Goal: Task Accomplishment & Management: Use online tool/utility

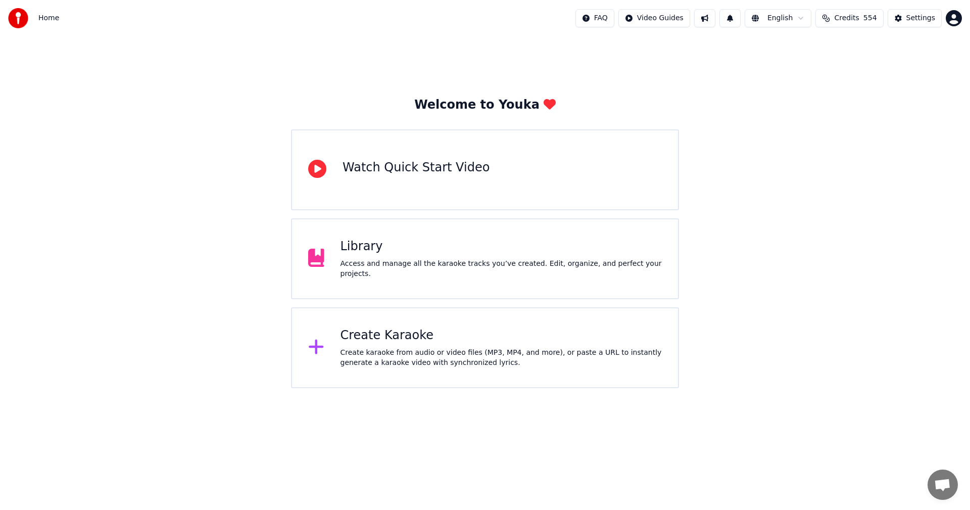
click at [372, 254] on div "Library" at bounding box center [501, 246] width 322 height 16
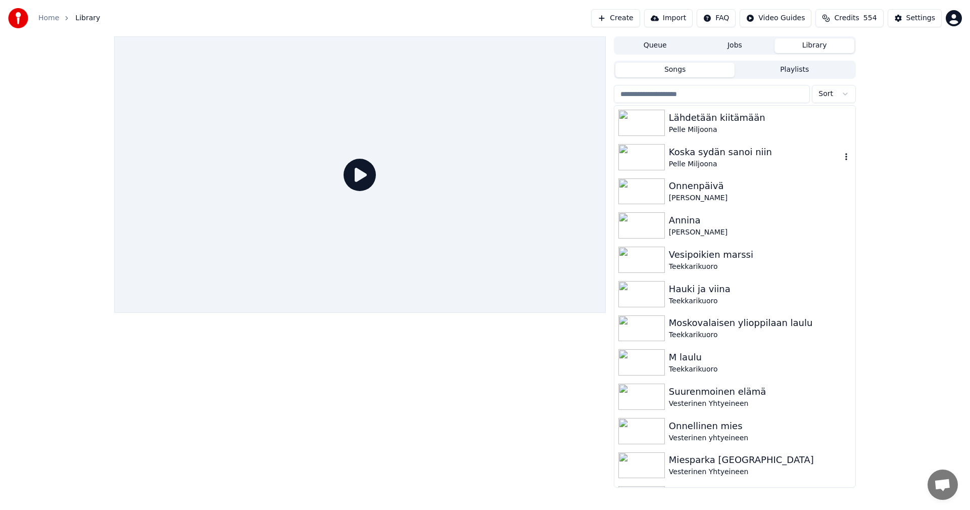
click at [749, 153] on div "Koska sydän sanoi niin" at bounding box center [755, 152] width 172 height 14
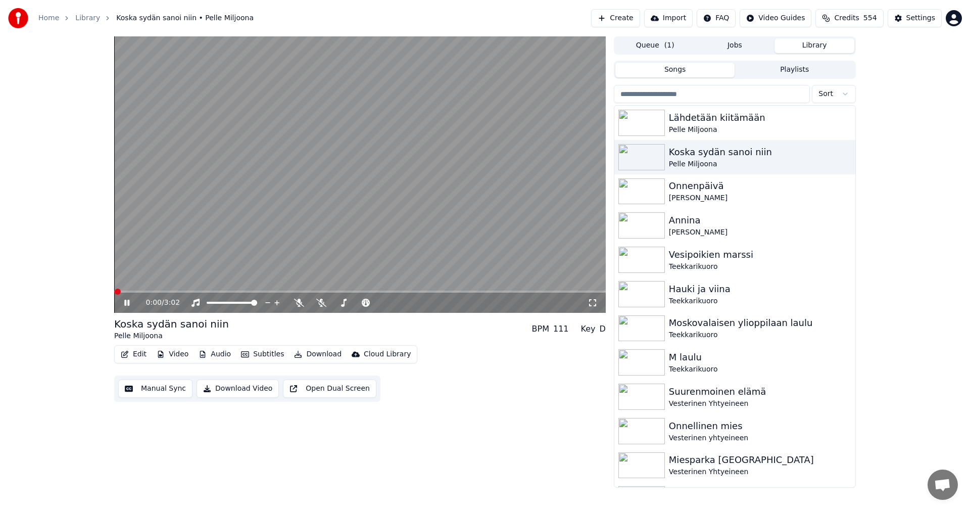
click at [137, 356] on button "Edit" at bounding box center [134, 354] width 34 height 14
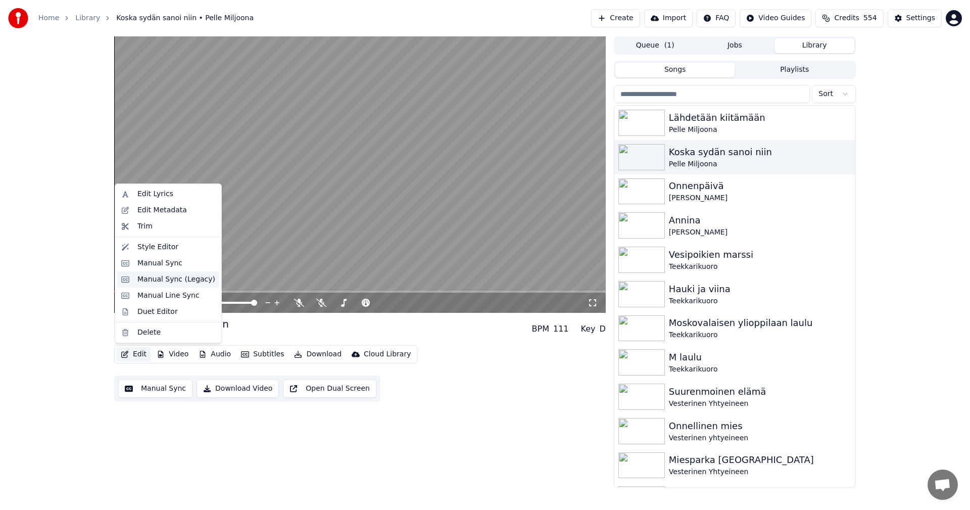
click at [159, 277] on div "Manual Sync (Legacy)" at bounding box center [176, 279] width 78 height 10
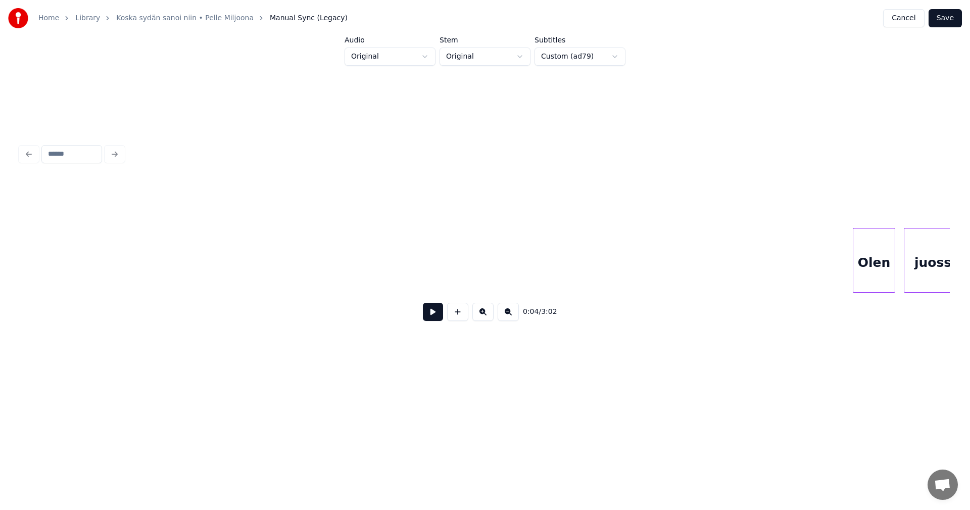
click at [437, 319] on button at bounding box center [433, 312] width 20 height 18
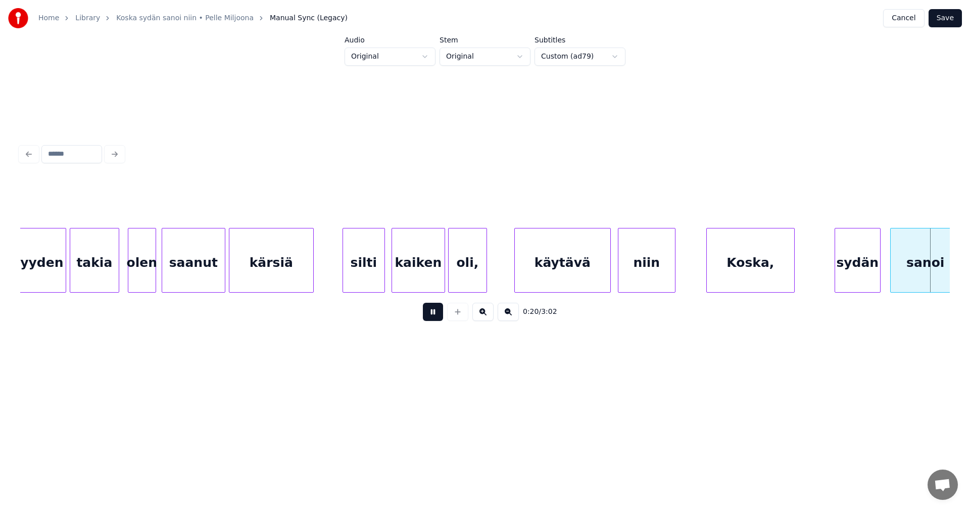
scroll to position [0, 3719]
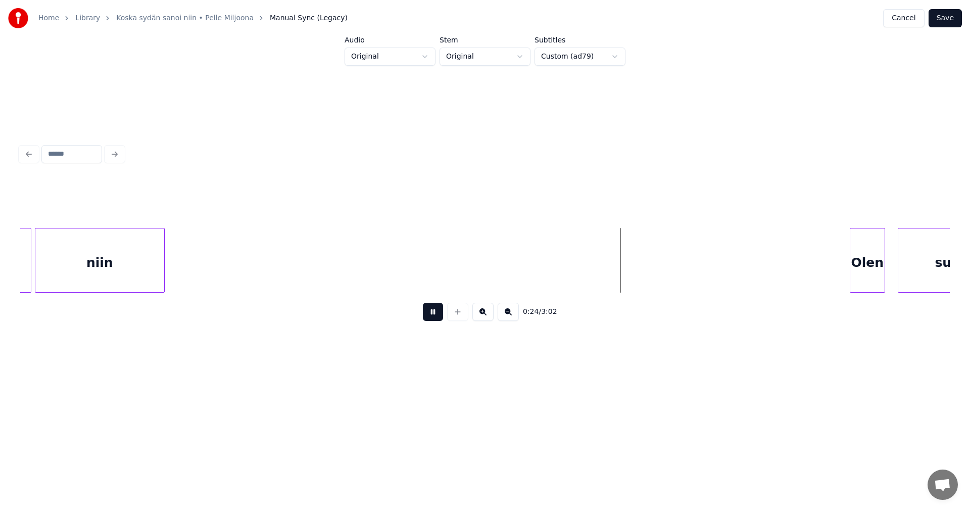
click at [439, 319] on button at bounding box center [433, 312] width 20 height 18
click at [914, 19] on button "Cancel" at bounding box center [903, 18] width 41 height 18
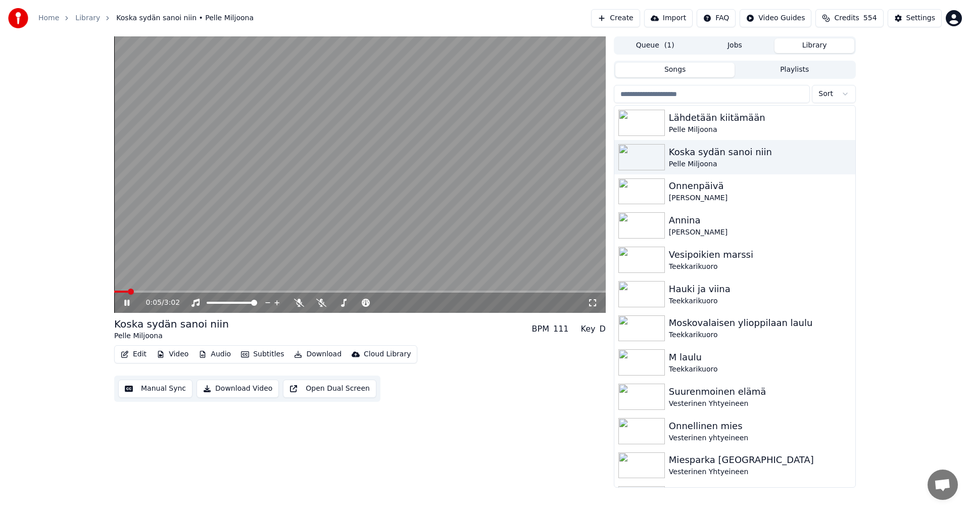
click at [151, 290] on span at bounding box center [359, 291] width 491 height 2
click at [156, 290] on span at bounding box center [141, 291] width 55 height 2
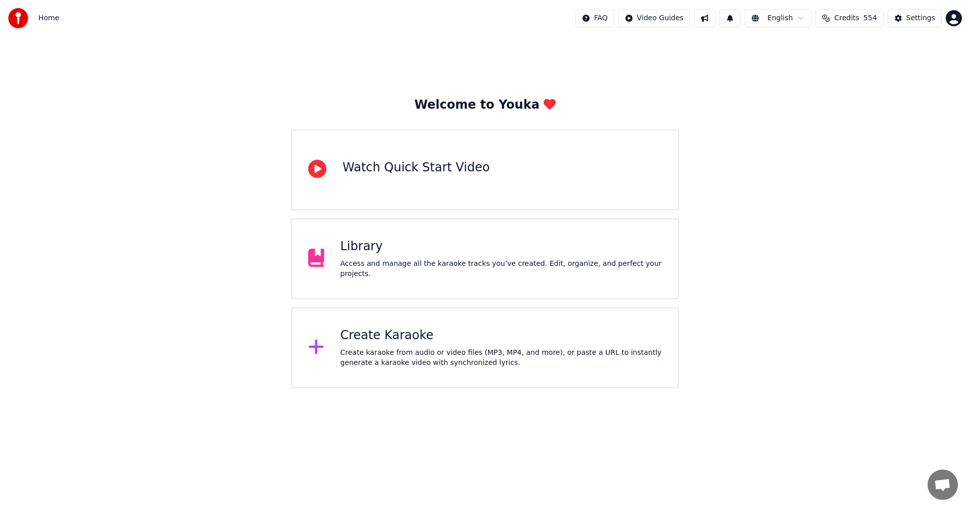
click at [395, 340] on div "Create Karaoke" at bounding box center [501, 335] width 322 height 16
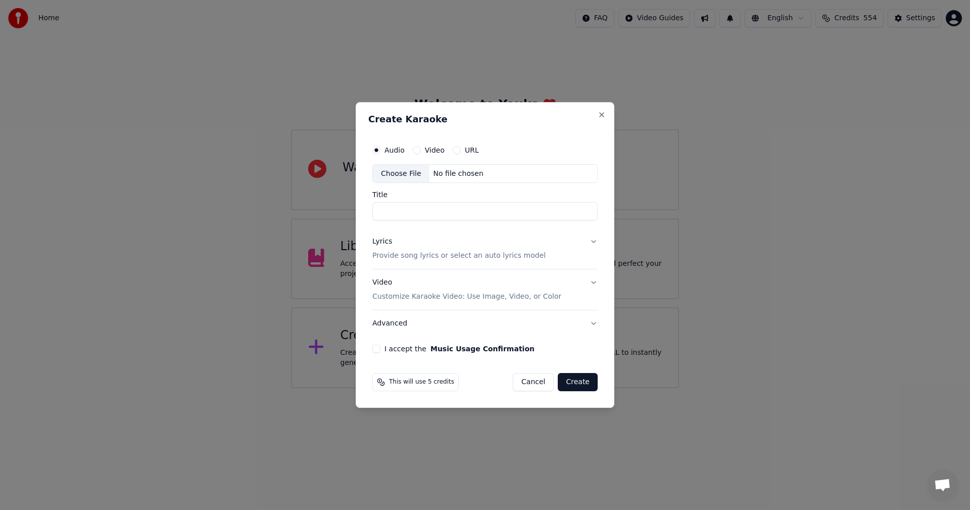
click at [411, 172] on div "Choose File" at bounding box center [401, 174] width 57 height 18
type input "**********"
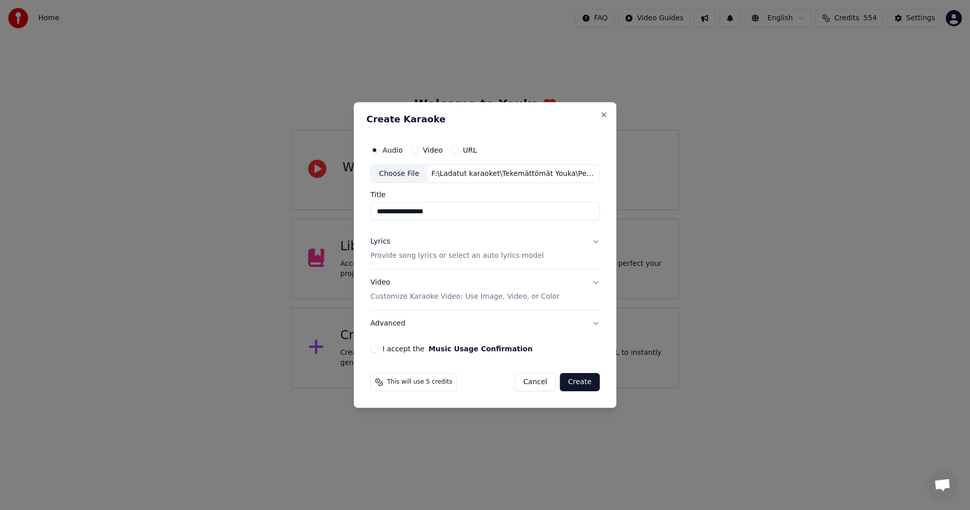
click at [387, 243] on div "Lyrics" at bounding box center [380, 242] width 20 height 10
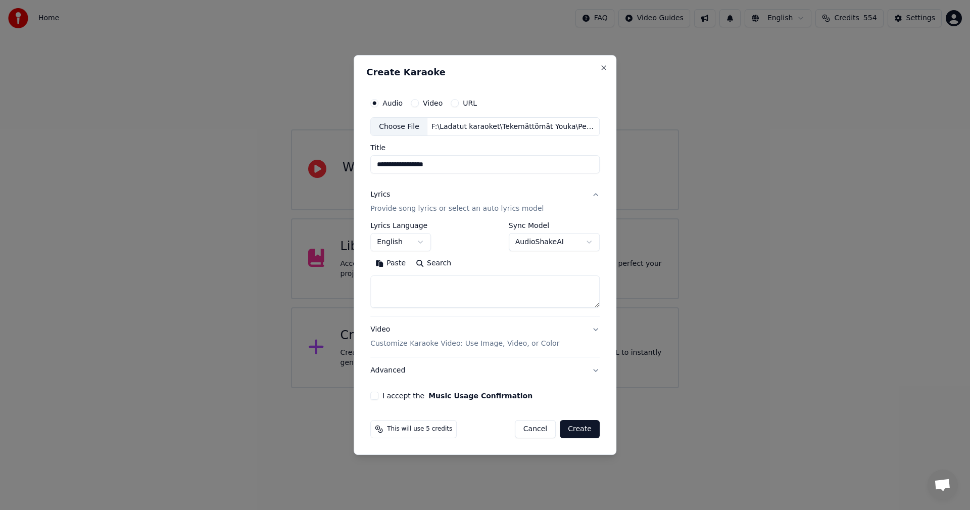
click at [396, 263] on button "Paste" at bounding box center [390, 264] width 40 height 16
type textarea "**********"
click at [377, 395] on button "I accept the Music Usage Confirmation" at bounding box center [374, 395] width 8 height 8
click at [418, 241] on body "**********" at bounding box center [485, 194] width 970 height 388
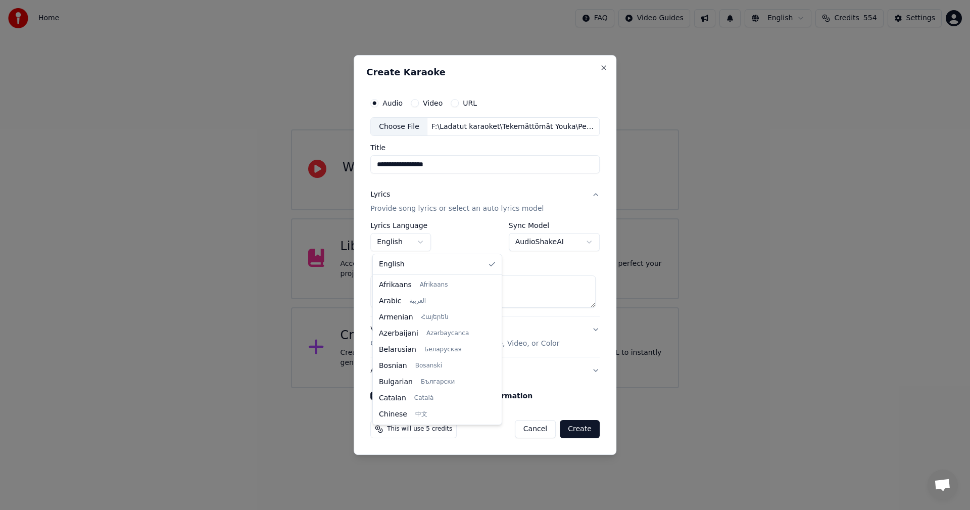
scroll to position [162, 0]
select select "**"
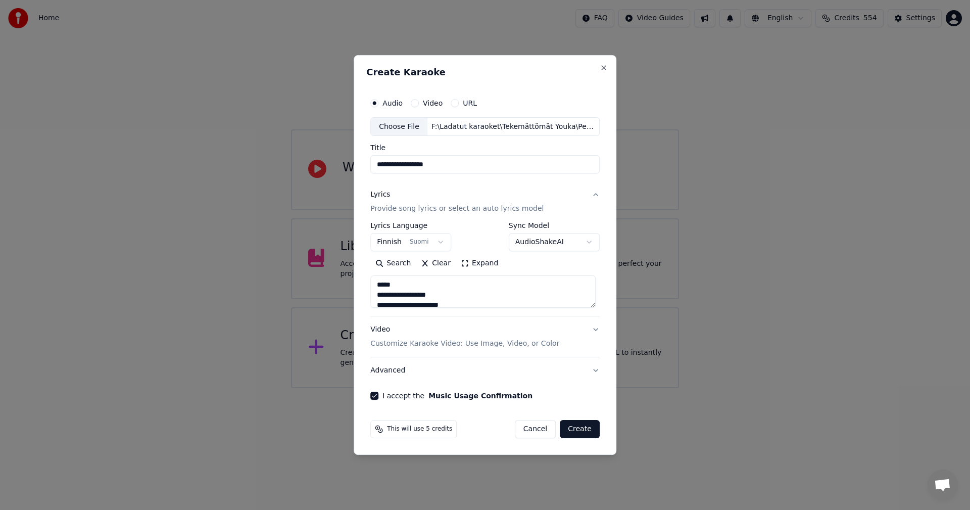
click at [583, 426] on button "Create" at bounding box center [580, 429] width 40 height 18
type textarea "**********"
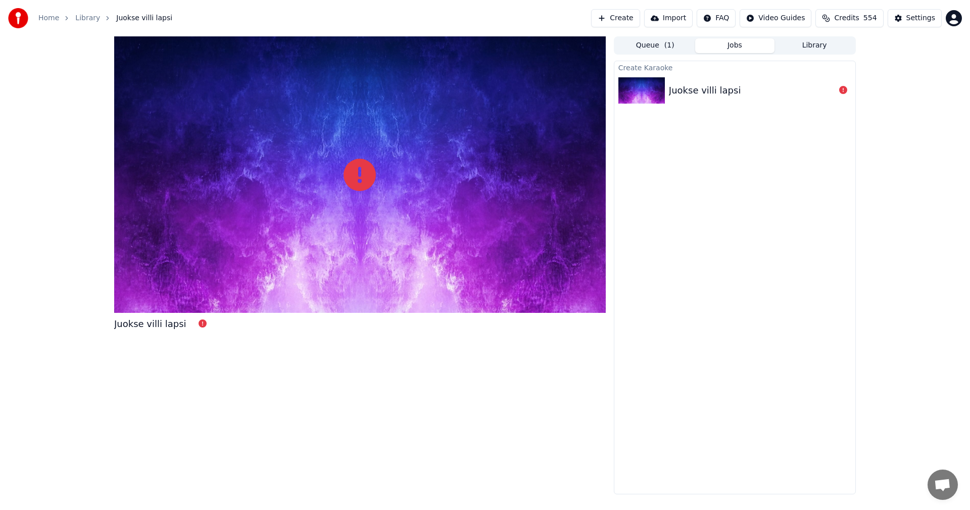
click at [714, 87] on div "Juokse villi lapsi" at bounding box center [705, 90] width 72 height 14
click at [738, 47] on button "Jobs" at bounding box center [735, 45] width 80 height 15
click at [46, 20] on link "Home" at bounding box center [48, 18] width 21 height 10
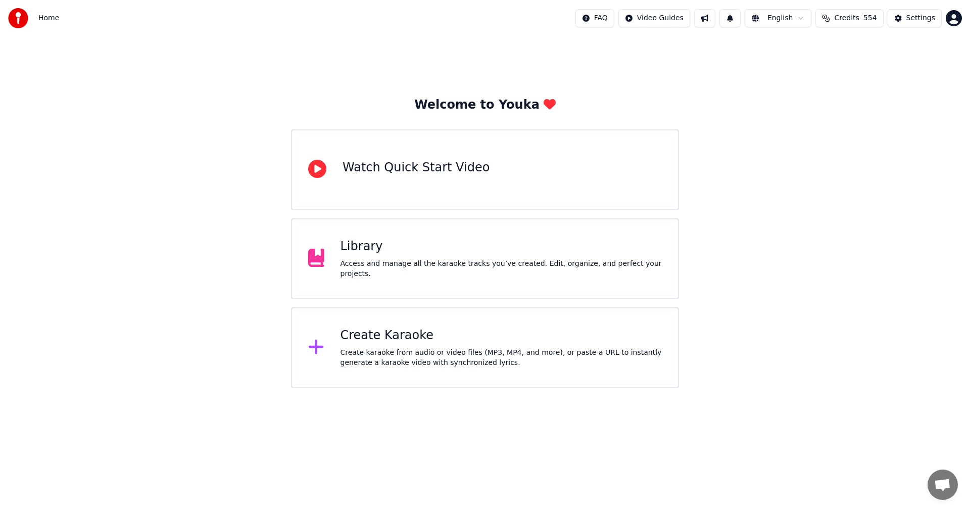
click at [374, 336] on div "Create Karaoke" at bounding box center [501, 335] width 322 height 16
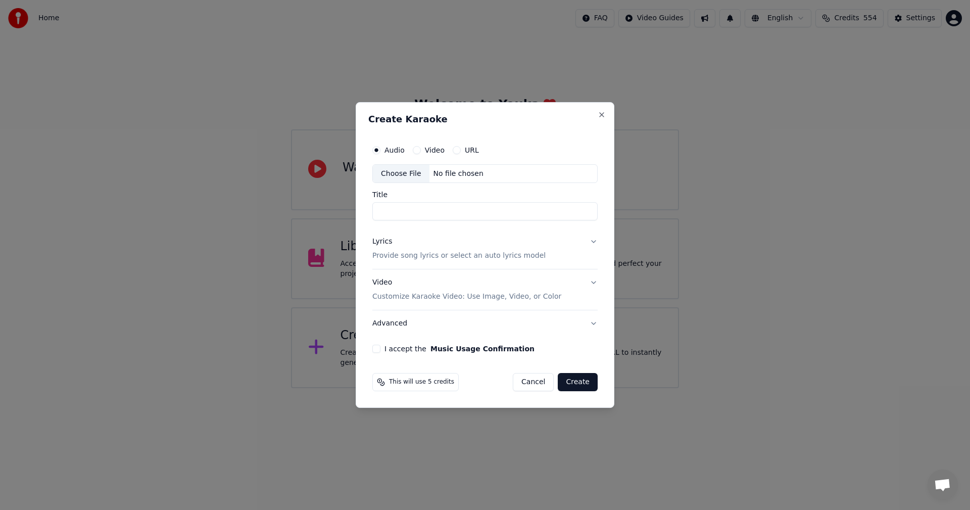
click at [384, 241] on div "Lyrics" at bounding box center [382, 242] width 20 height 10
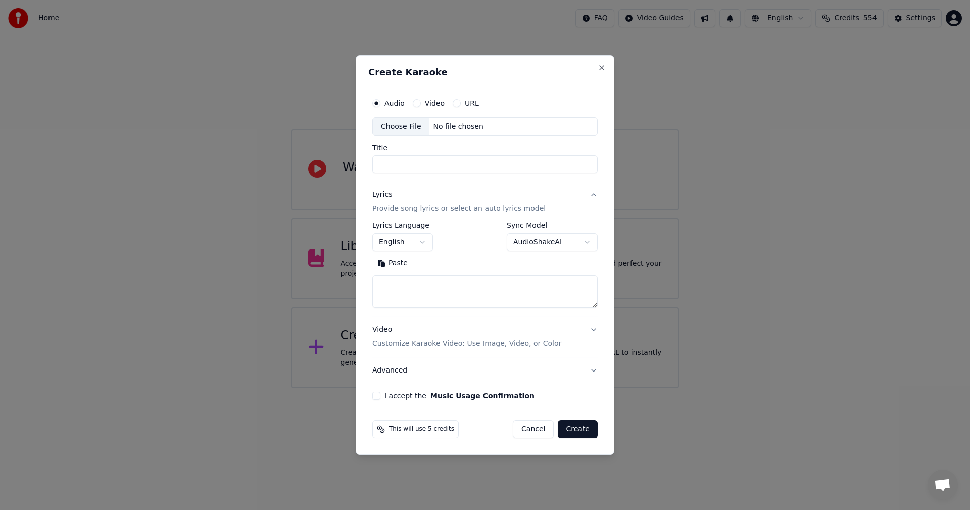
click at [397, 263] on button "Paste" at bounding box center [392, 264] width 40 height 16
type textarea "**********"
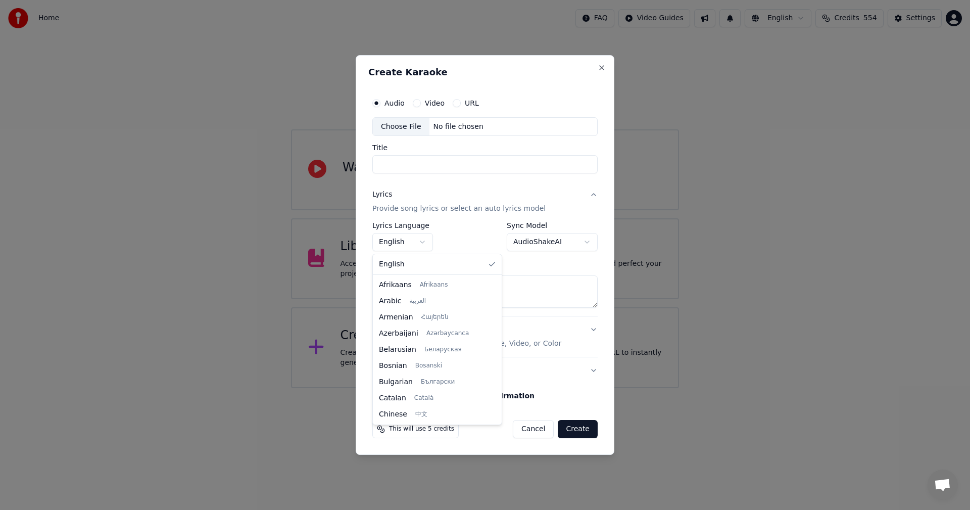
click at [415, 243] on body "**********" at bounding box center [485, 194] width 970 height 388
select select "**"
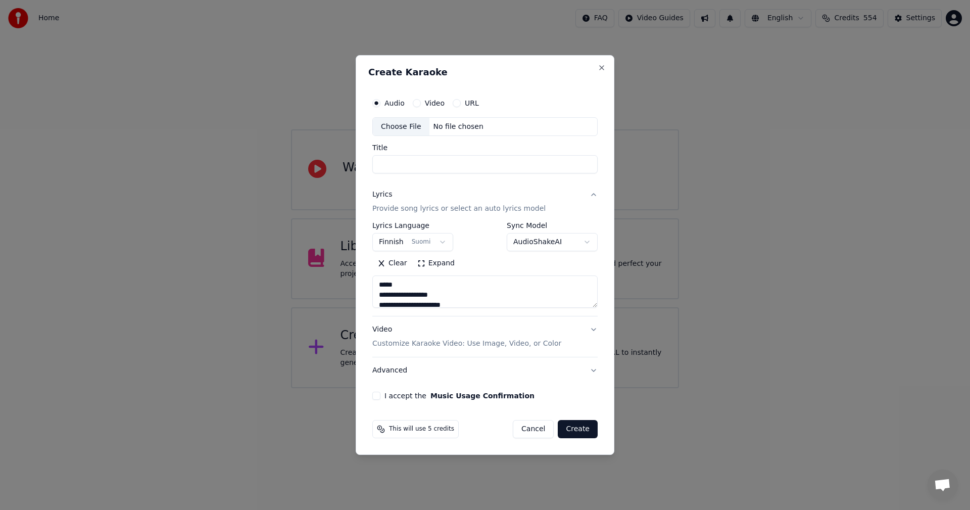
click at [378, 396] on button "I accept the Music Usage Confirmation" at bounding box center [376, 395] width 8 height 8
click at [404, 129] on div "Choose File" at bounding box center [401, 127] width 57 height 18
type textarea "**********"
type input "**********"
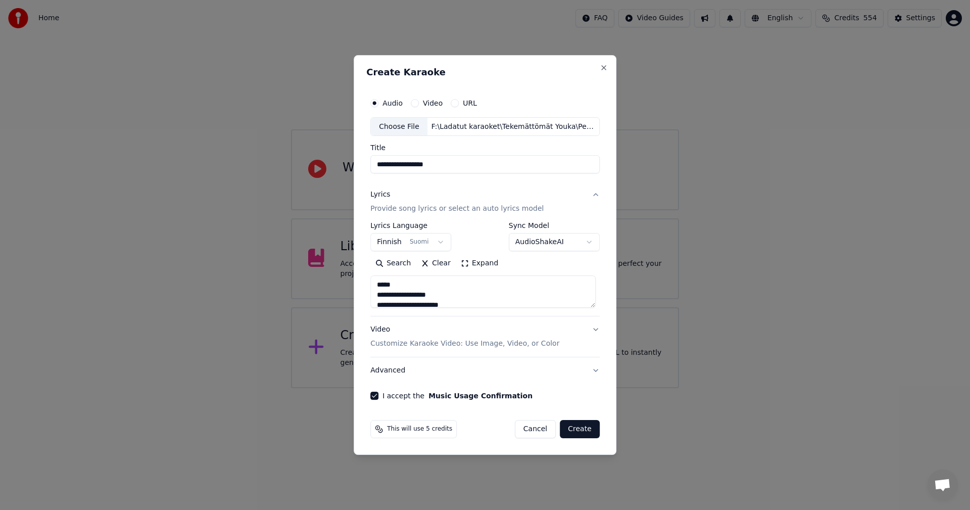
click at [586, 432] on button "Create" at bounding box center [580, 429] width 40 height 18
type textarea "**********"
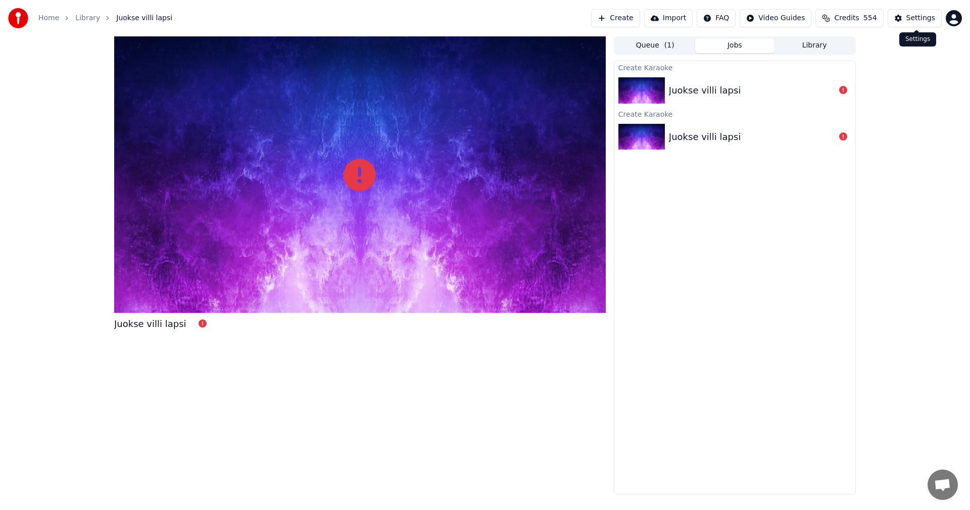
click at [915, 19] on div "Settings" at bounding box center [920, 18] width 29 height 10
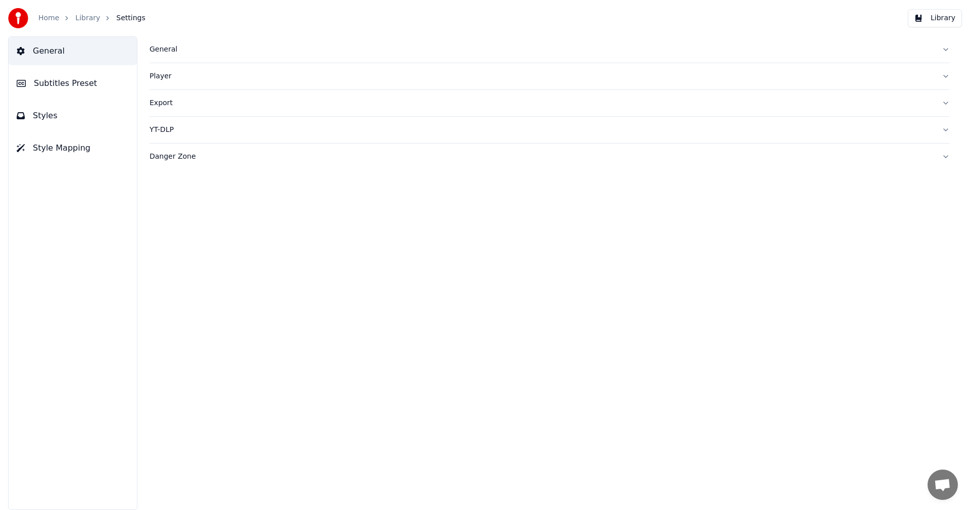
click at [153, 50] on div "General" at bounding box center [542, 49] width 784 height 10
click at [551, 153] on div "Sync Model AudioShakeAI" at bounding box center [550, 157] width 800 height 29
click at [41, 17] on link "Home" at bounding box center [48, 18] width 21 height 10
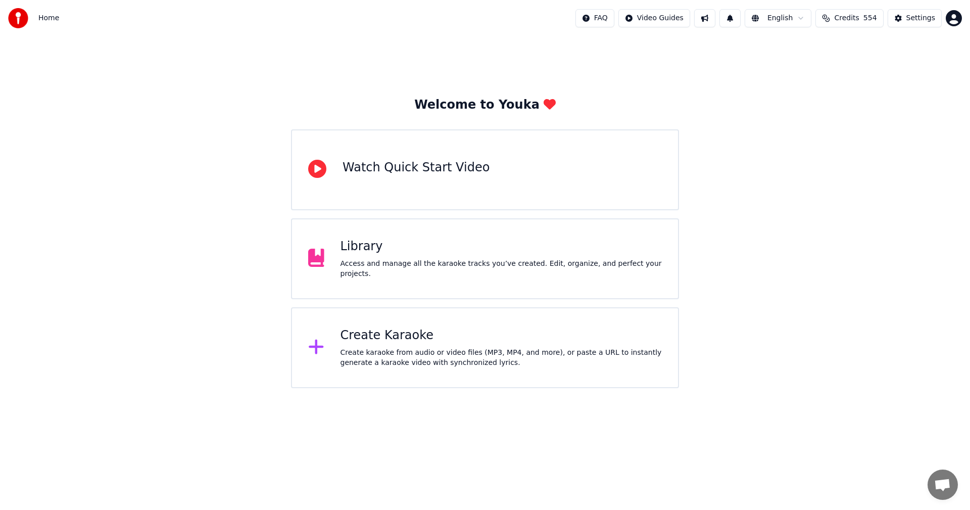
click at [390, 335] on div "Create Karaoke" at bounding box center [501, 335] width 322 height 16
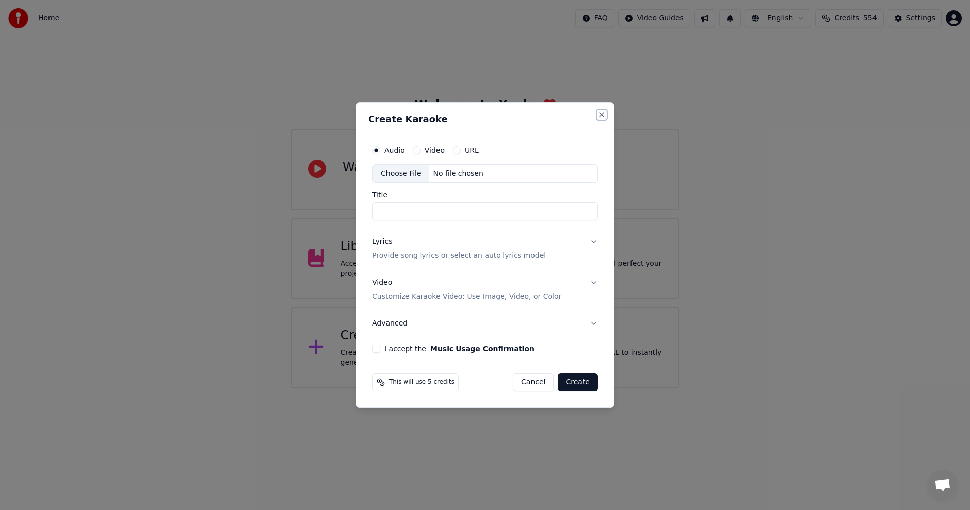
click at [605, 115] on button "Close" at bounding box center [602, 115] width 8 height 8
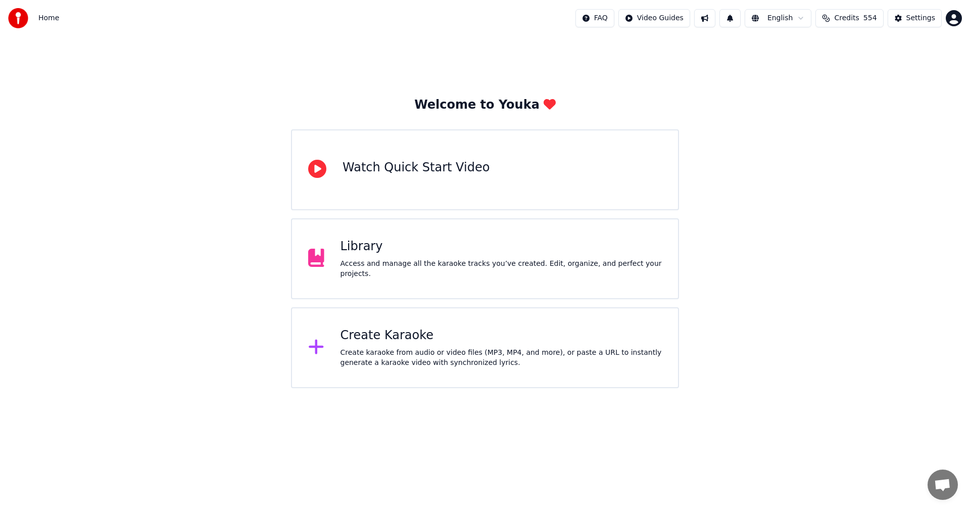
click at [365, 255] on div "Library" at bounding box center [501, 246] width 322 height 16
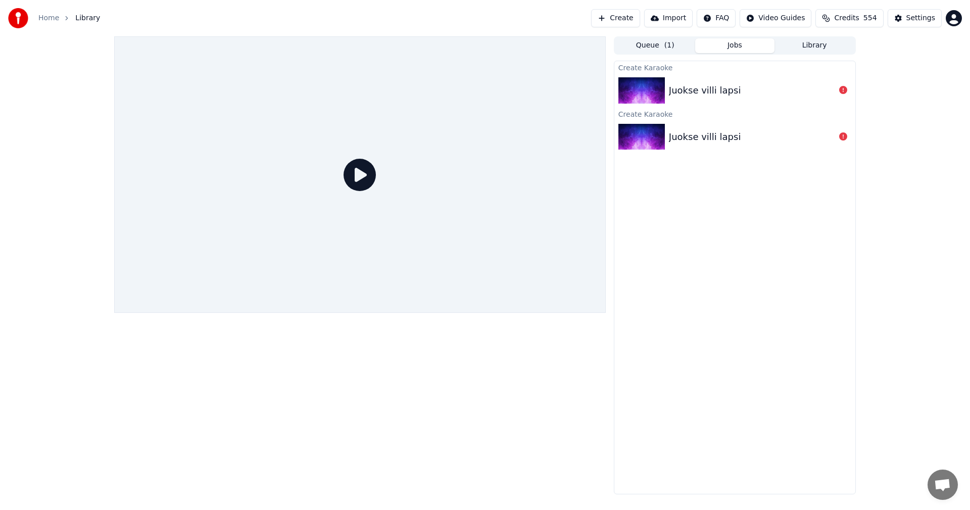
click at [706, 138] on div "Juokse villi lapsi" at bounding box center [705, 137] width 72 height 14
click at [844, 140] on icon at bounding box center [843, 136] width 8 height 8
click at [843, 137] on icon at bounding box center [843, 136] width 8 height 8
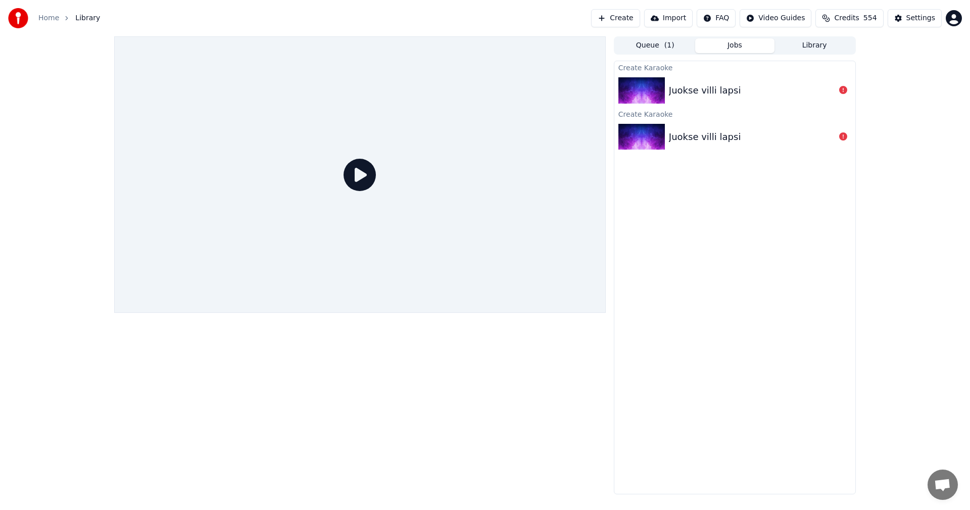
click at [916, 135] on div "Queue ( 1 ) Jobs Library Create Karaoke Juokse villi lapsi Create Karaoke Juoks…" at bounding box center [485, 265] width 970 height 458
click at [50, 20] on link "Home" at bounding box center [48, 18] width 21 height 10
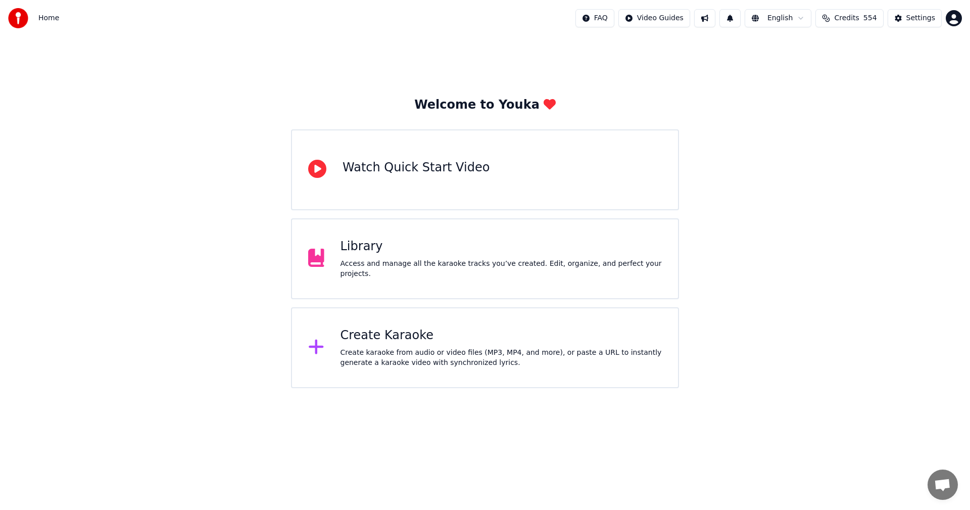
click at [380, 343] on div "Create Karaoke Create karaoke from audio or video files (MP3, MP4, and more), o…" at bounding box center [501, 347] width 322 height 40
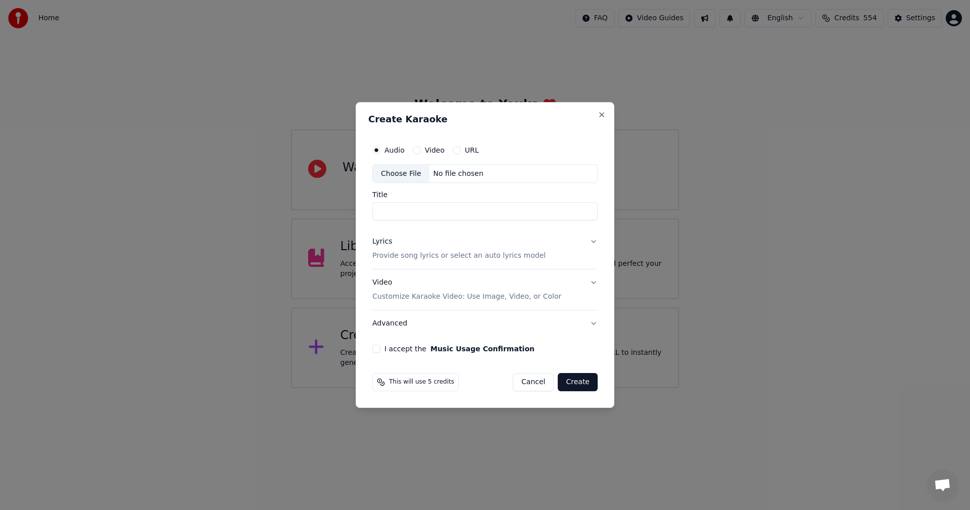
click at [403, 174] on div "Choose File" at bounding box center [401, 174] width 57 height 18
type input "**********"
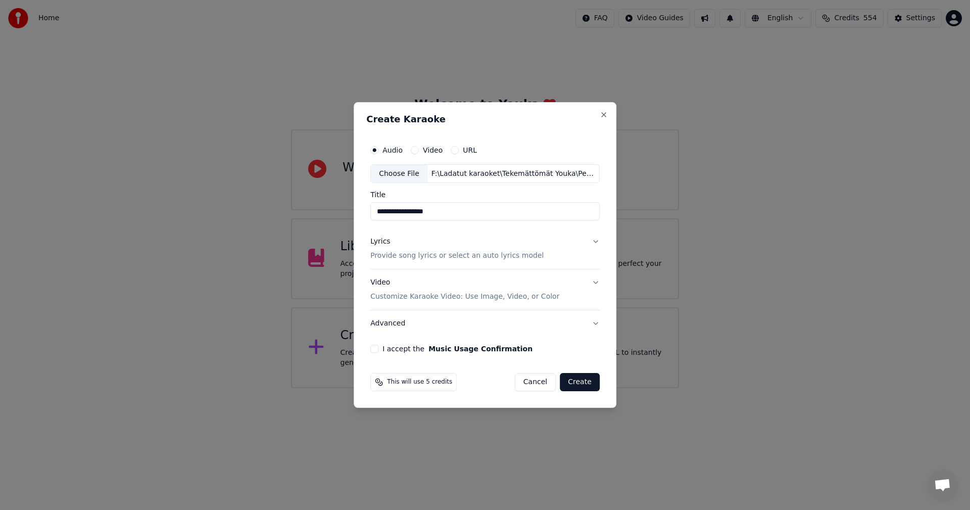
click at [594, 241] on button "Lyrics Provide song lyrics or select an auto lyrics model" at bounding box center [484, 249] width 229 height 40
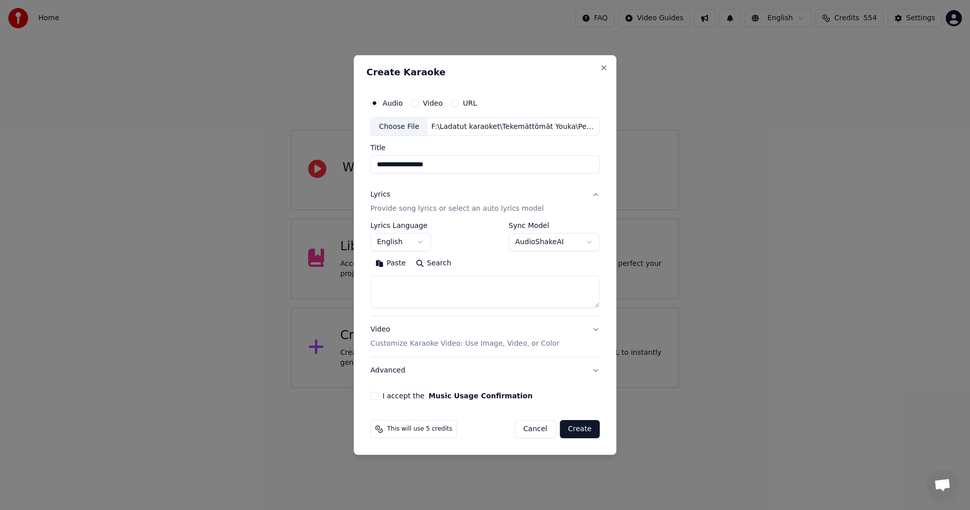
click at [399, 262] on button "Paste" at bounding box center [390, 264] width 40 height 16
type textarea "**********"
click at [420, 239] on body "**********" at bounding box center [485, 194] width 970 height 388
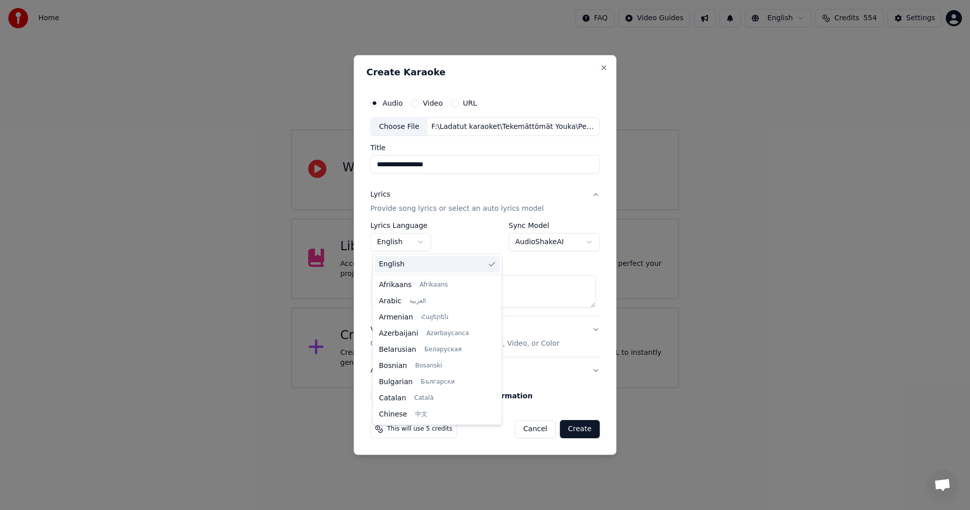
scroll to position [162, 0]
select select "**"
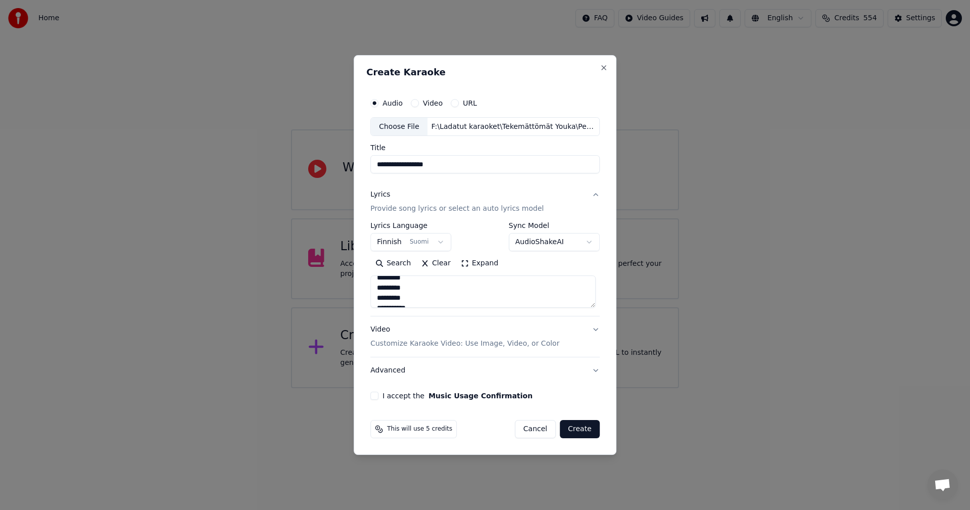
click at [377, 397] on button "I accept the Music Usage Confirmation" at bounding box center [374, 395] width 8 height 8
click at [578, 429] on button "Create" at bounding box center [580, 429] width 40 height 18
type textarea "**********"
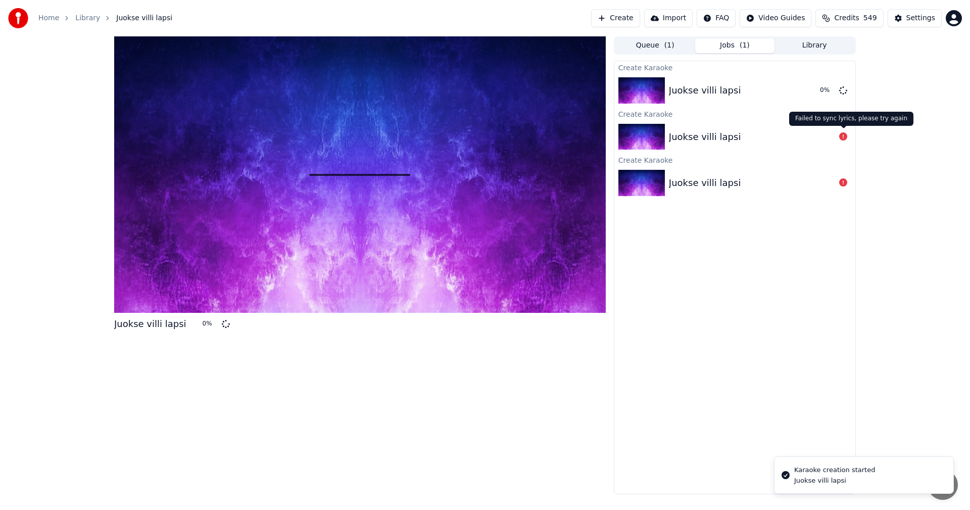
click at [847, 139] on icon at bounding box center [843, 136] width 8 height 8
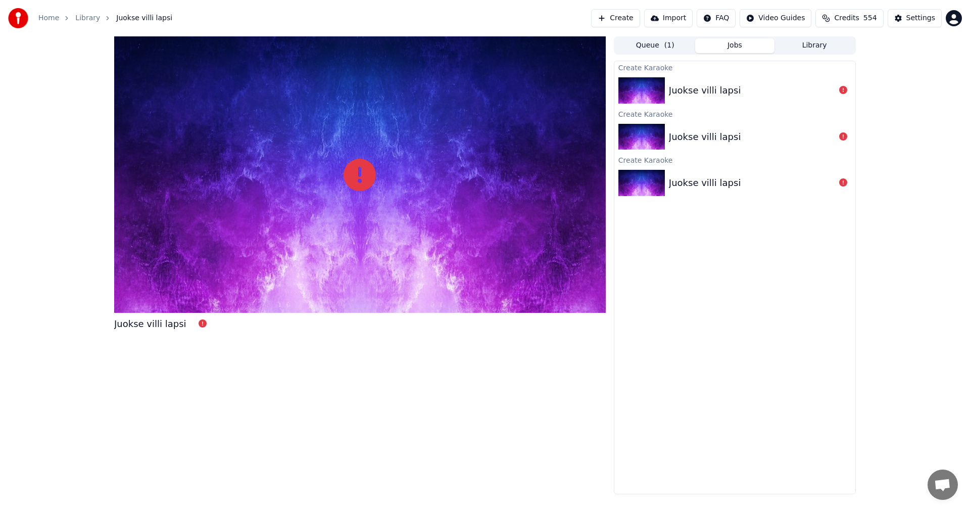
click at [45, 15] on link "Home" at bounding box center [48, 18] width 21 height 10
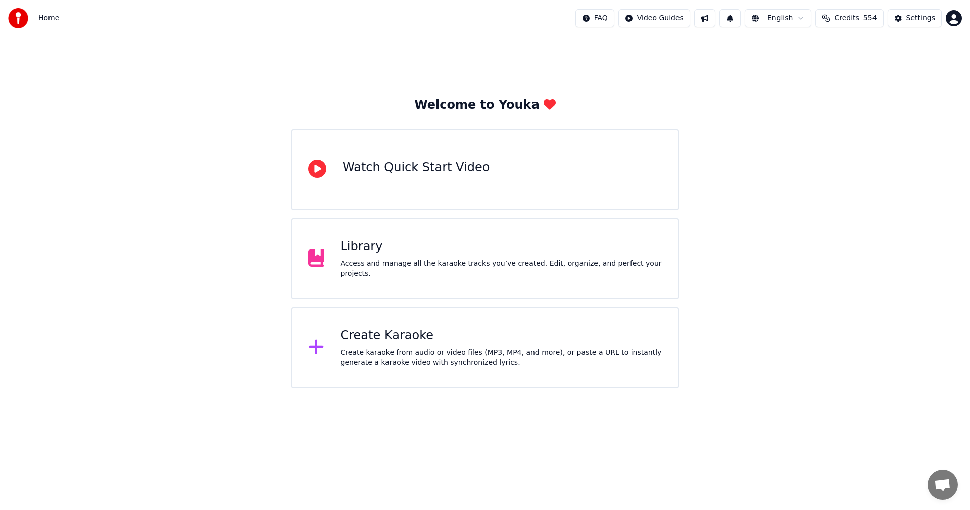
click at [391, 332] on div "Create Karaoke" at bounding box center [501, 335] width 322 height 16
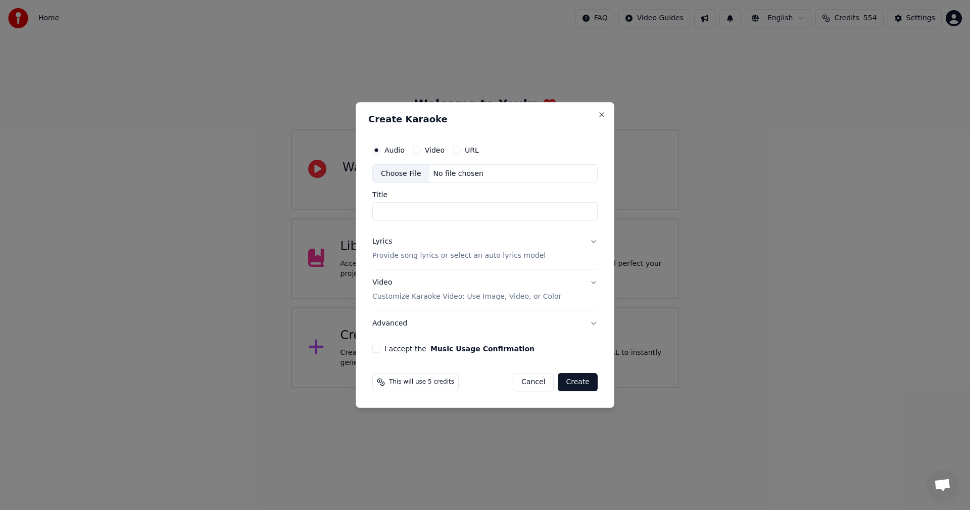
click at [404, 175] on div "Choose File" at bounding box center [401, 174] width 57 height 18
type input "**********"
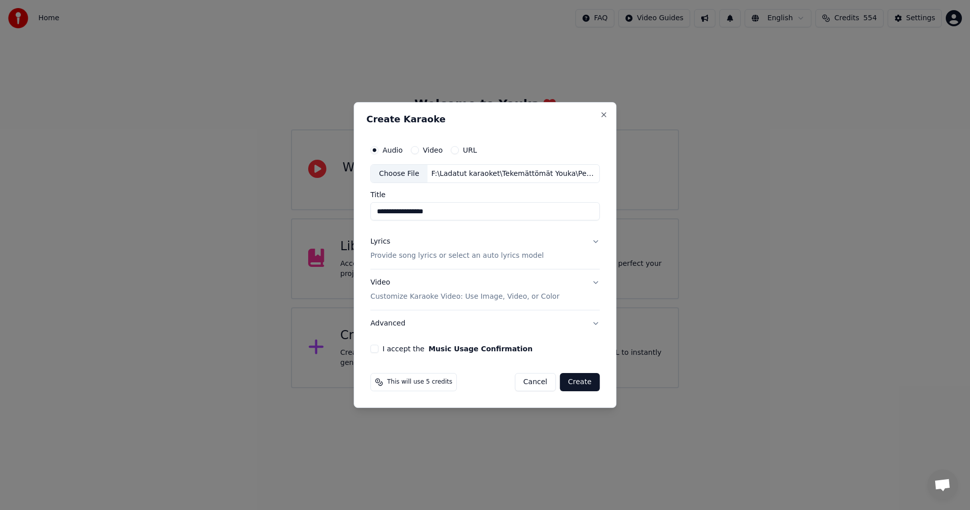
click at [387, 238] on div "Lyrics" at bounding box center [380, 242] width 20 height 10
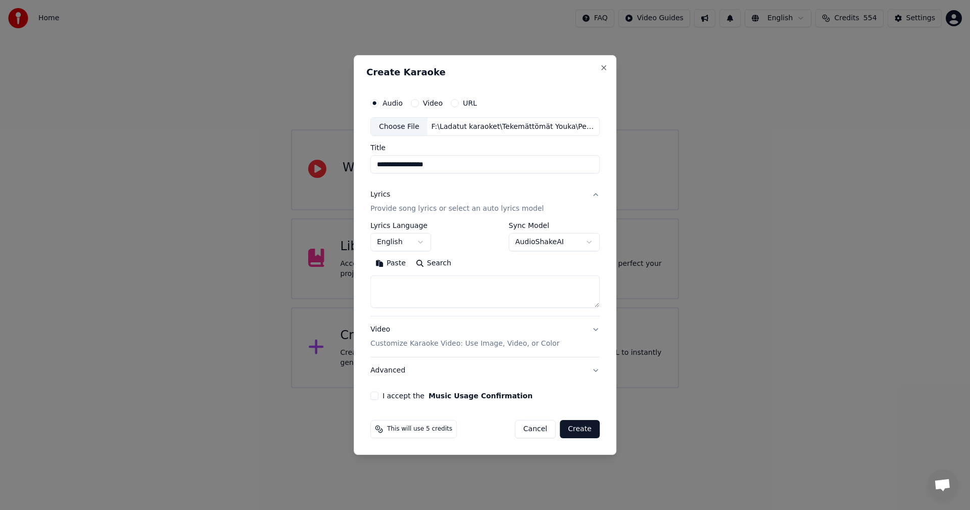
click at [399, 265] on button "Paste" at bounding box center [390, 264] width 40 height 16
type textarea "**********"
click at [425, 240] on body "**********" at bounding box center [485, 194] width 970 height 388
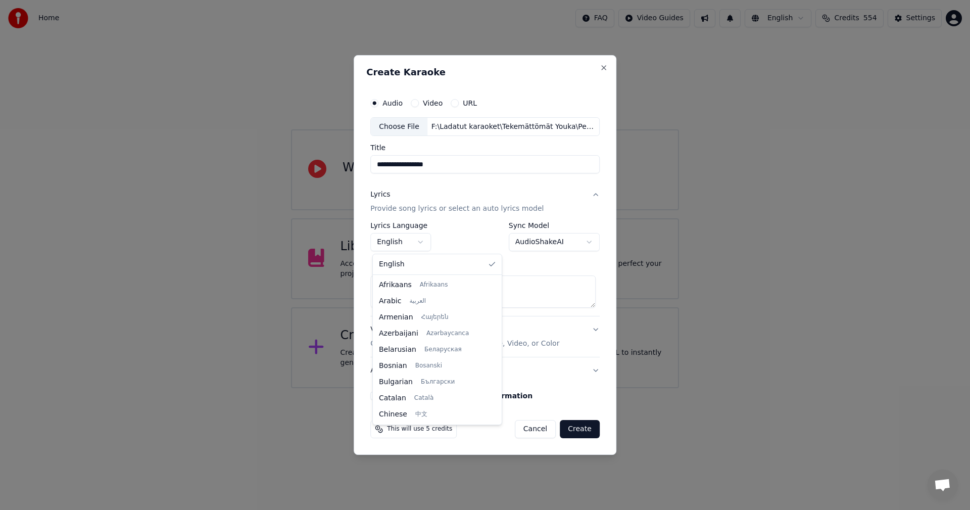
scroll to position [162, 0]
select select "**"
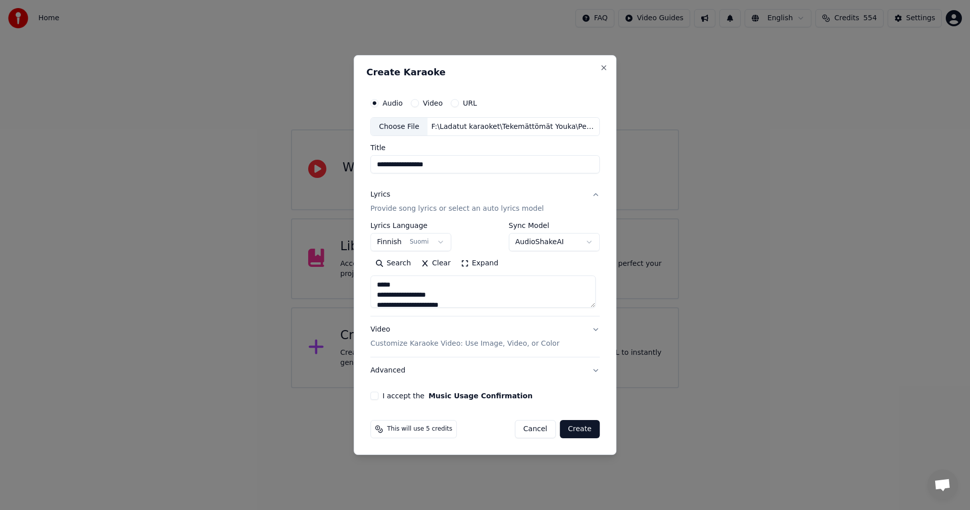
click at [378, 396] on button "I accept the Music Usage Confirmation" at bounding box center [374, 395] width 8 height 8
click at [579, 429] on button "Create" at bounding box center [580, 429] width 40 height 18
type textarea "**********"
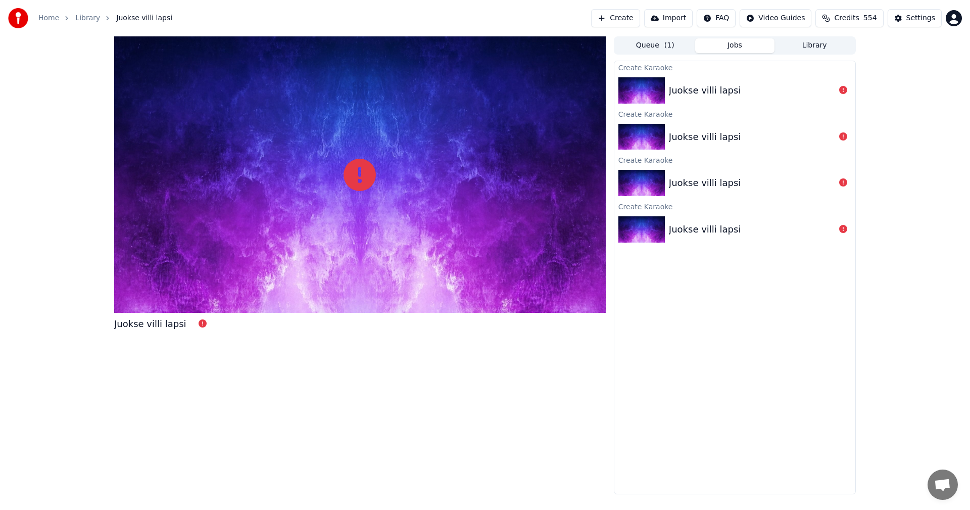
click at [54, 18] on link "Home" at bounding box center [48, 18] width 21 height 10
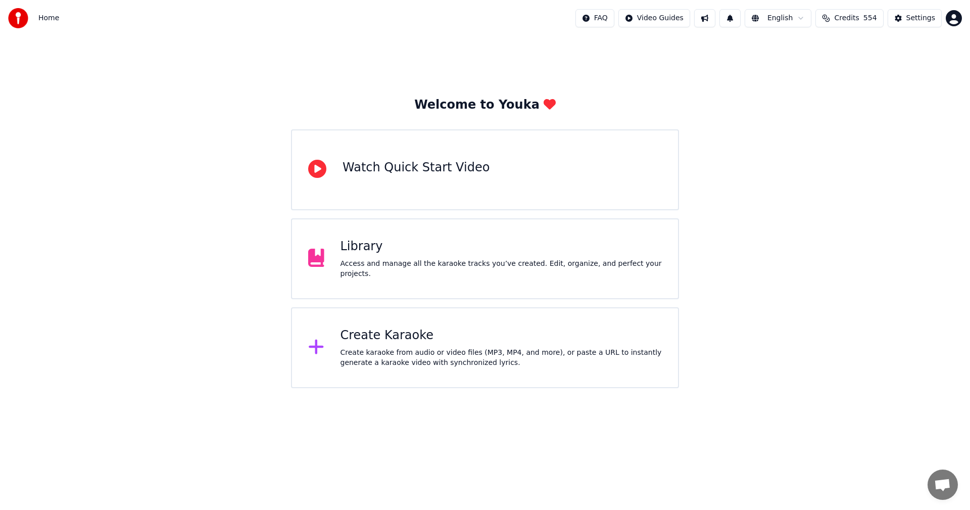
click at [366, 340] on div "Create Karaoke" at bounding box center [501, 335] width 322 height 16
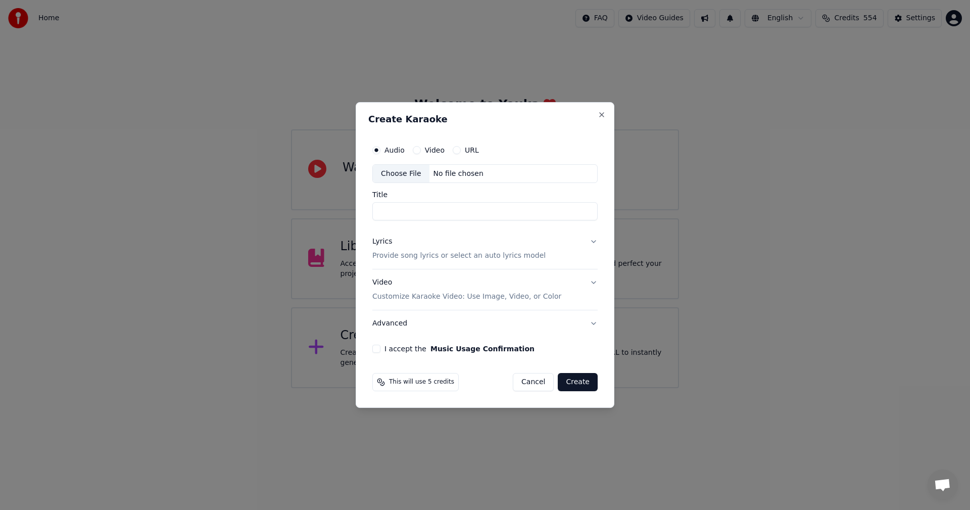
click at [387, 243] on div "Lyrics" at bounding box center [382, 242] width 20 height 10
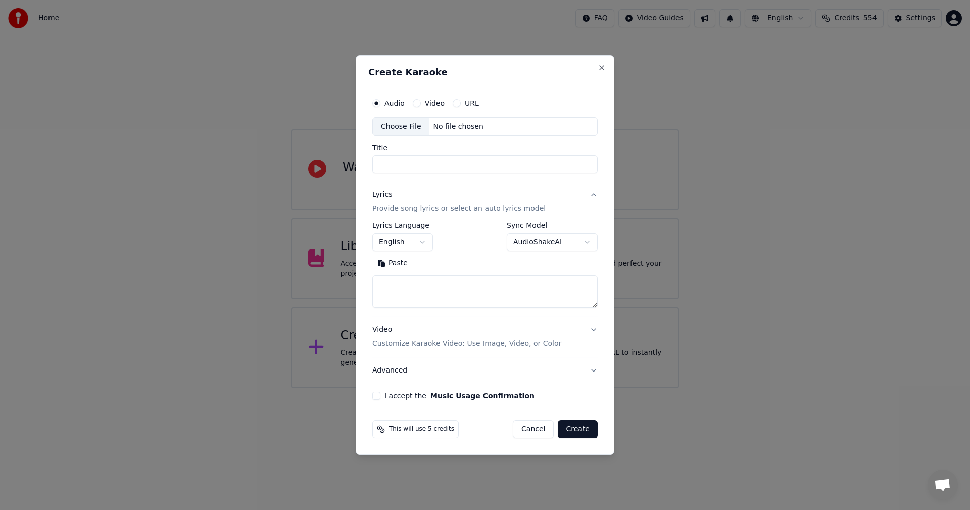
click at [402, 265] on button "Paste" at bounding box center [392, 264] width 40 height 16
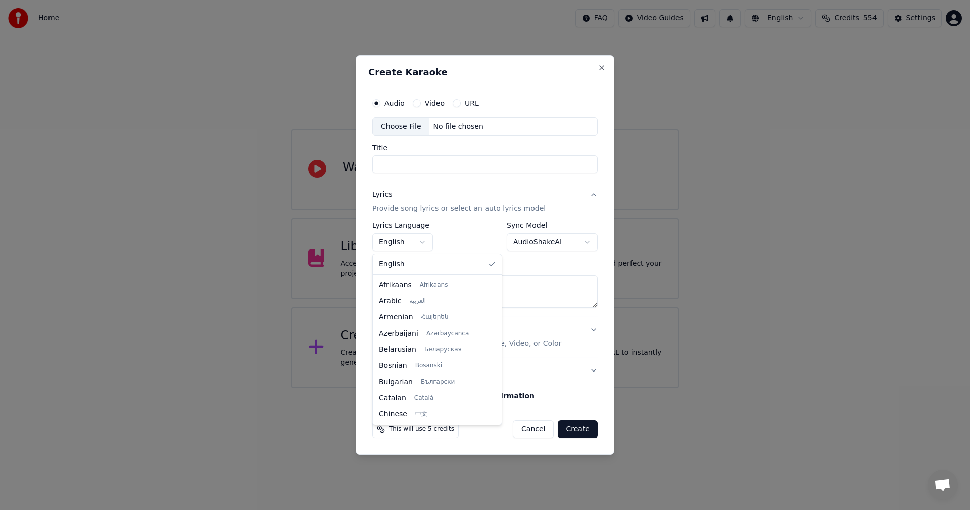
click at [426, 246] on body "**********" at bounding box center [485, 194] width 970 height 388
type textarea "**********"
select select "**"
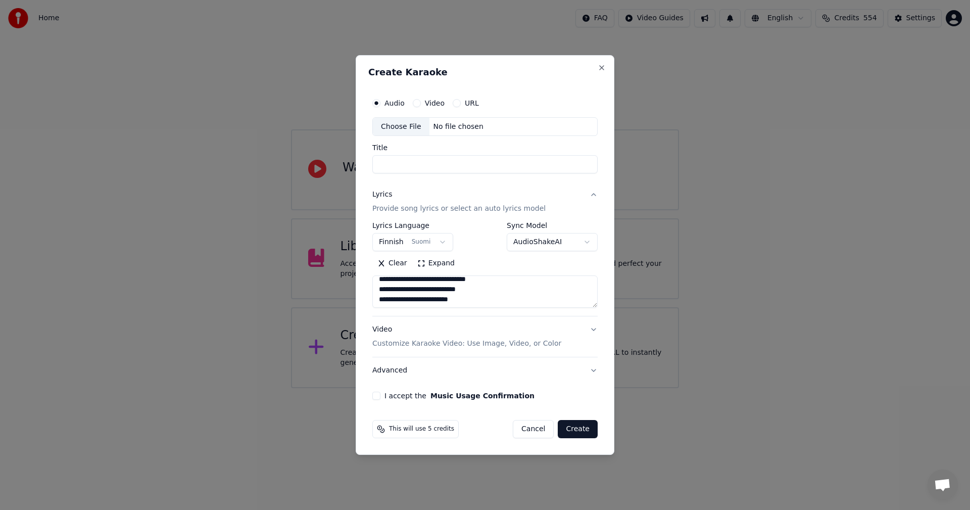
scroll to position [101, 0]
click at [376, 396] on button "I accept the Music Usage Confirmation" at bounding box center [376, 395] width 8 height 8
click at [399, 124] on div "Choose File" at bounding box center [401, 127] width 57 height 18
type textarea "**********"
type input "**********"
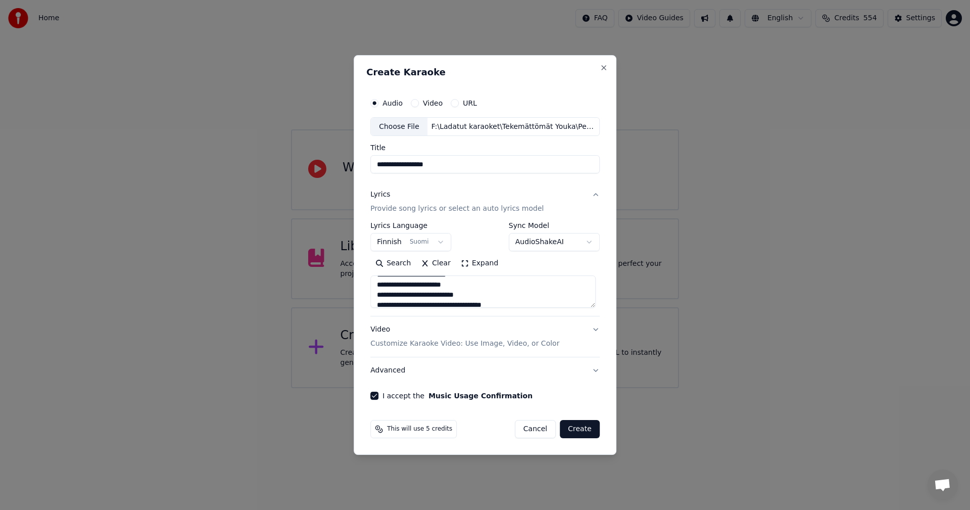
click at [595, 431] on button "Create" at bounding box center [580, 429] width 40 height 18
type textarea "**********"
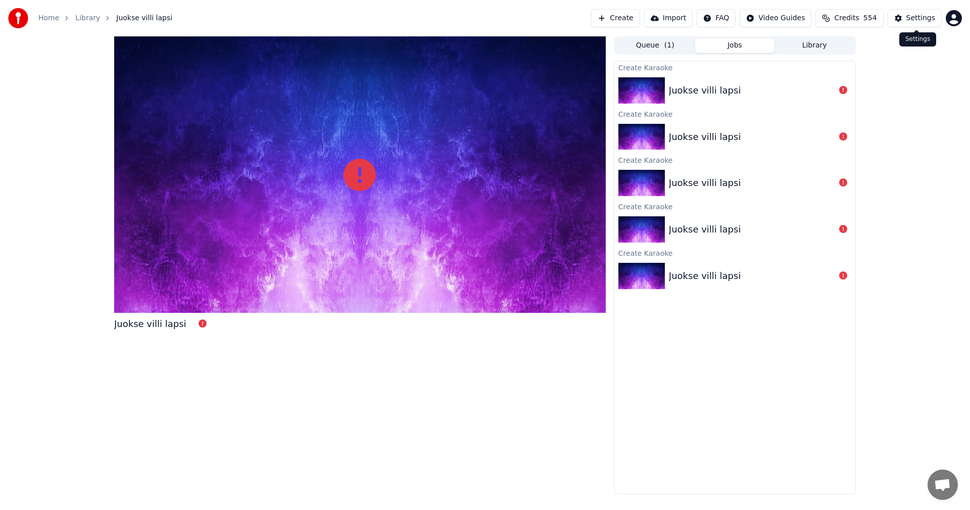
click at [912, 18] on div "Settings" at bounding box center [920, 18] width 29 height 10
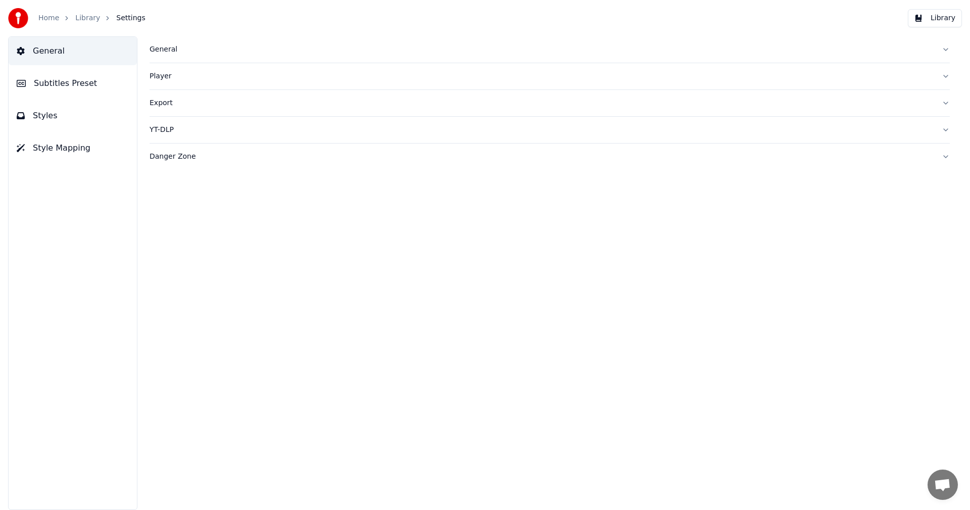
click at [60, 81] on span "Subtitles Preset" at bounding box center [65, 83] width 63 height 12
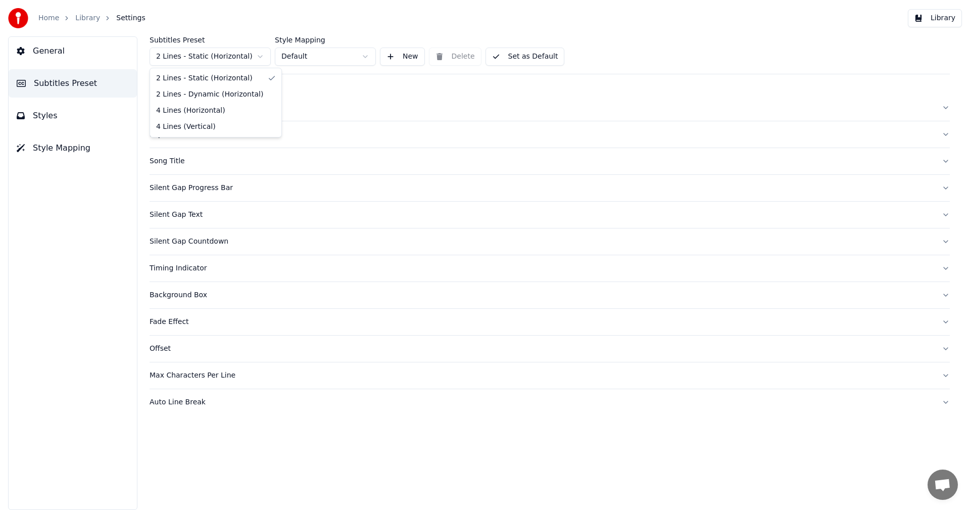
click at [225, 57] on html "Home Library Settings Library General Subtitles Preset Styles Style Mapping Sub…" at bounding box center [485, 255] width 970 height 510
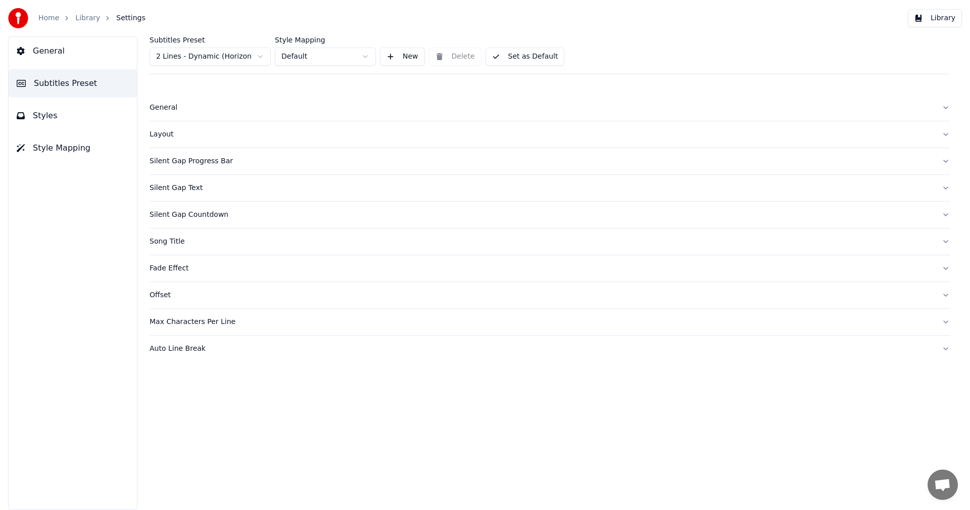
click at [58, 53] on span "General" at bounding box center [49, 51] width 32 height 12
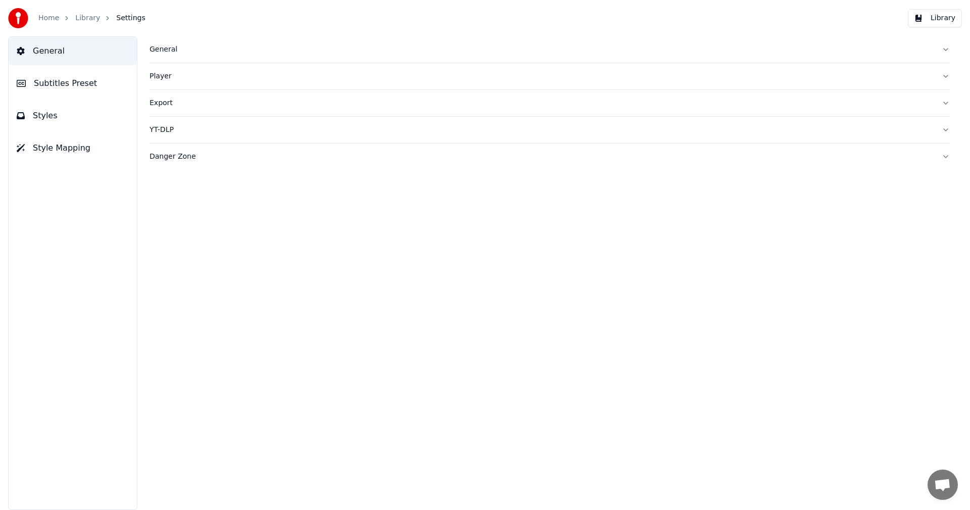
click at [170, 52] on div "General" at bounding box center [542, 49] width 784 height 10
click at [231, 162] on html "Home Library Settings Library General Subtitles Preset Styles Style Mapping Gen…" at bounding box center [485, 255] width 970 height 510
click at [617, 165] on div "Wav2Vec2" at bounding box center [550, 163] width 800 height 18
click at [47, 21] on link "Home" at bounding box center [48, 18] width 21 height 10
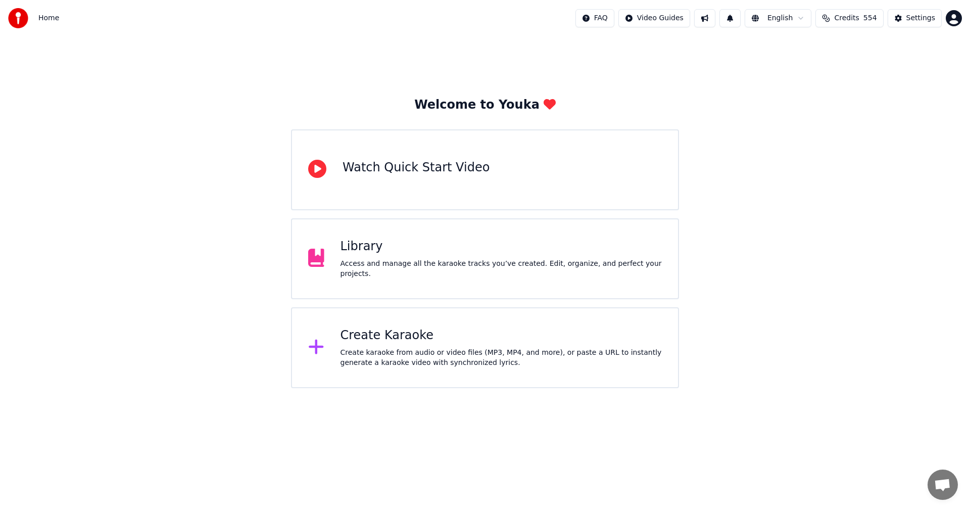
click at [395, 334] on div "Create Karaoke" at bounding box center [501, 335] width 322 height 16
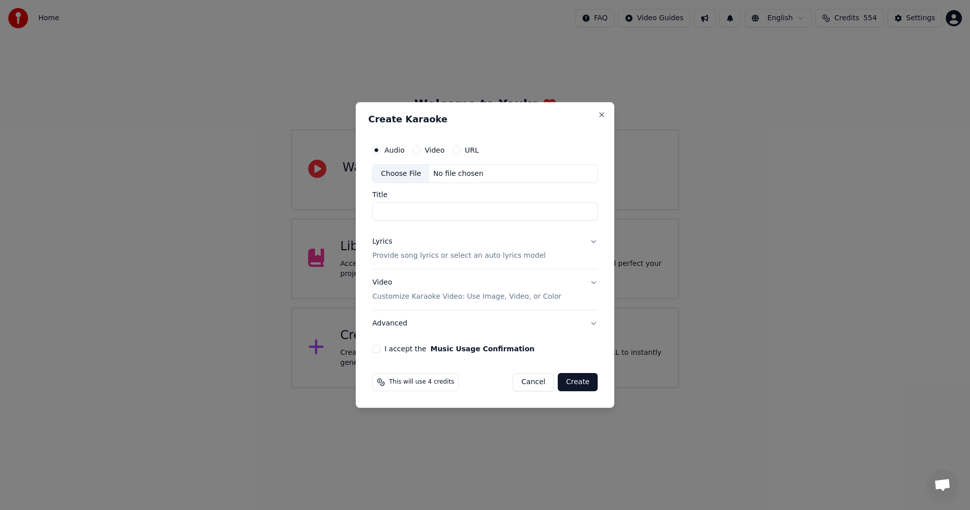
click at [400, 168] on div "Choose File" at bounding box center [401, 174] width 57 height 18
type input "**********"
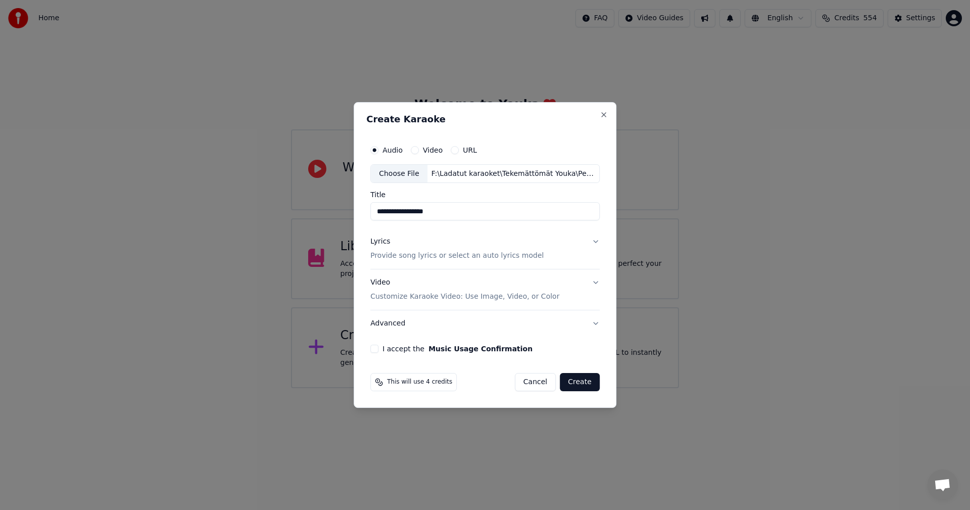
click at [595, 282] on button "Video Customize Karaoke Video: Use Image, Video, or Color" at bounding box center [484, 290] width 229 height 40
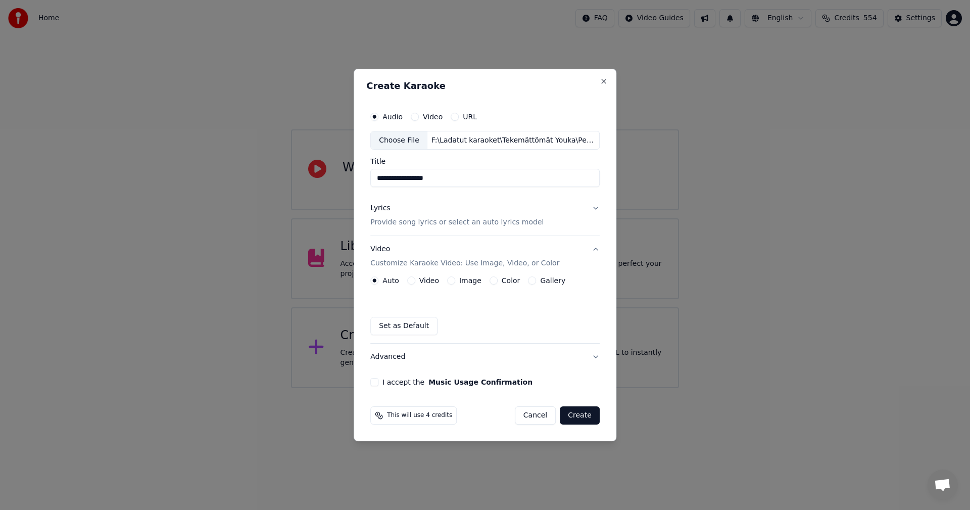
click at [592, 207] on button "Lyrics Provide song lyrics or select an auto lyrics model" at bounding box center [484, 215] width 229 height 40
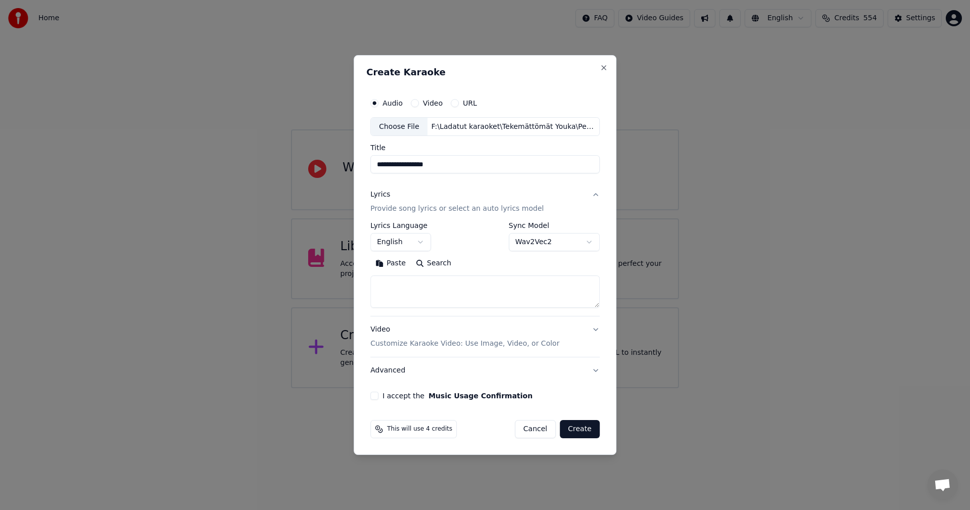
click at [420, 243] on body "**********" at bounding box center [485, 194] width 970 height 388
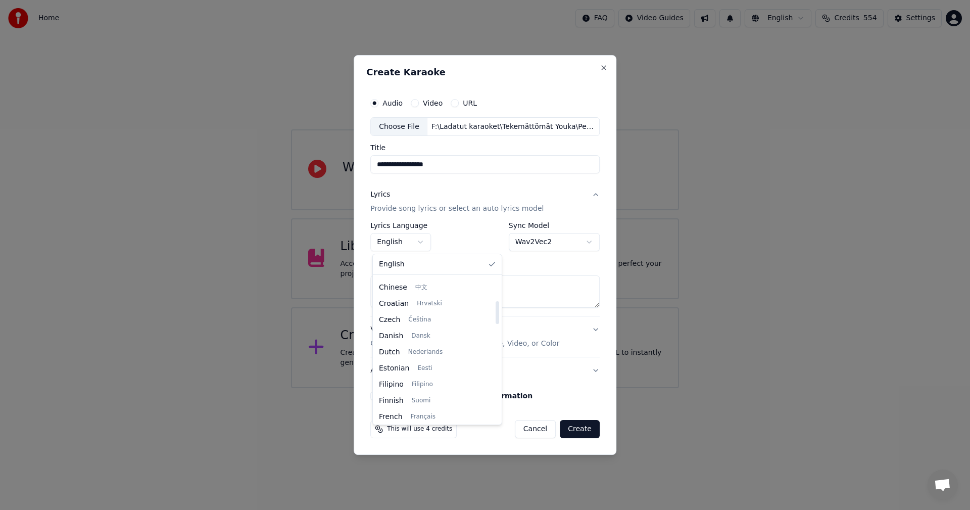
scroll to position [152, 0]
select select "**"
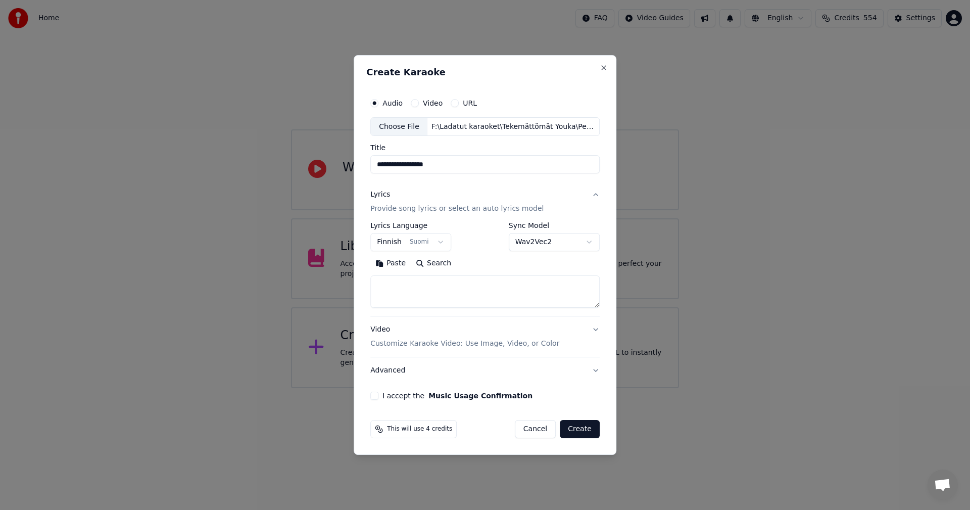
click at [400, 266] on button "Paste" at bounding box center [390, 264] width 40 height 16
click at [378, 395] on button "I accept the Music Usage Confirmation" at bounding box center [374, 395] width 8 height 8
click at [583, 429] on button "Create" at bounding box center [580, 429] width 40 height 18
type textarea "**********"
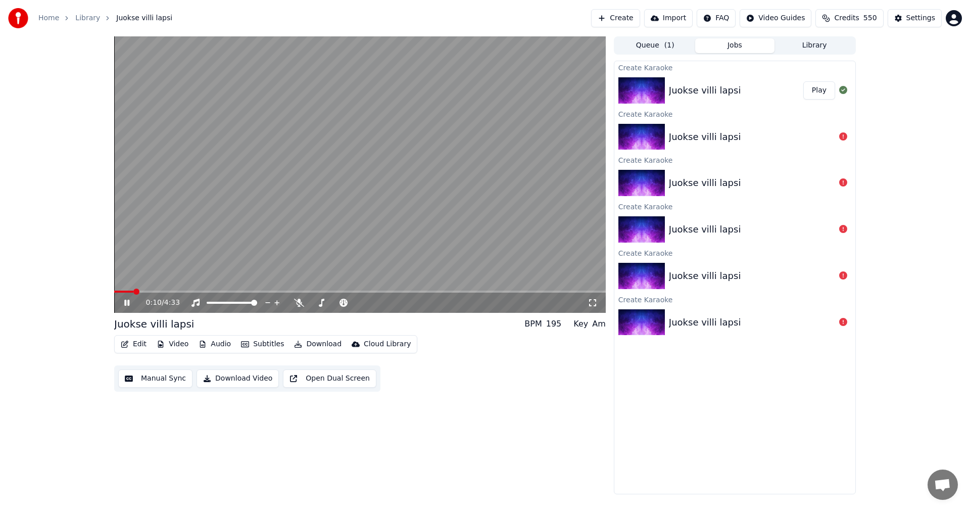
click at [143, 344] on button "Edit" at bounding box center [134, 344] width 34 height 14
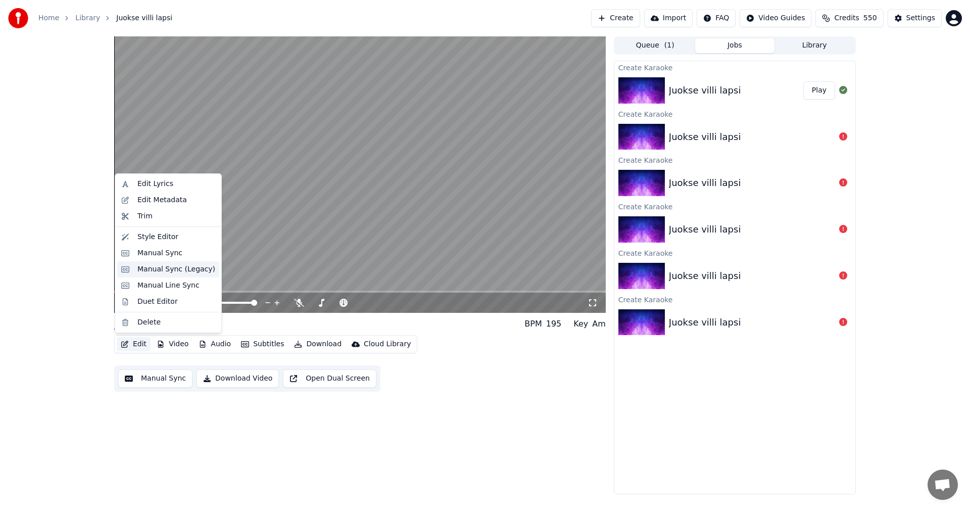
click at [168, 271] on div "Manual Sync (Legacy)" at bounding box center [176, 269] width 78 height 10
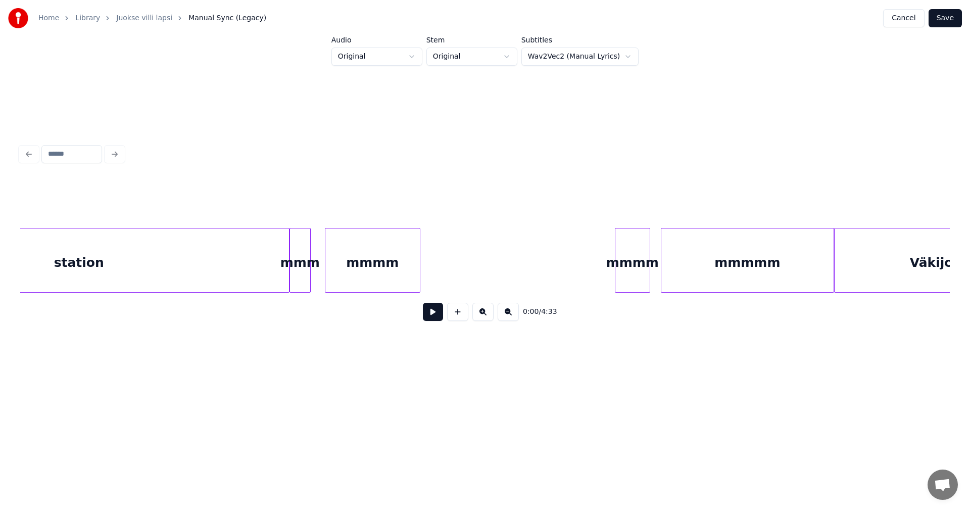
scroll to position [0, 6726]
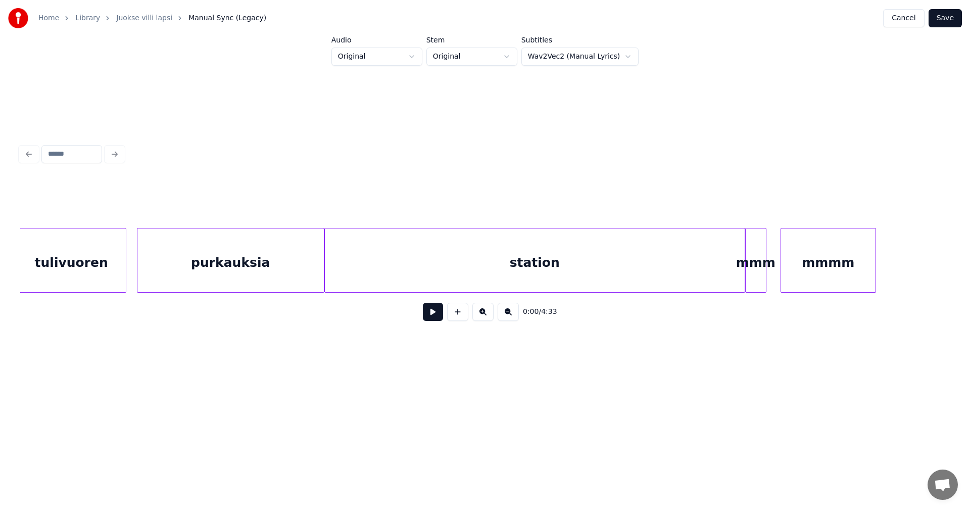
click at [435, 278] on div "station" at bounding box center [535, 262] width 420 height 69
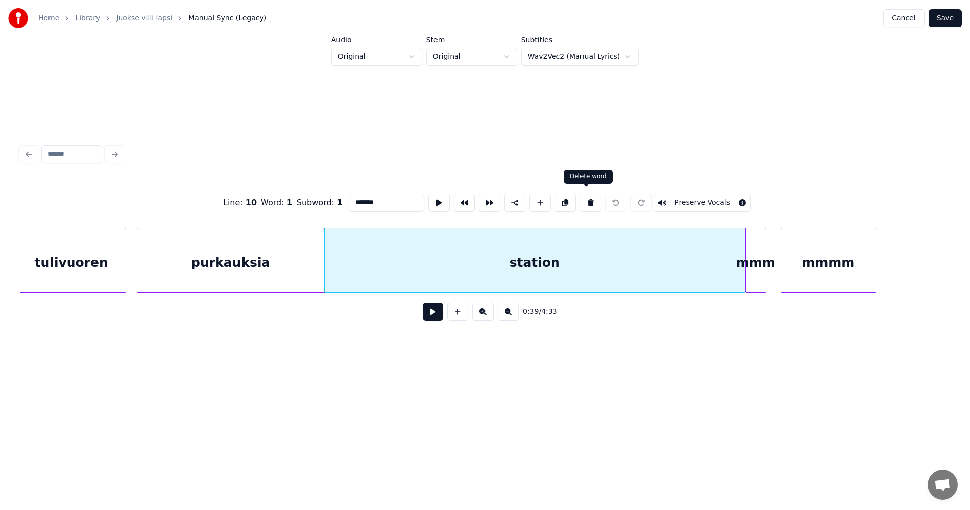
click at [588, 204] on button at bounding box center [590, 202] width 21 height 18
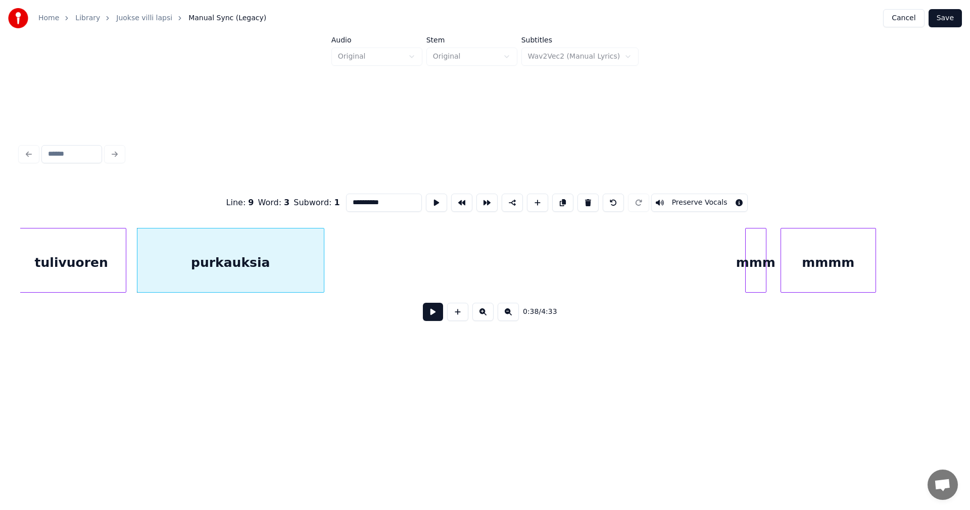
click at [760, 265] on div "mmm" at bounding box center [756, 262] width 20 height 69
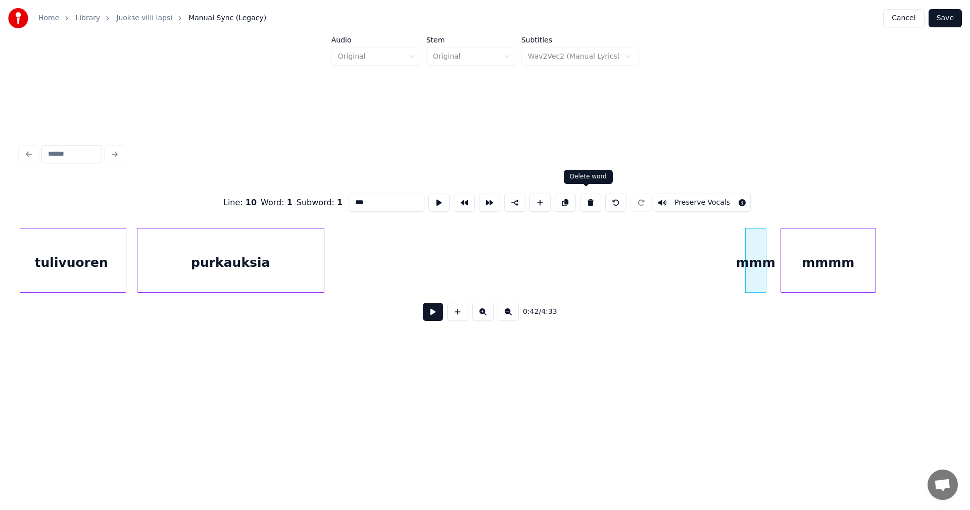
click at [590, 203] on button at bounding box center [590, 202] width 21 height 18
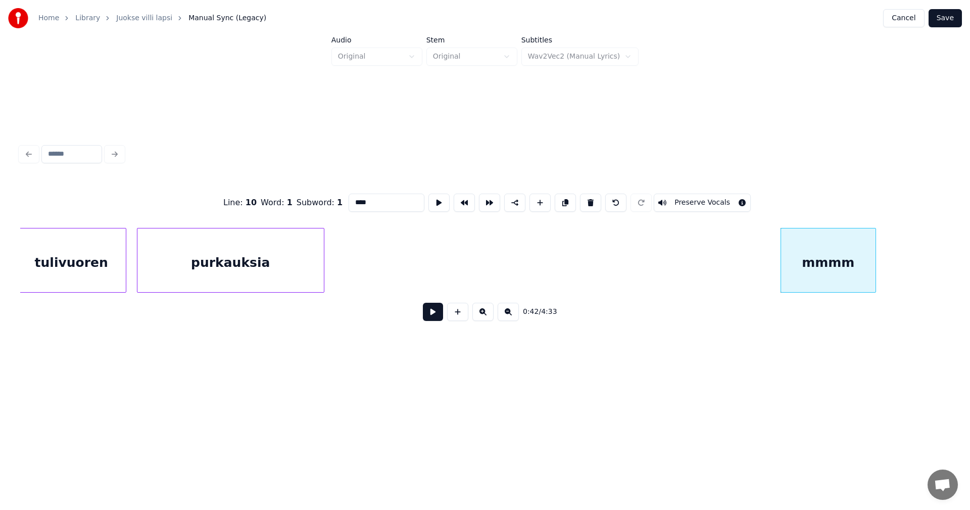
click at [821, 274] on div "mmmm" at bounding box center [828, 262] width 94 height 69
click at [590, 199] on button at bounding box center [590, 202] width 21 height 18
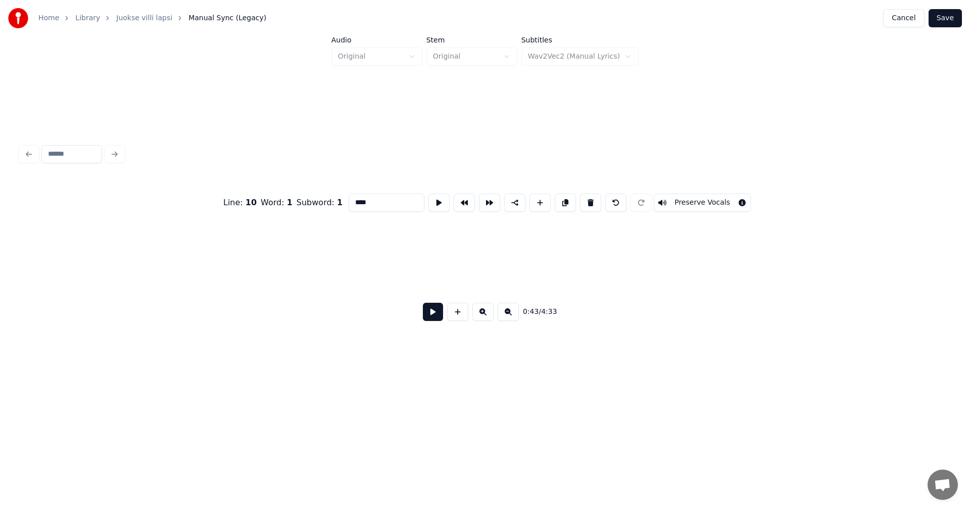
scroll to position [0, 7776]
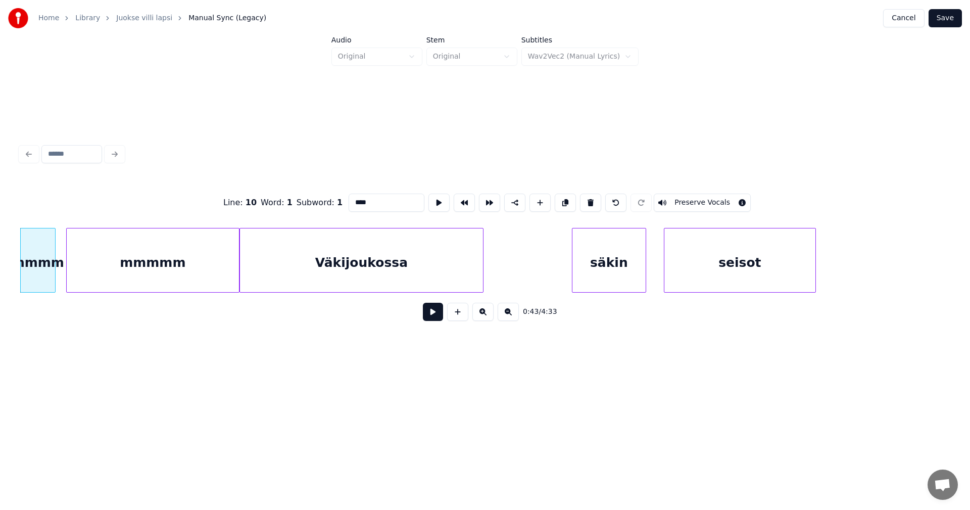
click at [191, 273] on div "mmmmm" at bounding box center [153, 262] width 172 height 69
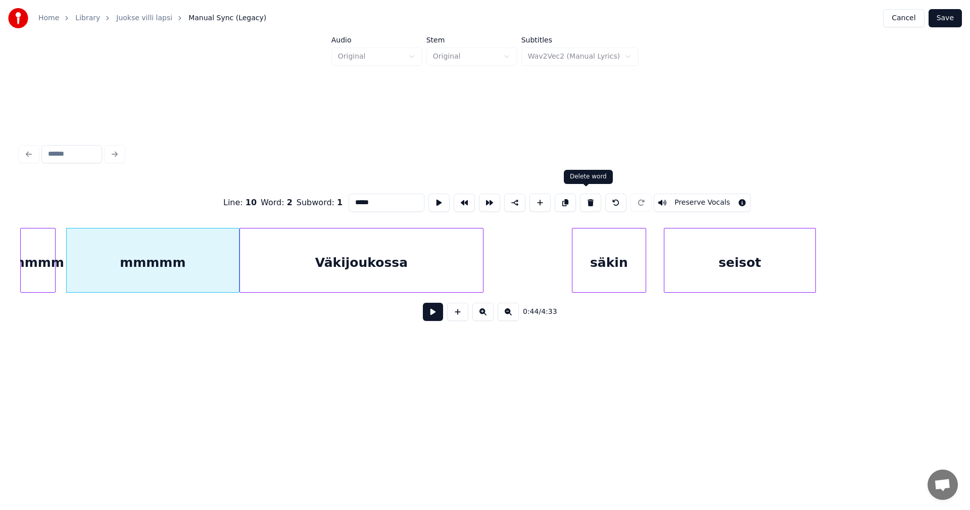
click at [589, 201] on button at bounding box center [590, 202] width 21 height 18
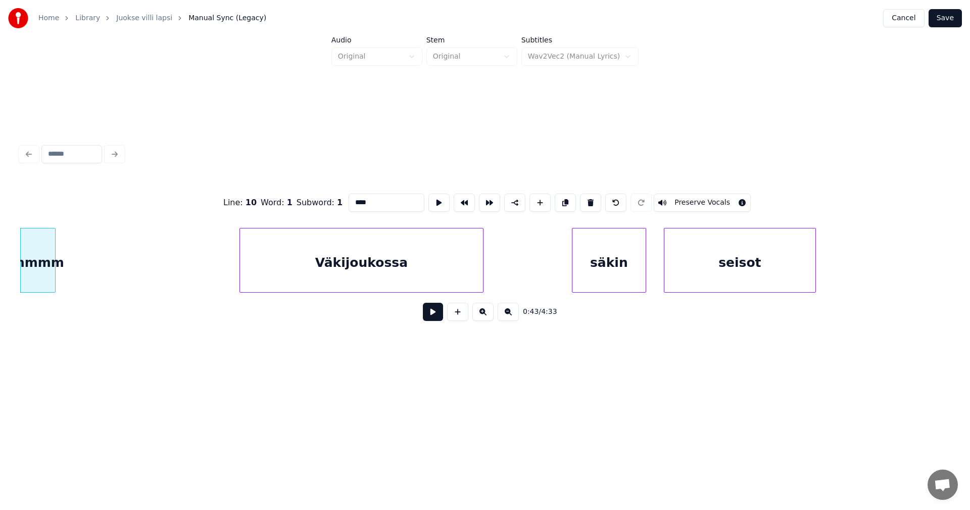
click at [48, 264] on div "mmmm" at bounding box center [38, 262] width 34 height 69
click at [588, 199] on button at bounding box center [590, 202] width 21 height 18
type input "**********"
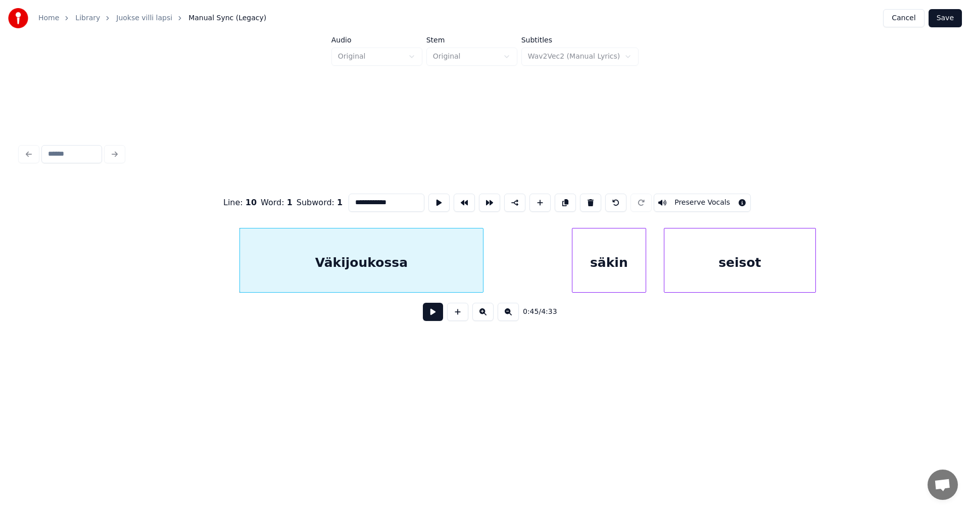
scroll to position [0, 6963]
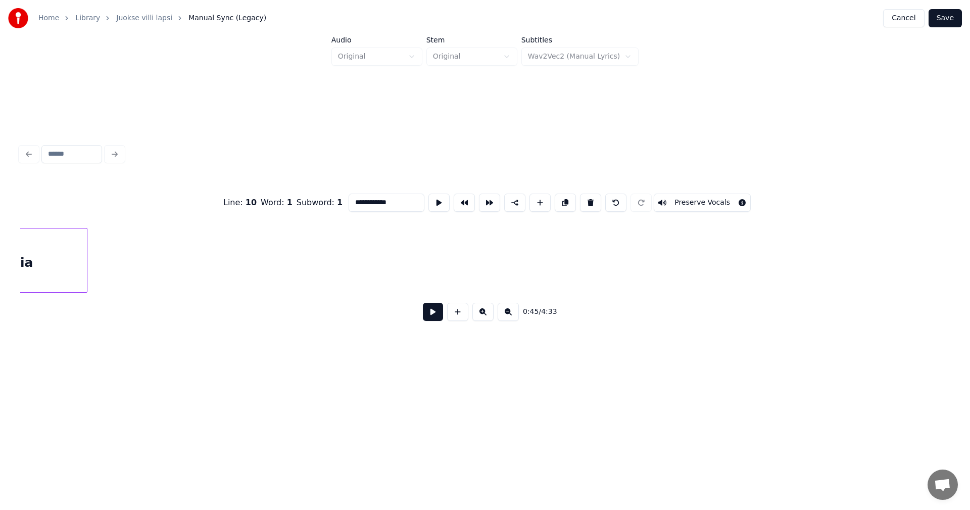
drag, startPoint x: 436, startPoint y: 312, endPoint x: 234, endPoint y: 311, distance: 201.5
click at [221, 307] on div "0:45 / 4:33" at bounding box center [484, 312] width 913 height 22
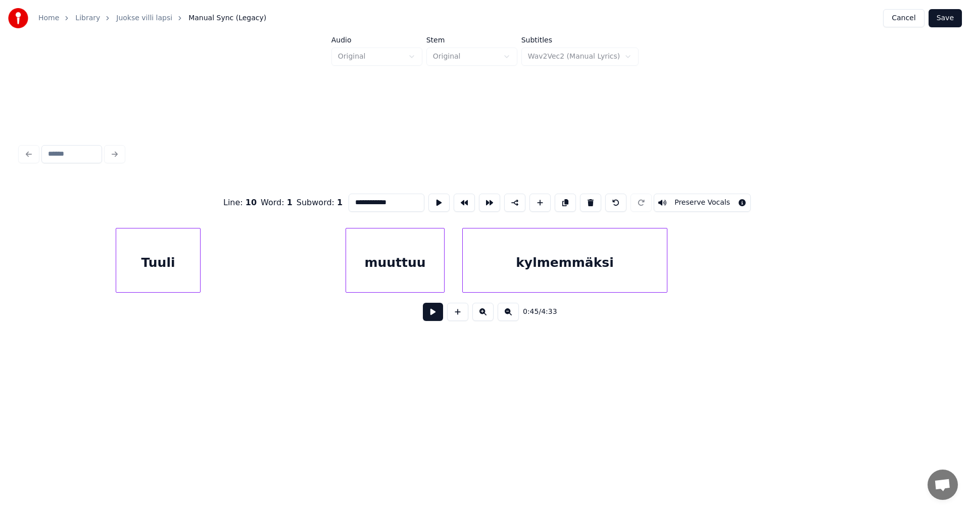
click at [433, 320] on button at bounding box center [433, 312] width 20 height 18
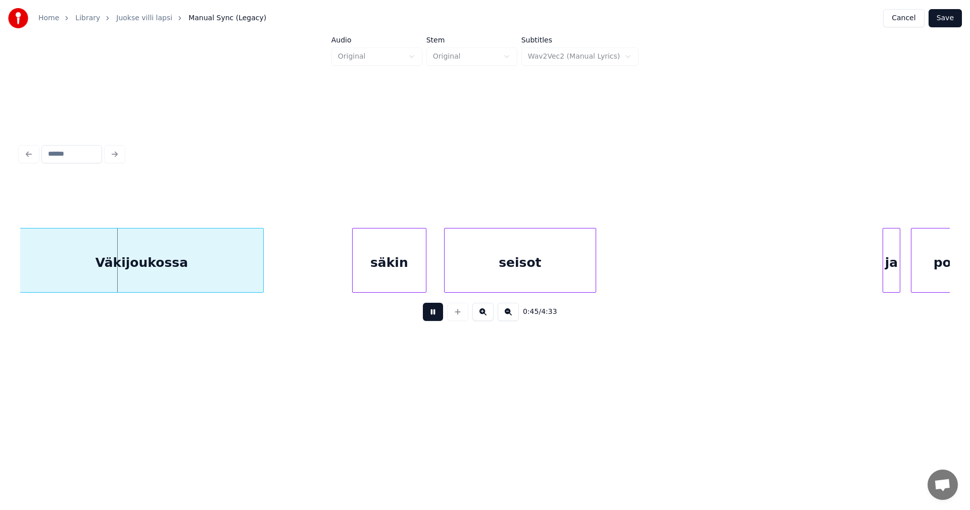
click at [436, 320] on button at bounding box center [433, 312] width 20 height 18
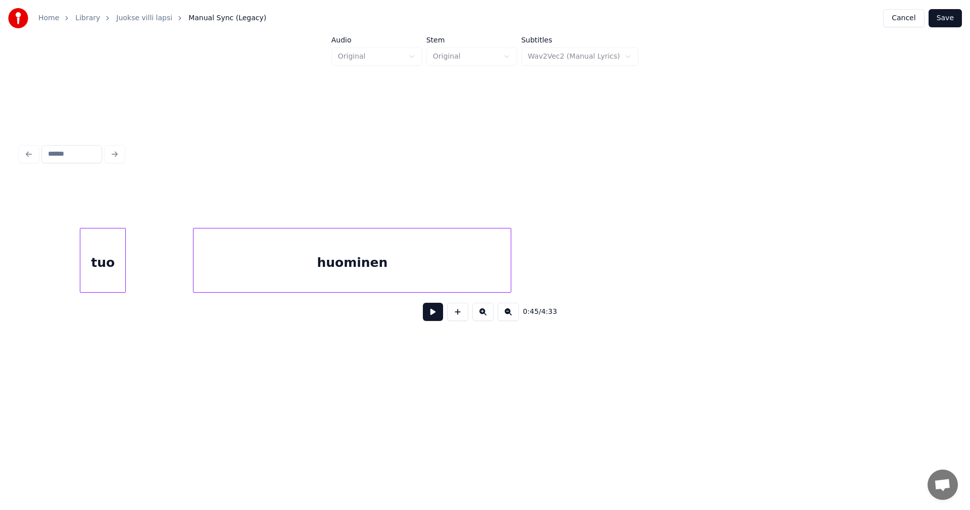
scroll to position [0, 0]
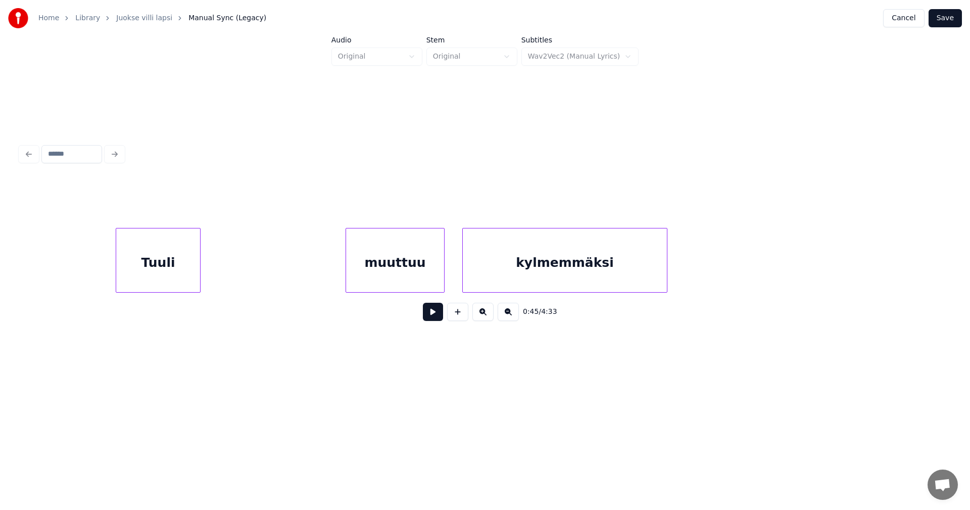
click at [431, 314] on button at bounding box center [433, 312] width 20 height 18
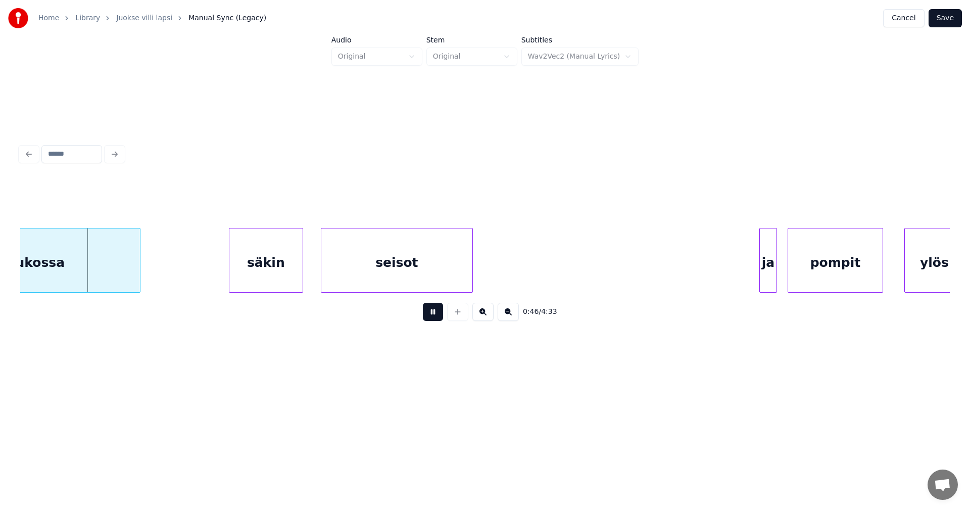
click at [431, 314] on button at bounding box center [433, 312] width 20 height 18
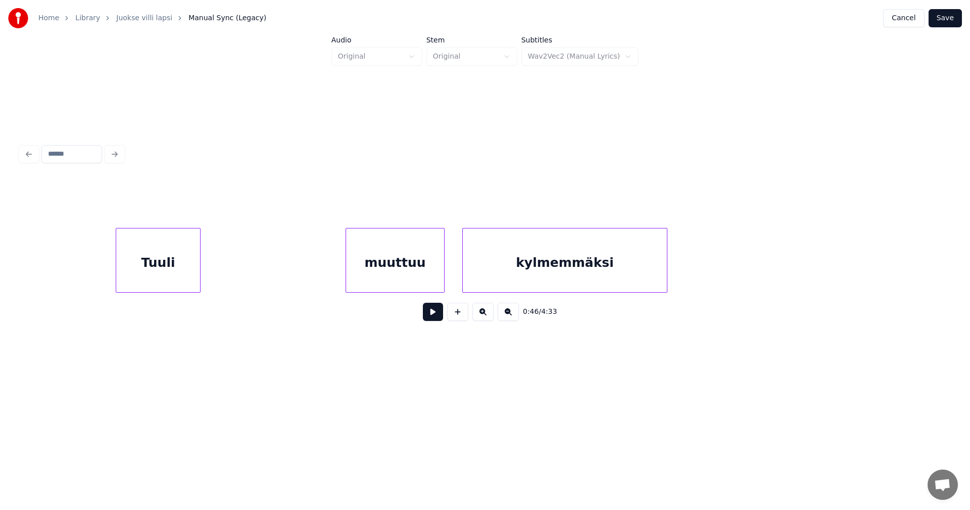
click at [172, 271] on div "Tuuli" at bounding box center [158, 262] width 84 height 69
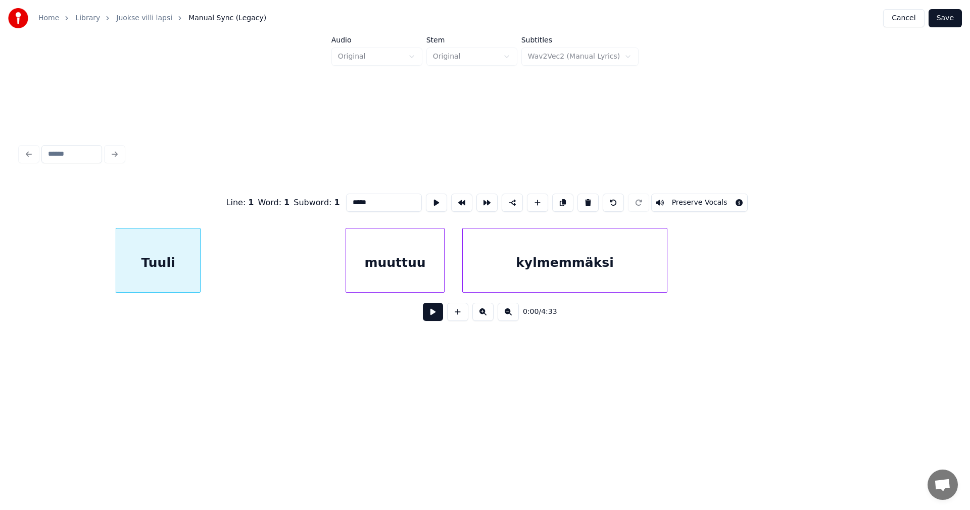
click at [433, 318] on button at bounding box center [433, 312] width 20 height 18
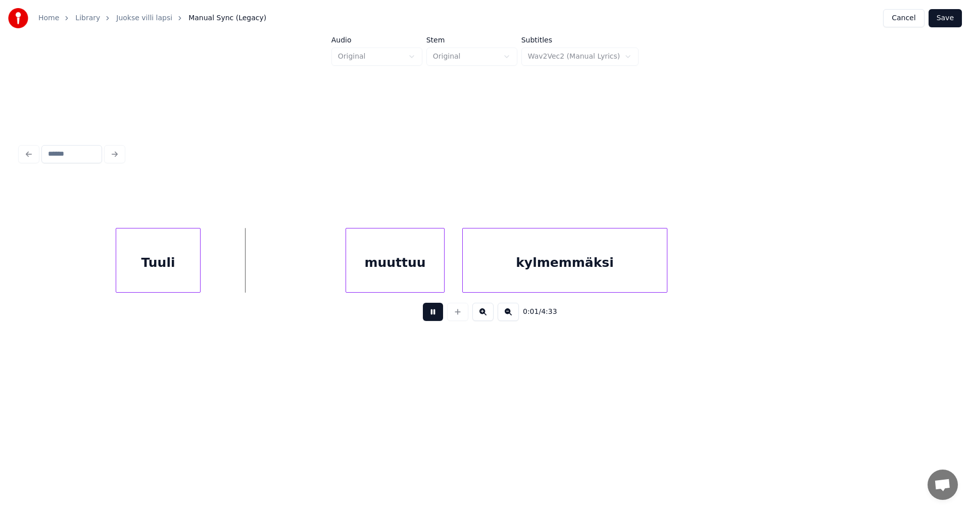
click at [434, 314] on button at bounding box center [433, 312] width 20 height 18
click at [243, 281] on div at bounding box center [242, 260] width 3 height 64
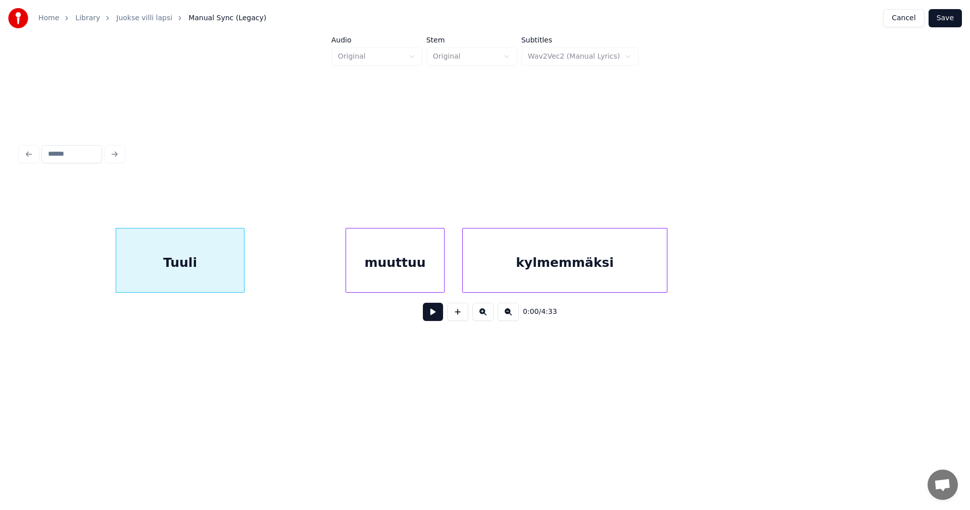
click at [434, 319] on button at bounding box center [433, 312] width 20 height 18
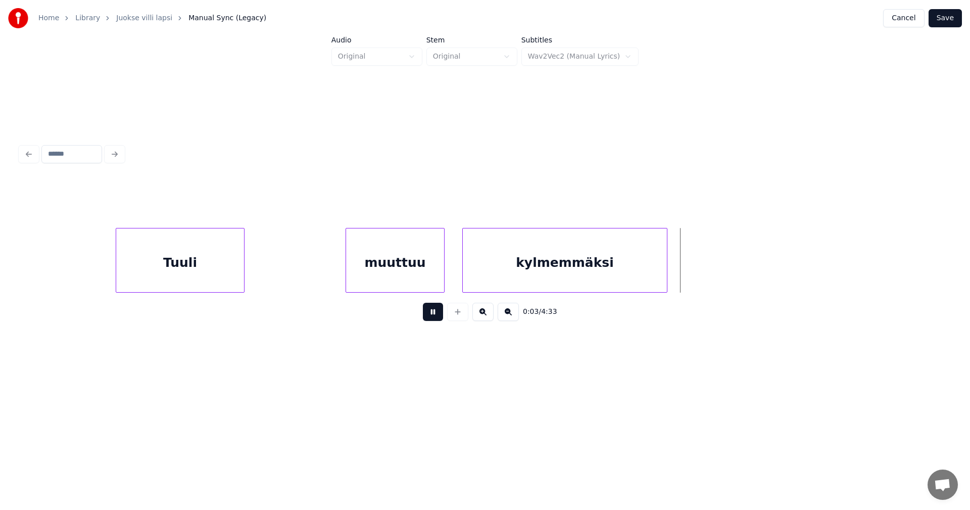
click at [436, 319] on button at bounding box center [433, 312] width 20 height 18
click at [699, 275] on div at bounding box center [699, 260] width 3 height 64
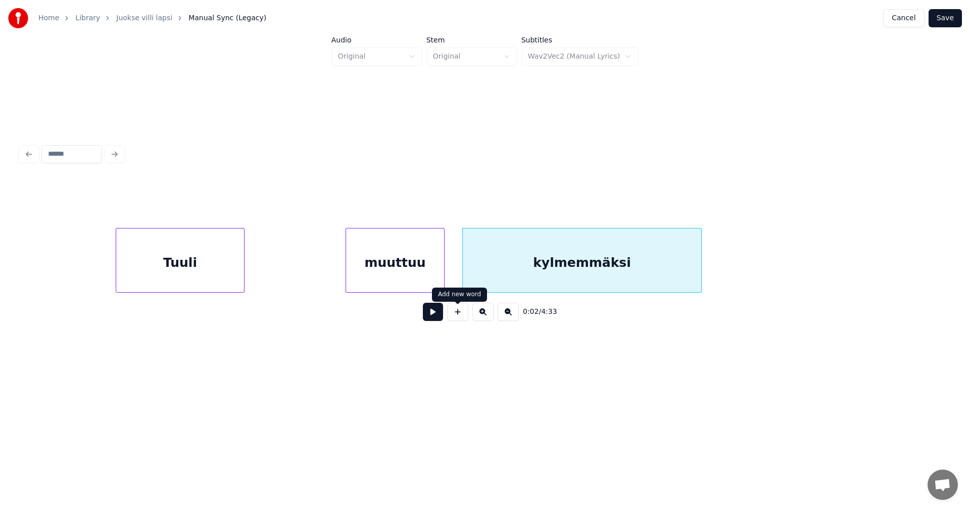
click at [432, 313] on button at bounding box center [433, 312] width 20 height 18
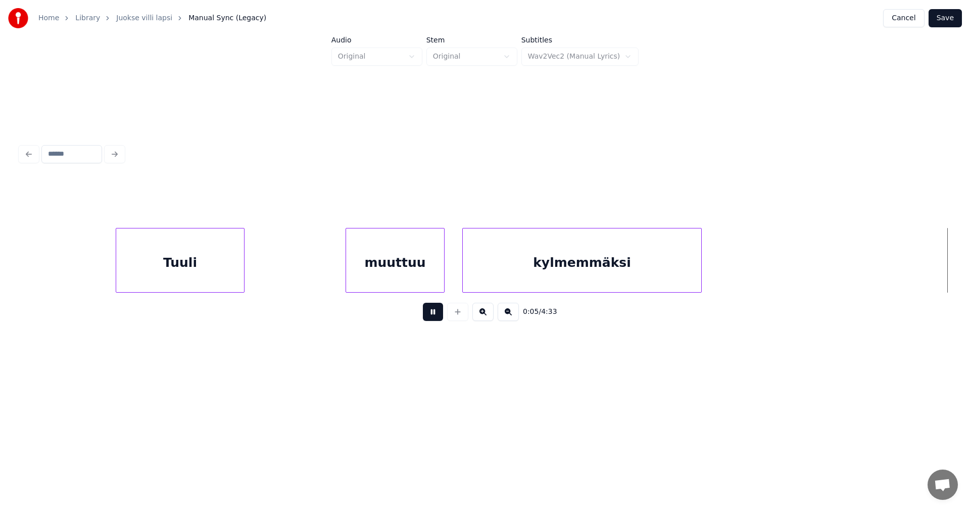
scroll to position [0, 929]
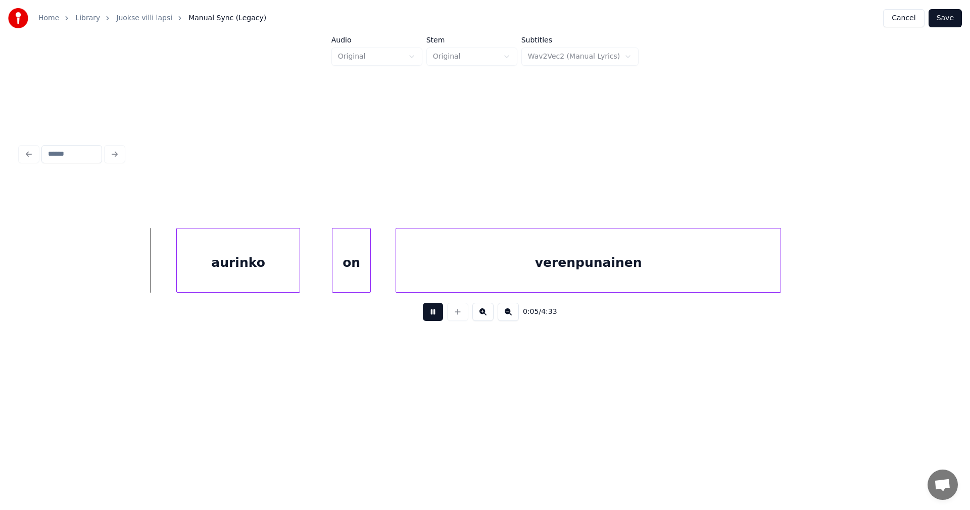
click at [433, 313] on button at bounding box center [433, 312] width 20 height 18
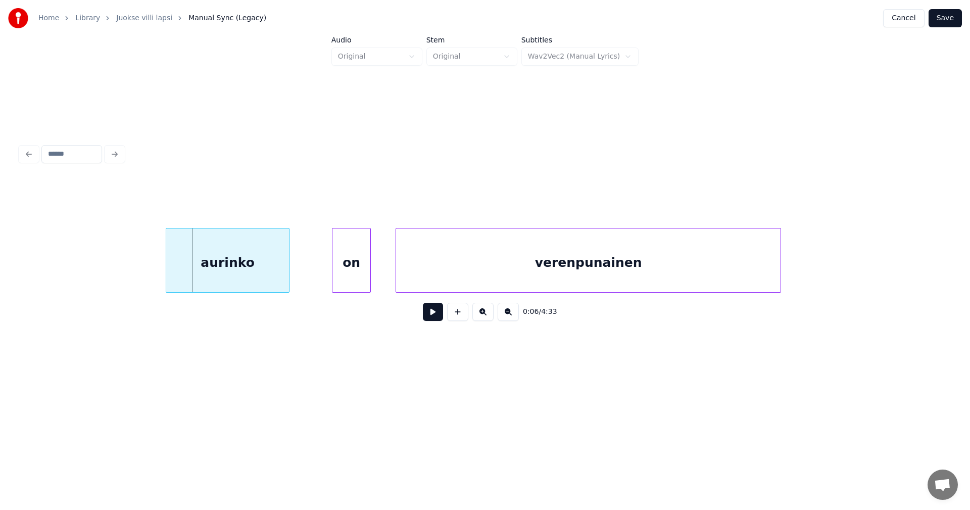
click at [233, 265] on div "aurinko" at bounding box center [227, 262] width 123 height 69
click at [298, 267] on div at bounding box center [298, 260] width 3 height 64
click at [347, 269] on div "on" at bounding box center [341, 262] width 38 height 69
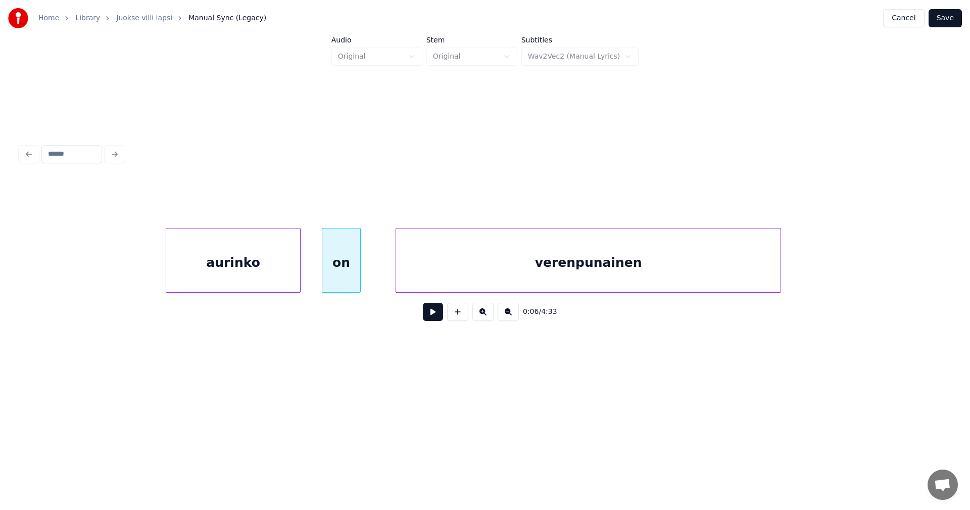
click at [433, 314] on button at bounding box center [433, 312] width 20 height 18
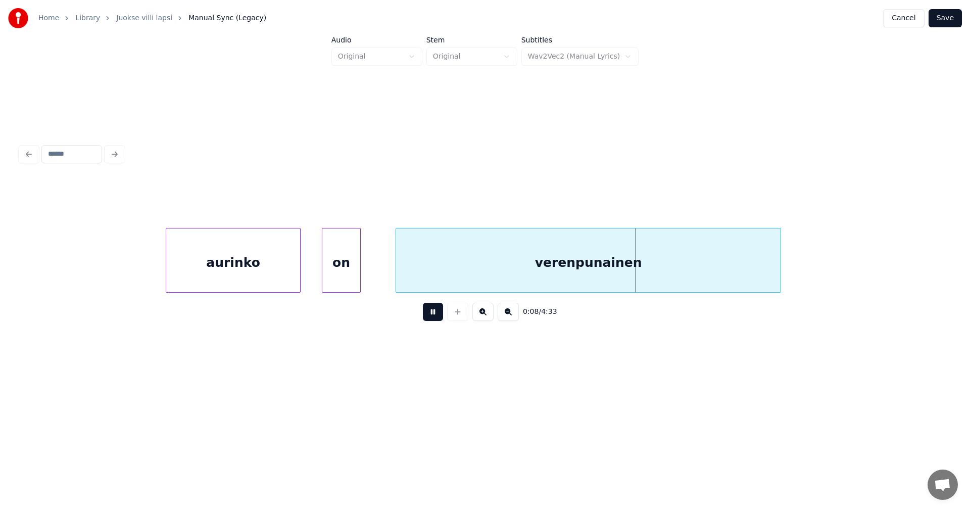
drag, startPoint x: 433, startPoint y: 314, endPoint x: 370, endPoint y: 284, distance: 70.0
click at [433, 314] on button at bounding box center [433, 312] width 20 height 18
click at [375, 275] on div at bounding box center [374, 260] width 3 height 64
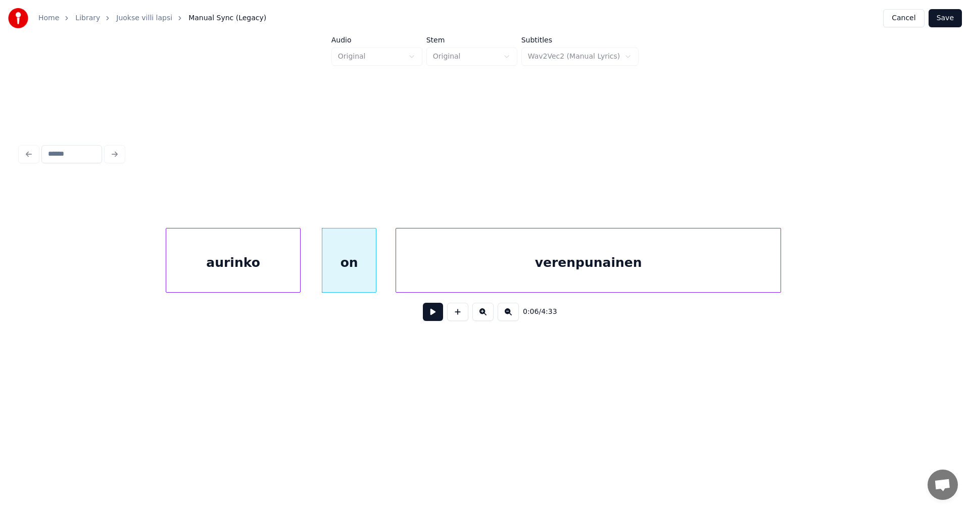
click at [431, 315] on button at bounding box center [433, 312] width 20 height 18
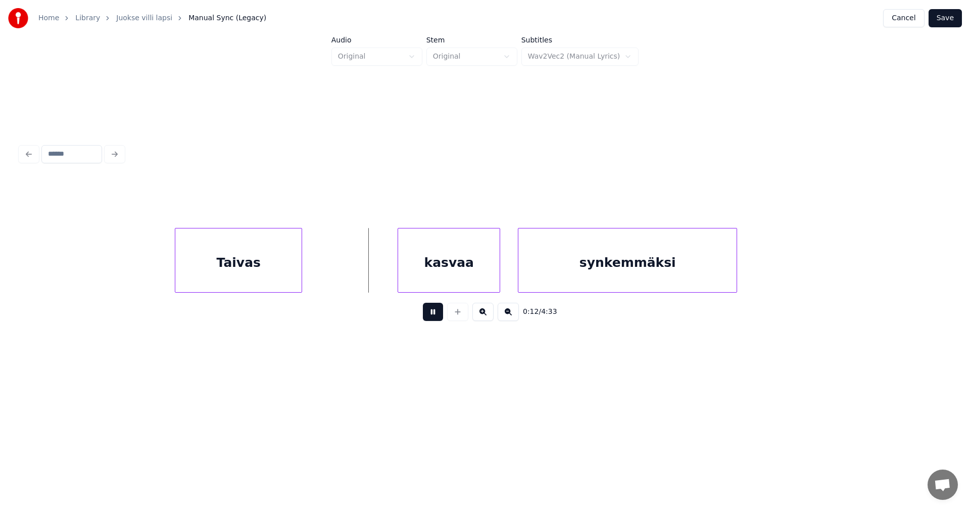
drag, startPoint x: 436, startPoint y: 315, endPoint x: 383, endPoint y: 294, distance: 56.7
click at [436, 313] on button at bounding box center [433, 312] width 20 height 18
click at [272, 259] on div "Taivas" at bounding box center [248, 262] width 126 height 69
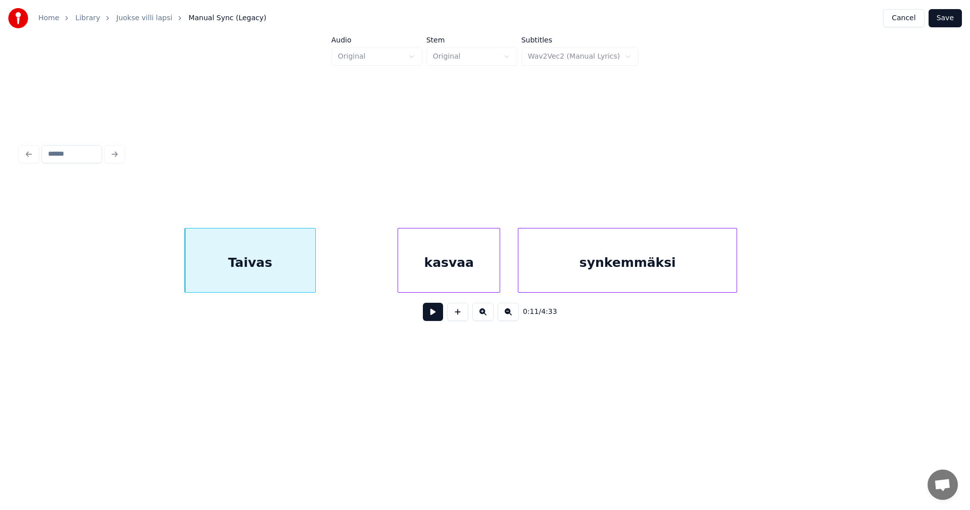
click at [315, 268] on div at bounding box center [313, 260] width 3 height 64
click at [431, 317] on button at bounding box center [433, 312] width 20 height 18
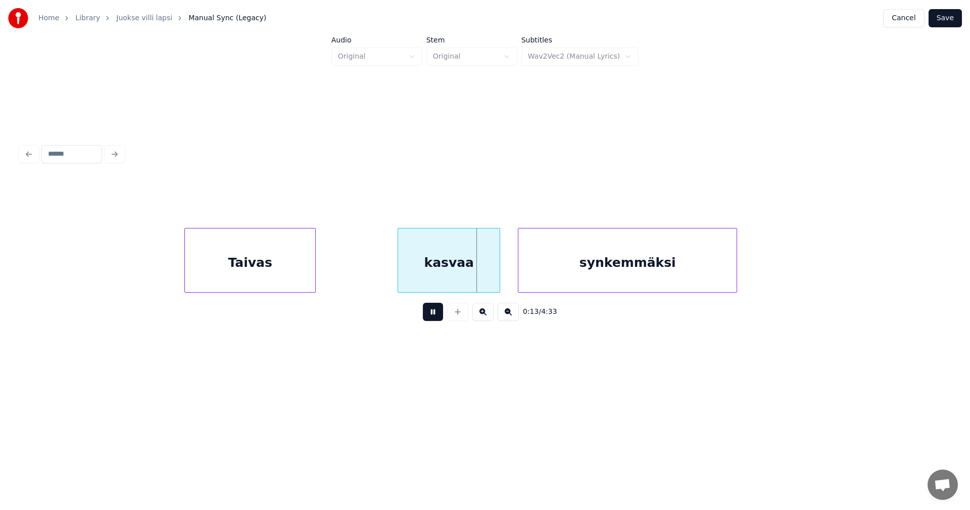
click at [431, 317] on button at bounding box center [433, 312] width 20 height 18
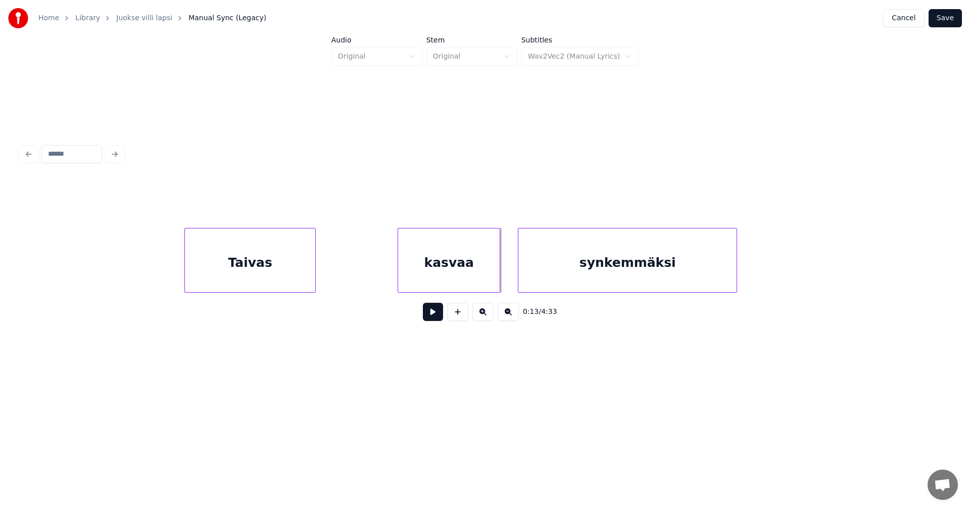
click at [431, 317] on button at bounding box center [433, 312] width 20 height 18
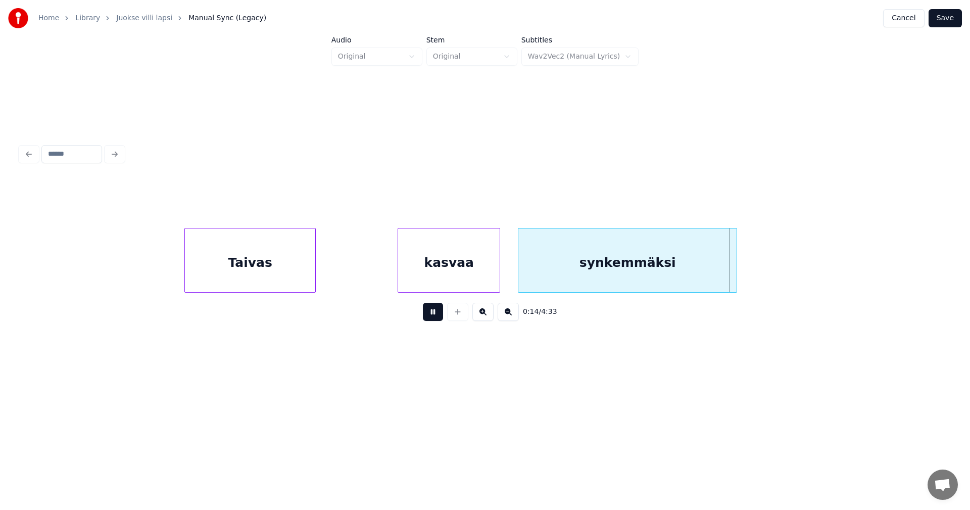
click at [431, 317] on button at bounding box center [433, 312] width 20 height 18
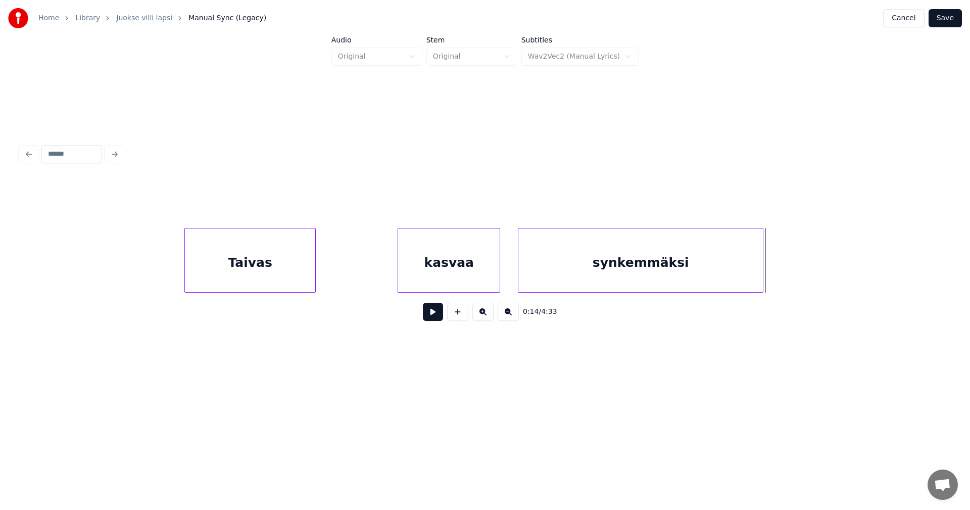
click at [762, 272] on div at bounding box center [761, 260] width 3 height 64
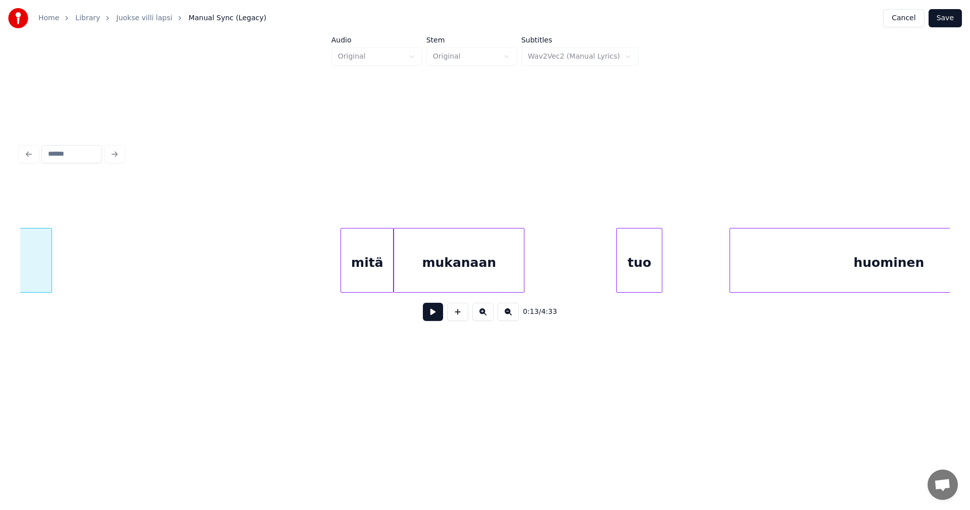
scroll to position [0, 2867]
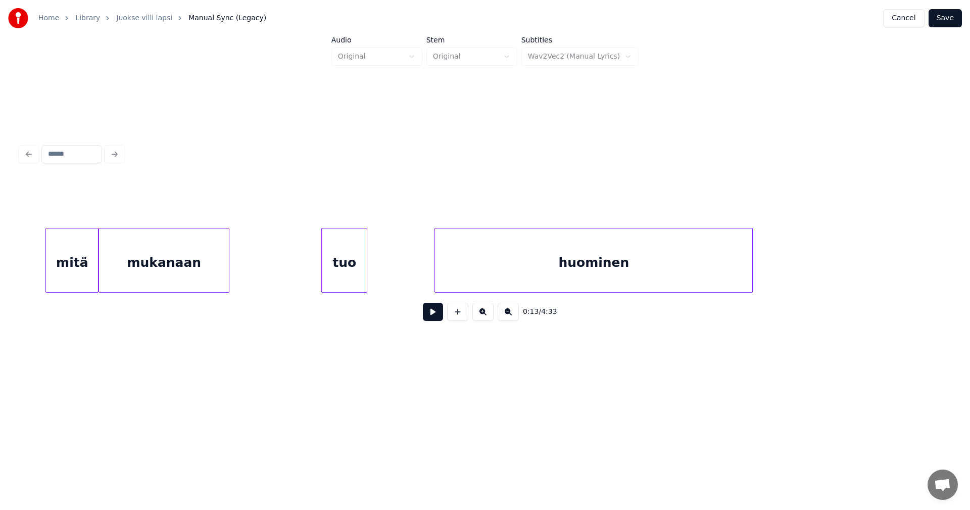
click at [88, 277] on div "mitä" at bounding box center [72, 262] width 52 height 69
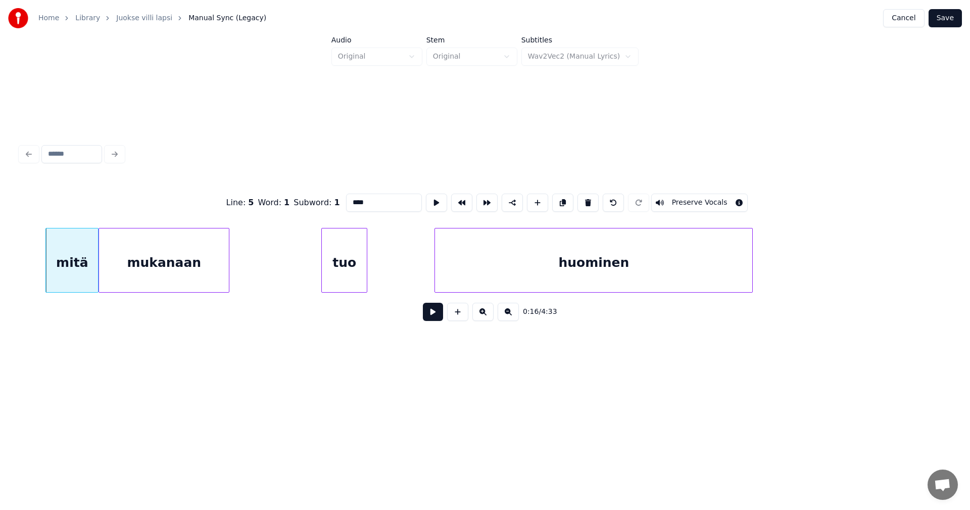
click at [432, 318] on button at bounding box center [433, 312] width 20 height 18
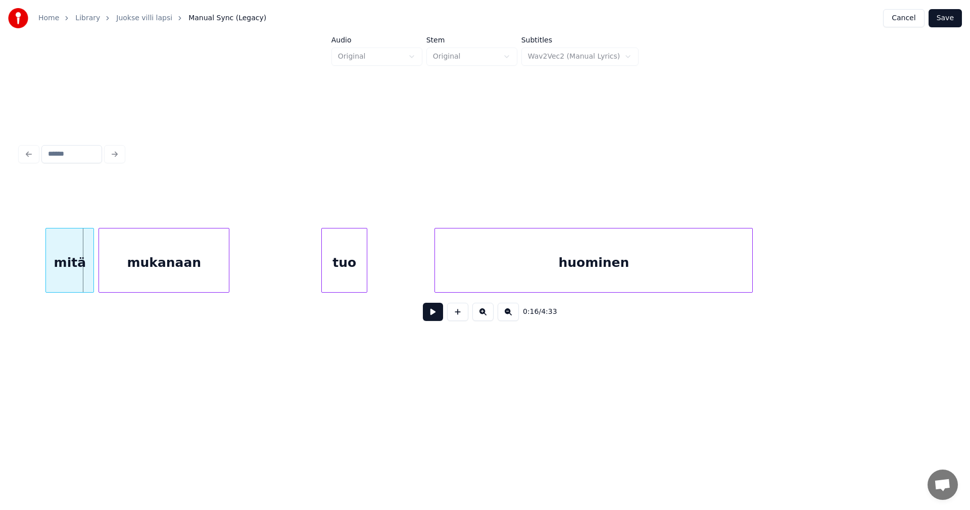
click at [90, 269] on div at bounding box center [91, 260] width 3 height 64
click at [429, 316] on button at bounding box center [433, 312] width 20 height 18
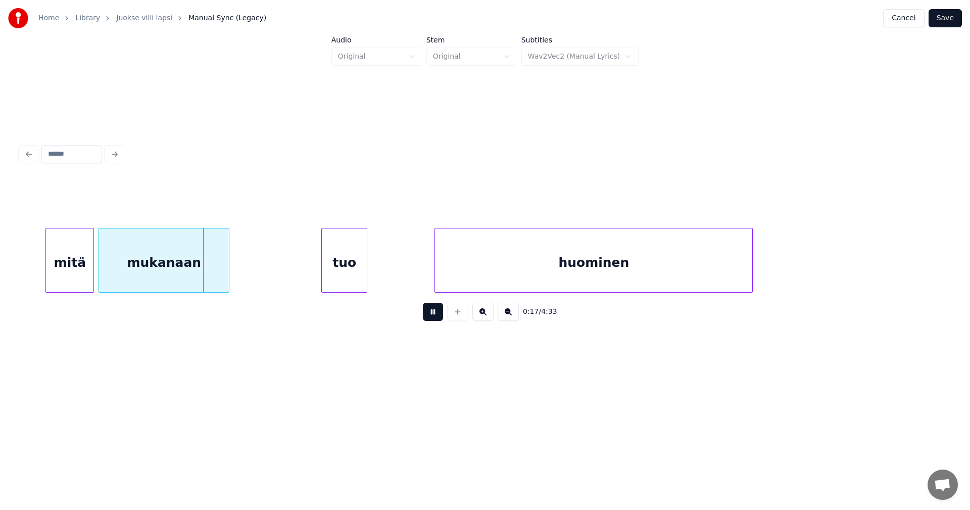
click at [433, 316] on button at bounding box center [433, 312] width 20 height 18
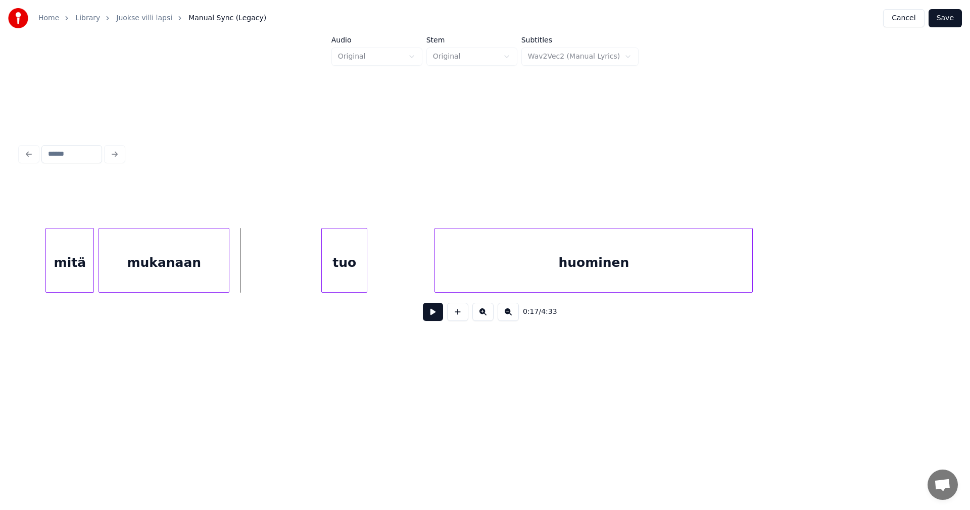
click at [433, 316] on button at bounding box center [433, 312] width 20 height 18
click at [378, 274] on div at bounding box center [378, 260] width 3 height 64
click at [430, 315] on button at bounding box center [433, 312] width 20 height 18
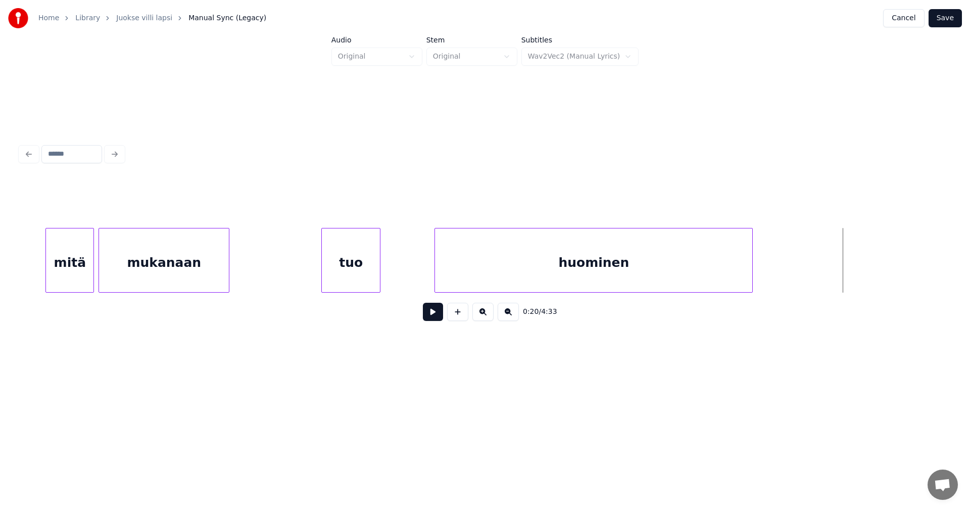
click at [700, 271] on div "huominen" at bounding box center [593, 262] width 317 height 69
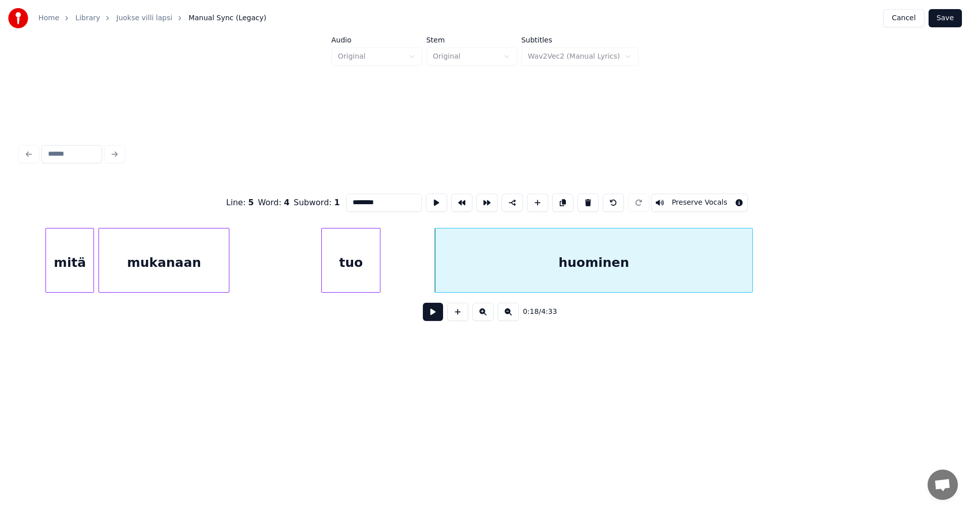
click at [433, 313] on button at bounding box center [433, 312] width 20 height 18
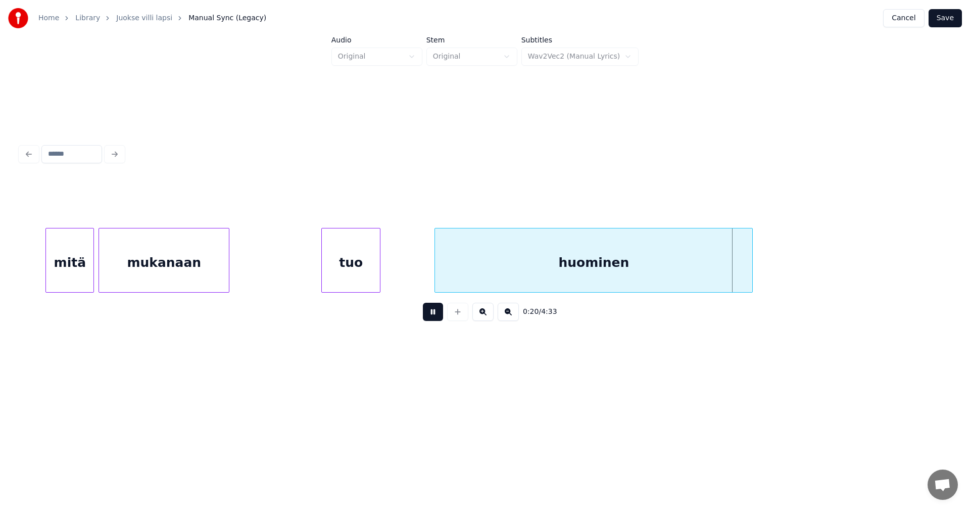
click at [435, 313] on button at bounding box center [433, 312] width 20 height 18
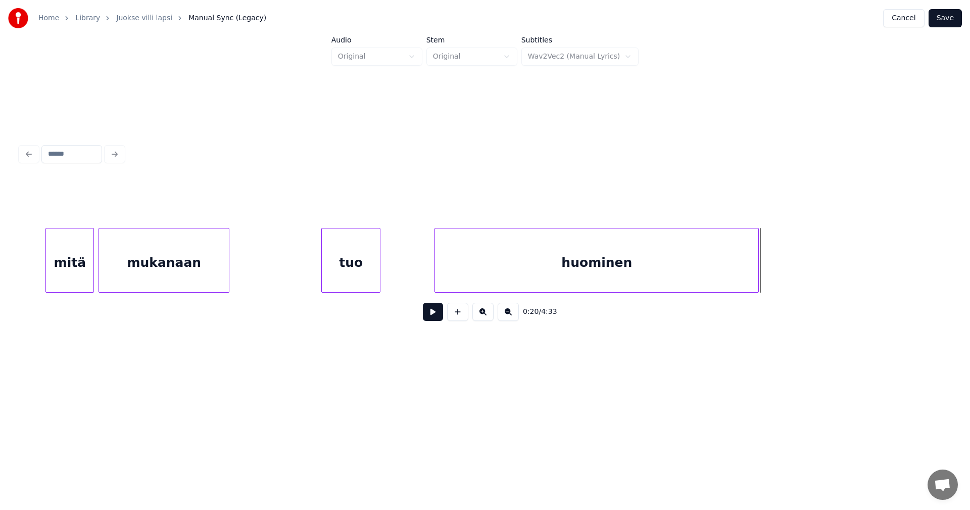
click at [758, 278] on div at bounding box center [756, 260] width 3 height 64
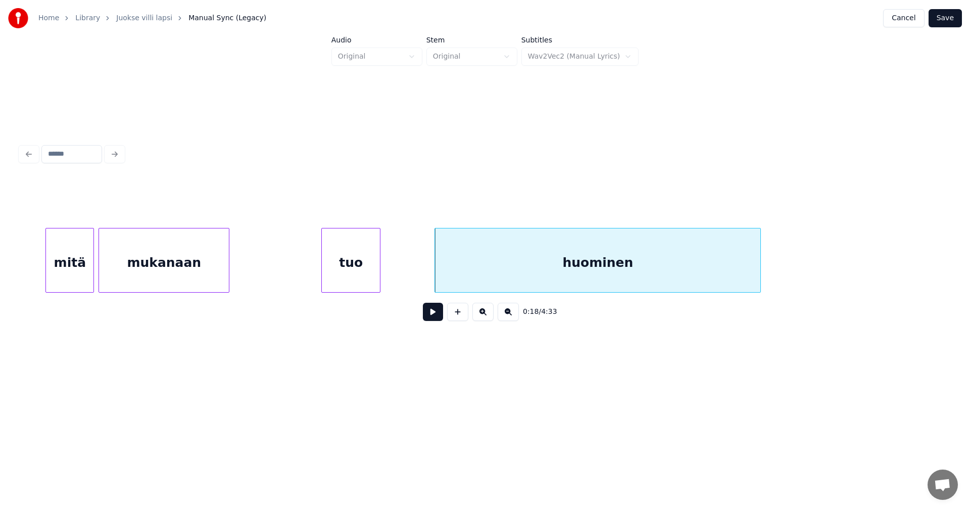
scroll to position [0, 3680]
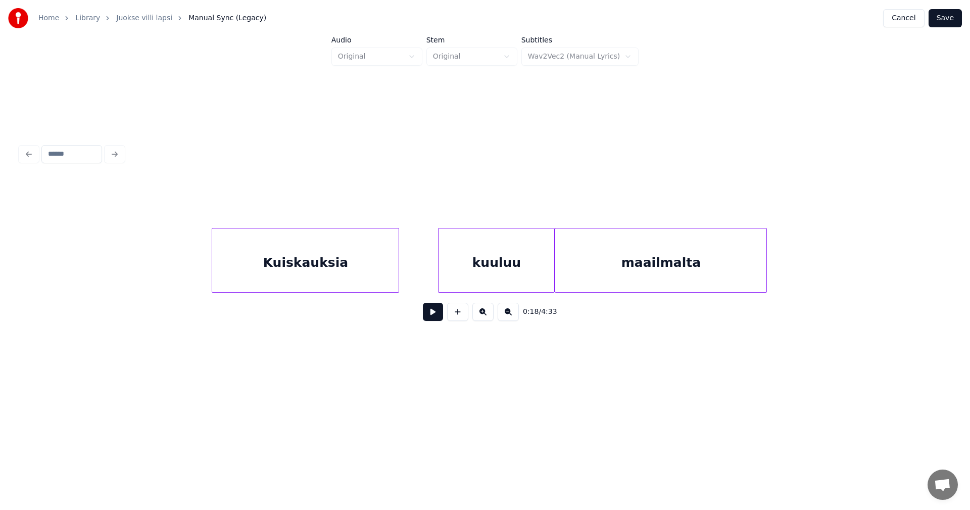
click at [369, 276] on div "Kuiskauksia" at bounding box center [305, 262] width 186 height 69
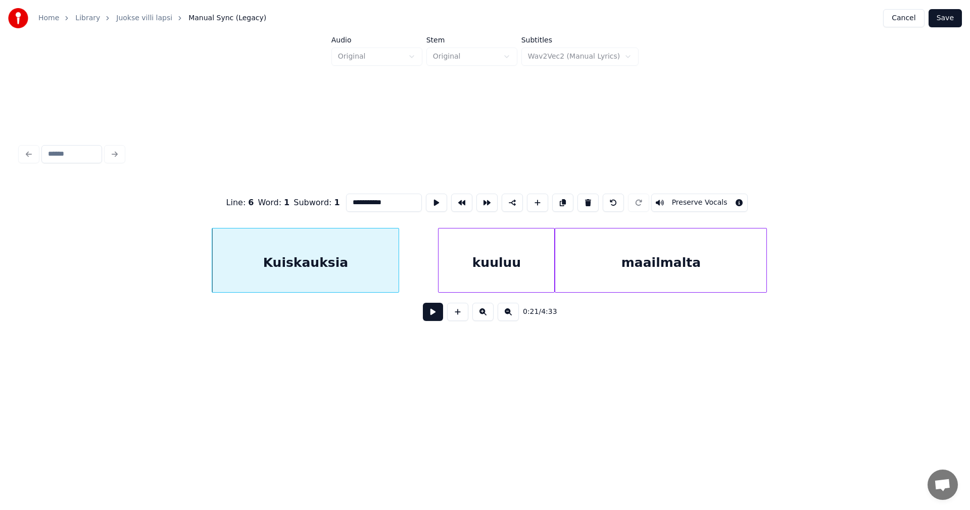
click at [437, 316] on button at bounding box center [433, 312] width 20 height 18
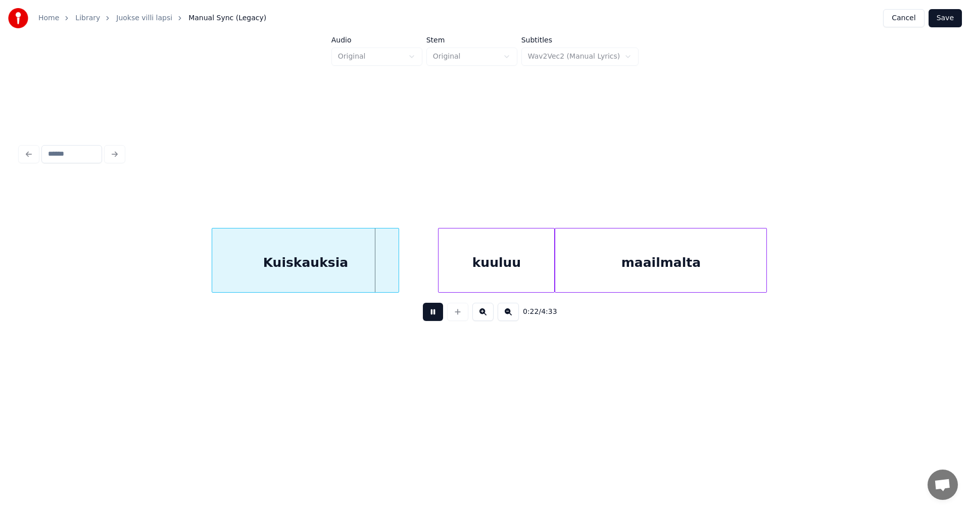
click at [437, 315] on button at bounding box center [433, 312] width 20 height 18
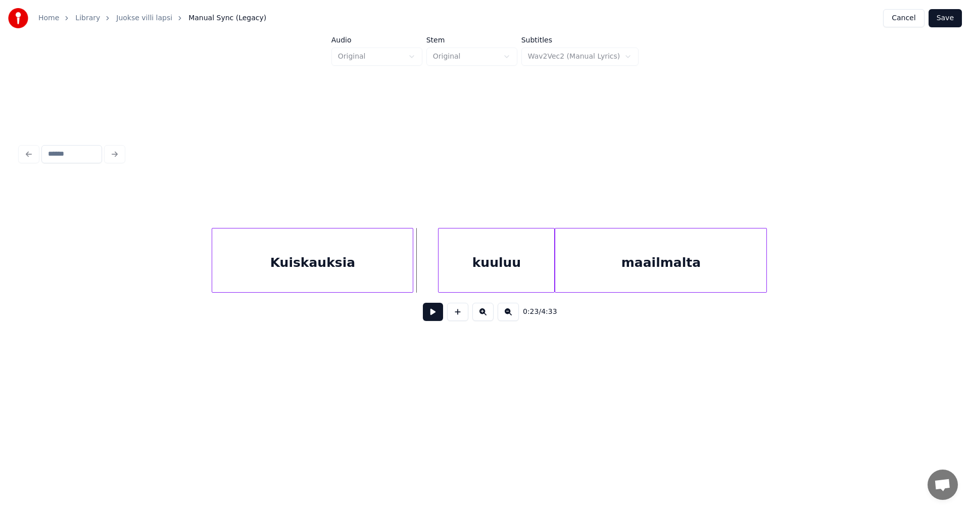
click at [413, 278] on div at bounding box center [411, 260] width 3 height 64
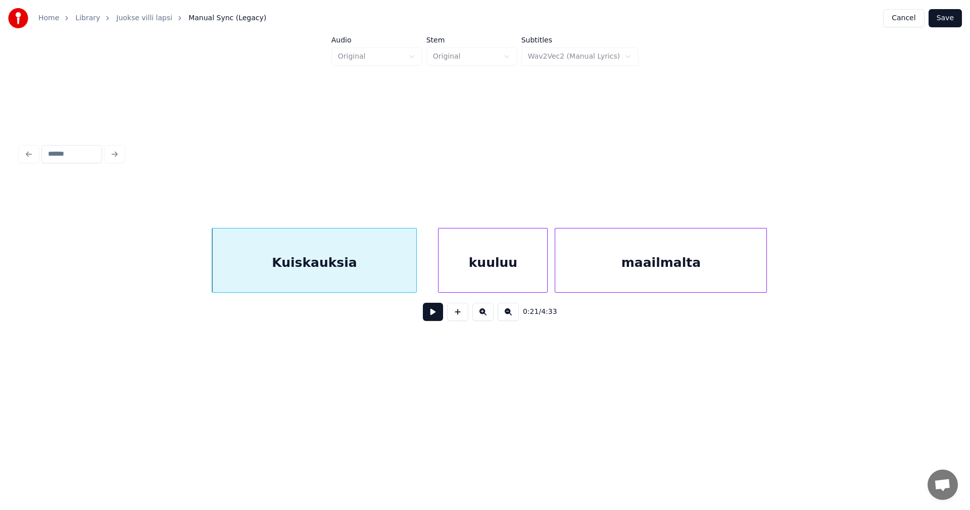
click at [546, 276] on div at bounding box center [545, 260] width 3 height 64
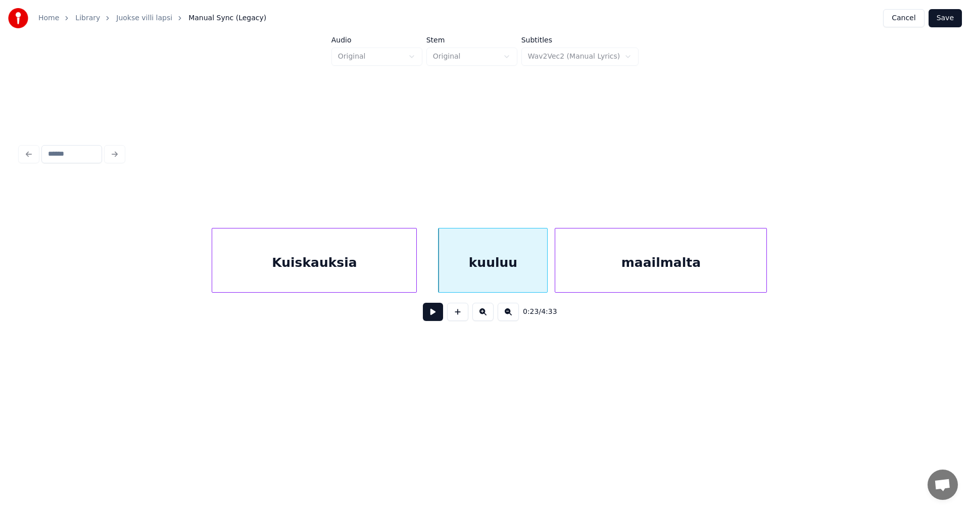
click at [424, 321] on button at bounding box center [433, 312] width 20 height 18
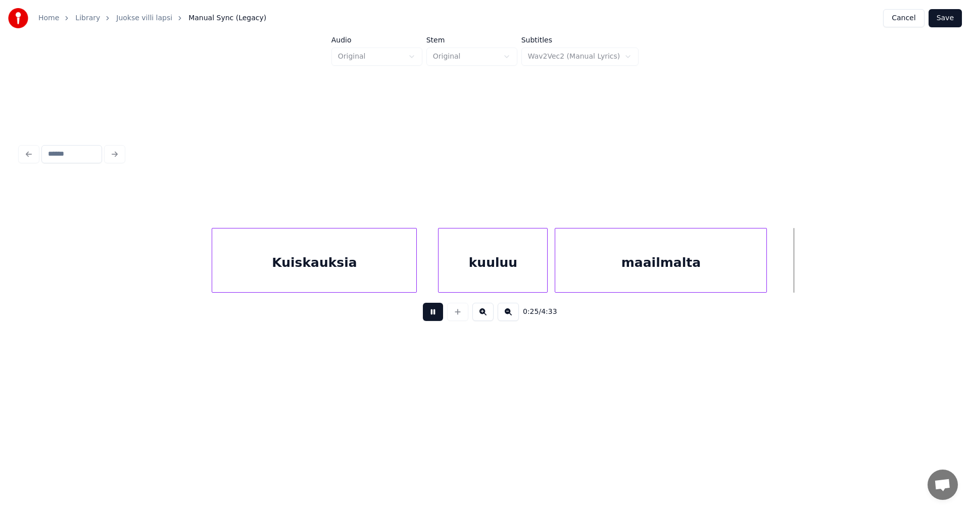
drag, startPoint x: 432, startPoint y: 319, endPoint x: 482, endPoint y: 319, distance: 50.0
click at [437, 319] on button at bounding box center [433, 312] width 20 height 18
click at [794, 277] on div at bounding box center [792, 260] width 3 height 64
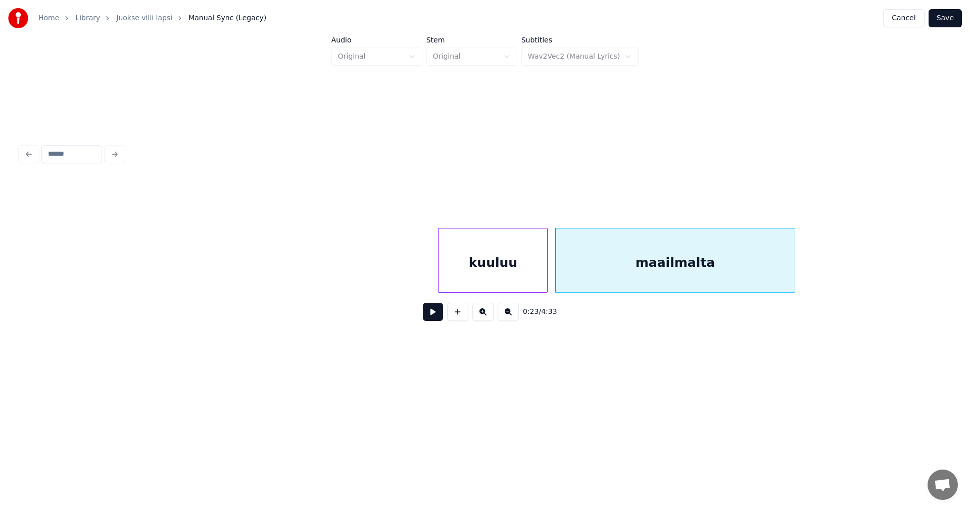
scroll to position [0, 4494]
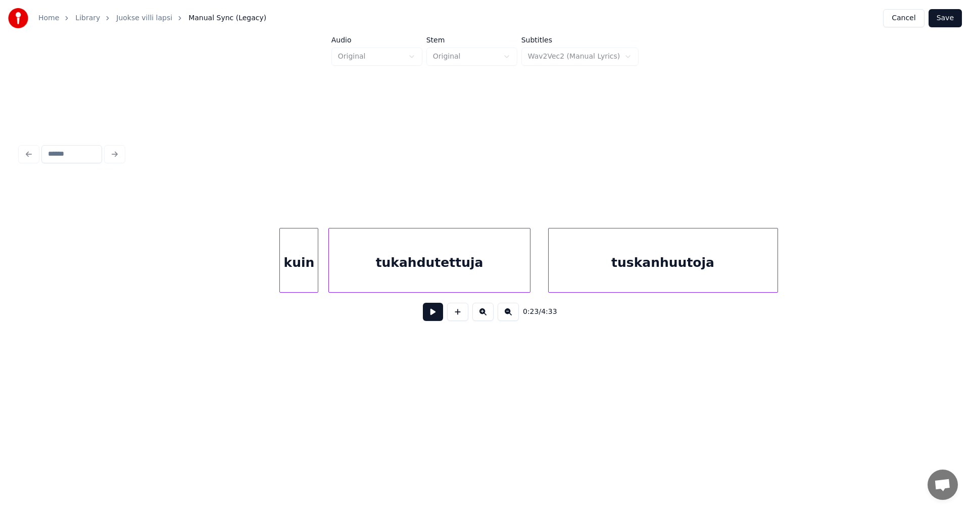
click at [310, 276] on div "kuin" at bounding box center [299, 262] width 38 height 69
click at [432, 316] on button at bounding box center [433, 312] width 20 height 18
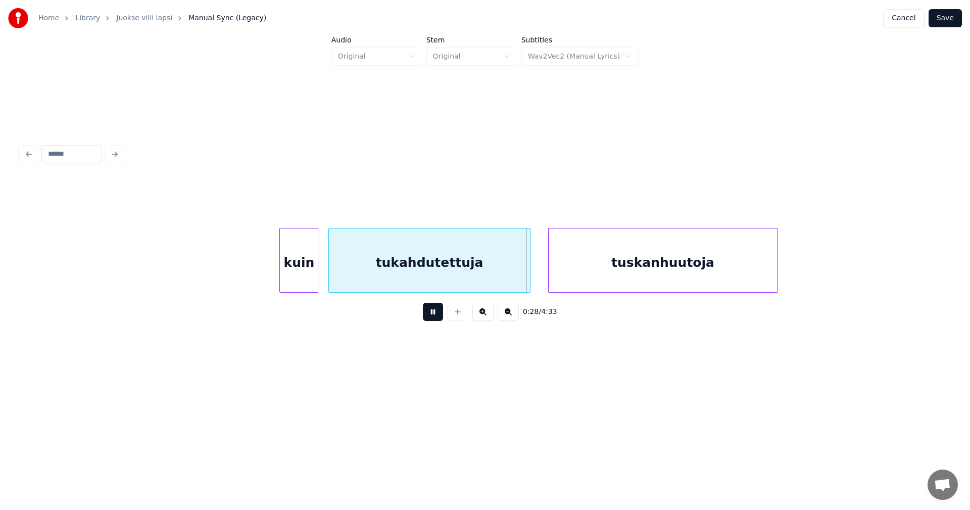
click at [433, 316] on button at bounding box center [433, 312] width 20 height 18
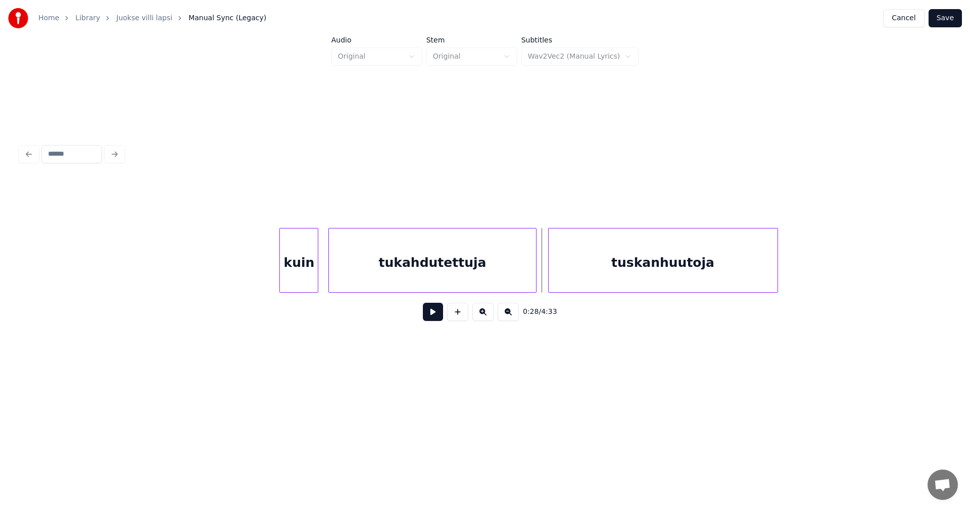
click at [536, 274] on div at bounding box center [534, 260] width 3 height 64
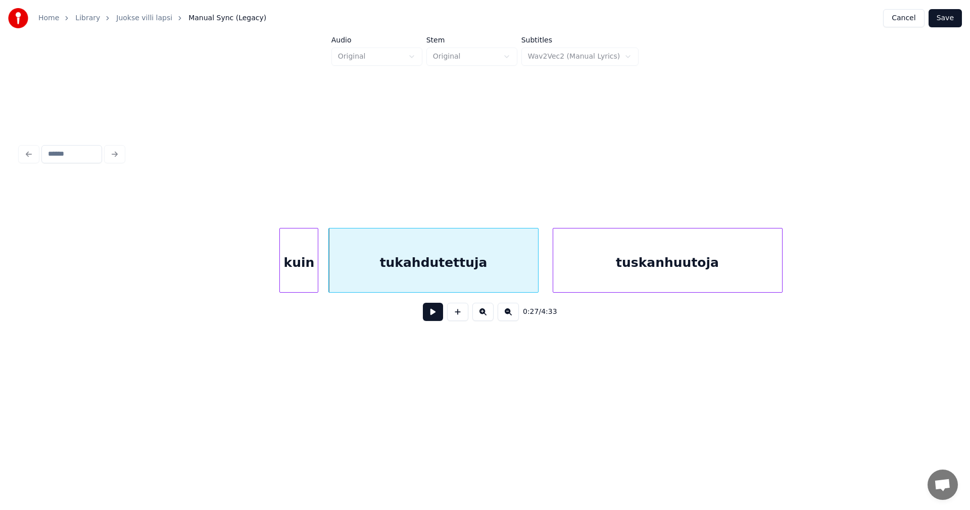
click at [571, 270] on div "tuskanhuutoja" at bounding box center [667, 262] width 229 height 69
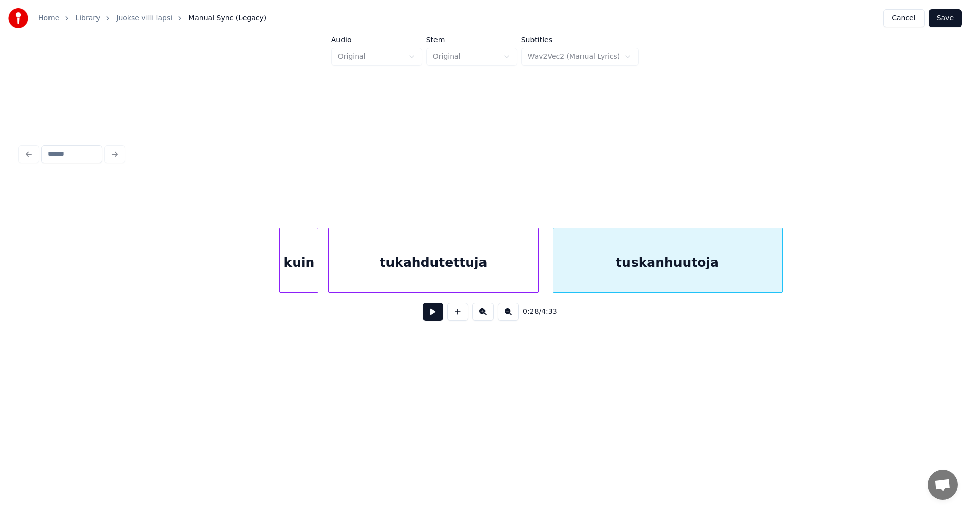
click at [427, 316] on button at bounding box center [433, 312] width 20 height 18
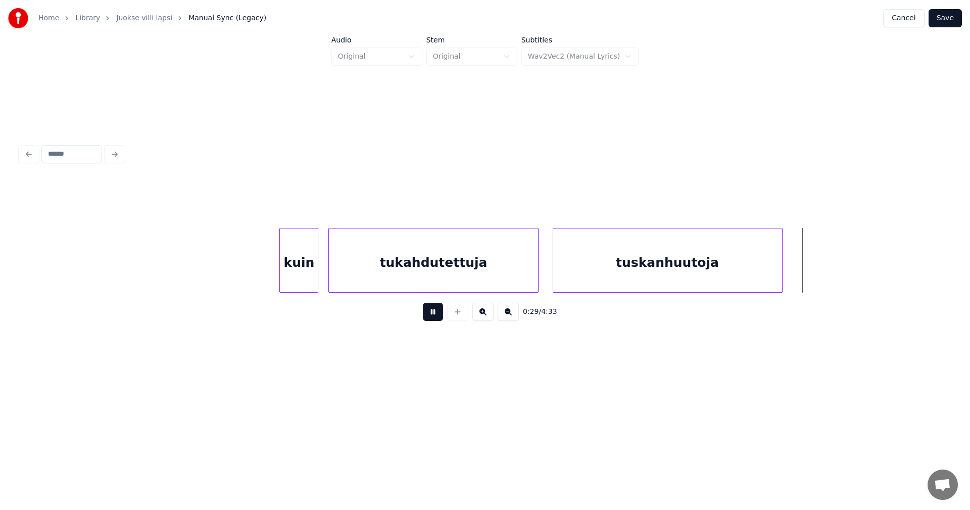
click at [432, 316] on button at bounding box center [433, 312] width 20 height 18
click at [849, 279] on div at bounding box center [848, 260] width 3 height 64
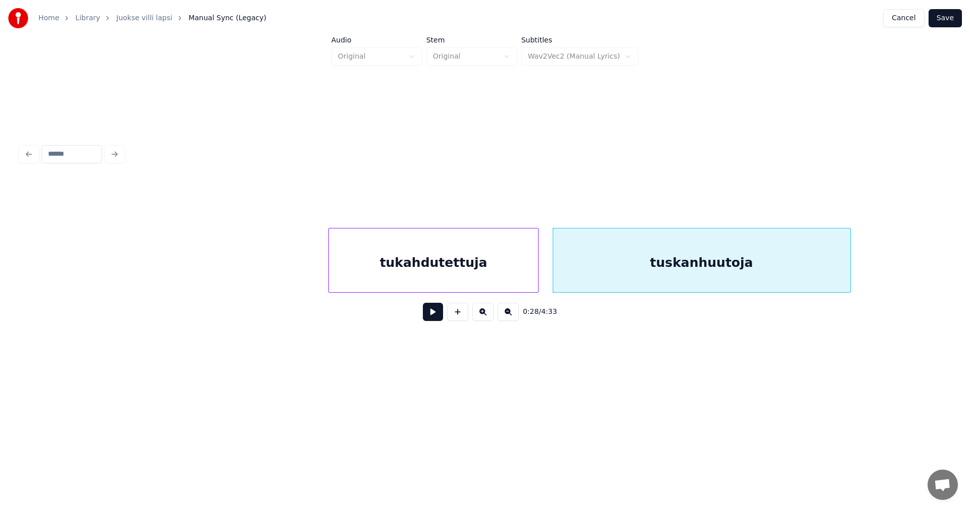
scroll to position [0, 5307]
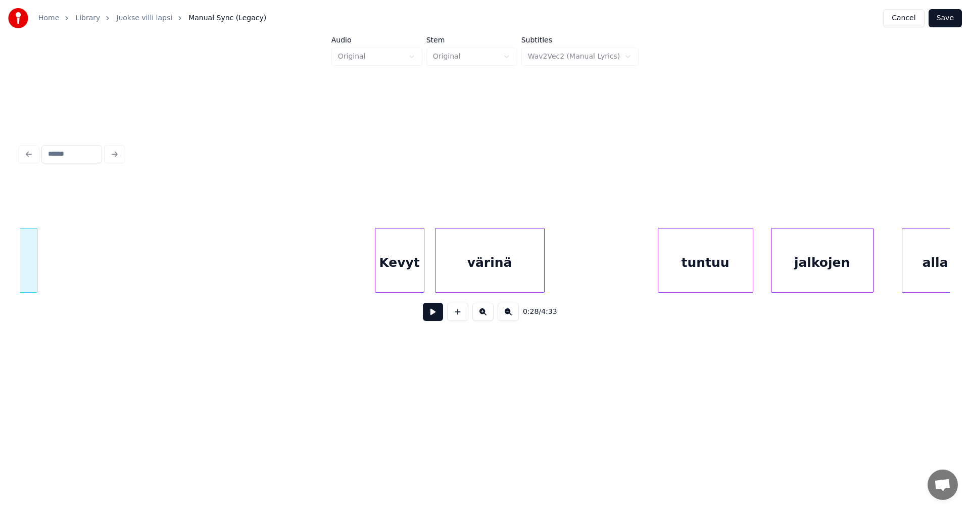
click at [416, 286] on div "Kevyt" at bounding box center [399, 262] width 48 height 69
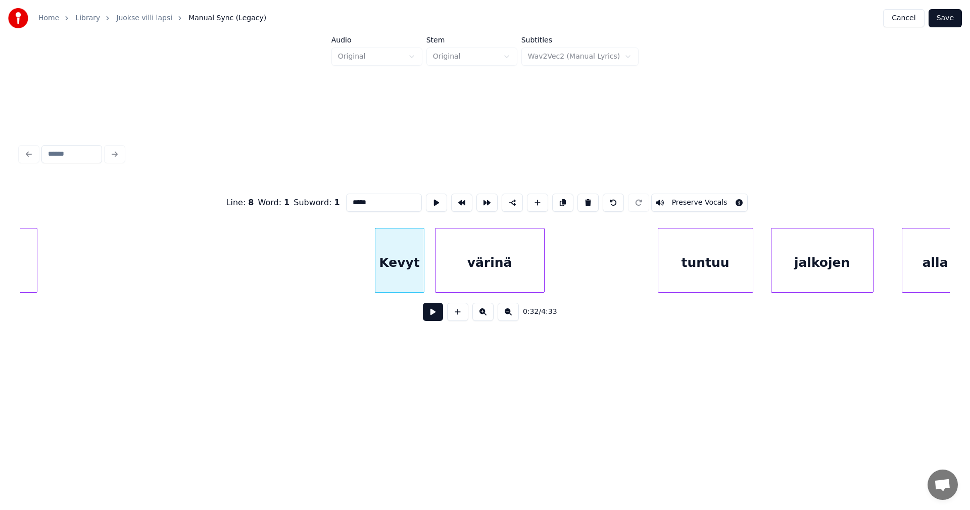
click at [432, 316] on button at bounding box center [433, 312] width 20 height 18
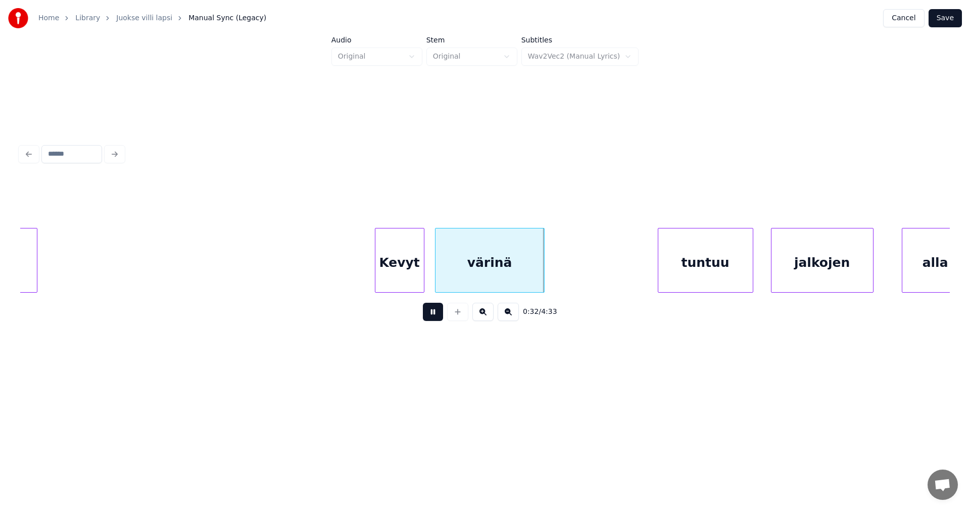
click at [434, 315] on button at bounding box center [433, 312] width 20 height 18
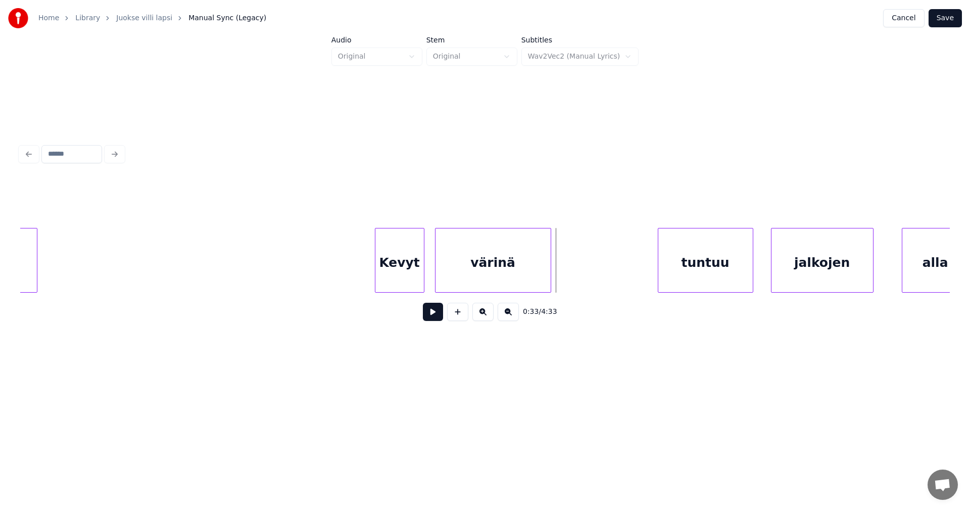
click at [548, 275] on div at bounding box center [549, 260] width 3 height 64
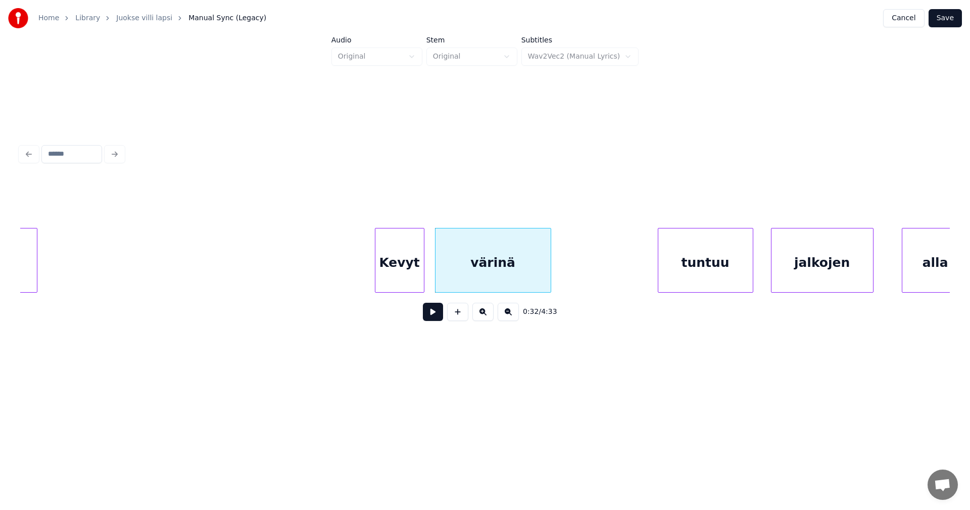
click at [682, 272] on div "tuntuu" at bounding box center [705, 262] width 94 height 69
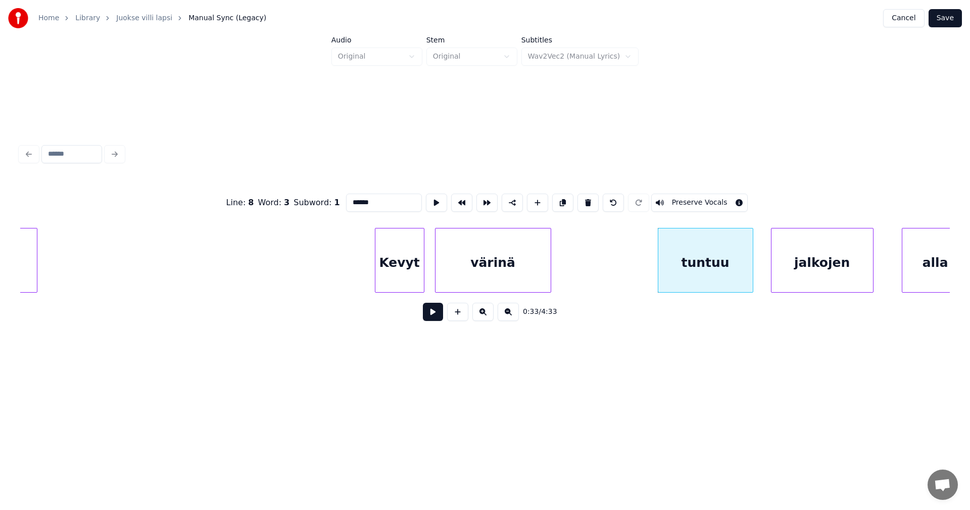
click at [436, 317] on button at bounding box center [433, 312] width 20 height 18
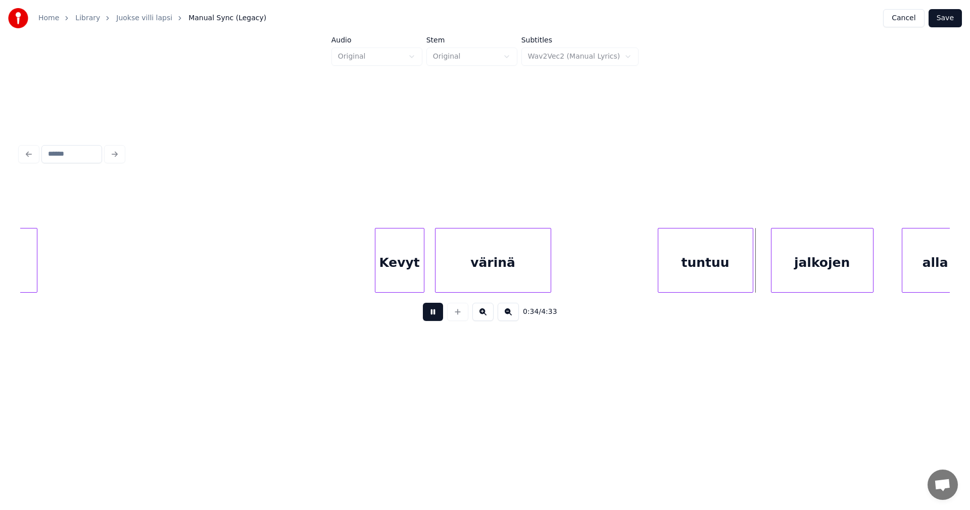
click at [436, 317] on button at bounding box center [433, 312] width 20 height 18
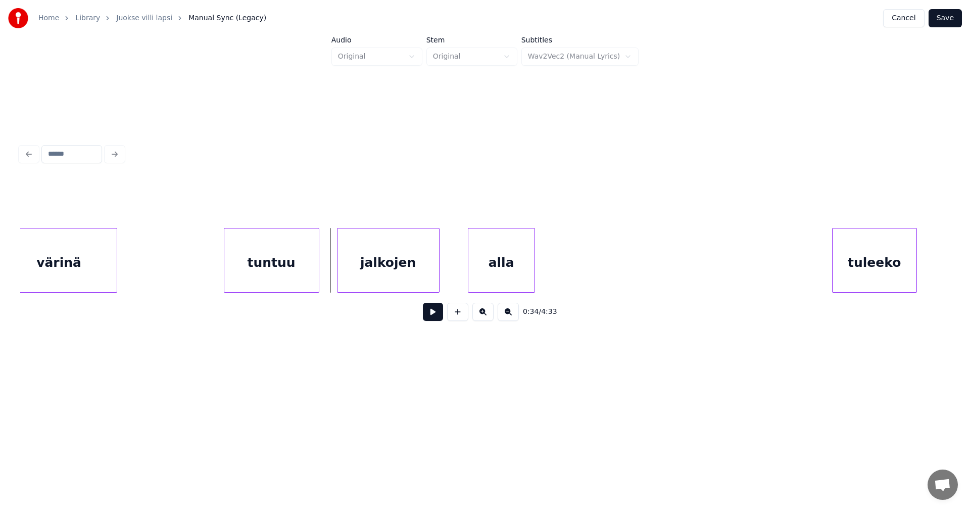
scroll to position [0, 5751]
click at [315, 270] on div at bounding box center [314, 260] width 3 height 64
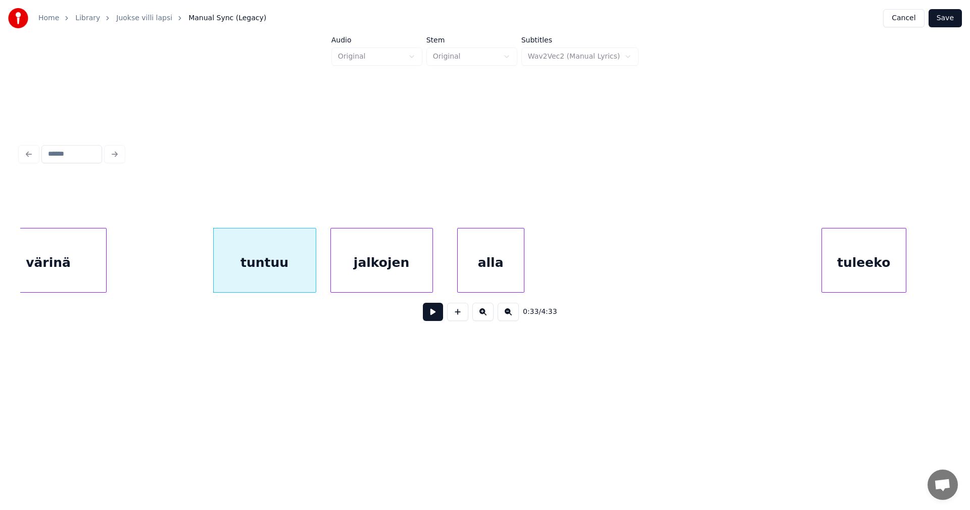
click at [378, 270] on div "jalkojen" at bounding box center [382, 262] width 102 height 69
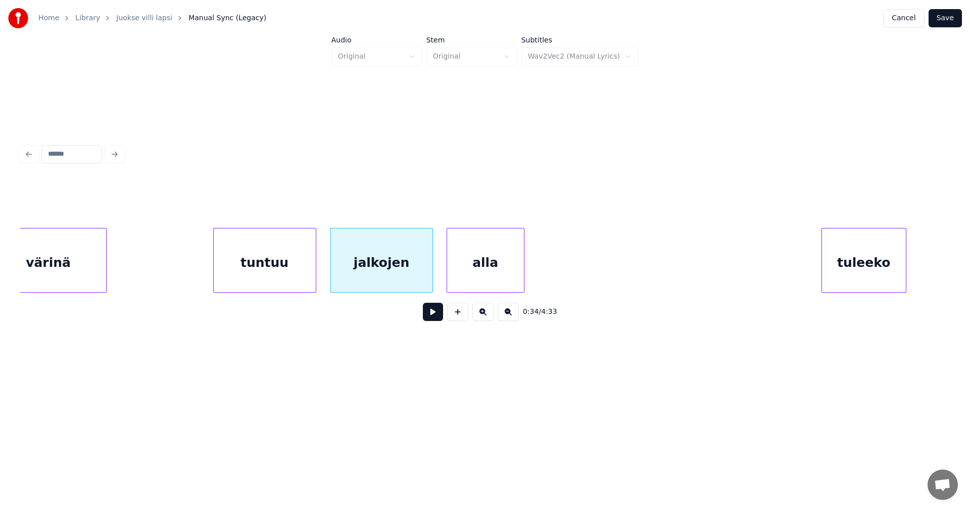
click at [449, 278] on div at bounding box center [448, 260] width 3 height 64
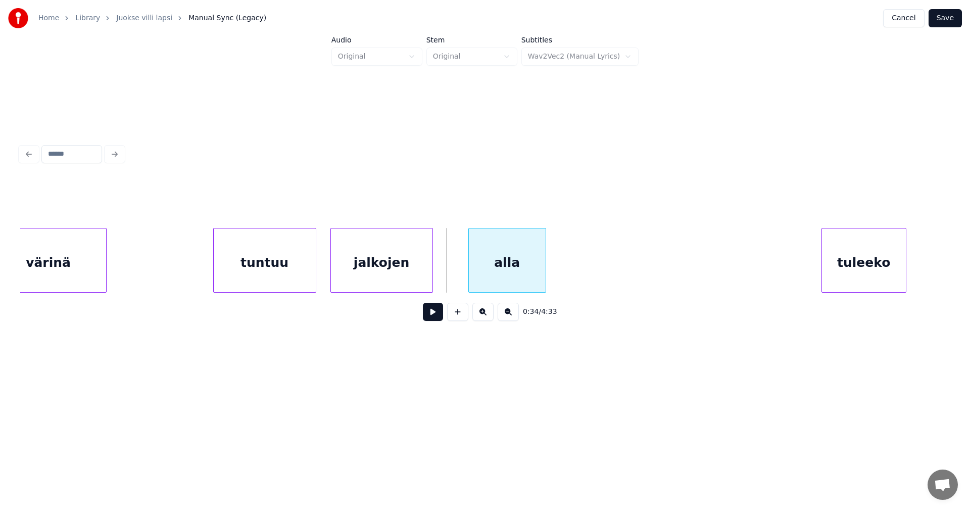
click at [546, 277] on div "alla" at bounding box center [507, 260] width 78 height 65
click at [449, 280] on div at bounding box center [450, 260] width 3 height 64
click at [434, 313] on button at bounding box center [433, 312] width 20 height 18
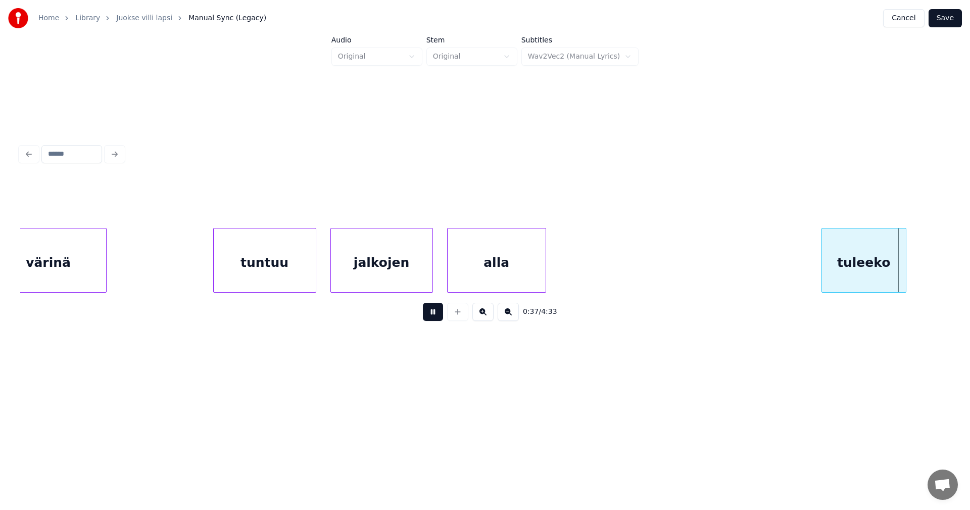
click at [434, 313] on button at bounding box center [433, 312] width 20 height 18
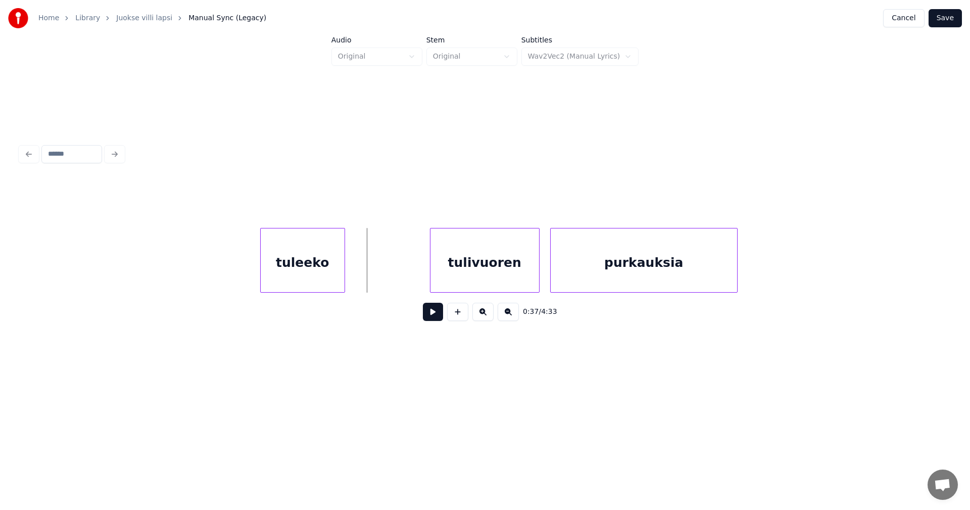
scroll to position [0, 6317]
click at [330, 263] on div "tuleeko" at bounding box center [301, 262] width 84 height 69
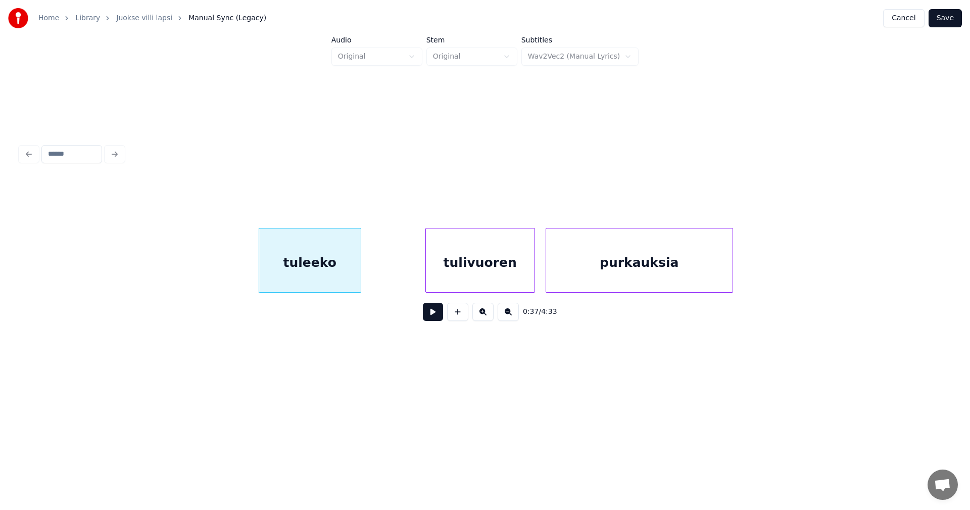
click at [360, 265] on div at bounding box center [359, 260] width 3 height 64
click at [486, 268] on div "tulivuoren" at bounding box center [480, 262] width 109 height 69
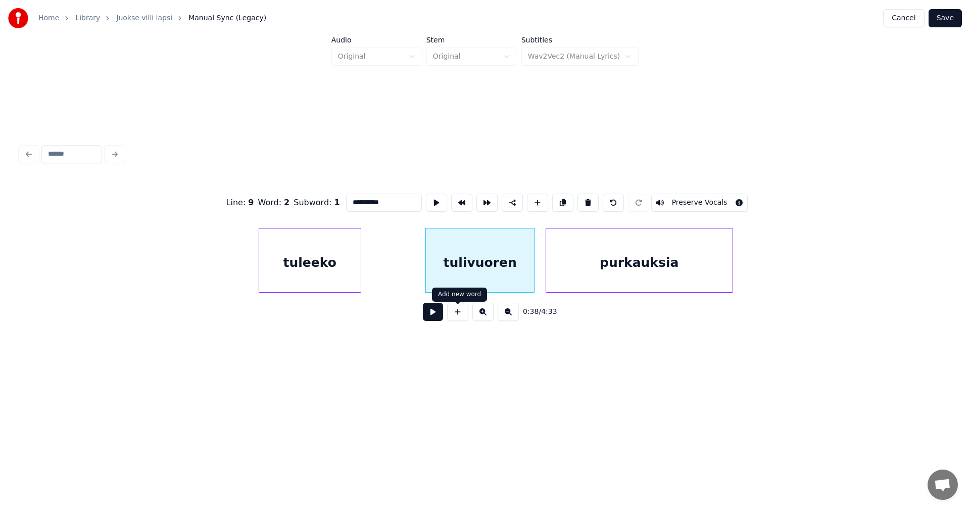
click at [436, 314] on button at bounding box center [433, 312] width 20 height 18
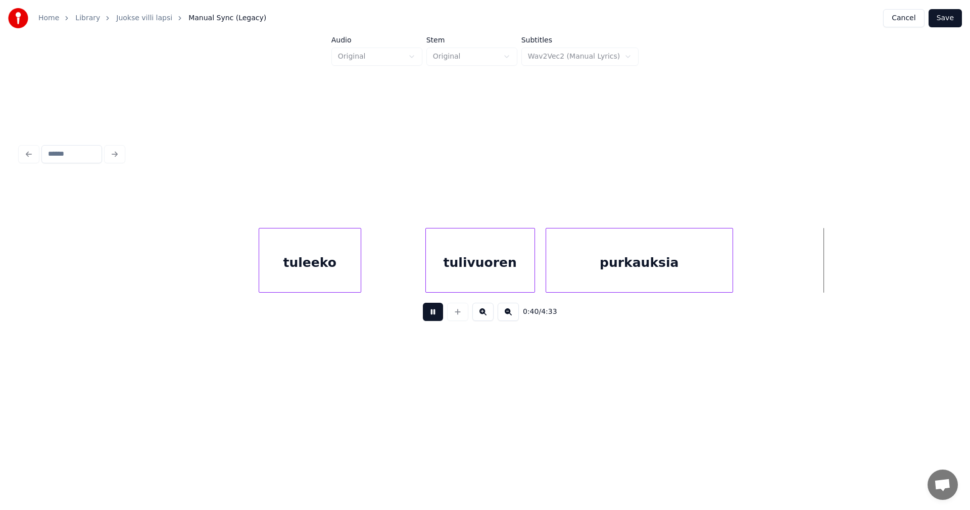
drag, startPoint x: 437, startPoint y: 314, endPoint x: 467, endPoint y: 314, distance: 29.8
click at [438, 314] on button at bounding box center [433, 312] width 20 height 18
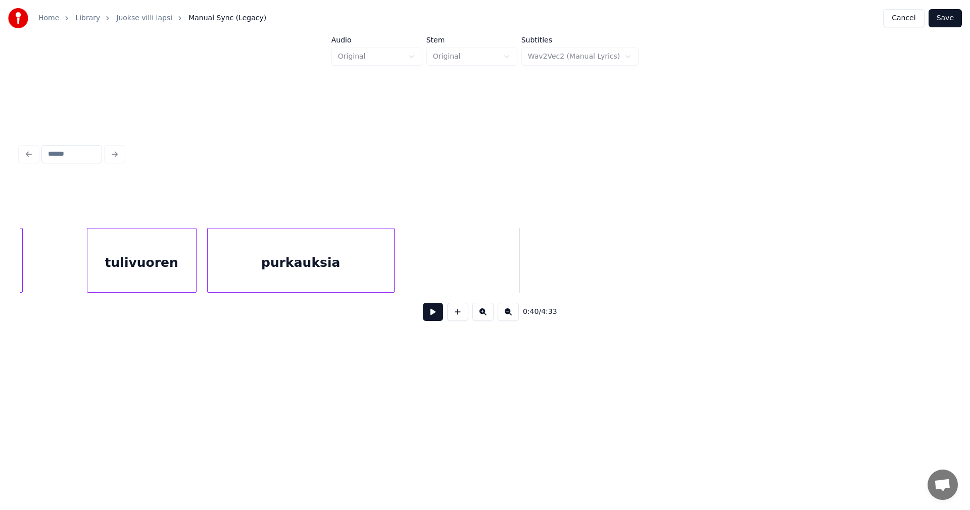
scroll to position [0, 6681]
click at [492, 271] on div at bounding box center [490, 260] width 3 height 64
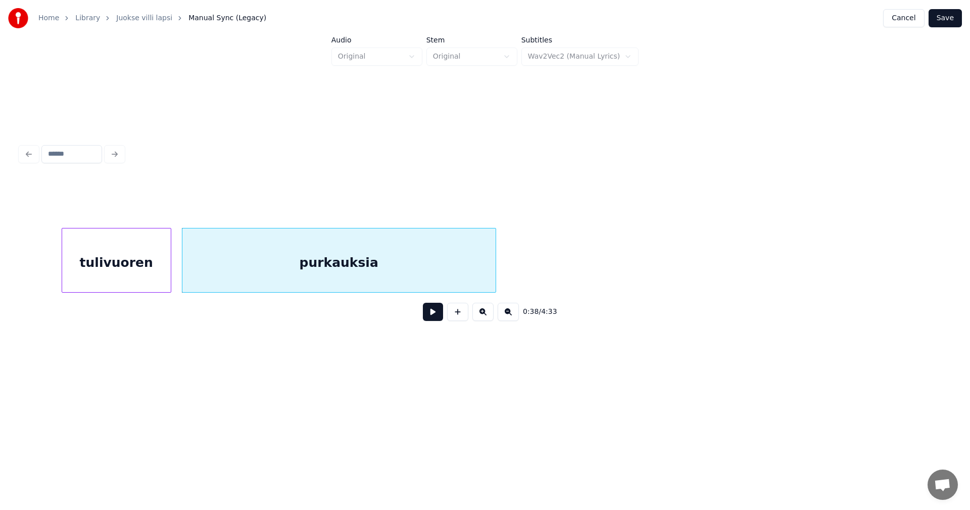
click at [436, 317] on button at bounding box center [433, 312] width 20 height 18
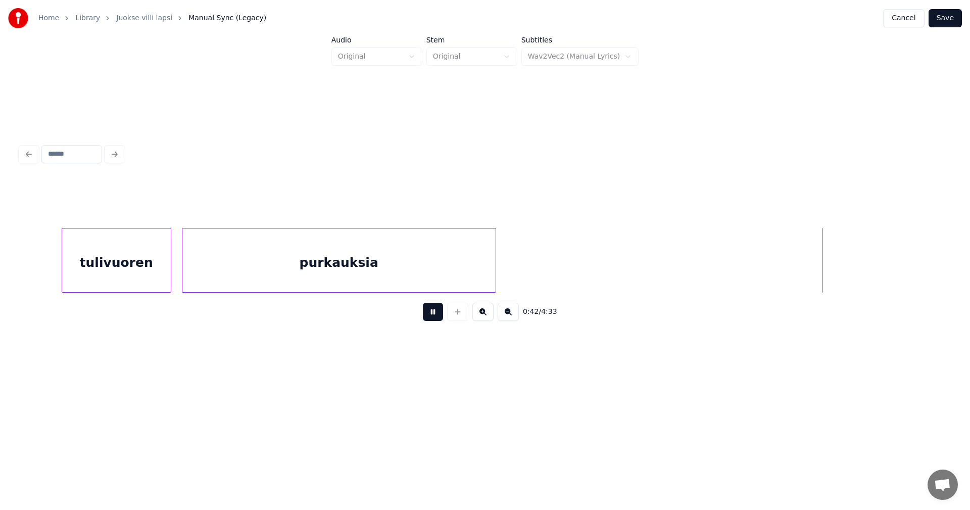
click at [437, 315] on button at bounding box center [433, 312] width 20 height 18
click at [435, 270] on div "purkauksia" at bounding box center [338, 262] width 313 height 69
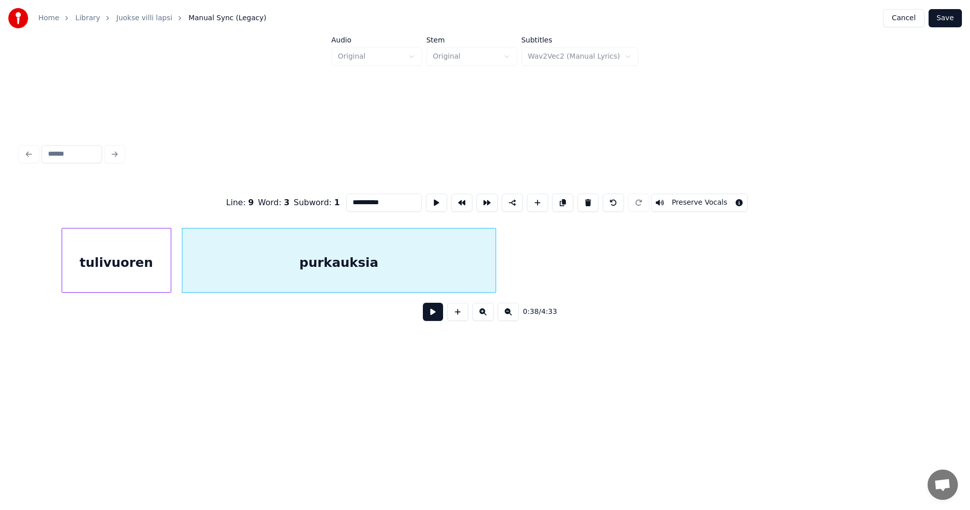
click at [431, 311] on button at bounding box center [433, 312] width 20 height 18
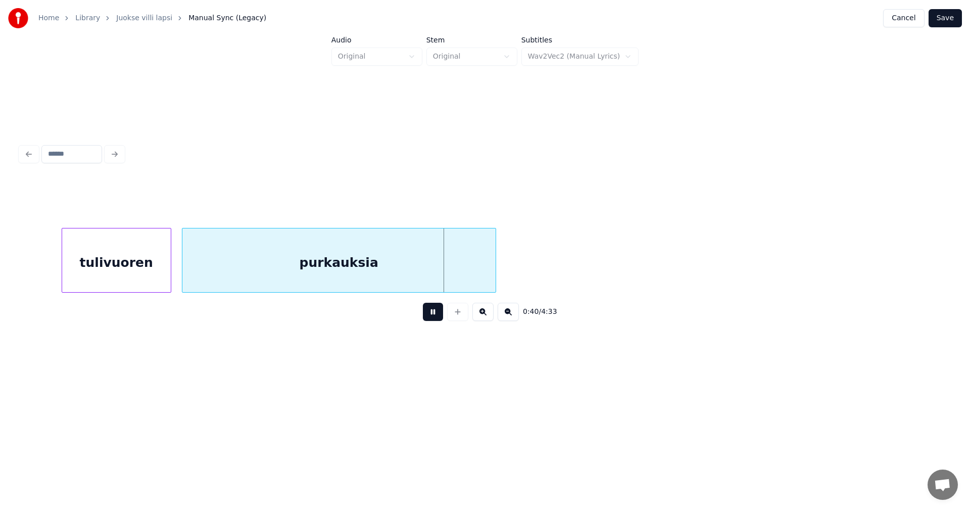
click at [431, 313] on button at bounding box center [433, 312] width 20 height 18
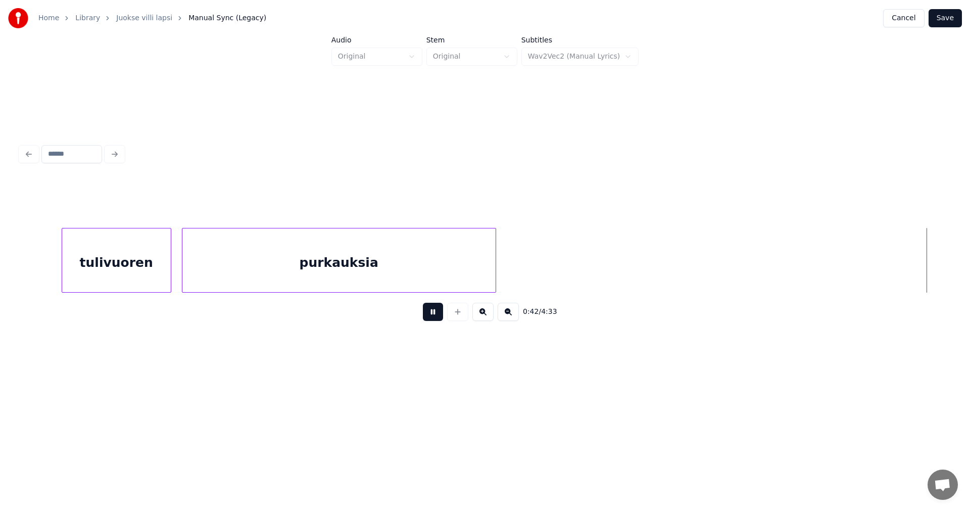
scroll to position [0, 7610]
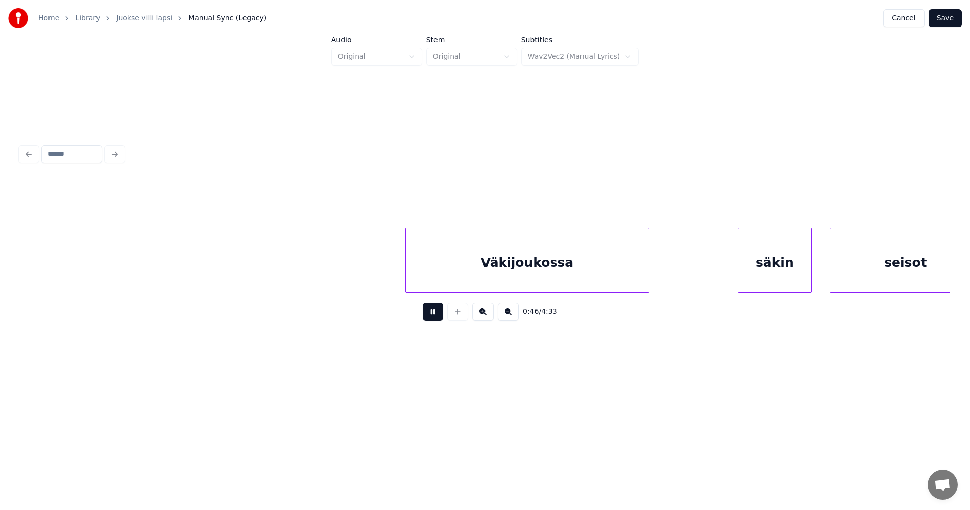
click at [431, 313] on button at bounding box center [433, 312] width 20 height 18
click at [627, 278] on div "Väkijoukossa" at bounding box center [531, 262] width 243 height 69
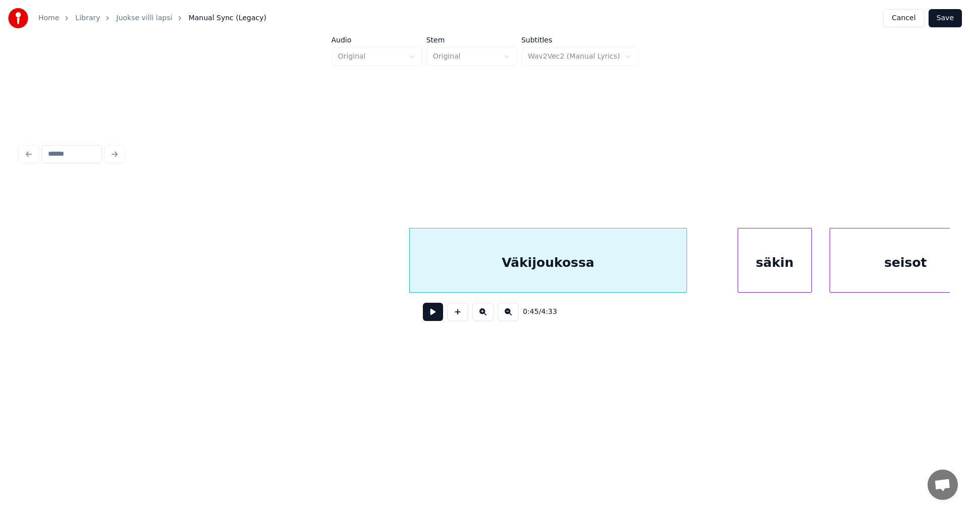
click at [684, 277] on div at bounding box center [684, 260] width 3 height 64
click at [738, 278] on div "säkin" at bounding box center [762, 262] width 73 height 69
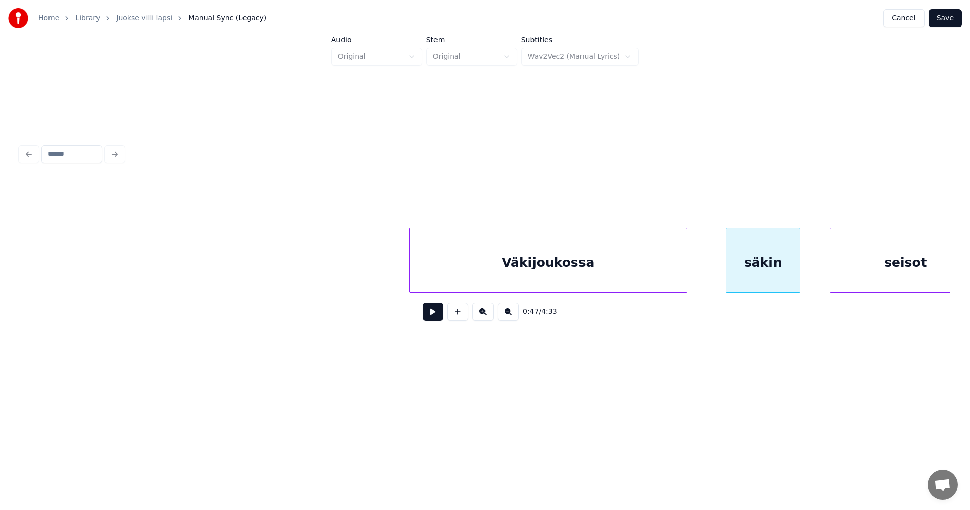
click at [431, 320] on button at bounding box center [433, 312] width 20 height 18
click at [432, 318] on button at bounding box center [433, 312] width 20 height 18
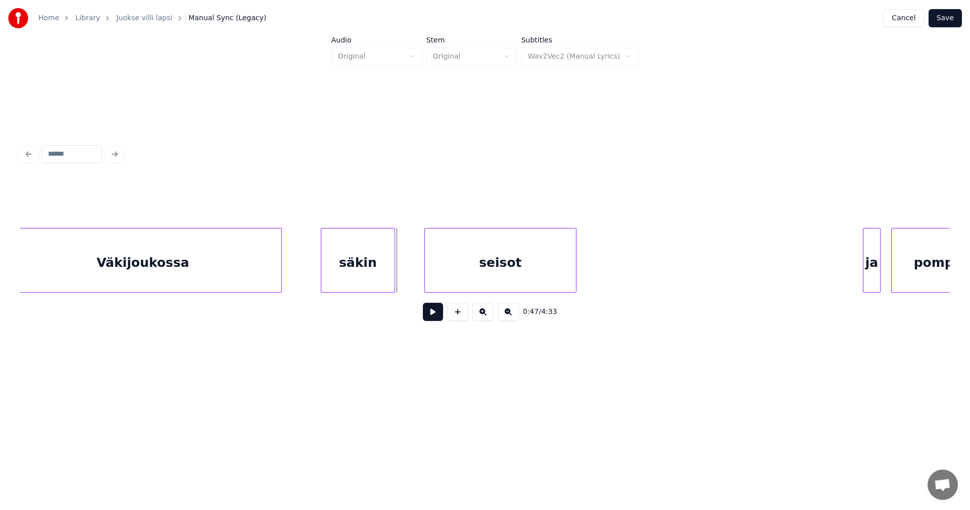
scroll to position [0, 8035]
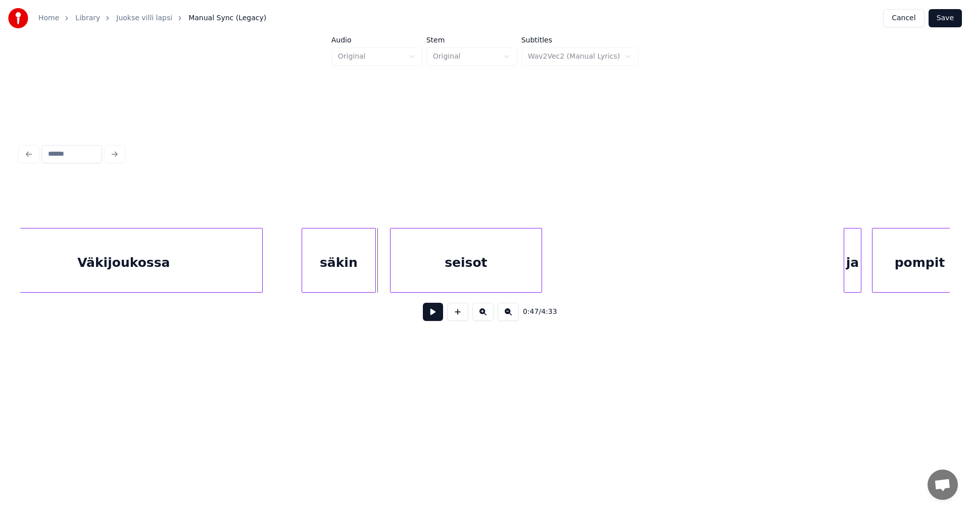
click at [429, 278] on div "seisot" at bounding box center [465, 262] width 151 height 69
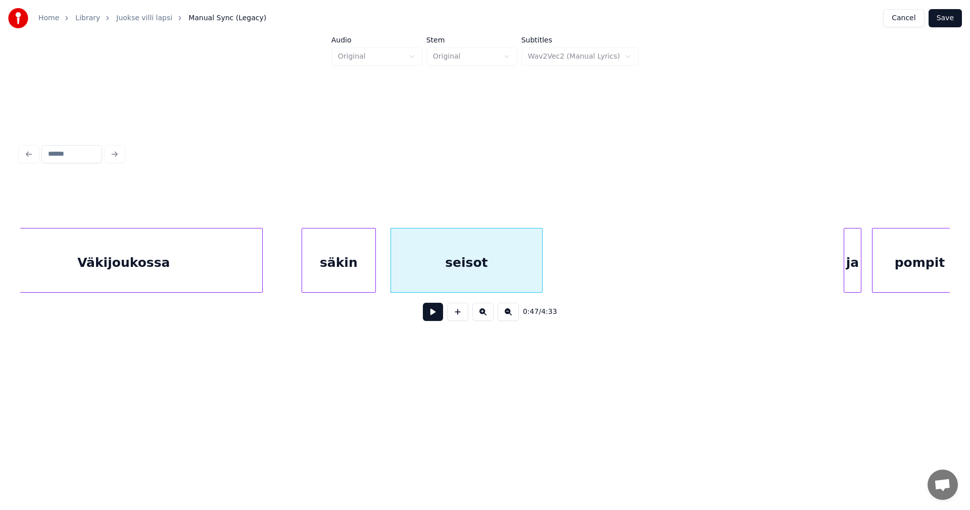
click at [430, 315] on button at bounding box center [433, 312] width 20 height 18
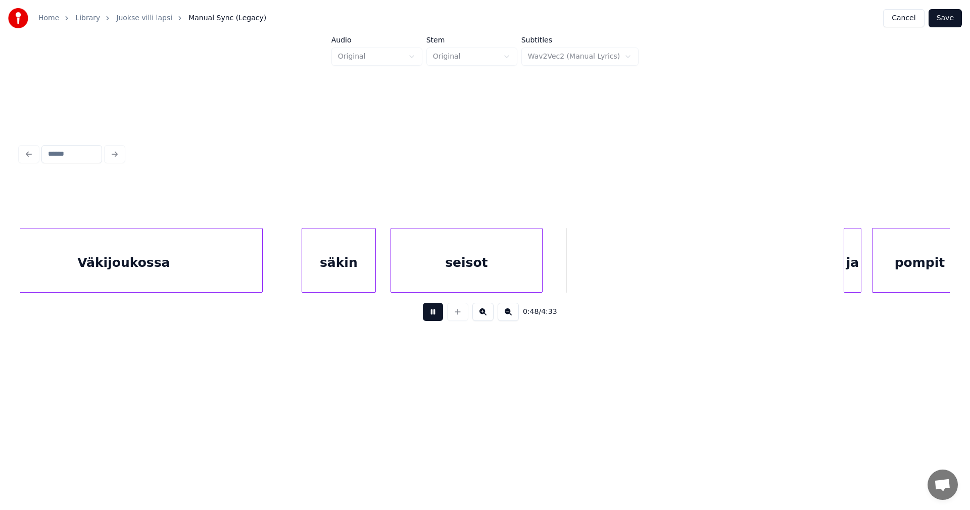
click at [433, 315] on button at bounding box center [433, 312] width 20 height 18
click at [565, 278] on div at bounding box center [564, 260] width 3 height 64
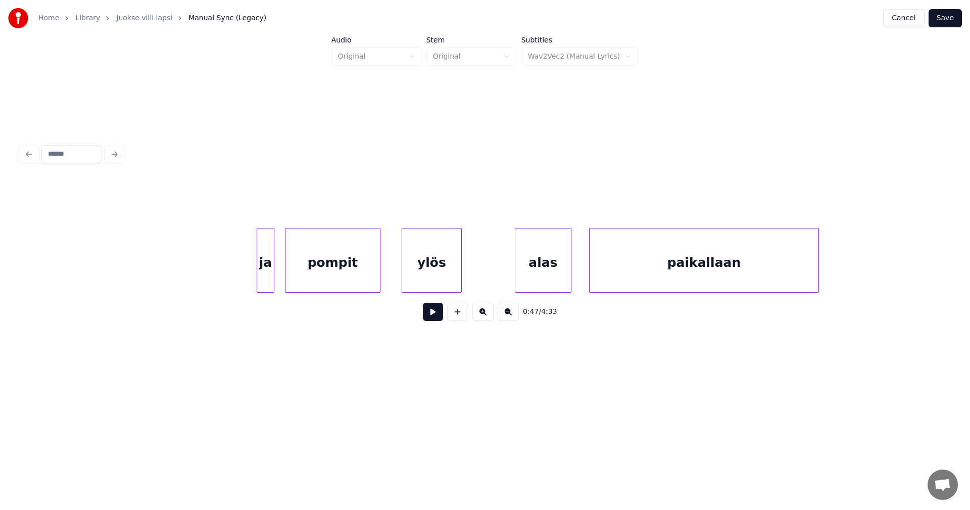
scroll to position [0, 8641]
click at [247, 262] on div "ja" at bounding box center [251, 262] width 17 height 69
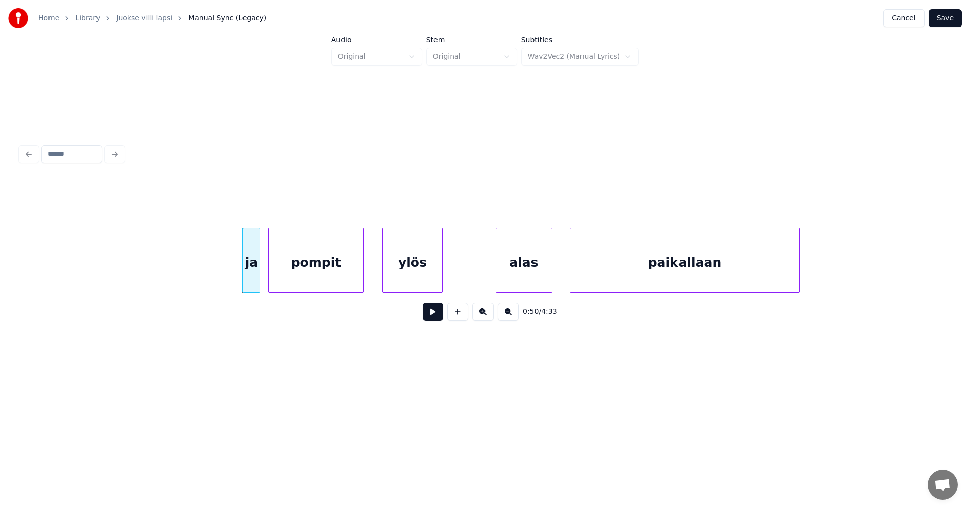
click at [283, 263] on div "pompit" at bounding box center [316, 262] width 94 height 69
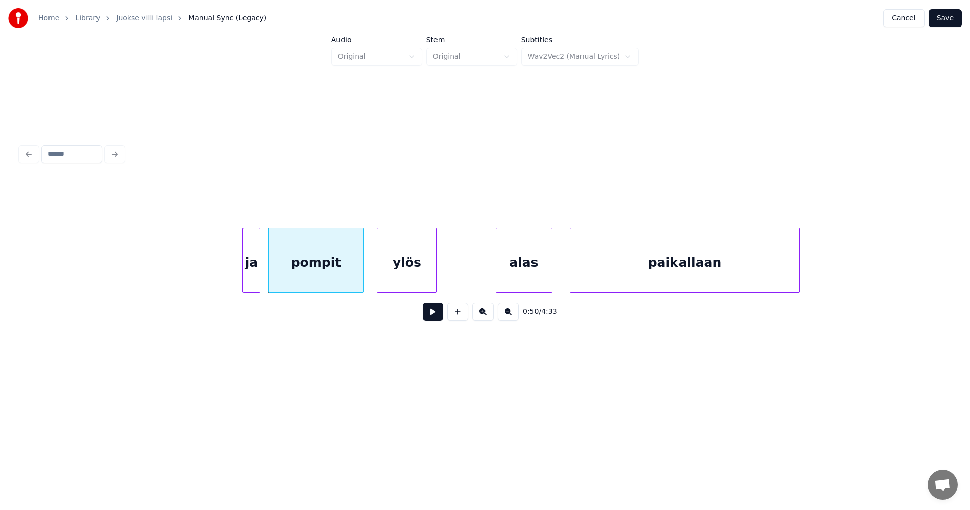
click at [404, 277] on div "ylös" at bounding box center [406, 262] width 59 height 69
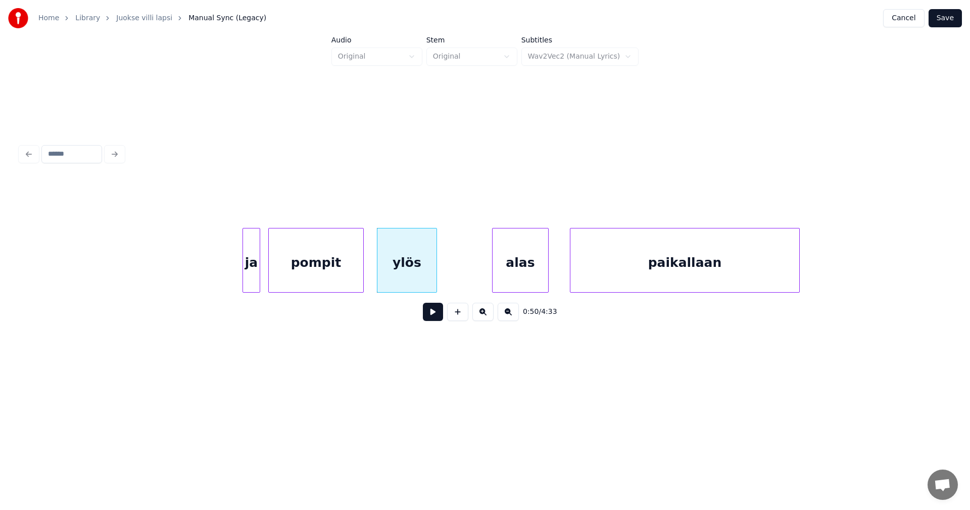
click at [506, 274] on div "alas" at bounding box center [520, 262] width 56 height 69
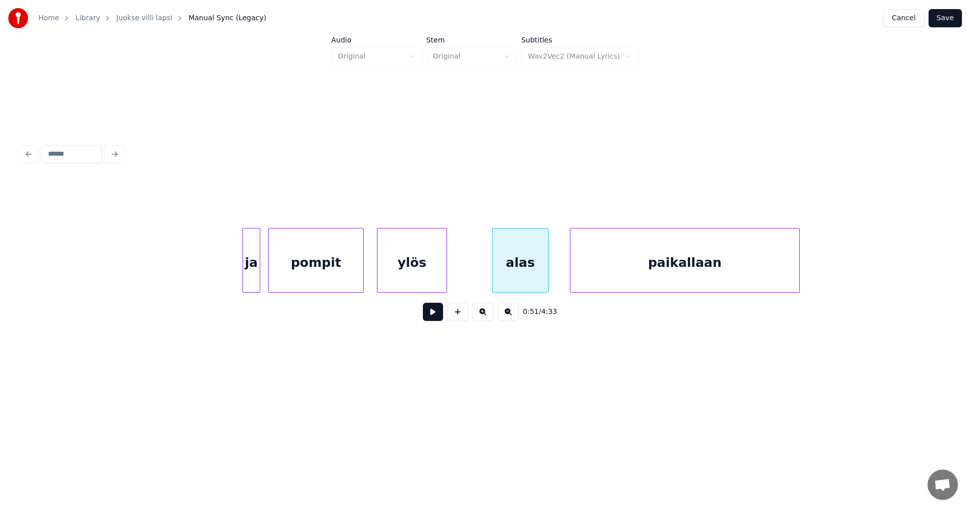
click at [447, 280] on div at bounding box center [445, 260] width 3 height 64
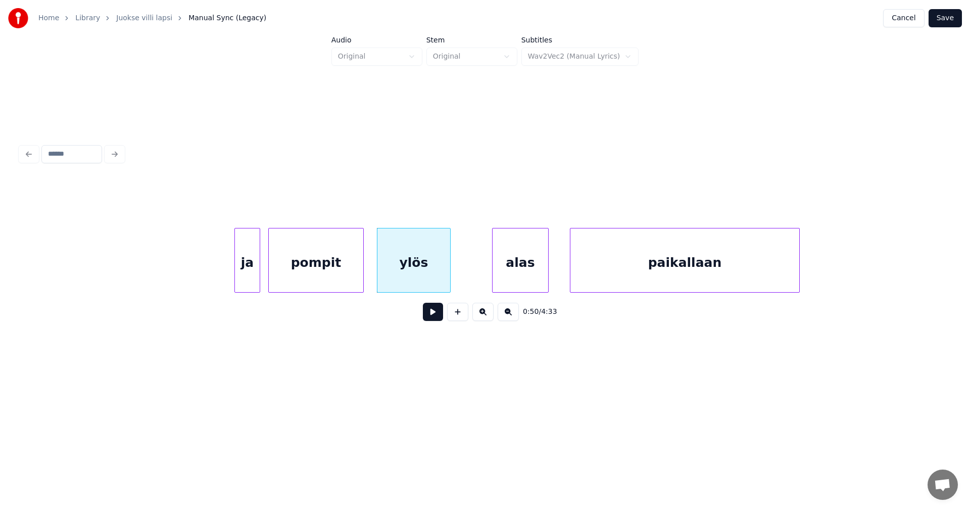
click at [237, 279] on div at bounding box center [236, 260] width 3 height 64
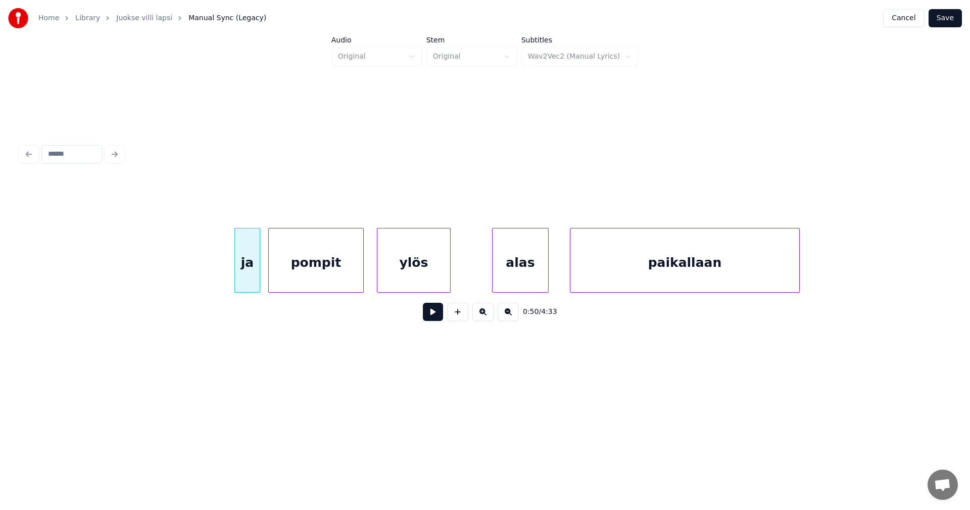
click at [441, 319] on button at bounding box center [433, 312] width 20 height 18
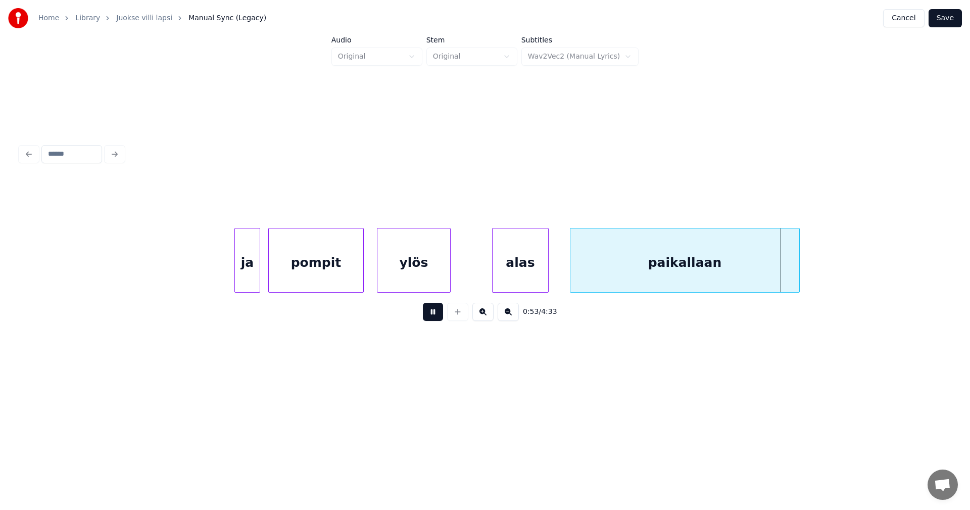
click at [442, 319] on button at bounding box center [433, 312] width 20 height 18
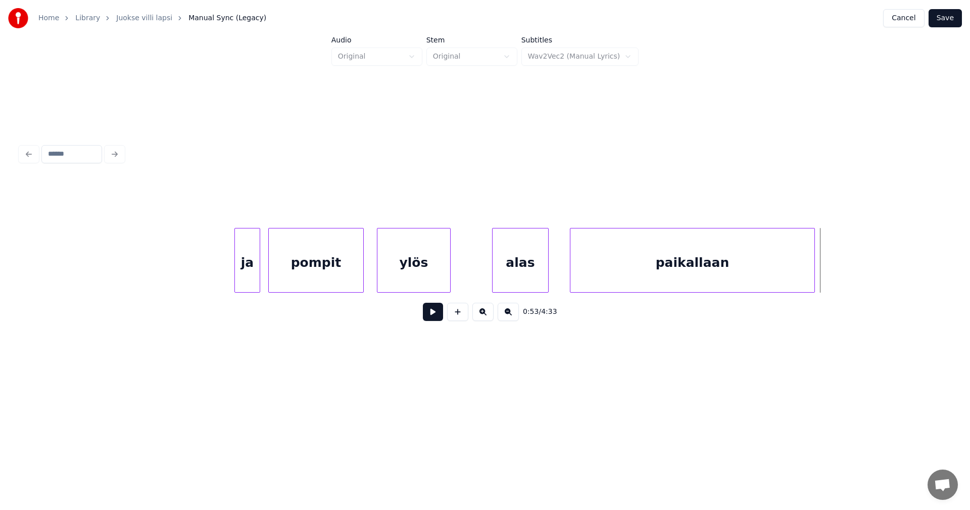
click at [814, 280] on div at bounding box center [812, 260] width 3 height 64
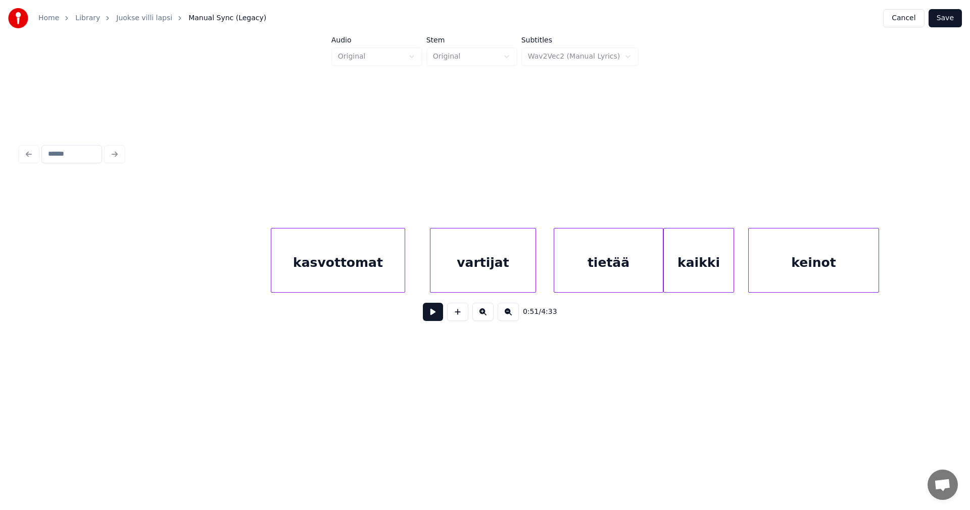
scroll to position [0, 9567]
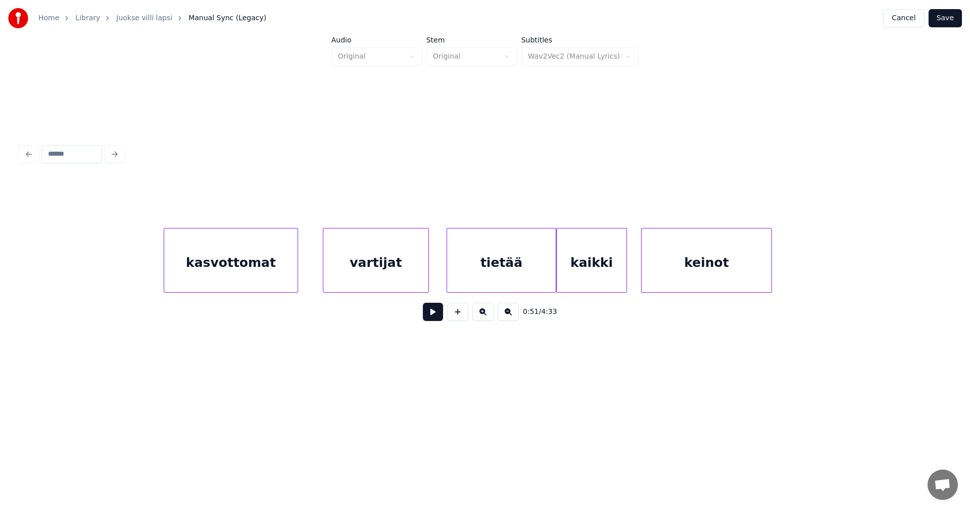
click at [250, 274] on div "kasvottomat" at bounding box center [230, 262] width 133 height 69
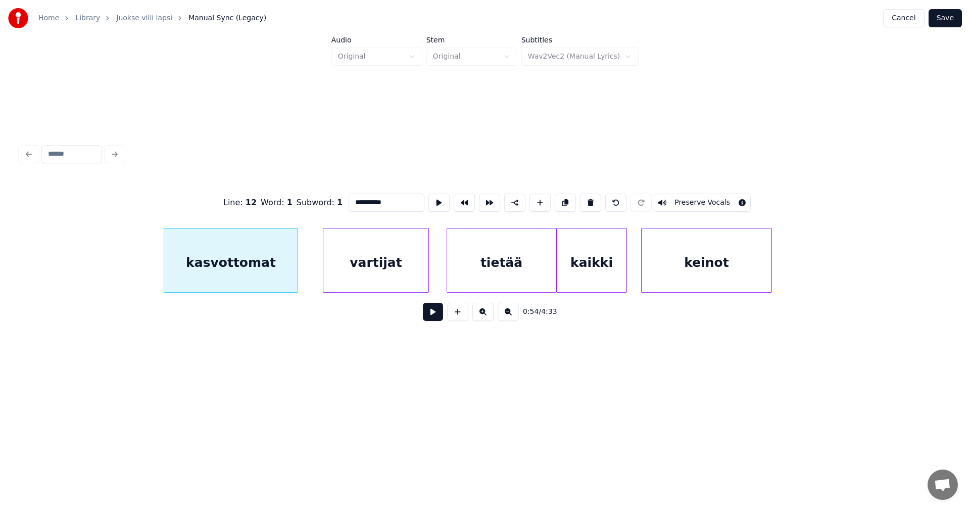
type input "**********"
click at [430, 314] on button at bounding box center [433, 312] width 20 height 18
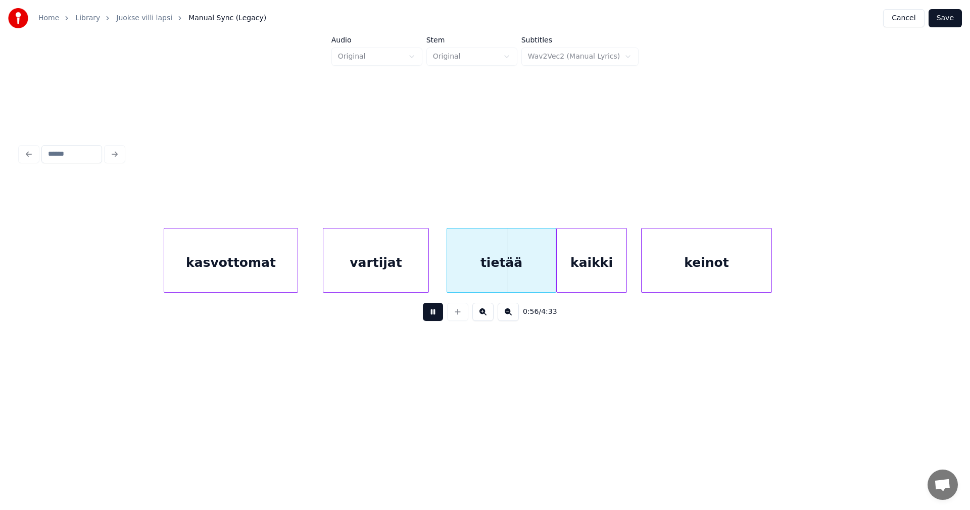
click at [432, 315] on button at bounding box center [433, 312] width 20 height 18
click at [542, 271] on div at bounding box center [542, 260] width 3 height 64
click at [437, 321] on button at bounding box center [433, 312] width 20 height 18
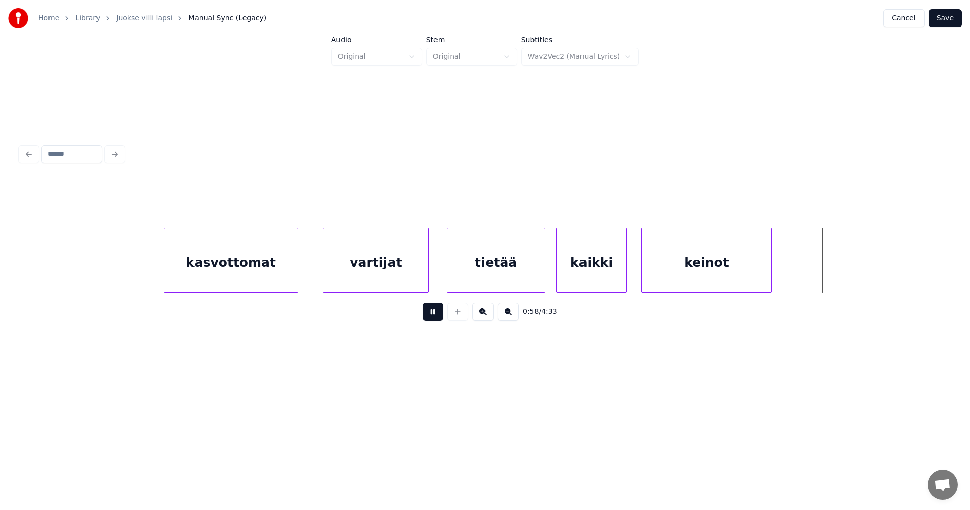
click at [437, 321] on button at bounding box center [433, 312] width 20 height 18
click at [439, 319] on button at bounding box center [433, 312] width 20 height 18
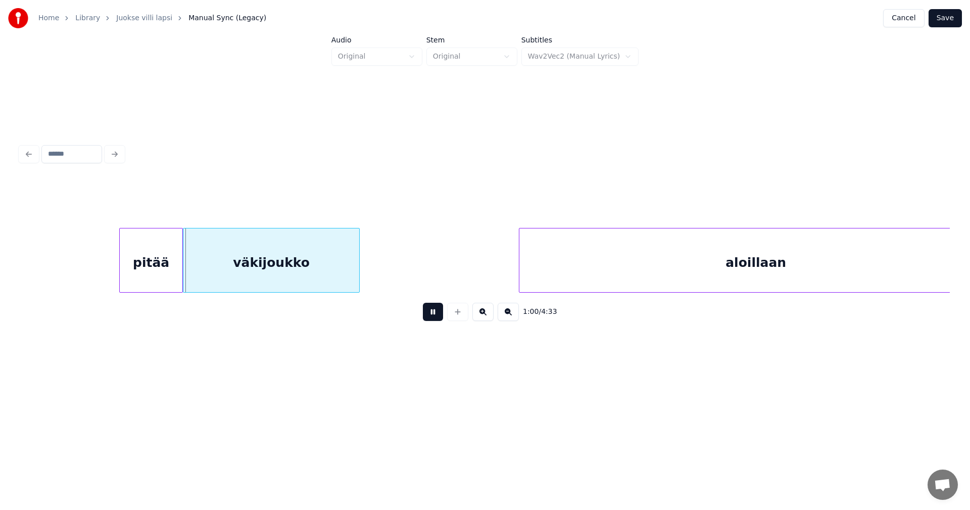
click at [439, 319] on button at bounding box center [433, 312] width 20 height 18
click at [192, 273] on div at bounding box center [191, 260] width 3 height 64
click at [180, 273] on div at bounding box center [179, 260] width 3 height 64
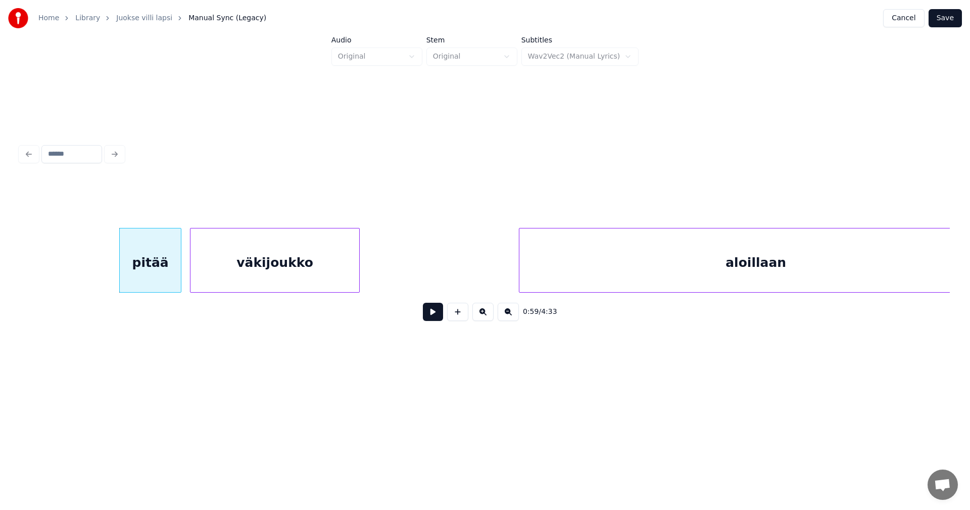
click at [436, 313] on button at bounding box center [433, 312] width 20 height 18
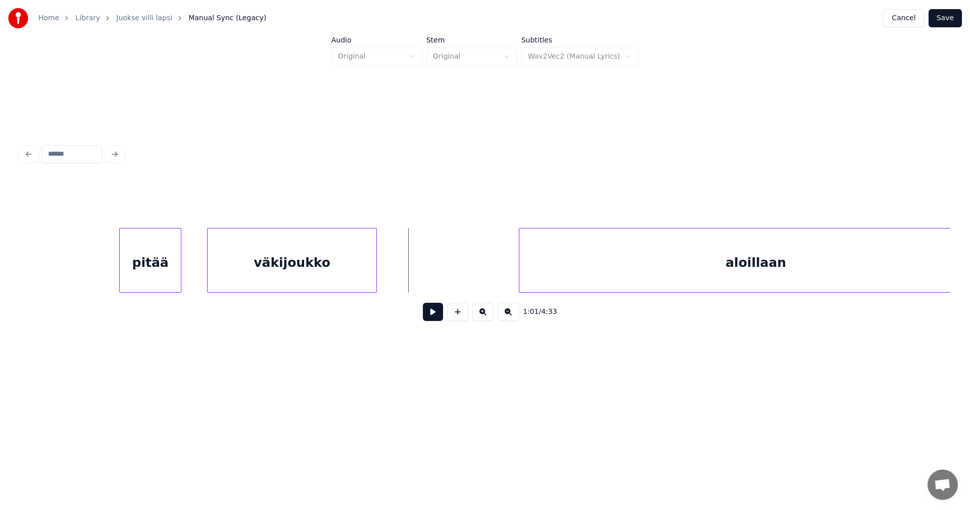
click at [377, 271] on div "väkijoukko" at bounding box center [292, 260] width 170 height 65
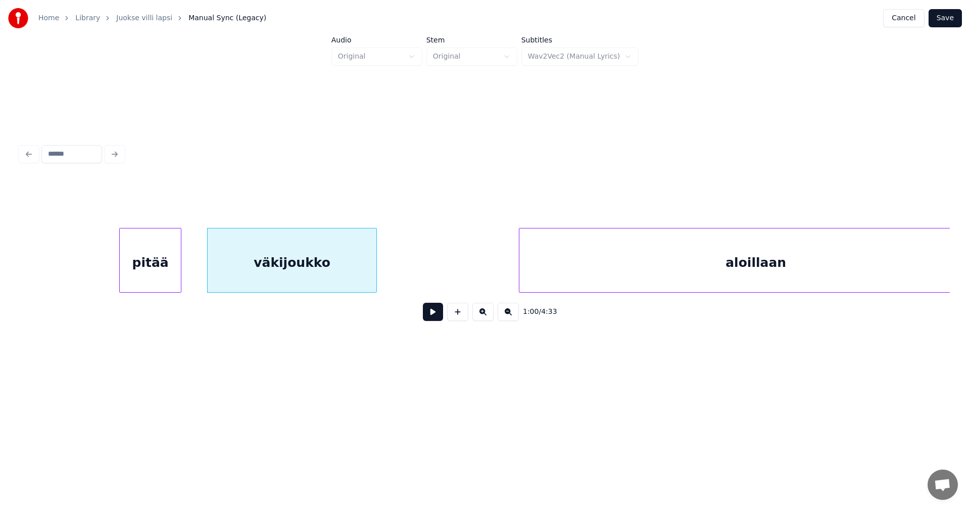
click at [377, 271] on div "väkijoukko" at bounding box center [292, 260] width 170 height 65
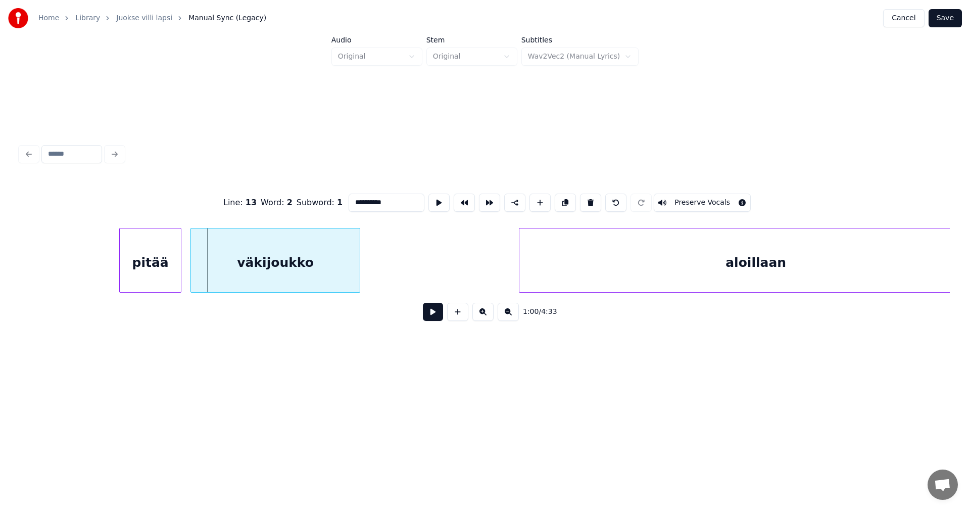
click at [270, 274] on div "väkijoukko" at bounding box center [275, 262] width 169 height 69
click at [395, 267] on div at bounding box center [394, 260] width 3 height 64
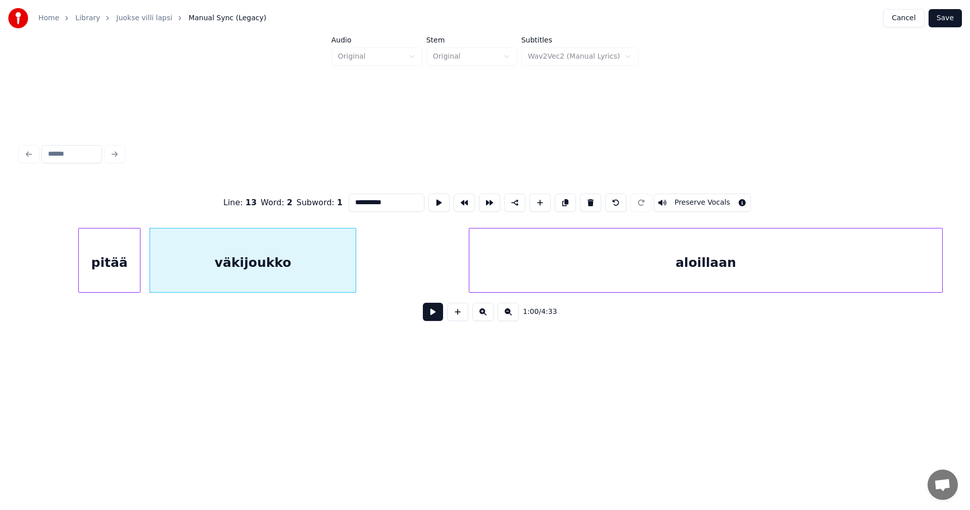
click at [530, 266] on div "aloillaan" at bounding box center [705, 262] width 473 height 69
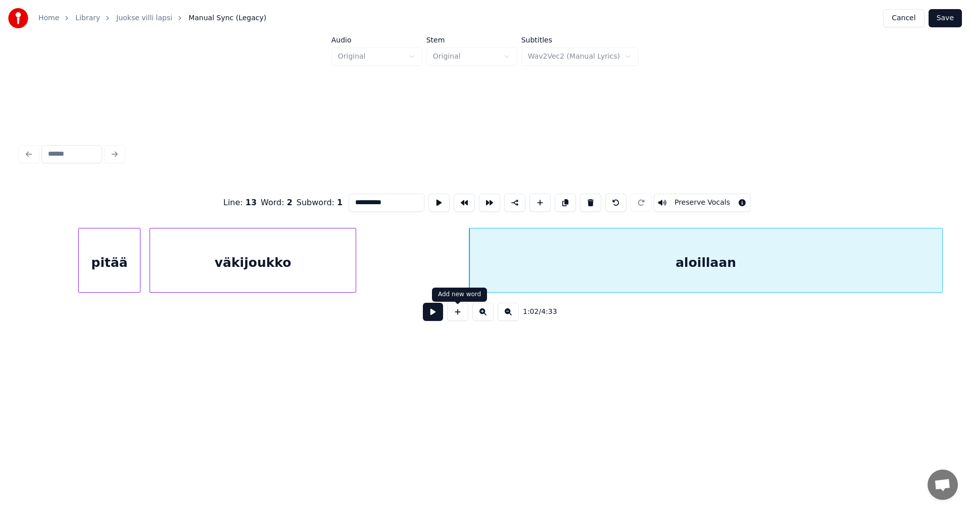
click at [441, 317] on button at bounding box center [433, 312] width 20 height 18
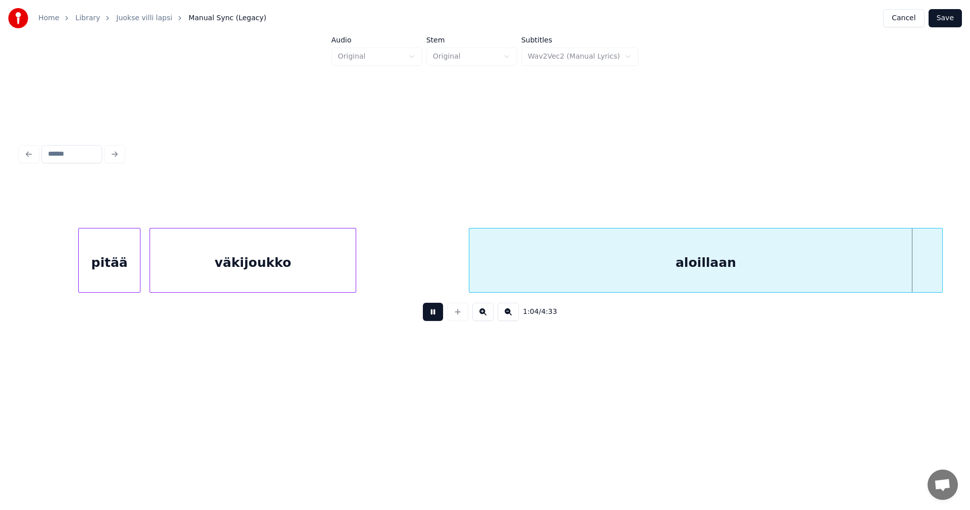
click at [440, 317] on button at bounding box center [433, 312] width 20 height 18
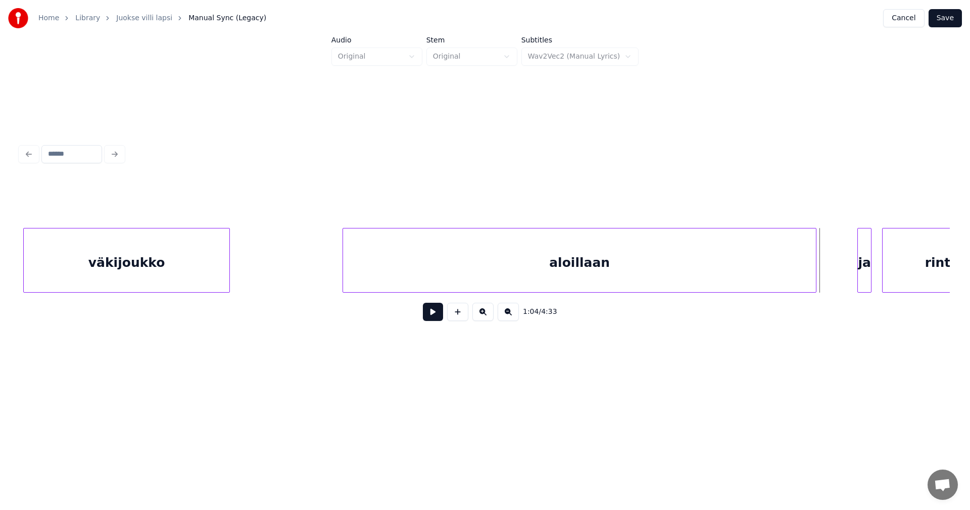
scroll to position [0, 10681]
click at [711, 276] on div "aloillaan" at bounding box center [564, 262] width 473 height 69
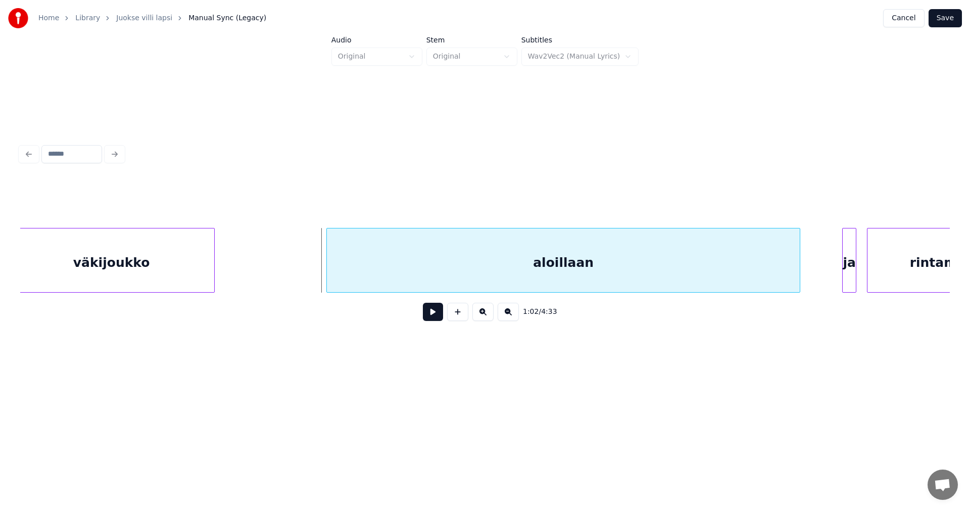
click at [432, 256] on div "aloillaan" at bounding box center [563, 262] width 473 height 69
click at [388, 204] on input "*********" at bounding box center [387, 202] width 76 height 18
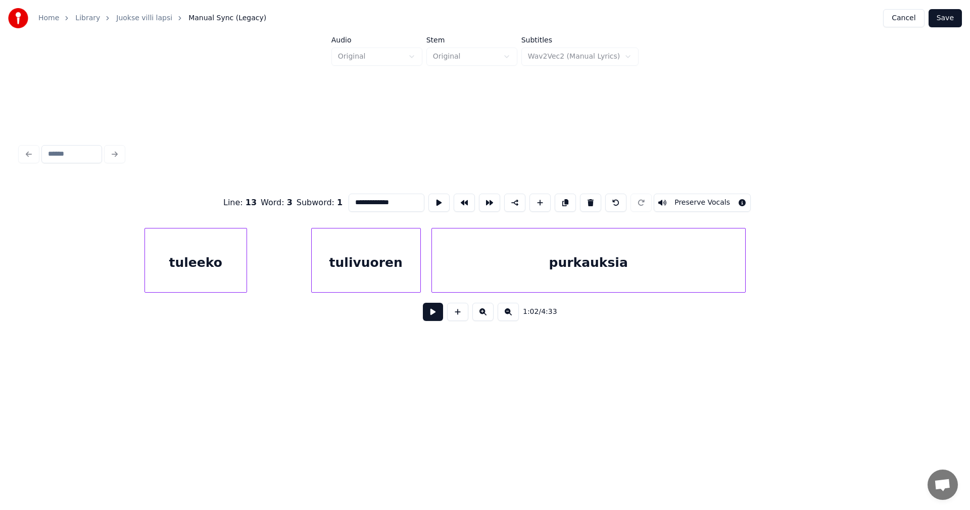
scroll to position [0, 6512]
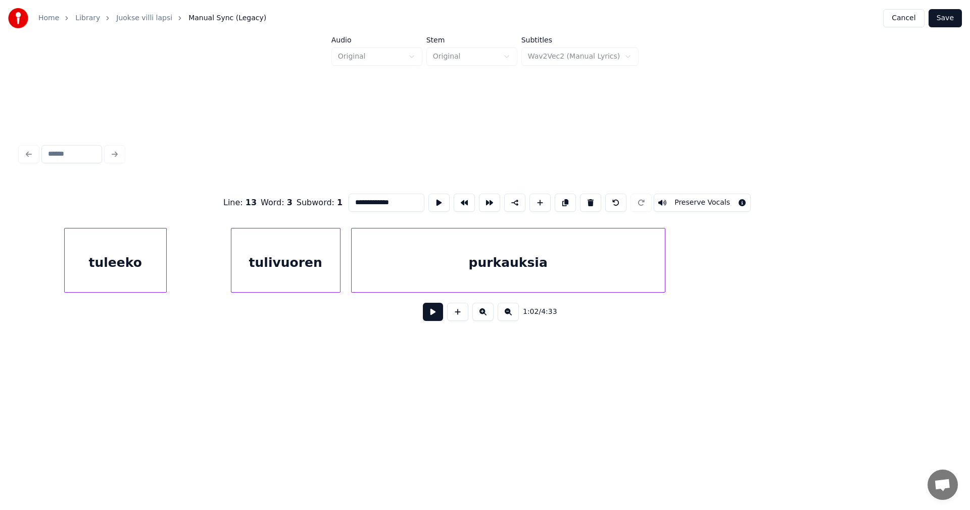
click at [391, 258] on div "purkauksia" at bounding box center [508, 262] width 313 height 69
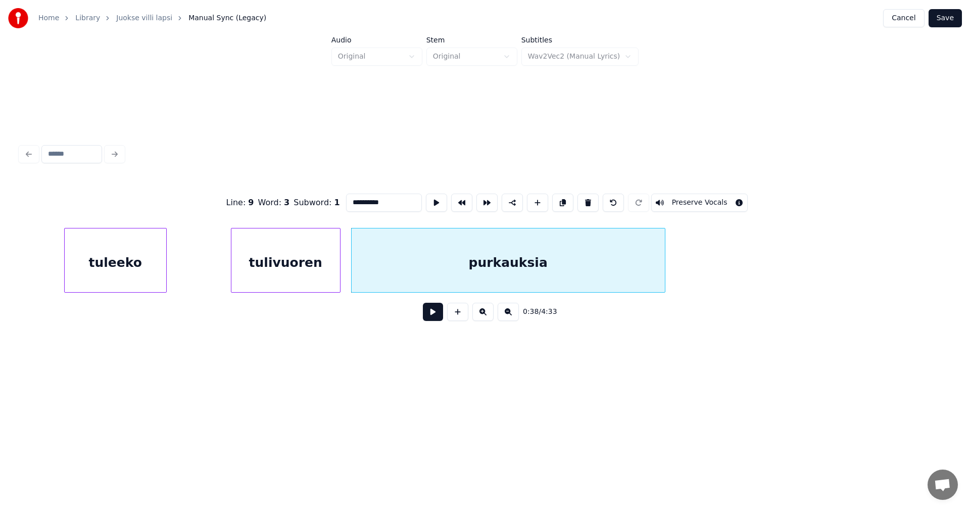
type input "**********"
click at [434, 315] on button at bounding box center [433, 312] width 20 height 18
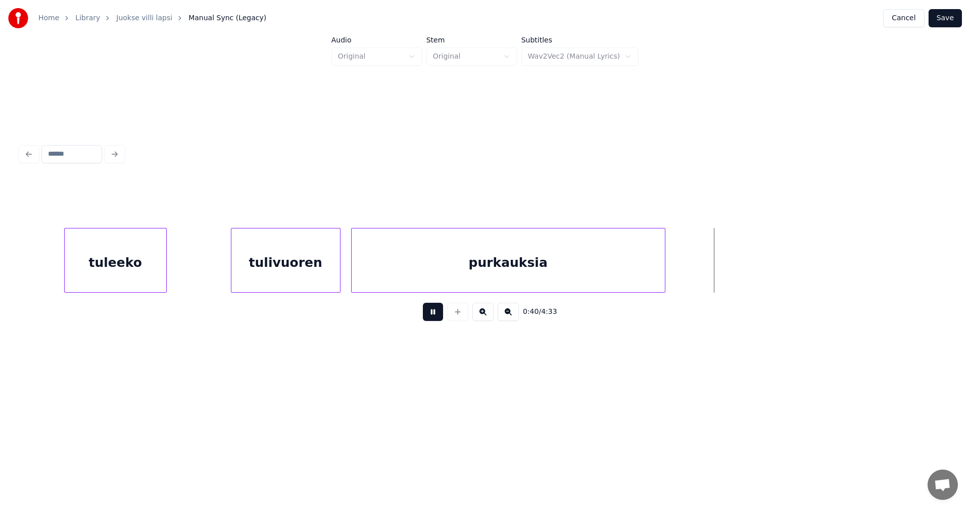
drag, startPoint x: 437, startPoint y: 315, endPoint x: 460, endPoint y: 315, distance: 22.2
click at [439, 315] on button at bounding box center [433, 312] width 20 height 18
click at [733, 273] on div at bounding box center [732, 260] width 3 height 64
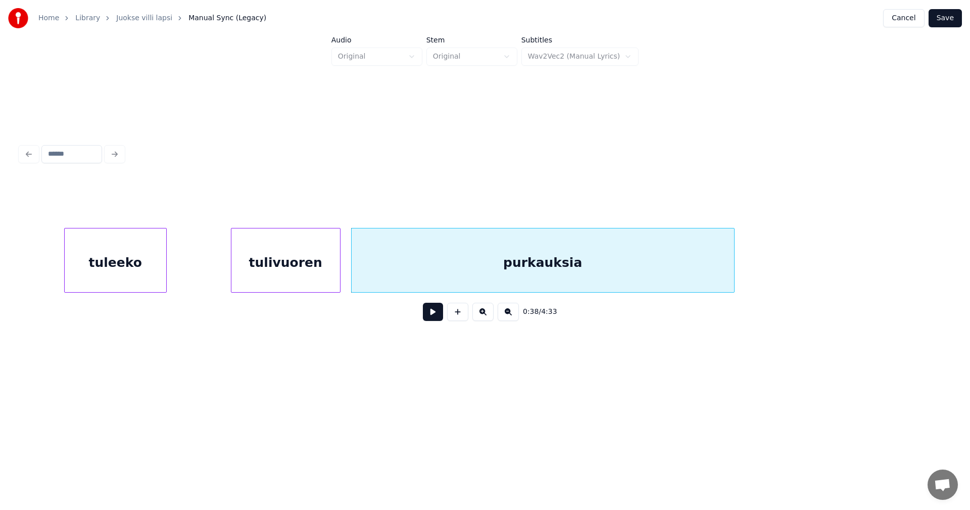
click at [665, 273] on div "purkauksia" at bounding box center [543, 262] width 382 height 69
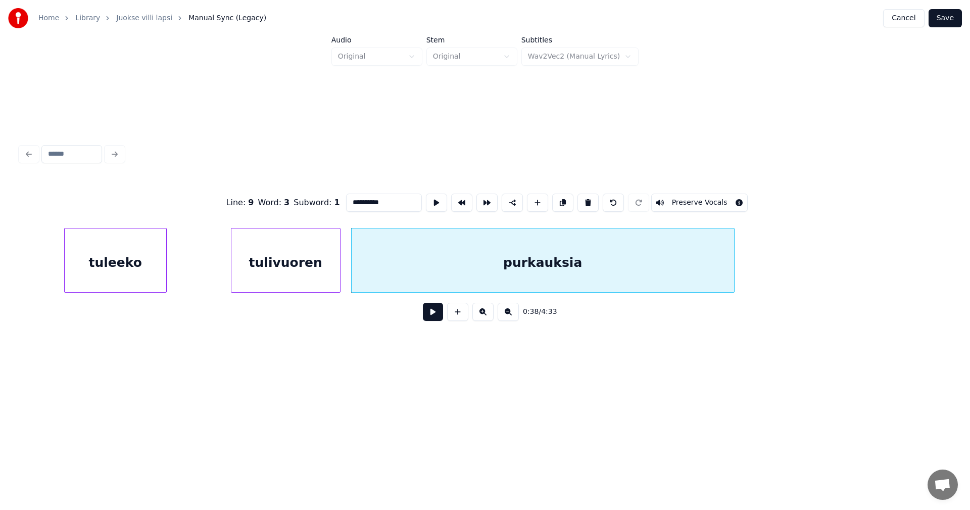
click at [394, 196] on input "**********" at bounding box center [384, 202] width 76 height 18
click at [313, 262] on div "tulivuoren" at bounding box center [285, 262] width 109 height 69
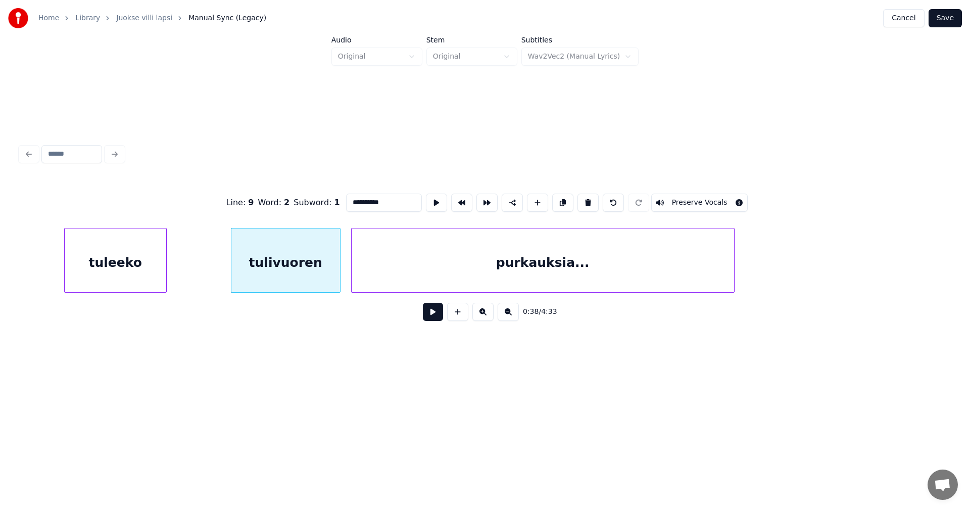
type input "**********"
click at [435, 317] on button at bounding box center [433, 312] width 20 height 18
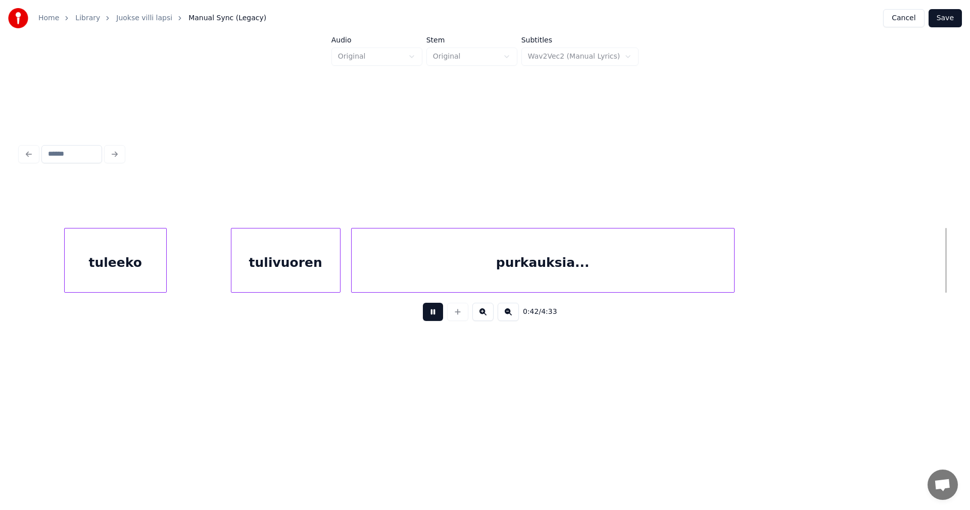
scroll to position [0, 7443]
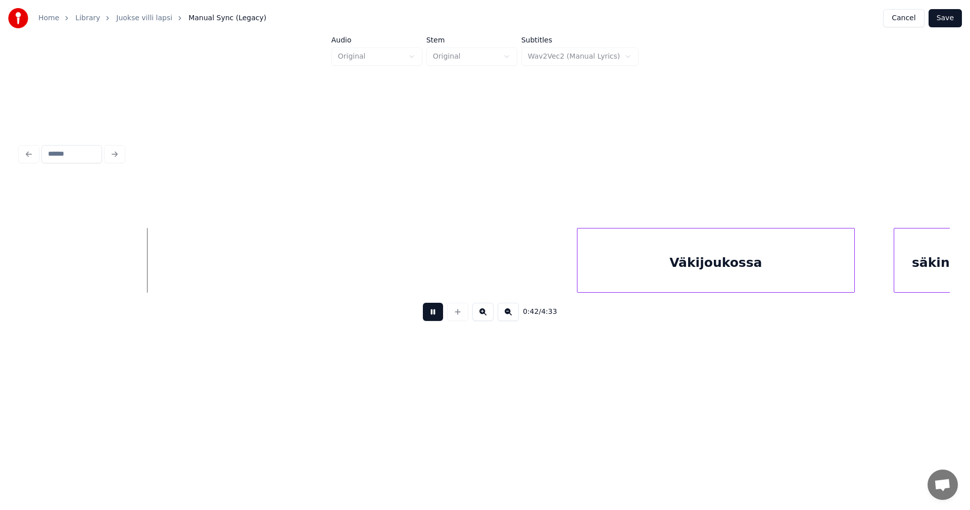
drag, startPoint x: 437, startPoint y: 314, endPoint x: 477, endPoint y: 310, distance: 40.6
click at [438, 314] on button at bounding box center [433, 312] width 20 height 18
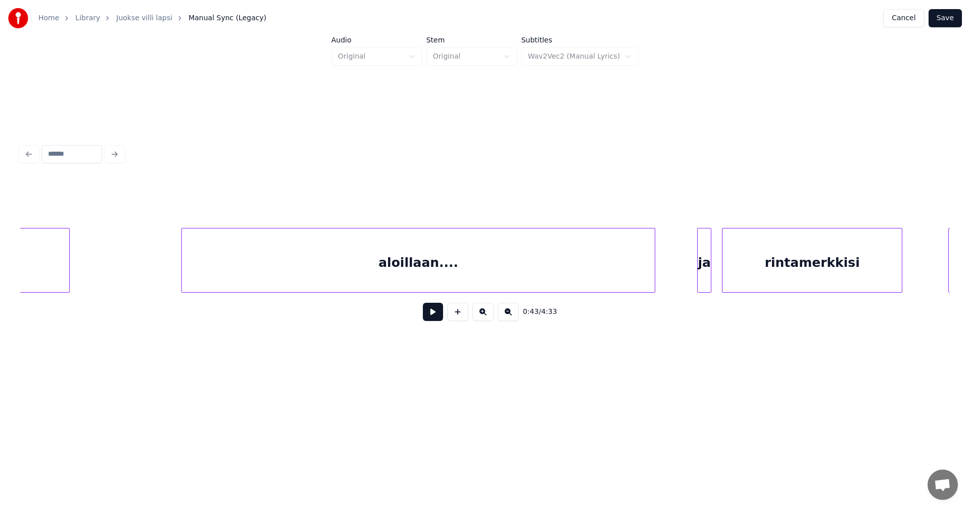
scroll to position [0, 10906]
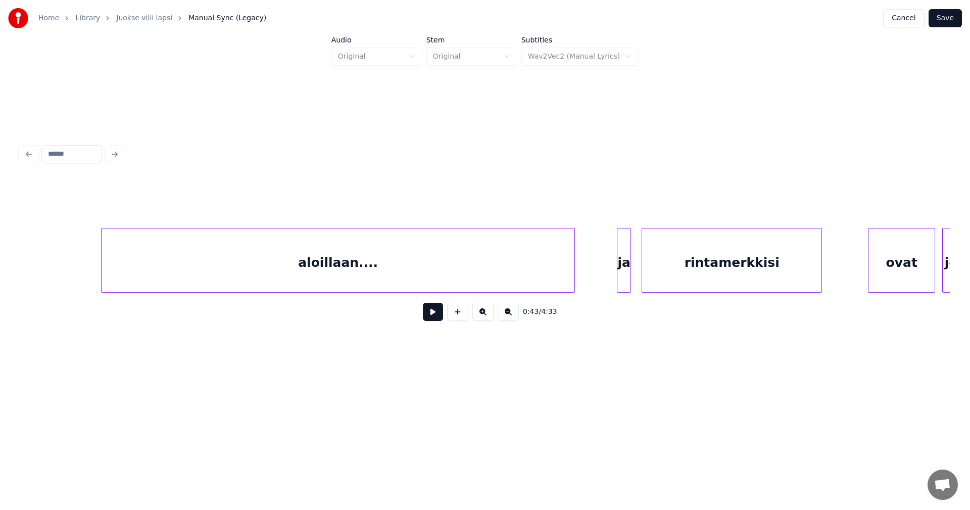
click at [356, 257] on div "aloillaan...." at bounding box center [338, 262] width 473 height 69
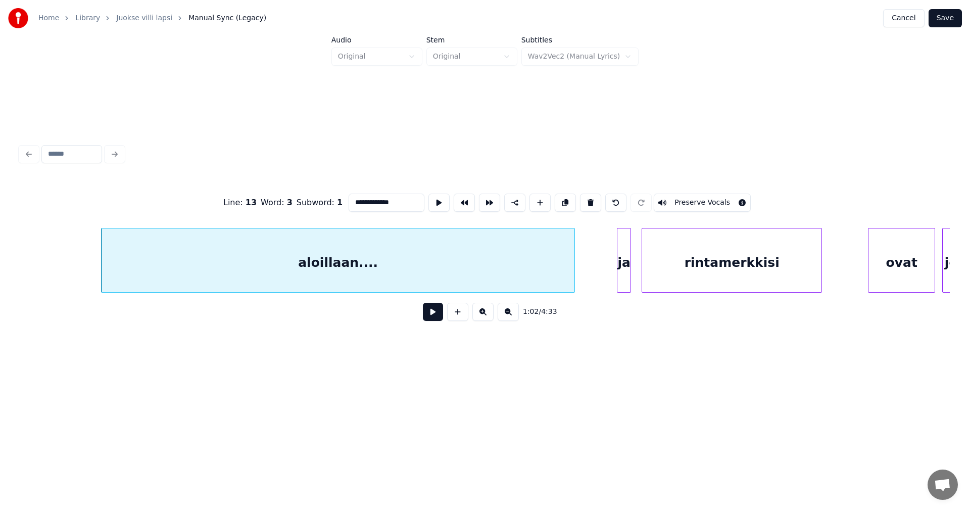
click at [434, 314] on button at bounding box center [433, 312] width 20 height 18
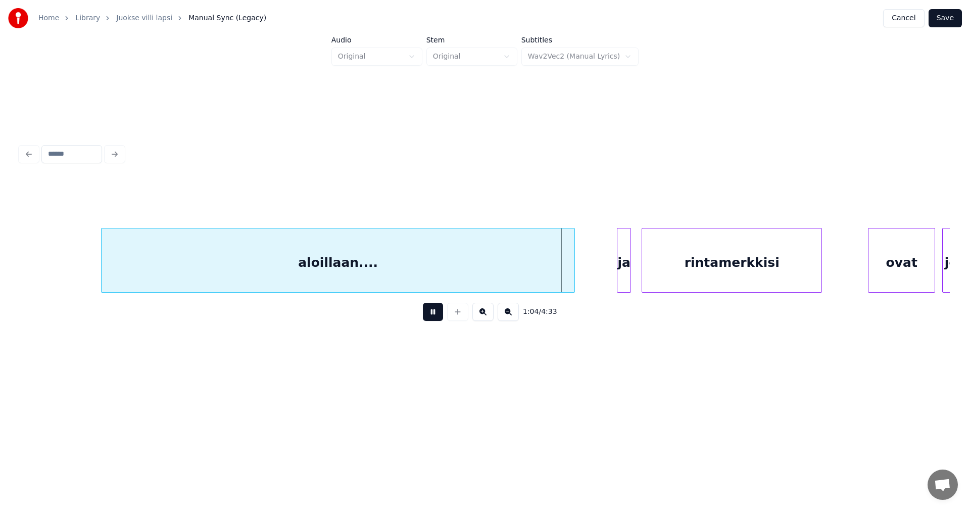
click at [431, 315] on button at bounding box center [433, 312] width 20 height 18
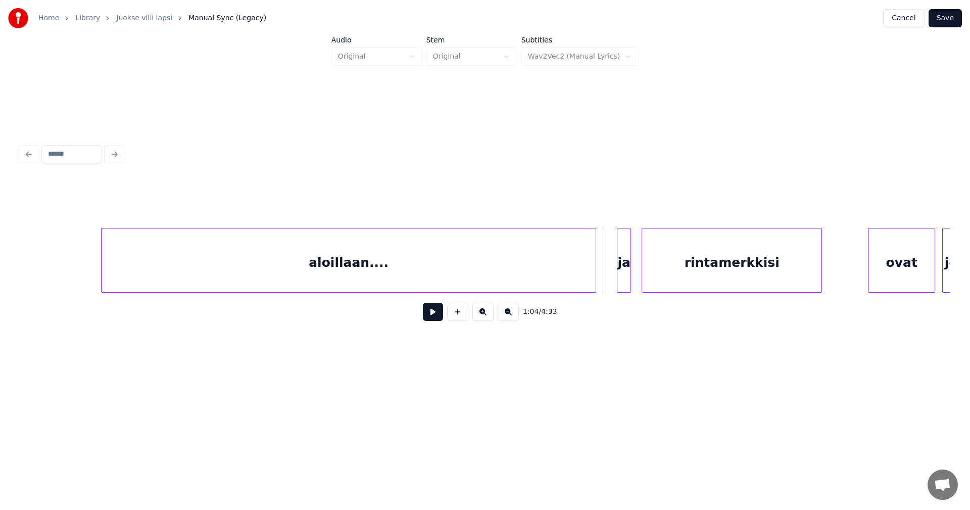
click at [594, 273] on div at bounding box center [594, 260] width 3 height 64
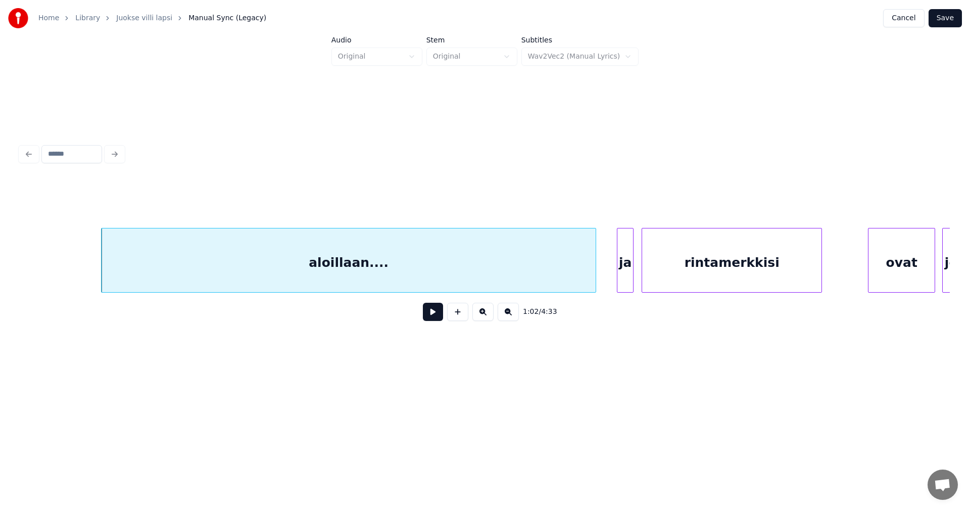
click at [632, 275] on div at bounding box center [631, 260] width 3 height 64
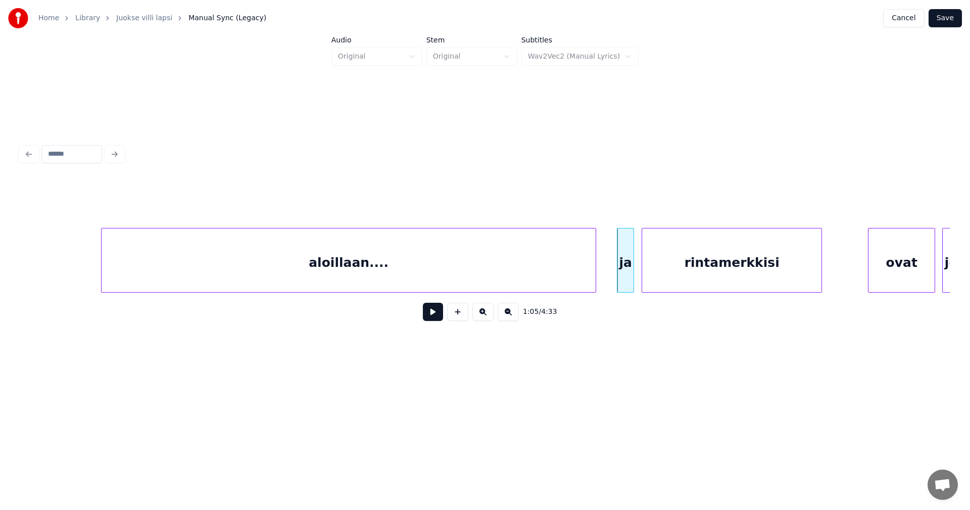
click at [525, 275] on div "aloillaan...." at bounding box center [349, 262] width 494 height 69
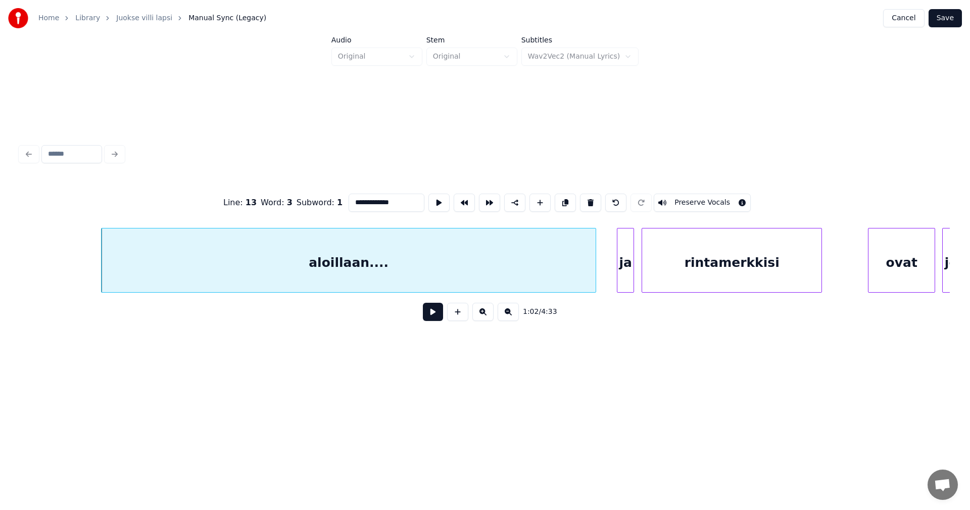
click at [629, 276] on div "ja" at bounding box center [625, 262] width 16 height 69
type input "**"
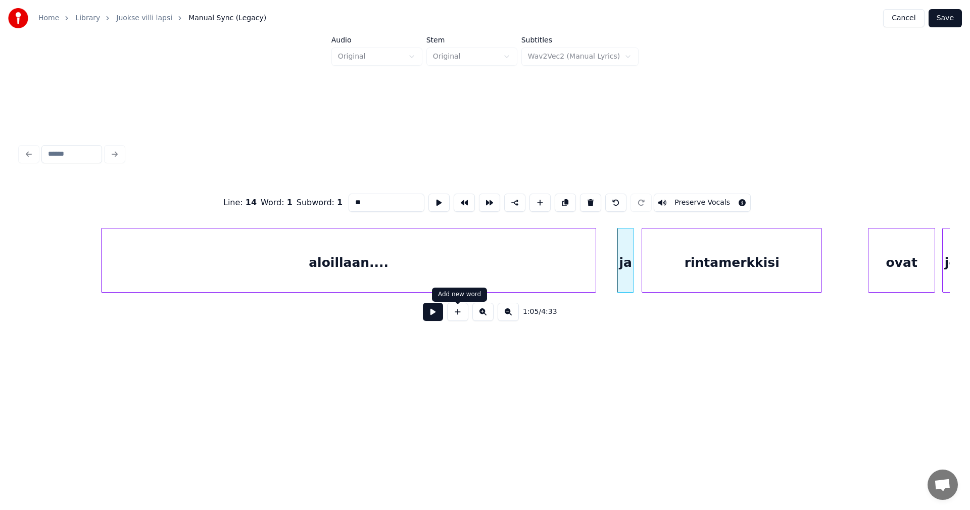
click at [436, 317] on button at bounding box center [433, 312] width 20 height 18
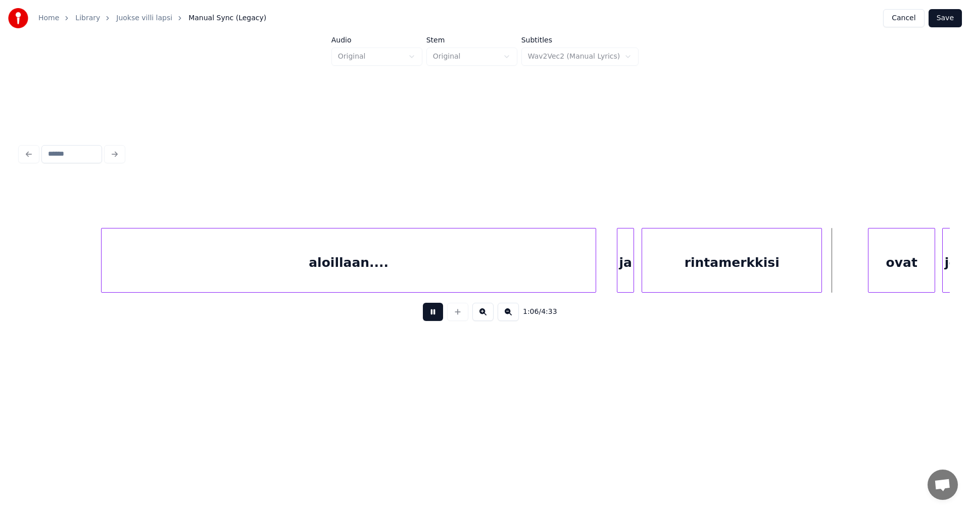
drag, startPoint x: 436, startPoint y: 317, endPoint x: 579, endPoint y: 306, distance: 143.9
click at [440, 316] on button at bounding box center [433, 312] width 20 height 18
click at [843, 274] on div "rintamerkkisi" at bounding box center [756, 262] width 179 height 69
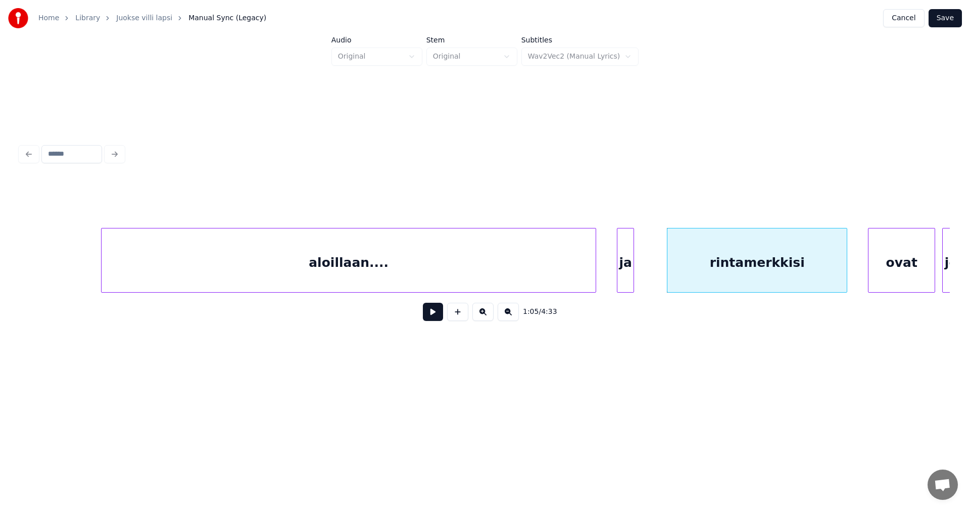
click at [885, 277] on div "ovat" at bounding box center [901, 262] width 66 height 69
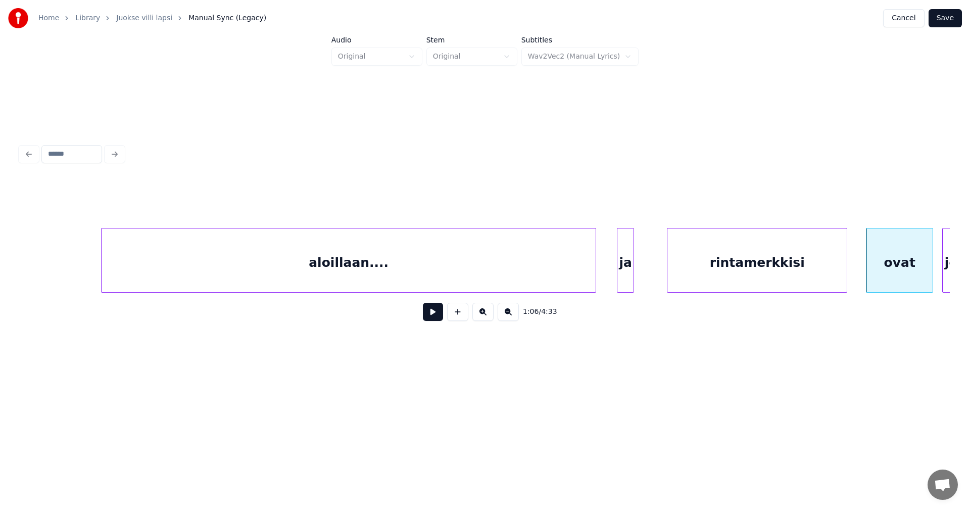
click at [436, 316] on button at bounding box center [433, 312] width 20 height 18
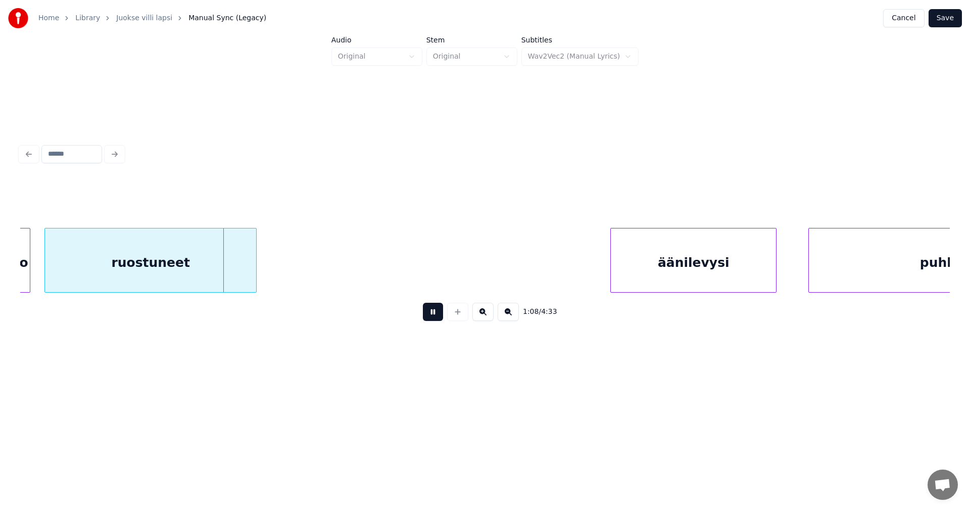
drag, startPoint x: 433, startPoint y: 316, endPoint x: 406, endPoint y: 317, distance: 26.8
click at [431, 316] on button at bounding box center [433, 312] width 20 height 18
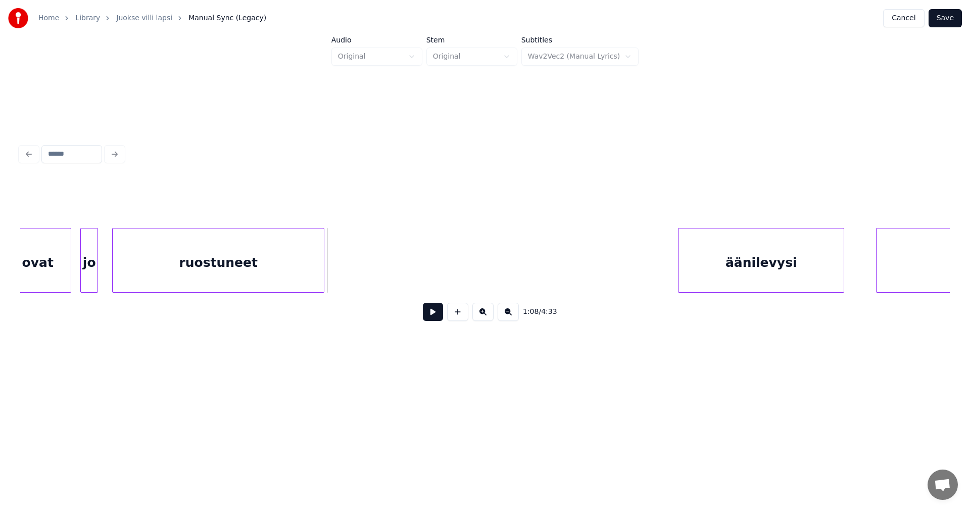
scroll to position [0, 11755]
click at [110, 272] on div "jo" at bounding box center [110, 262] width 17 height 69
click at [727, 260] on div "äänilevysi" at bounding box center [764, 262] width 165 height 69
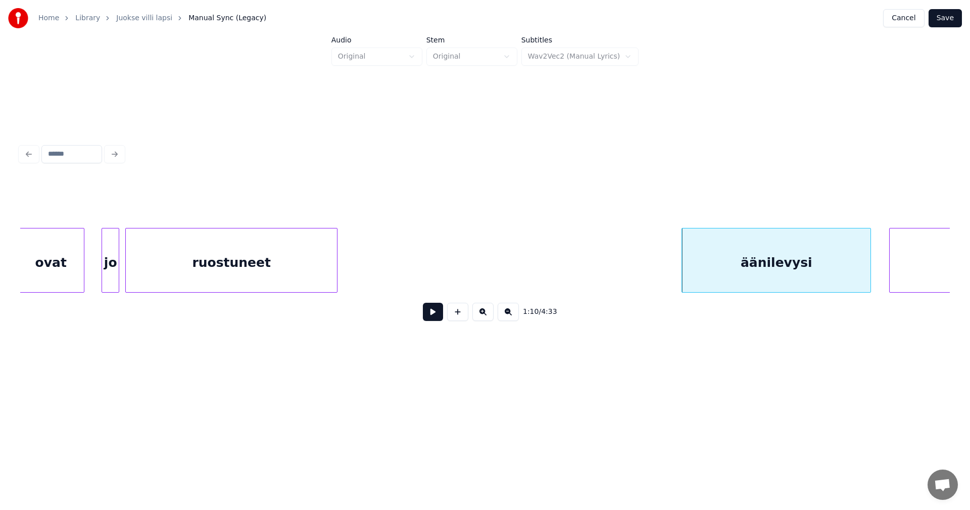
click at [870, 266] on div at bounding box center [868, 260] width 3 height 64
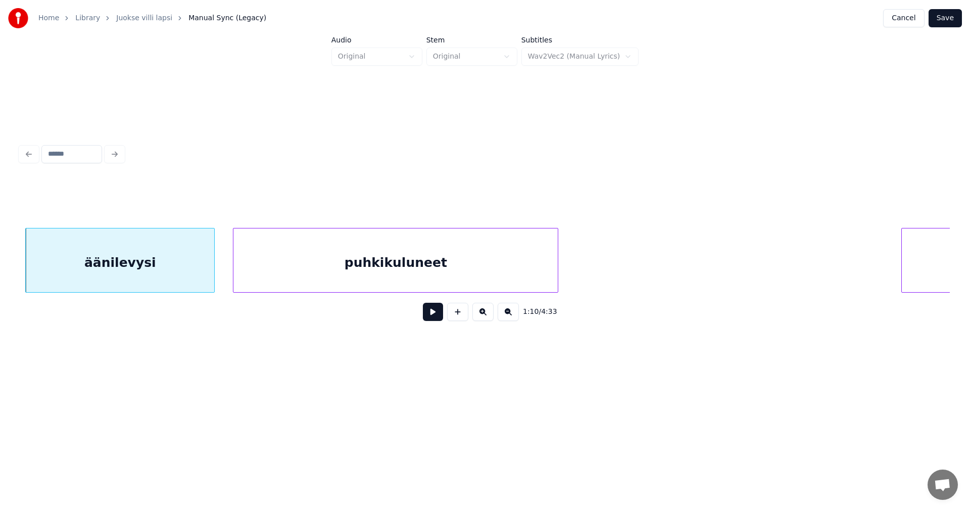
scroll to position [0, 12422]
click at [480, 244] on div "puhkikuluneet" at bounding box center [385, 262] width 324 height 69
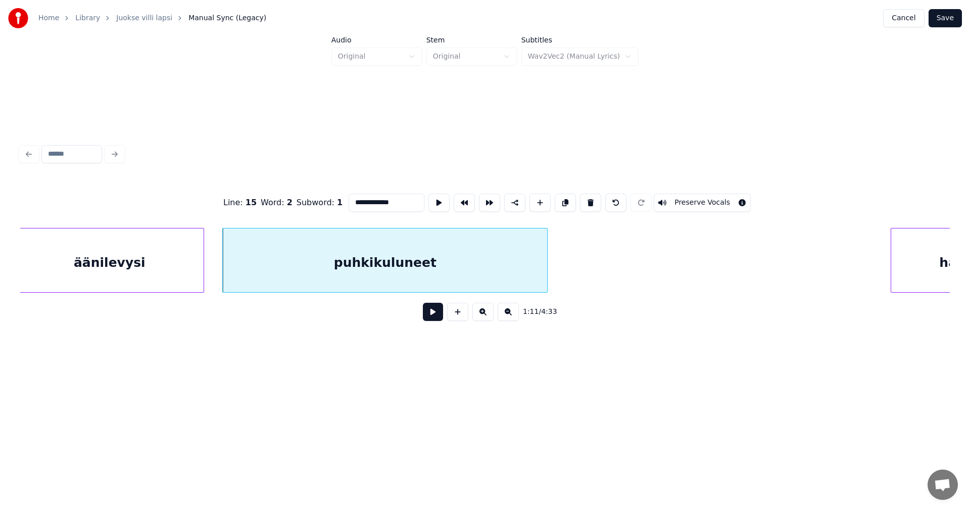
click at [436, 314] on button at bounding box center [433, 312] width 20 height 18
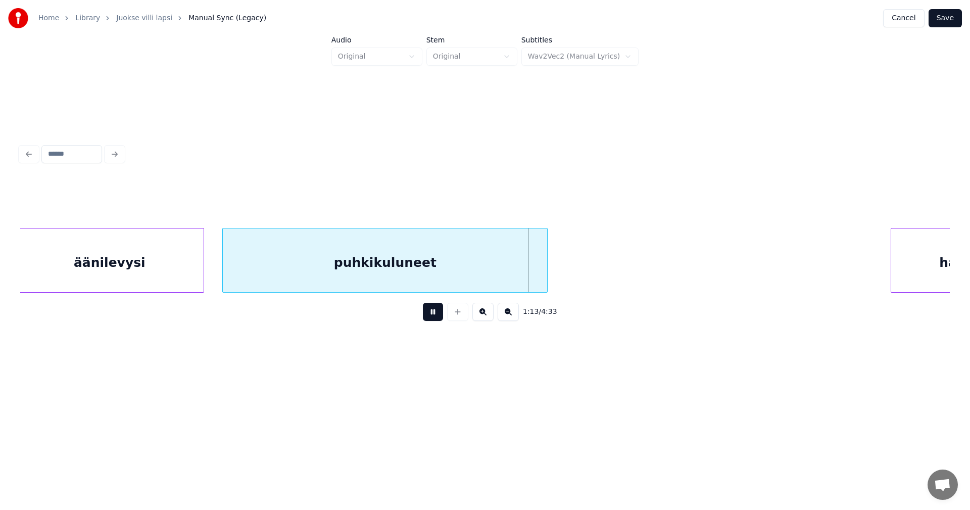
click at [436, 314] on button at bounding box center [433, 312] width 20 height 18
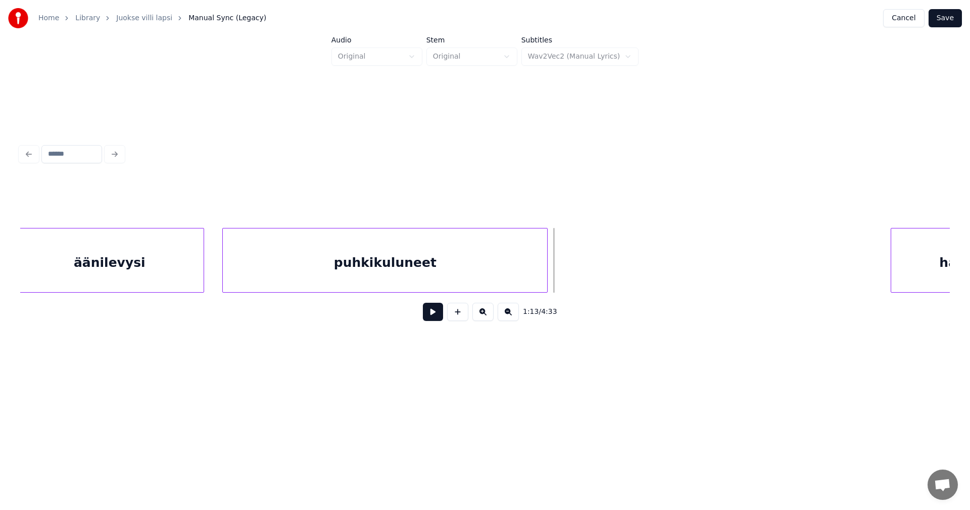
click at [436, 314] on button at bounding box center [433, 312] width 20 height 18
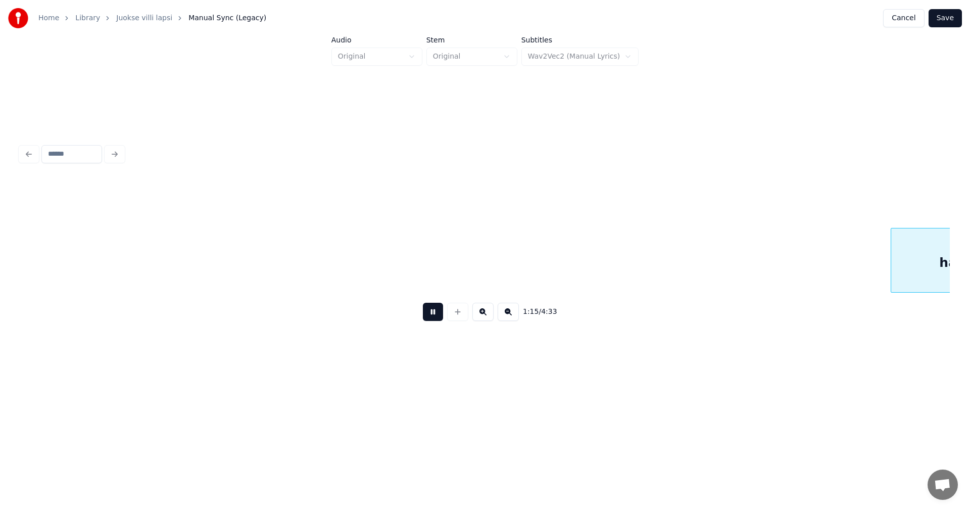
scroll to position [0, 13353]
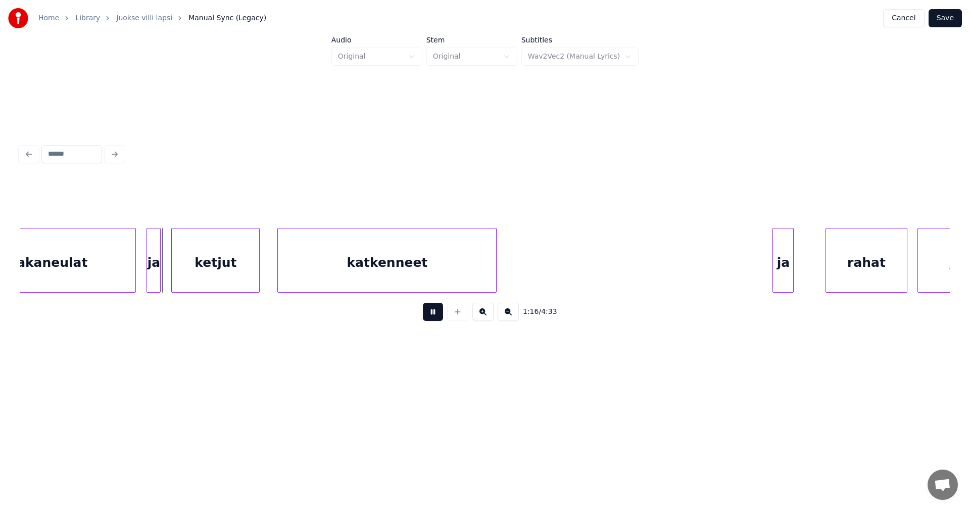
click at [436, 314] on button at bounding box center [433, 312] width 20 height 18
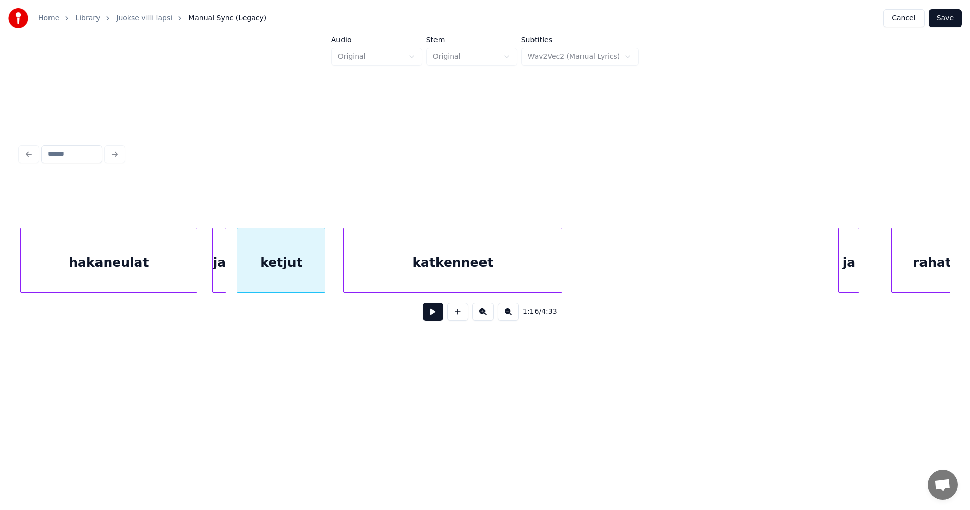
click at [102, 253] on div "hakaneulat" at bounding box center [109, 262] width 176 height 69
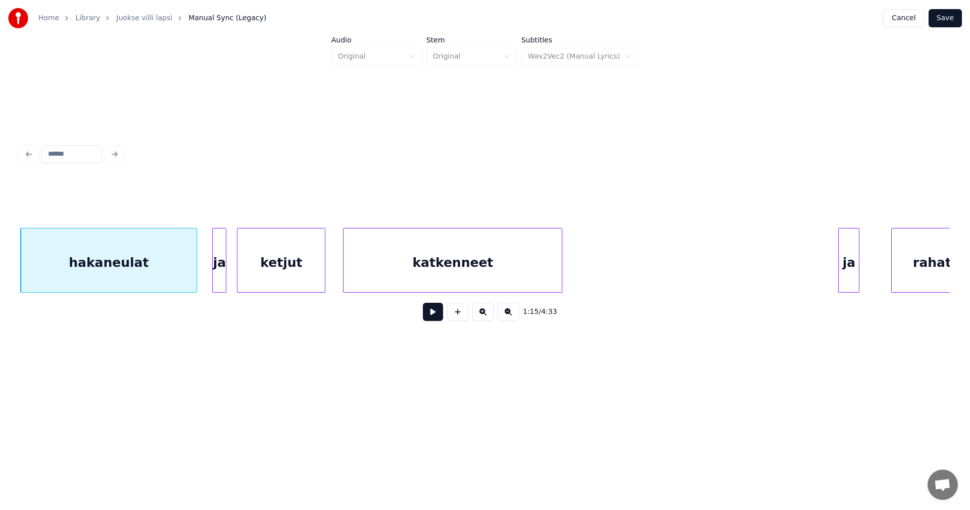
click at [20, 291] on div "1:15 / 4:33" at bounding box center [485, 235] width 938 height 200
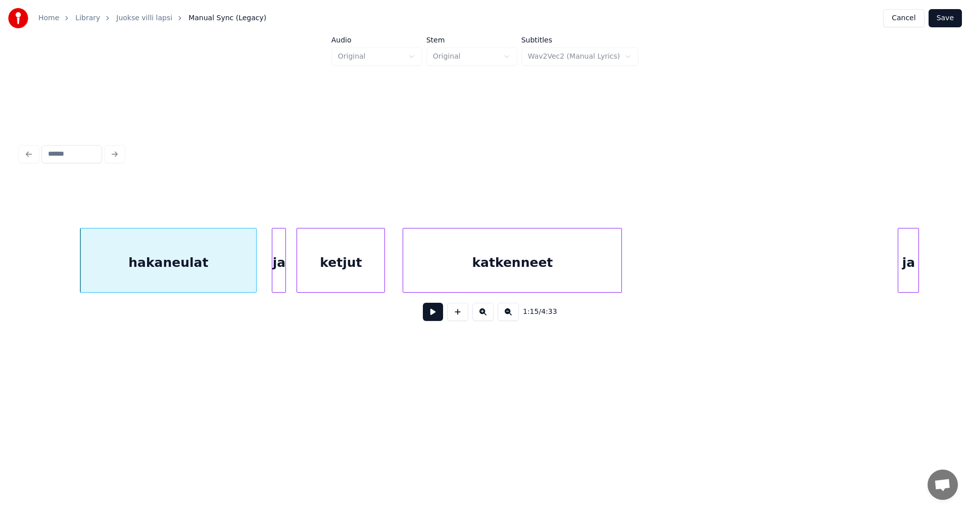
scroll to position [0, 13227]
click at [346, 279] on div "ketjut" at bounding box center [341, 262] width 87 height 69
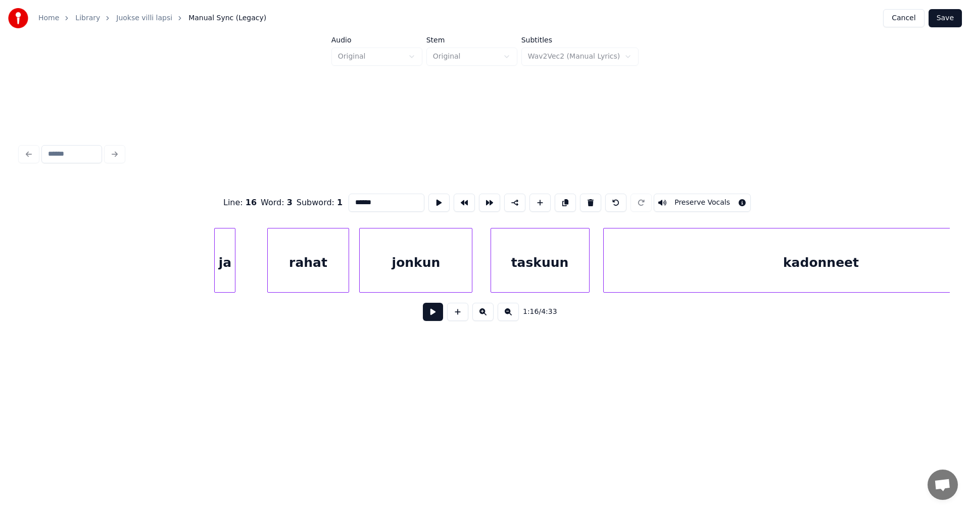
scroll to position [0, 13914]
click at [225, 259] on div "ja" at bounding box center [226, 262] width 20 height 69
click at [249, 261] on div at bounding box center [248, 260] width 3 height 64
click at [313, 261] on div "rahat" at bounding box center [305, 262] width 80 height 69
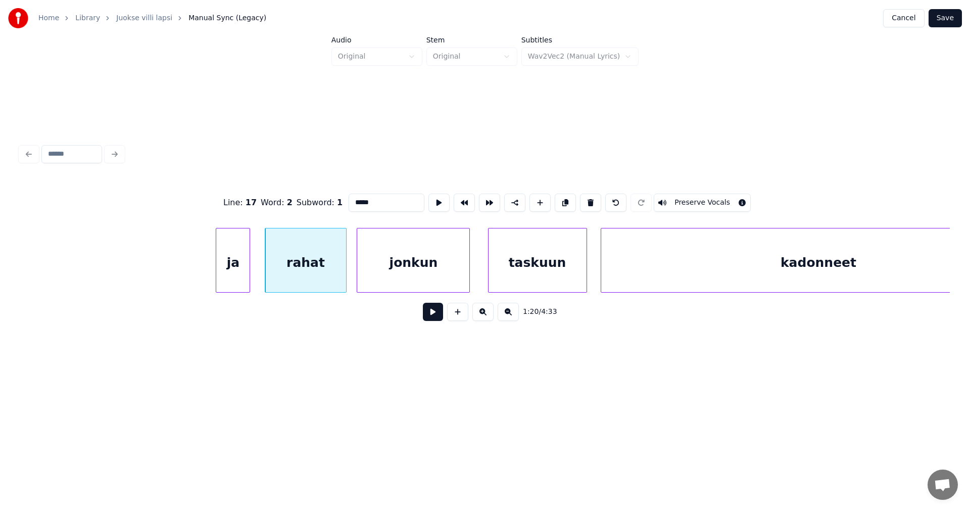
click at [233, 266] on div "ja" at bounding box center [232, 262] width 33 height 69
type input "**"
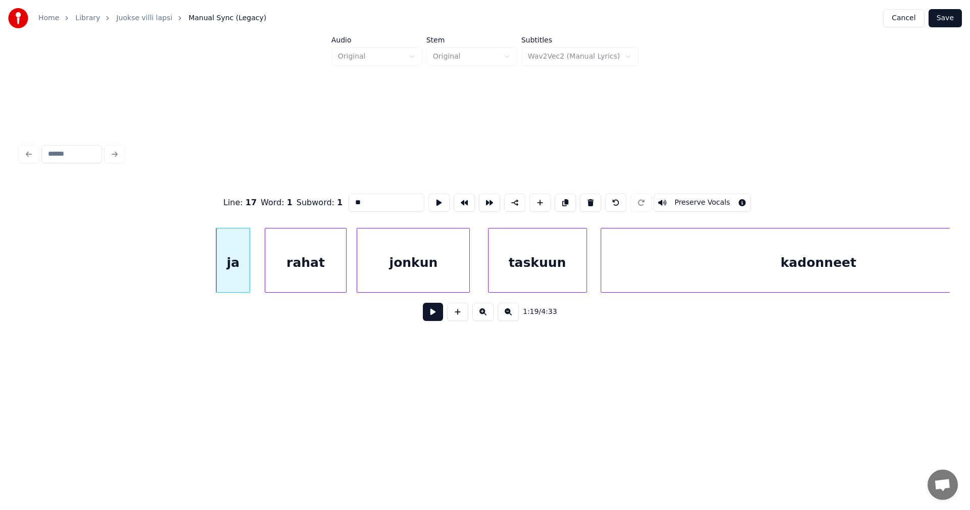
click at [438, 317] on button at bounding box center [433, 312] width 20 height 18
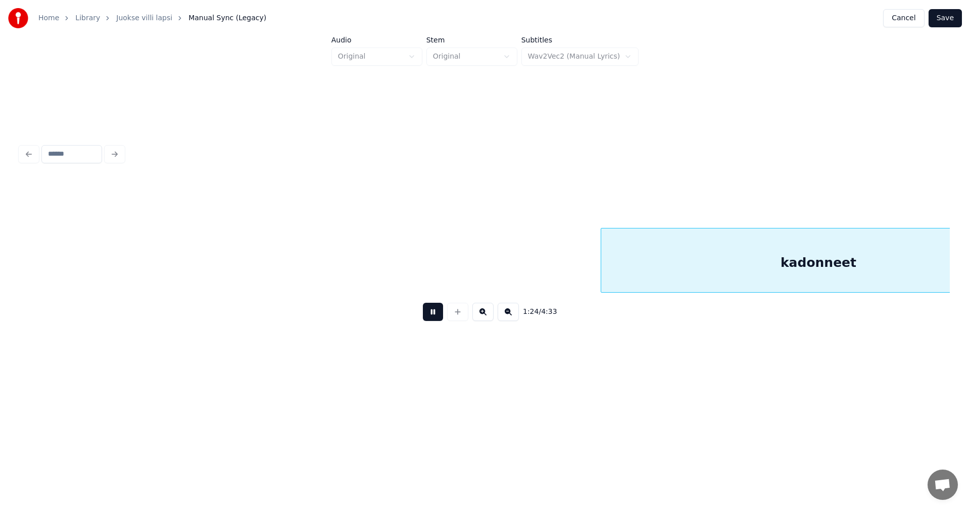
scroll to position [0, 14846]
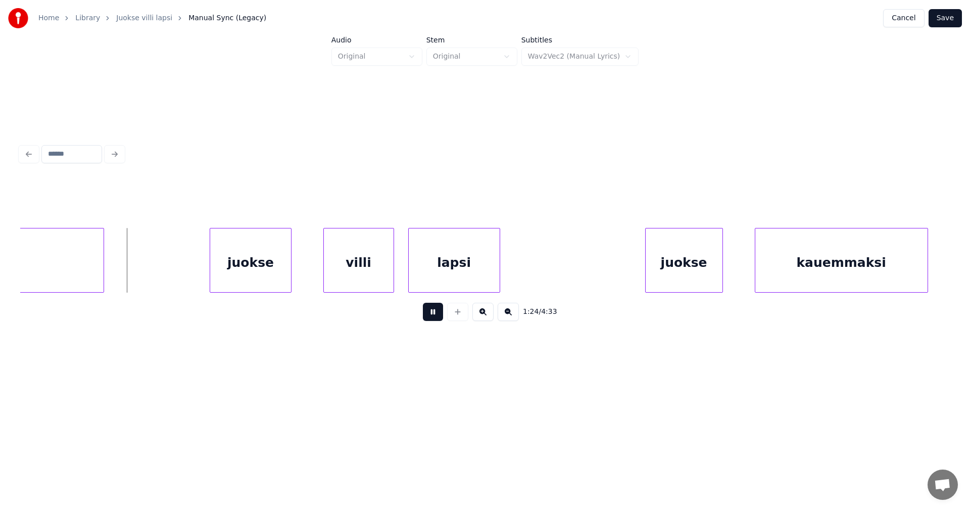
click at [437, 315] on button at bounding box center [433, 312] width 20 height 18
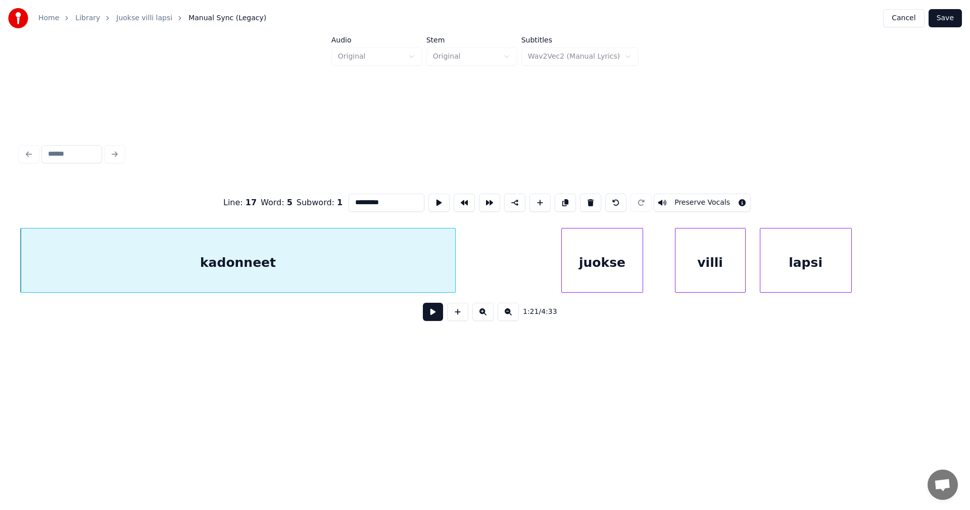
click at [393, 195] on input "*********" at bounding box center [387, 202] width 76 height 18
click at [562, 268] on div "juokse" at bounding box center [588, 262] width 80 height 69
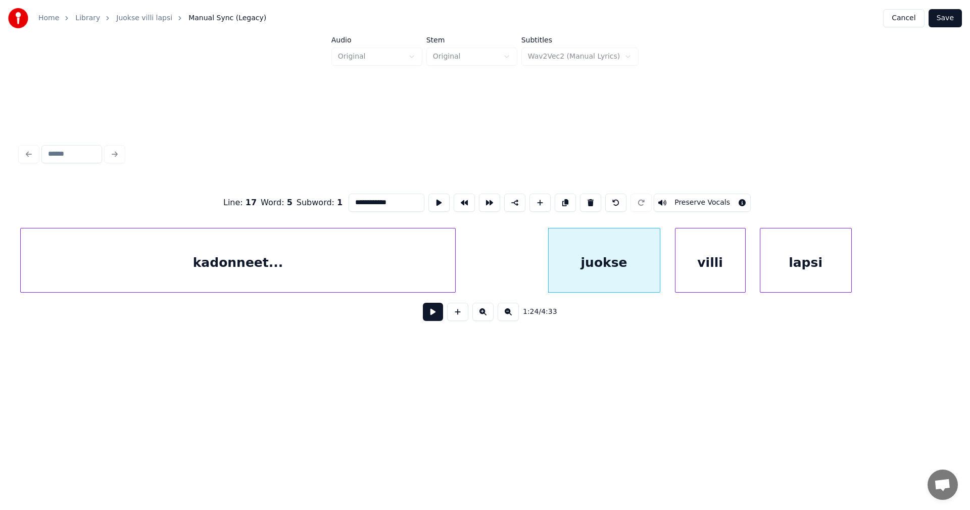
click at [657, 275] on div at bounding box center [658, 260] width 3 height 64
type input "**********"
click at [438, 317] on button at bounding box center [433, 312] width 20 height 18
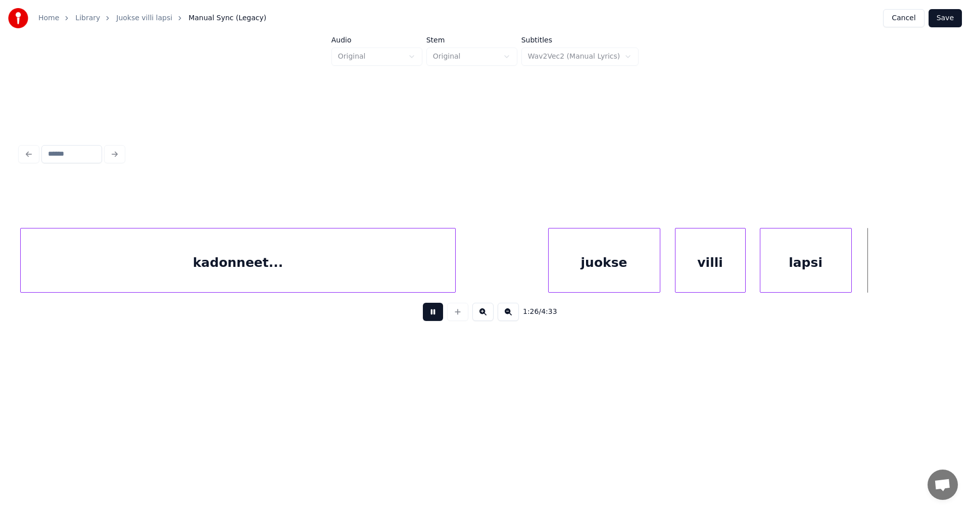
click at [435, 317] on button at bounding box center [433, 312] width 20 height 18
click at [899, 273] on div at bounding box center [897, 260] width 3 height 64
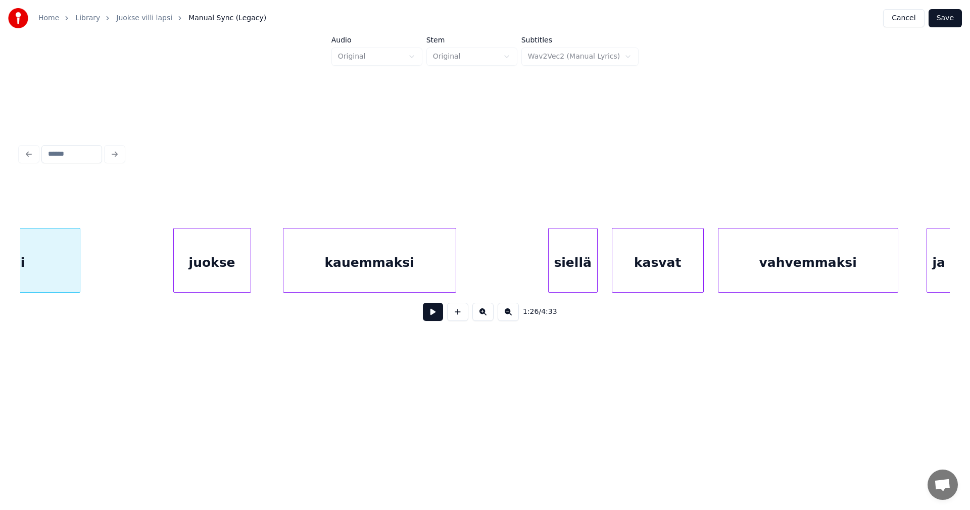
scroll to position [0, 15323]
click at [196, 270] on div "juokse" at bounding box center [201, 262] width 77 height 69
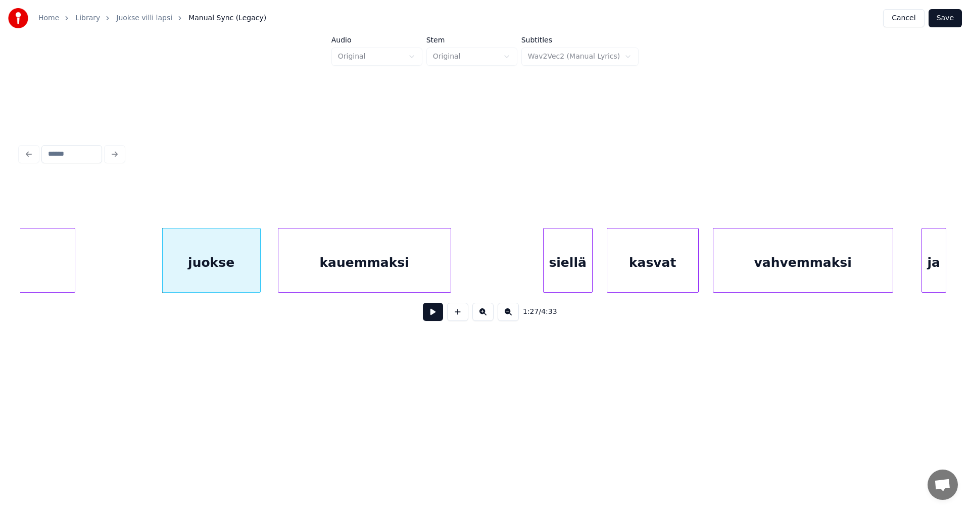
click at [259, 271] on div at bounding box center [258, 260] width 3 height 64
click at [484, 267] on div at bounding box center [485, 260] width 3 height 64
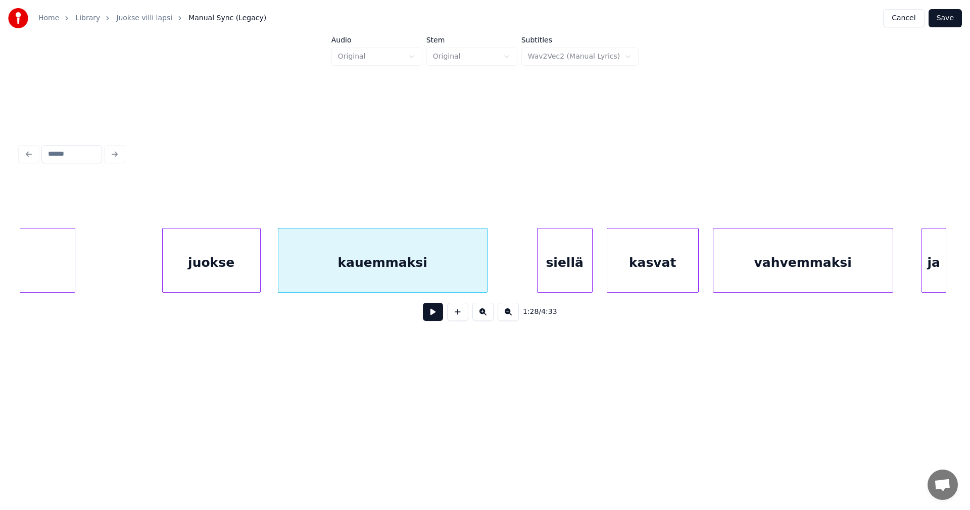
click at [539, 269] on div at bounding box center [538, 260] width 3 height 64
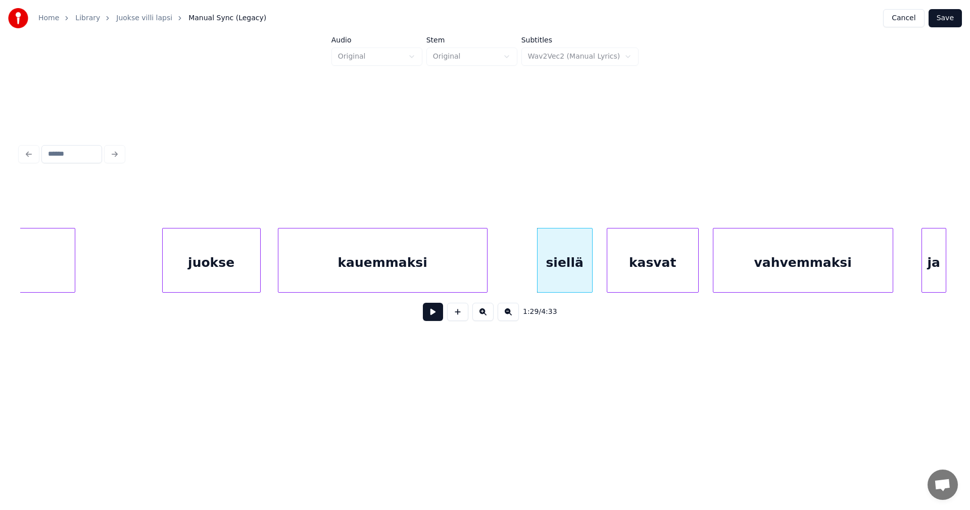
click at [436, 273] on div "kauemmaksi" at bounding box center [382, 262] width 209 height 69
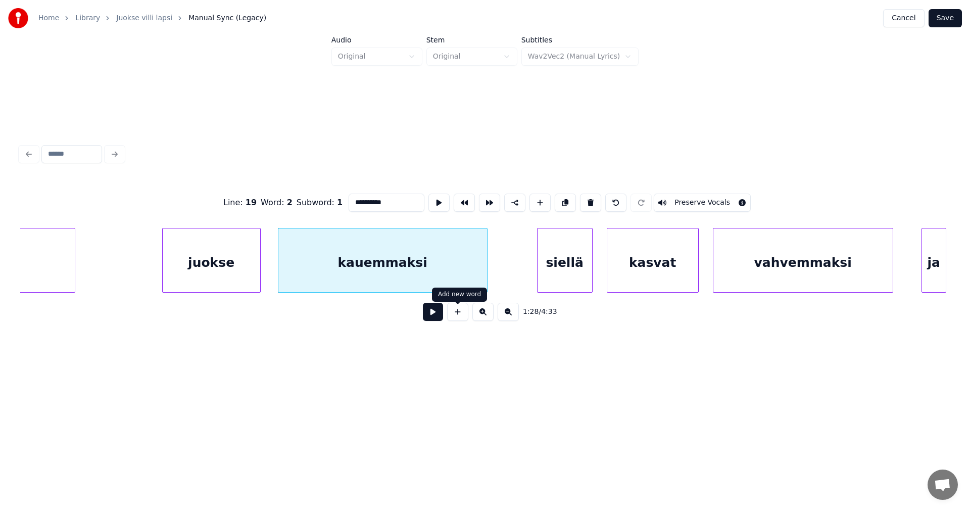
click at [438, 319] on button at bounding box center [433, 312] width 20 height 18
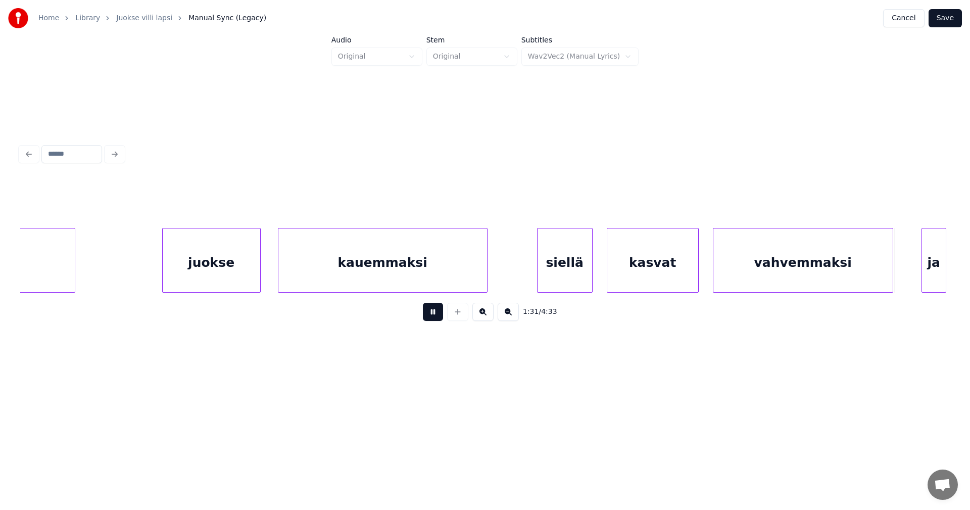
click at [435, 319] on button at bounding box center [433, 312] width 20 height 18
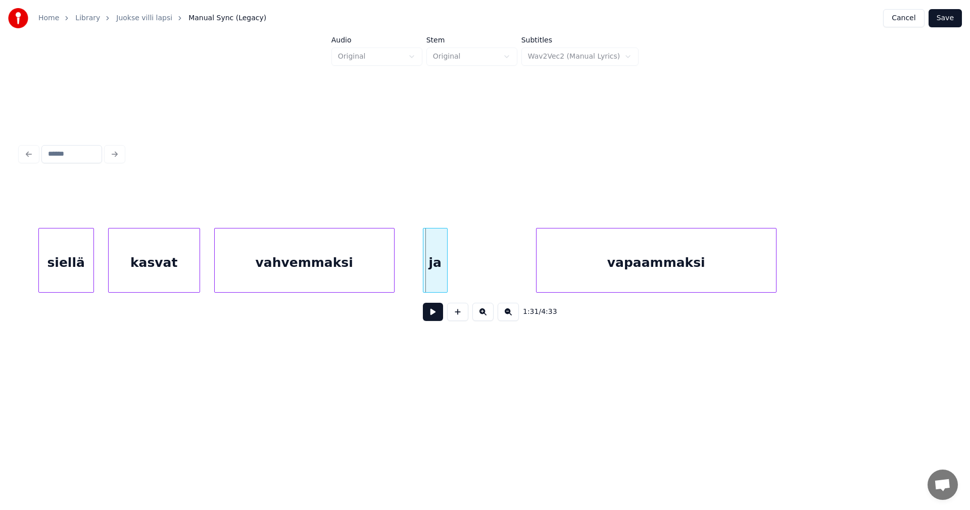
scroll to position [0, 15888]
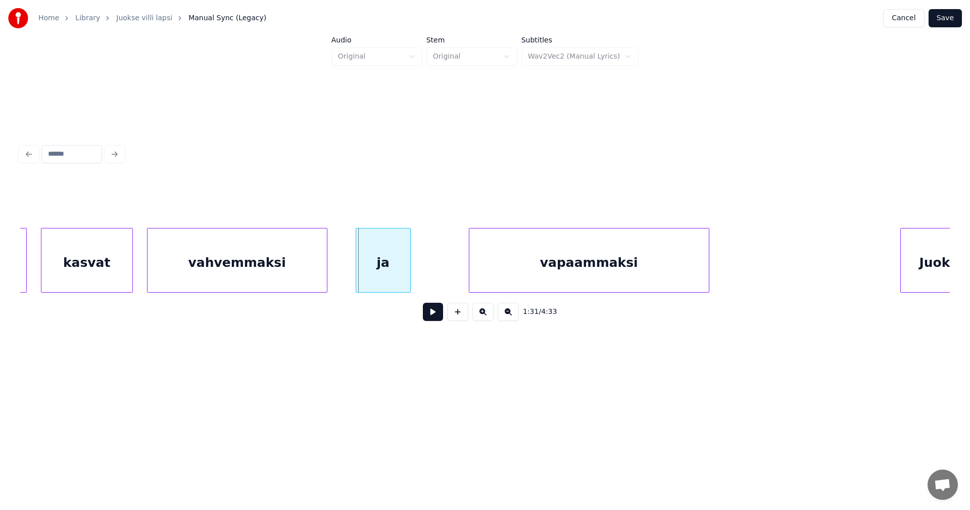
click at [408, 274] on div at bounding box center [408, 260] width 3 height 64
click at [434, 318] on button at bounding box center [433, 312] width 20 height 18
click at [435, 314] on button at bounding box center [433, 312] width 20 height 18
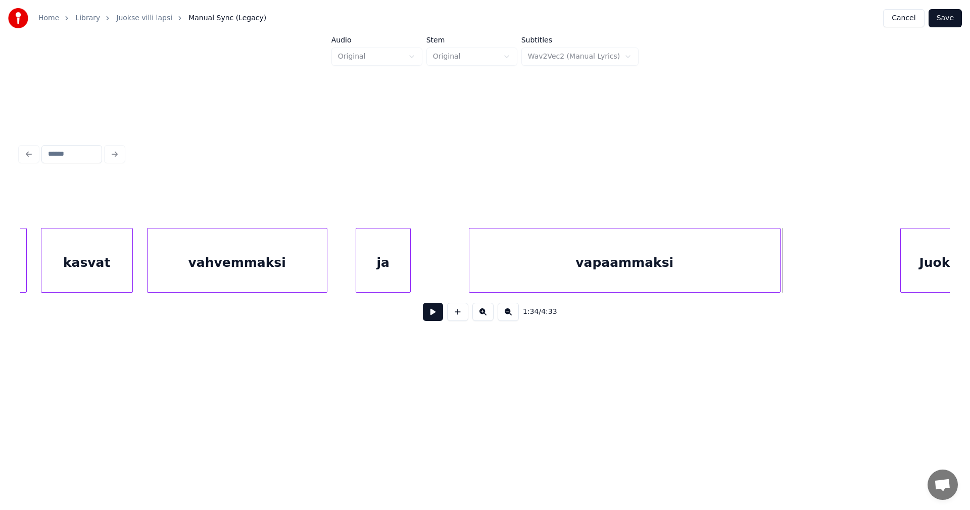
click at [777, 280] on div at bounding box center [778, 260] width 3 height 64
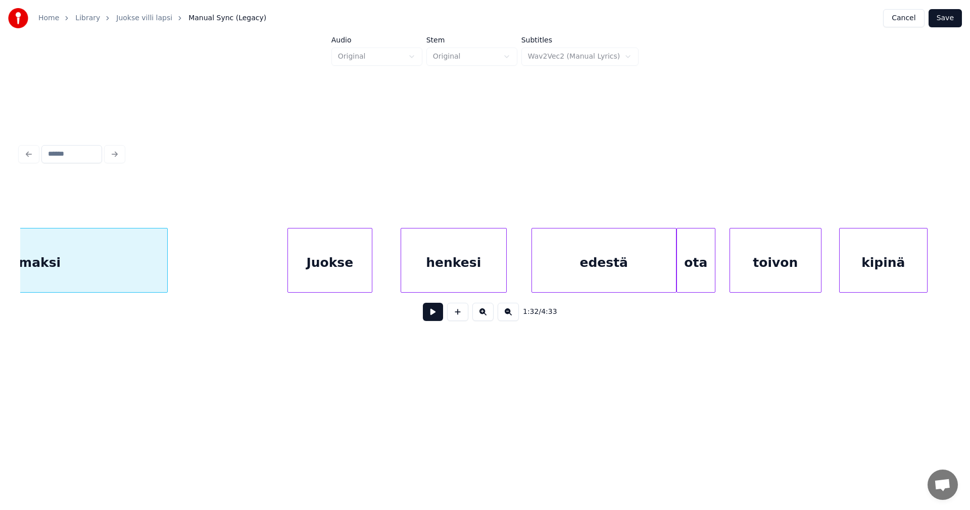
scroll to position [0, 16515]
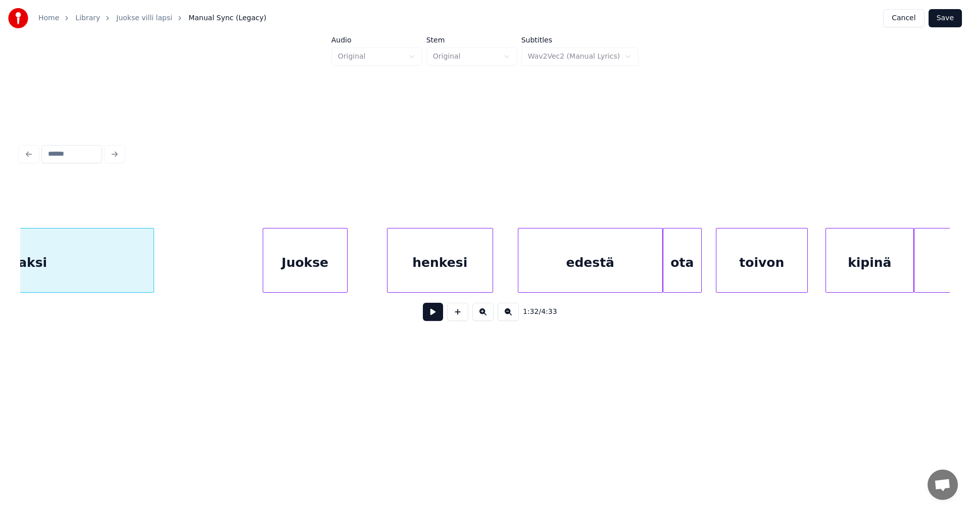
click at [303, 262] on div "Juokse" at bounding box center [305, 262] width 84 height 69
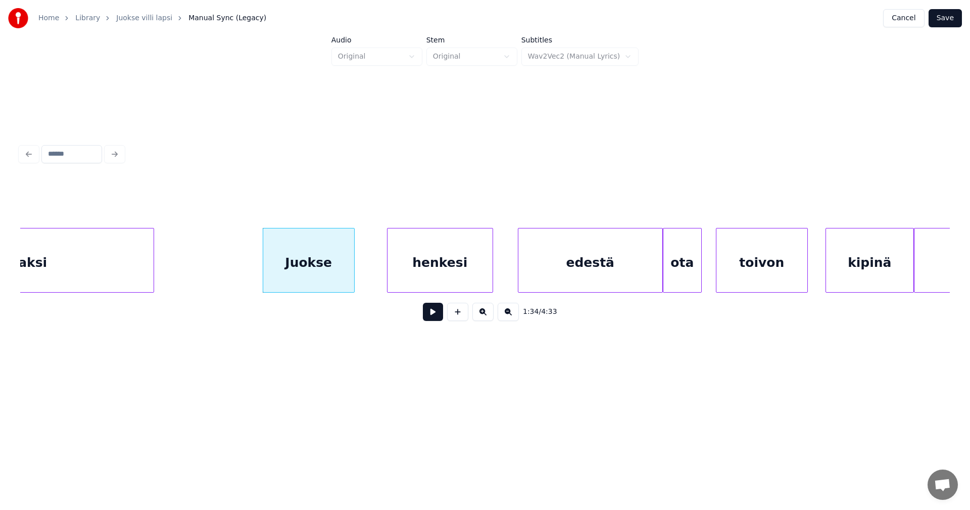
click at [353, 263] on div at bounding box center [352, 260] width 3 height 64
click at [431, 313] on button at bounding box center [433, 312] width 20 height 18
click at [430, 313] on button at bounding box center [433, 312] width 20 height 18
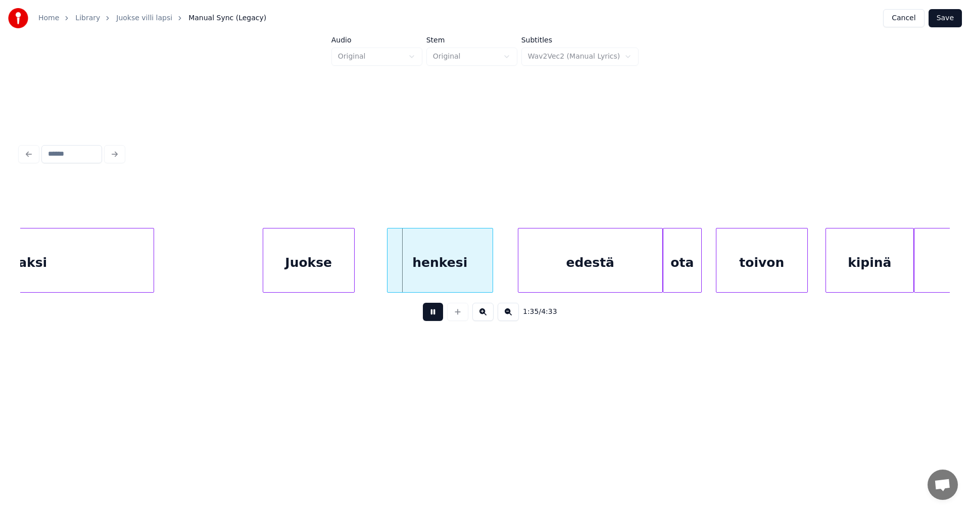
click at [430, 313] on button at bounding box center [433, 312] width 20 height 18
click at [397, 275] on div "henkesi" at bounding box center [420, 262] width 105 height 69
click at [492, 274] on div at bounding box center [490, 260] width 3 height 64
click at [434, 316] on button at bounding box center [433, 312] width 20 height 18
click at [434, 314] on button at bounding box center [433, 312] width 20 height 18
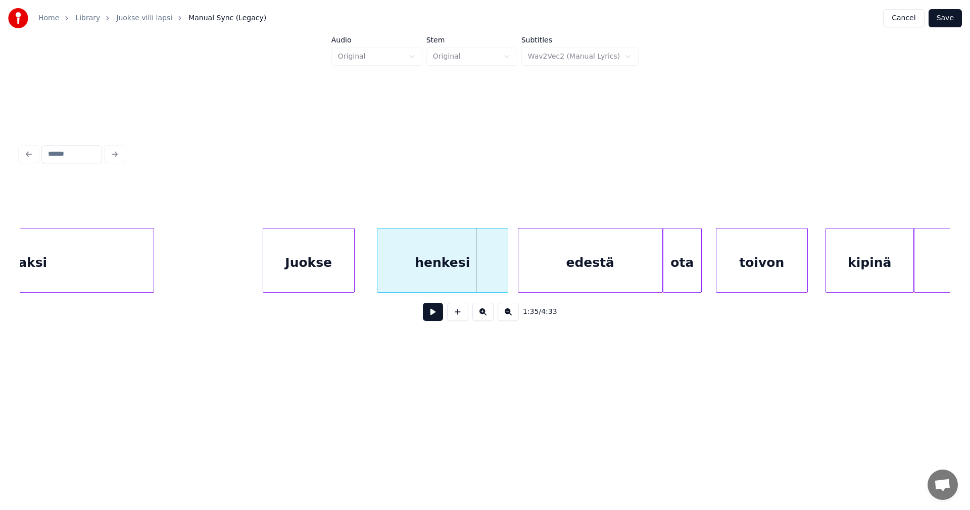
click at [419, 275] on div "henkesi" at bounding box center [442, 262] width 130 height 69
click at [429, 317] on button at bounding box center [433, 312] width 20 height 18
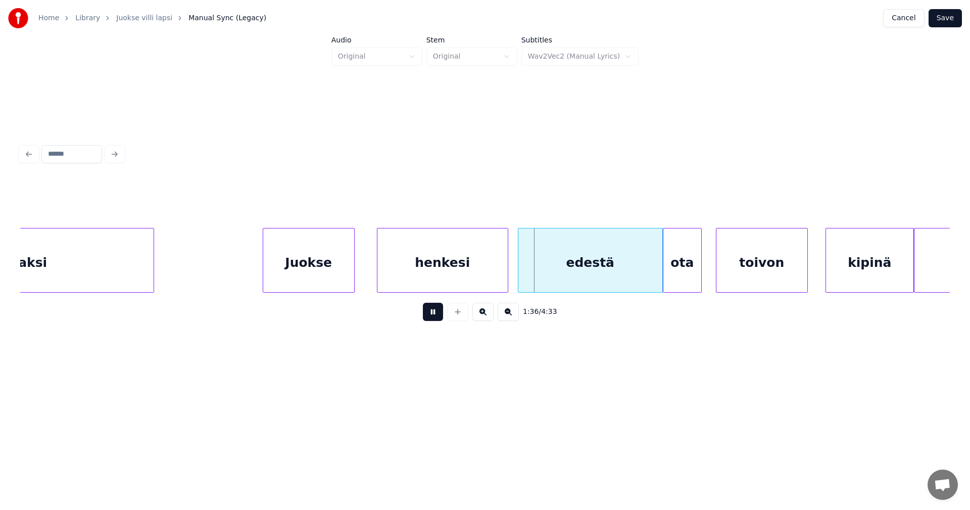
drag, startPoint x: 432, startPoint y: 316, endPoint x: 426, endPoint y: 303, distance: 15.1
click at [432, 314] on button at bounding box center [433, 312] width 20 height 18
click at [355, 269] on div at bounding box center [355, 260] width 3 height 64
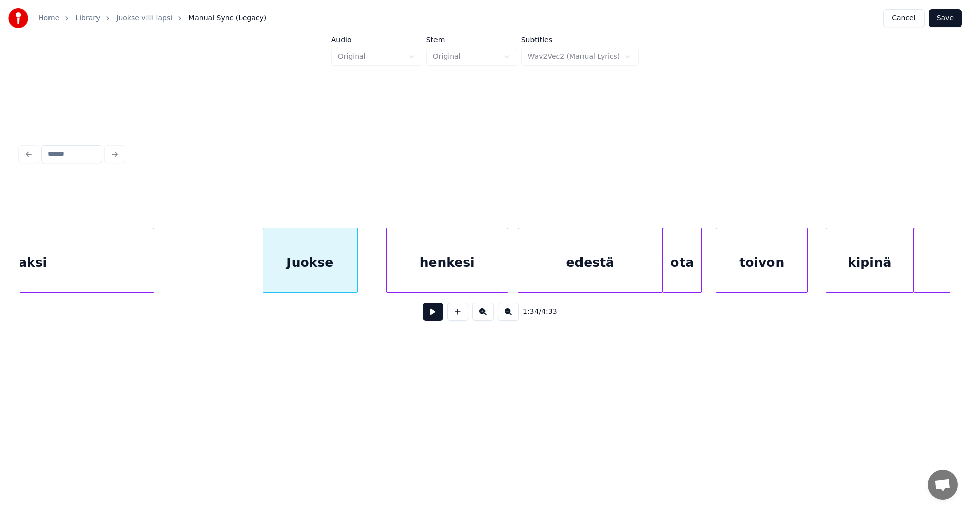
click at [388, 269] on div at bounding box center [388, 260] width 3 height 64
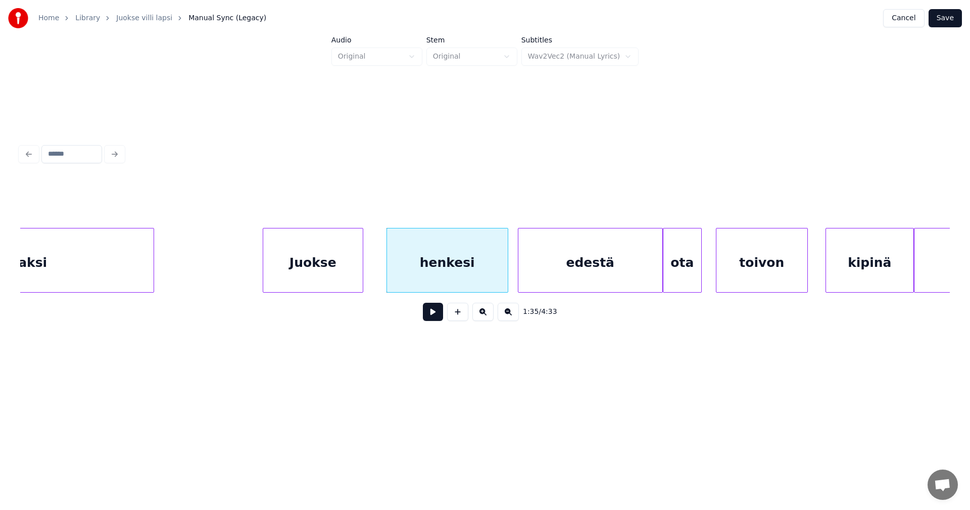
click at [361, 272] on div at bounding box center [361, 260] width 3 height 64
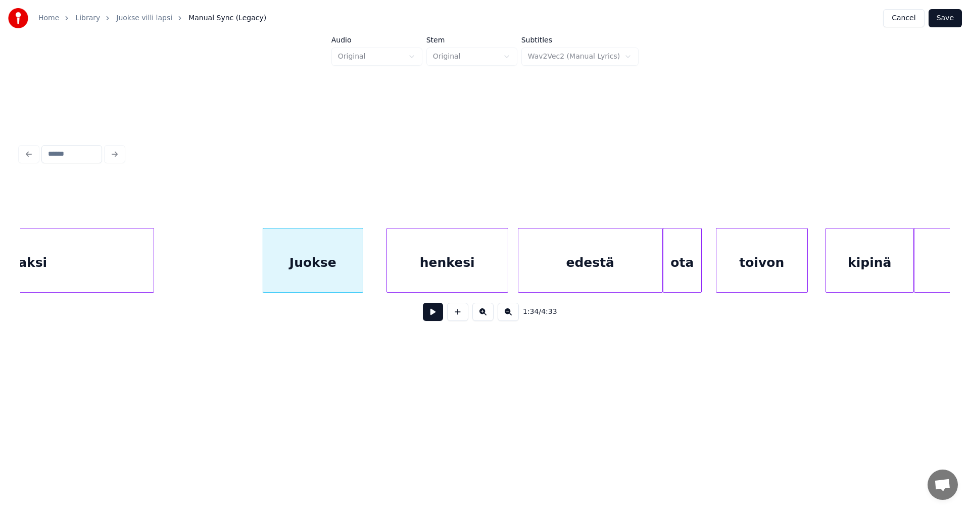
click at [428, 313] on button at bounding box center [433, 312] width 20 height 18
click at [433, 313] on button at bounding box center [433, 312] width 20 height 18
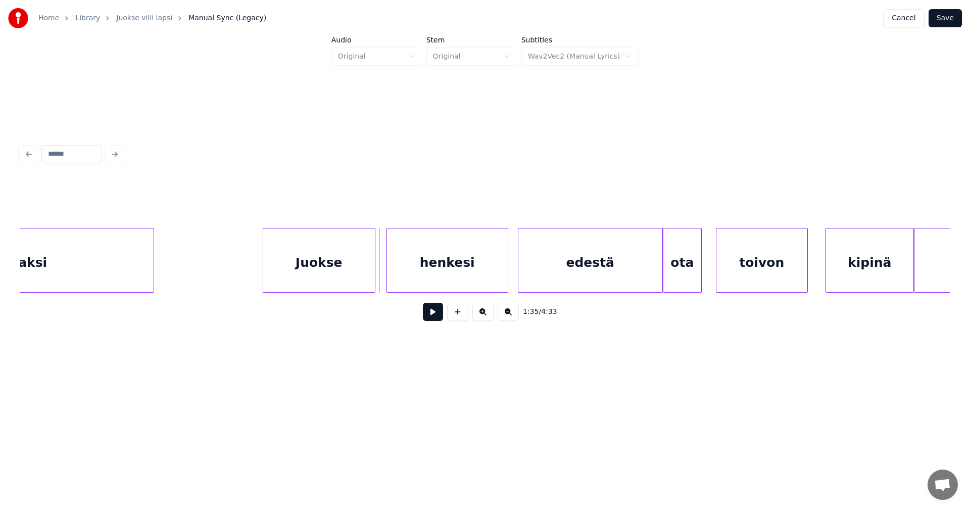
click at [373, 273] on div at bounding box center [373, 260] width 3 height 64
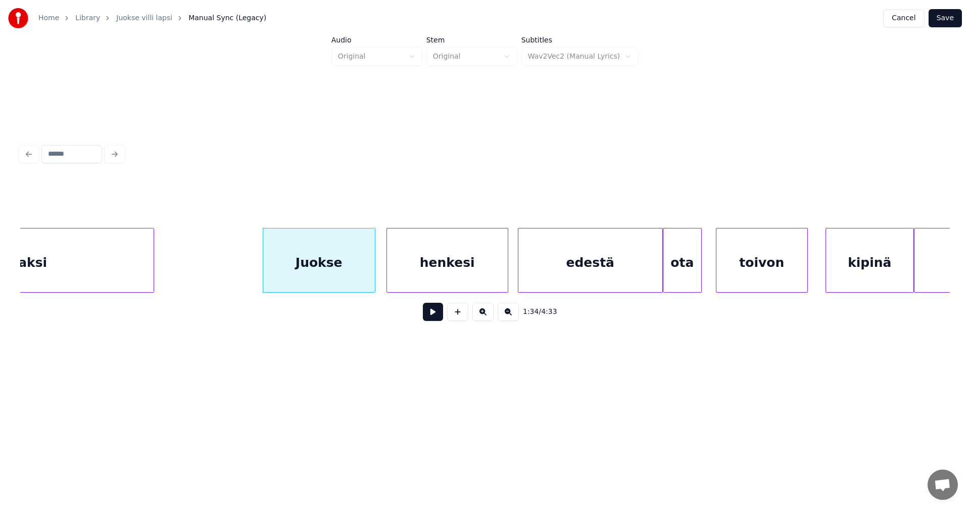
click at [424, 310] on button at bounding box center [433, 312] width 20 height 18
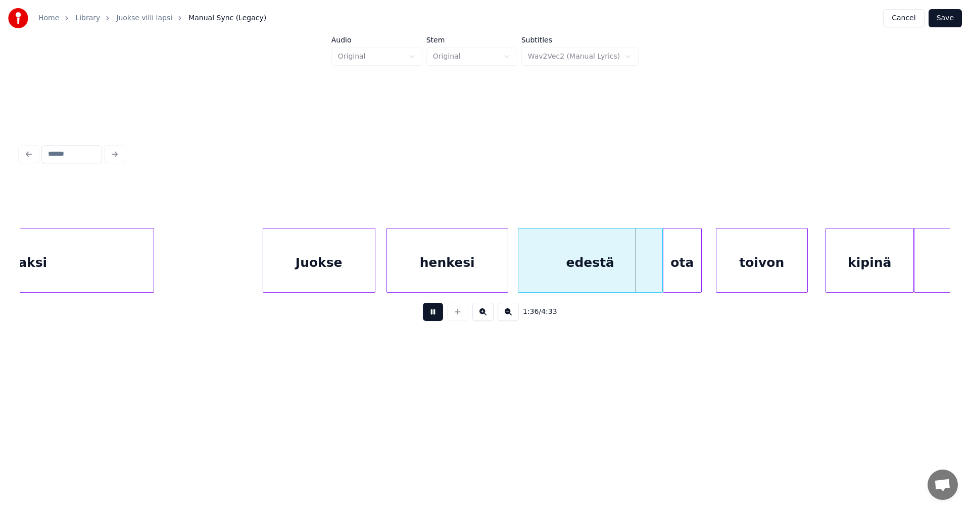
click at [427, 312] on button at bounding box center [433, 312] width 20 height 18
click at [636, 277] on div at bounding box center [636, 260] width 3 height 64
click at [667, 279] on div "ota" at bounding box center [671, 262] width 38 height 69
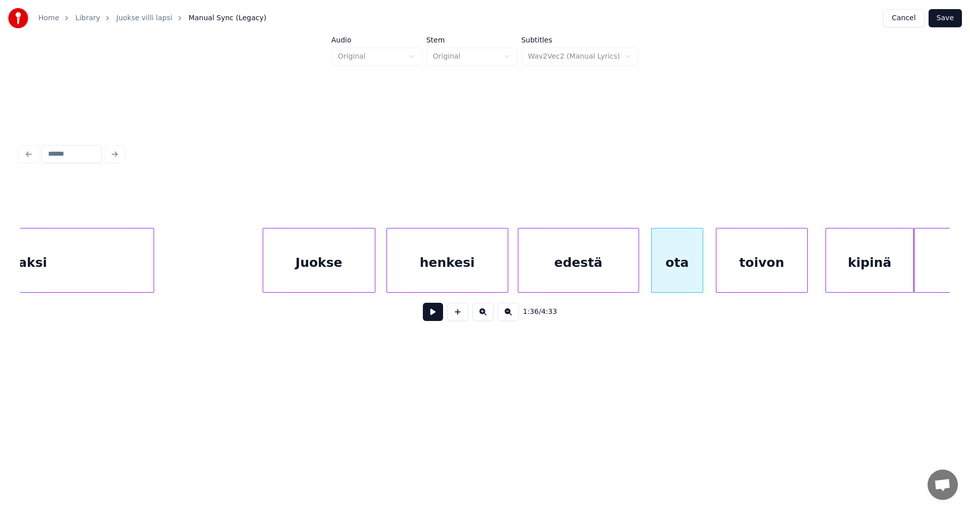
click at [700, 276] on div at bounding box center [701, 260] width 3 height 64
click at [724, 277] on div "toivon" at bounding box center [759, 262] width 91 height 69
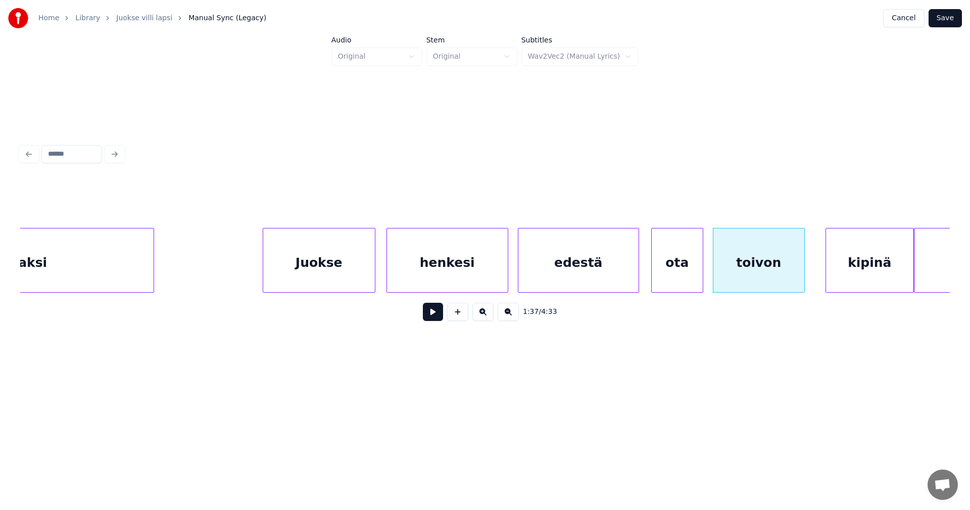
click at [688, 280] on div "ota" at bounding box center [677, 262] width 51 height 69
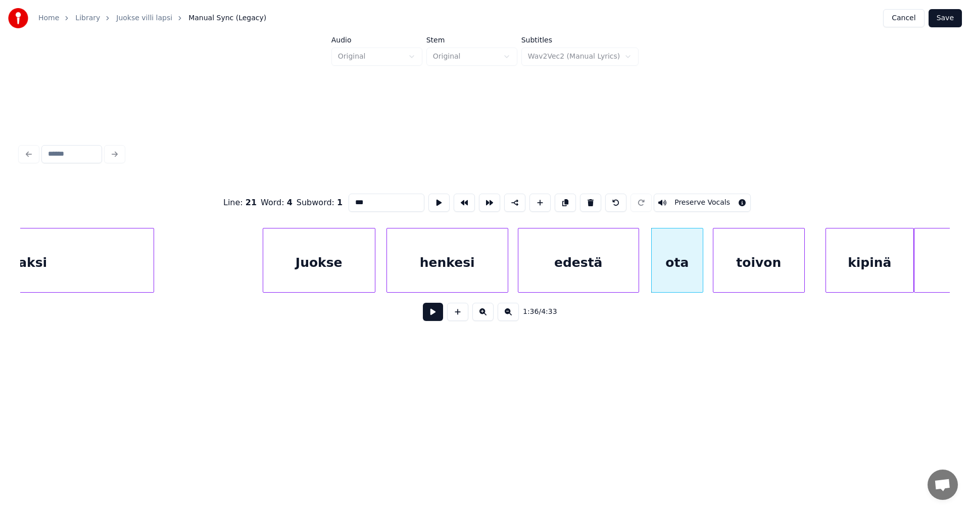
click at [550, 273] on div "edestä" at bounding box center [578, 262] width 120 height 69
type input "******"
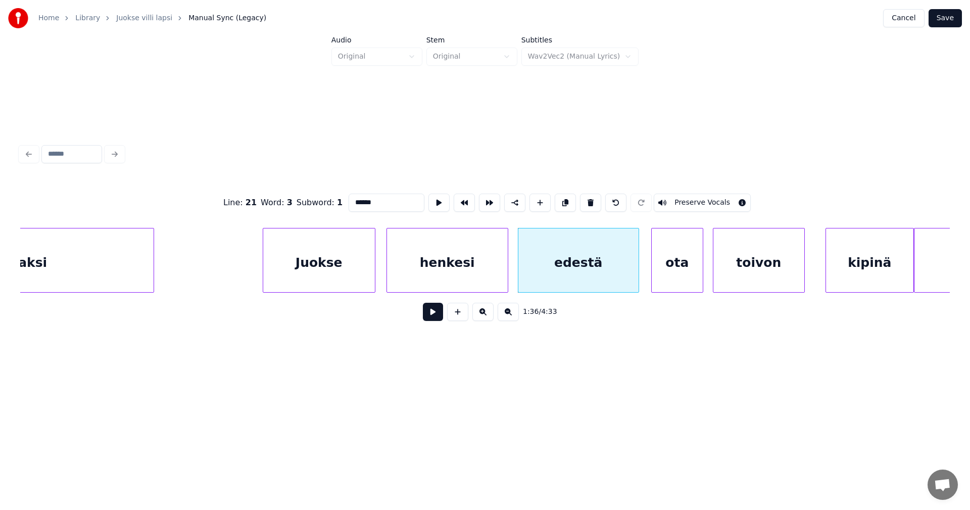
click at [430, 314] on button at bounding box center [433, 312] width 20 height 18
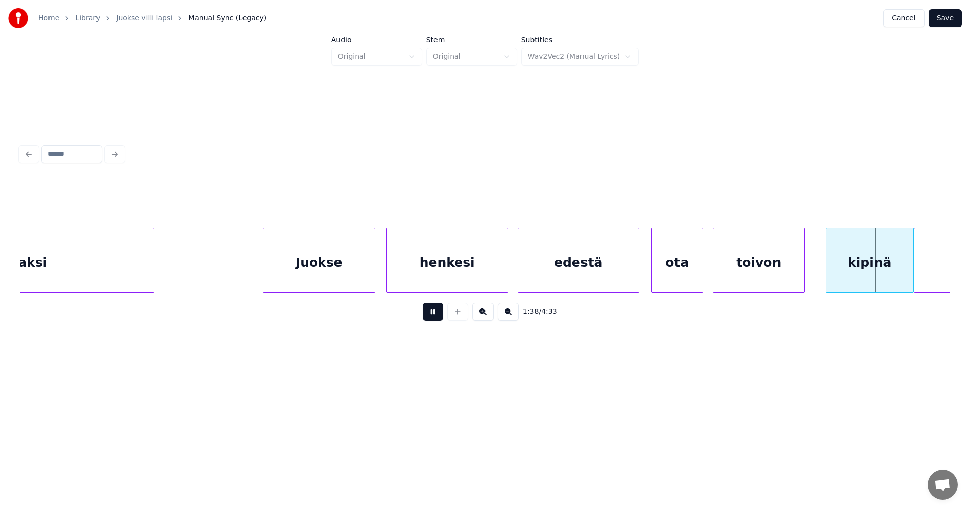
click at [431, 314] on button at bounding box center [433, 312] width 20 height 18
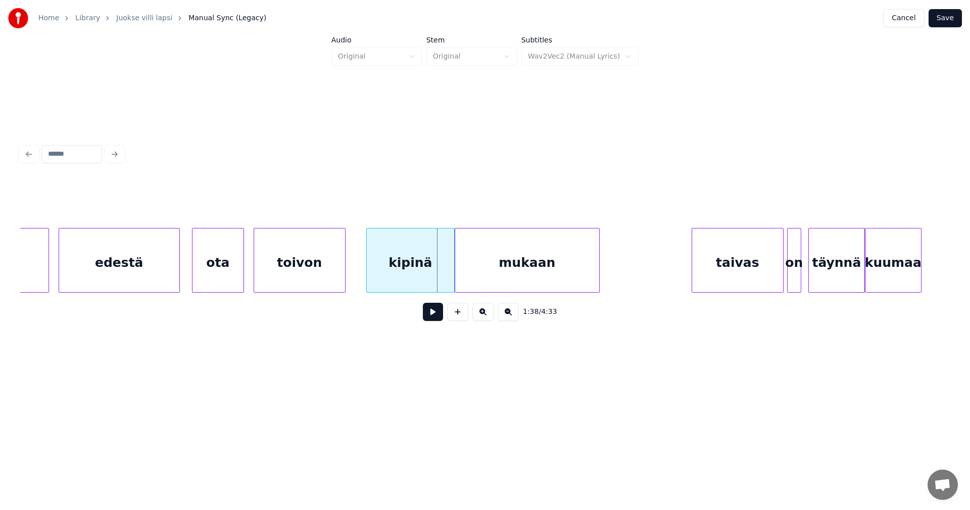
scroll to position [0, 16979]
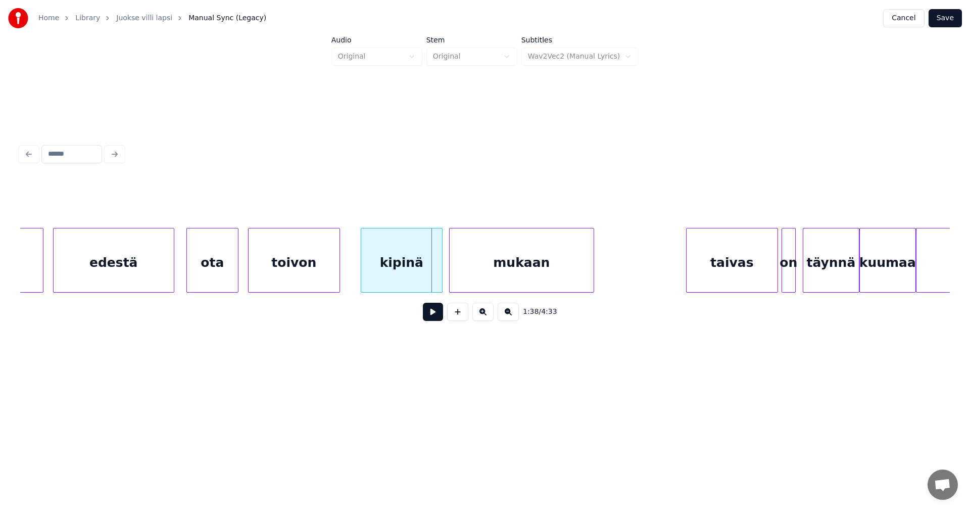
click at [440, 275] on div at bounding box center [440, 260] width 3 height 64
click at [432, 316] on button at bounding box center [433, 312] width 20 height 18
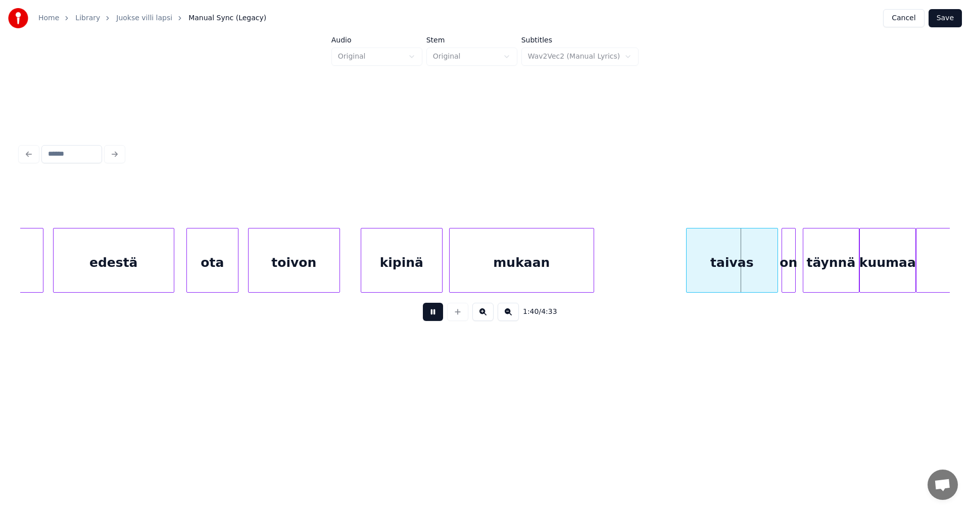
drag, startPoint x: 432, startPoint y: 316, endPoint x: 556, endPoint y: 319, distance: 123.8
click at [432, 316] on button at bounding box center [433, 312] width 20 height 18
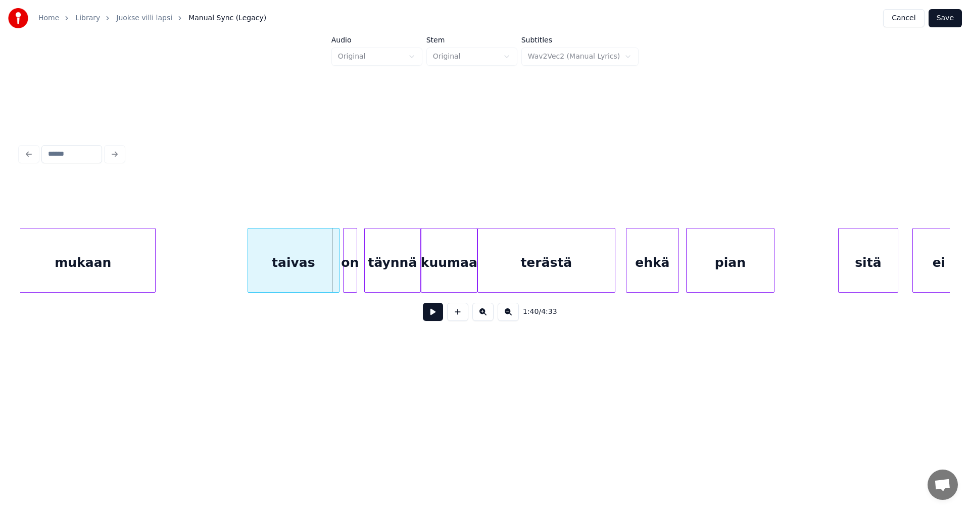
scroll to position [0, 17424]
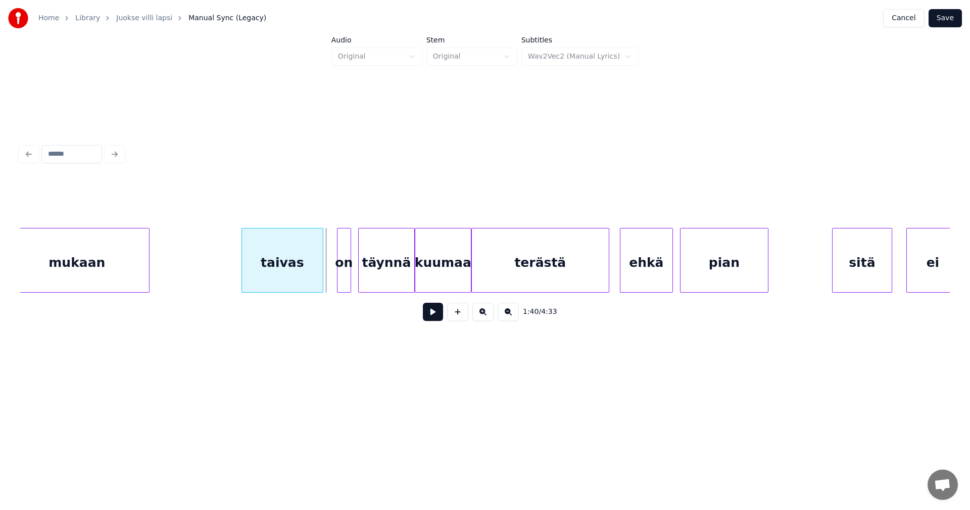
click at [320, 267] on div at bounding box center [321, 260] width 3 height 64
click at [332, 265] on div at bounding box center [331, 260] width 3 height 64
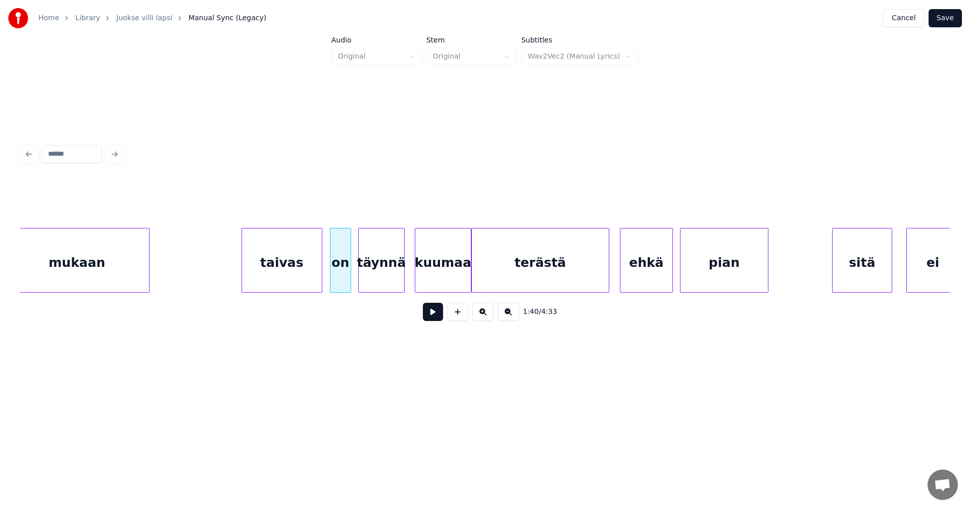
click at [401, 268] on div at bounding box center [402, 260] width 3 height 64
click at [464, 271] on div at bounding box center [463, 260] width 3 height 64
click at [565, 274] on div "terästä" at bounding box center [540, 262] width 137 height 69
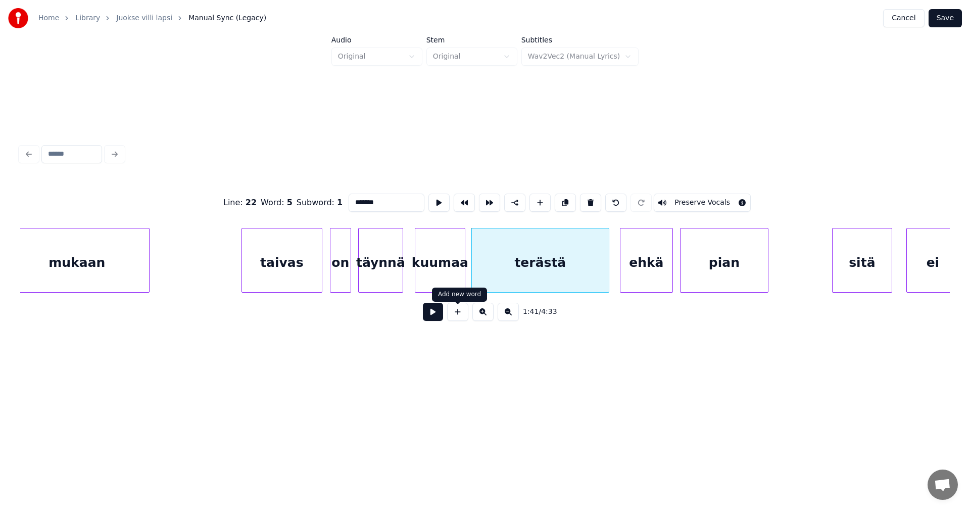
click at [440, 318] on button at bounding box center [433, 312] width 20 height 18
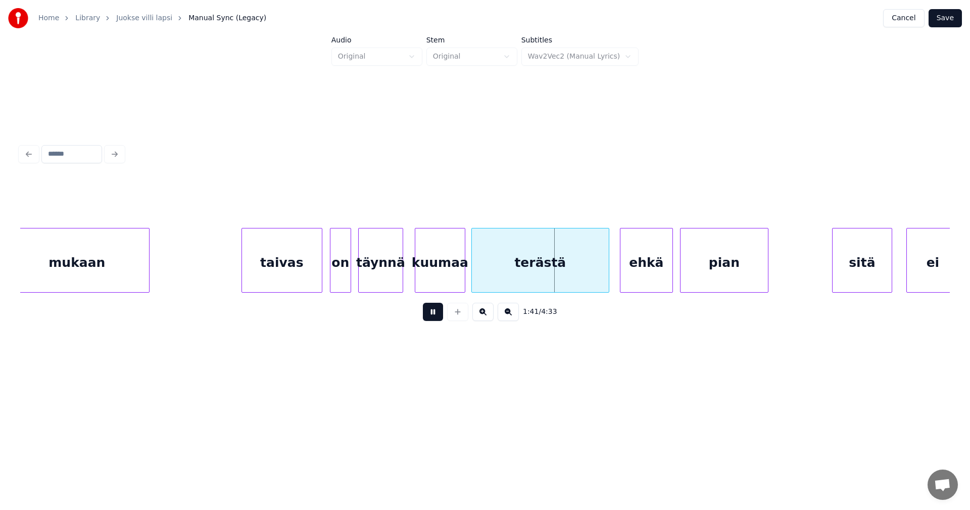
click at [438, 316] on button at bounding box center [433, 312] width 20 height 18
click at [581, 278] on div at bounding box center [581, 260] width 3 height 64
click at [614, 276] on div "ehkä" at bounding box center [626, 262] width 52 height 69
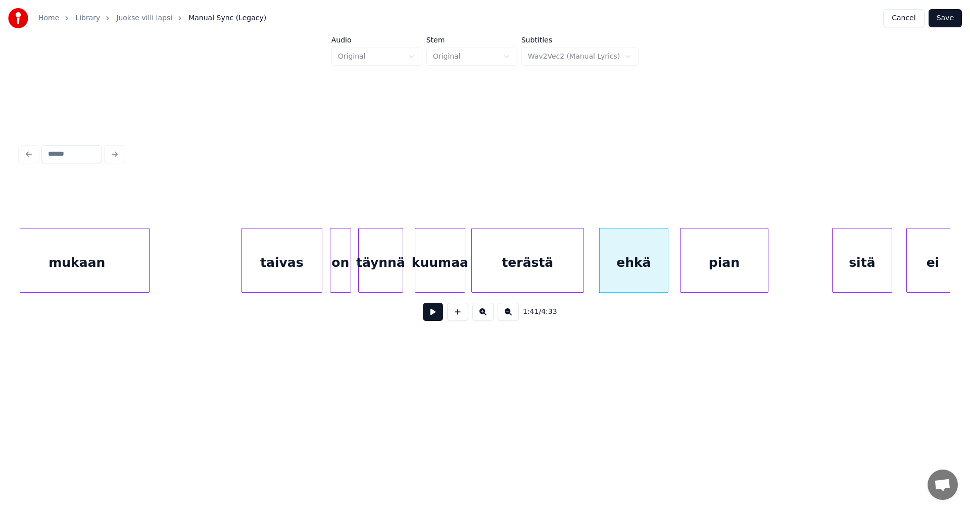
click at [665, 277] on div at bounding box center [666, 260] width 3 height 64
click at [282, 277] on div "taivas" at bounding box center [282, 262] width 80 height 69
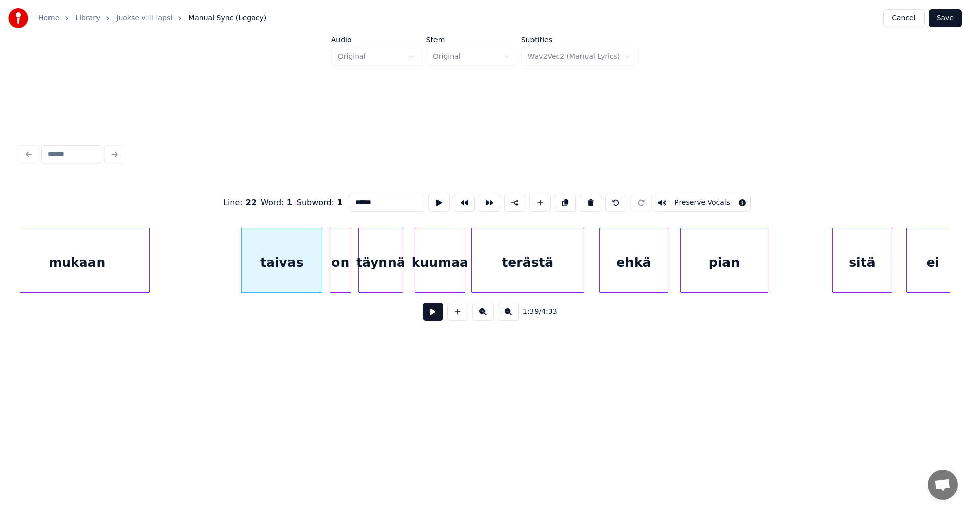
click at [437, 318] on button at bounding box center [433, 312] width 20 height 18
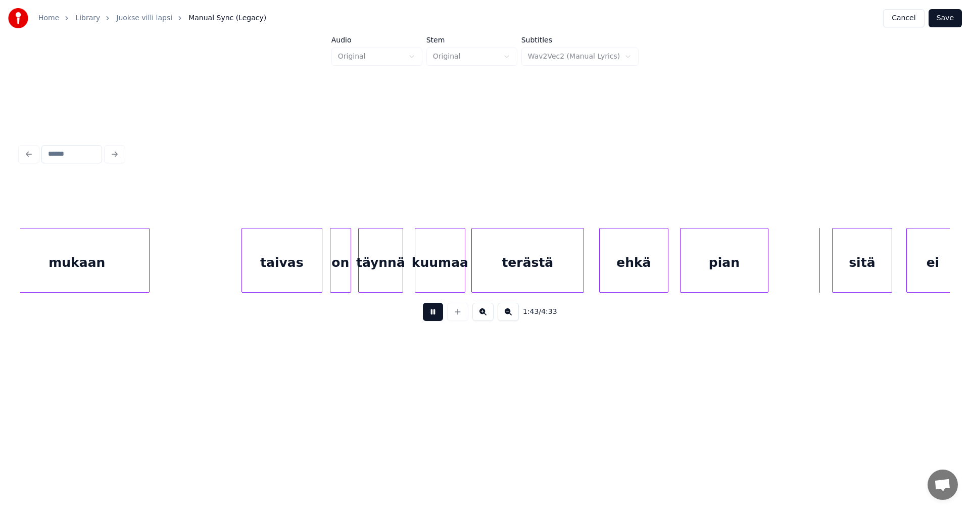
drag, startPoint x: 435, startPoint y: 317, endPoint x: 704, endPoint y: 316, distance: 268.7
click at [435, 317] on button at bounding box center [433, 312] width 20 height 18
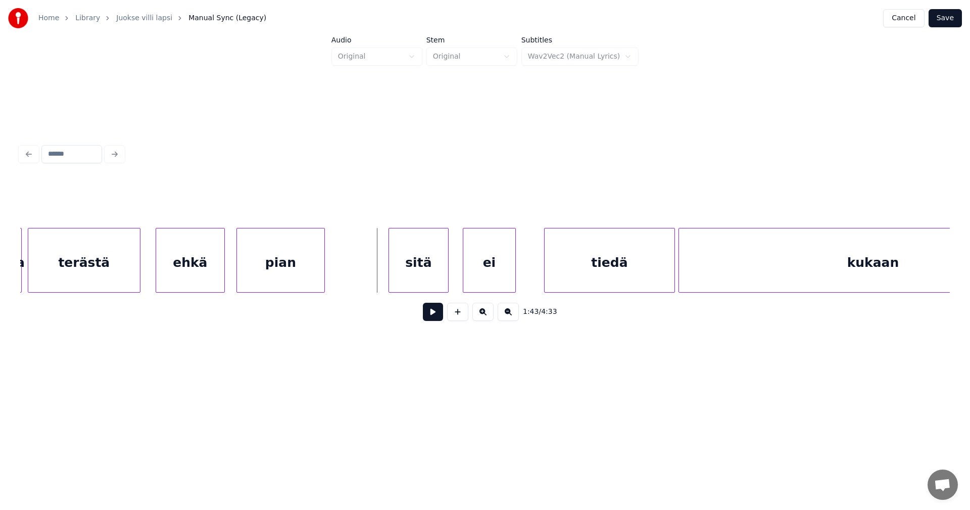
scroll to position [0, 17889]
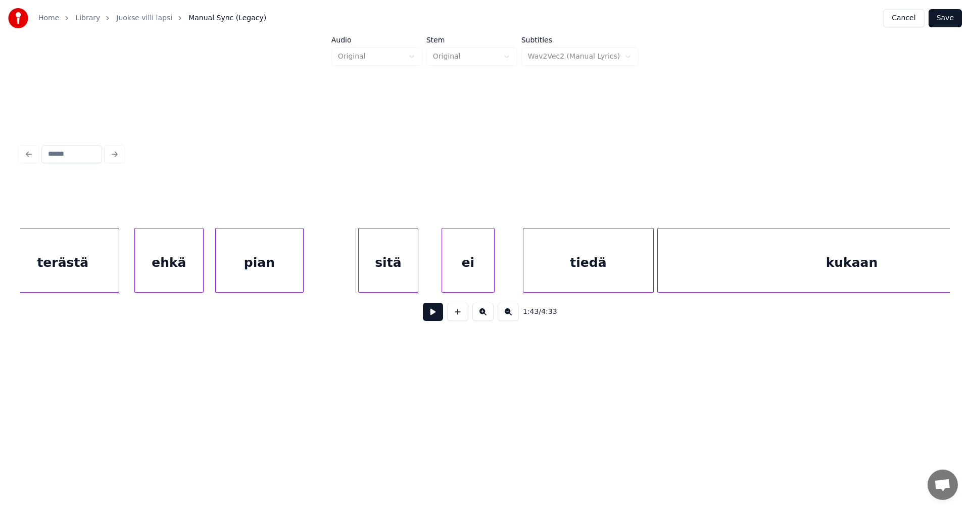
click at [396, 280] on div "sitä" at bounding box center [388, 262] width 59 height 69
click at [397, 278] on div "sitä" at bounding box center [387, 262] width 59 height 69
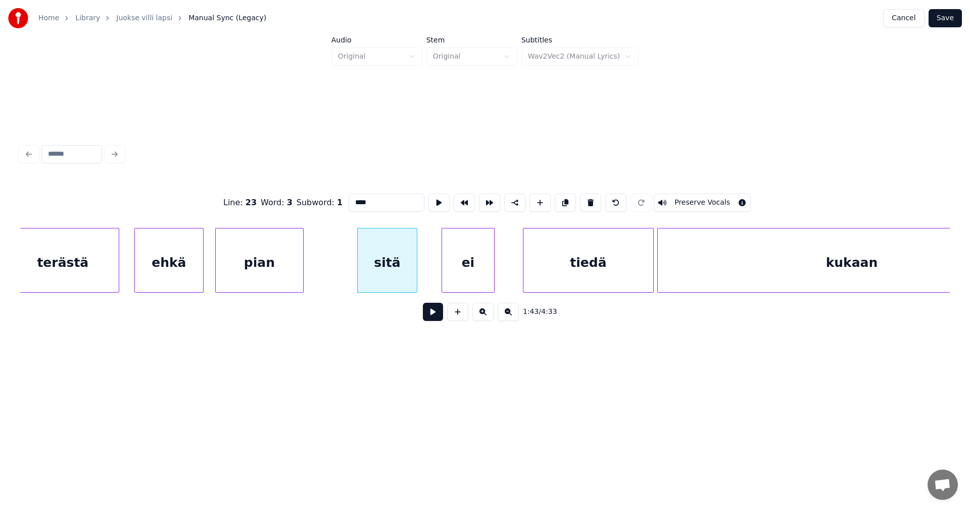
click at [435, 314] on button at bounding box center [433, 312] width 20 height 18
click at [433, 314] on button at bounding box center [433, 312] width 20 height 18
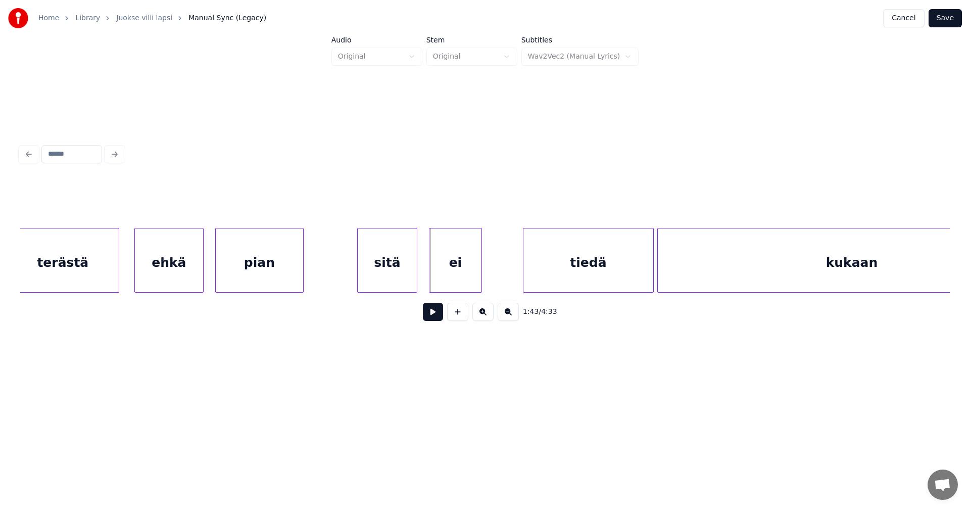
click at [439, 281] on div "ei" at bounding box center [455, 262] width 52 height 69
click at [507, 274] on div at bounding box center [506, 260] width 3 height 64
click at [405, 284] on div "sitä" at bounding box center [387, 262] width 59 height 69
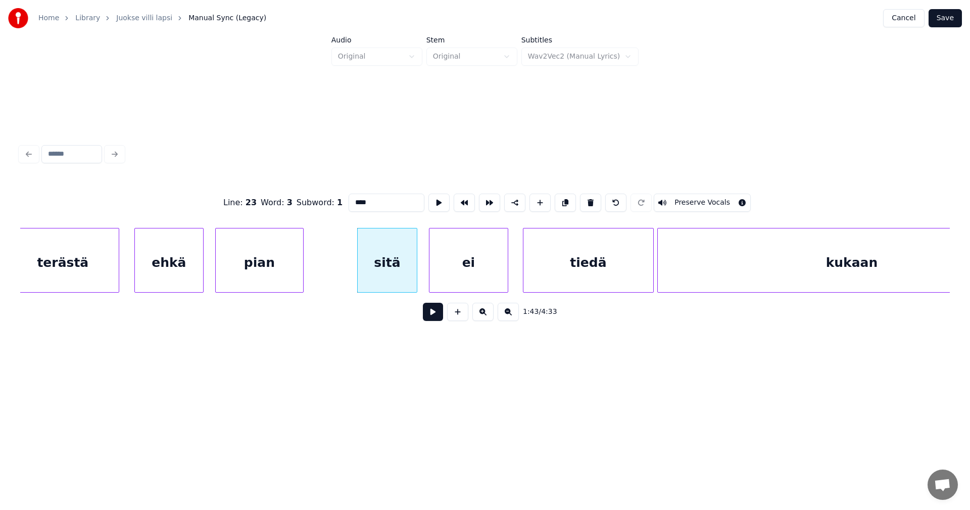
click at [437, 318] on button at bounding box center [433, 312] width 20 height 18
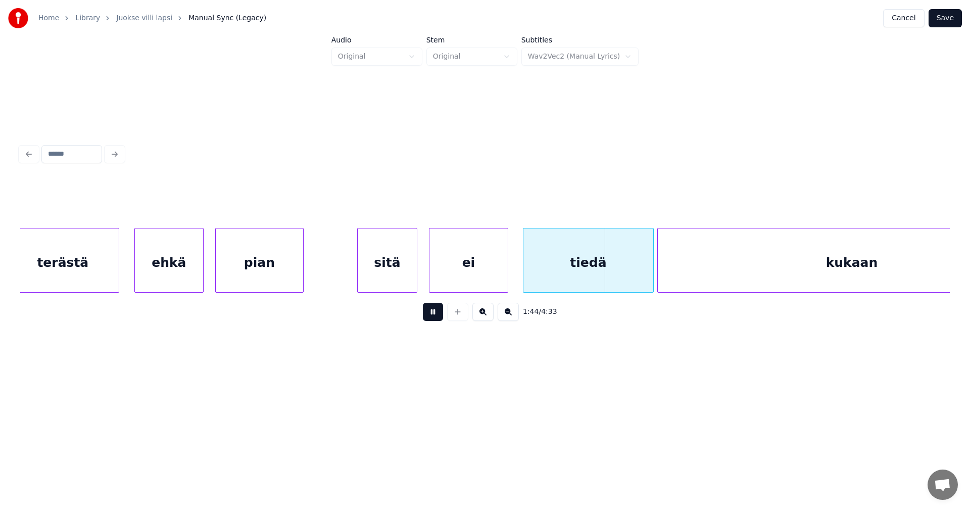
click at [437, 318] on button at bounding box center [433, 312] width 20 height 18
click at [636, 278] on div at bounding box center [636, 260] width 3 height 64
click at [439, 317] on button at bounding box center [433, 312] width 20 height 18
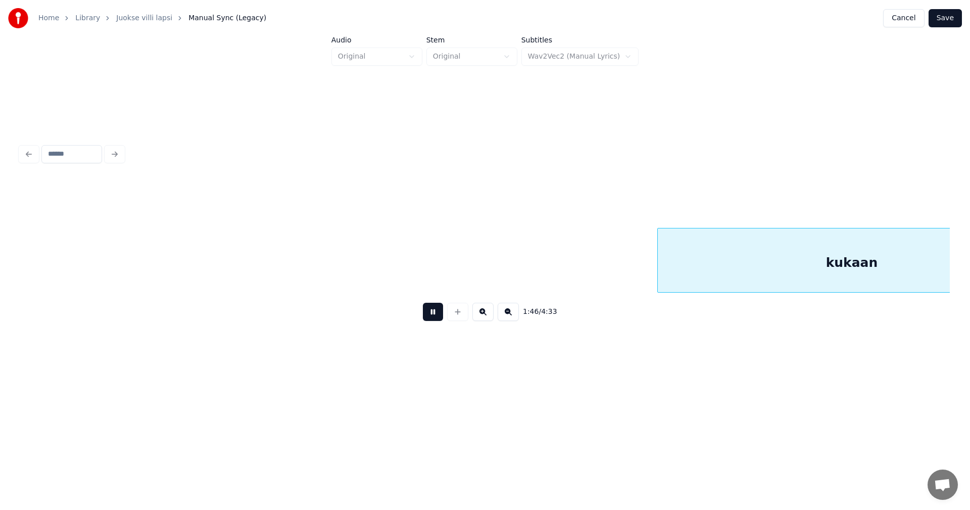
scroll to position [0, 18818]
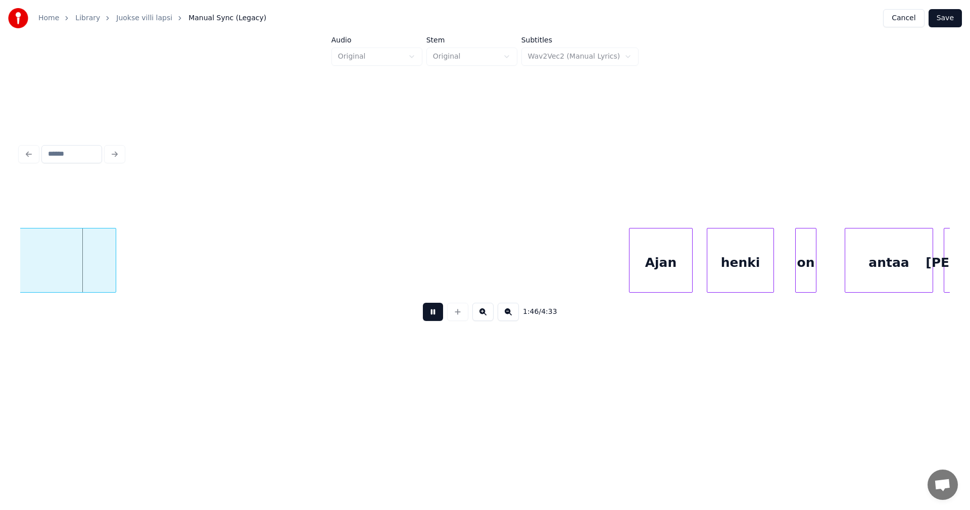
click at [439, 317] on button at bounding box center [433, 312] width 20 height 18
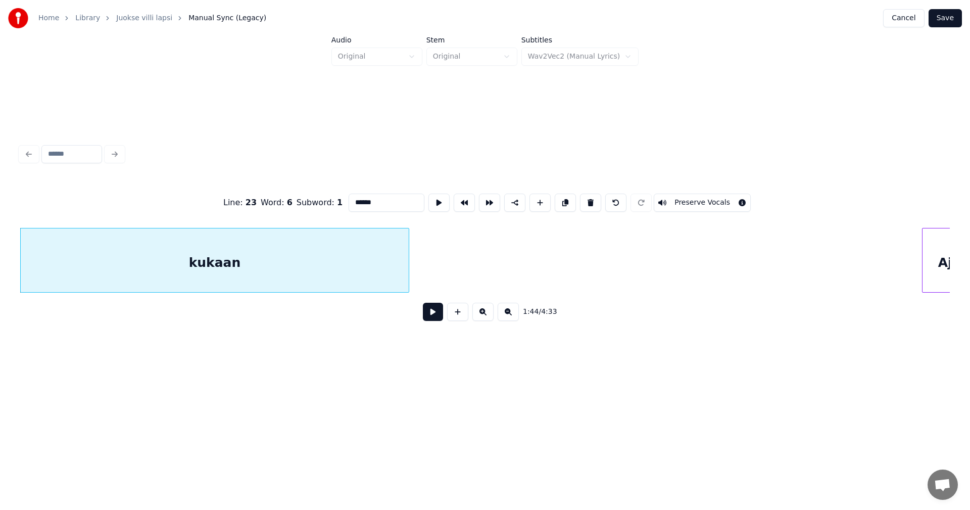
click at [380, 205] on input "******" at bounding box center [387, 202] width 76 height 18
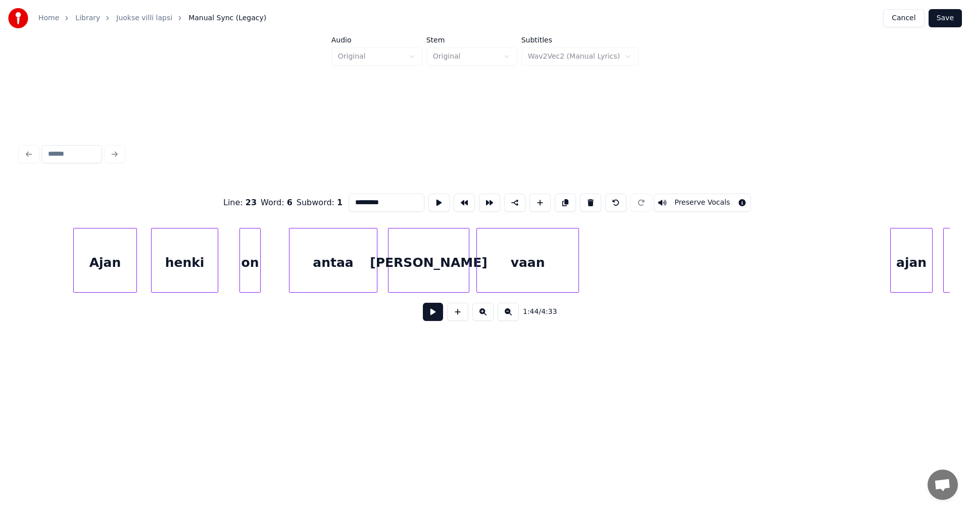
scroll to position [0, 19159]
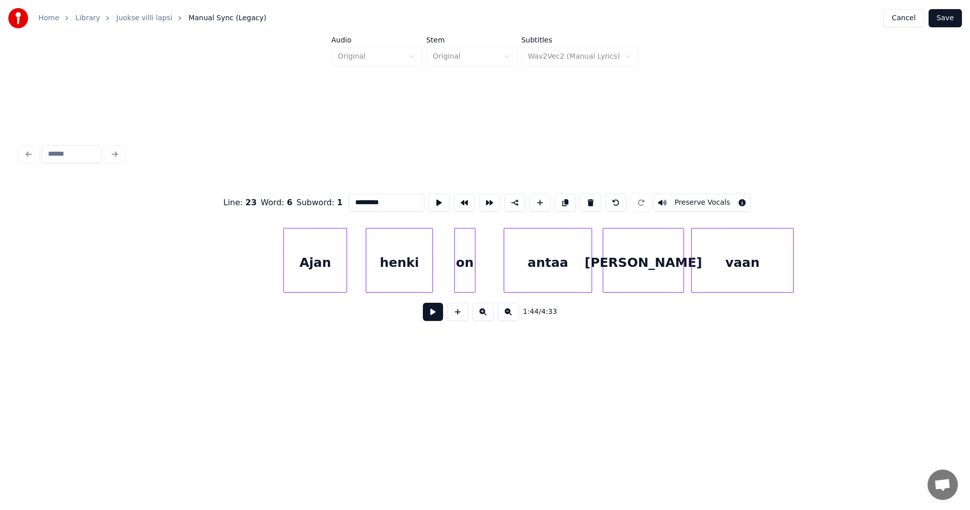
click at [325, 278] on div "Ajan" at bounding box center [315, 262] width 63 height 69
click at [282, 276] on div at bounding box center [282, 260] width 3 height 64
click at [378, 275] on div "henki" at bounding box center [388, 262] width 66 height 69
click at [417, 276] on div at bounding box center [418, 260] width 3 height 64
click at [430, 277] on div "on" at bounding box center [436, 262] width 20 height 69
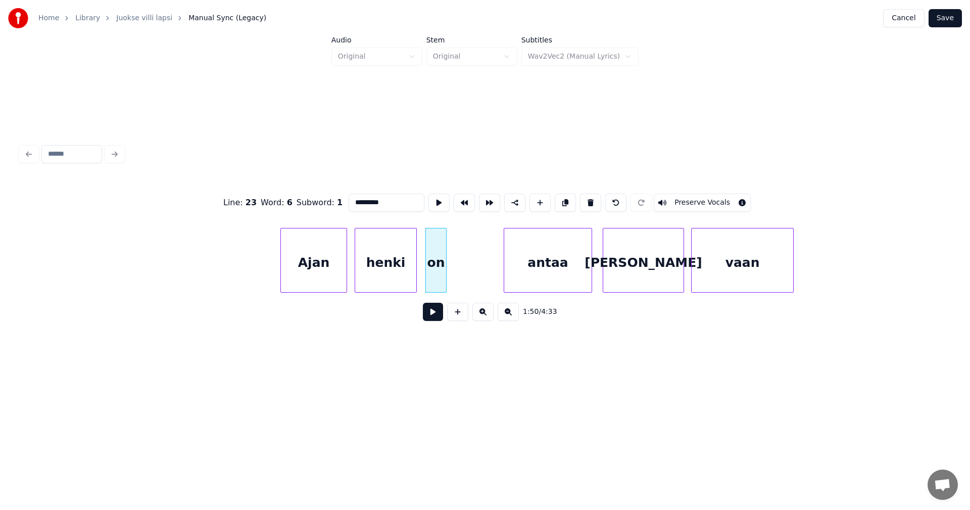
click at [339, 283] on div "Ajan" at bounding box center [314, 262] width 66 height 69
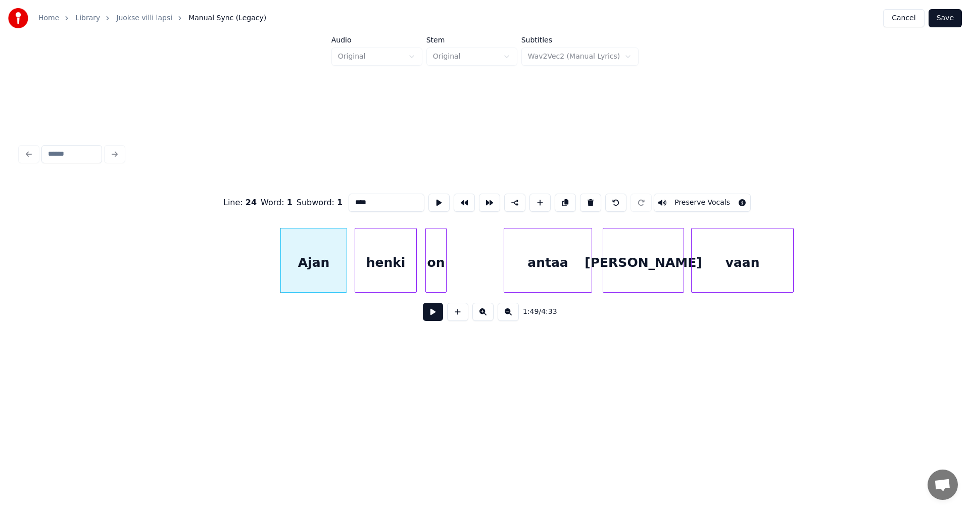
type input "****"
click at [436, 312] on button at bounding box center [433, 312] width 20 height 18
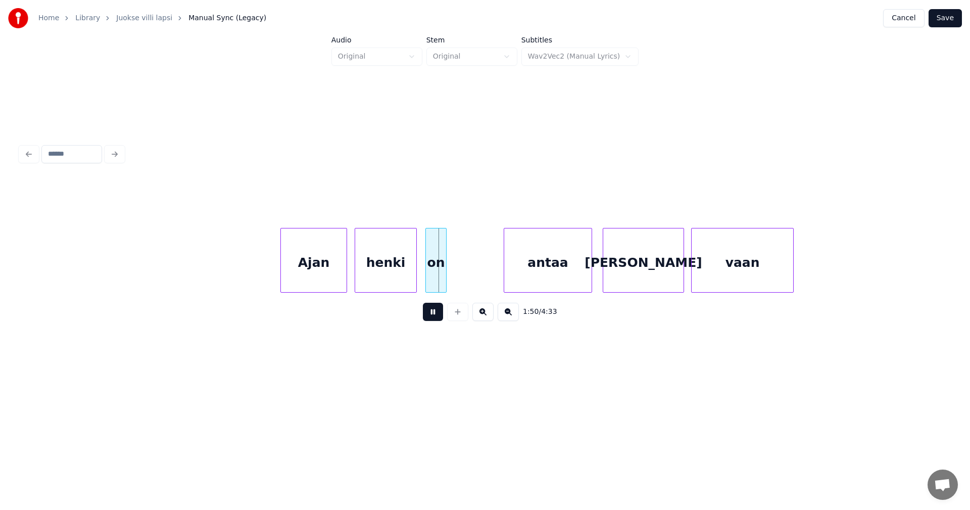
click at [436, 312] on button at bounding box center [433, 312] width 20 height 18
click at [472, 277] on div at bounding box center [472, 260] width 3 height 64
click at [492, 276] on div at bounding box center [491, 260] width 3 height 64
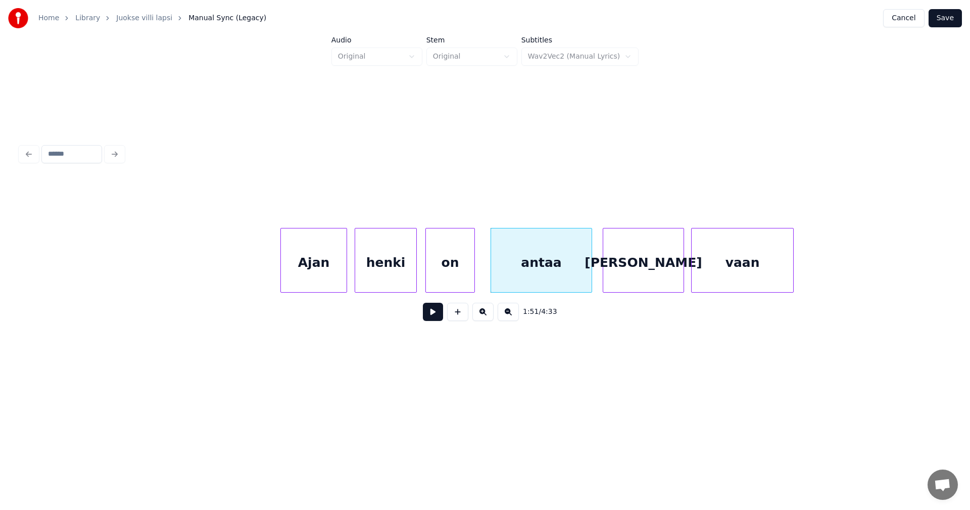
click at [460, 276] on div "on" at bounding box center [450, 262] width 48 height 69
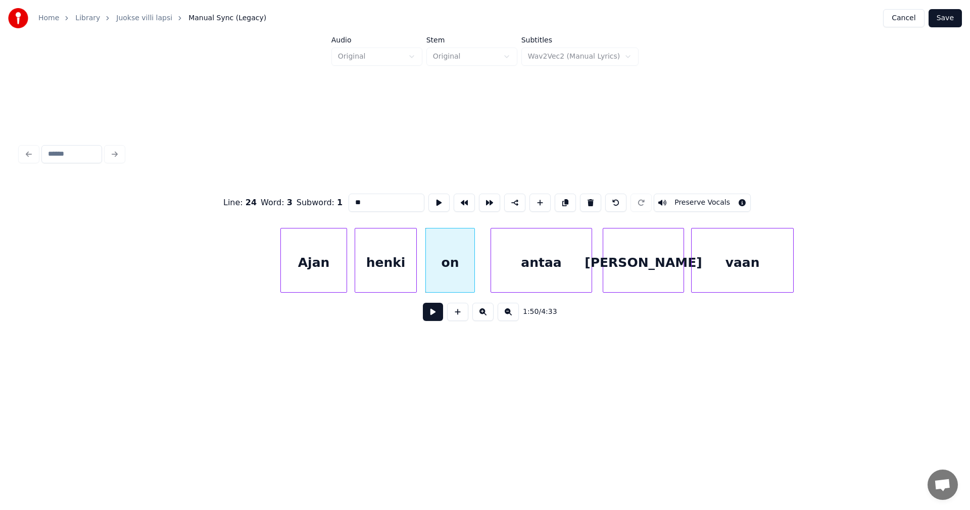
click at [435, 318] on button at bounding box center [433, 312] width 20 height 18
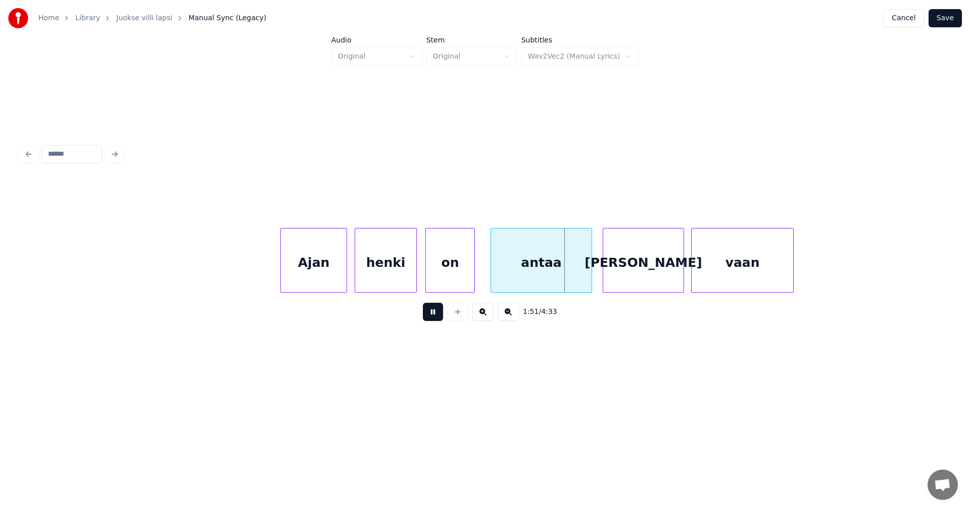
drag, startPoint x: 435, startPoint y: 318, endPoint x: 433, endPoint y: 308, distance: 10.2
click at [434, 317] on button at bounding box center [433, 312] width 20 height 18
click at [456, 279] on div "on" at bounding box center [459, 262] width 48 height 69
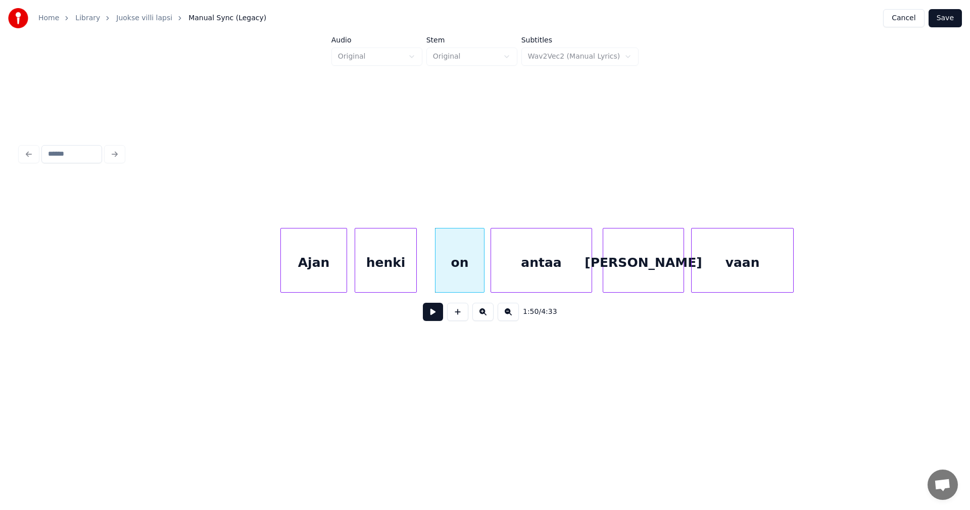
click at [409, 279] on div "henki" at bounding box center [385, 262] width 61 height 69
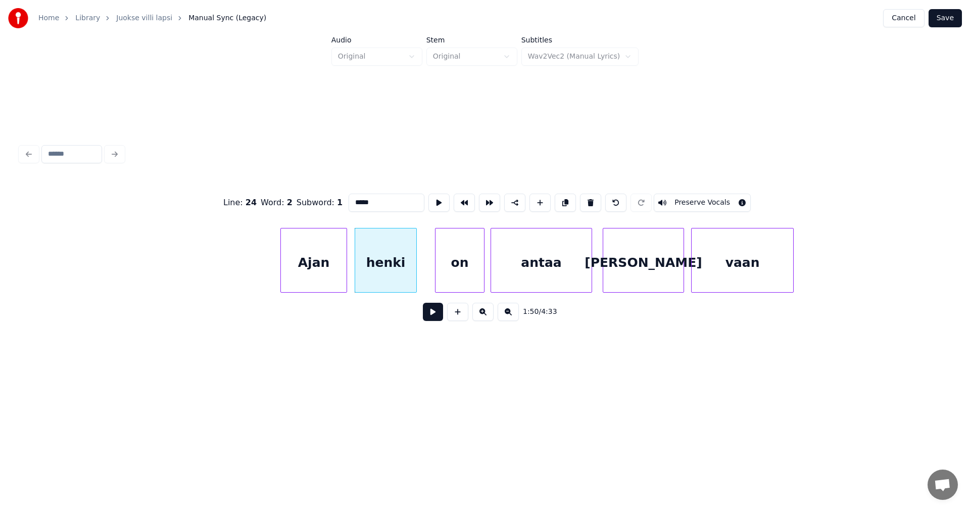
click at [434, 319] on button at bounding box center [433, 312] width 20 height 18
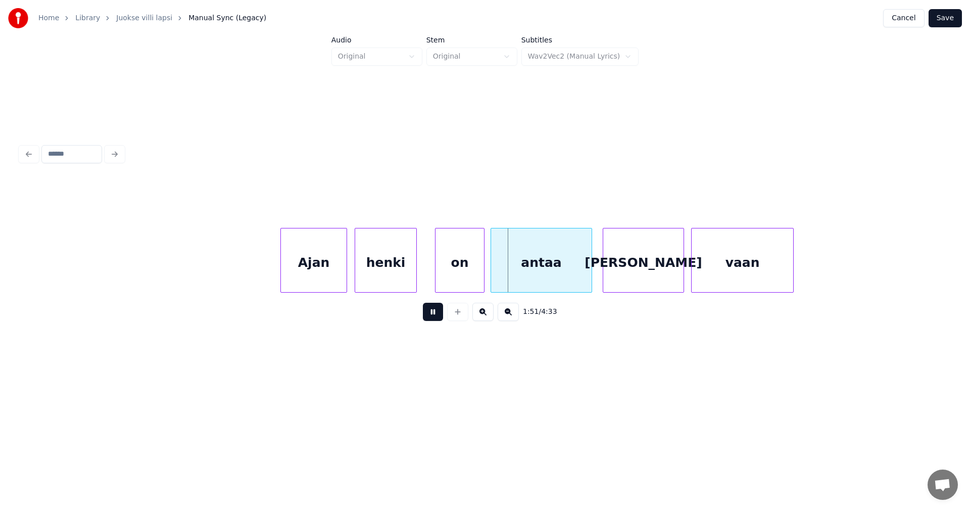
click at [434, 319] on button at bounding box center [433, 312] width 20 height 18
click at [420, 275] on div "henki" at bounding box center [393, 262] width 61 height 69
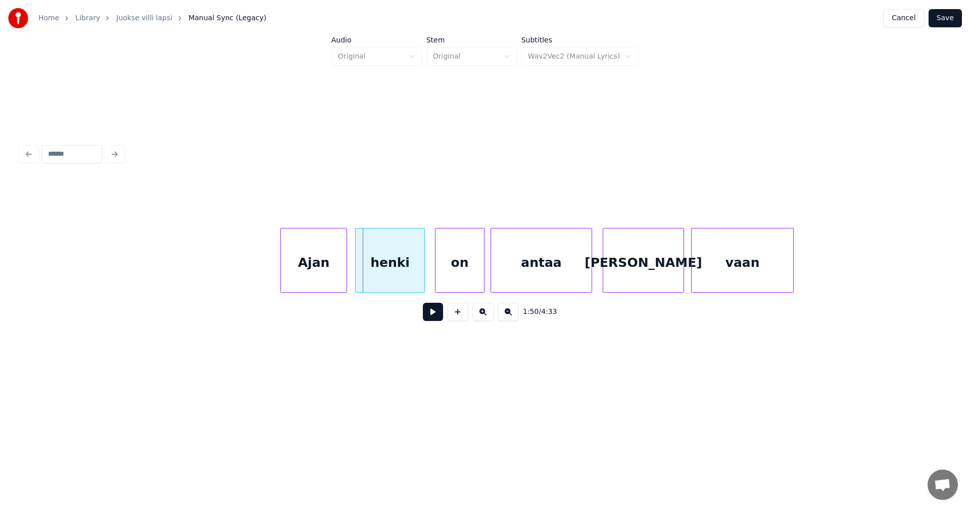
click at [358, 277] on div at bounding box center [357, 260] width 3 height 64
click at [382, 278] on div "henki" at bounding box center [390, 262] width 69 height 69
click at [432, 319] on button at bounding box center [433, 312] width 20 height 18
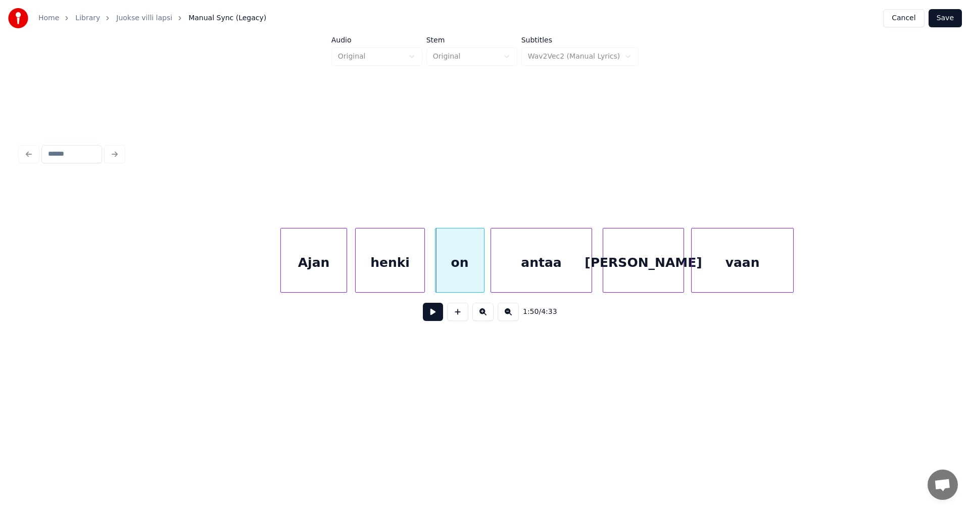
click at [436, 317] on button at bounding box center [433, 312] width 20 height 18
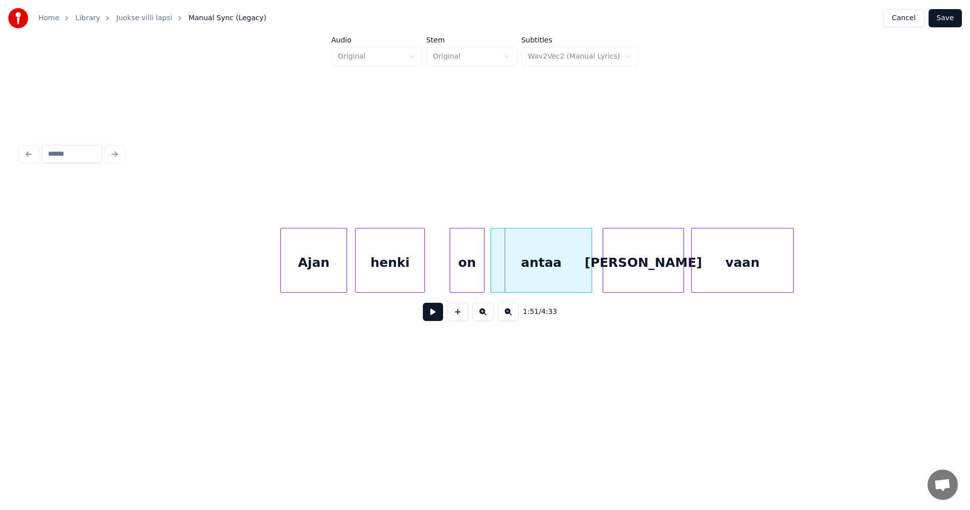
click at [453, 274] on div at bounding box center [451, 260] width 3 height 64
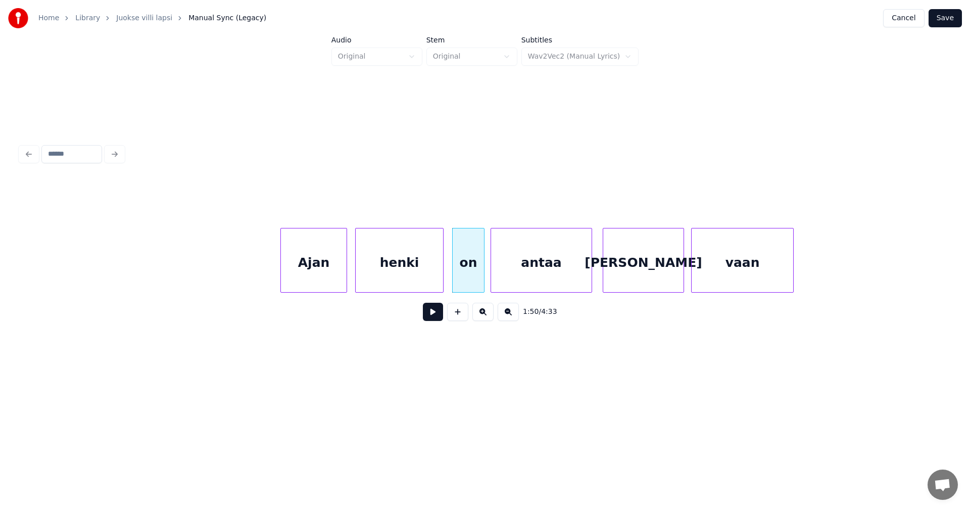
click at [440, 274] on div at bounding box center [441, 260] width 3 height 64
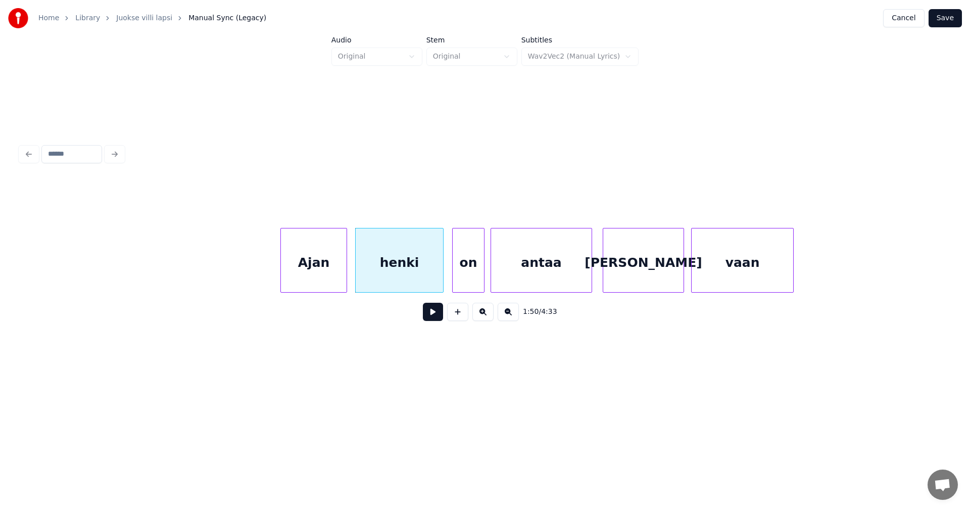
click at [338, 278] on div "Ajan" at bounding box center [314, 262] width 66 height 69
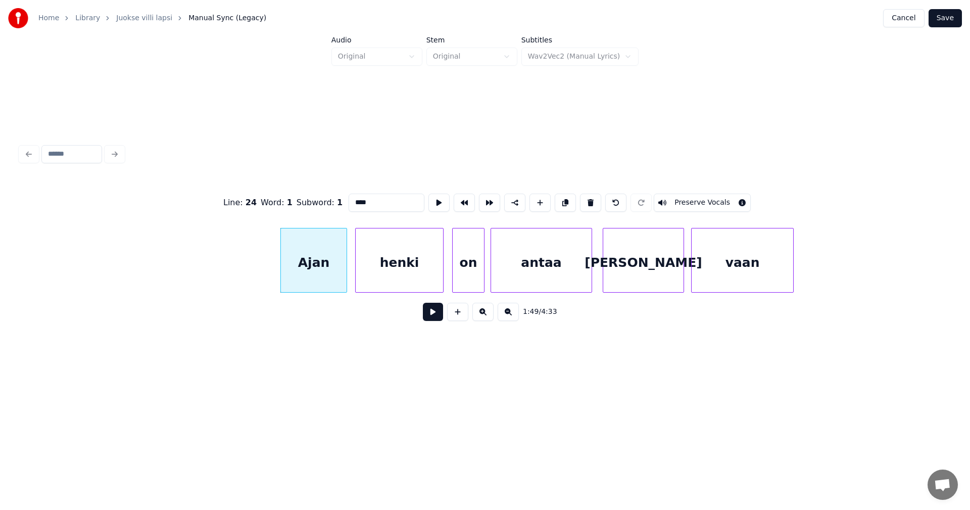
click at [431, 313] on button at bounding box center [433, 312] width 20 height 18
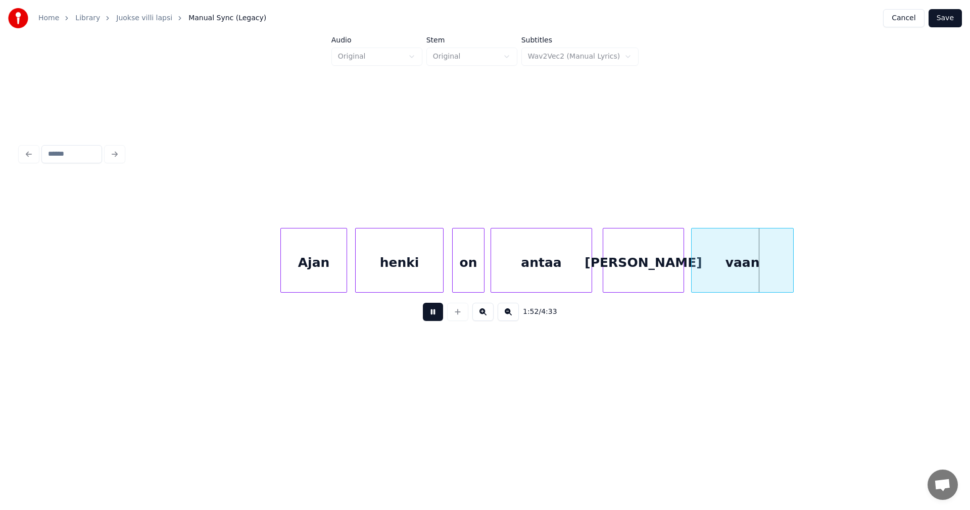
drag, startPoint x: 432, startPoint y: 313, endPoint x: 457, endPoint y: 278, distance: 43.2
click at [433, 311] on button at bounding box center [433, 312] width 20 height 18
click at [467, 271] on div "on" at bounding box center [468, 262] width 31 height 69
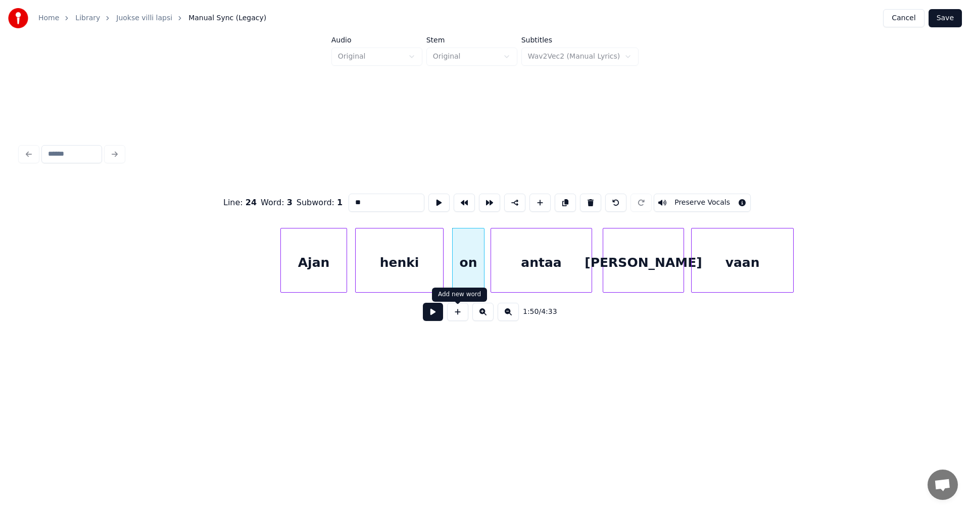
click at [440, 318] on button at bounding box center [433, 312] width 20 height 18
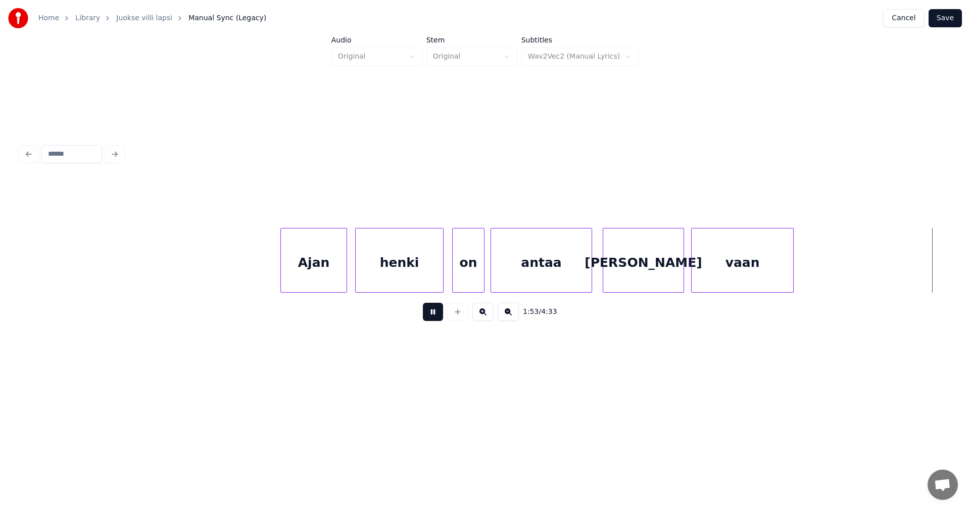
scroll to position [0, 20089]
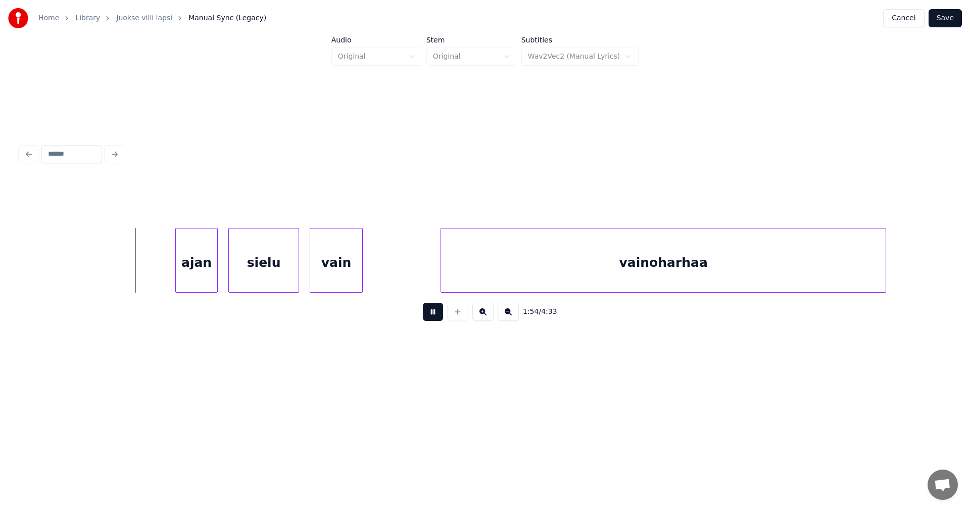
click at [440, 316] on button at bounding box center [433, 312] width 20 height 18
click at [217, 270] on div at bounding box center [215, 260] width 3 height 64
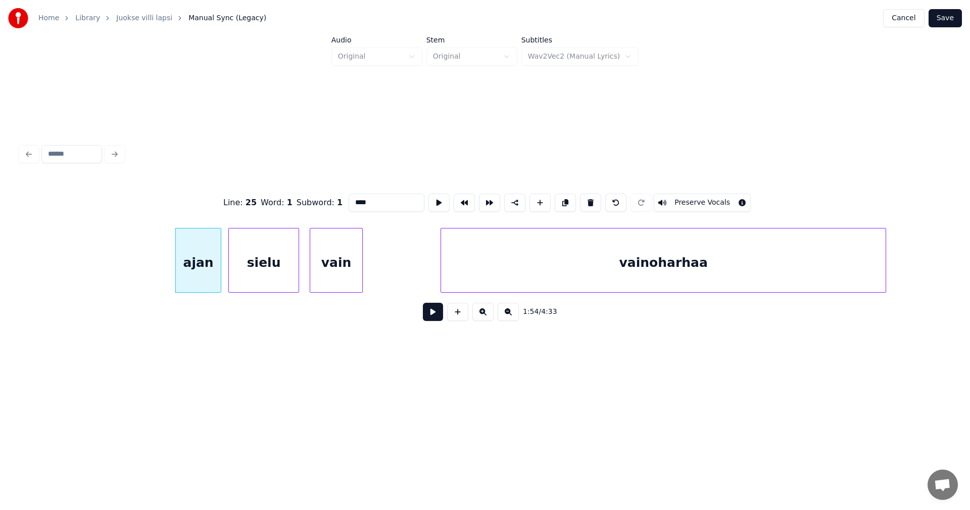
click at [220, 269] on div at bounding box center [219, 260] width 3 height 64
click at [207, 270] on div "ajan" at bounding box center [195, 262] width 45 height 69
click at [265, 267] on div "sielu" at bounding box center [269, 262] width 70 height 69
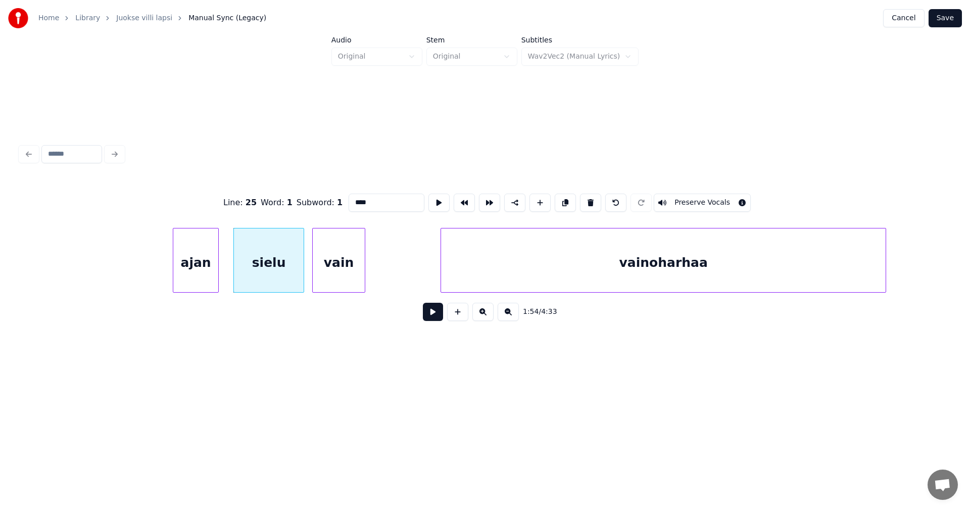
click at [327, 267] on div "vain" at bounding box center [339, 262] width 52 height 69
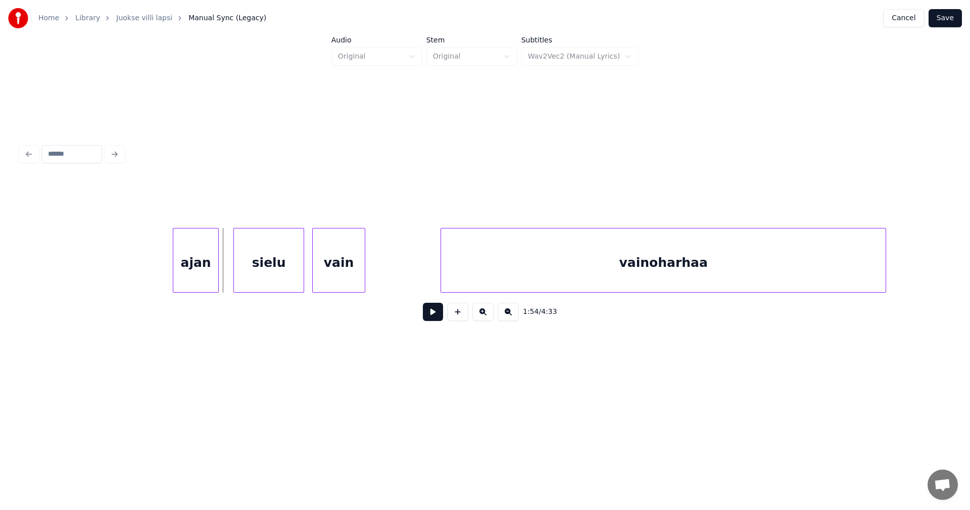
click at [218, 270] on div at bounding box center [216, 260] width 3 height 64
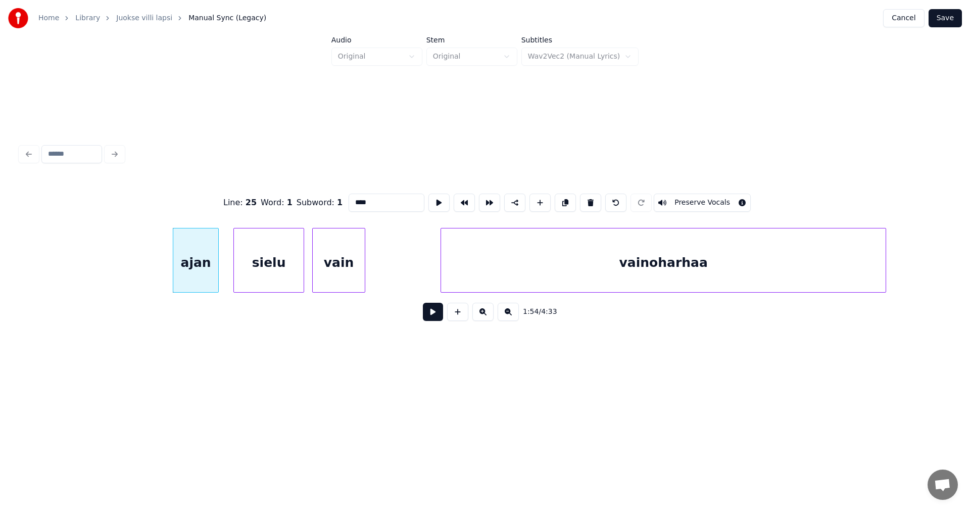
click at [431, 314] on button at bounding box center [433, 312] width 20 height 18
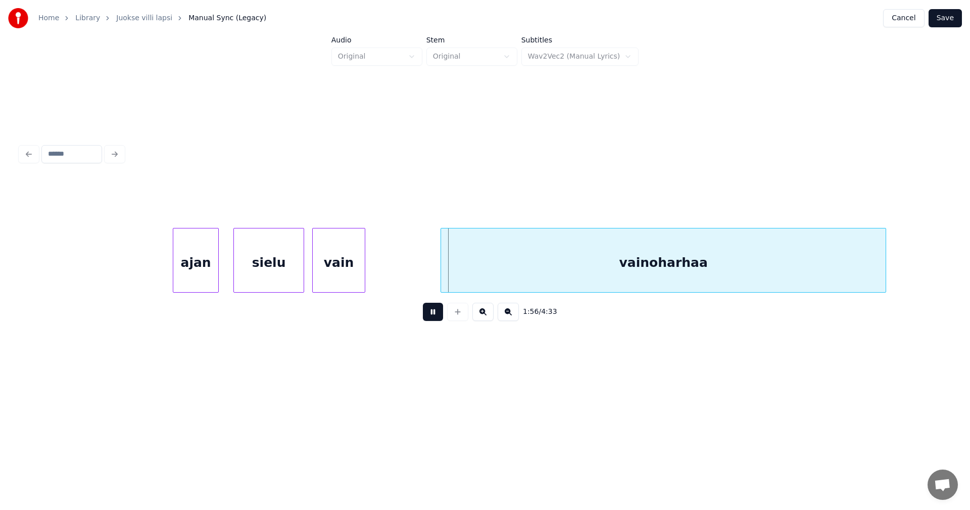
drag, startPoint x: 431, startPoint y: 314, endPoint x: 381, endPoint y: 294, distance: 53.7
click at [430, 314] on button at bounding box center [433, 312] width 20 height 18
click at [349, 274] on div "vain" at bounding box center [339, 262] width 52 height 69
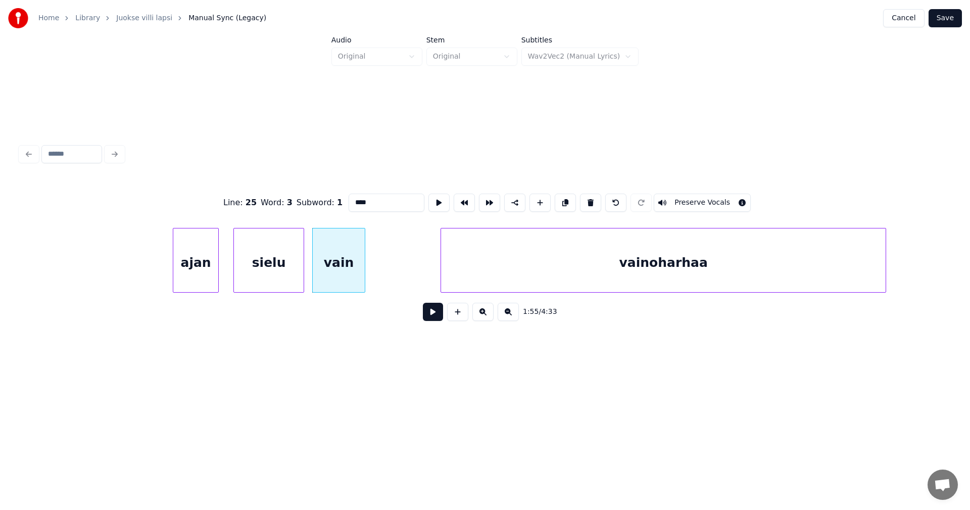
click at [480, 277] on div "vainoharhaa" at bounding box center [663, 262] width 445 height 69
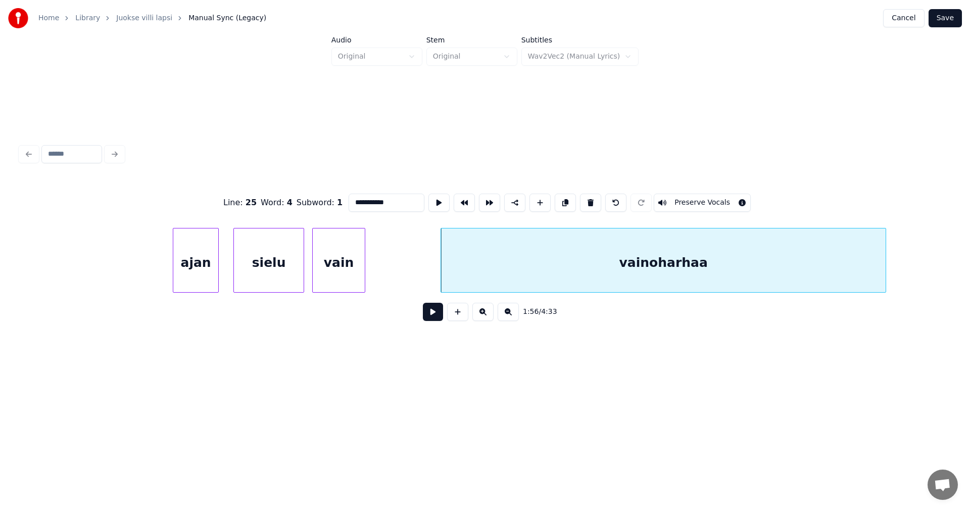
click at [353, 271] on div "vain" at bounding box center [339, 262] width 52 height 69
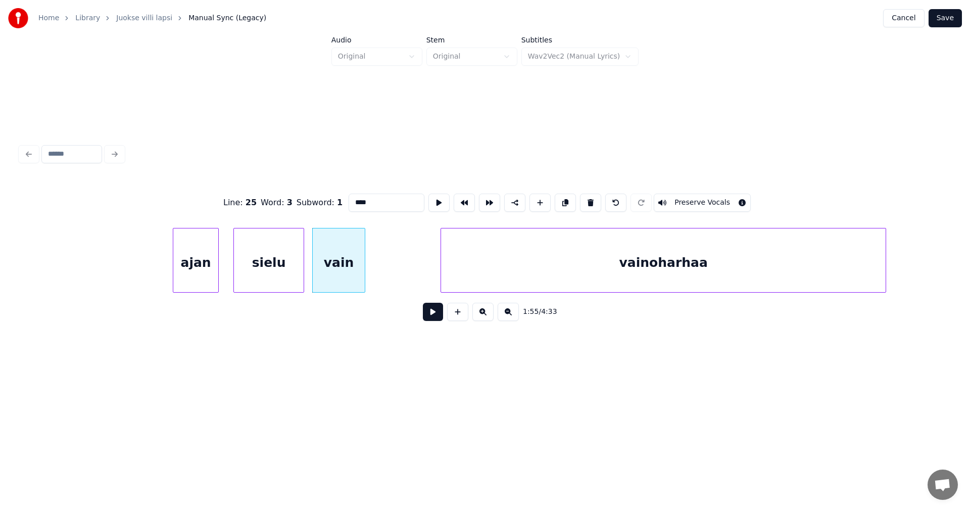
click at [372, 204] on input "****" at bounding box center [387, 202] width 76 height 18
click at [213, 270] on div "ajan" at bounding box center [195, 262] width 45 height 69
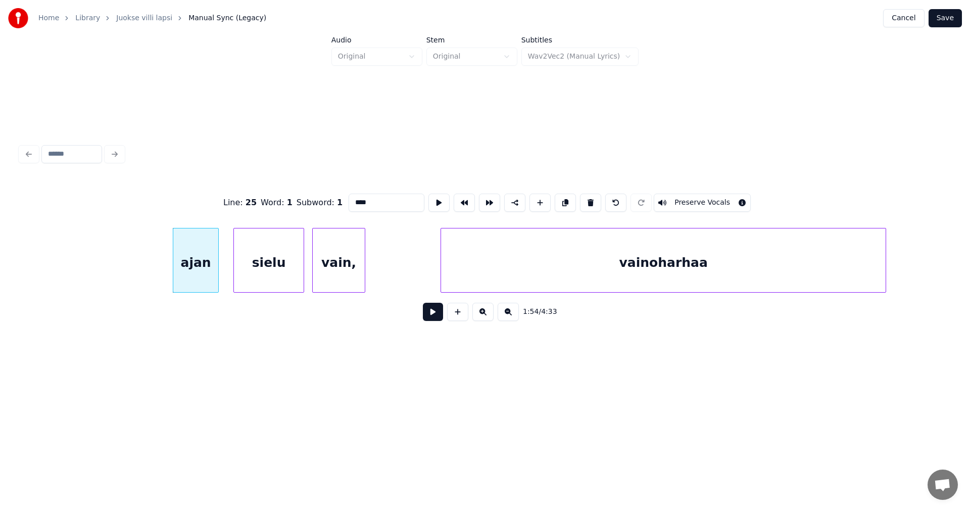
type input "****"
click at [426, 320] on button at bounding box center [433, 312] width 20 height 18
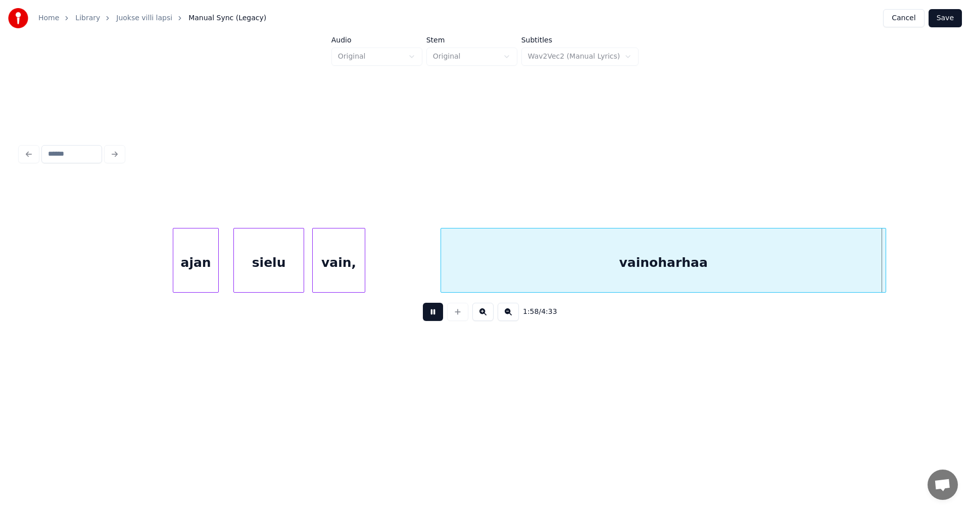
drag, startPoint x: 429, startPoint y: 320, endPoint x: 488, endPoint y: 287, distance: 67.8
click at [429, 319] on button at bounding box center [433, 312] width 20 height 18
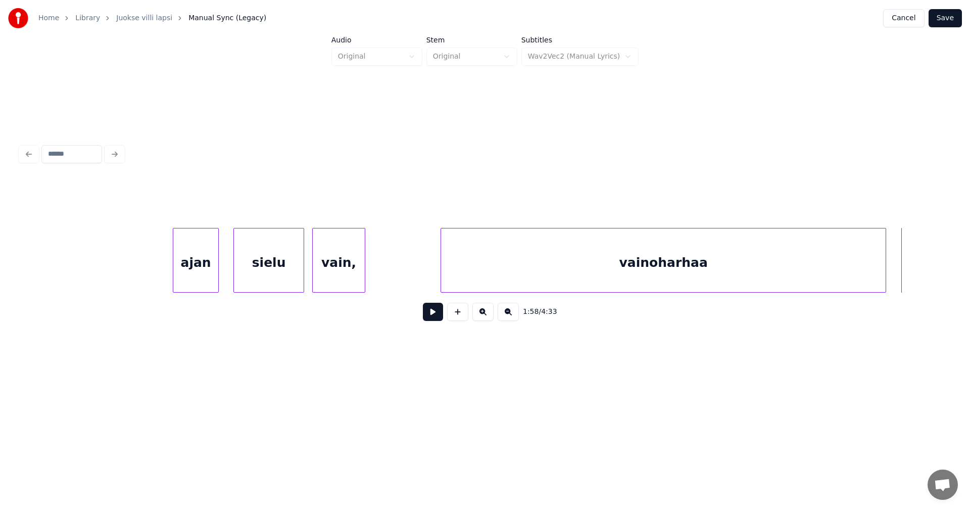
click at [501, 277] on div "vainoharhaa" at bounding box center [663, 262] width 445 height 69
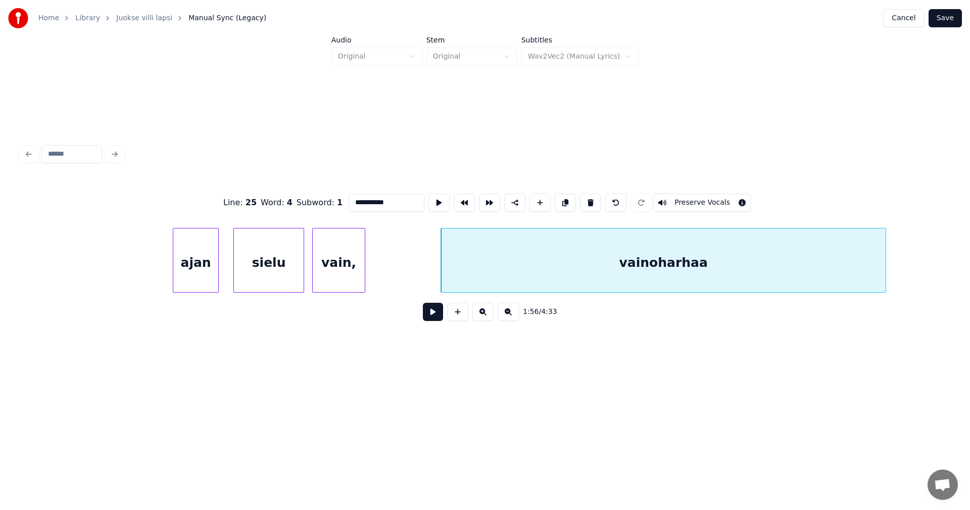
click at [437, 321] on button at bounding box center [433, 312] width 20 height 18
click at [443, 317] on div "1:57 / 4:33" at bounding box center [484, 312] width 913 height 22
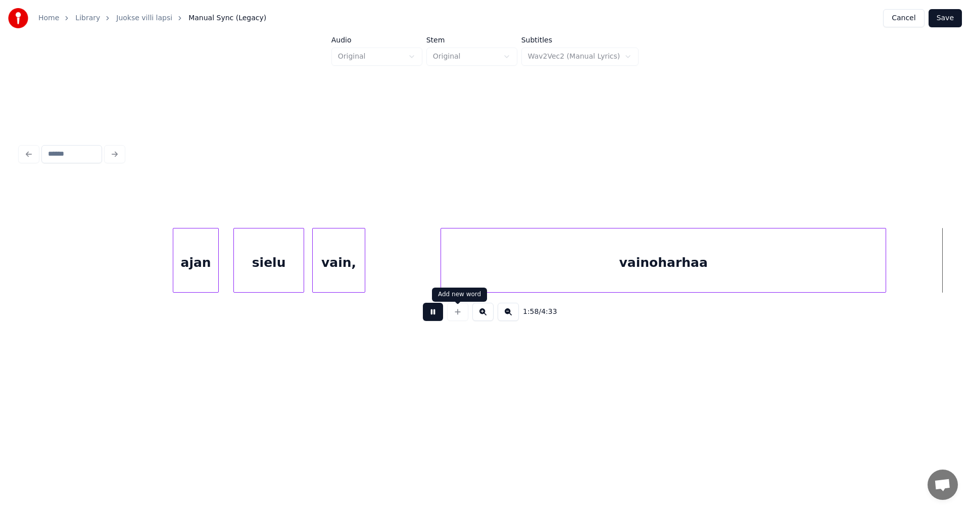
click at [436, 313] on button at bounding box center [433, 312] width 20 height 18
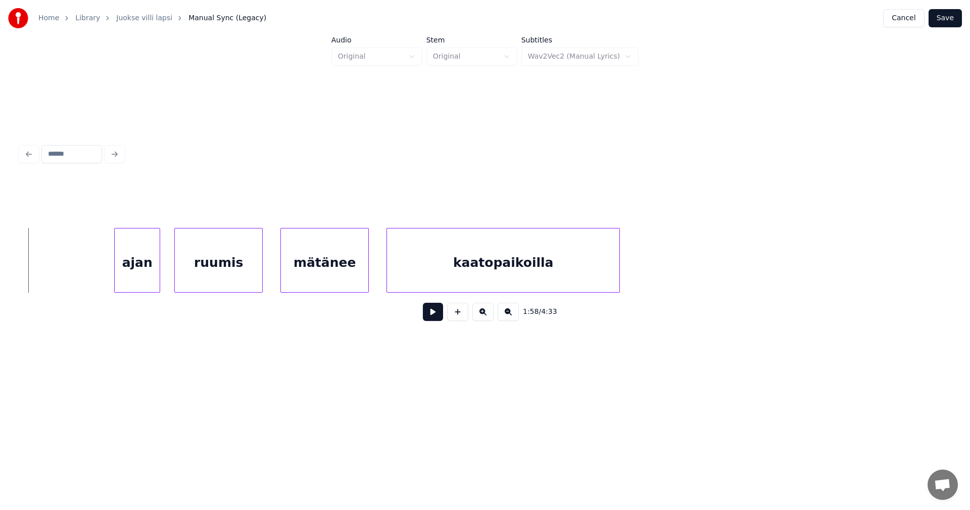
scroll to position [0, 20207]
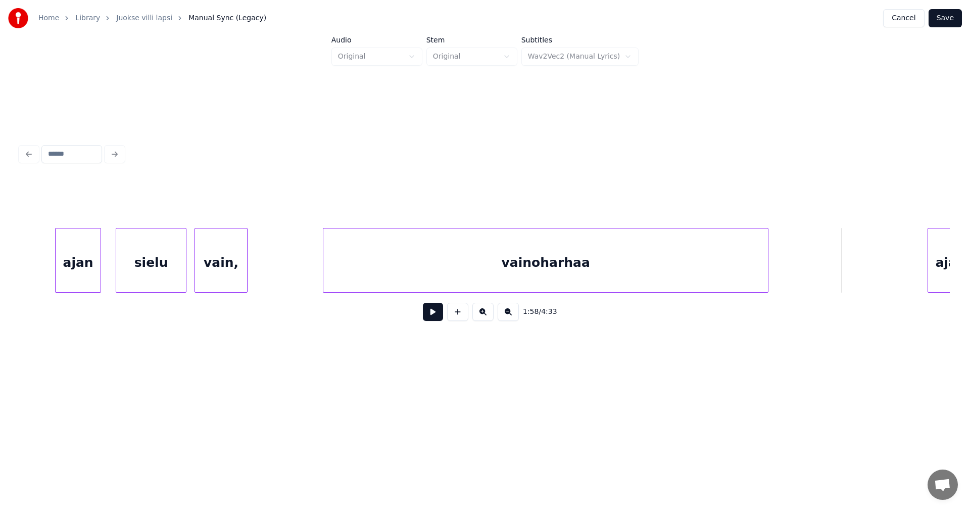
drag, startPoint x: 769, startPoint y: 279, endPoint x: 751, endPoint y: 279, distance: 18.2
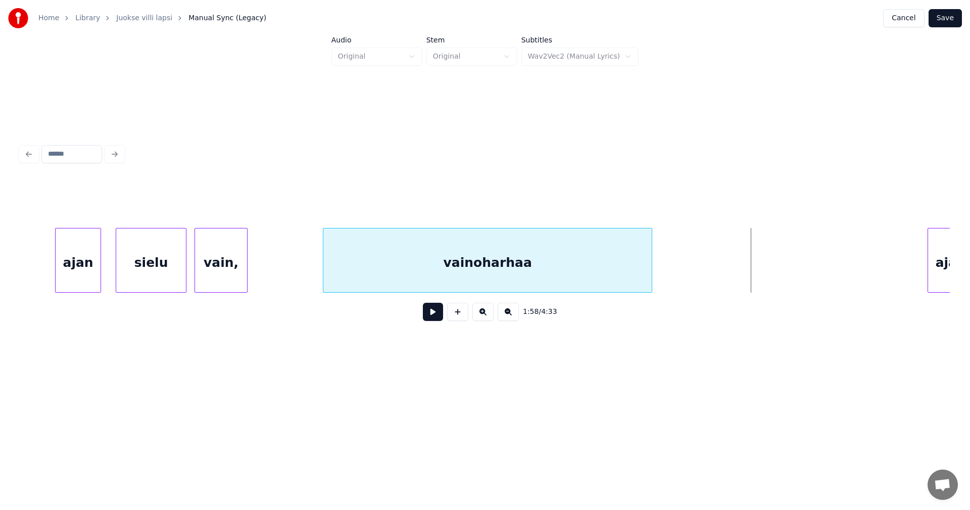
click at [651, 282] on div at bounding box center [650, 260] width 3 height 64
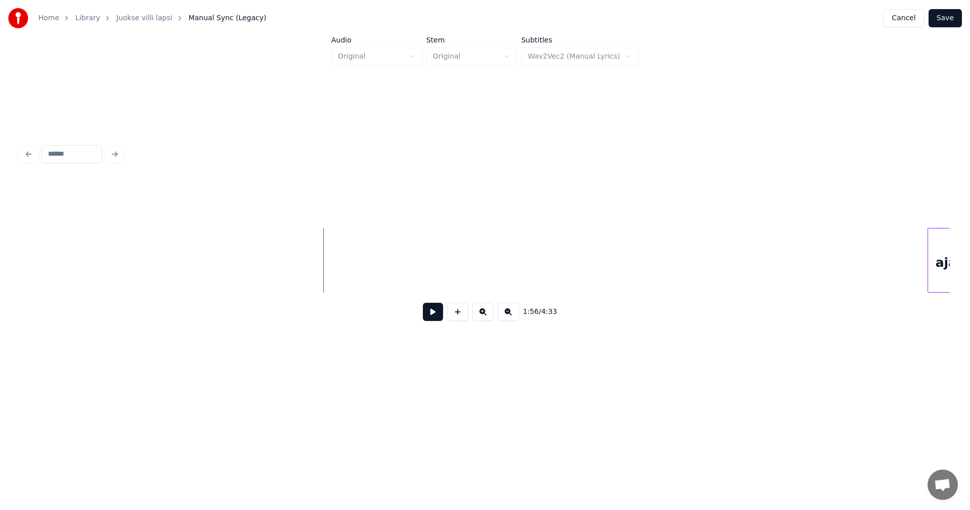
scroll to position [0, 21020]
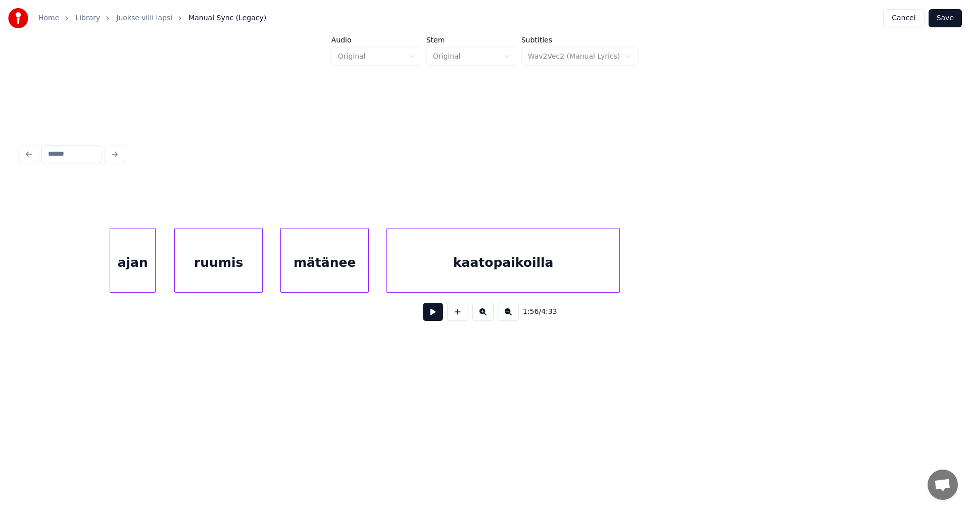
click at [150, 275] on div "ajan" at bounding box center [132, 262] width 45 height 69
click at [200, 274] on div "ruumis" at bounding box center [214, 262] width 87 height 69
click at [430, 312] on button at bounding box center [433, 312] width 20 height 18
click at [272, 274] on div at bounding box center [271, 260] width 3 height 64
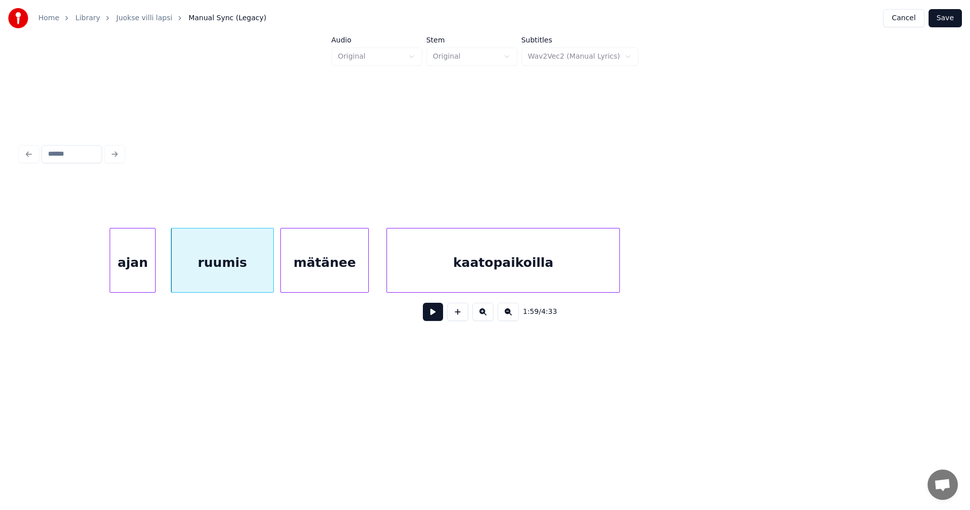
click at [315, 273] on div "mätänee" at bounding box center [324, 262] width 87 height 69
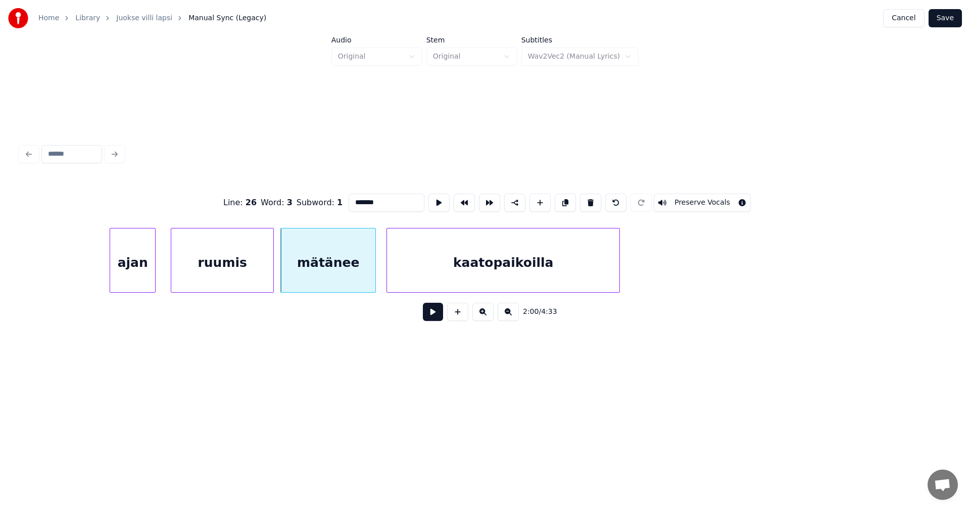
click at [374, 278] on div at bounding box center [373, 260] width 3 height 64
click at [442, 316] on button at bounding box center [433, 312] width 20 height 18
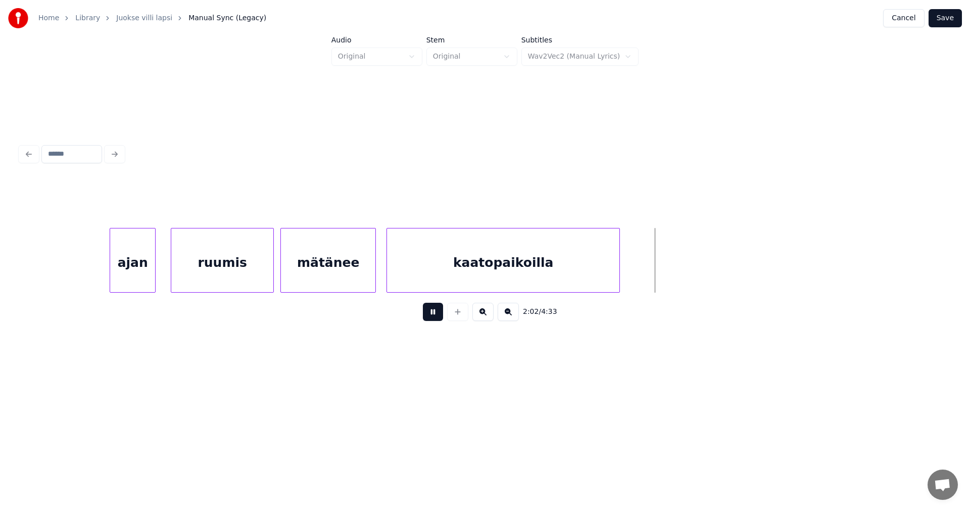
click at [441, 317] on button at bounding box center [433, 312] width 20 height 18
click at [676, 275] on div at bounding box center [674, 260] width 3 height 64
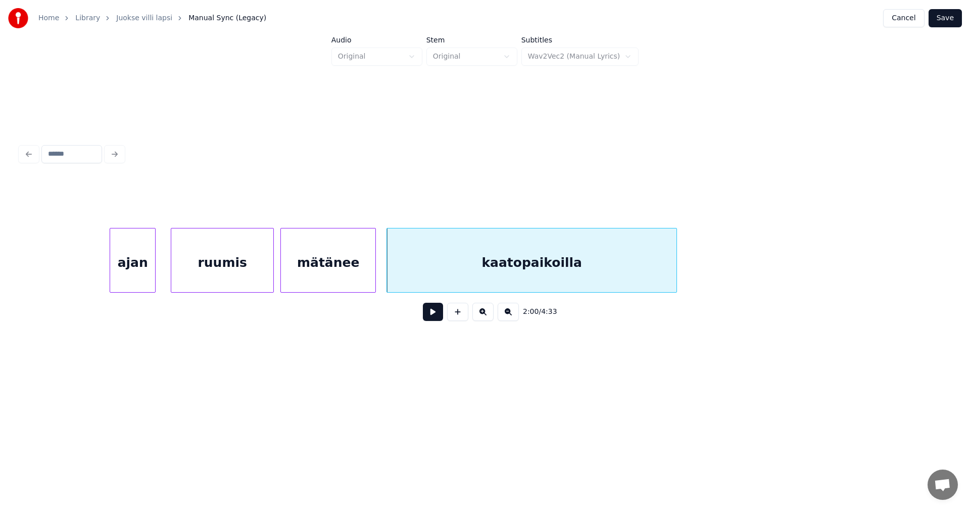
scroll to position [0, 21625]
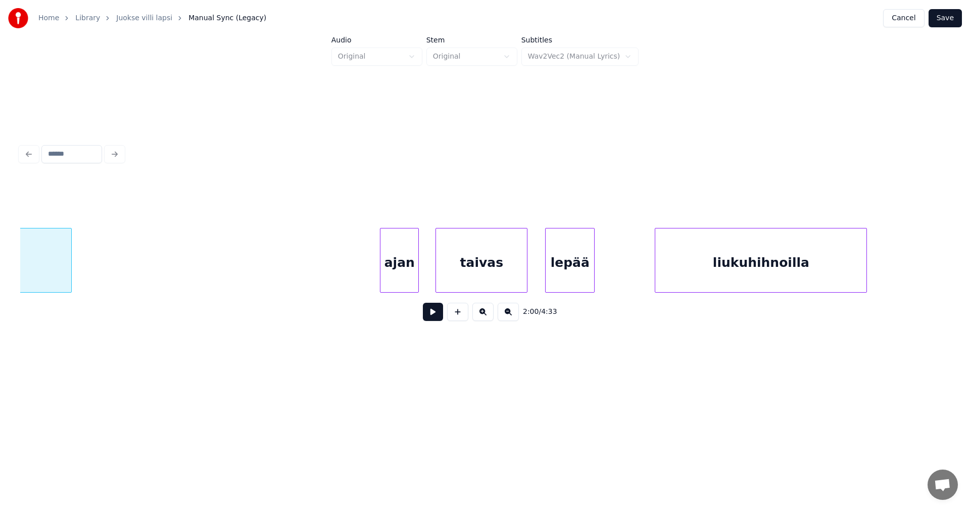
click at [403, 283] on div "ajan" at bounding box center [399, 262] width 38 height 69
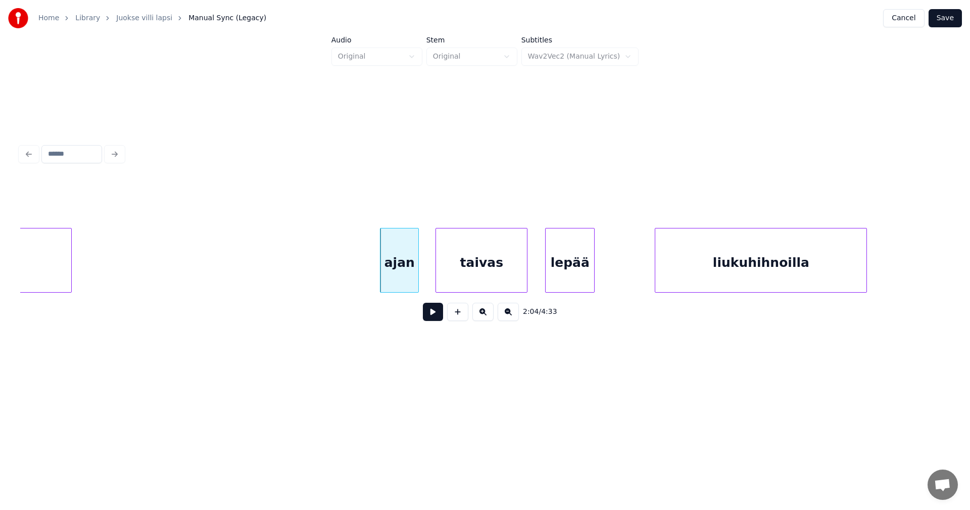
click at [467, 280] on div "taivas" at bounding box center [481, 262] width 91 height 69
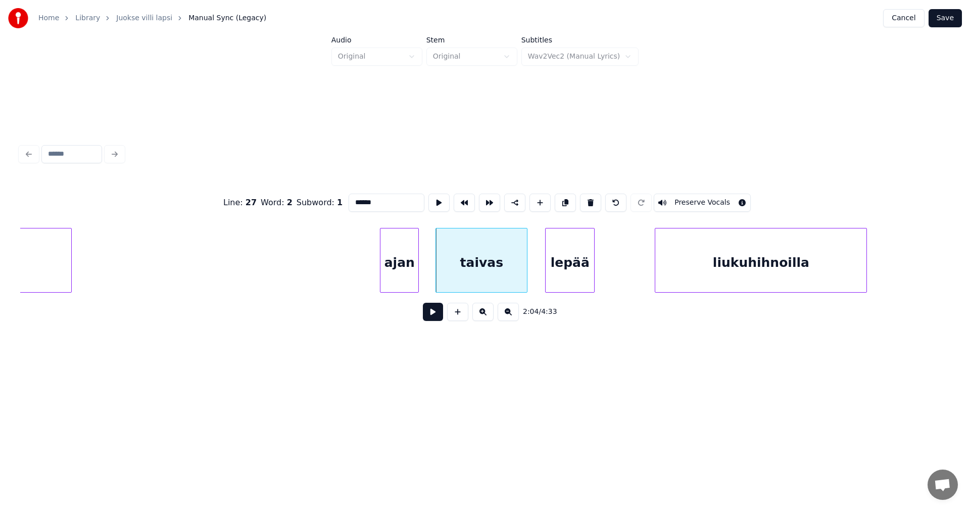
click at [469, 285] on div "taivas" at bounding box center [481, 262] width 91 height 69
click at [430, 313] on button at bounding box center [433, 312] width 20 height 18
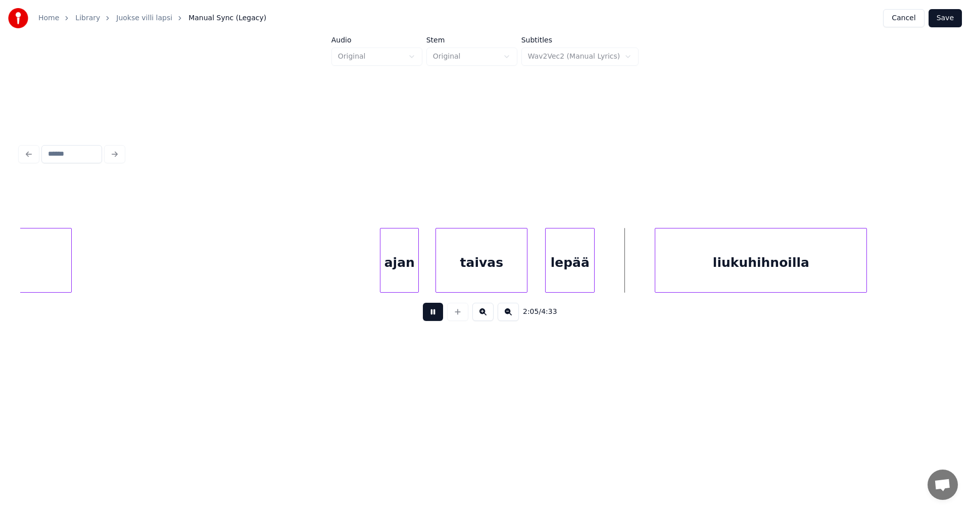
click at [431, 313] on button at bounding box center [433, 312] width 20 height 18
click at [647, 275] on div at bounding box center [645, 260] width 3 height 64
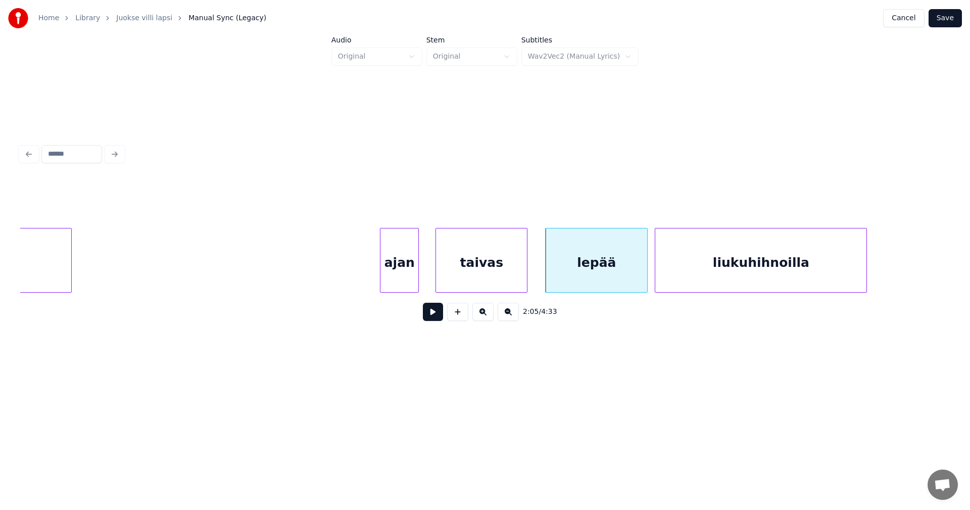
click at [431, 318] on button at bounding box center [433, 312] width 20 height 18
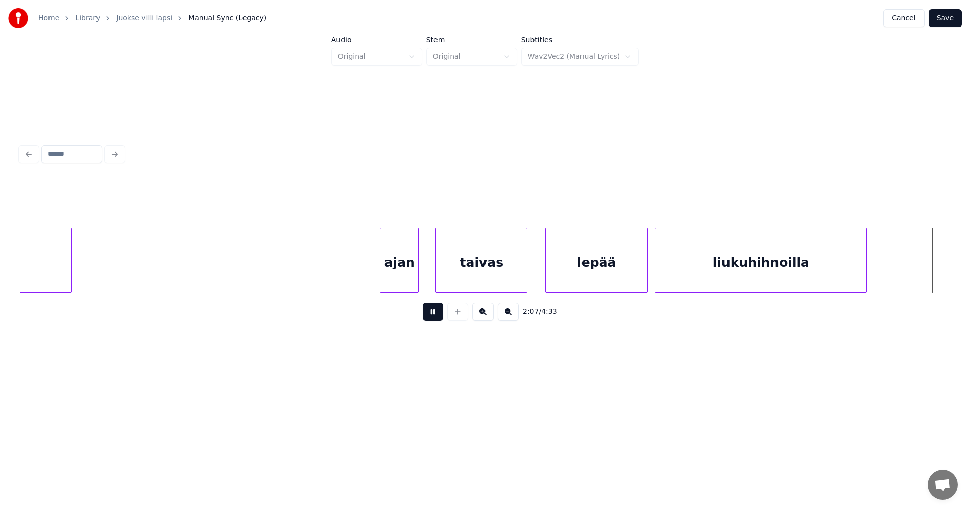
scroll to position [0, 22554]
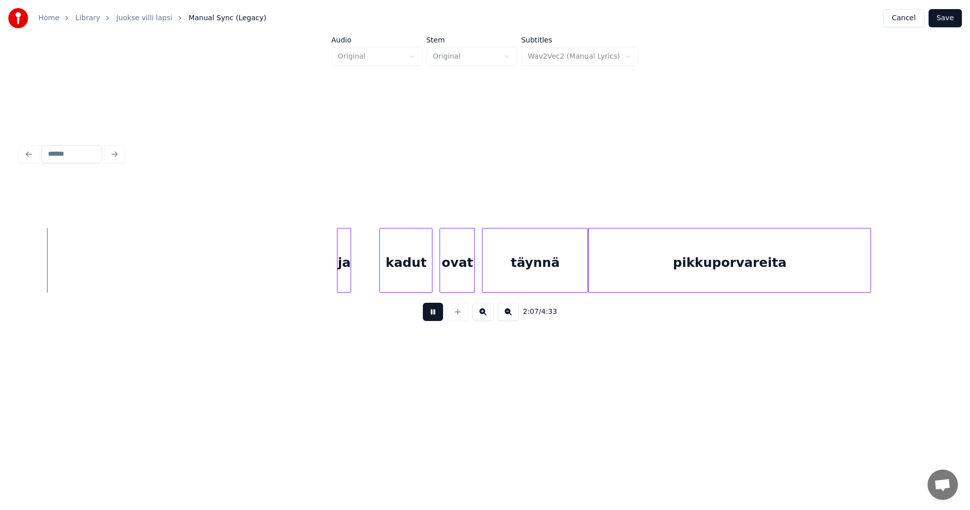
click at [431, 318] on button at bounding box center [433, 312] width 20 height 18
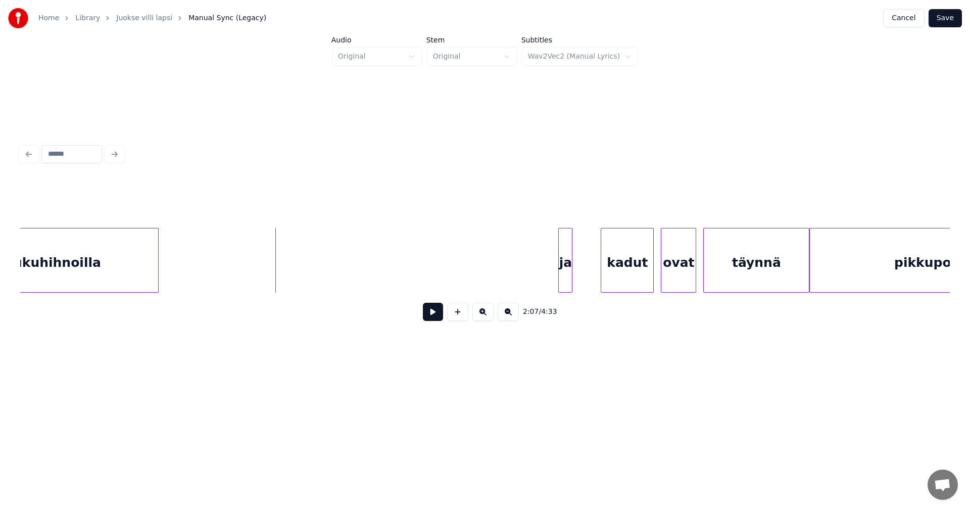
scroll to position [0, 22312]
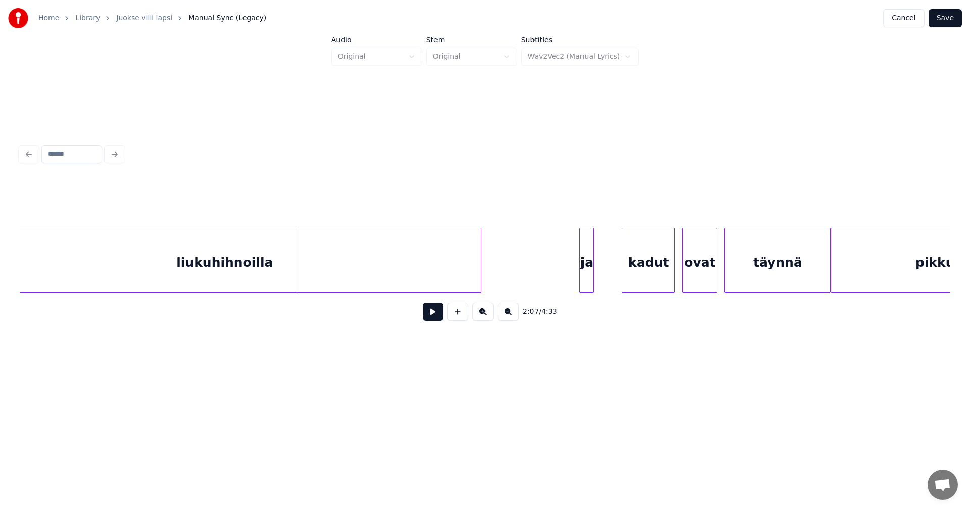
click at [481, 263] on div at bounding box center [479, 260] width 3 height 64
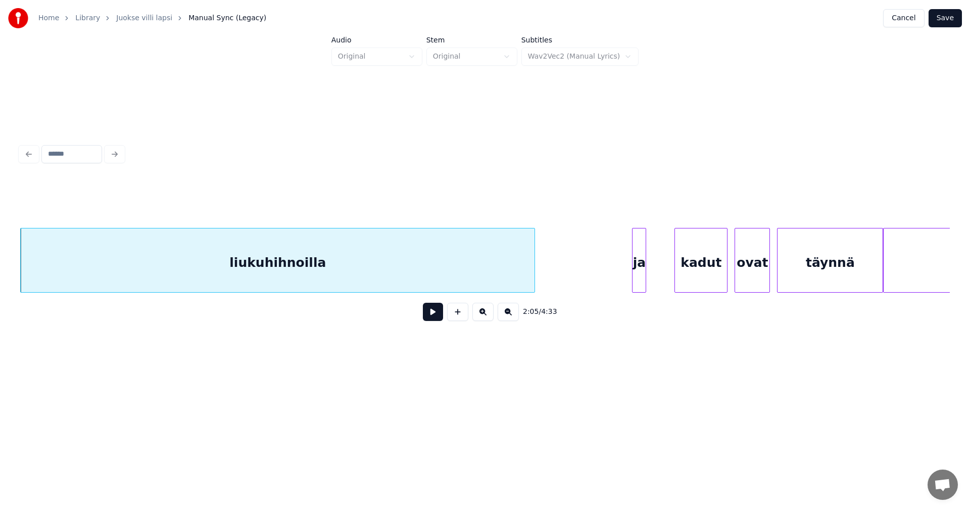
click at [413, 267] on div "liukuhihnoilla" at bounding box center [278, 262] width 514 height 69
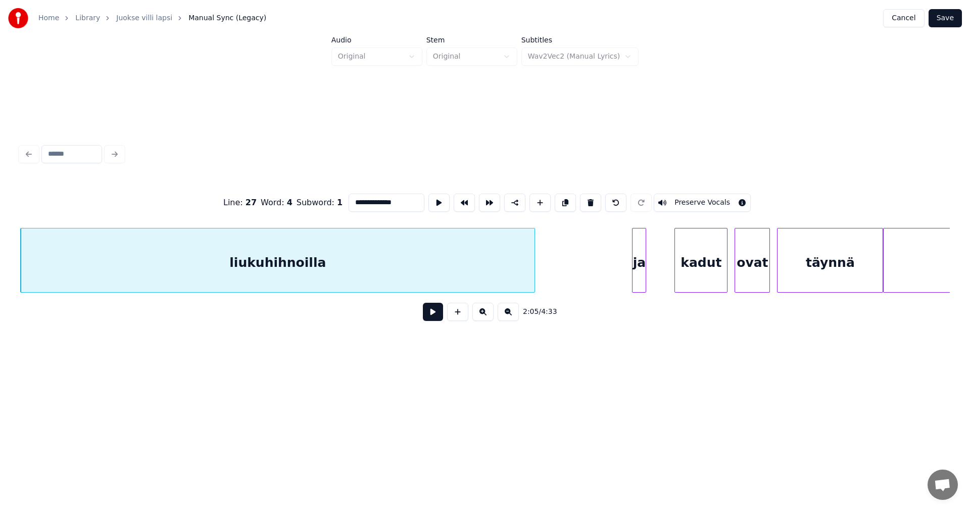
click at [429, 319] on button at bounding box center [433, 312] width 20 height 18
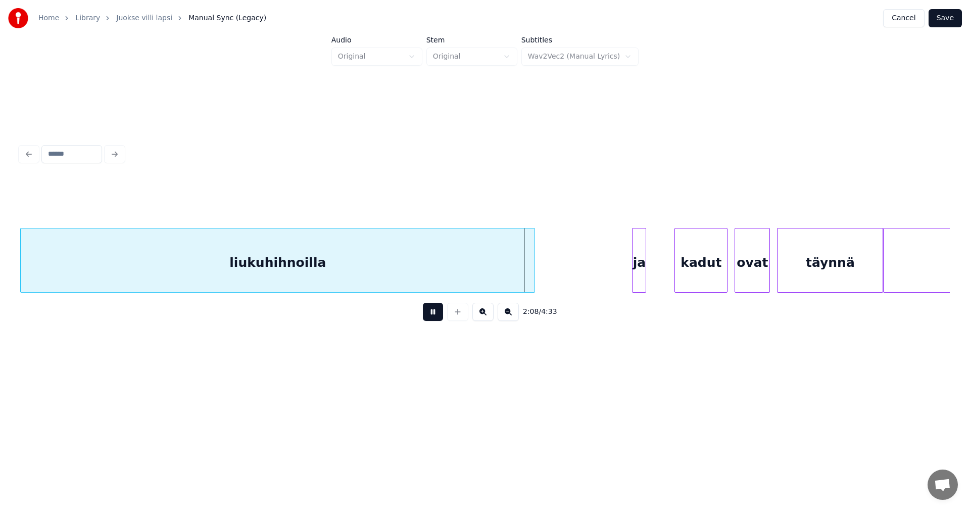
click at [428, 319] on button at bounding box center [433, 312] width 20 height 18
click at [414, 275] on div "liukuhihnoilla" at bounding box center [278, 262] width 514 height 69
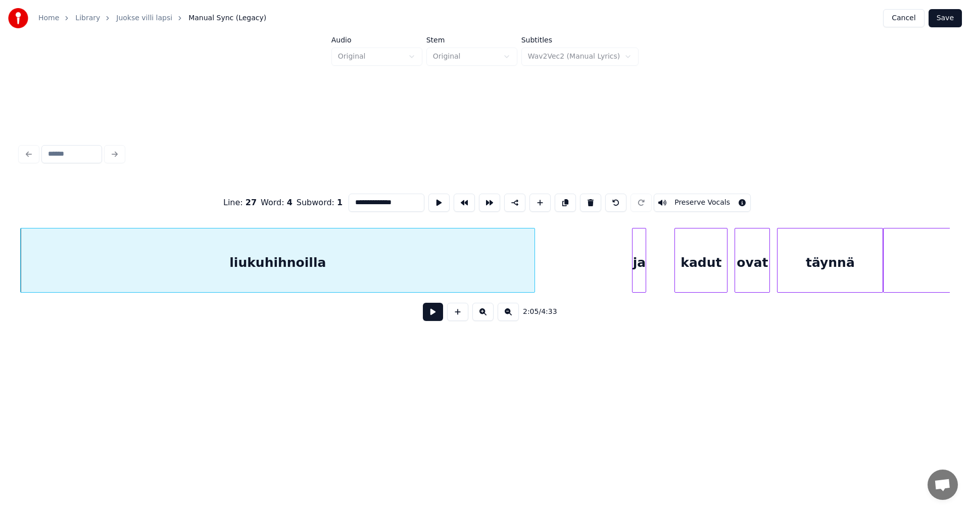
click at [400, 205] on input "**********" at bounding box center [387, 202] width 76 height 18
click at [650, 268] on div at bounding box center [651, 260] width 3 height 64
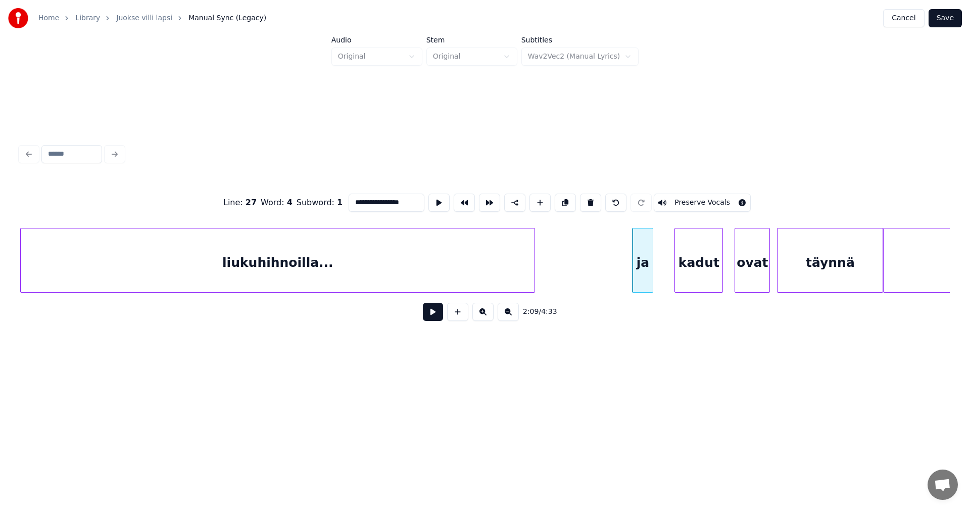
click at [719, 274] on div at bounding box center [720, 260] width 3 height 64
click at [735, 273] on div "ovat" at bounding box center [747, 262] width 34 height 69
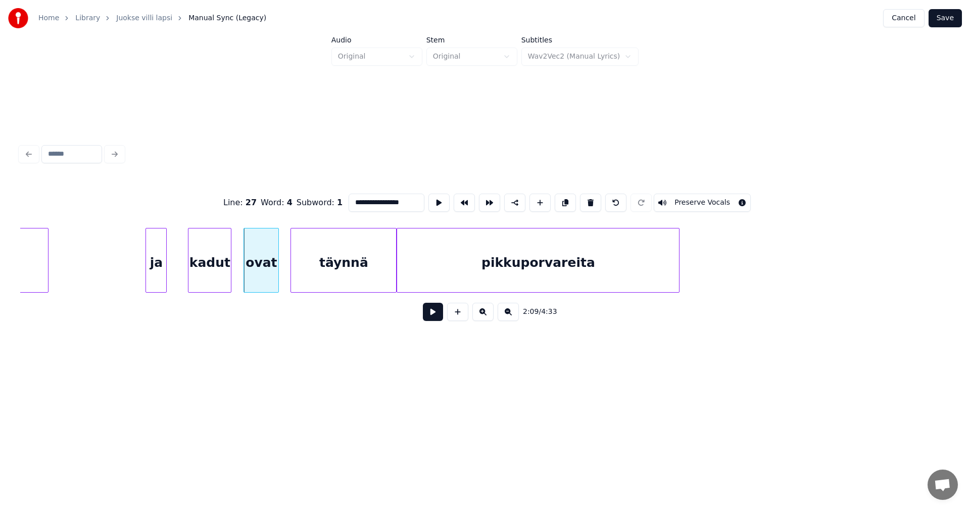
scroll to position [0, 22765]
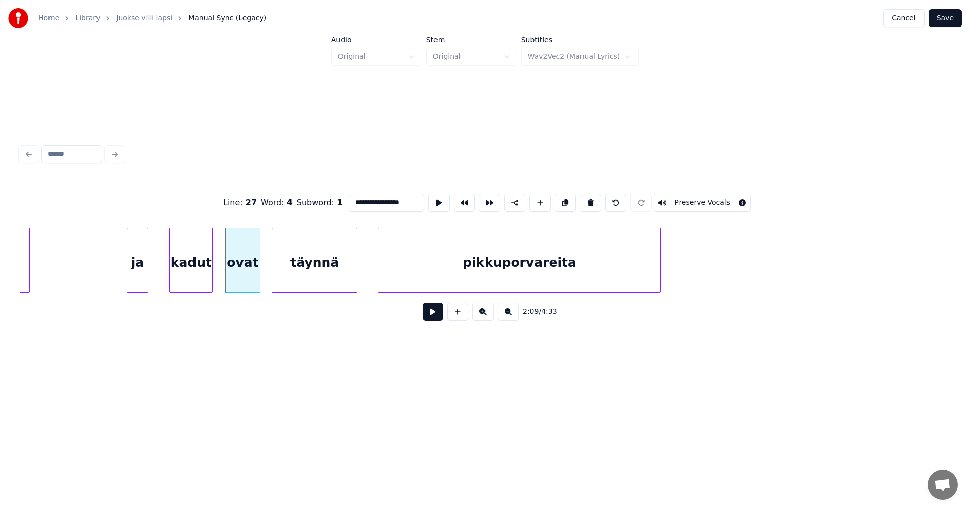
click at [355, 272] on div at bounding box center [355, 260] width 3 height 64
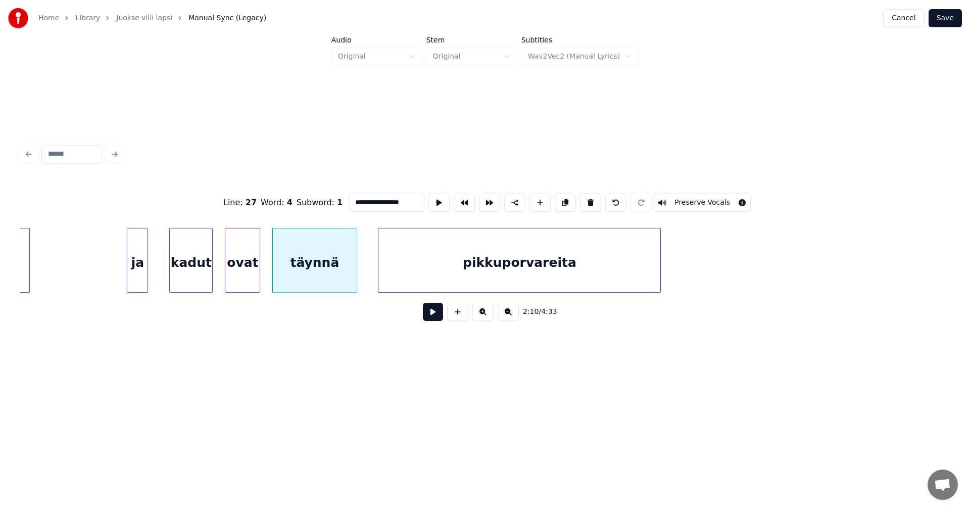
click at [327, 277] on div "täynnä" at bounding box center [314, 262] width 84 height 69
type input "******"
click at [437, 313] on button at bounding box center [433, 312] width 20 height 18
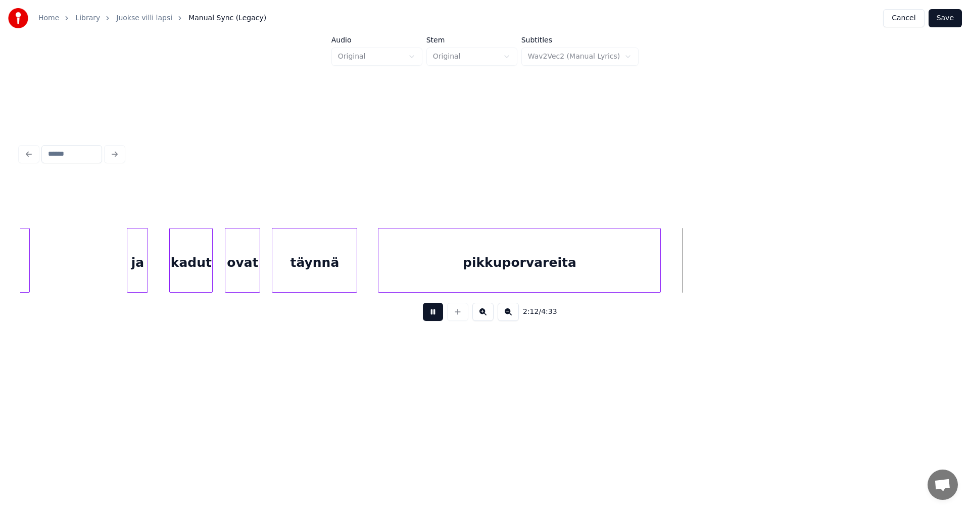
click at [433, 311] on button at bounding box center [433, 312] width 20 height 18
click at [707, 273] on div at bounding box center [708, 260] width 3 height 64
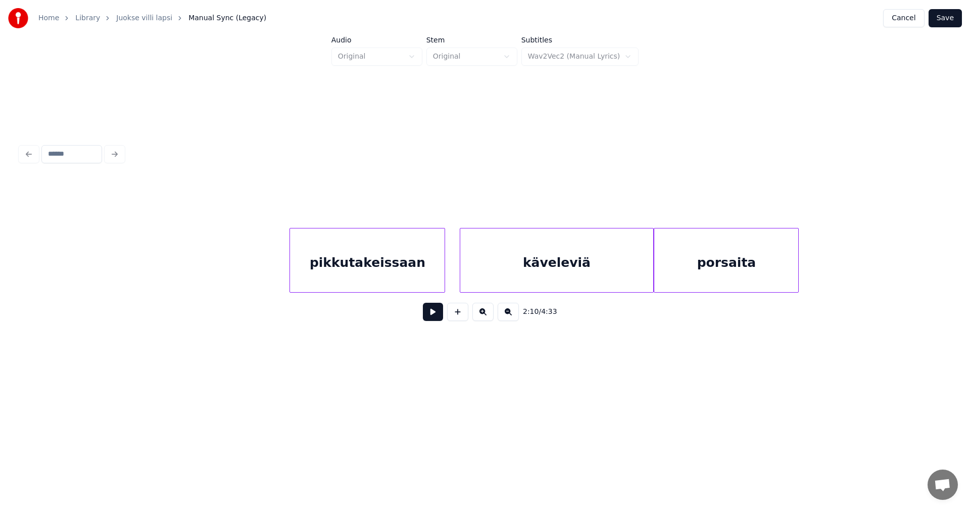
scroll to position [0, 23501]
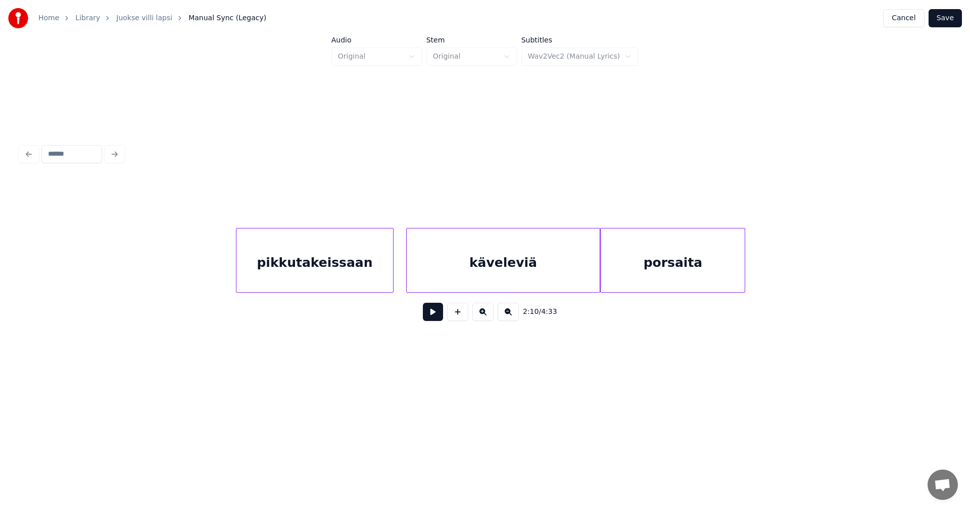
click at [392, 277] on div at bounding box center [391, 260] width 3 height 64
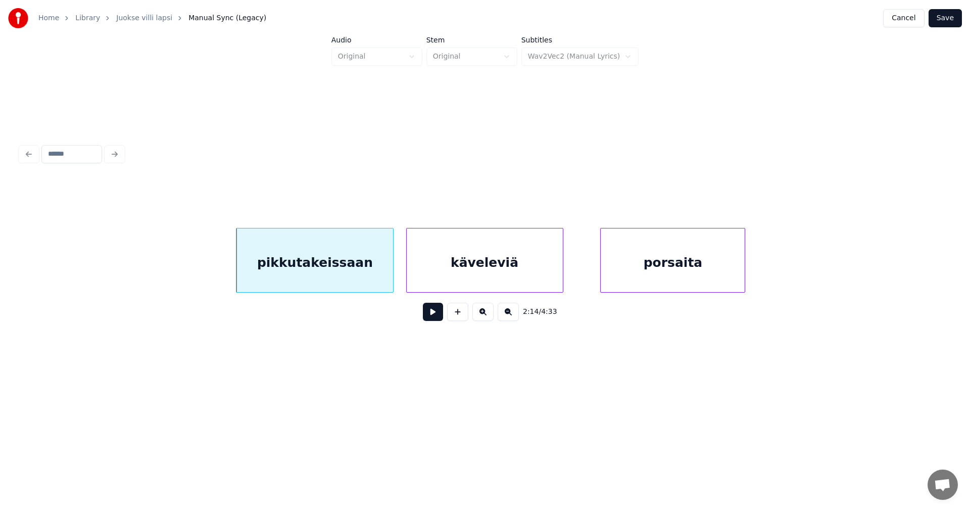
click at [560, 267] on div at bounding box center [561, 260] width 3 height 64
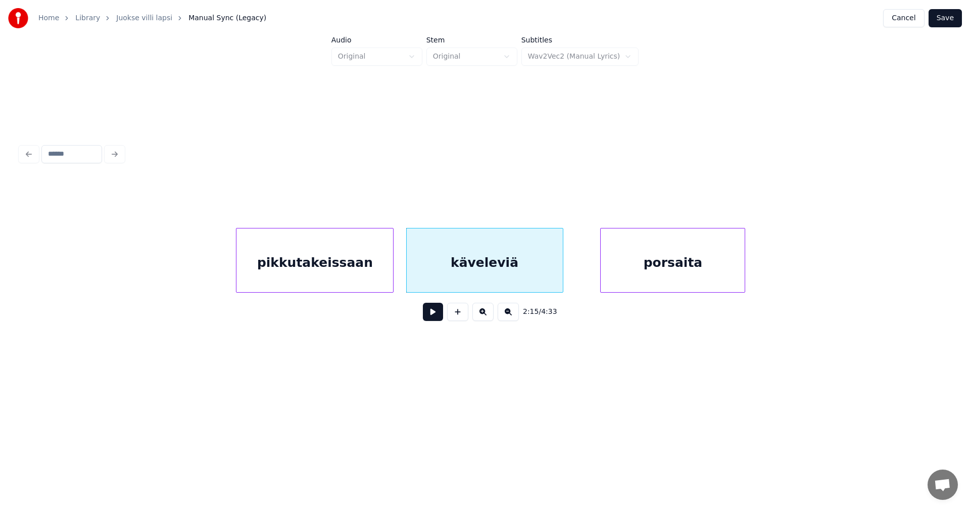
click at [381, 273] on div "pikkutakeissaan" at bounding box center [314, 262] width 157 height 69
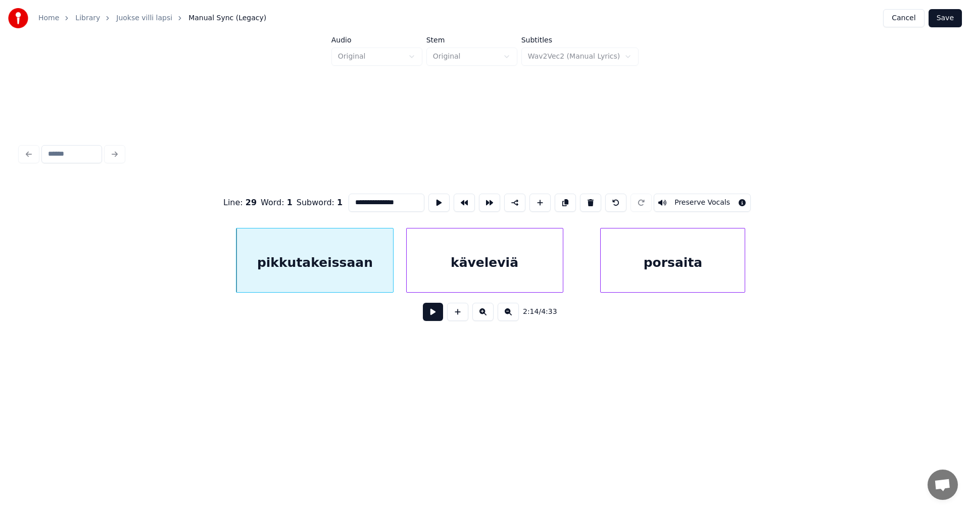
click at [431, 310] on button at bounding box center [433, 312] width 20 height 18
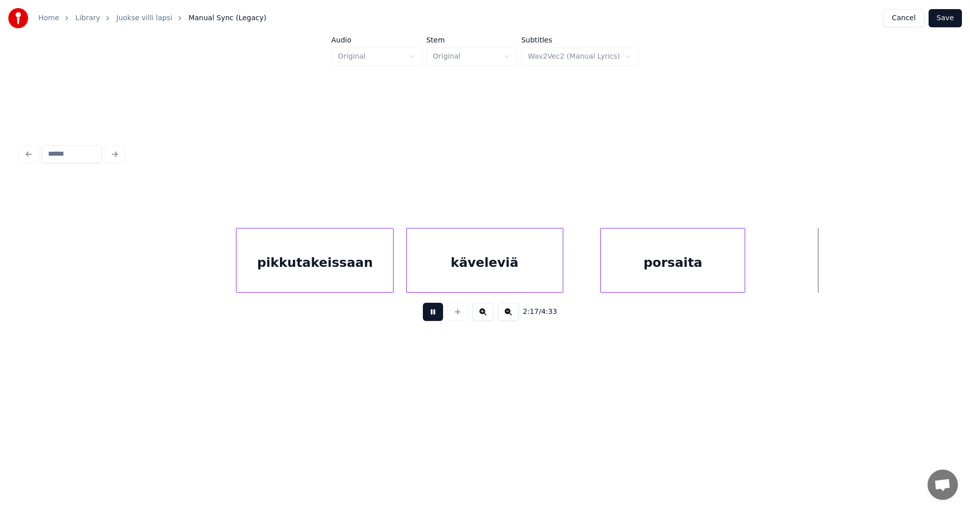
click at [430, 308] on button at bounding box center [433, 312] width 20 height 18
click at [834, 272] on div at bounding box center [832, 260] width 3 height 64
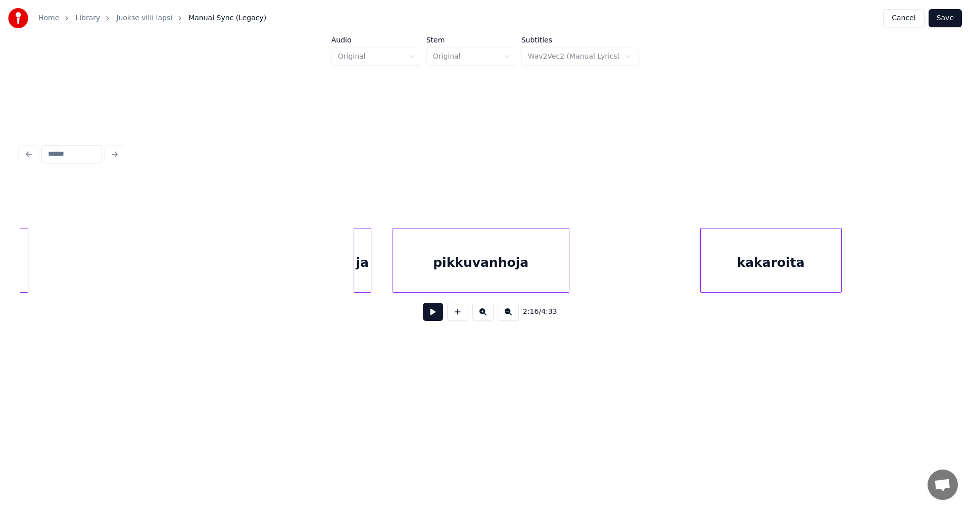
scroll to position [0, 24894]
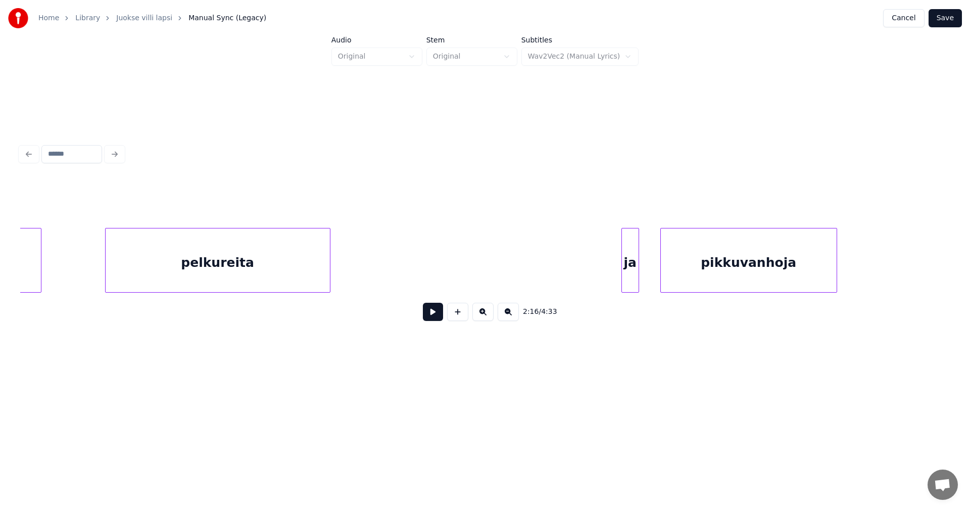
click at [328, 273] on div at bounding box center [328, 260] width 3 height 64
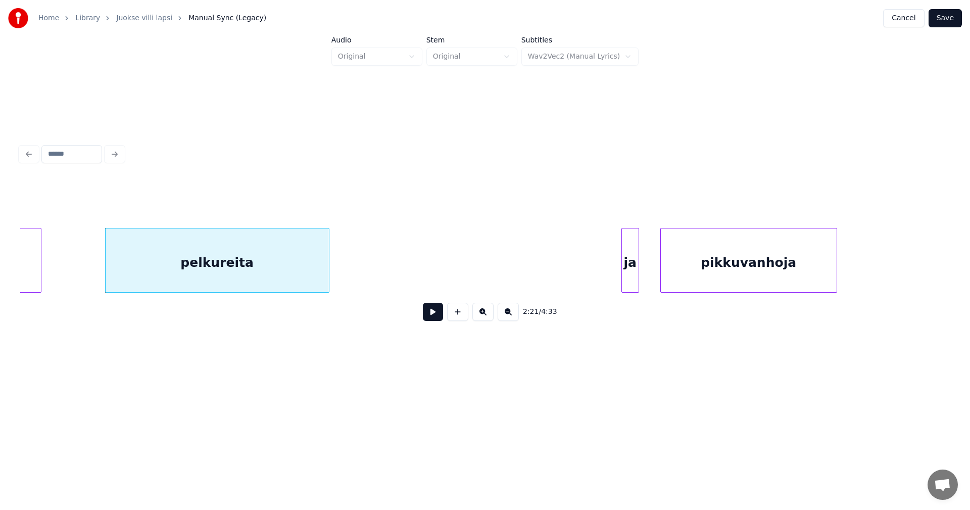
click at [837, 273] on div "pikkuvanhoja" at bounding box center [748, 260] width 177 height 65
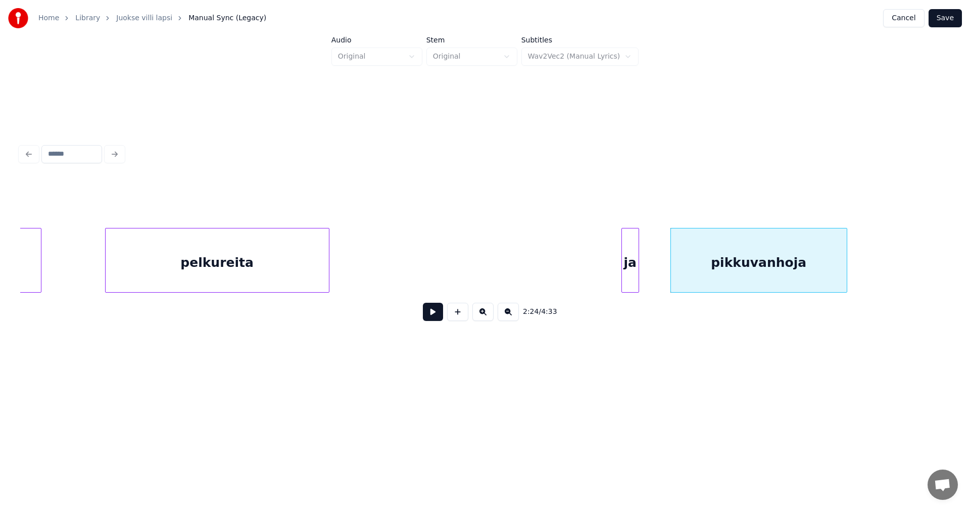
click at [847, 273] on div "pikkuvanhoja" at bounding box center [758, 260] width 177 height 65
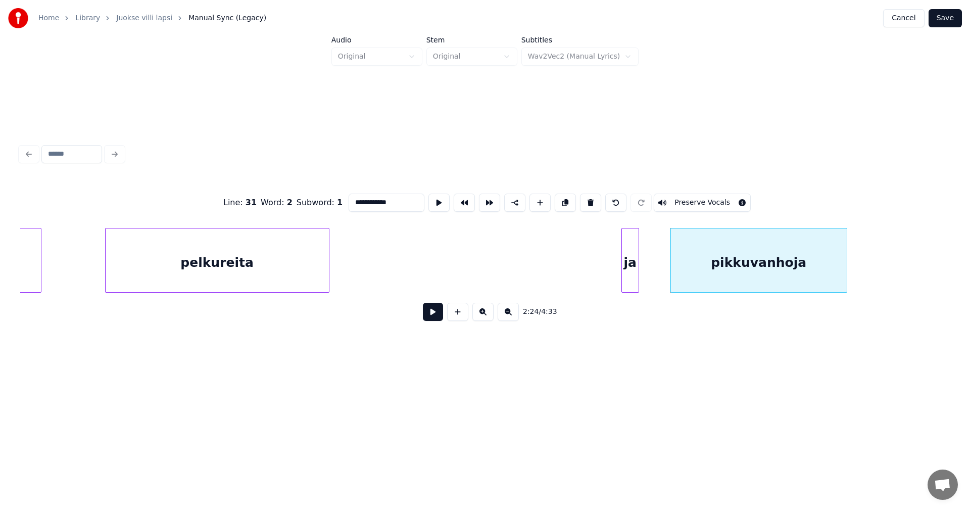
click at [674, 276] on div "pikkuvanhoja" at bounding box center [759, 262] width 176 height 69
click at [663, 279] on div at bounding box center [663, 260] width 3 height 64
click at [872, 269] on div at bounding box center [873, 260] width 3 height 64
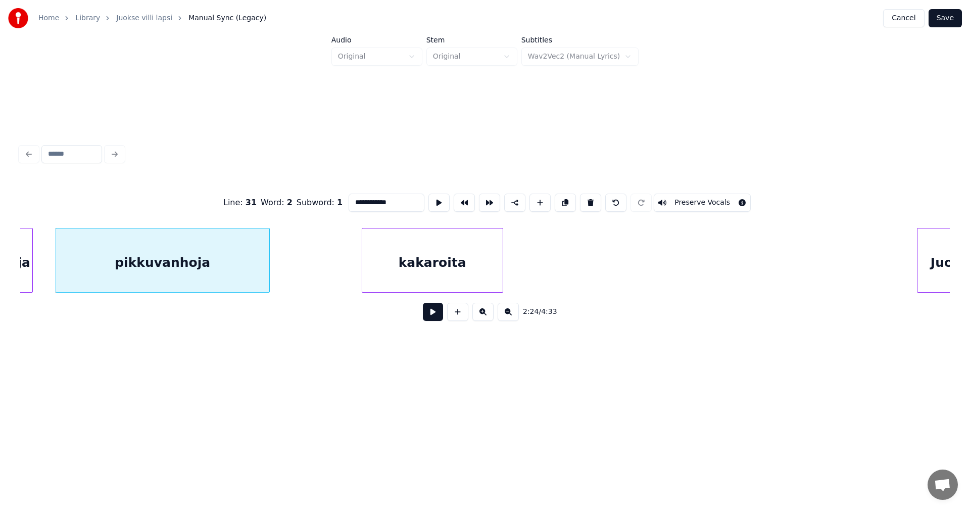
click at [23, 267] on div "ja" at bounding box center [24, 262] width 17 height 69
type input "**"
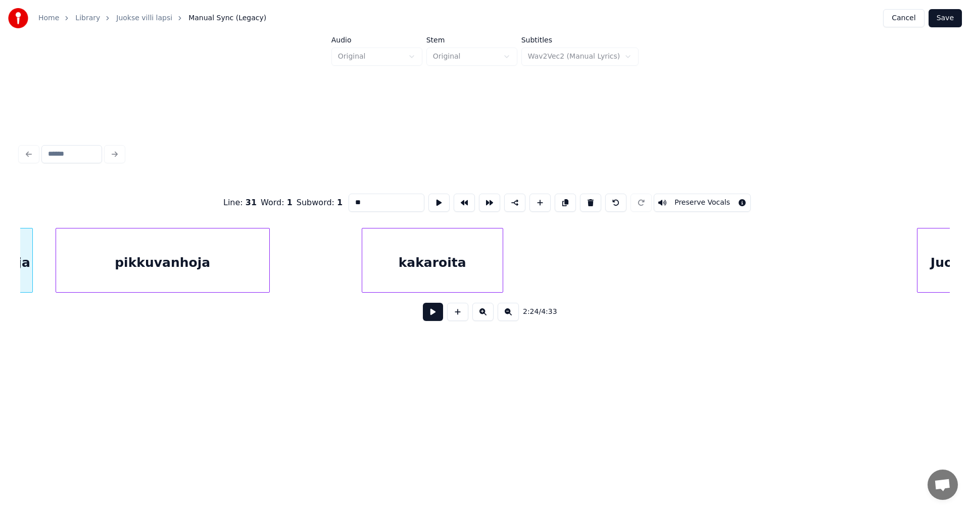
scroll to position [0, 25495]
click at [430, 312] on button at bounding box center [433, 312] width 20 height 18
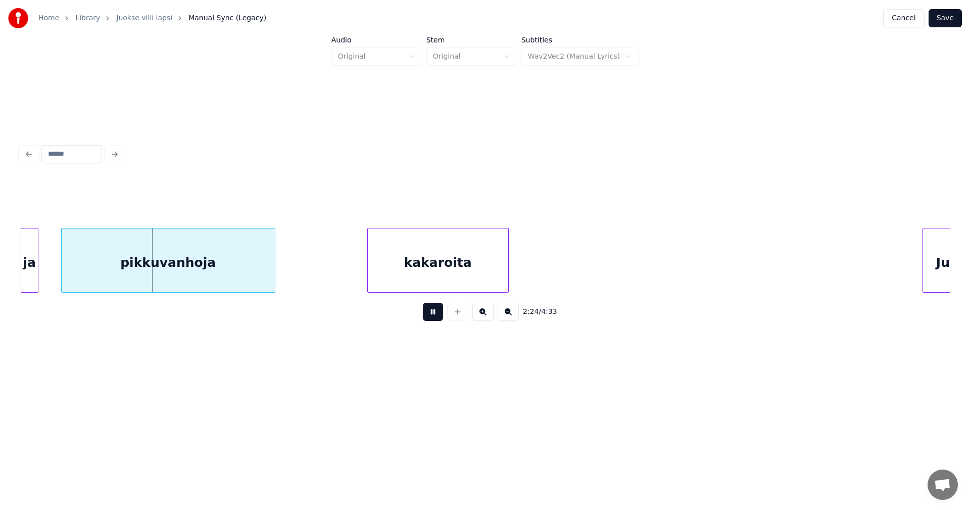
drag, startPoint x: 430, startPoint y: 312, endPoint x: 141, endPoint y: 303, distance: 289.1
click at [426, 312] on button at bounding box center [433, 312] width 20 height 18
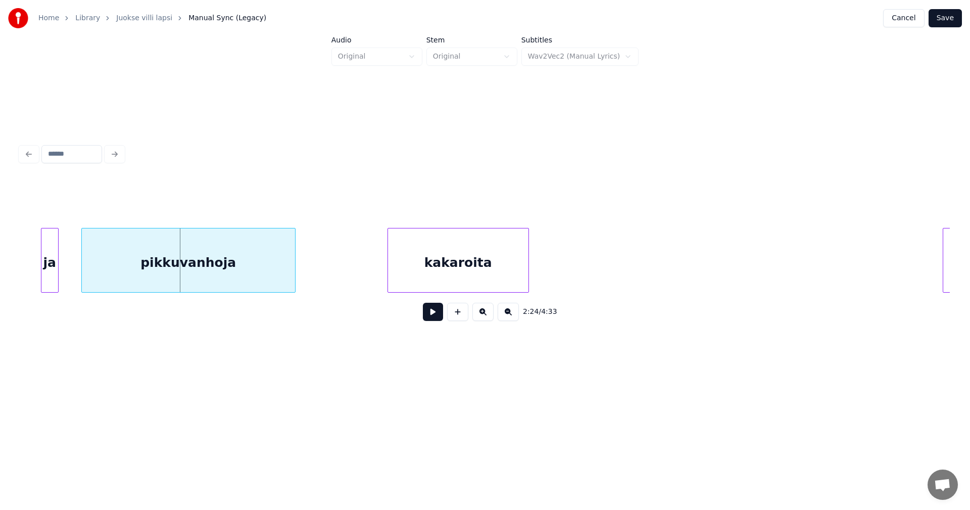
click at [54, 273] on div "ja" at bounding box center [49, 262] width 17 height 69
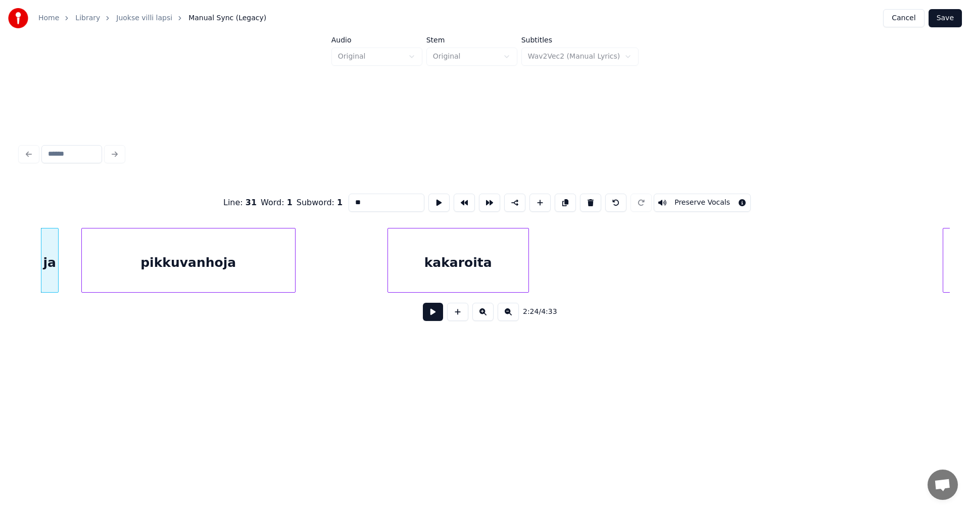
click at [431, 314] on button at bounding box center [433, 312] width 20 height 18
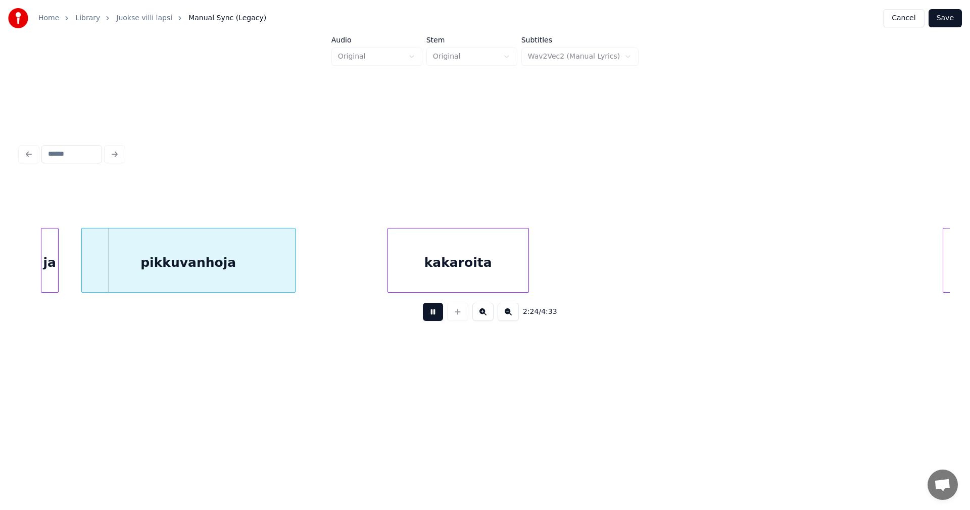
drag, startPoint x: 431, startPoint y: 314, endPoint x: 286, endPoint y: 310, distance: 145.5
click at [425, 313] on button at bounding box center [433, 312] width 20 height 18
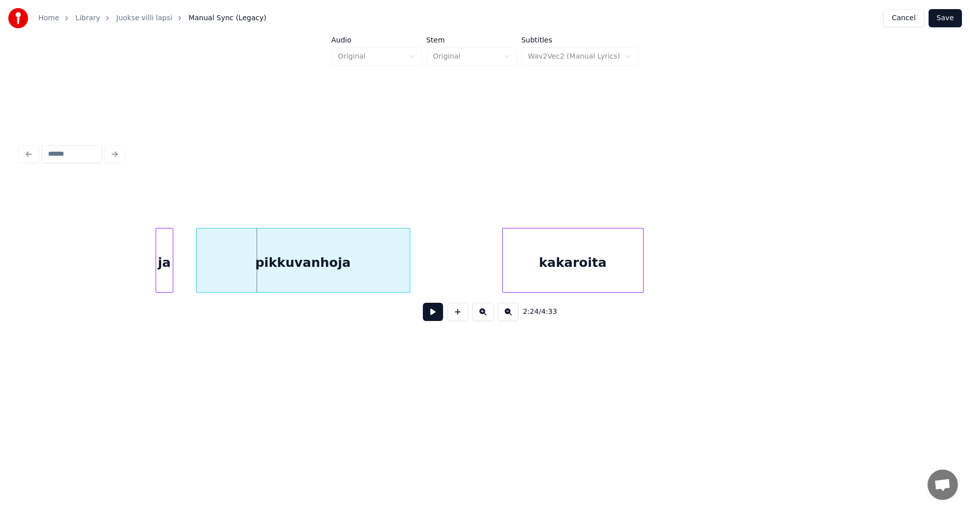
scroll to position [0, 25353]
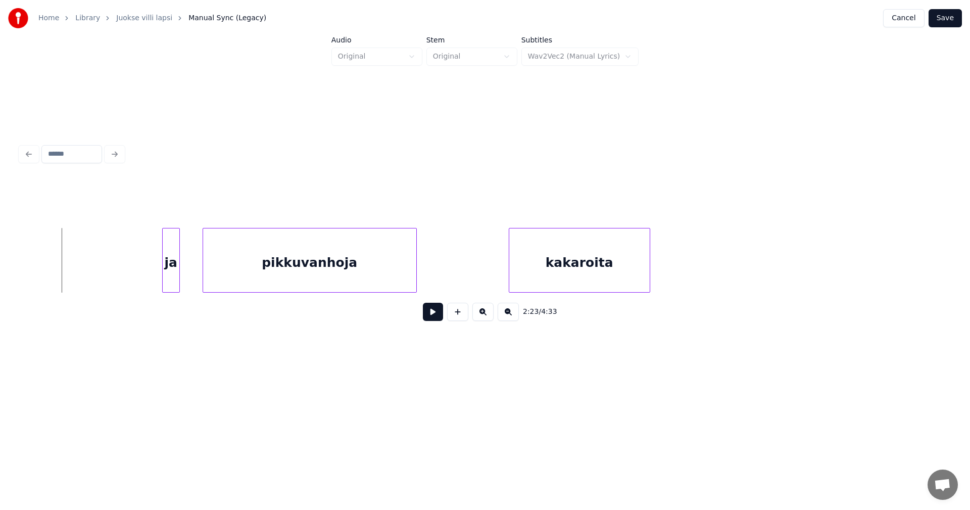
click at [434, 319] on button at bounding box center [433, 312] width 20 height 18
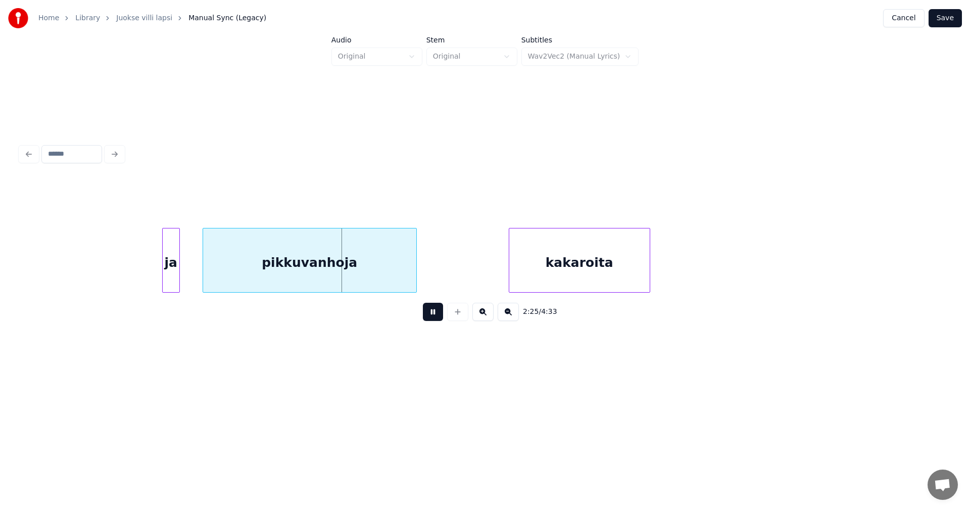
click at [433, 316] on button at bounding box center [433, 312] width 20 height 18
click at [166, 265] on div "ja" at bounding box center [171, 262] width 17 height 69
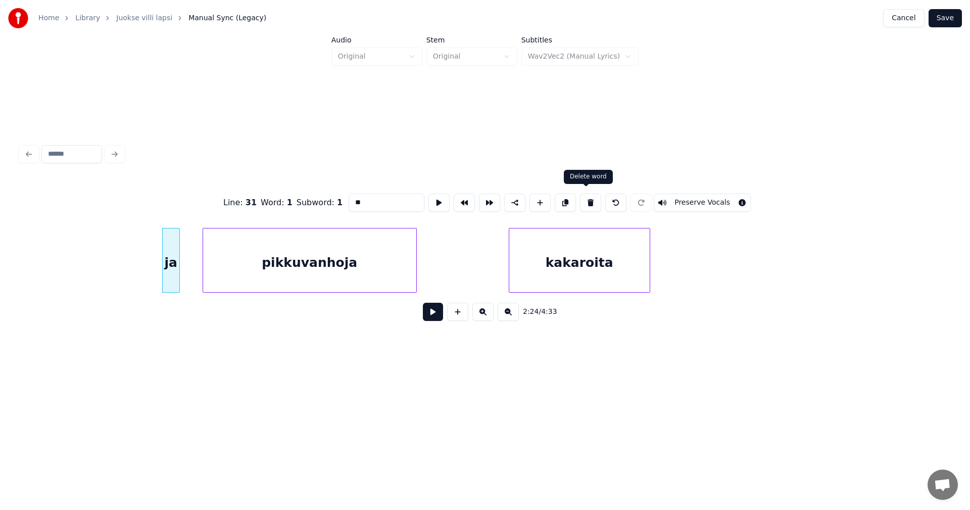
click at [586, 202] on button at bounding box center [590, 202] width 21 height 18
type input "**********"
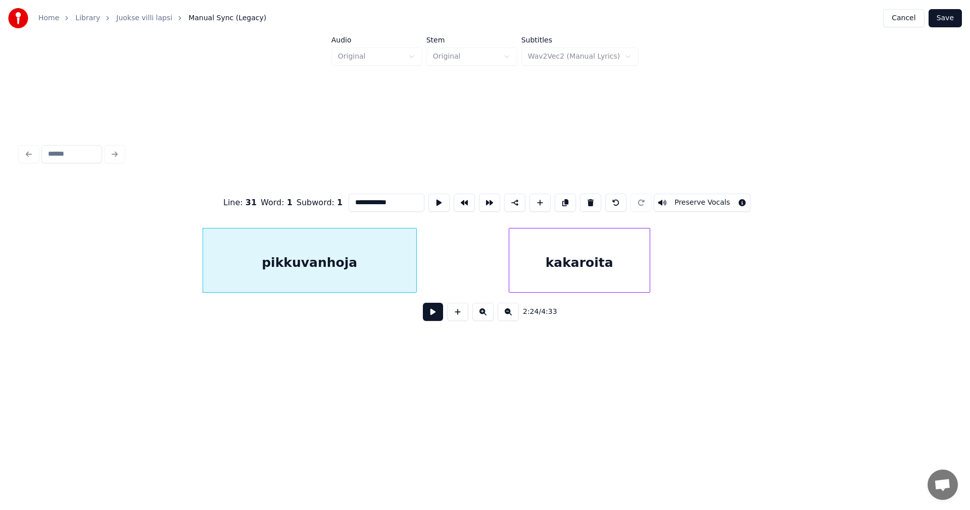
click at [393, 279] on div "pikkuvanhoja" at bounding box center [309, 262] width 213 height 69
click at [428, 314] on button at bounding box center [433, 312] width 20 height 18
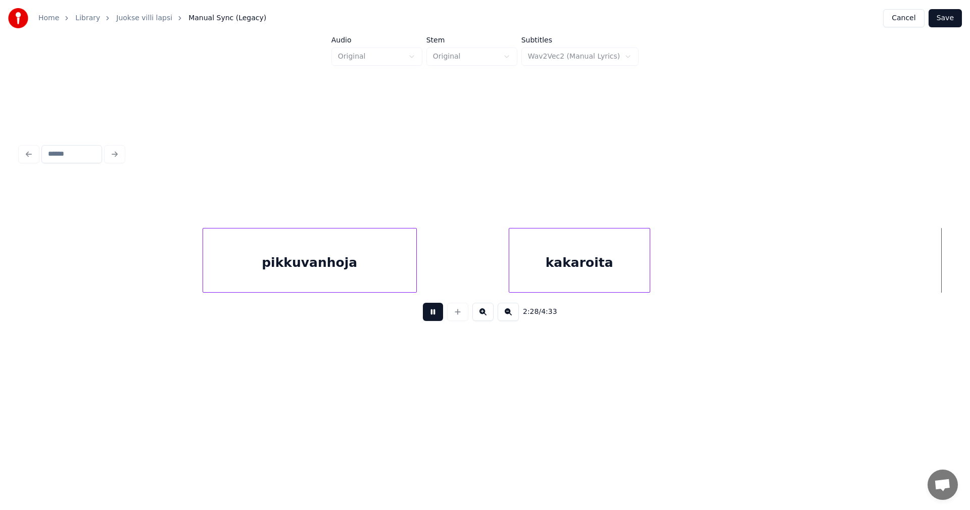
scroll to position [0, 26283]
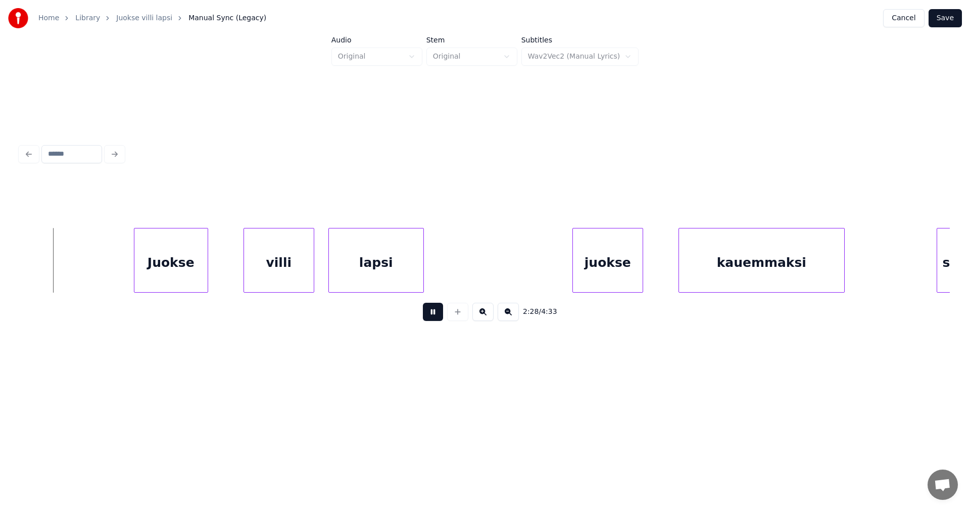
click at [429, 315] on button at bounding box center [433, 312] width 20 height 18
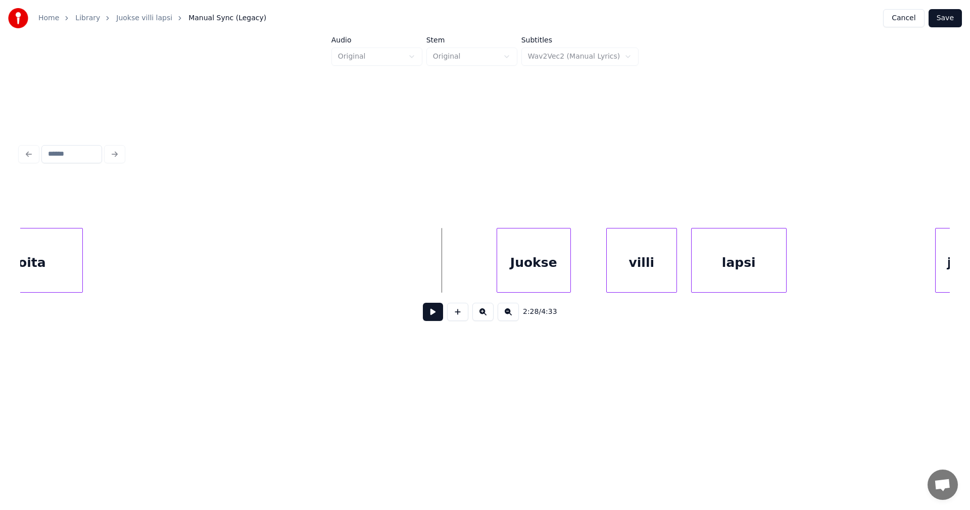
scroll to position [0, 25920]
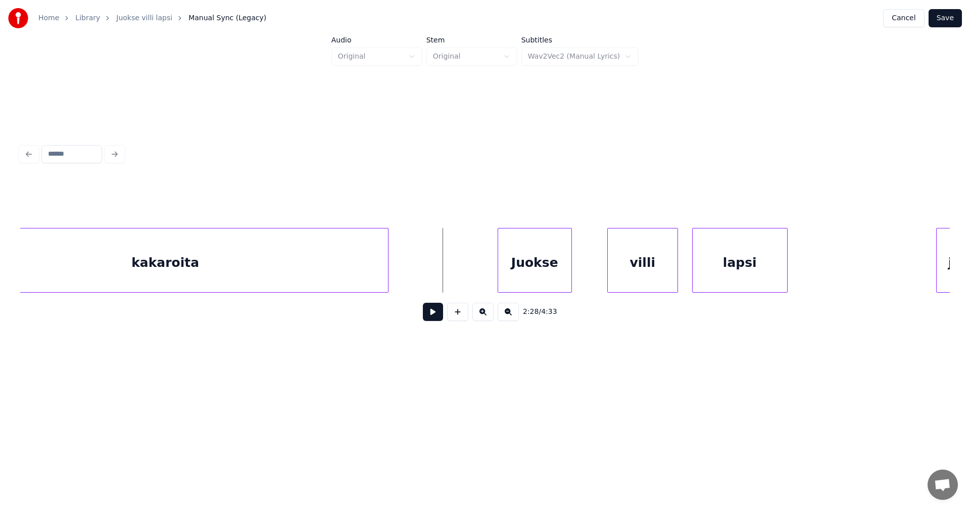
click at [386, 255] on div at bounding box center [386, 260] width 3 height 64
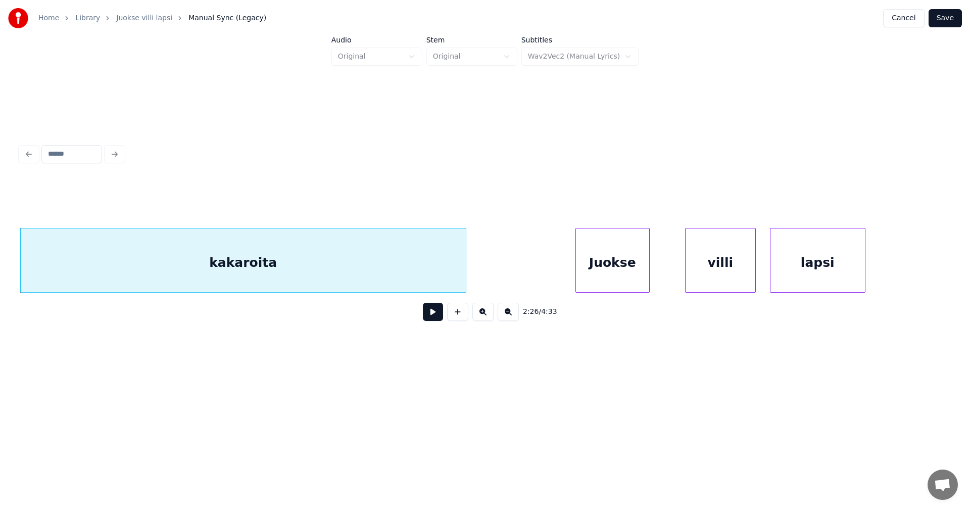
click at [351, 259] on div "kakaroita" at bounding box center [243, 262] width 445 height 69
click at [392, 195] on input "*********" at bounding box center [387, 202] width 76 height 18
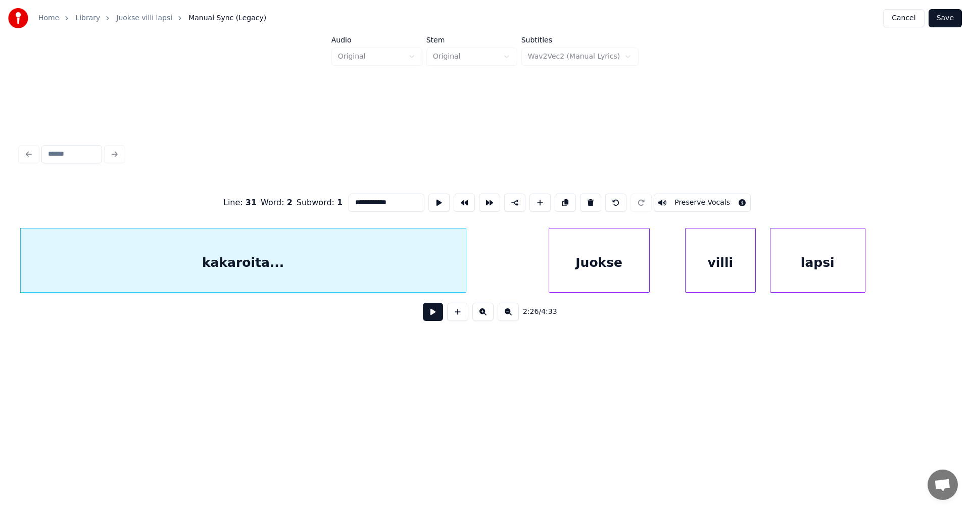
click at [550, 274] on div at bounding box center [550, 260] width 3 height 64
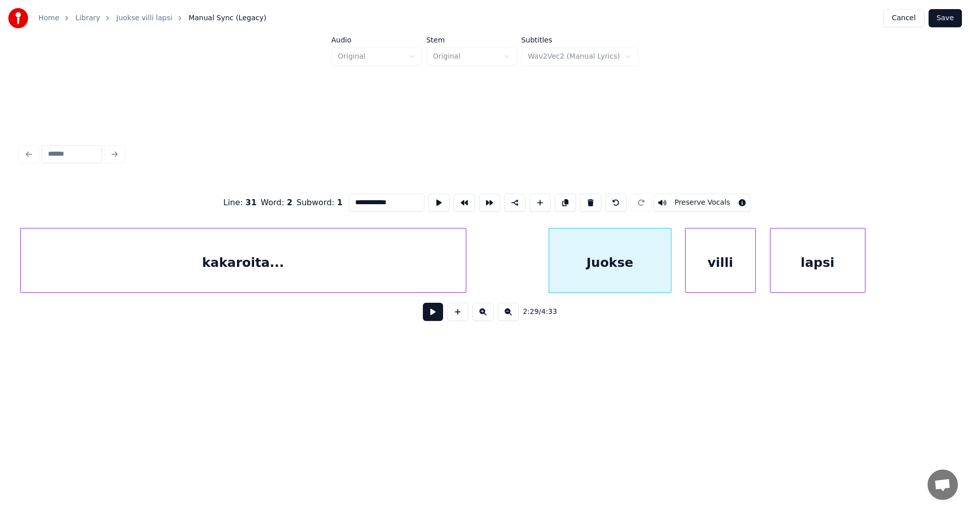
click at [669, 276] on div at bounding box center [669, 260] width 3 height 64
click at [914, 267] on div at bounding box center [912, 260] width 3 height 64
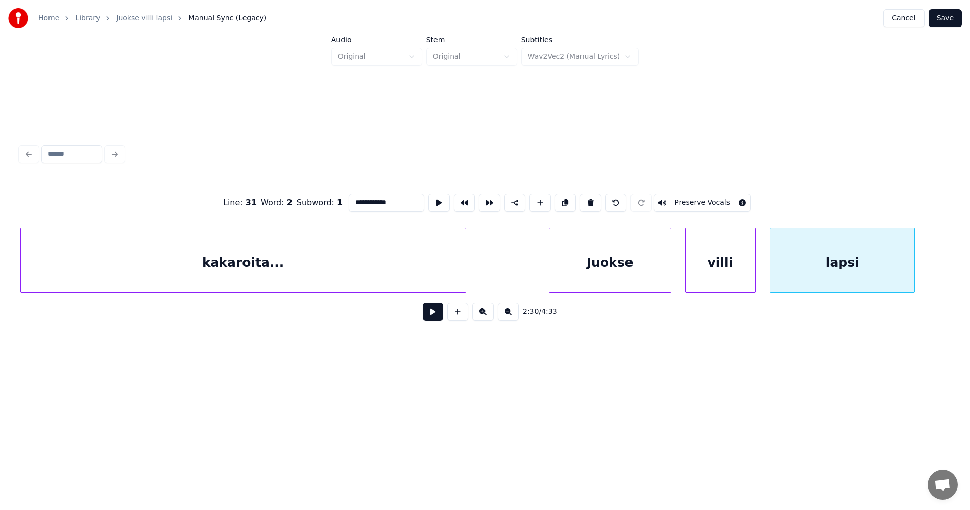
click at [582, 275] on div "Juokse" at bounding box center [610, 262] width 122 height 69
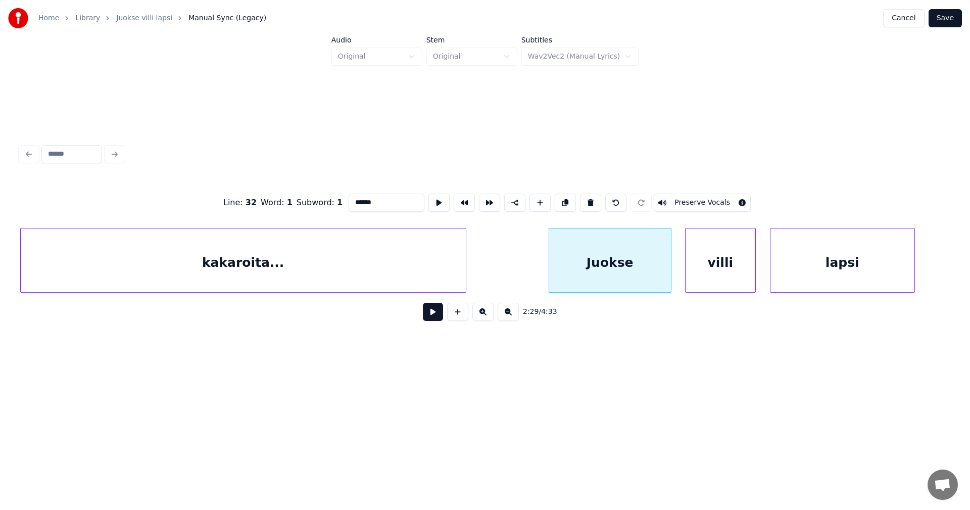
type input "******"
click at [437, 321] on button at bounding box center [433, 312] width 20 height 18
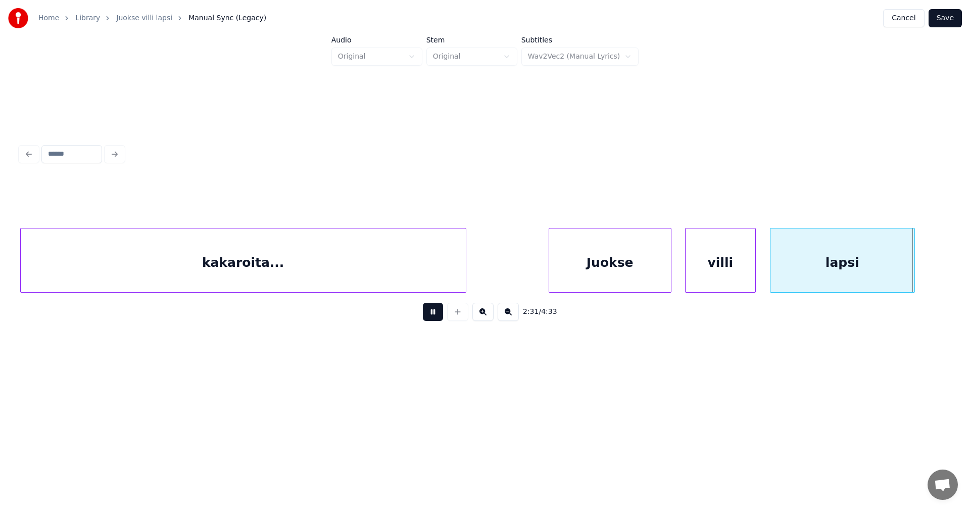
click at [437, 321] on button at bounding box center [433, 312] width 20 height 18
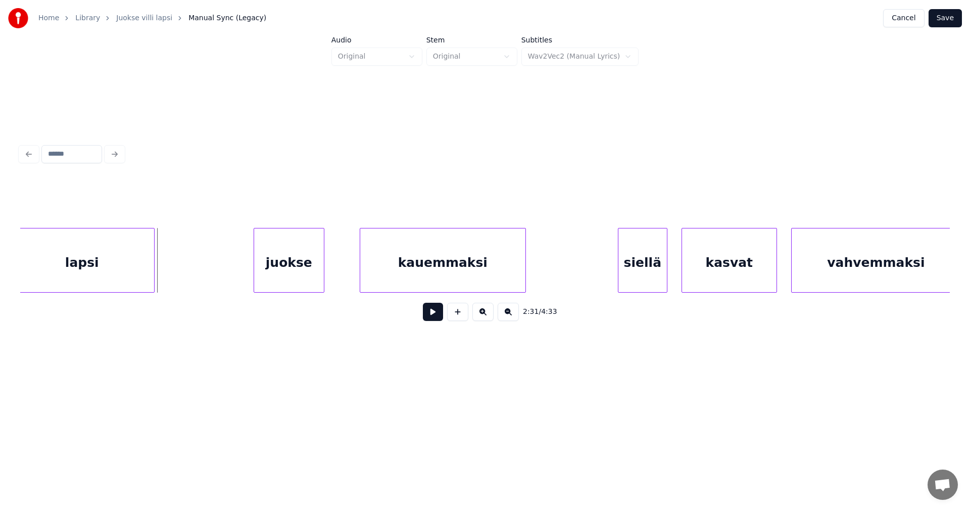
scroll to position [0, 26610]
click at [223, 271] on div at bounding box center [222, 260] width 3 height 64
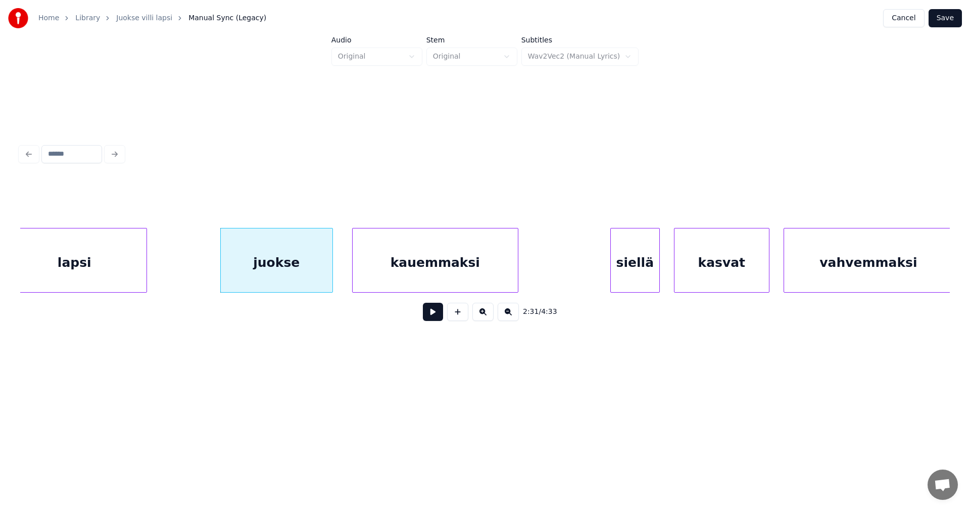
click at [330, 272] on div at bounding box center [330, 260] width 3 height 64
click at [549, 269] on div at bounding box center [548, 260] width 3 height 64
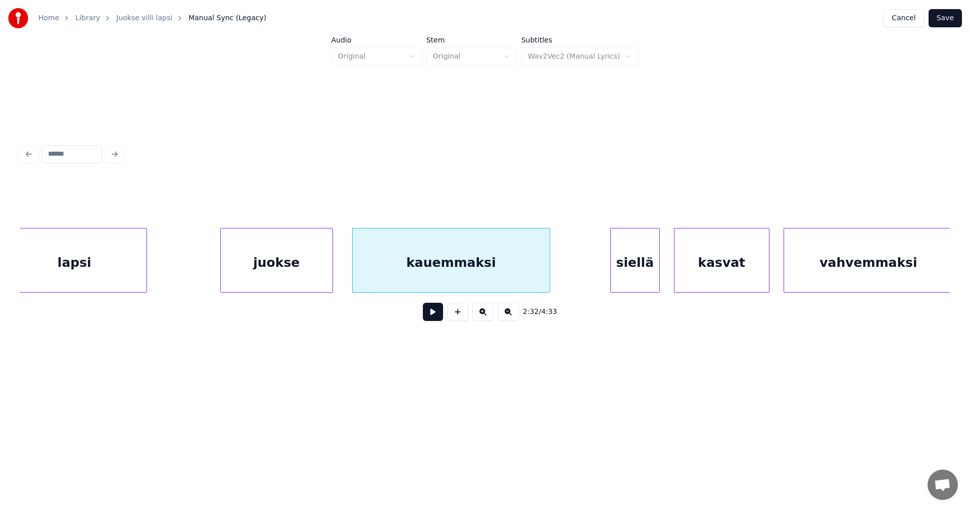
click at [318, 269] on div "juokse" at bounding box center [277, 262] width 112 height 69
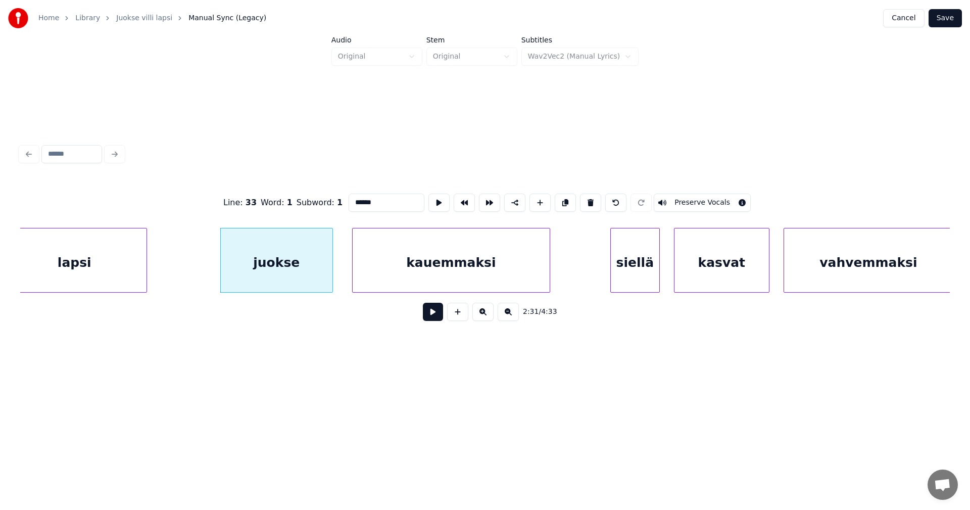
click at [429, 316] on button at bounding box center [433, 312] width 20 height 18
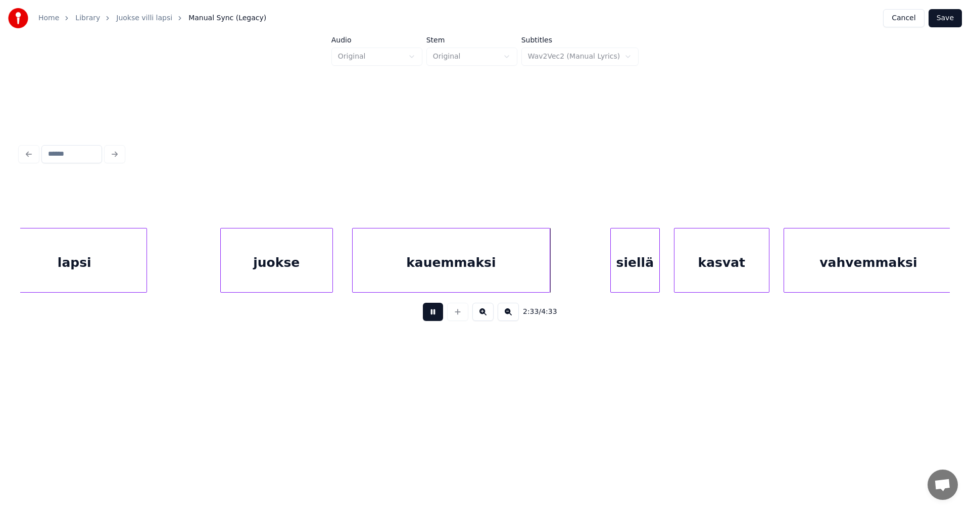
drag, startPoint x: 429, startPoint y: 315, endPoint x: 477, endPoint y: 315, distance: 47.5
click at [430, 315] on button at bounding box center [433, 312] width 20 height 18
click at [599, 274] on div at bounding box center [599, 260] width 3 height 64
click at [662, 269] on div at bounding box center [662, 260] width 3 height 64
click at [637, 275] on div "siellä" at bounding box center [631, 262] width 65 height 69
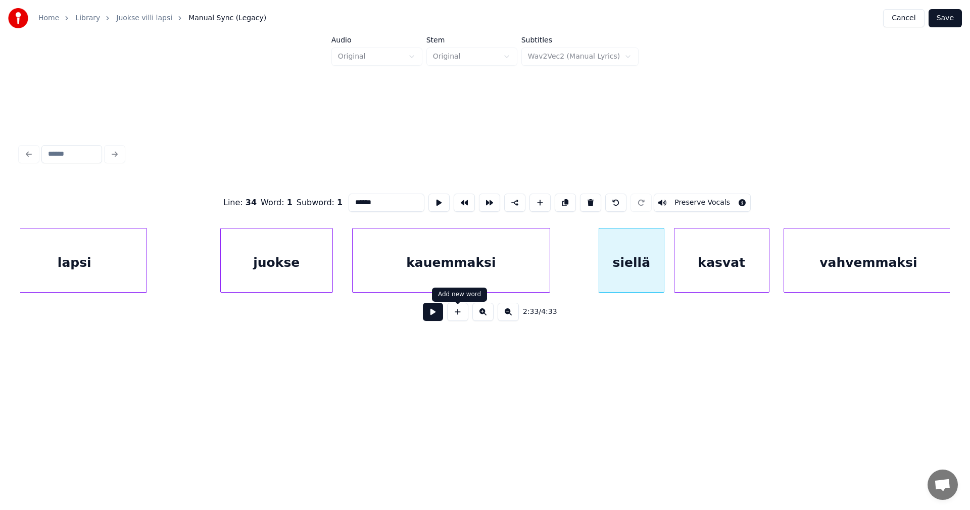
click at [433, 316] on button at bounding box center [433, 312] width 20 height 18
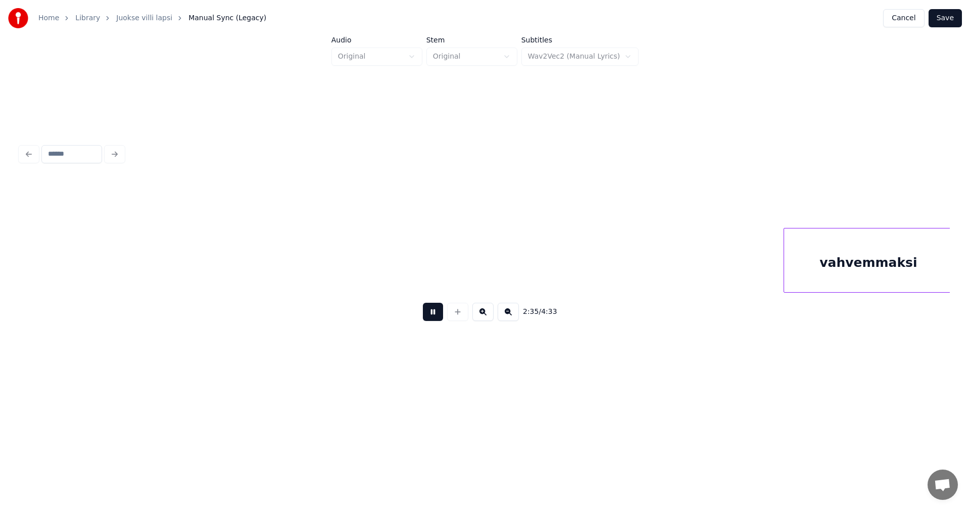
scroll to position [0, 27539]
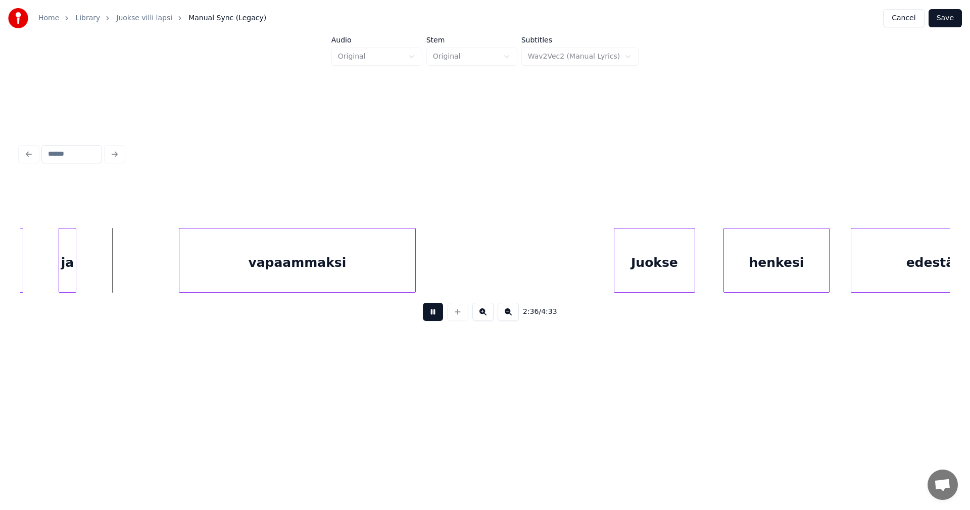
click at [433, 315] on button at bounding box center [433, 312] width 20 height 18
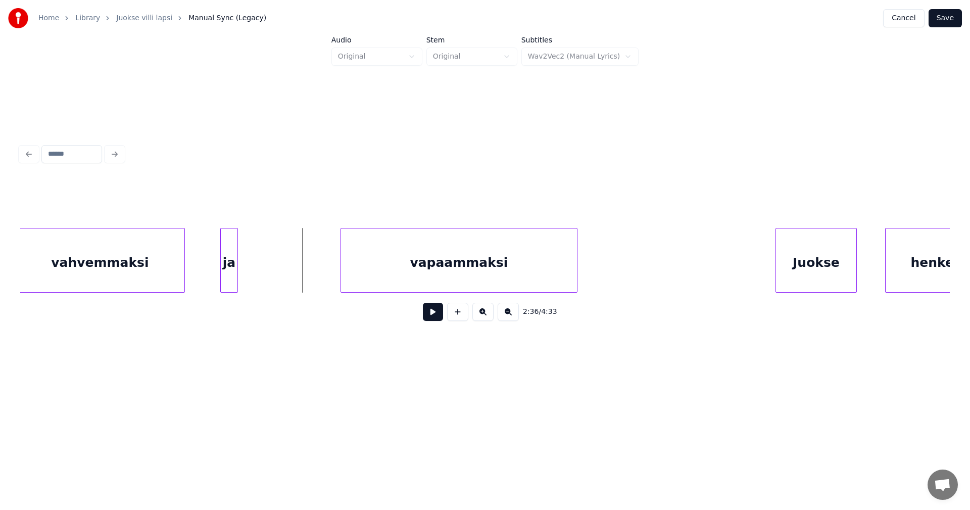
click at [115, 270] on div "vahvemmaksi" at bounding box center [100, 262] width 169 height 69
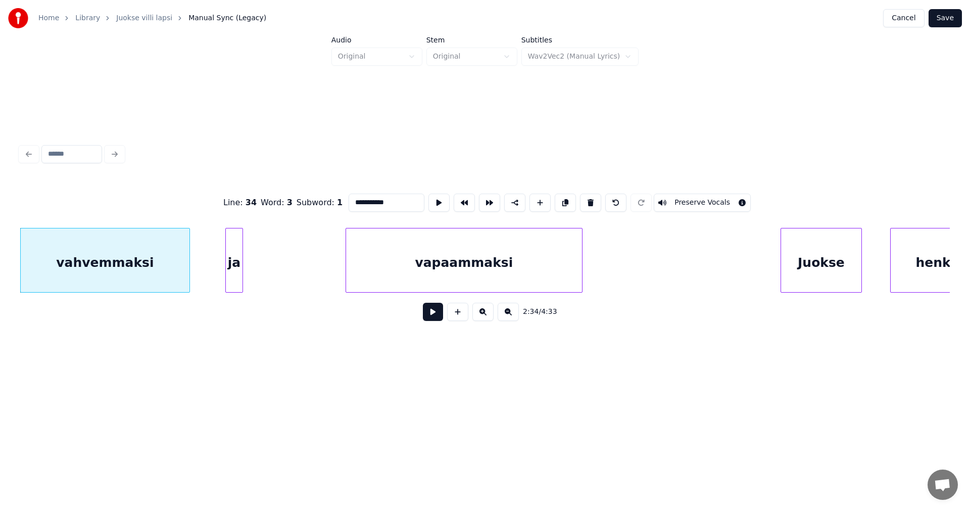
click at [431, 317] on button at bounding box center [433, 312] width 20 height 18
click at [433, 315] on button at bounding box center [433, 312] width 20 height 18
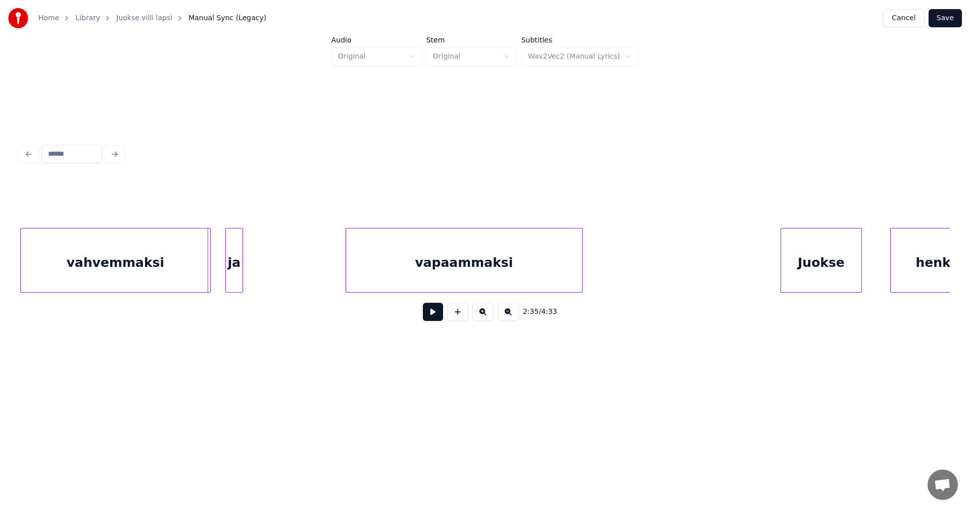
click at [209, 276] on div at bounding box center [208, 260] width 3 height 64
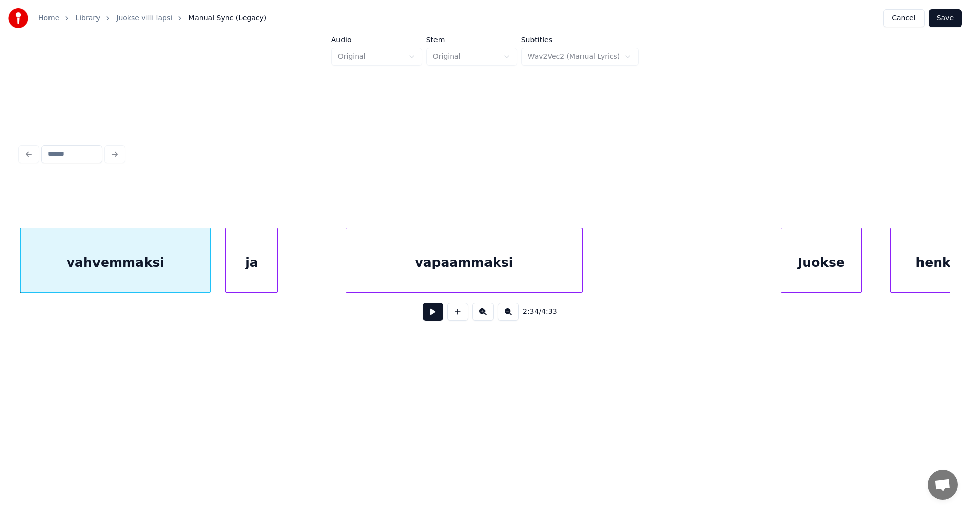
click at [276, 277] on div at bounding box center [275, 260] width 3 height 64
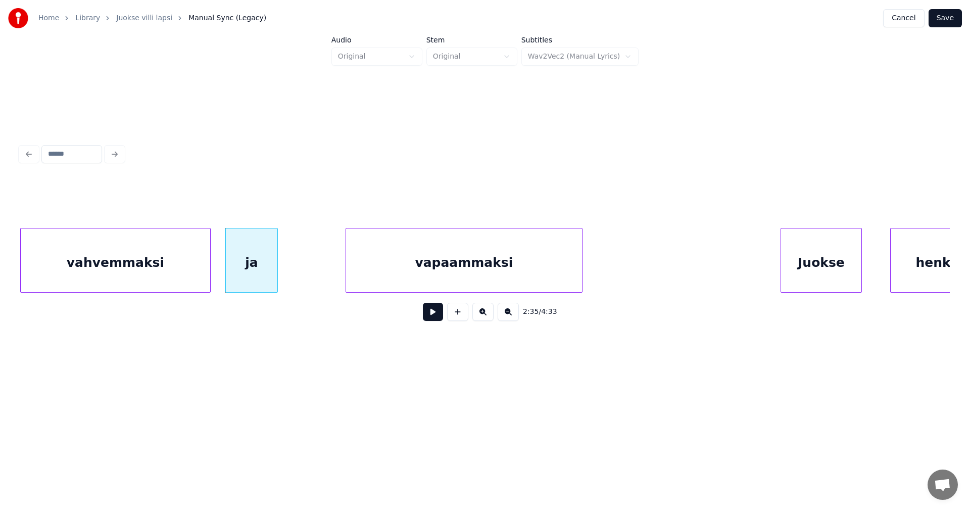
click at [429, 318] on button at bounding box center [433, 312] width 20 height 18
click at [433, 315] on button at bounding box center [433, 312] width 20 height 18
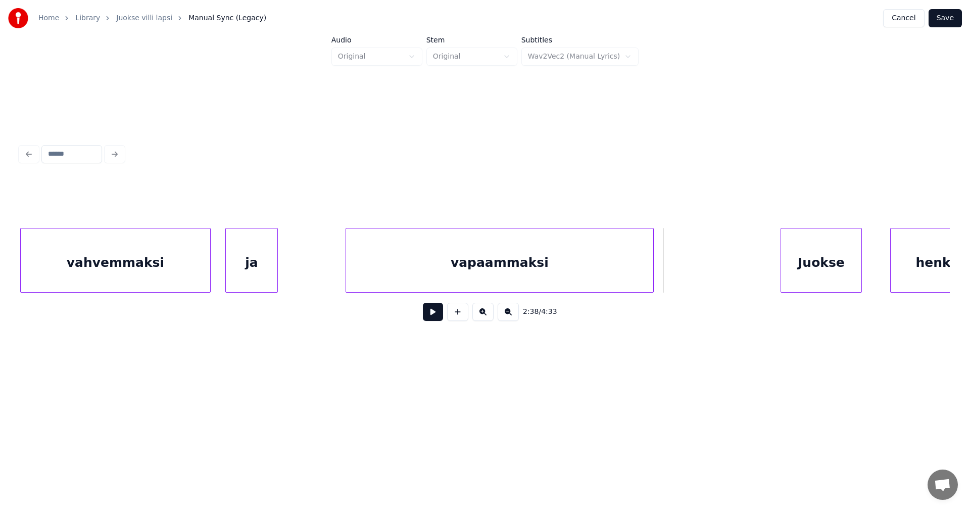
click at [651, 267] on div at bounding box center [651, 260] width 3 height 64
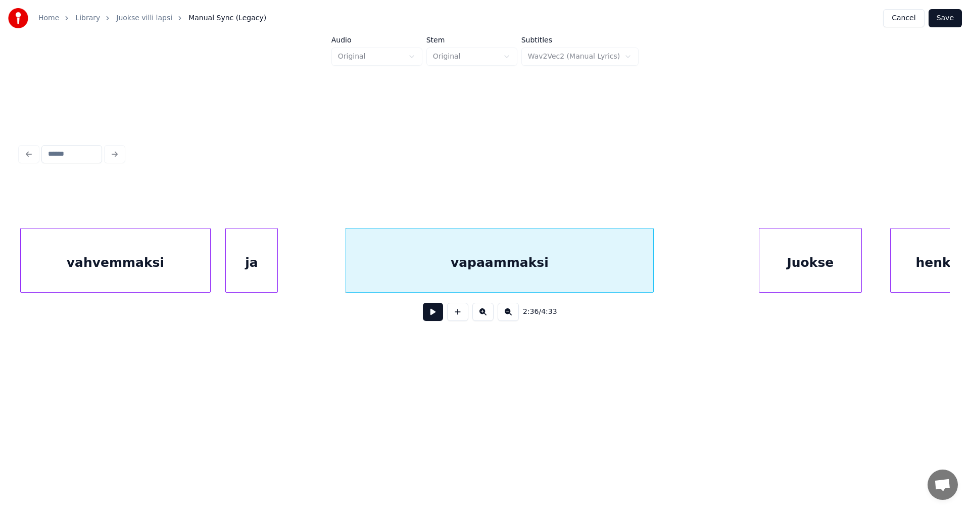
click at [759, 266] on div at bounding box center [760, 260] width 3 height 64
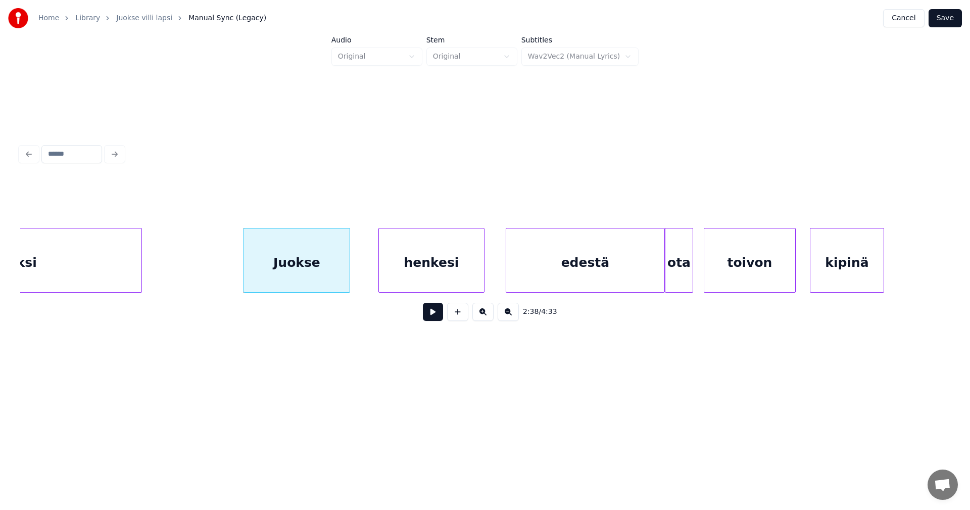
scroll to position [0, 27898]
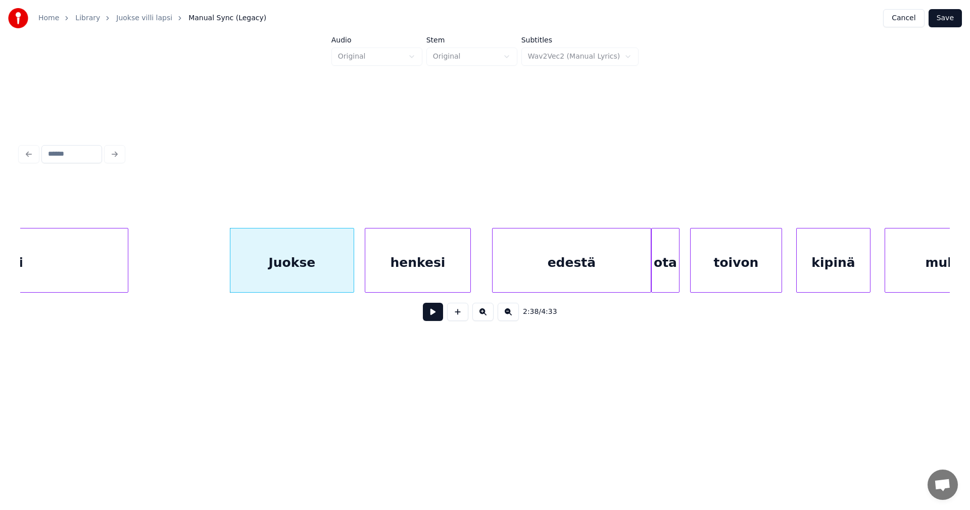
click at [352, 269] on div at bounding box center [352, 260] width 3 height 64
click at [276, 273] on div "Juokse" at bounding box center [291, 262] width 123 height 69
click at [436, 316] on button at bounding box center [433, 312] width 20 height 18
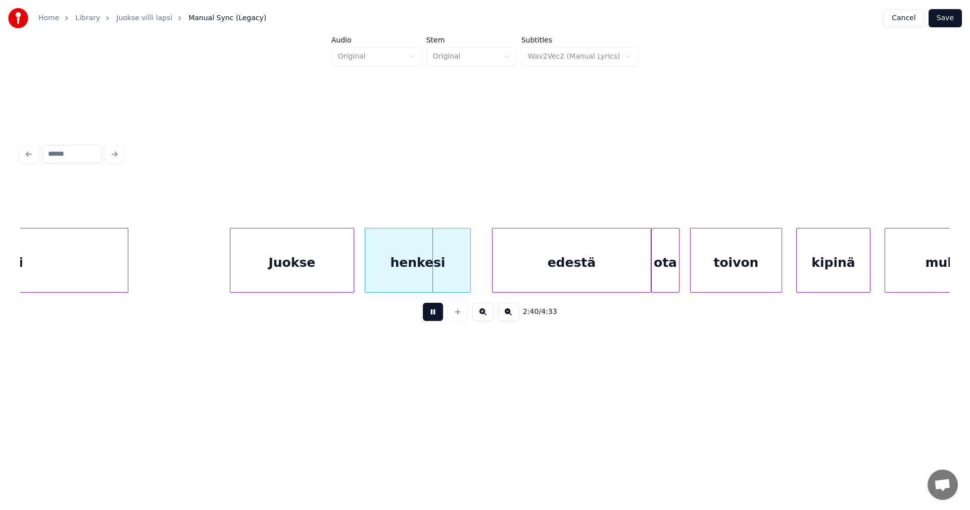
click at [434, 315] on button at bounding box center [433, 312] width 20 height 18
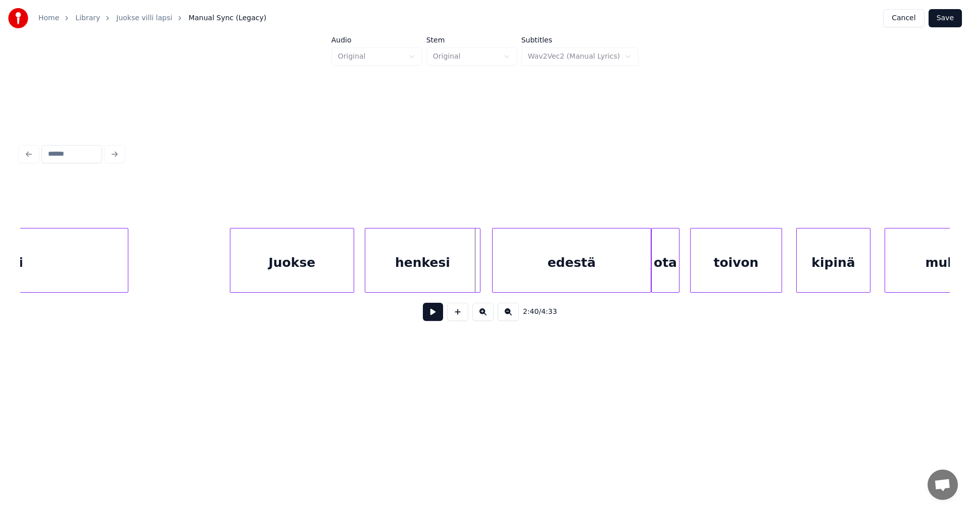
click at [477, 275] on div at bounding box center [478, 260] width 3 height 64
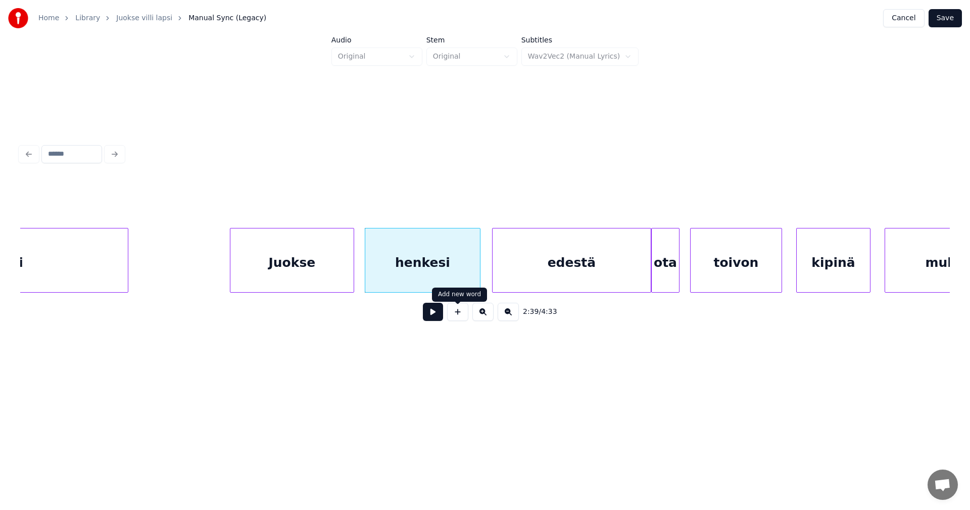
click at [438, 317] on button at bounding box center [433, 312] width 20 height 18
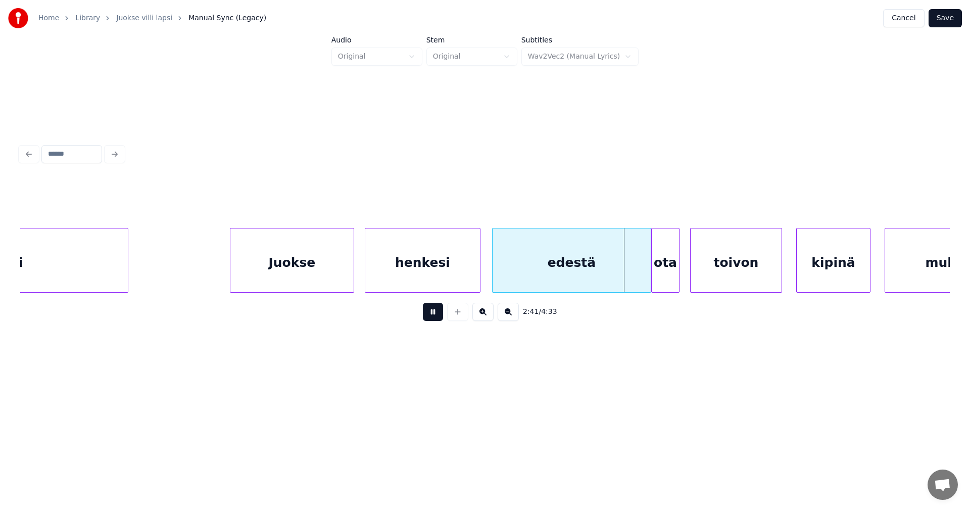
click at [438, 317] on button at bounding box center [433, 312] width 20 height 18
click at [601, 272] on div at bounding box center [602, 260] width 3 height 64
click at [642, 271] on div at bounding box center [641, 260] width 3 height 64
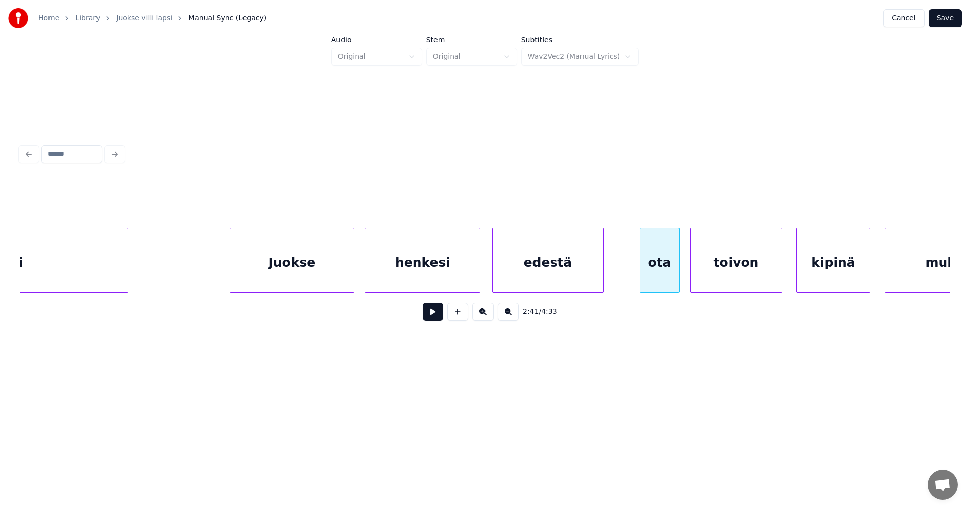
click at [426, 314] on button at bounding box center [433, 312] width 20 height 18
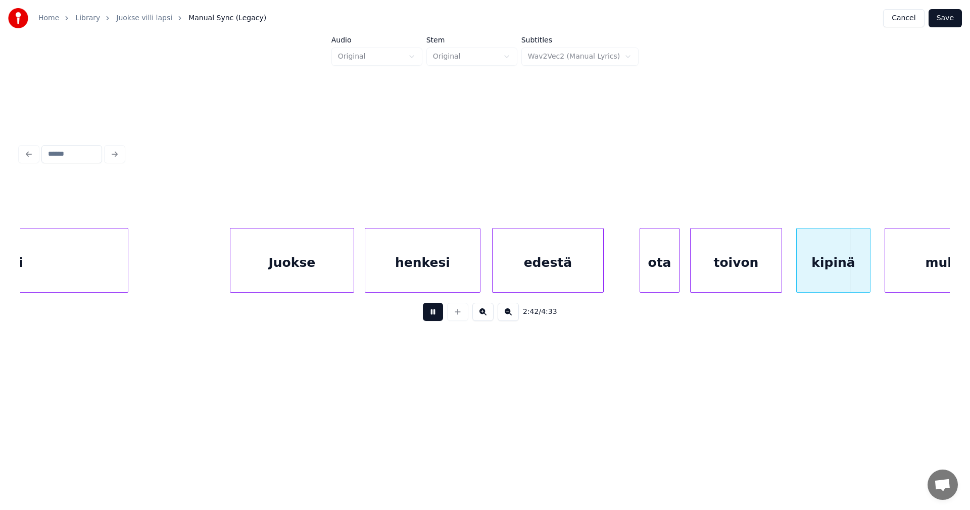
drag, startPoint x: 429, startPoint y: 313, endPoint x: 461, endPoint y: 312, distance: 31.3
click at [430, 313] on button at bounding box center [433, 312] width 20 height 18
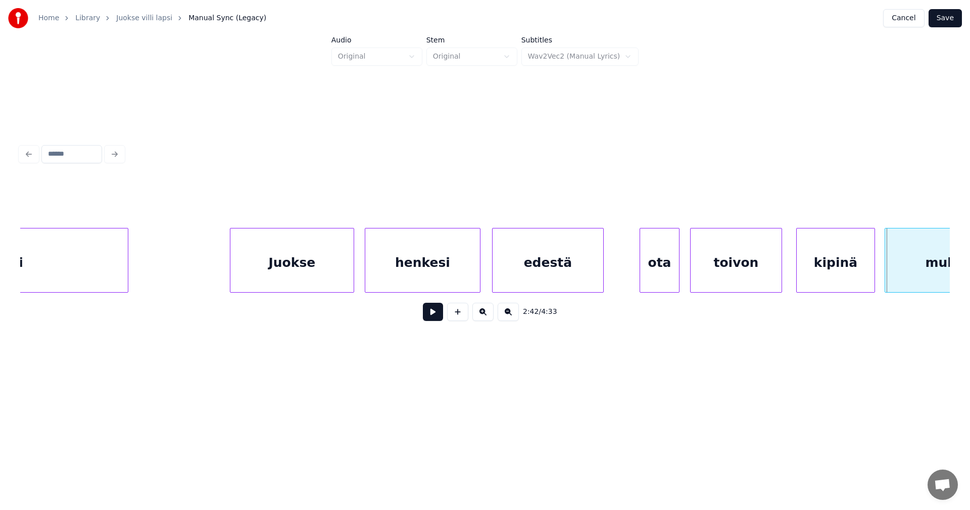
click at [873, 268] on div at bounding box center [872, 260] width 3 height 64
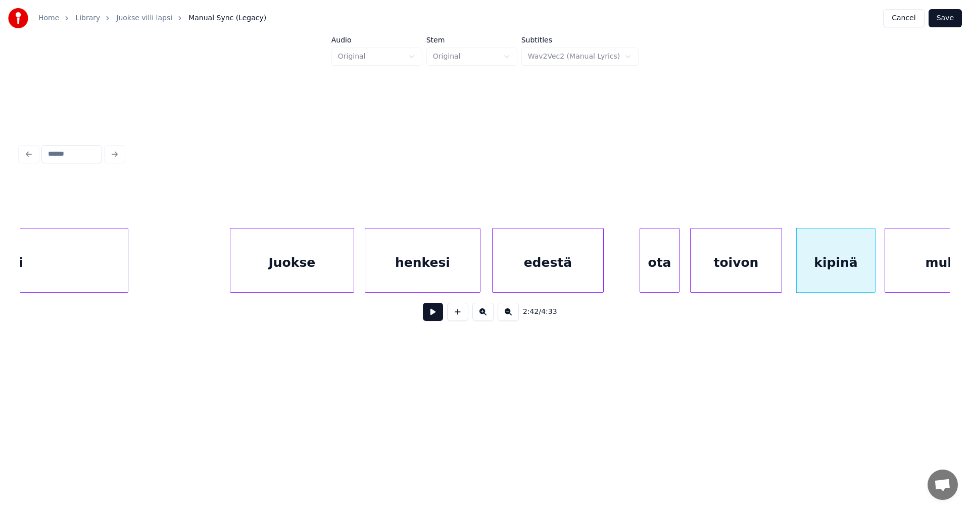
scroll to position [0, 28711]
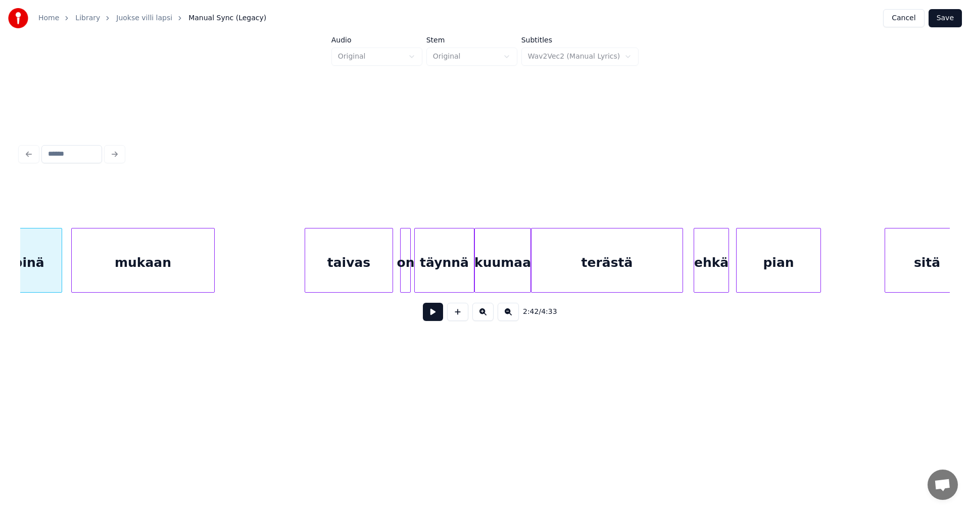
click at [214, 276] on div at bounding box center [212, 260] width 3 height 64
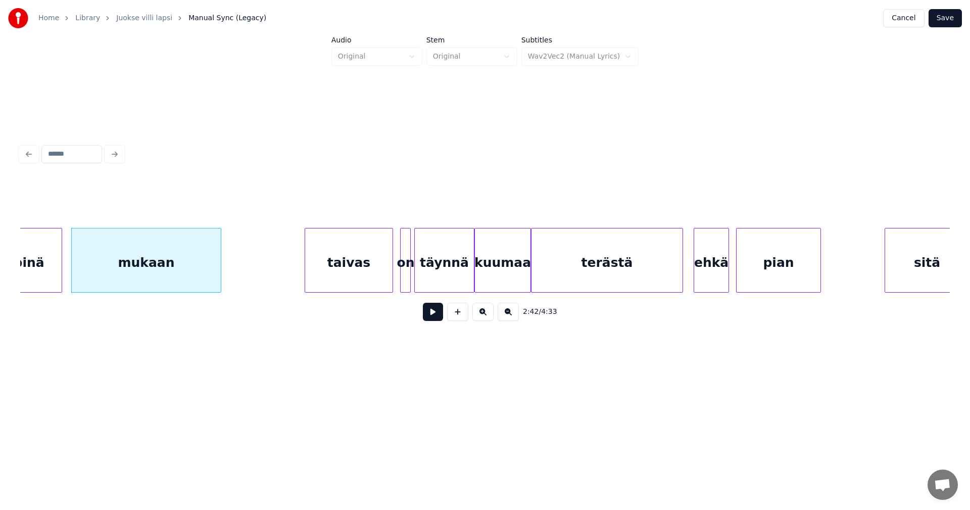
click at [219, 276] on div at bounding box center [219, 260] width 3 height 64
click at [376, 268] on div "taivas" at bounding box center [348, 262] width 87 height 69
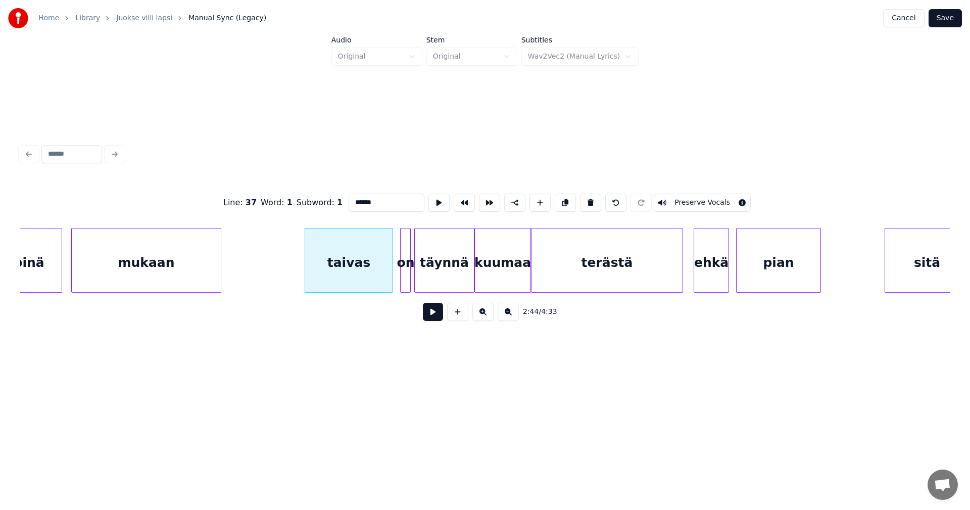
click at [431, 313] on button at bounding box center [433, 312] width 20 height 18
click at [431, 312] on button at bounding box center [433, 312] width 20 height 18
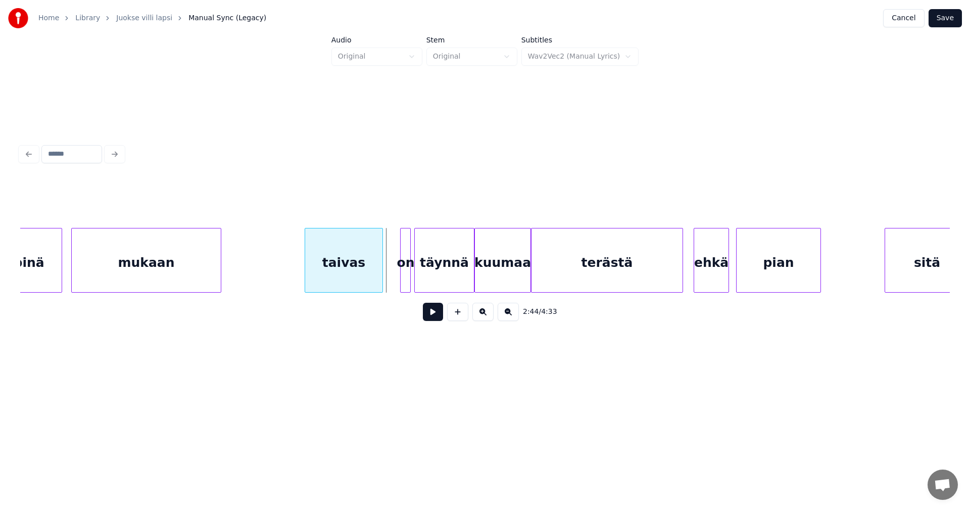
click at [382, 272] on div at bounding box center [380, 260] width 3 height 64
click at [388, 272] on div at bounding box center [388, 260] width 3 height 64
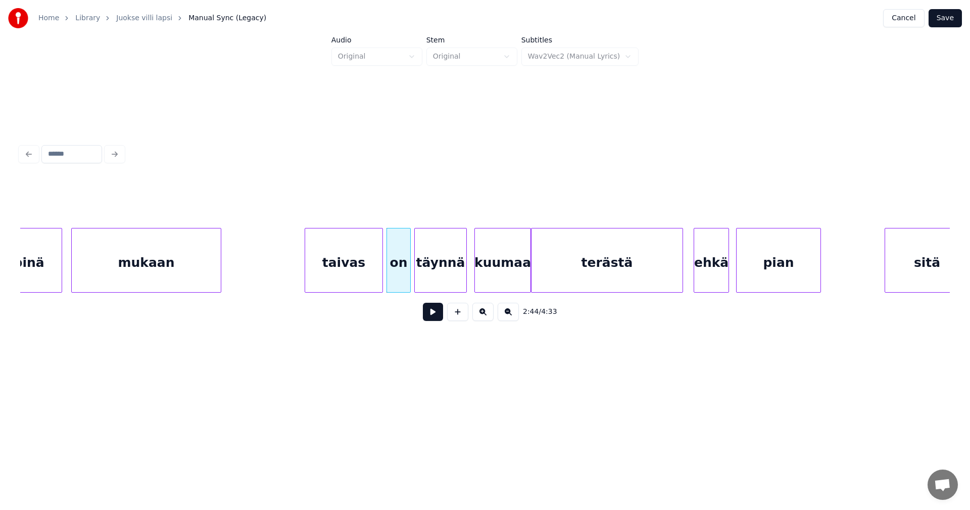
click at [465, 275] on div at bounding box center [464, 260] width 3 height 64
click at [503, 274] on div "kuumaa" at bounding box center [503, 262] width 56 height 69
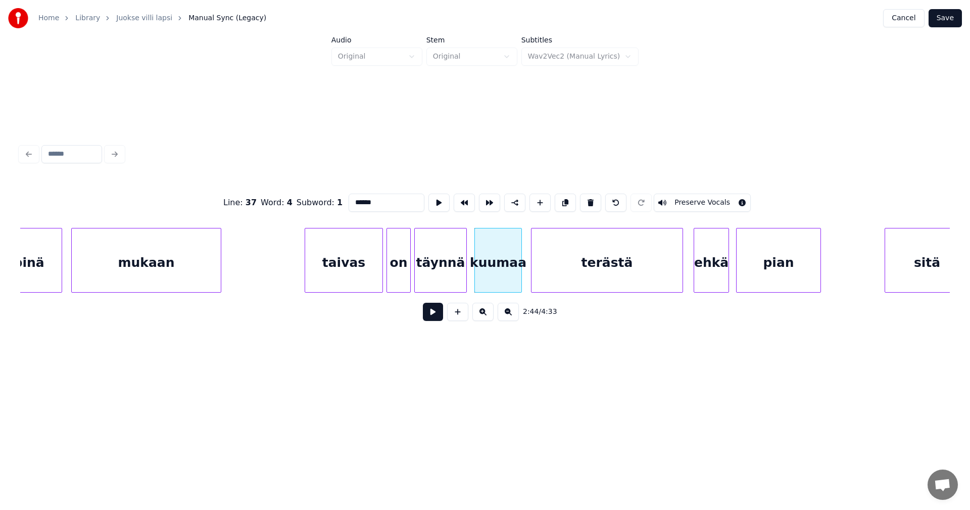
click at [521, 277] on div at bounding box center [519, 260] width 3 height 64
click at [500, 282] on div "kuumaa" at bounding box center [498, 262] width 46 height 69
click at [440, 313] on button at bounding box center [433, 312] width 20 height 18
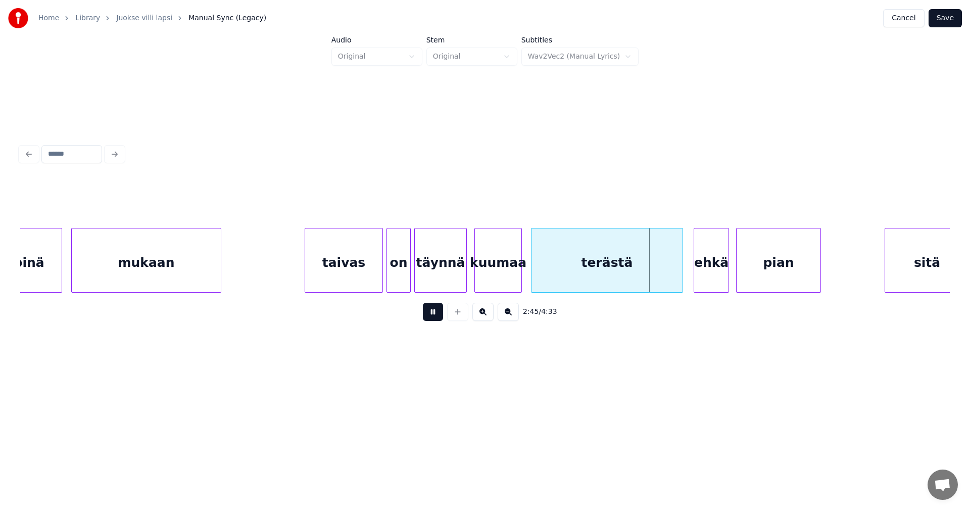
click at [440, 313] on button at bounding box center [433, 312] width 20 height 18
click at [676, 266] on div at bounding box center [676, 260] width 3 height 64
click at [697, 267] on div "ehkä" at bounding box center [709, 262] width 34 height 69
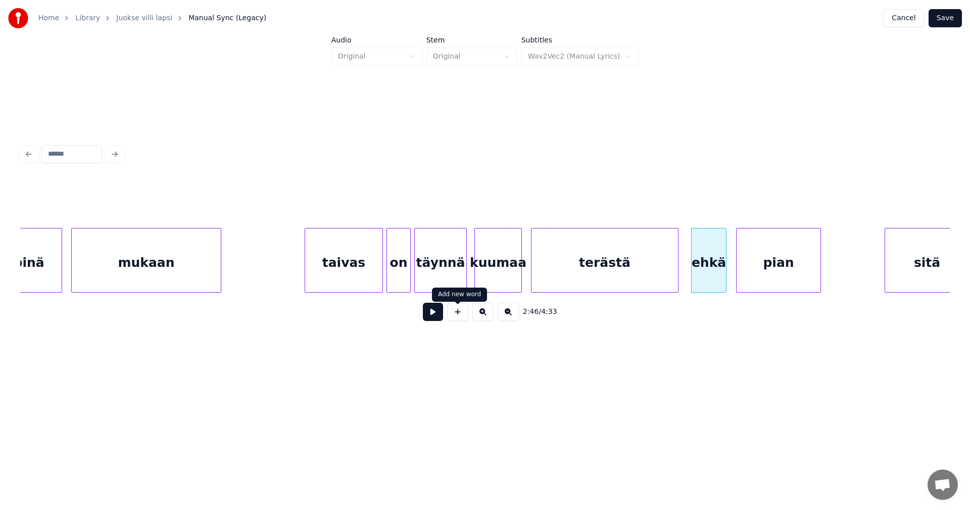
click at [440, 312] on button at bounding box center [433, 312] width 20 height 18
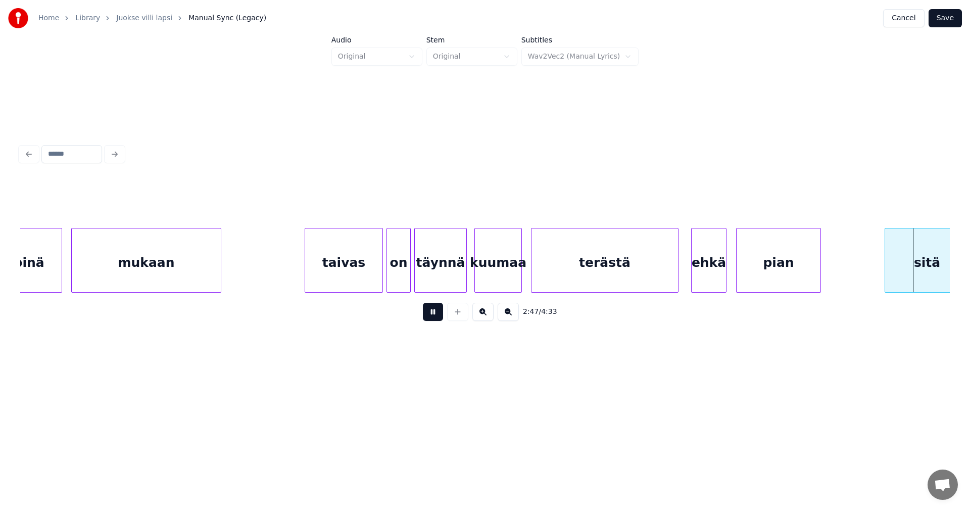
drag, startPoint x: 440, startPoint y: 312, endPoint x: 807, endPoint y: 280, distance: 368.6
click at [453, 312] on div "2:47 / 4:33" at bounding box center [484, 312] width 913 height 22
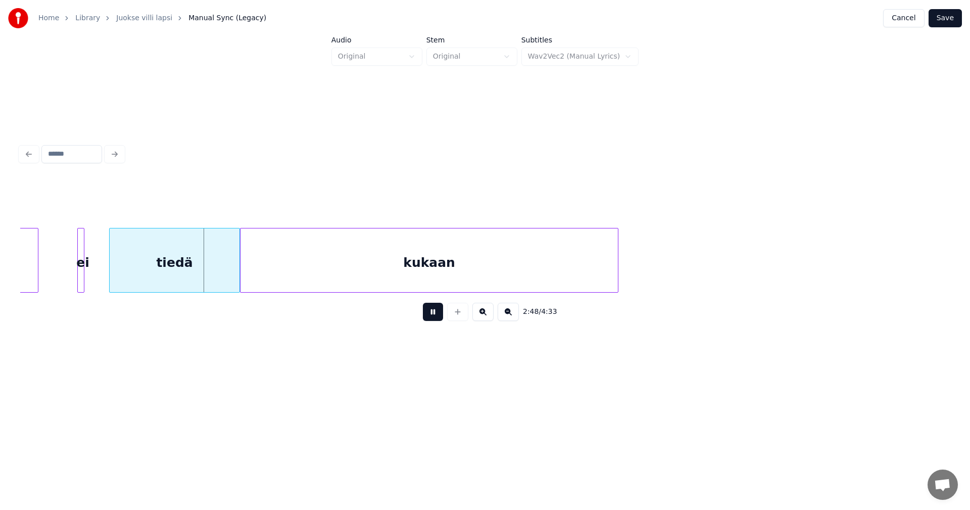
scroll to position [0, 29775]
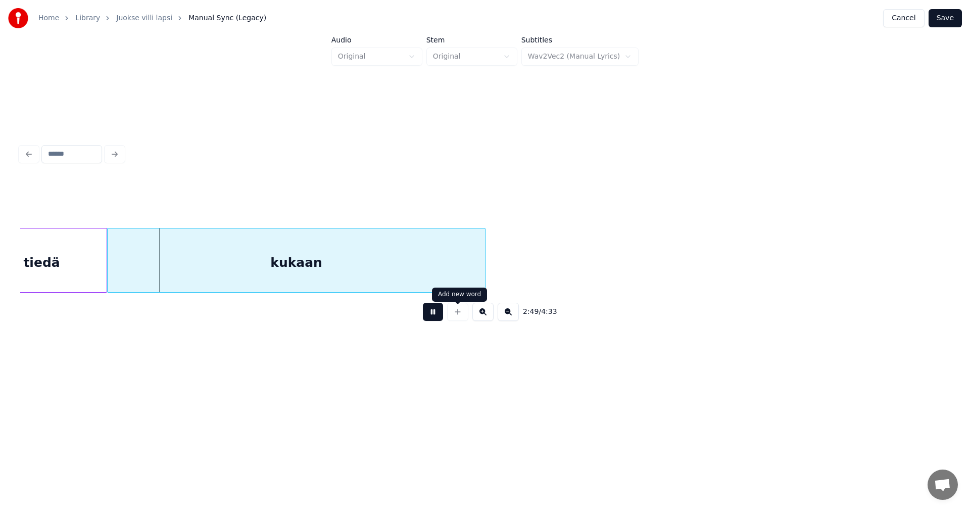
click at [435, 312] on button at bounding box center [433, 312] width 20 height 18
click at [401, 287] on div "kukaan" at bounding box center [296, 262] width 377 height 69
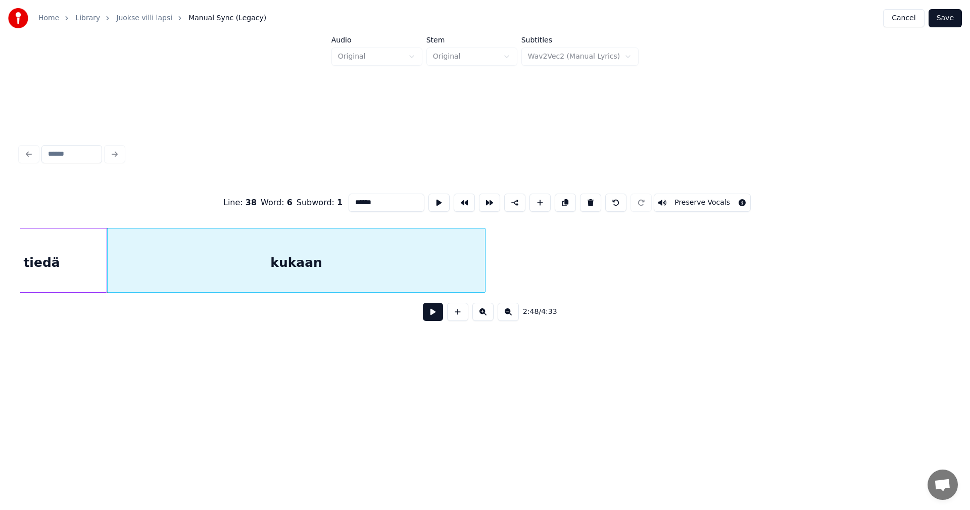
scroll to position [0, 28962]
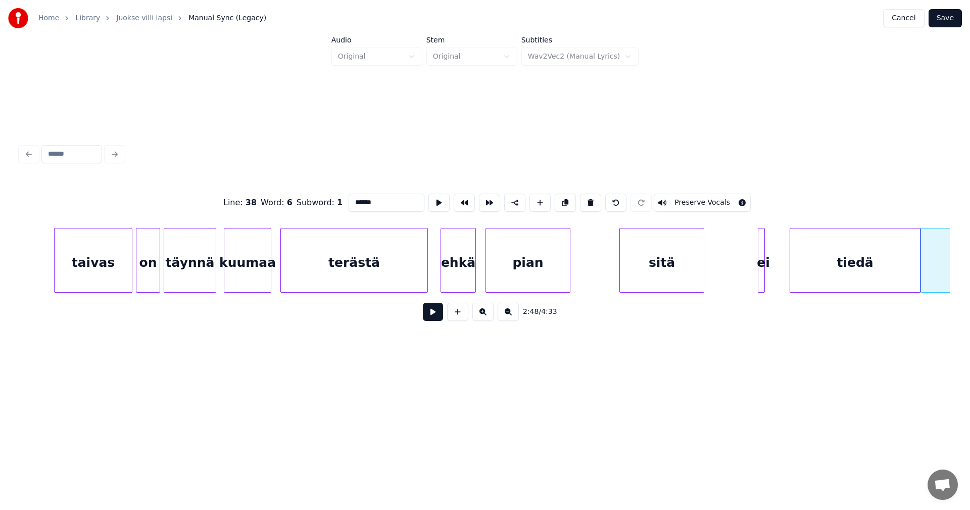
click at [631, 270] on div "sitä" at bounding box center [662, 262] width 84 height 69
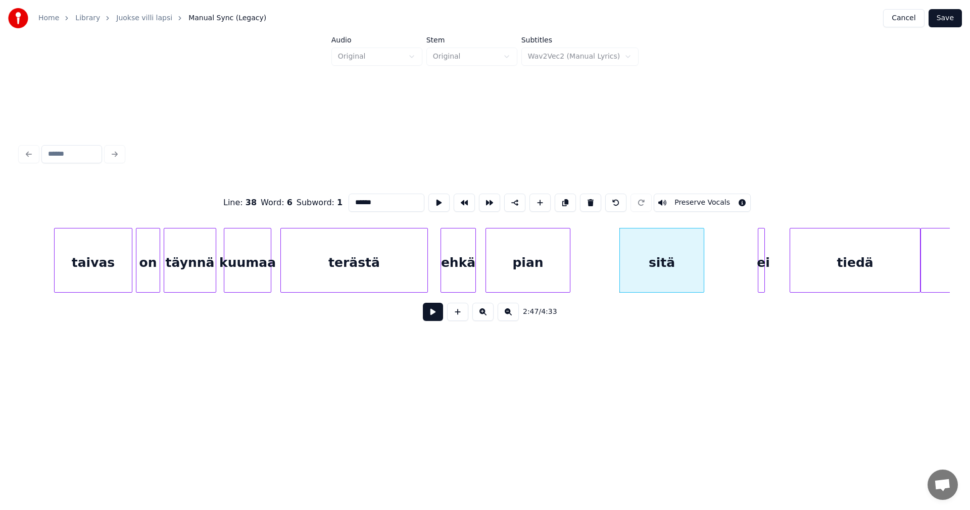
click at [441, 315] on button at bounding box center [433, 312] width 20 height 18
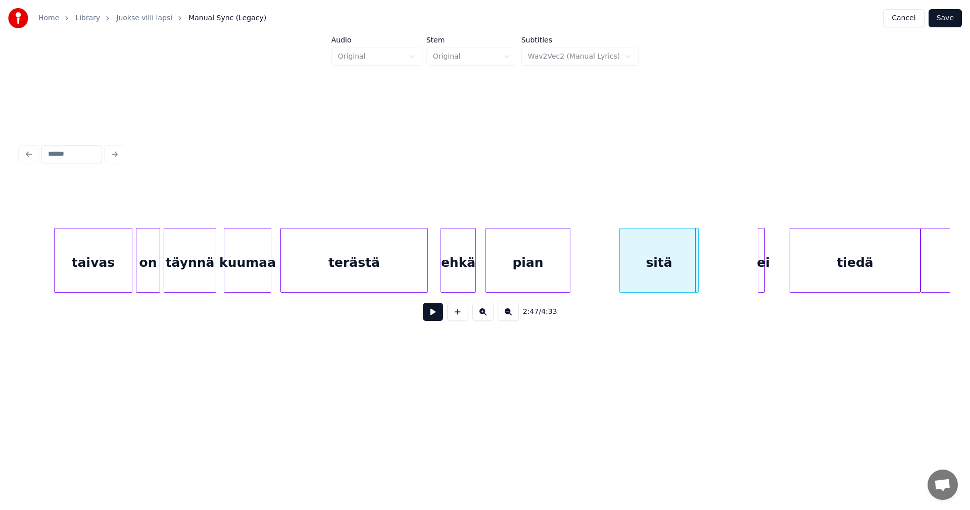
click at [695, 271] on div at bounding box center [696, 260] width 3 height 64
click at [703, 268] on div at bounding box center [703, 260] width 3 height 64
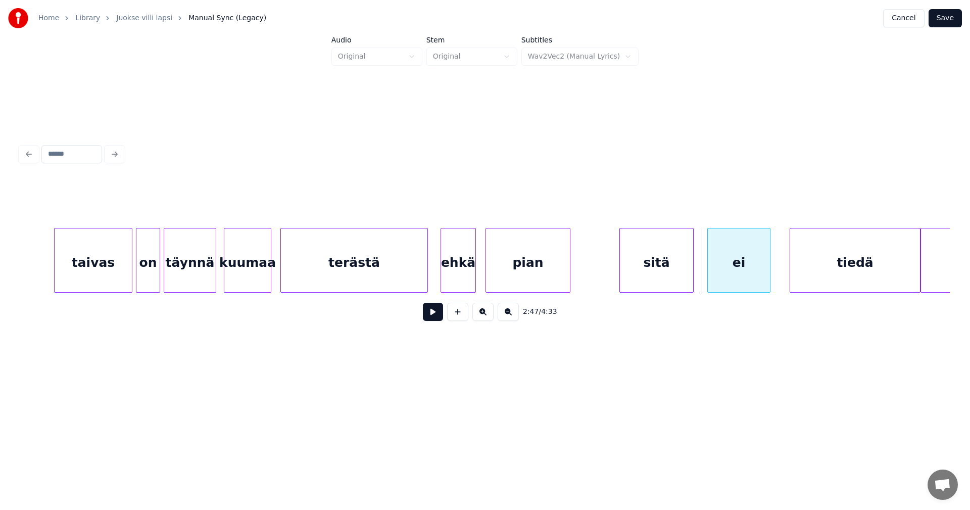
click at [747, 271] on div "ei" at bounding box center [739, 262] width 62 height 69
click at [424, 314] on button at bounding box center [433, 312] width 20 height 18
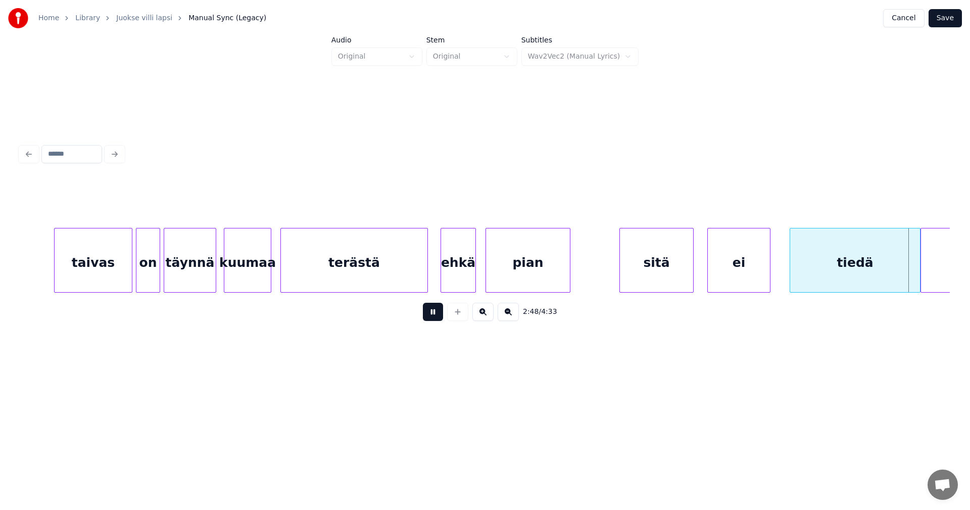
drag, startPoint x: 429, startPoint y: 313, endPoint x: 651, endPoint y: 299, distance: 222.2
click at [430, 313] on button at bounding box center [433, 312] width 20 height 18
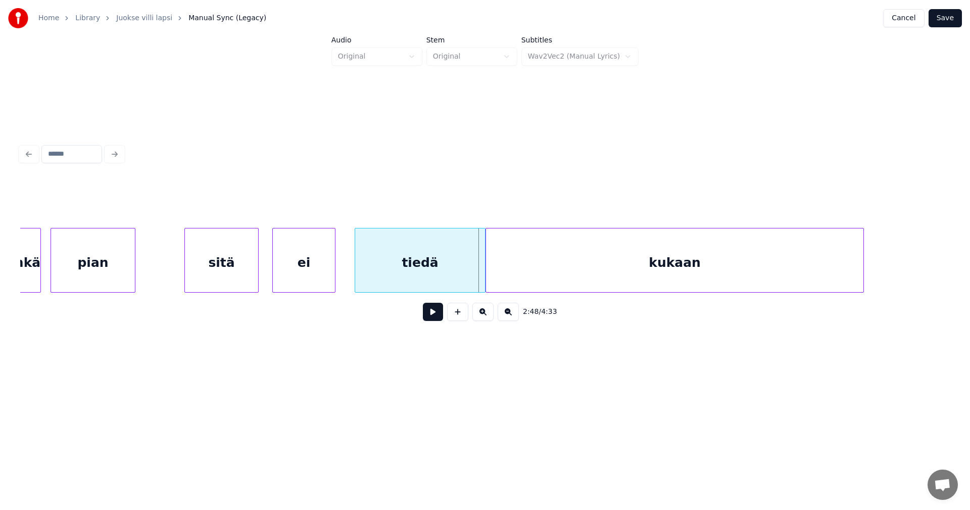
scroll to position [0, 29406]
click at [330, 267] on div at bounding box center [329, 260] width 3 height 64
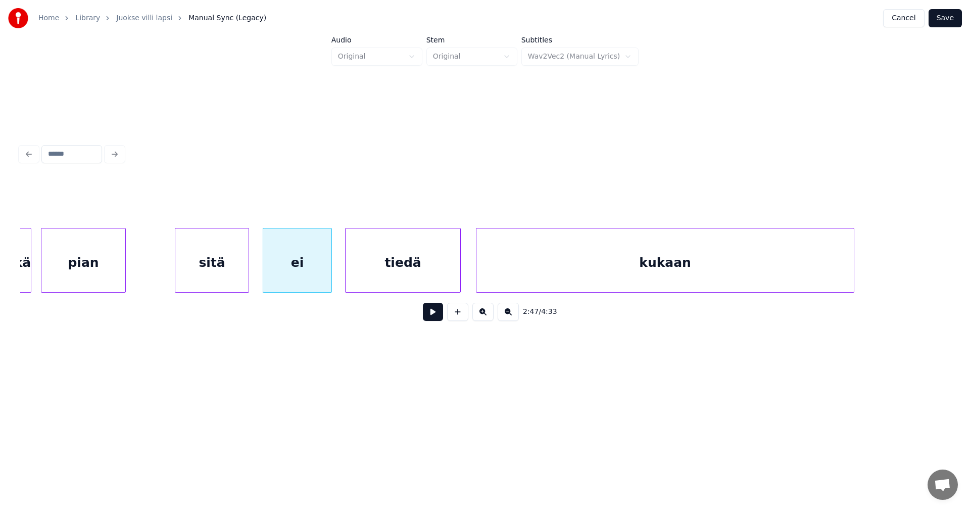
click at [458, 266] on div at bounding box center [458, 260] width 3 height 64
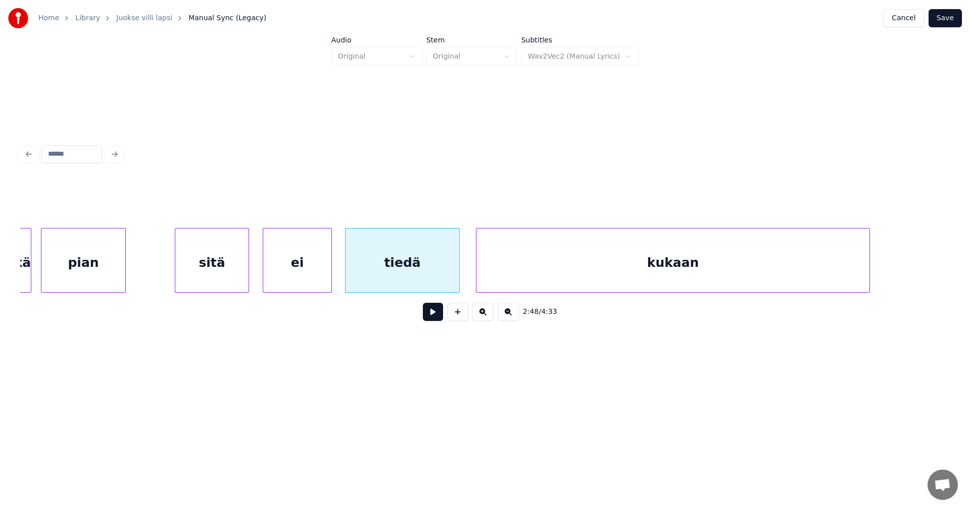
click at [869, 272] on div at bounding box center [867, 260] width 3 height 64
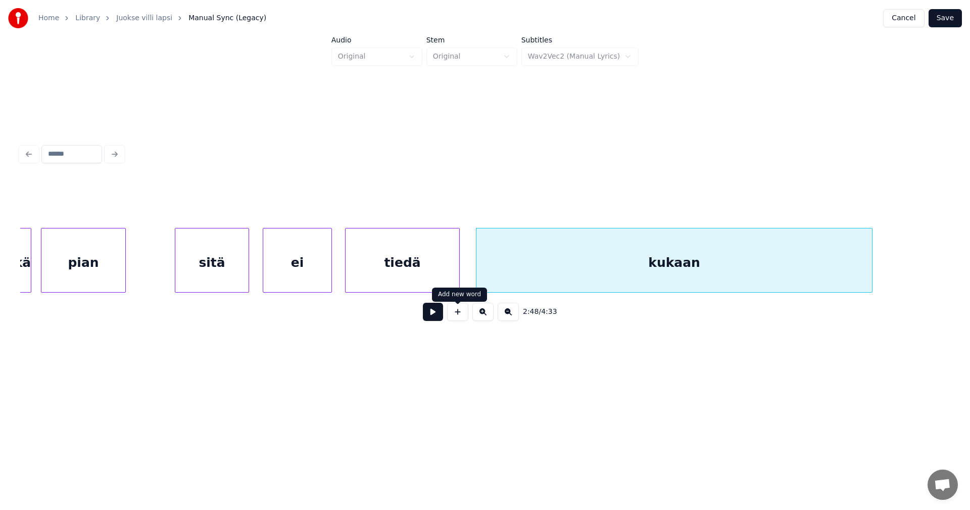
click at [432, 316] on button at bounding box center [433, 312] width 20 height 18
click at [432, 315] on button at bounding box center [433, 312] width 20 height 18
click at [539, 252] on div "kukaan" at bounding box center [674, 262] width 396 height 69
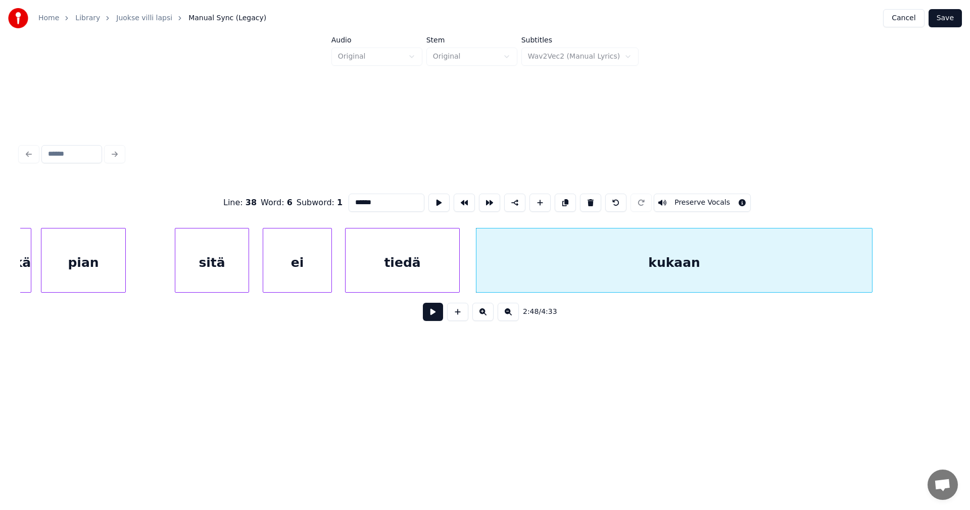
click at [395, 202] on input "******" at bounding box center [387, 202] width 76 height 18
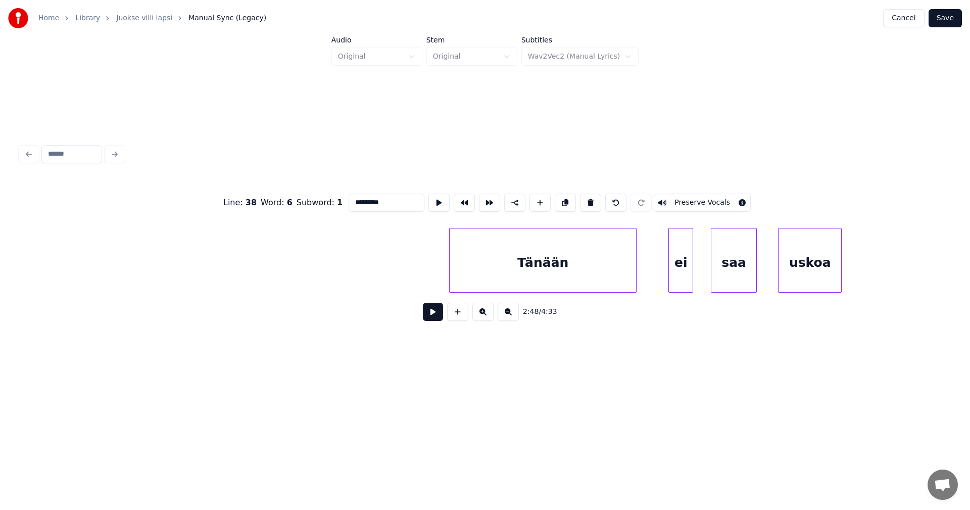
scroll to position [0, 30387]
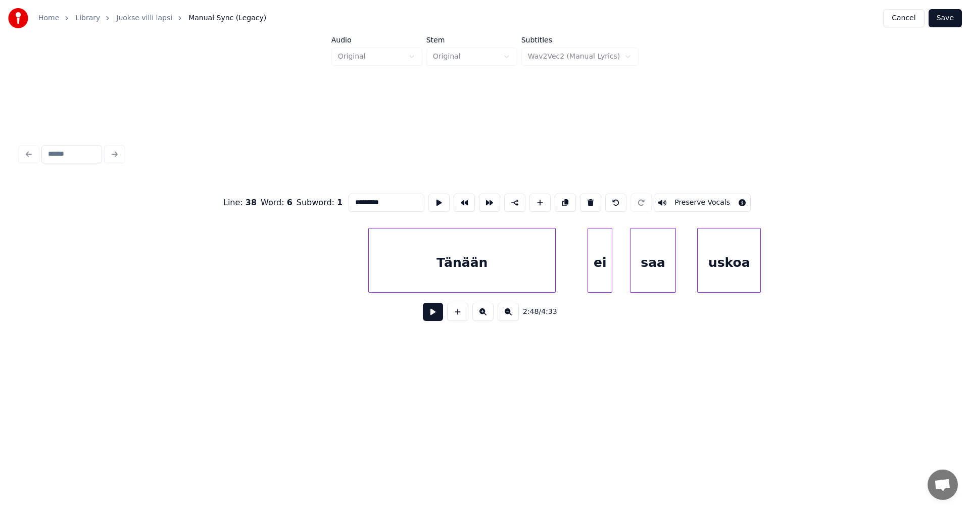
click at [516, 273] on div "Tänään" at bounding box center [462, 262] width 186 height 69
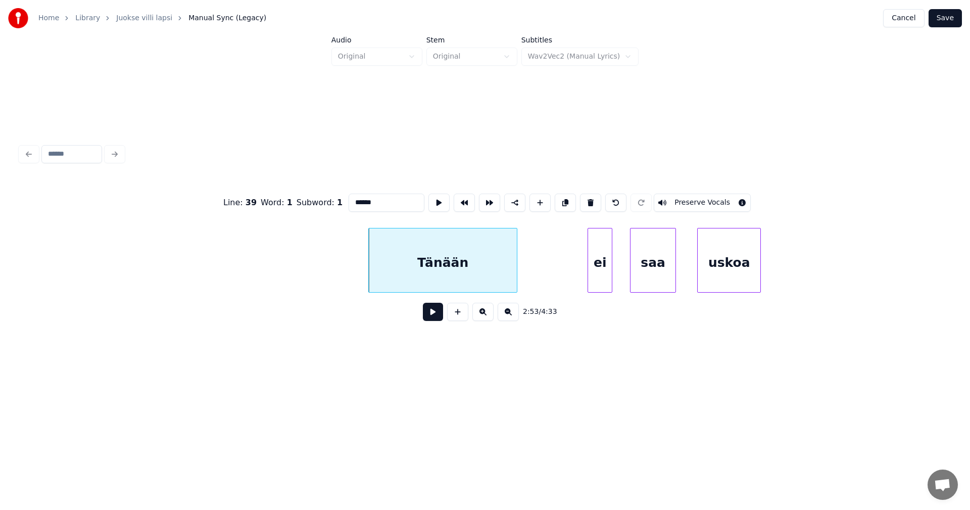
click at [515, 279] on div at bounding box center [515, 260] width 3 height 64
click at [595, 274] on div "ei" at bounding box center [600, 262] width 24 height 69
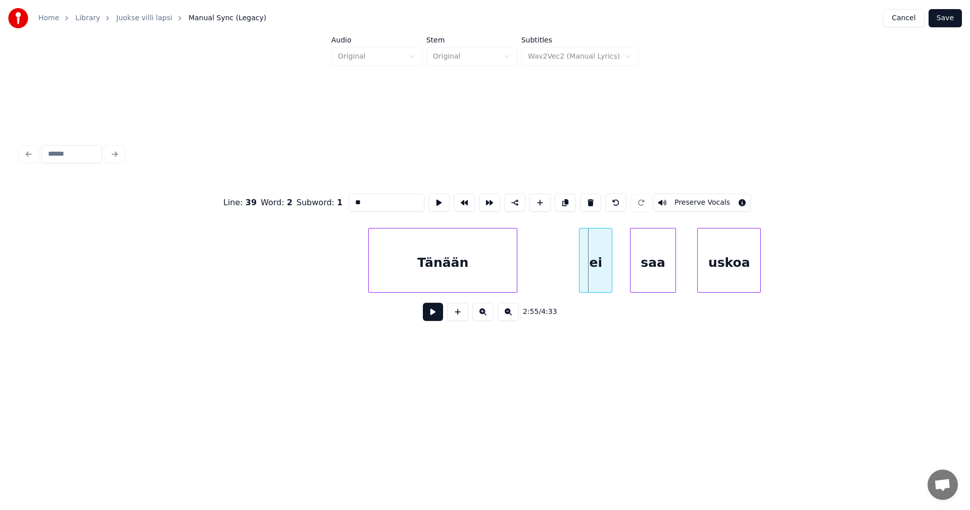
click at [580, 277] on div at bounding box center [580, 260] width 3 height 64
click at [681, 271] on div at bounding box center [680, 260] width 3 height 64
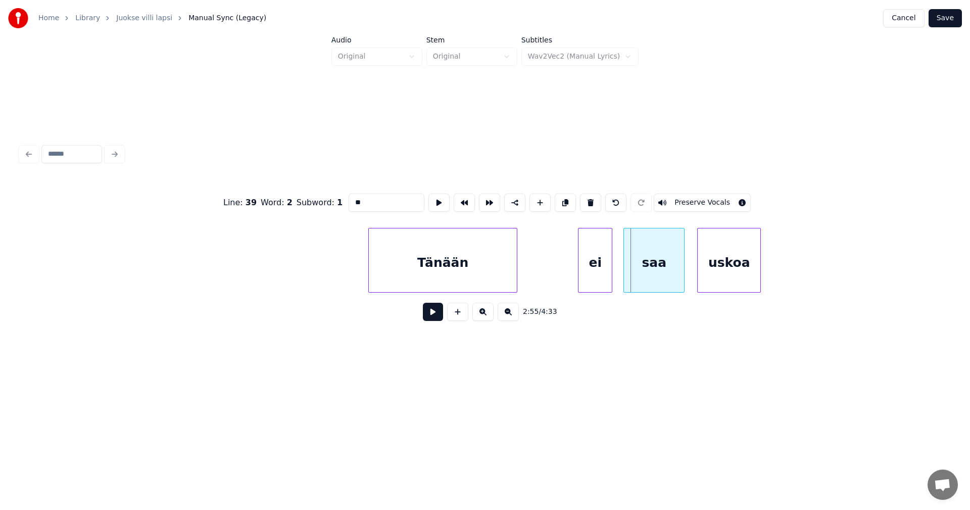
click at [626, 272] on div at bounding box center [625, 260] width 3 height 64
click at [596, 279] on div "ei" at bounding box center [594, 262] width 33 height 69
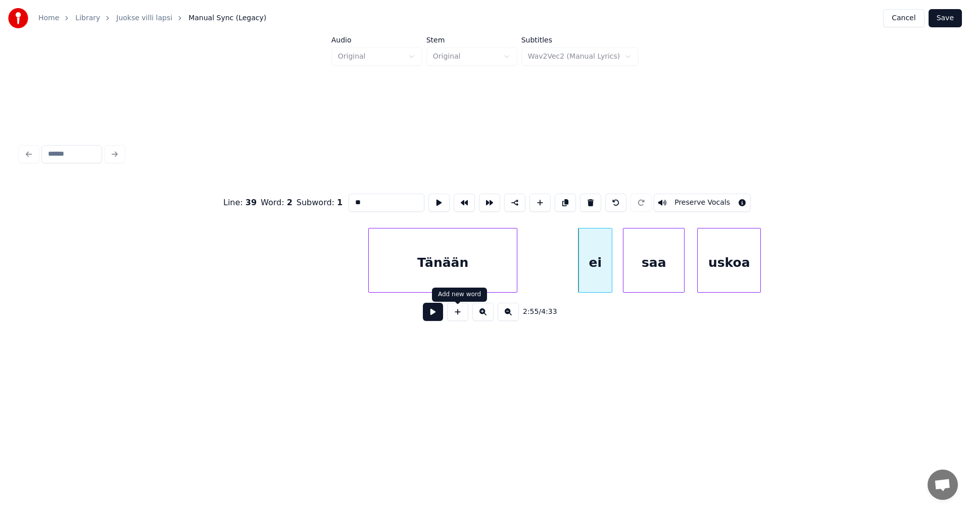
type input "**"
click at [428, 315] on button at bounding box center [433, 312] width 20 height 18
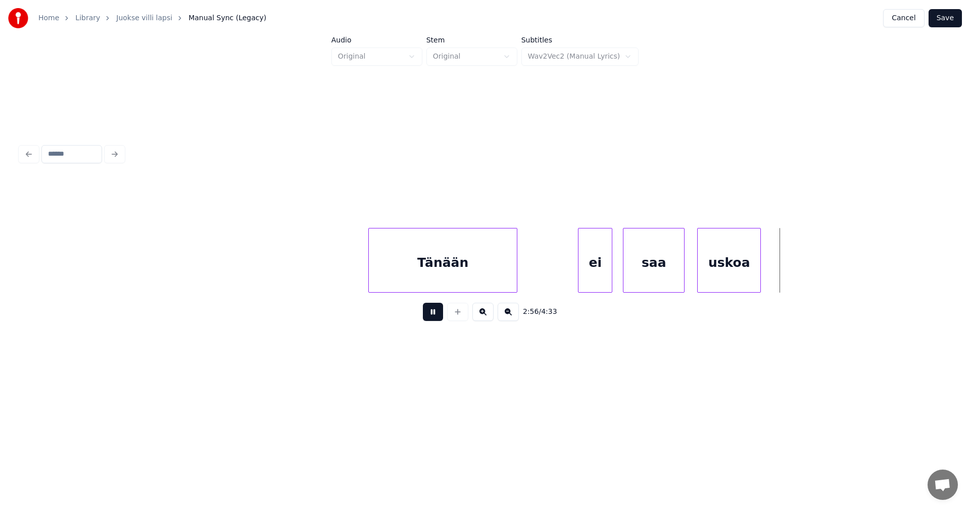
click at [430, 314] on button at bounding box center [433, 312] width 20 height 18
click at [841, 270] on div at bounding box center [840, 260] width 3 height 64
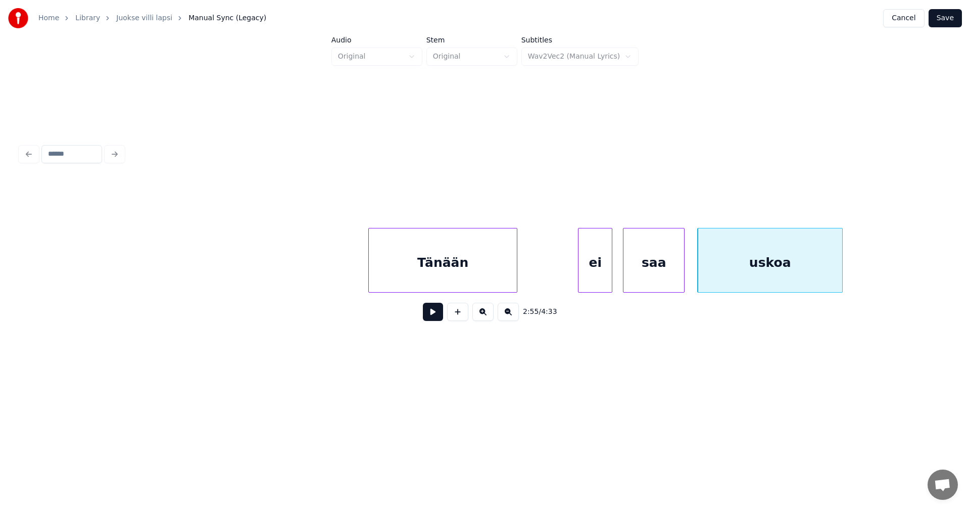
click at [764, 283] on div "uskoa" at bounding box center [770, 262] width 144 height 69
click at [440, 320] on button at bounding box center [433, 312] width 20 height 18
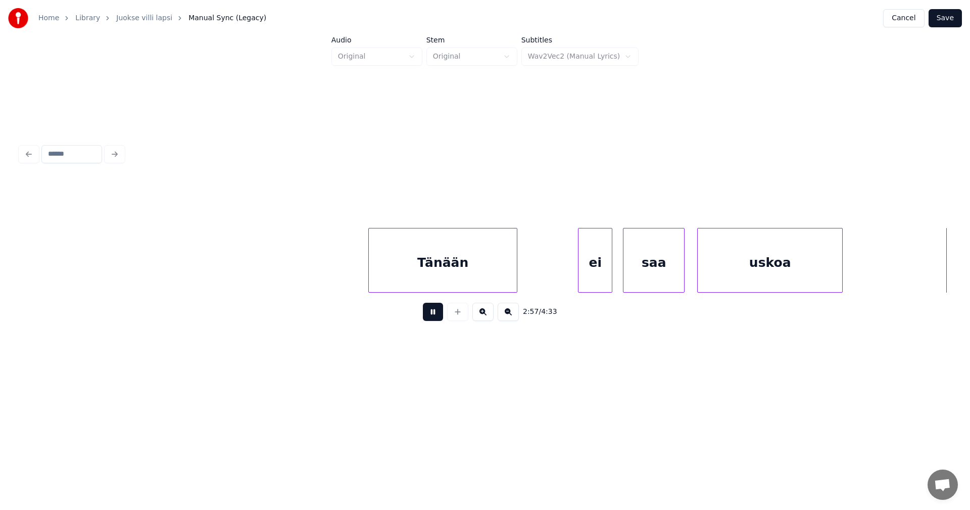
scroll to position [0, 31319]
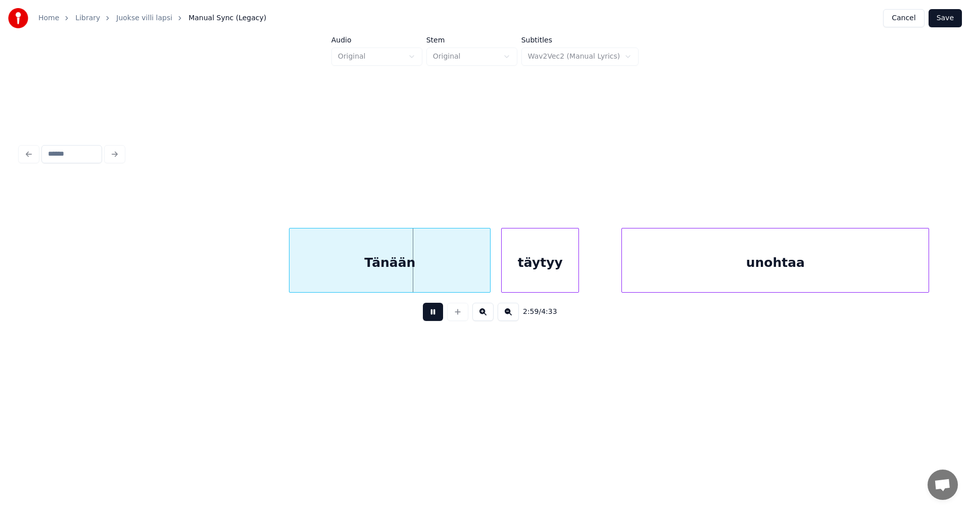
drag, startPoint x: 438, startPoint y: 314, endPoint x: 447, endPoint y: 307, distance: 10.7
click at [438, 313] on button at bounding box center [433, 312] width 20 height 18
click at [427, 270] on div at bounding box center [428, 260] width 3 height 64
click at [584, 273] on div "täytyy" at bounding box center [545, 260] width 78 height 65
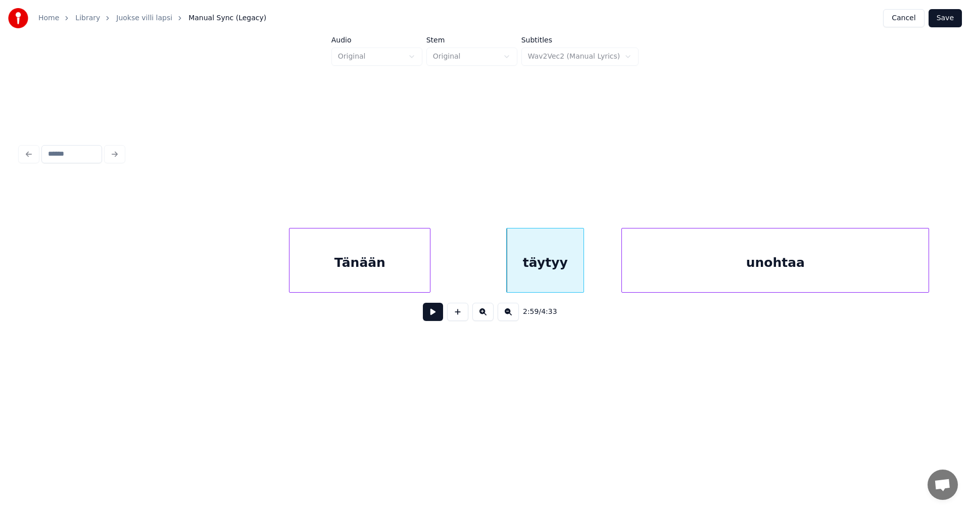
click at [606, 271] on div at bounding box center [605, 260] width 3 height 64
click at [436, 320] on button at bounding box center [433, 312] width 20 height 18
click at [436, 314] on button at bounding box center [433, 312] width 20 height 18
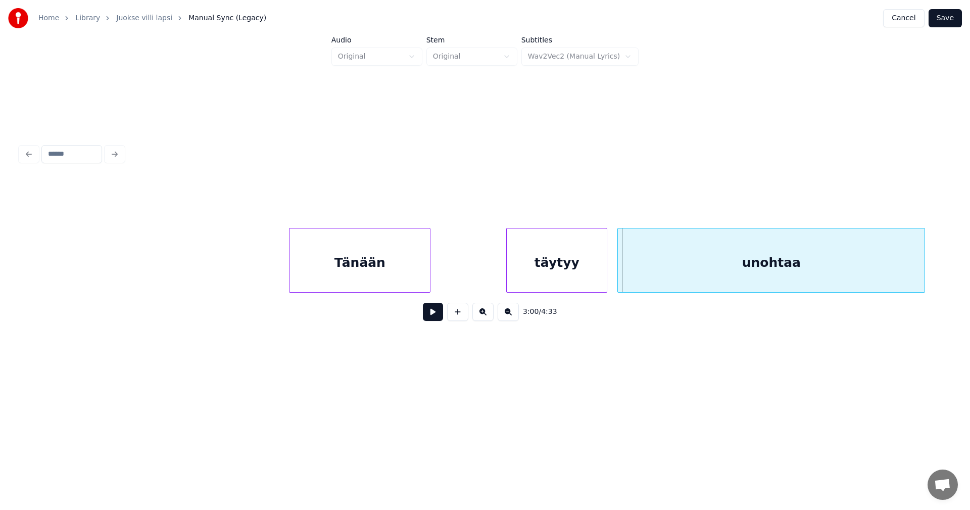
click at [658, 272] on div "unohtaa" at bounding box center [771, 262] width 307 height 69
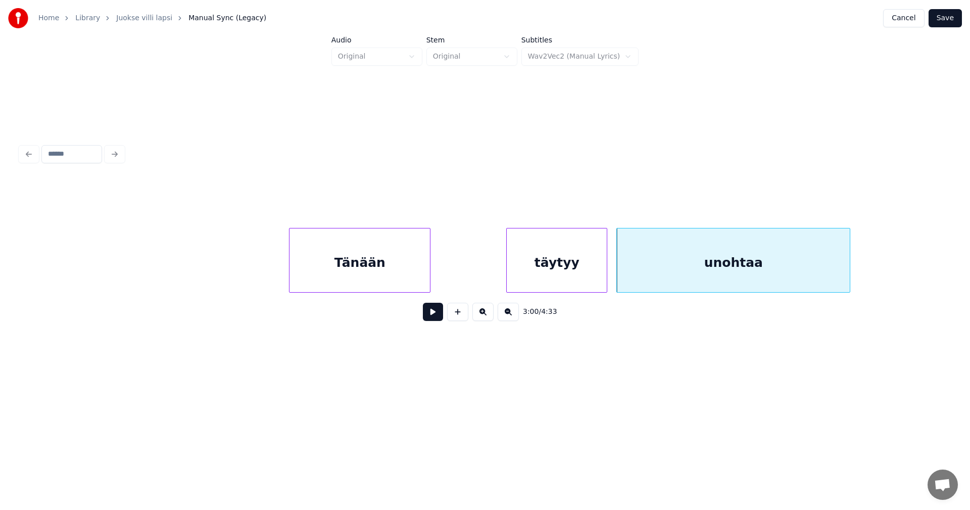
click at [847, 272] on div at bounding box center [848, 260] width 3 height 64
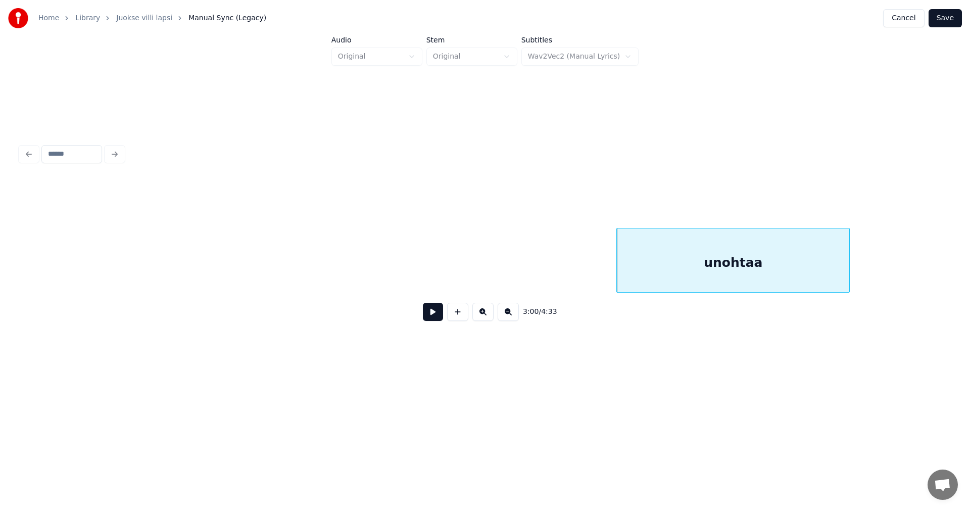
scroll to position [0, 32132]
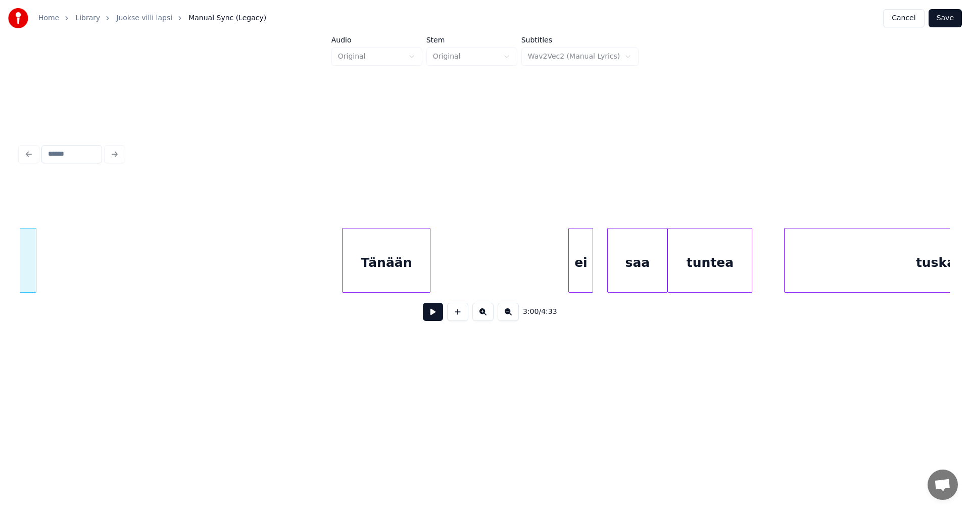
click at [386, 269] on div "Tänään" at bounding box center [385, 262] width 87 height 69
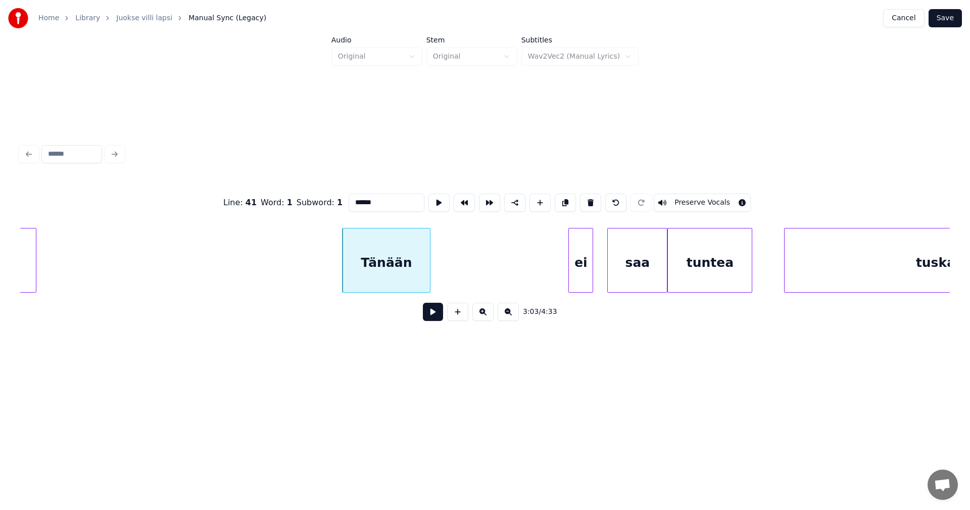
click at [436, 315] on button at bounding box center [433, 312] width 20 height 18
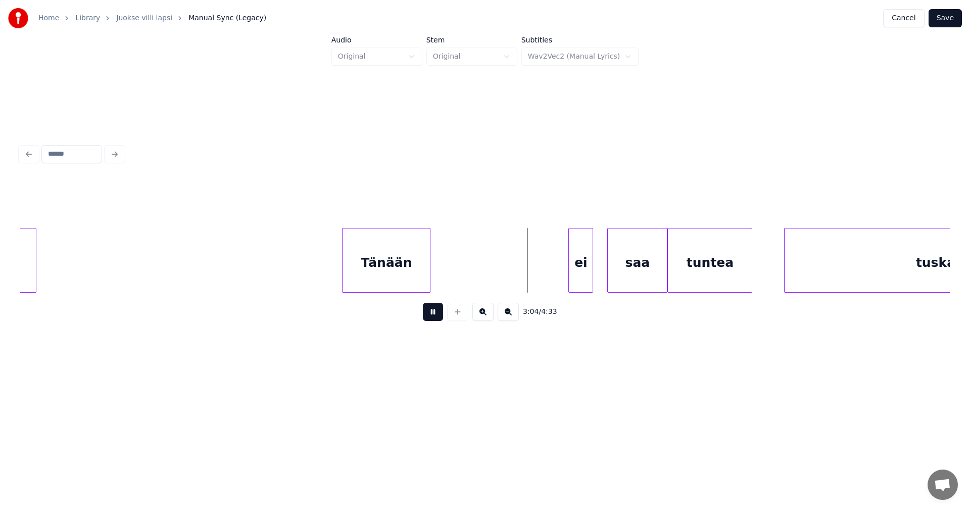
drag, startPoint x: 436, startPoint y: 315, endPoint x: 447, endPoint y: 313, distance: 10.7
click at [436, 315] on button at bounding box center [433, 312] width 20 height 18
click at [418, 266] on div "Tänään" at bounding box center [385, 262] width 87 height 69
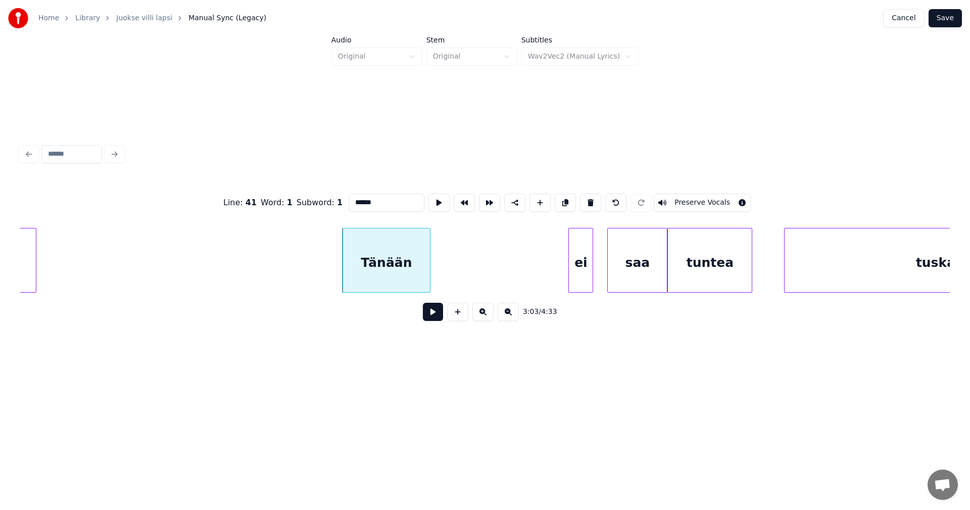
click at [583, 266] on div "ei" at bounding box center [581, 262] width 24 height 69
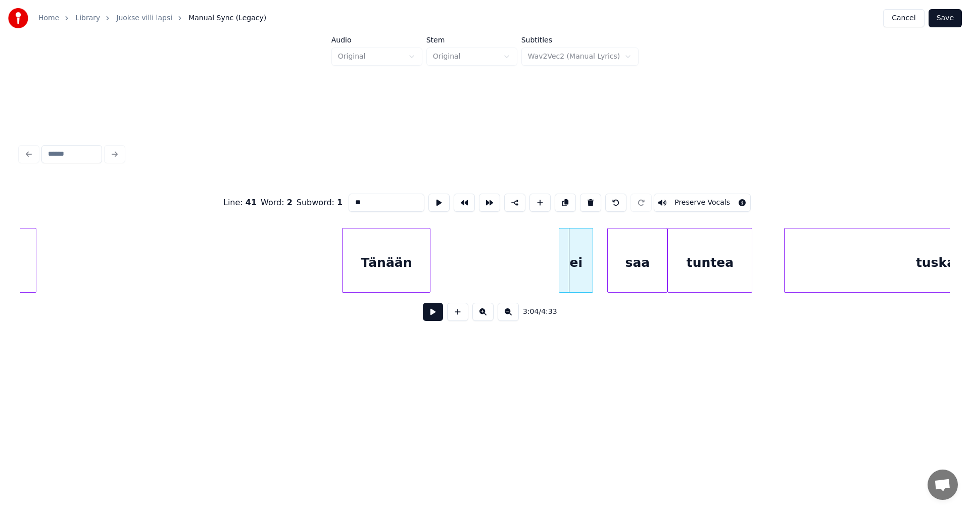
click at [561, 267] on div at bounding box center [560, 260] width 3 height 64
click at [615, 269] on div "saa" at bounding box center [633, 262] width 59 height 69
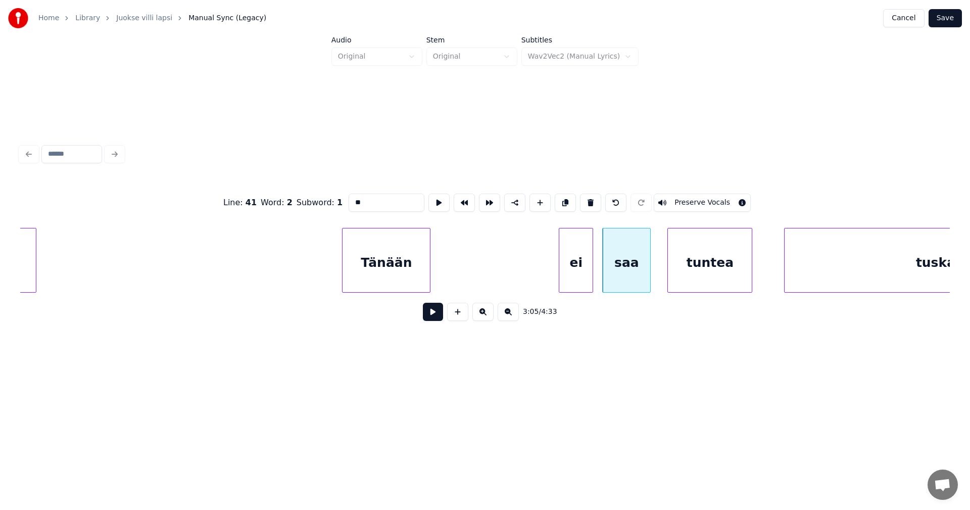
click at [648, 271] on div at bounding box center [648, 260] width 3 height 64
click at [387, 276] on div "Tänään" at bounding box center [385, 262] width 87 height 69
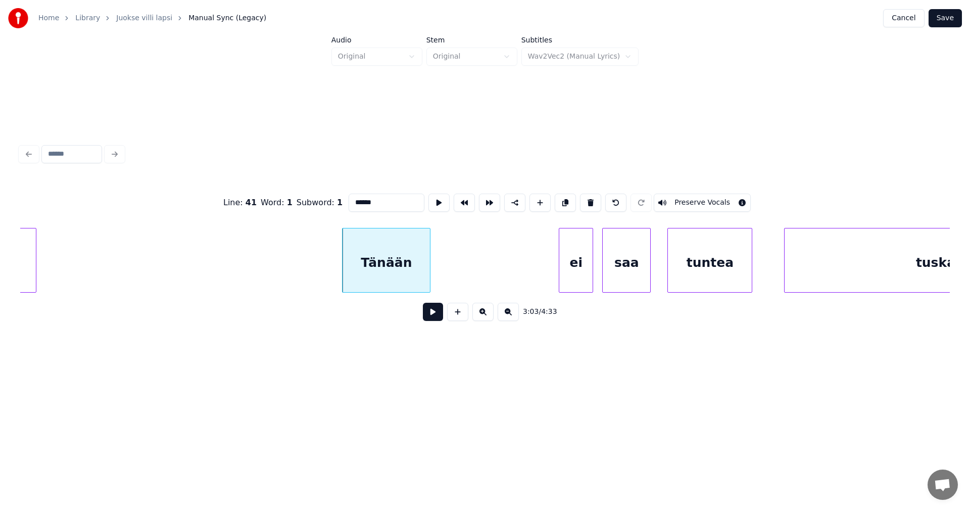
click at [388, 202] on input "******" at bounding box center [387, 202] width 76 height 18
click at [574, 280] on div "ei" at bounding box center [575, 262] width 33 height 69
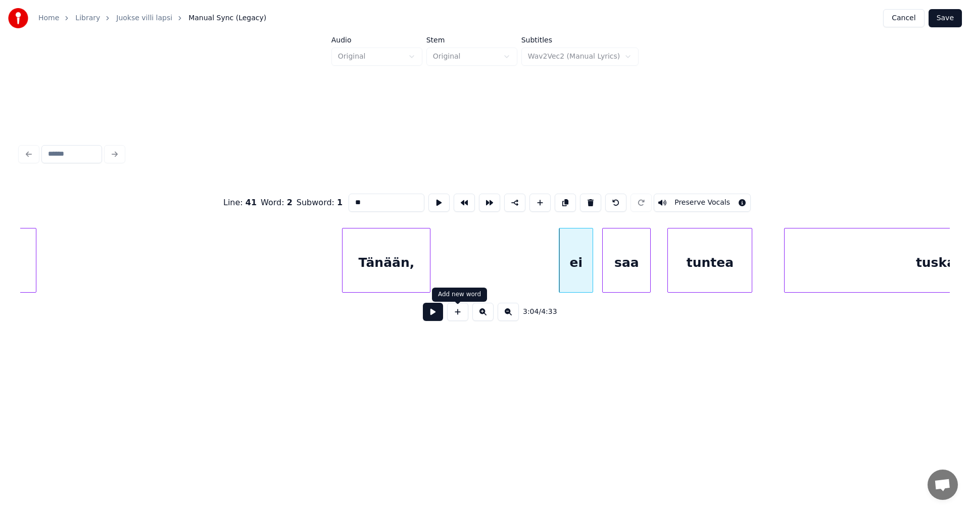
type input "**"
click at [438, 317] on button at bounding box center [433, 312] width 20 height 18
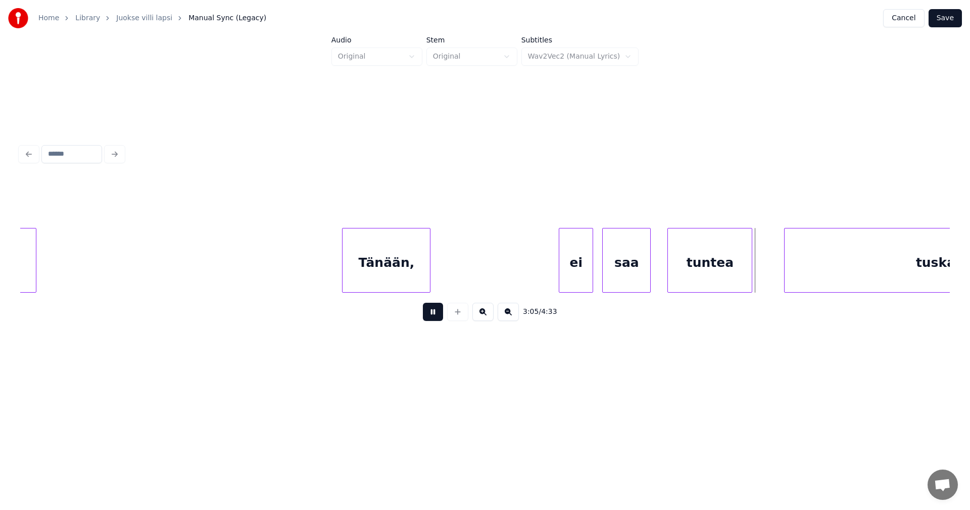
click at [438, 317] on button at bounding box center [433, 312] width 20 height 18
click at [759, 276] on div at bounding box center [758, 260] width 3 height 64
click at [820, 272] on div "tuskaa" at bounding box center [939, 262] width 310 height 69
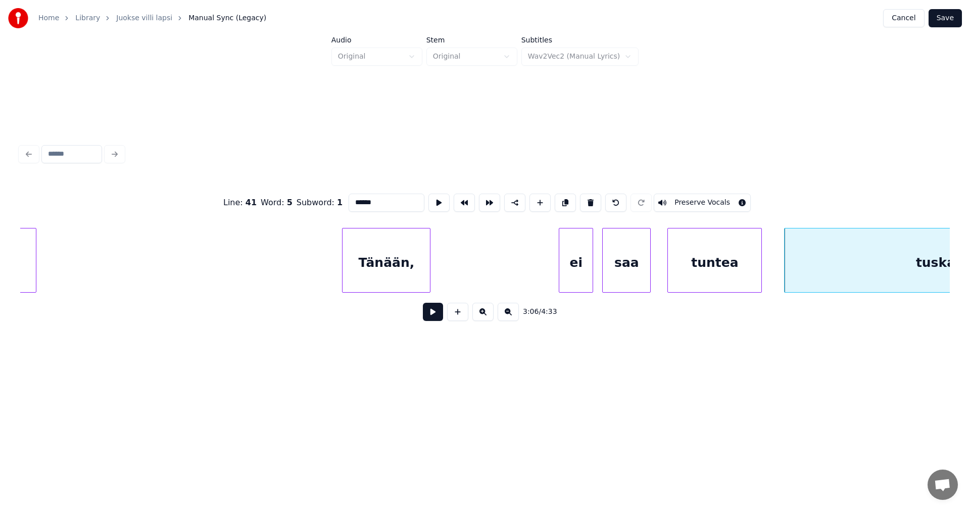
click at [436, 317] on button at bounding box center [433, 312] width 20 height 18
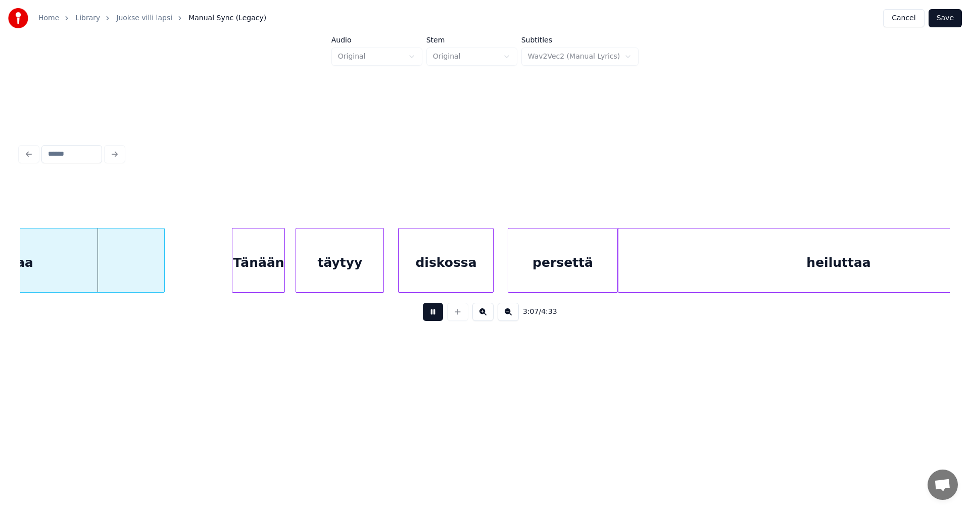
drag, startPoint x: 436, startPoint y: 317, endPoint x: 399, endPoint y: 312, distance: 37.7
click at [432, 316] on button at bounding box center [433, 312] width 20 height 18
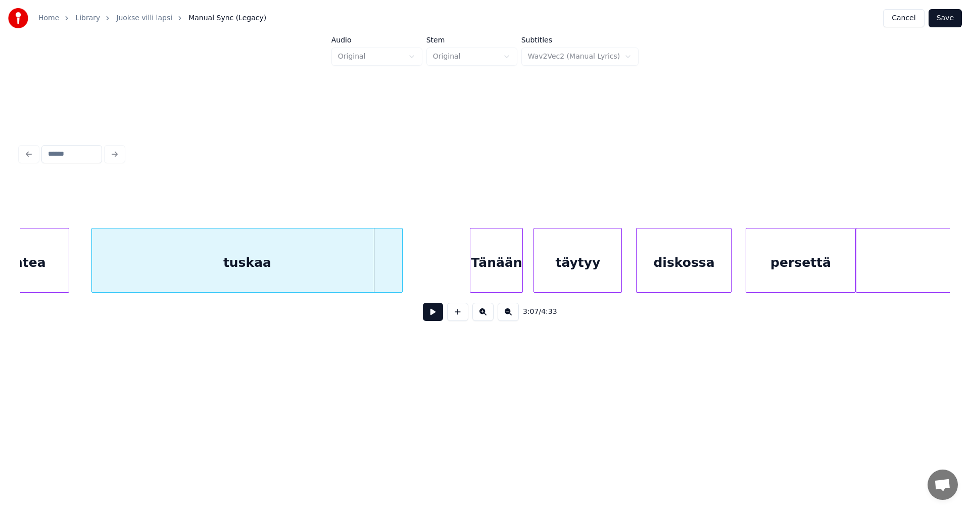
scroll to position [0, 32820]
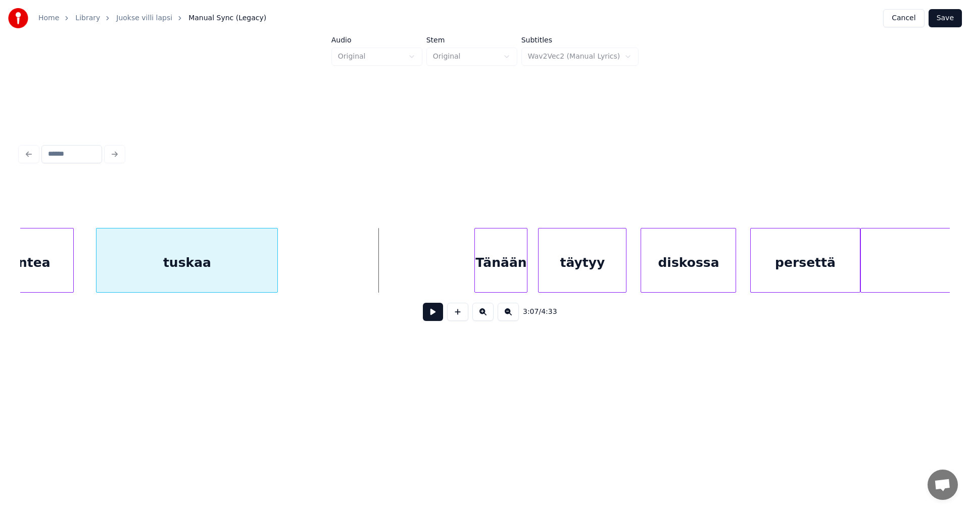
click at [275, 267] on div at bounding box center [275, 260] width 3 height 64
click at [503, 266] on div "Tänään" at bounding box center [501, 262] width 52 height 69
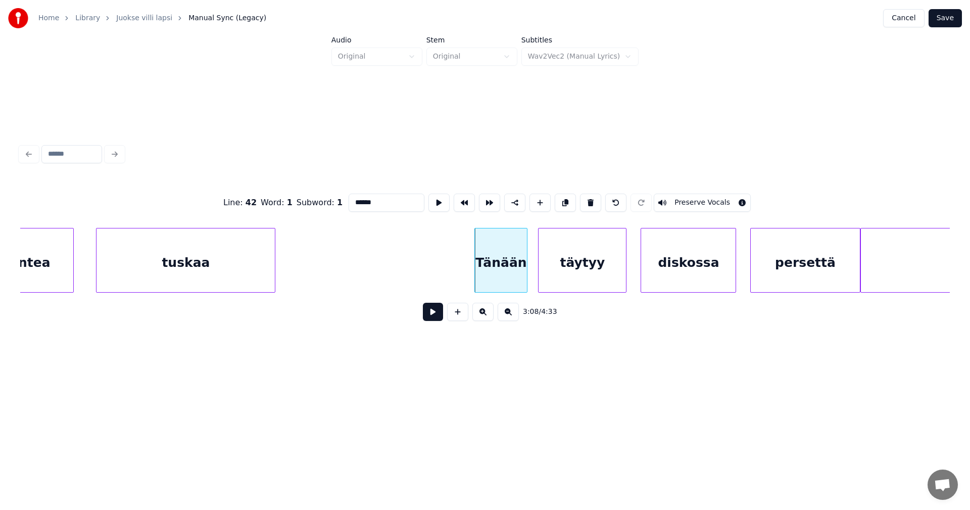
click at [434, 313] on button at bounding box center [433, 312] width 20 height 18
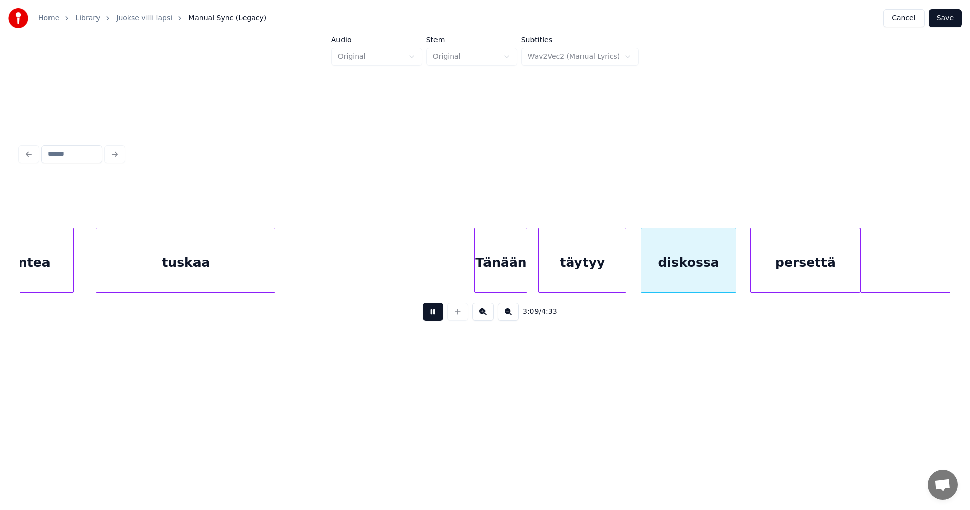
drag, startPoint x: 434, startPoint y: 313, endPoint x: 499, endPoint y: 305, distance: 65.2
click at [434, 313] on button at bounding box center [433, 312] width 20 height 18
click at [585, 271] on div "täytyy" at bounding box center [581, 262] width 87 height 69
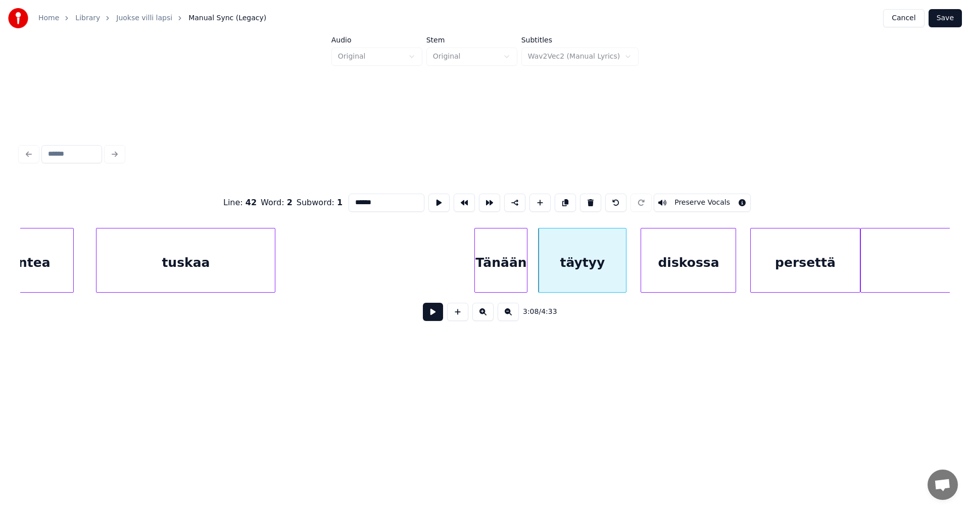
click at [432, 315] on button at bounding box center [433, 312] width 20 height 18
click at [435, 312] on button at bounding box center [433, 312] width 20 height 18
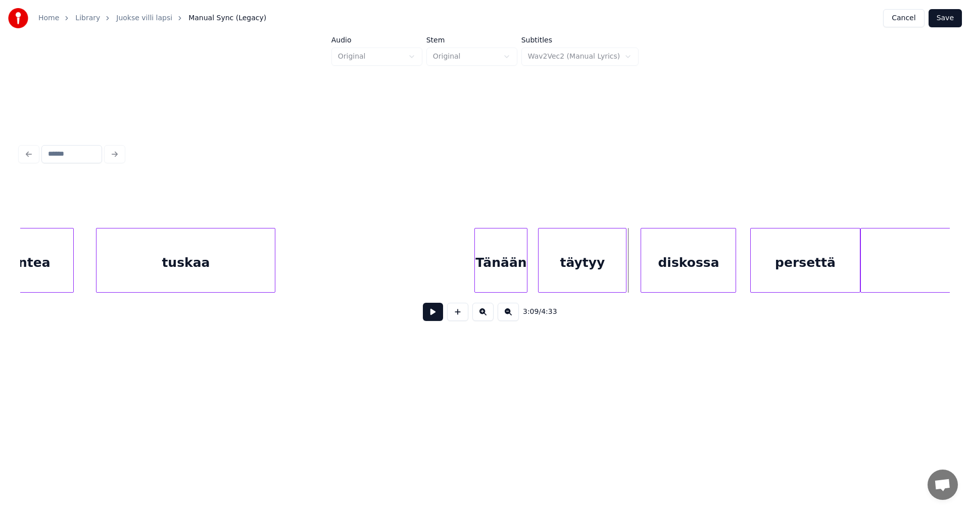
click at [631, 275] on div at bounding box center [630, 260] width 3 height 64
click at [439, 318] on button at bounding box center [433, 312] width 20 height 18
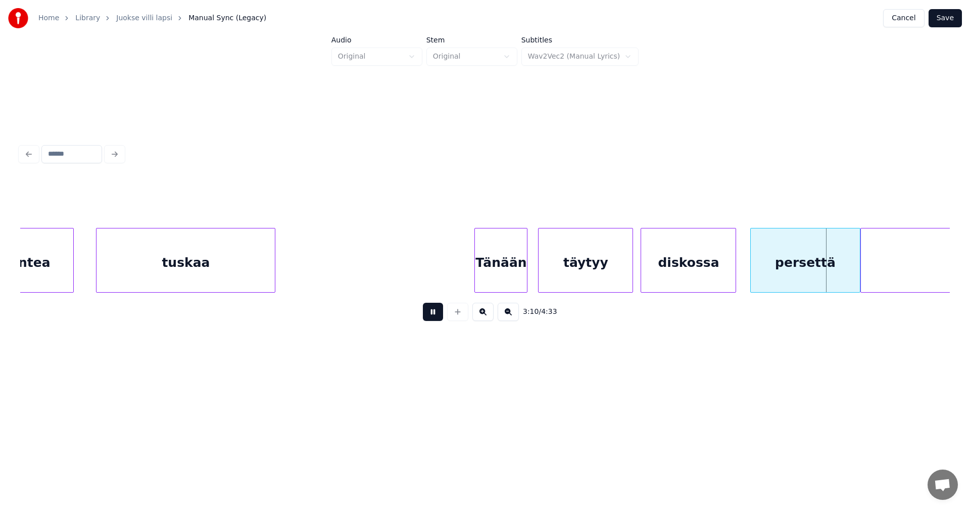
click at [439, 317] on button at bounding box center [433, 312] width 20 height 18
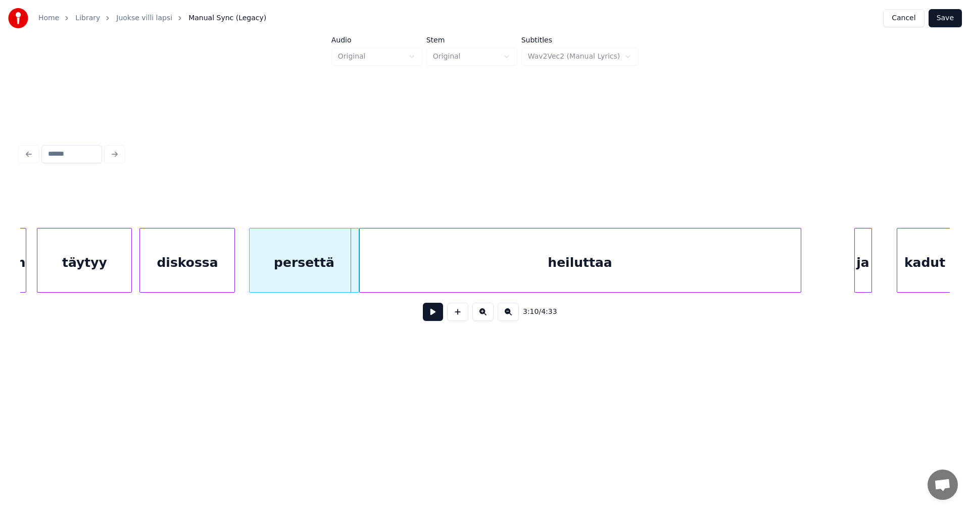
scroll to position [0, 33325]
click at [362, 275] on div at bounding box center [360, 260] width 3 height 64
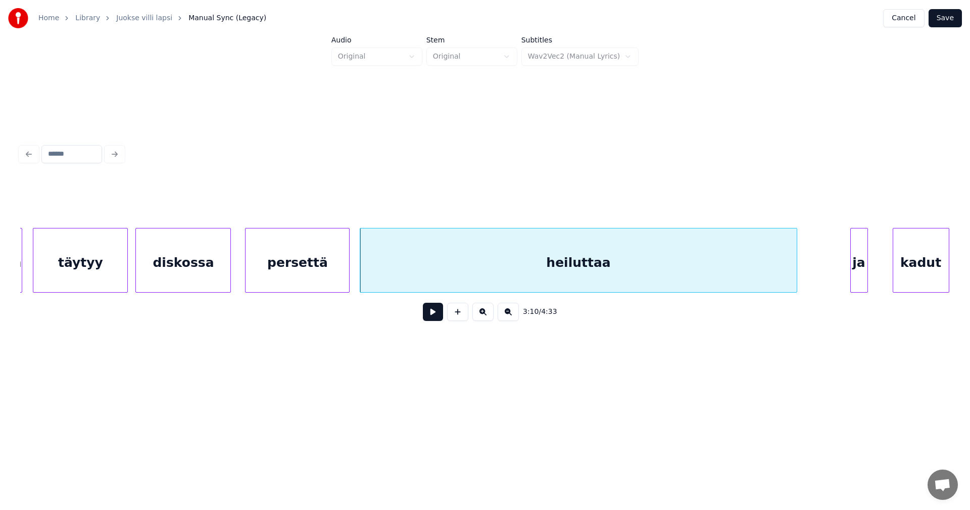
click at [348, 274] on div at bounding box center [347, 260] width 3 height 64
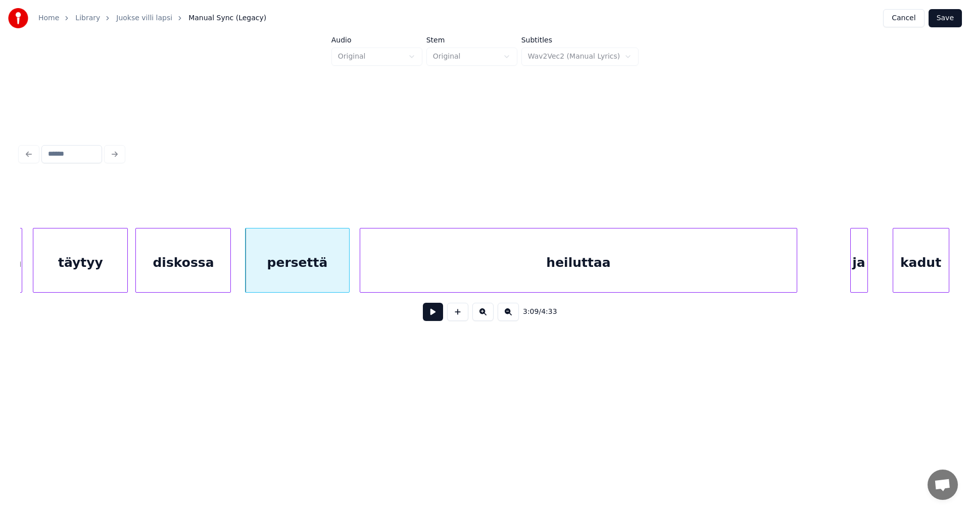
click at [345, 276] on div "persettä" at bounding box center [297, 260] width 104 height 65
click at [428, 313] on button at bounding box center [433, 312] width 20 height 18
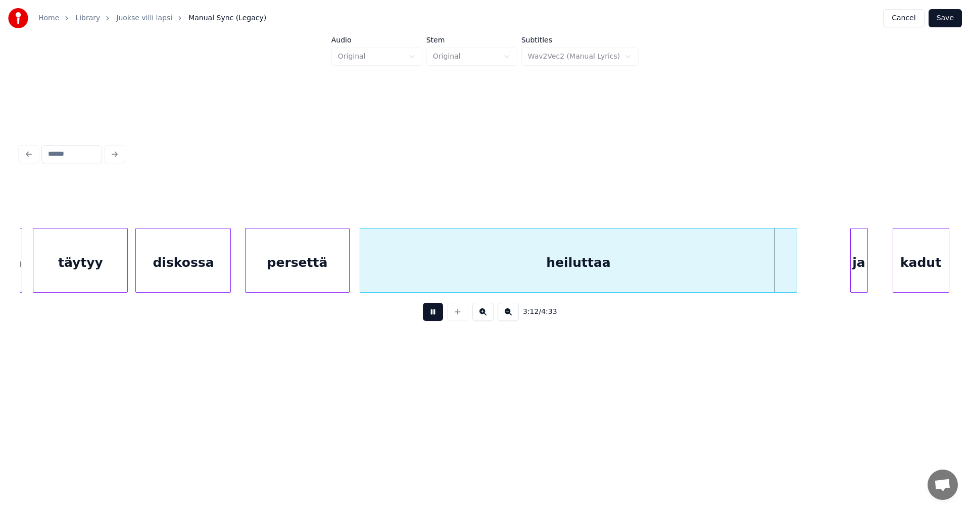
drag, startPoint x: 430, startPoint y: 312, endPoint x: 570, endPoint y: 296, distance: 141.4
click at [430, 311] on button at bounding box center [433, 312] width 20 height 18
click at [768, 274] on div at bounding box center [767, 260] width 3 height 64
click at [723, 273] on div "heiluttaa" at bounding box center [564, 262] width 408 height 69
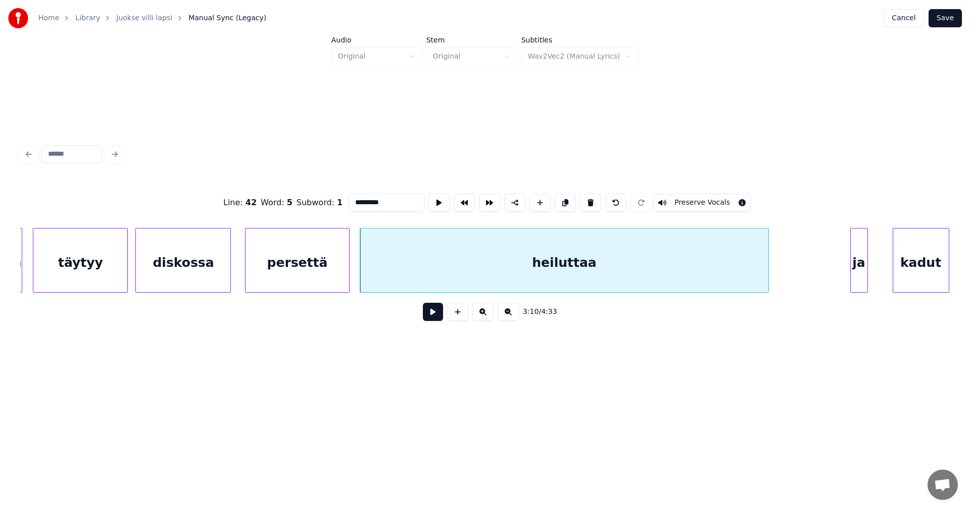
click at [402, 203] on input "*********" at bounding box center [387, 202] width 76 height 18
click at [870, 273] on div at bounding box center [869, 260] width 3 height 64
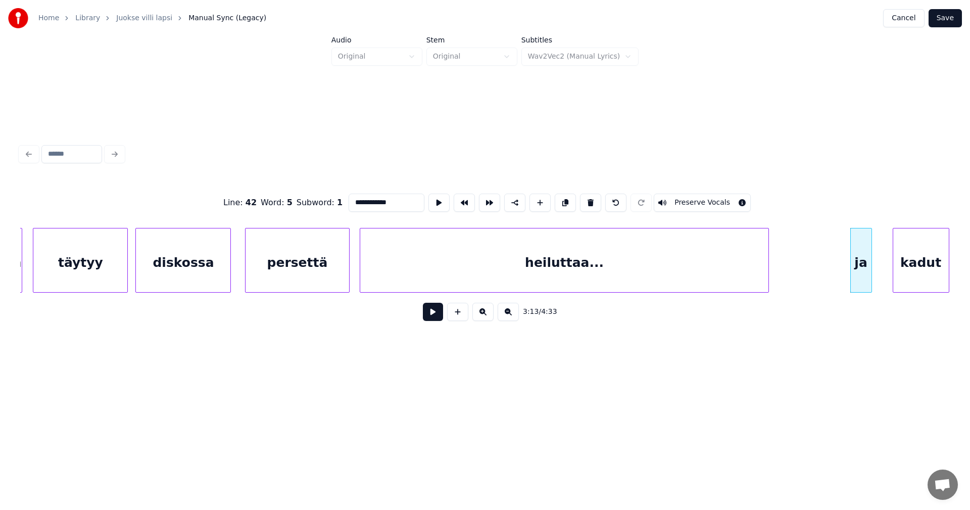
click at [868, 276] on div at bounding box center [869, 260] width 3 height 64
type input "**"
click at [425, 312] on button at bounding box center [433, 312] width 20 height 18
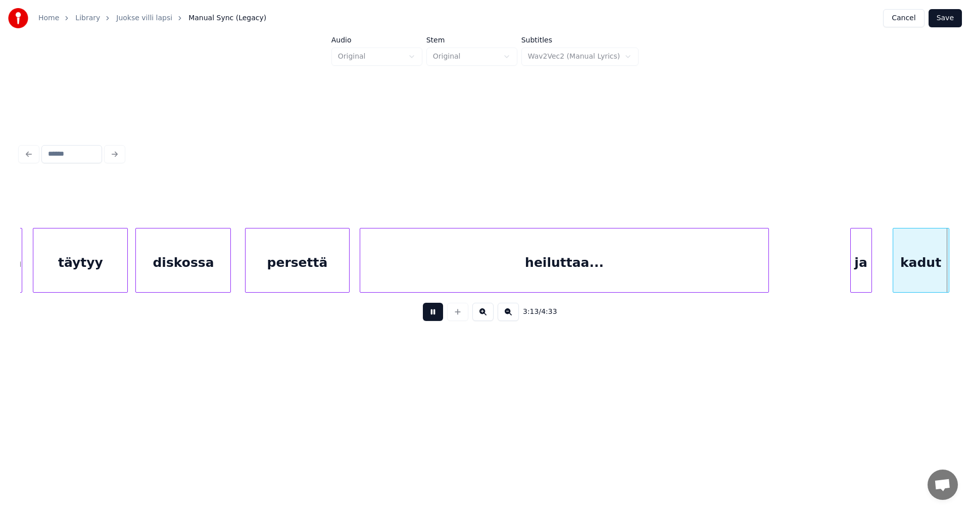
scroll to position [0, 34257]
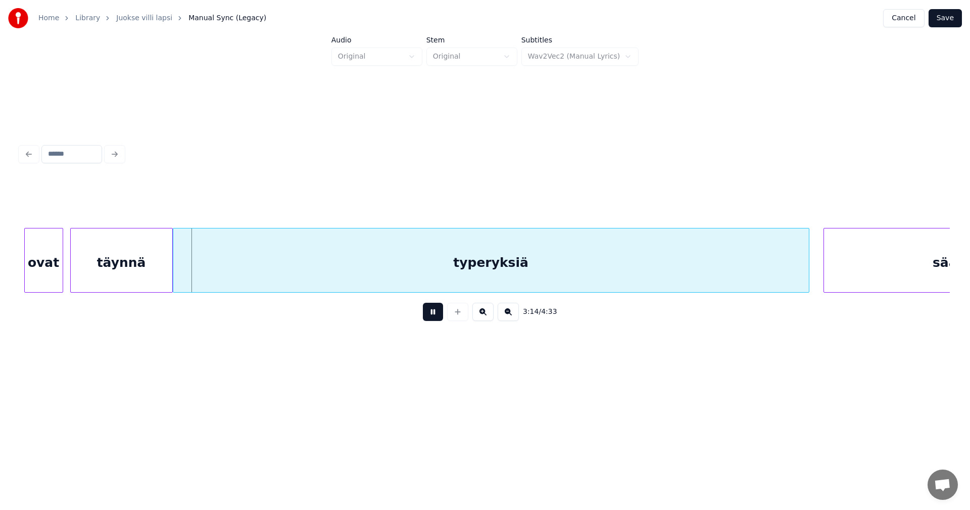
click at [430, 314] on button at bounding box center [433, 312] width 20 height 18
click at [146, 275] on div at bounding box center [147, 260] width 3 height 64
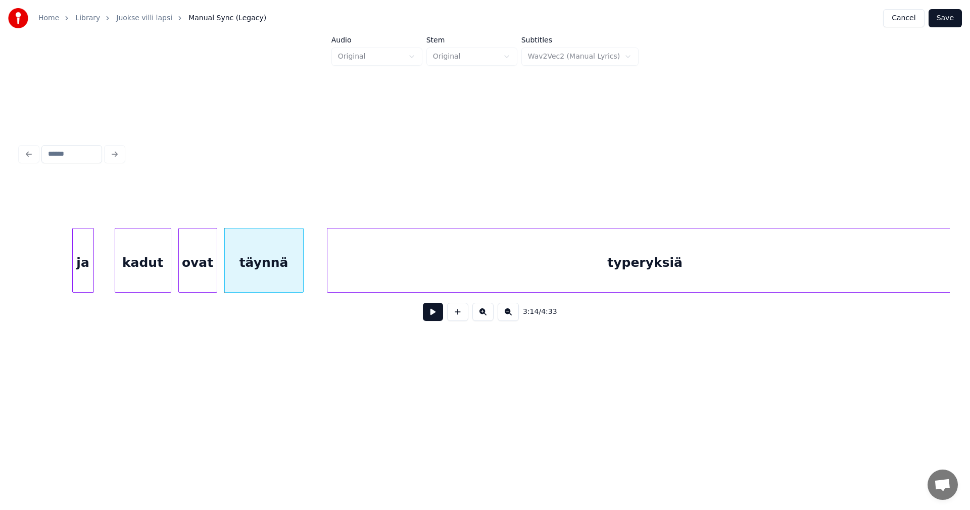
scroll to position [0, 34096]
click at [164, 280] on div at bounding box center [164, 260] width 3 height 64
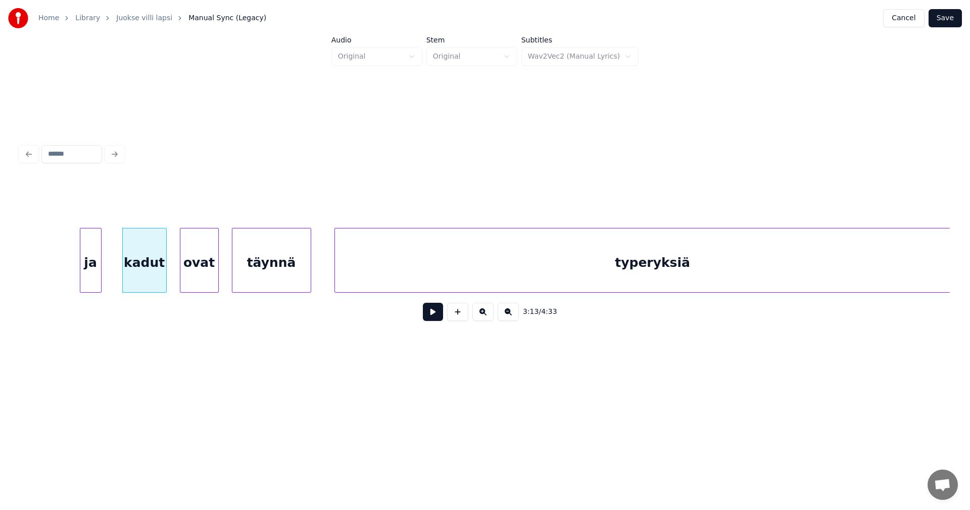
click at [199, 279] on div "ovat" at bounding box center [199, 262] width 38 height 69
click at [420, 284] on div "typeryksiä" at bounding box center [652, 262] width 635 height 69
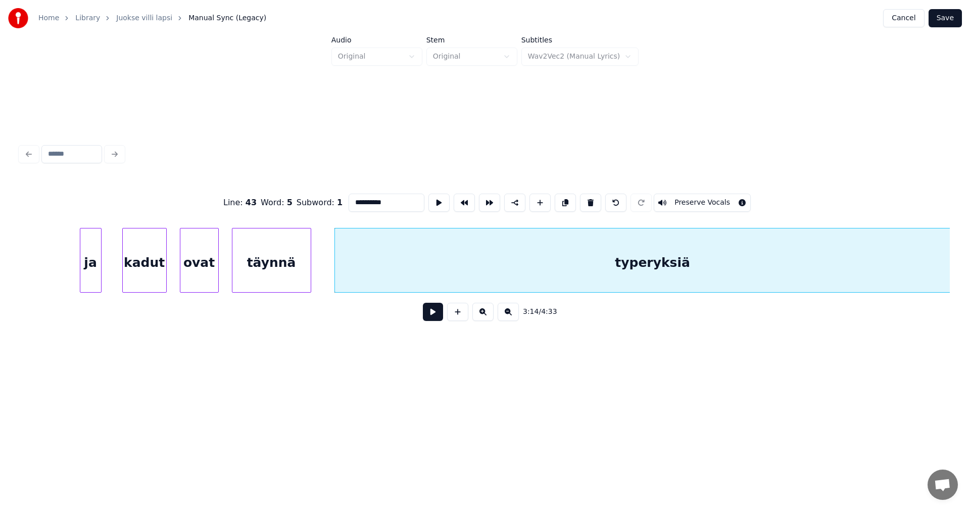
click at [433, 317] on button at bounding box center [433, 312] width 20 height 18
click at [436, 315] on button at bounding box center [433, 312] width 20 height 18
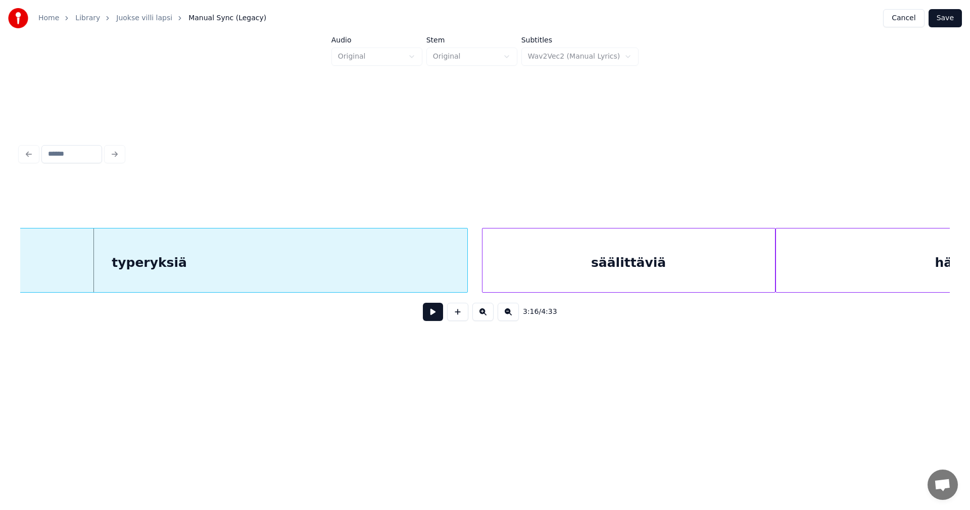
scroll to position [0, 34586]
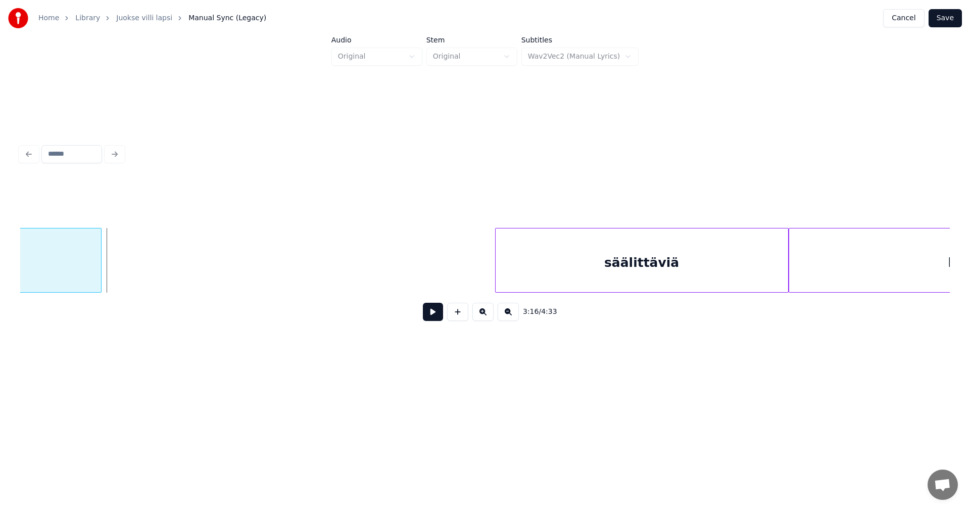
click at [100, 269] on div at bounding box center [99, 260] width 3 height 64
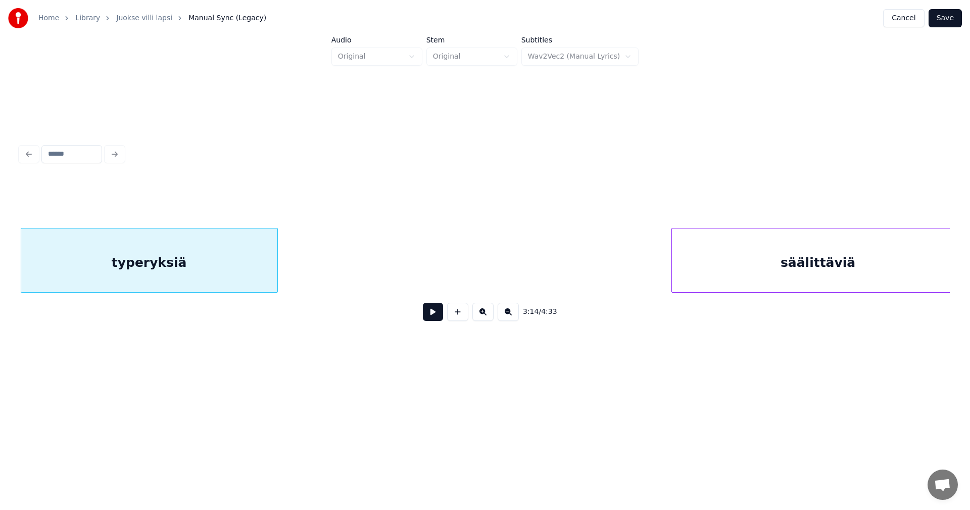
scroll to position [0, 34421]
click at [702, 273] on div "säälittäviä" at bounding box center [789, 262] width 292 height 69
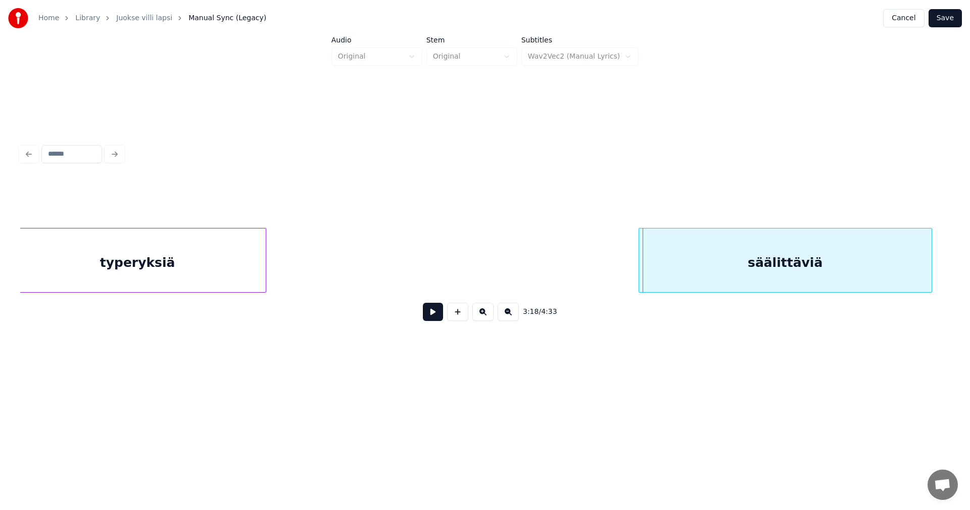
click at [733, 260] on div "säälittäviä" at bounding box center [785, 262] width 292 height 69
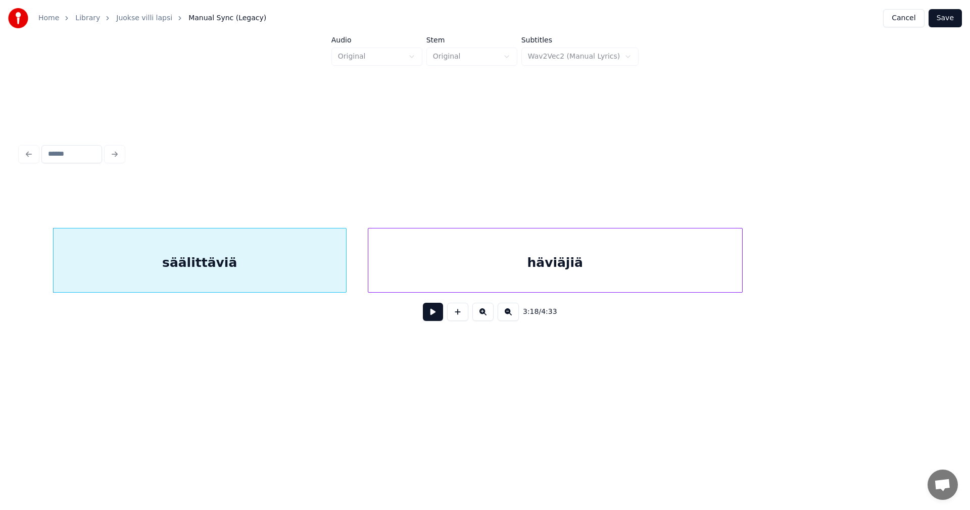
scroll to position [0, 35007]
click at [298, 271] on div at bounding box center [296, 260] width 3 height 64
click at [384, 281] on div "häviäjiä" at bounding box center [548, 262] width 374 height 69
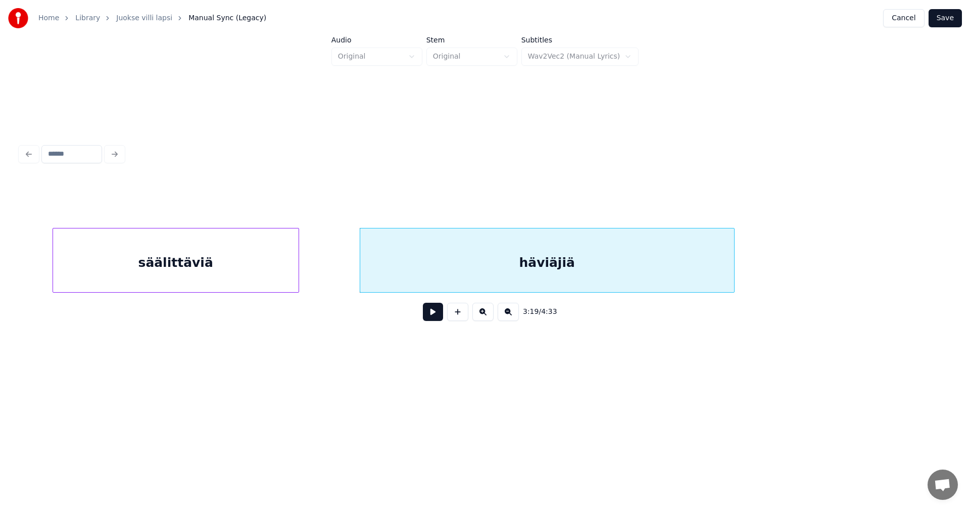
click at [265, 274] on div "säälittäviä" at bounding box center [175, 262] width 245 height 69
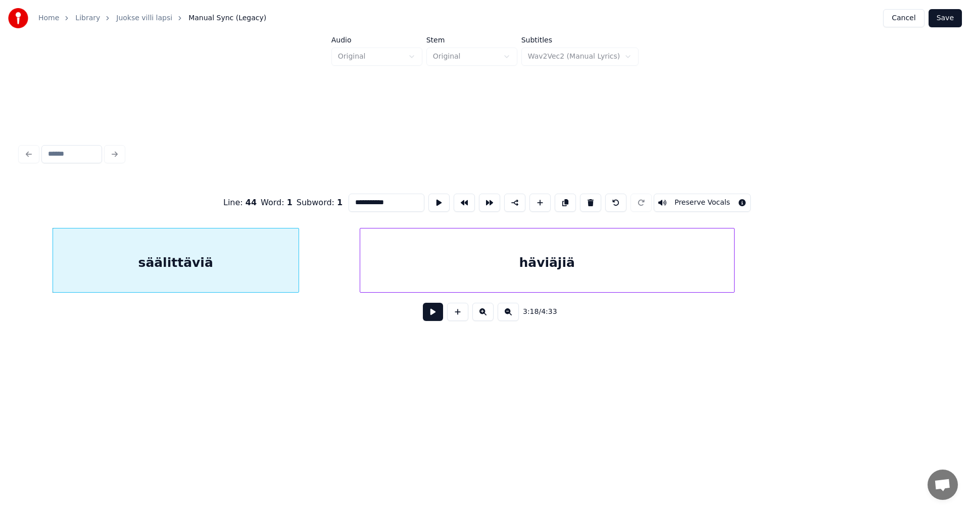
click at [431, 317] on button at bounding box center [433, 312] width 20 height 18
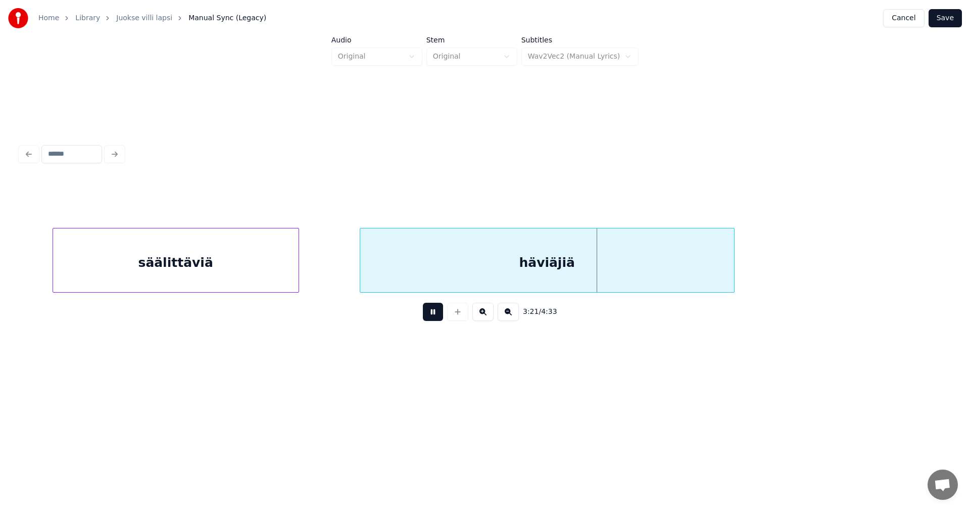
click at [433, 315] on button at bounding box center [433, 312] width 20 height 18
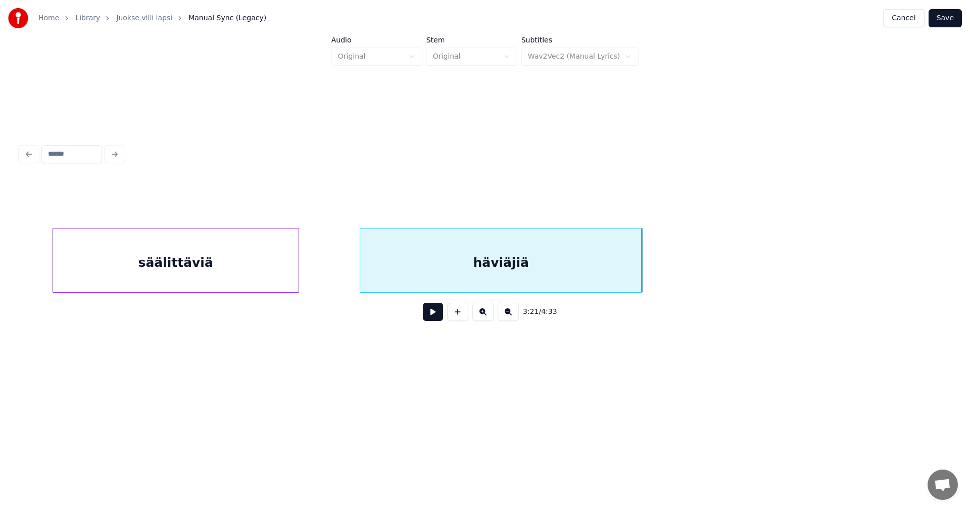
click at [639, 272] on div at bounding box center [640, 260] width 3 height 64
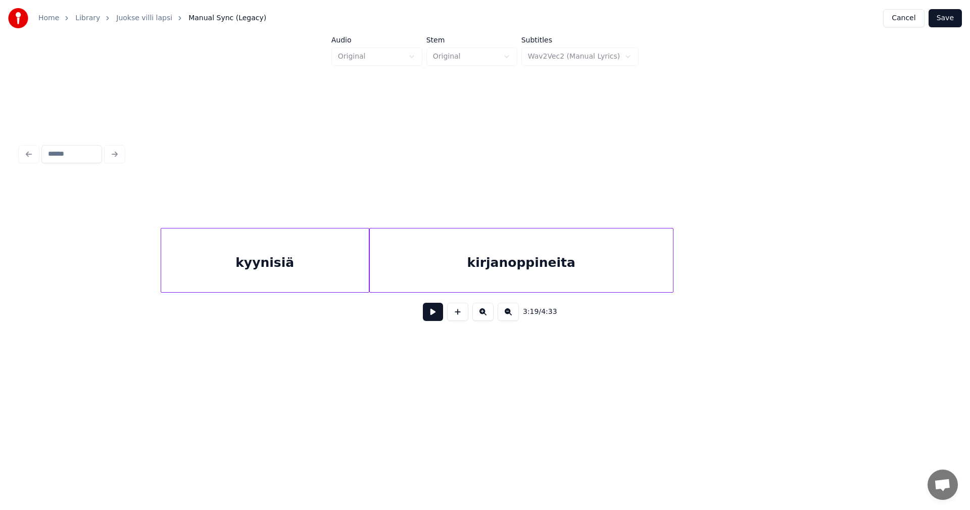
scroll to position [0, 35559]
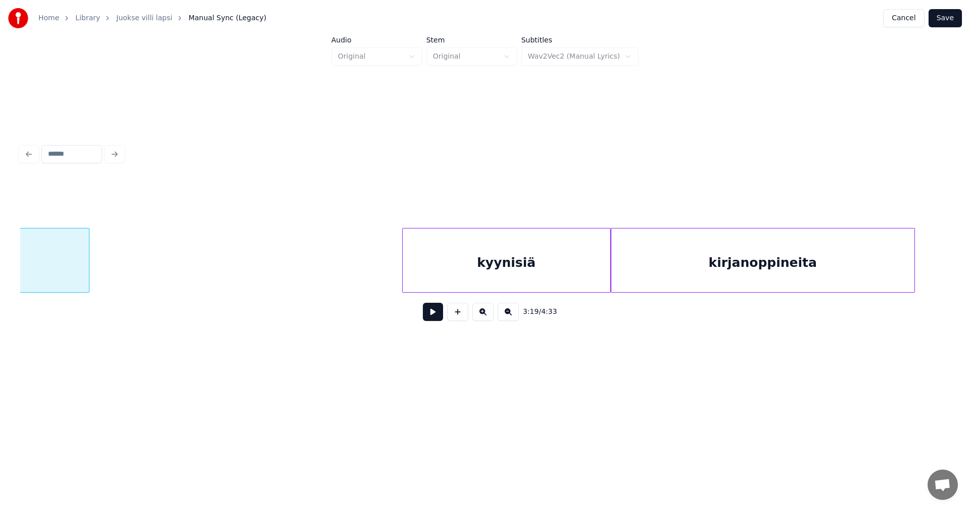
click at [611, 270] on div "kirjanoppineita" at bounding box center [763, 260] width 304 height 65
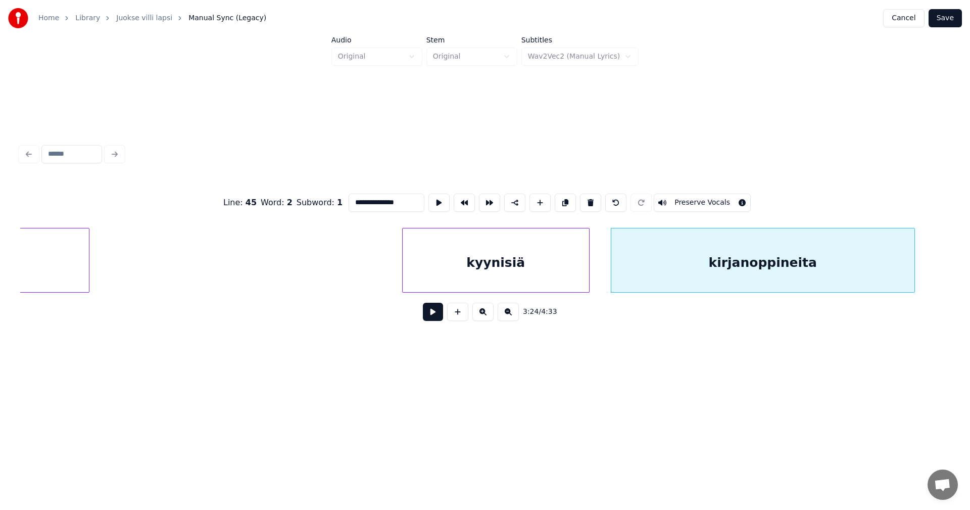
click at [588, 271] on div at bounding box center [587, 260] width 3 height 64
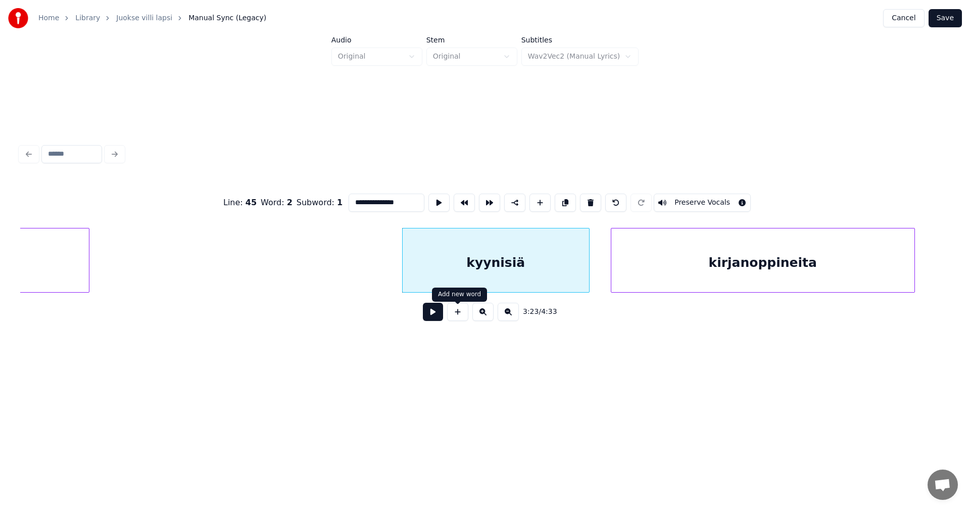
click at [441, 312] on button at bounding box center [433, 312] width 20 height 18
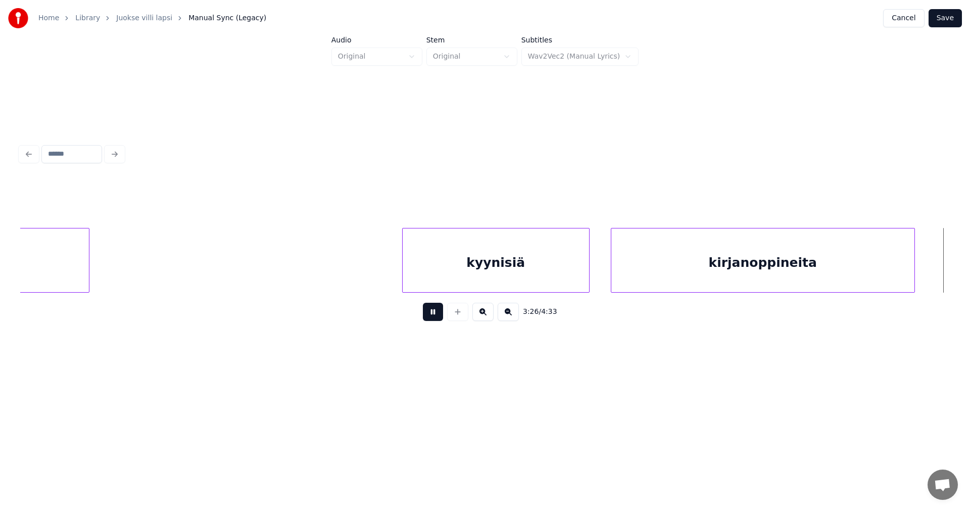
scroll to position [0, 36490]
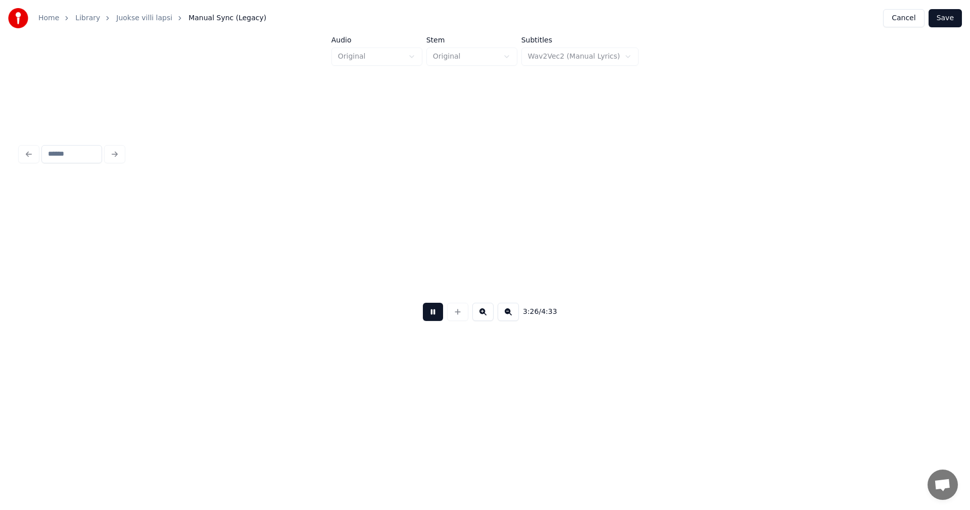
click at [440, 312] on button at bounding box center [433, 312] width 20 height 18
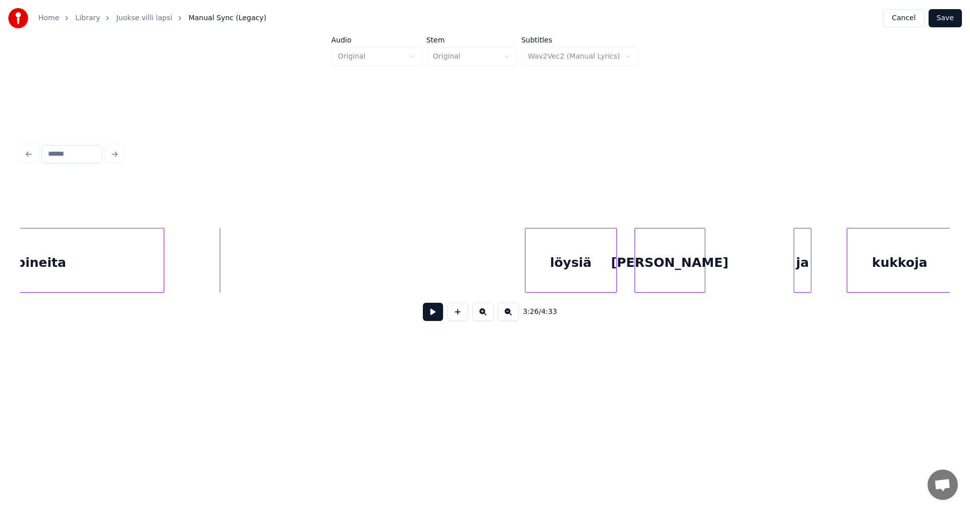
scroll to position [0, 36288]
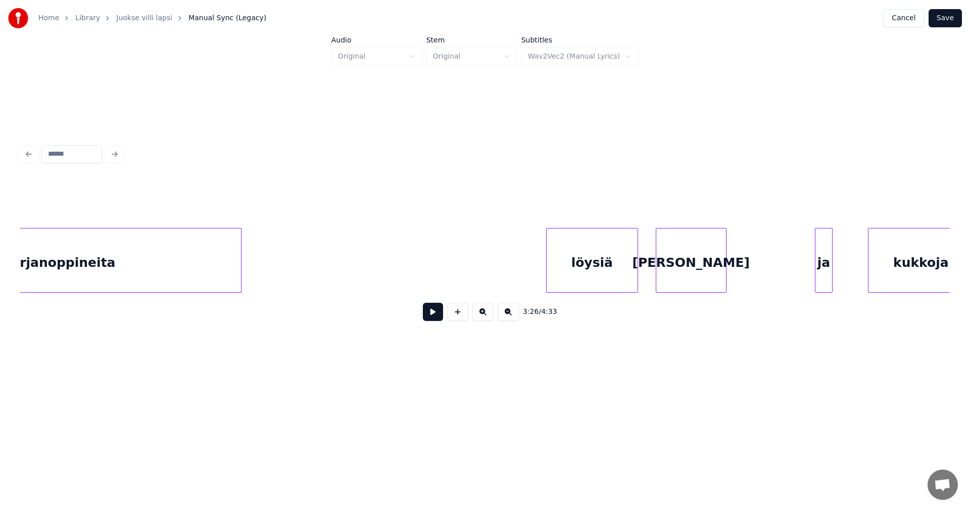
click at [238, 281] on div at bounding box center [239, 260] width 3 height 64
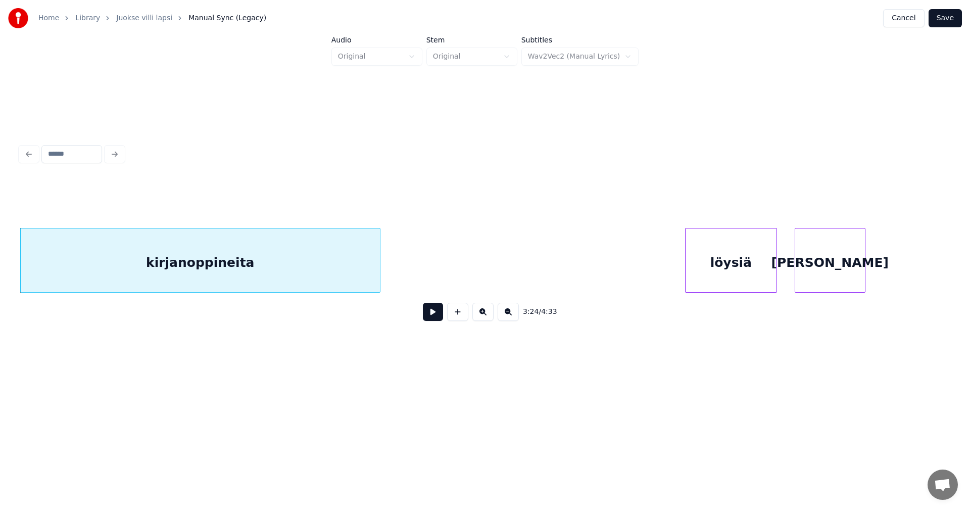
click at [437, 315] on button at bounding box center [433, 312] width 20 height 18
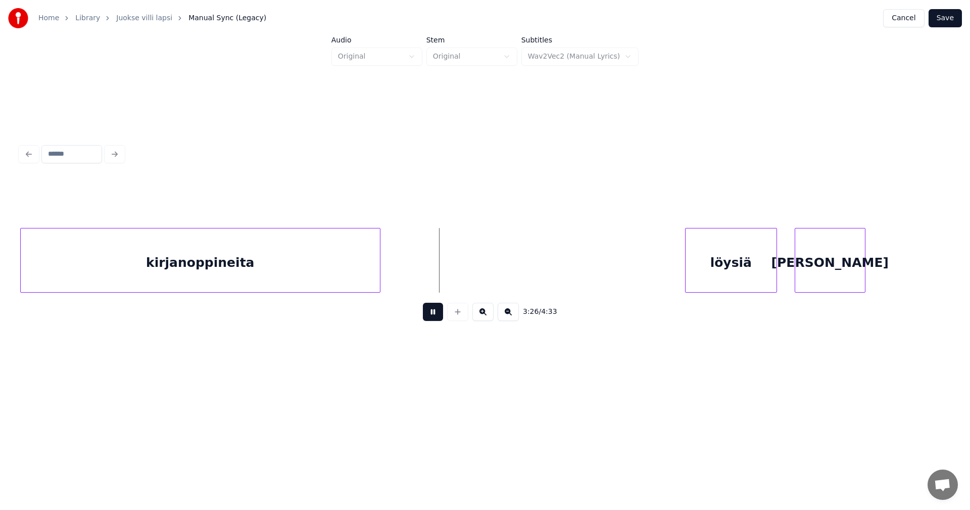
click at [437, 315] on button at bounding box center [433, 312] width 20 height 18
click at [663, 277] on div at bounding box center [664, 260] width 3 height 64
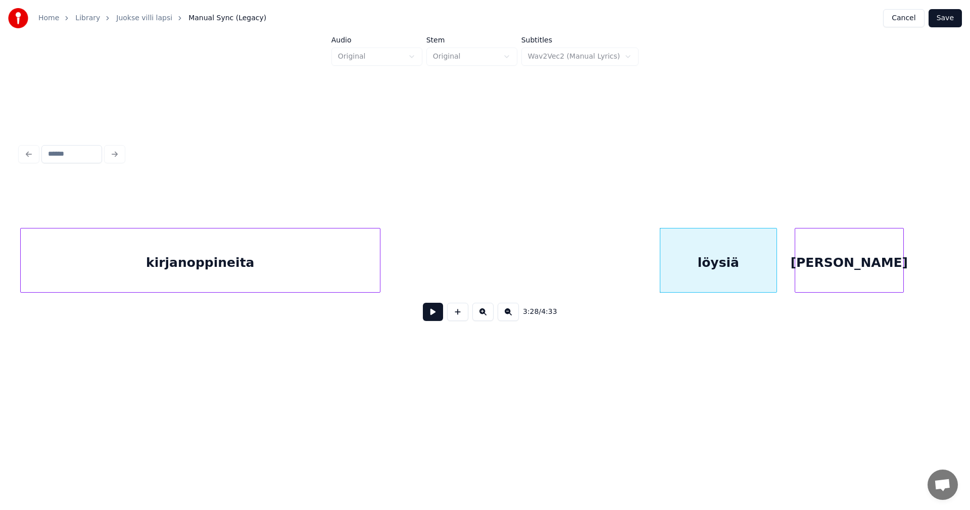
click at [902, 277] on div at bounding box center [901, 260] width 3 height 64
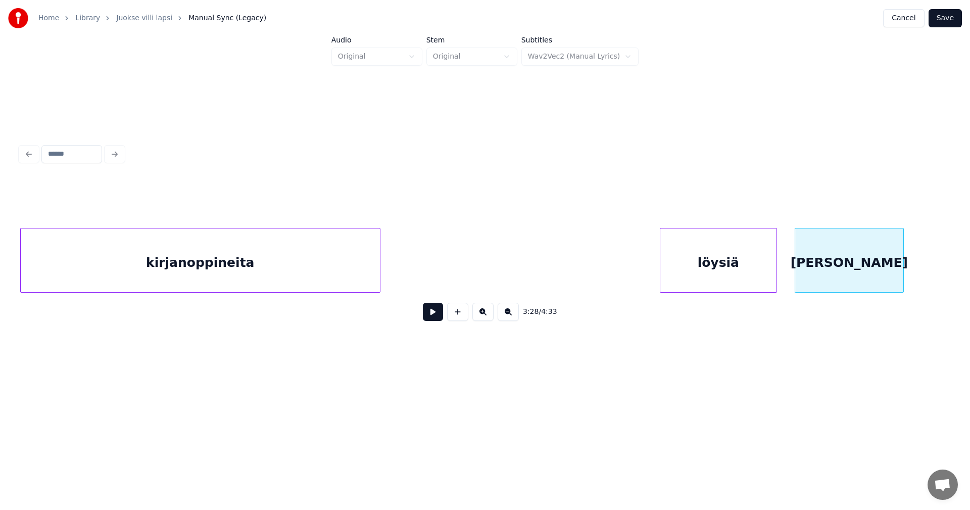
click at [441, 317] on button at bounding box center [433, 312] width 20 height 18
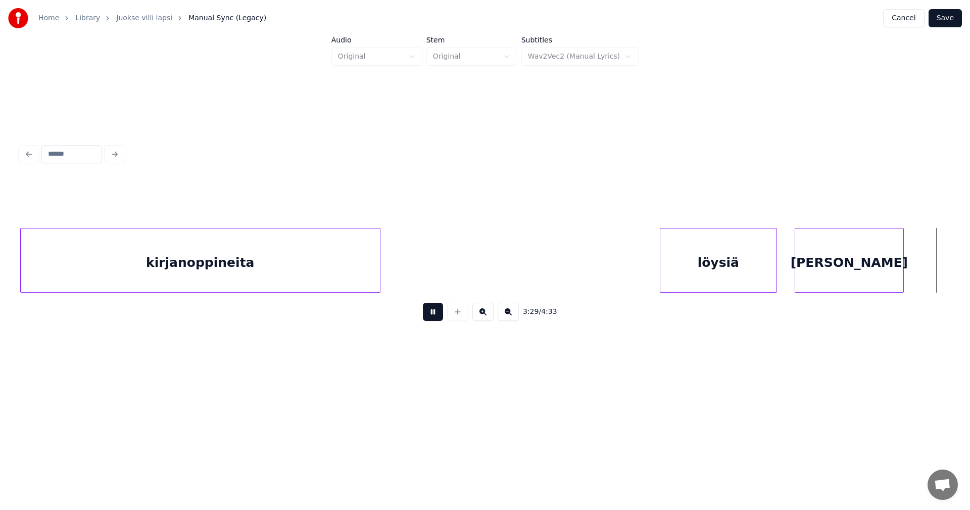
scroll to position [0, 37079]
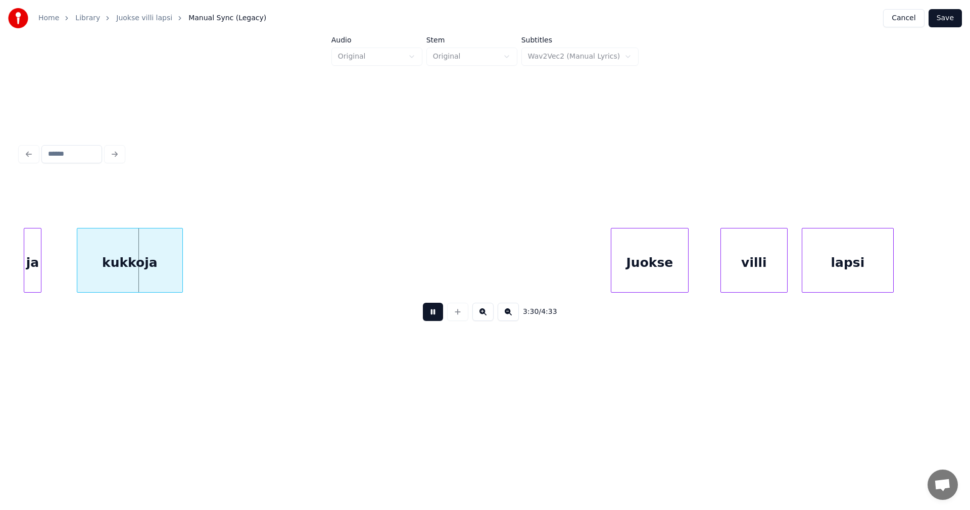
drag, startPoint x: 441, startPoint y: 317, endPoint x: 404, endPoint y: 313, distance: 37.0
click at [434, 316] on button at bounding box center [433, 312] width 20 height 18
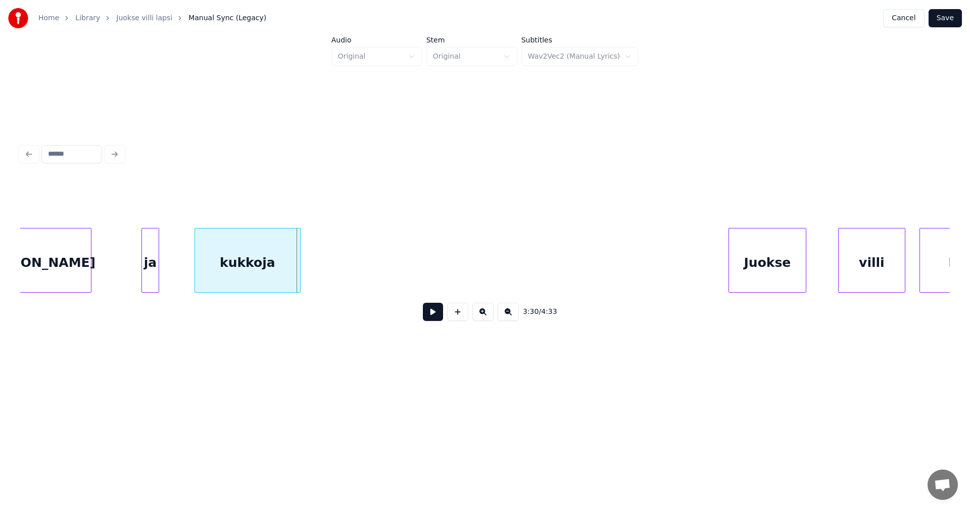
scroll to position [0, 36958]
click at [170, 275] on div at bounding box center [171, 260] width 3 height 64
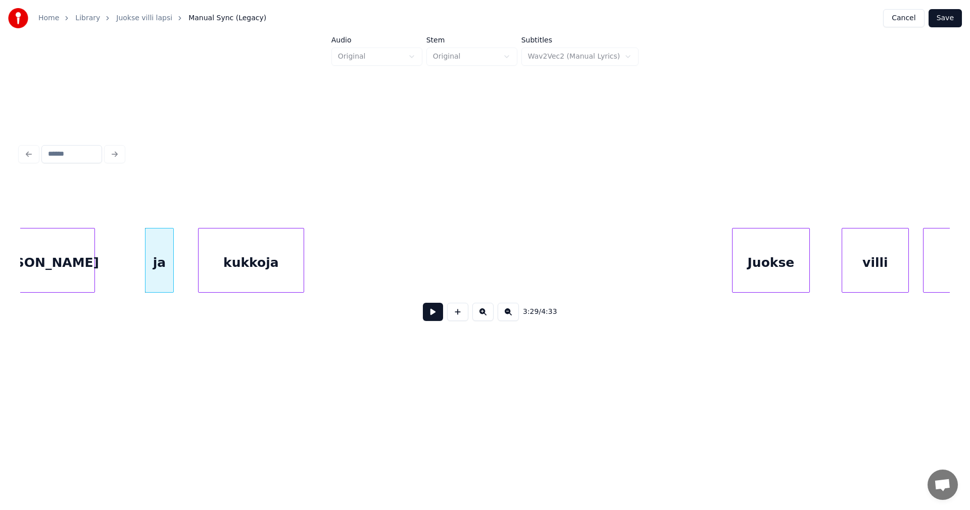
click at [266, 276] on div "kukkoja" at bounding box center [251, 262] width 105 height 69
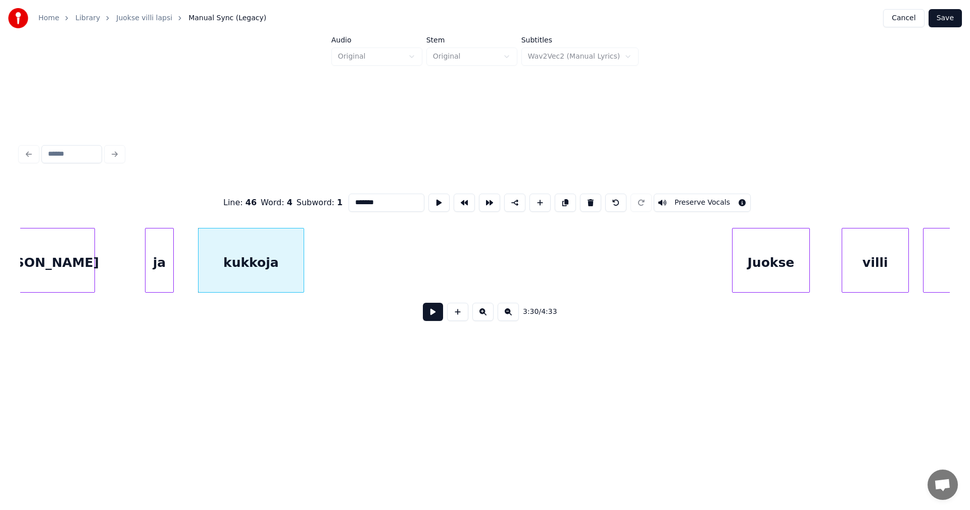
click at [435, 318] on button at bounding box center [433, 312] width 20 height 18
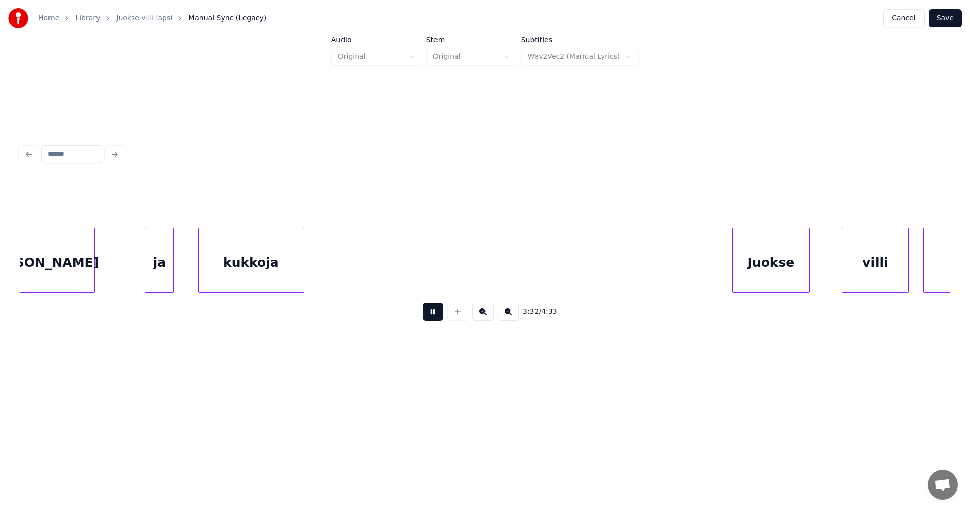
click at [438, 315] on button at bounding box center [433, 312] width 20 height 18
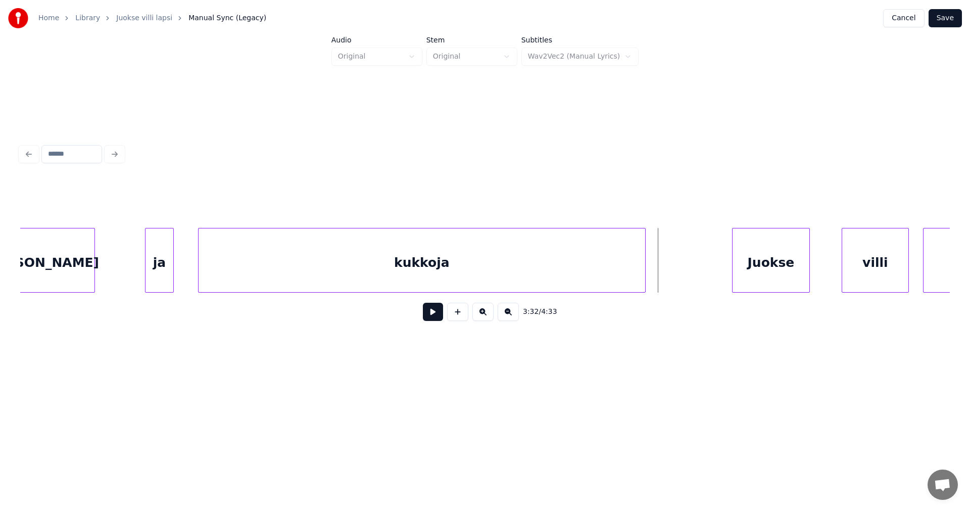
click at [644, 267] on div at bounding box center [643, 260] width 3 height 64
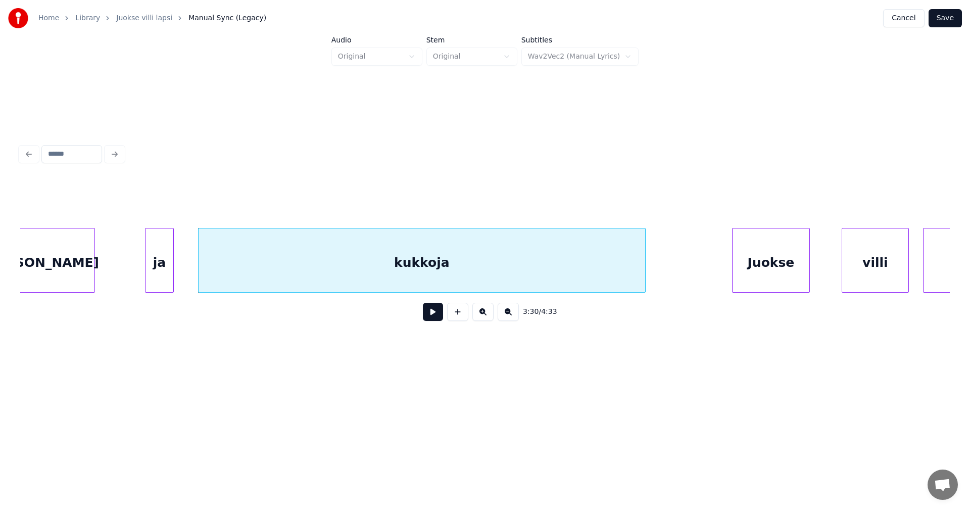
click at [610, 269] on div "kukkoja" at bounding box center [422, 262] width 447 height 69
click at [380, 196] on input "*******" at bounding box center [387, 202] width 76 height 18
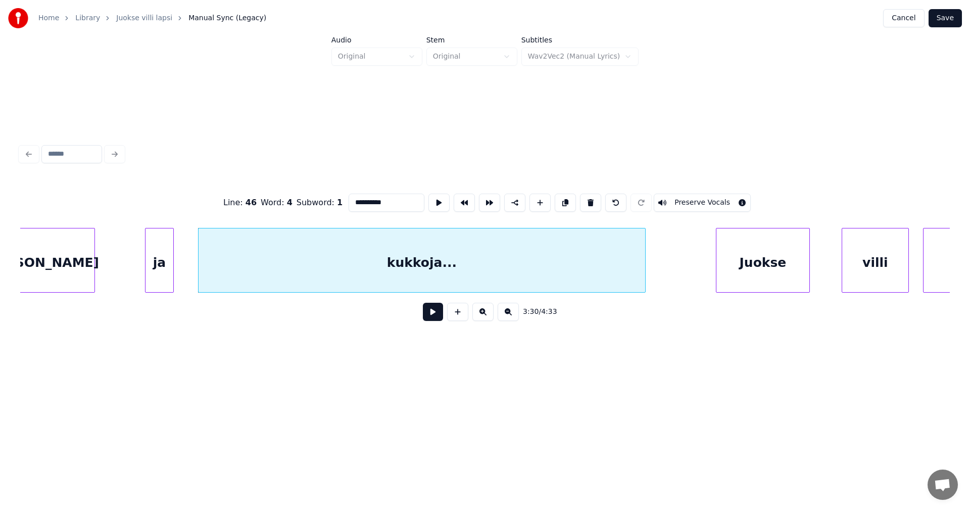
click at [717, 270] on div at bounding box center [717, 260] width 3 height 64
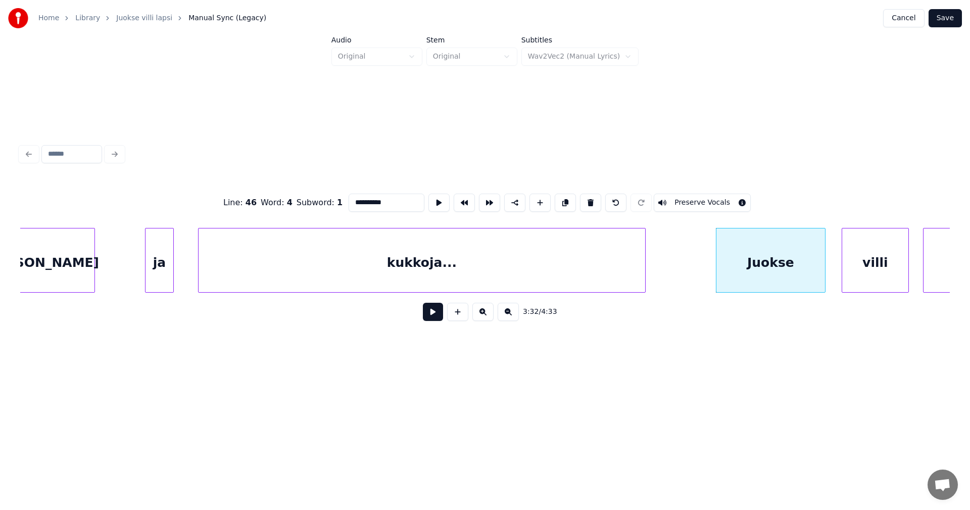
click at [822, 270] on div at bounding box center [823, 260] width 3 height 64
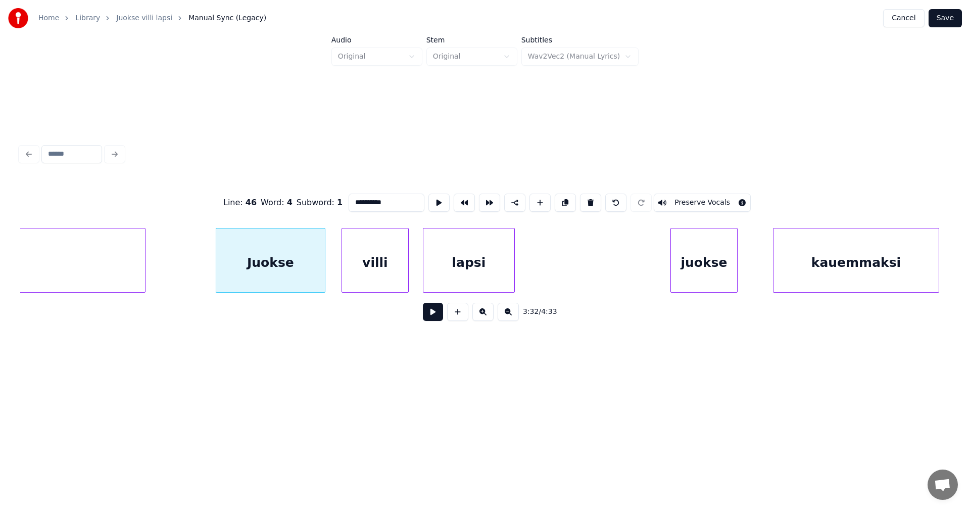
scroll to position [0, 37463]
click at [560, 274] on div at bounding box center [558, 260] width 3 height 64
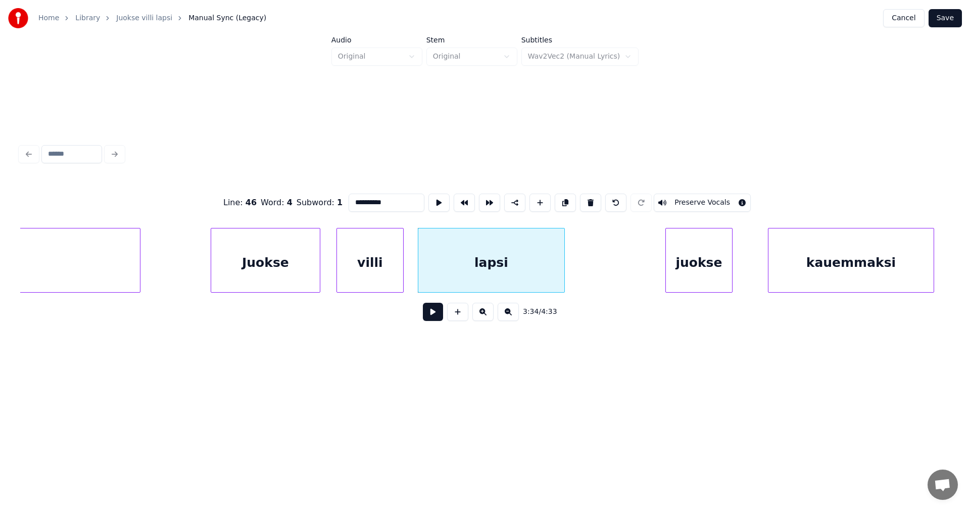
click at [285, 275] on div "Juokse" at bounding box center [265, 262] width 109 height 69
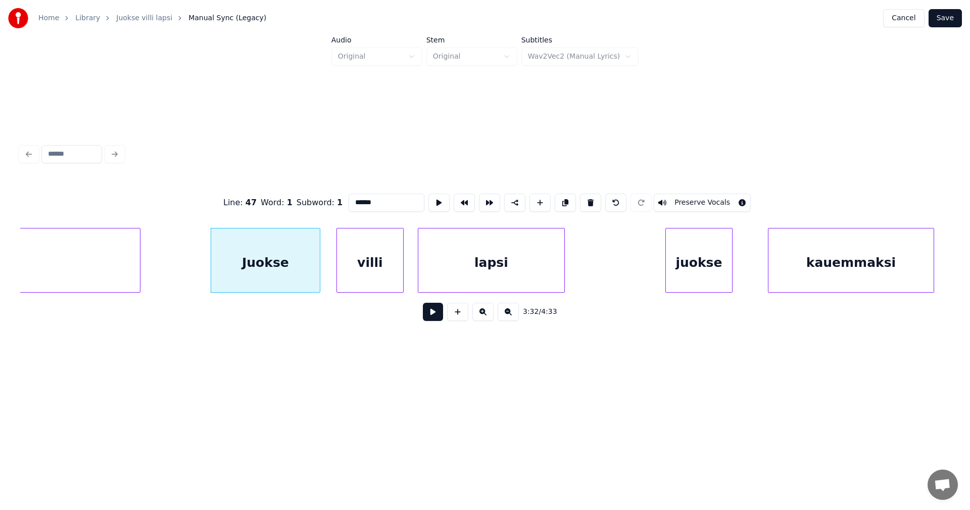
type input "******"
click at [437, 321] on button at bounding box center [433, 312] width 20 height 18
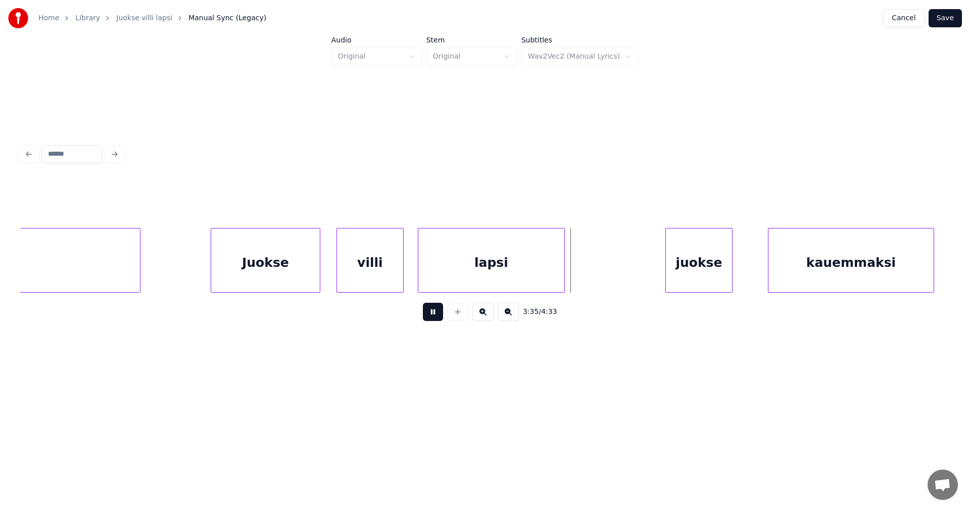
click at [440, 319] on button at bounding box center [433, 312] width 20 height 18
click at [638, 277] on div at bounding box center [639, 260] width 3 height 64
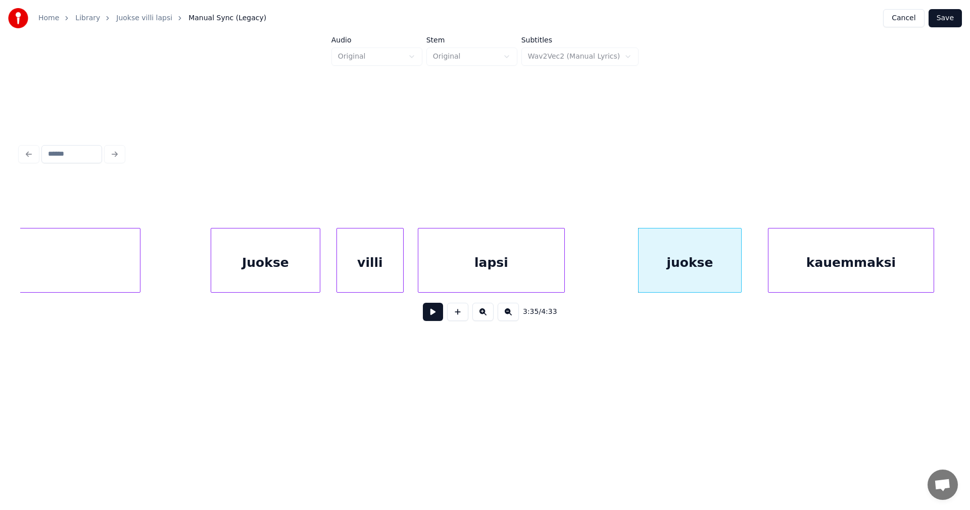
click at [738, 275] on div at bounding box center [739, 260] width 3 height 64
click at [440, 318] on button at bounding box center [433, 312] width 20 height 18
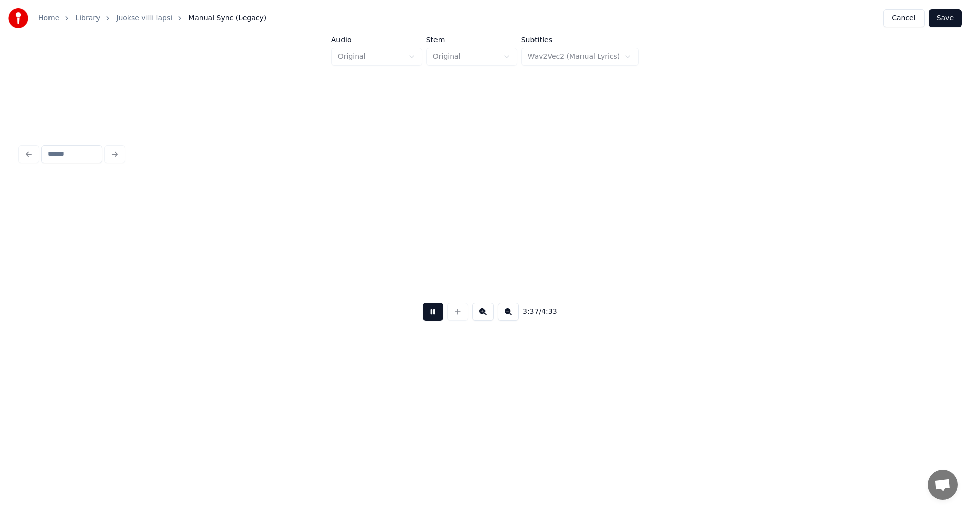
scroll to position [0, 38395]
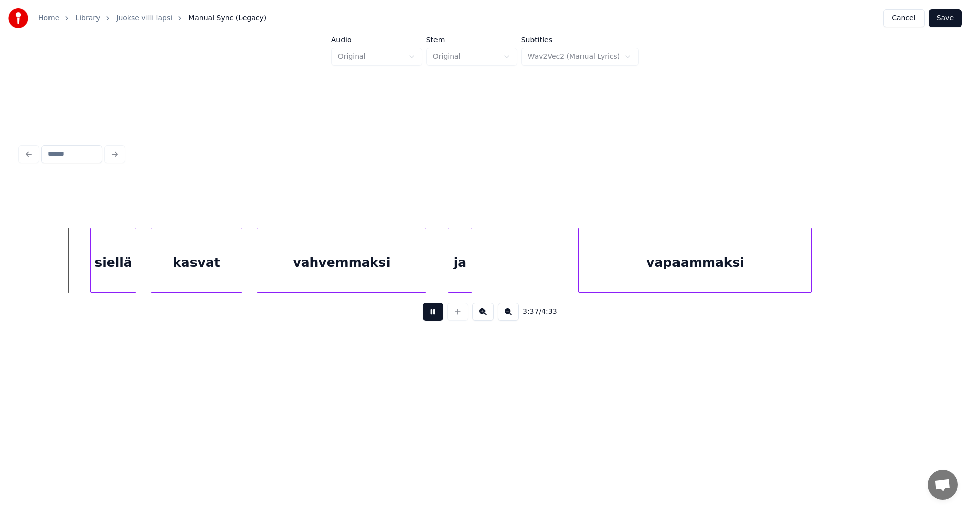
drag, startPoint x: 440, startPoint y: 317, endPoint x: 141, endPoint y: 317, distance: 299.0
click at [436, 317] on button at bounding box center [433, 312] width 20 height 18
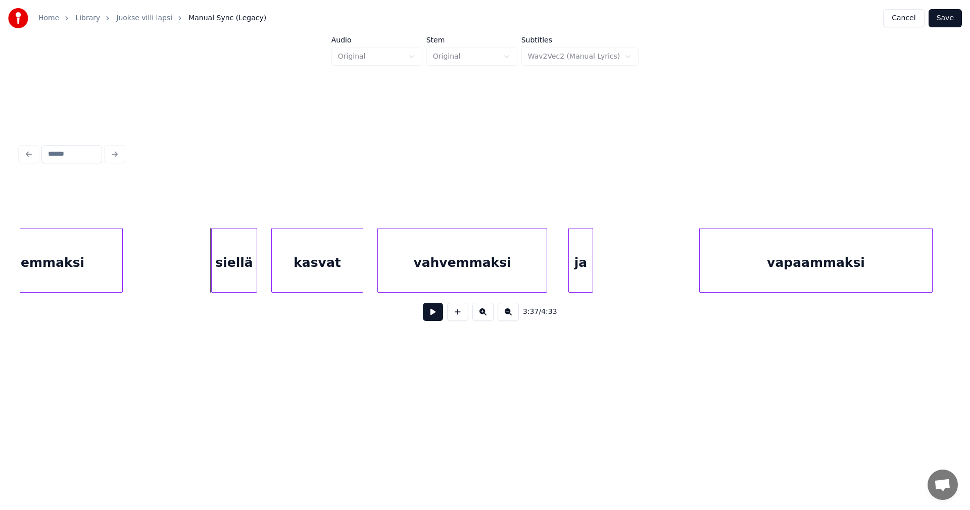
scroll to position [0, 38254]
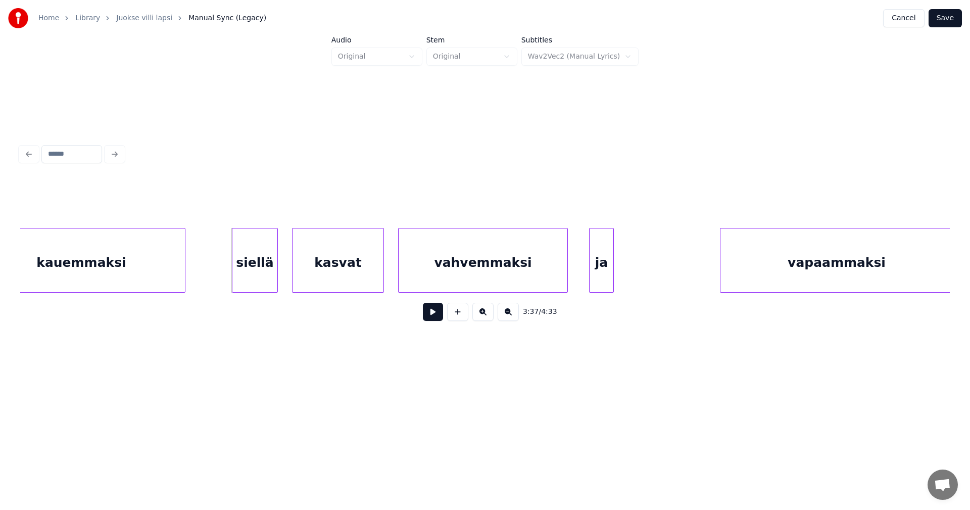
click at [183, 275] on div at bounding box center [183, 260] width 3 height 64
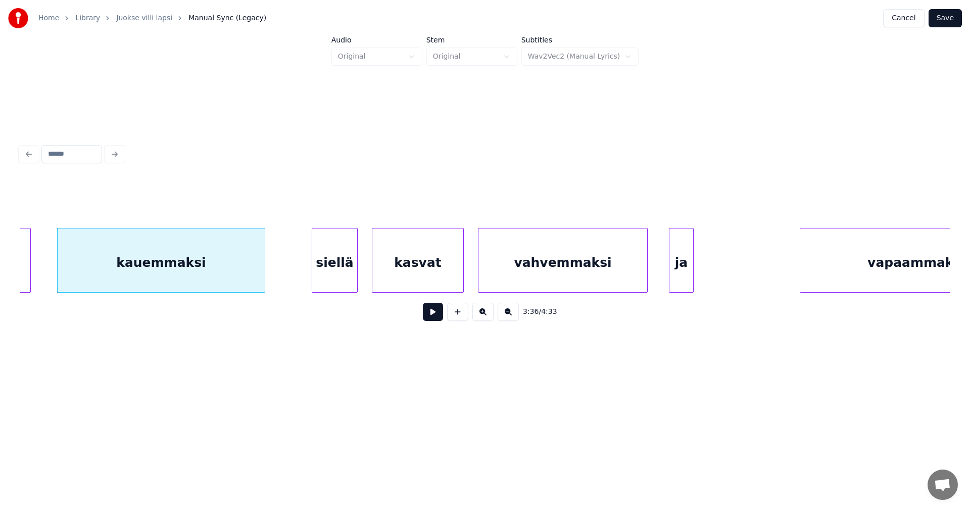
scroll to position [0, 38170]
click at [334, 274] on div "siellä" at bounding box center [336, 262] width 45 height 69
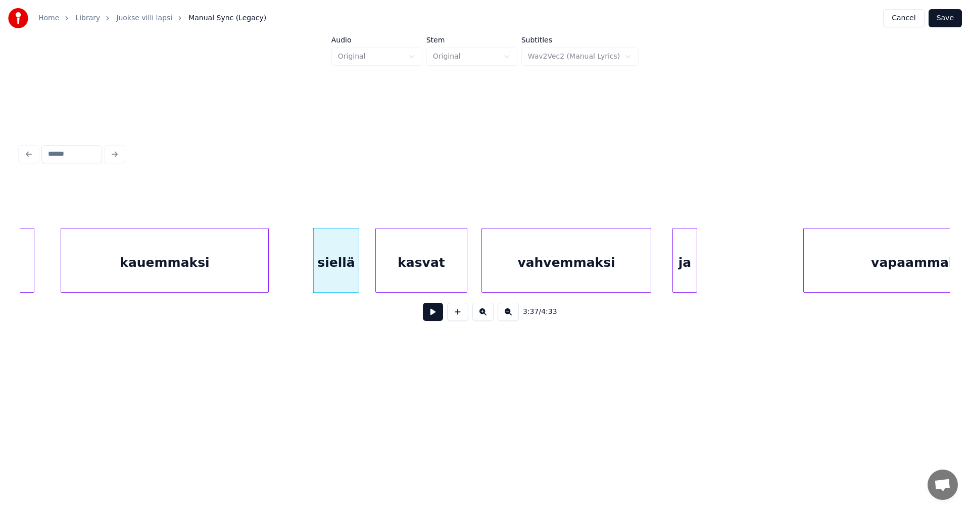
click at [349, 269] on div "siellä" at bounding box center [336, 262] width 45 height 69
click at [425, 312] on button at bounding box center [433, 312] width 20 height 18
click at [427, 314] on button at bounding box center [433, 312] width 20 height 18
click at [726, 278] on div at bounding box center [727, 260] width 3 height 64
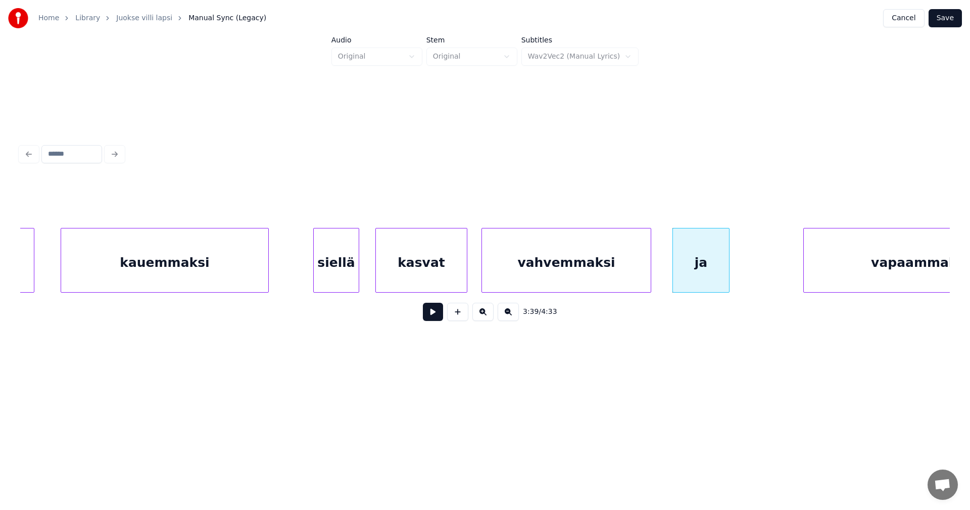
click at [437, 318] on button at bounding box center [433, 312] width 20 height 18
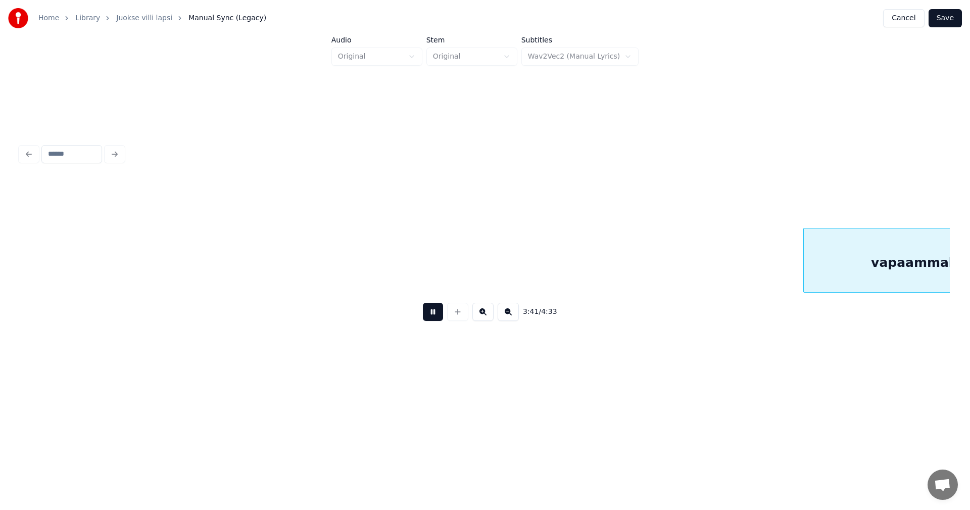
scroll to position [0, 39102]
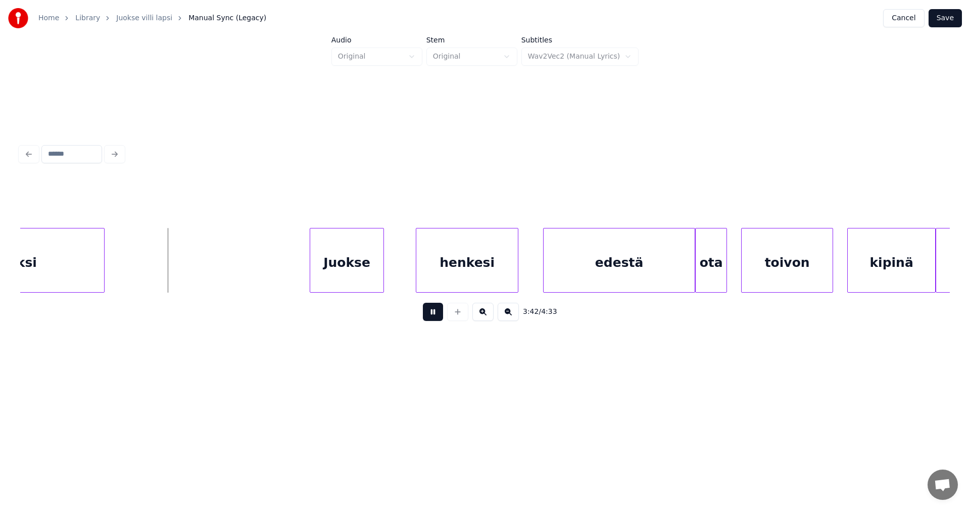
drag, startPoint x: 437, startPoint y: 318, endPoint x: 328, endPoint y: 312, distance: 109.3
click at [420, 314] on div "3:42 / 4:33" at bounding box center [484, 312] width 913 height 22
drag, startPoint x: 434, startPoint y: 314, endPoint x: 268, endPoint y: 311, distance: 165.7
click at [433, 314] on button at bounding box center [433, 312] width 20 height 18
click at [198, 276] on div at bounding box center [199, 260] width 3 height 64
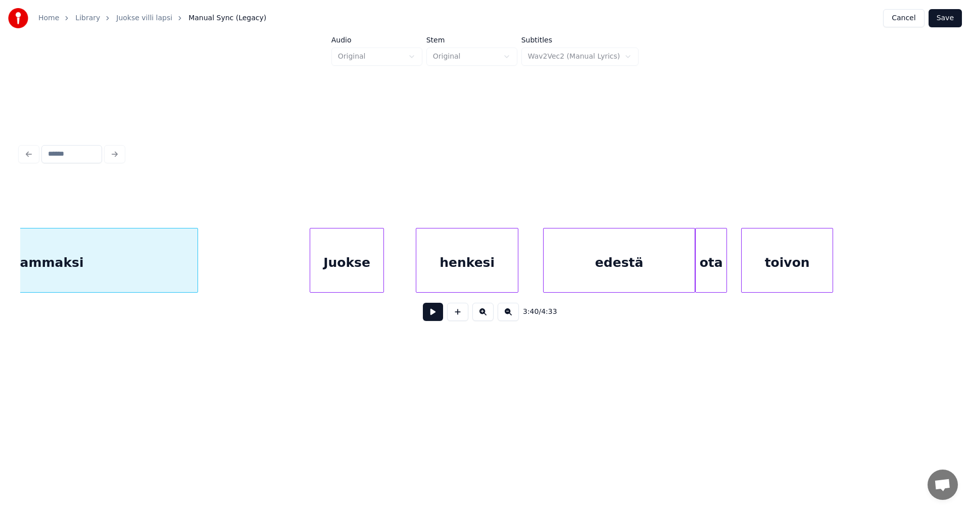
scroll to position [0, 38953]
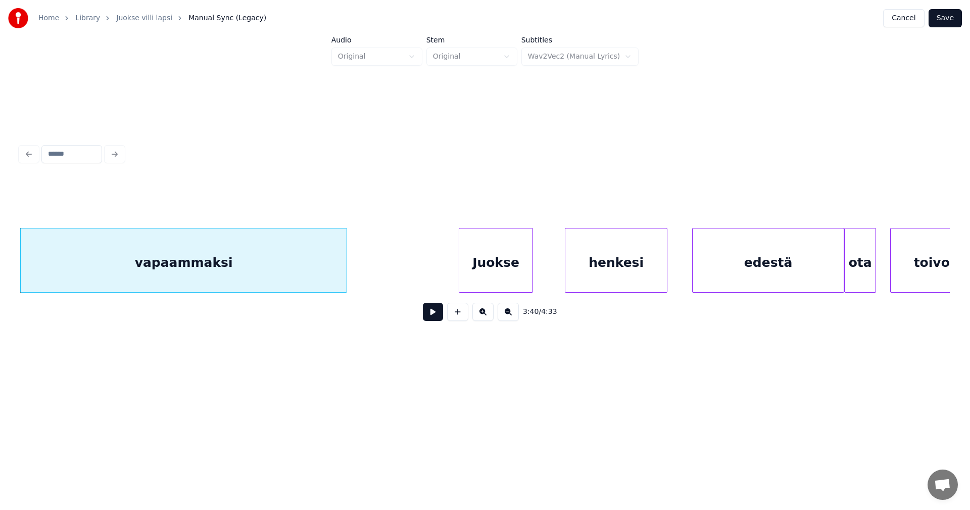
click at [463, 274] on div "Juokse" at bounding box center [495, 262] width 73 height 69
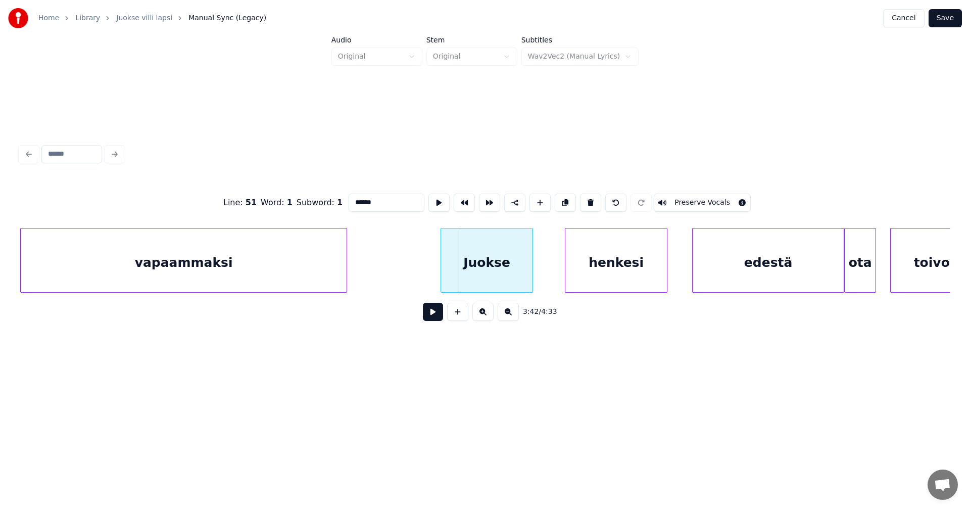
click at [442, 276] on div at bounding box center [442, 260] width 3 height 64
click at [440, 321] on button at bounding box center [433, 312] width 20 height 18
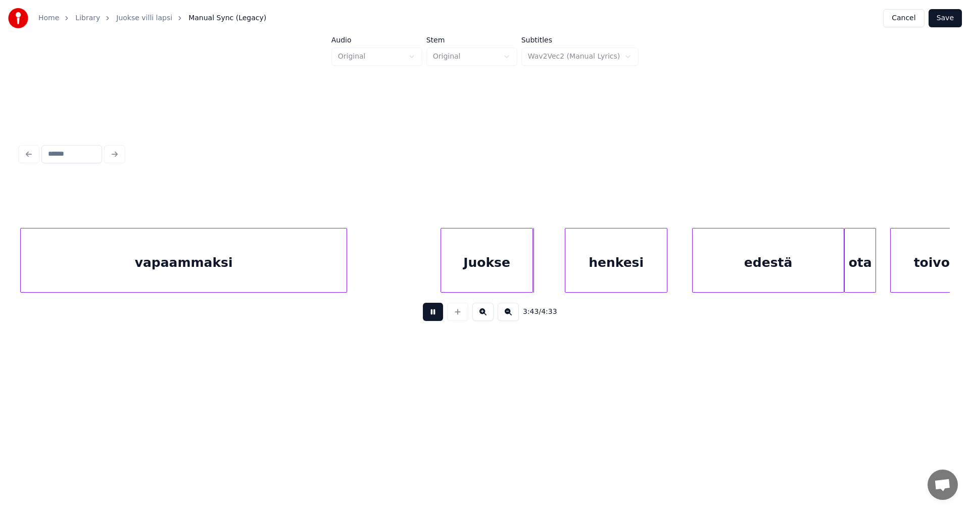
click at [439, 319] on button at bounding box center [433, 312] width 20 height 18
click at [545, 279] on div at bounding box center [546, 260] width 3 height 64
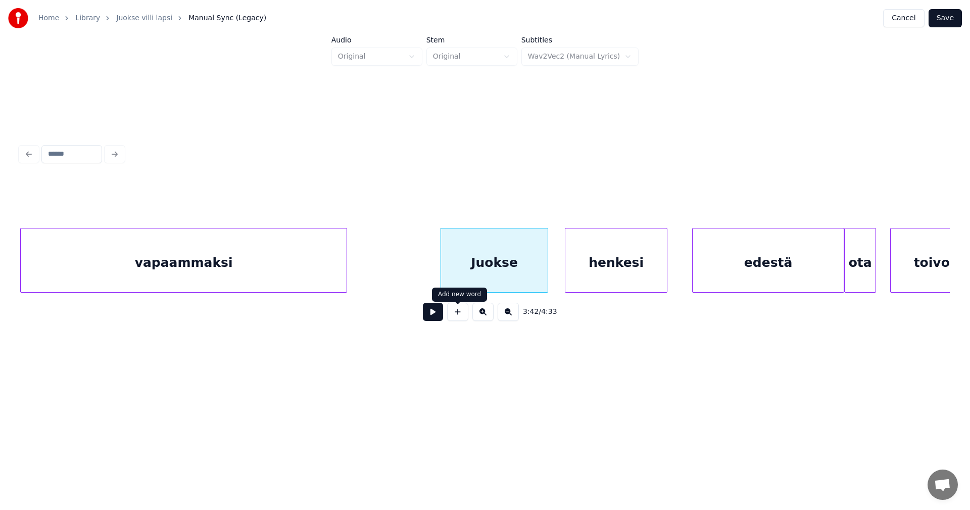
click at [438, 317] on button at bounding box center [433, 312] width 20 height 18
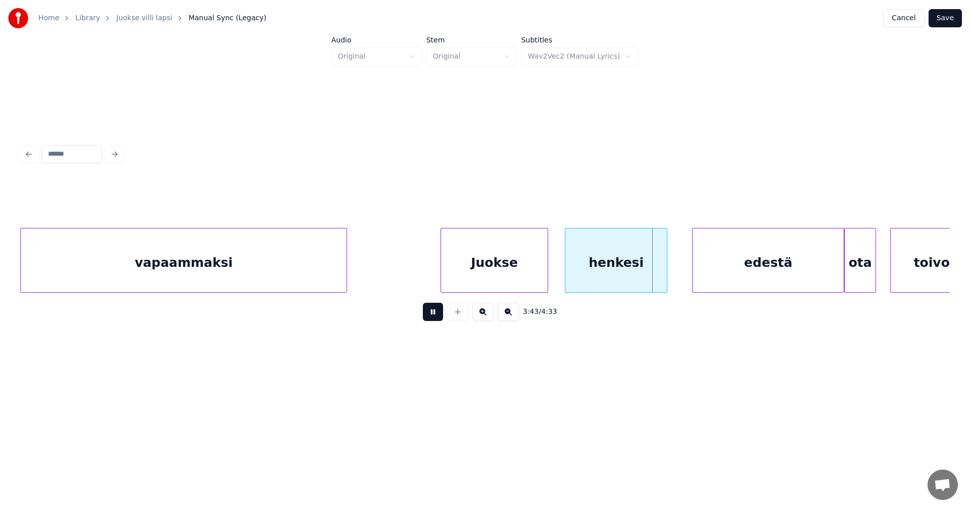
drag, startPoint x: 438, startPoint y: 317, endPoint x: 443, endPoint y: 314, distance: 5.9
click at [438, 315] on button at bounding box center [433, 312] width 20 height 18
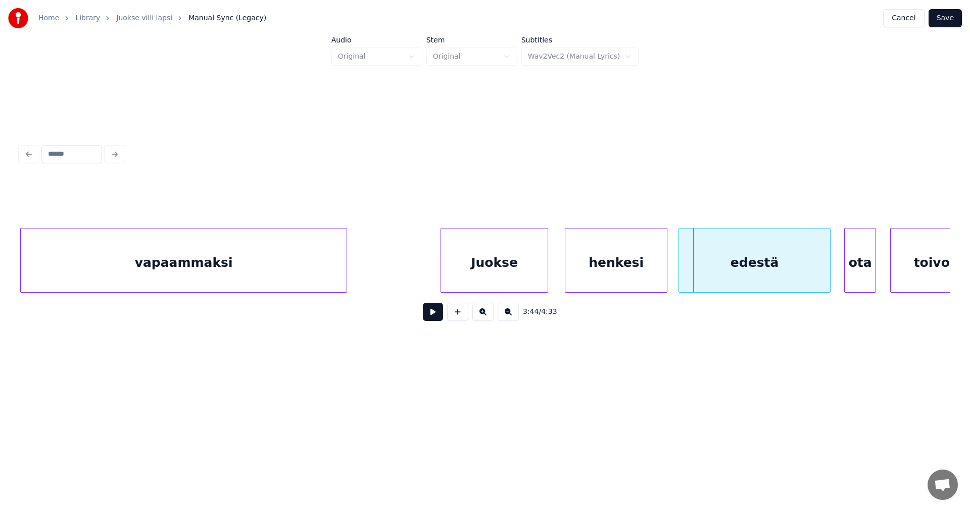
click at [721, 274] on div "edestä" at bounding box center [754, 262] width 151 height 69
click at [436, 319] on button at bounding box center [433, 312] width 20 height 18
click at [796, 273] on div at bounding box center [797, 260] width 3 height 64
click at [862, 275] on div "ota" at bounding box center [849, 262] width 31 height 69
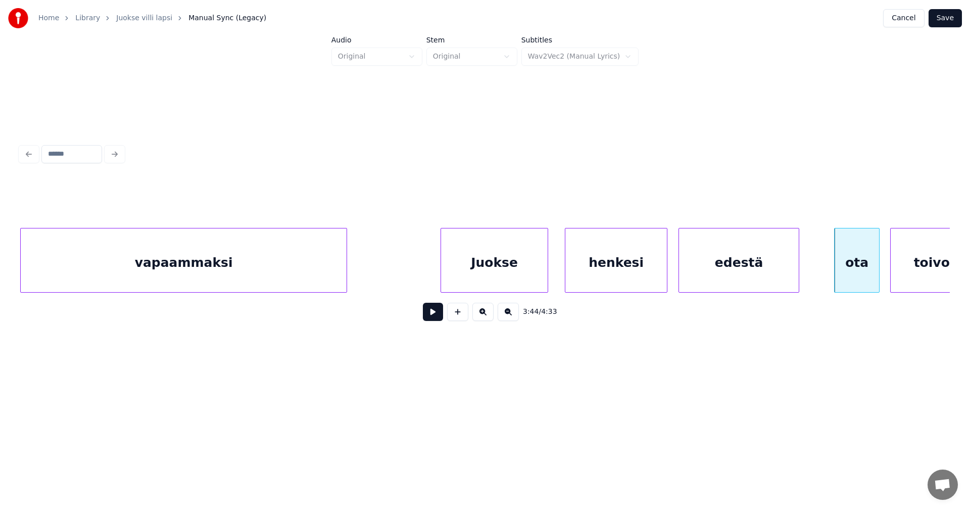
click at [879, 272] on div at bounding box center [877, 260] width 3 height 64
click at [433, 321] on button at bounding box center [433, 312] width 20 height 18
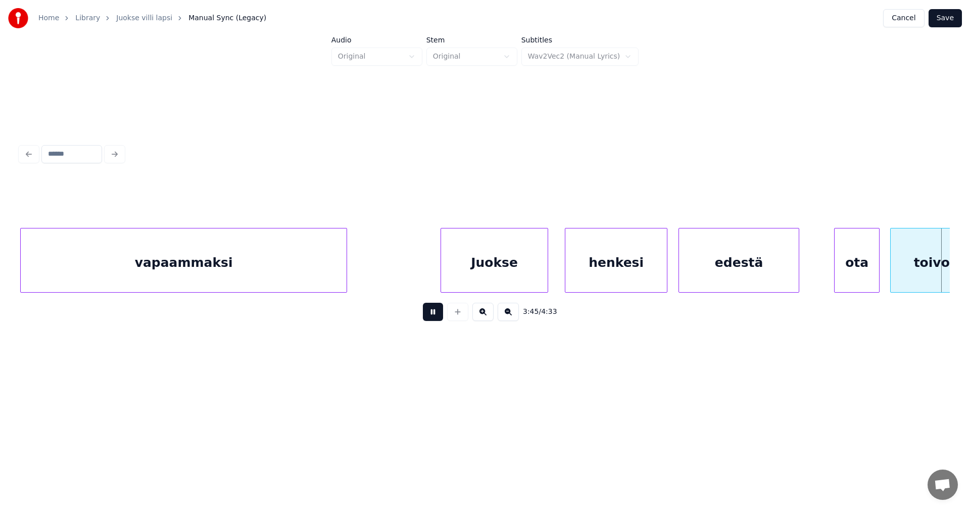
scroll to position [0, 39883]
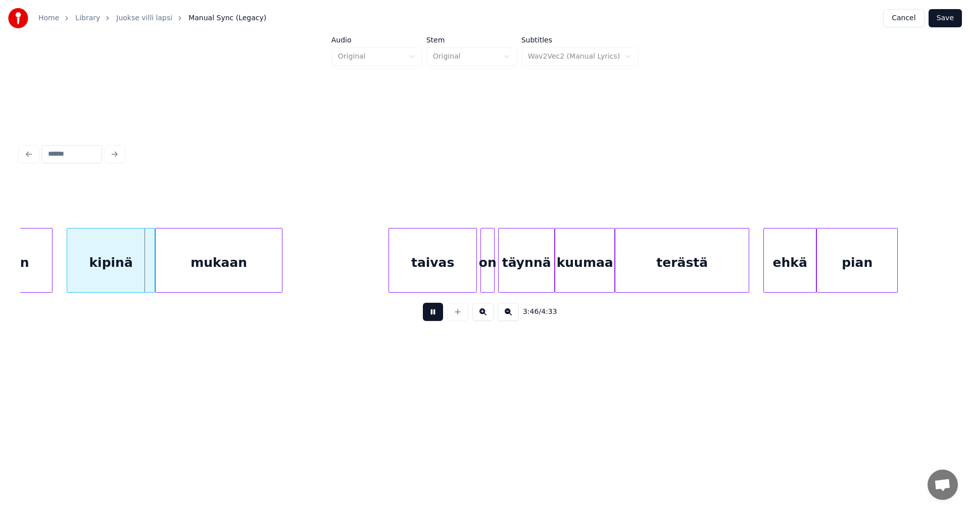
drag, startPoint x: 434, startPoint y: 320, endPoint x: 175, endPoint y: 319, distance: 259.1
click at [432, 320] on button at bounding box center [433, 312] width 20 height 18
click at [143, 272] on div at bounding box center [143, 260] width 3 height 64
click at [275, 276] on div "mukaan" at bounding box center [219, 262] width 126 height 69
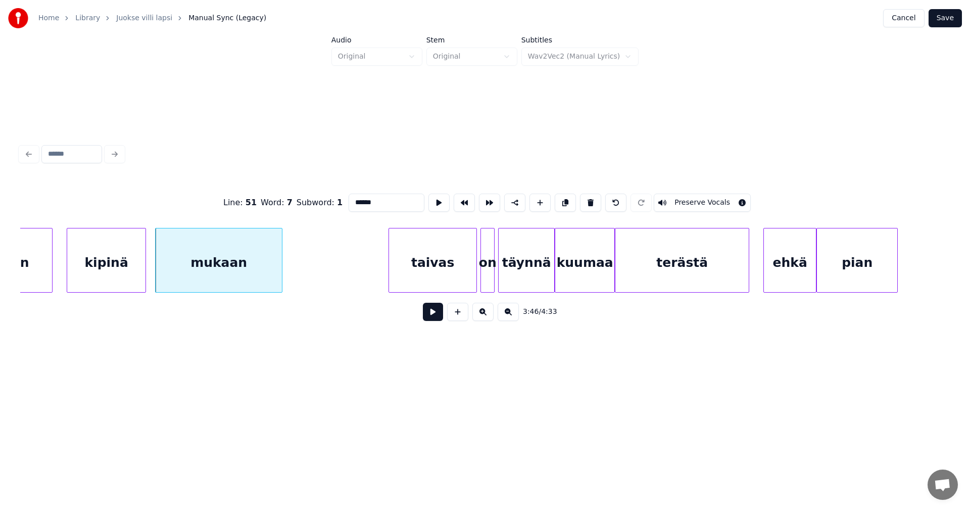
click at [428, 318] on button at bounding box center [433, 312] width 20 height 18
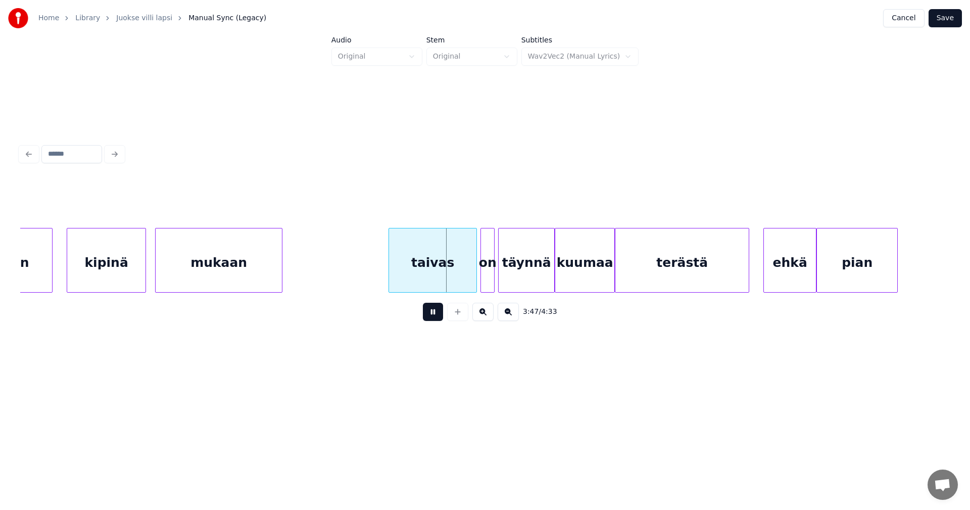
click at [429, 318] on button at bounding box center [433, 312] width 20 height 18
click at [477, 280] on div "taivas" at bounding box center [432, 260] width 88 height 65
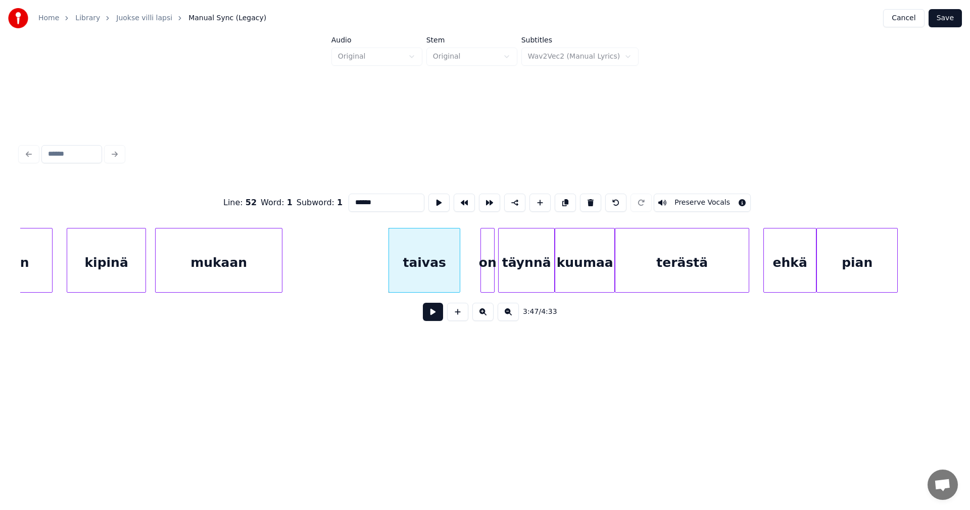
click at [459, 282] on div at bounding box center [458, 260] width 3 height 64
click at [473, 280] on div at bounding box center [474, 260] width 3 height 64
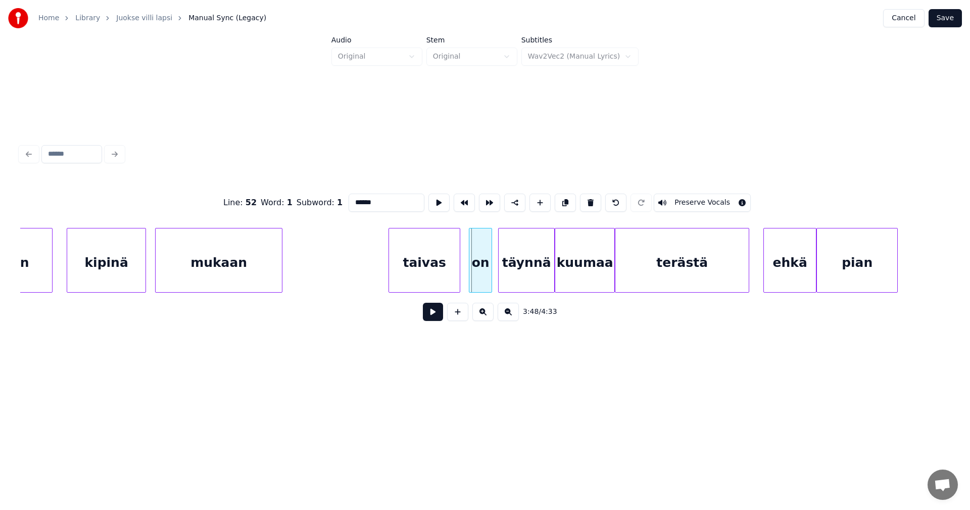
click at [481, 280] on div "on" at bounding box center [480, 262] width 22 height 69
click at [542, 280] on div at bounding box center [542, 260] width 3 height 64
click at [602, 280] on div at bounding box center [602, 260] width 3 height 64
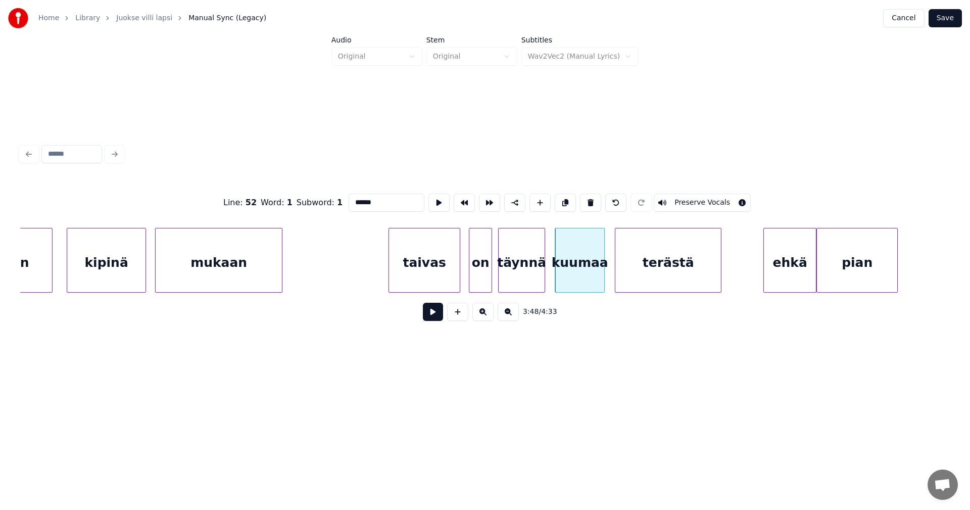
click at [719, 278] on div at bounding box center [719, 260] width 3 height 64
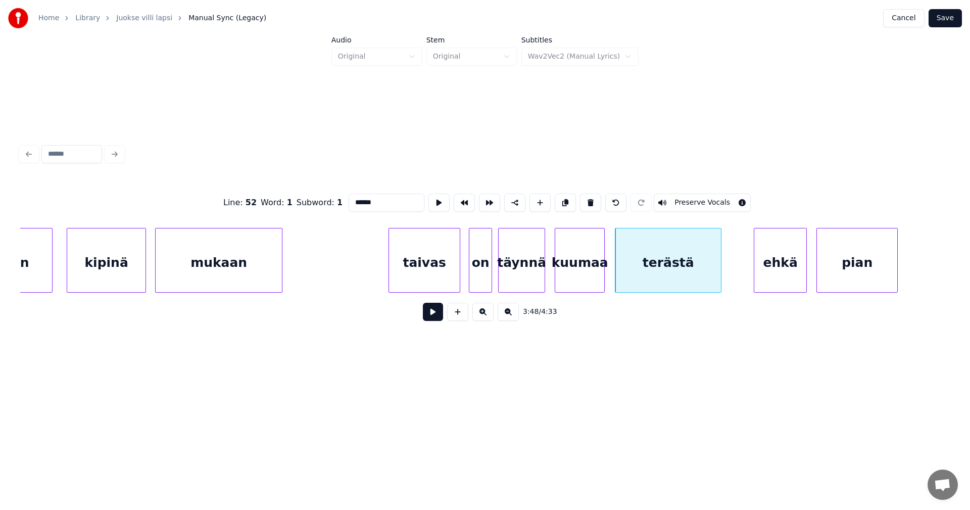
click at [767, 277] on div "ehkä" at bounding box center [780, 262] width 52 height 69
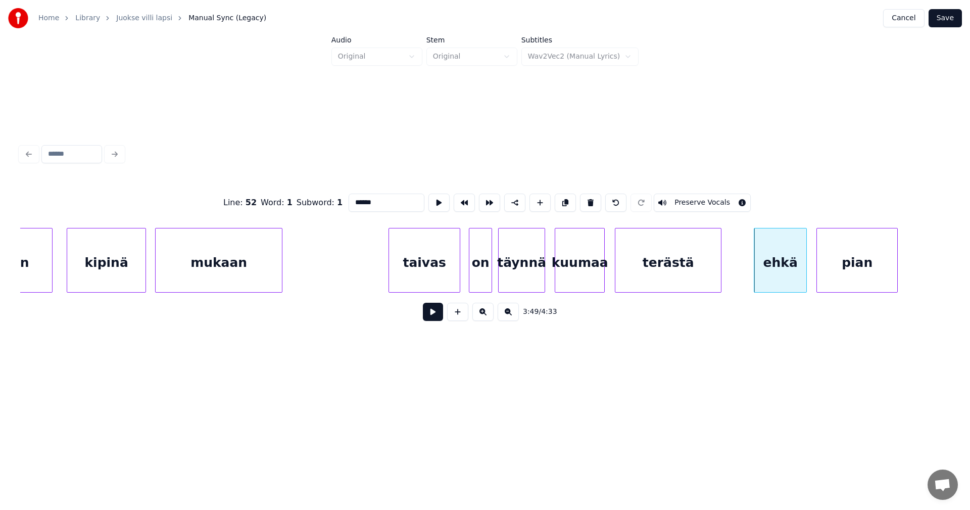
click at [654, 285] on div "terästä" at bounding box center [668, 262] width 106 height 69
type input "*******"
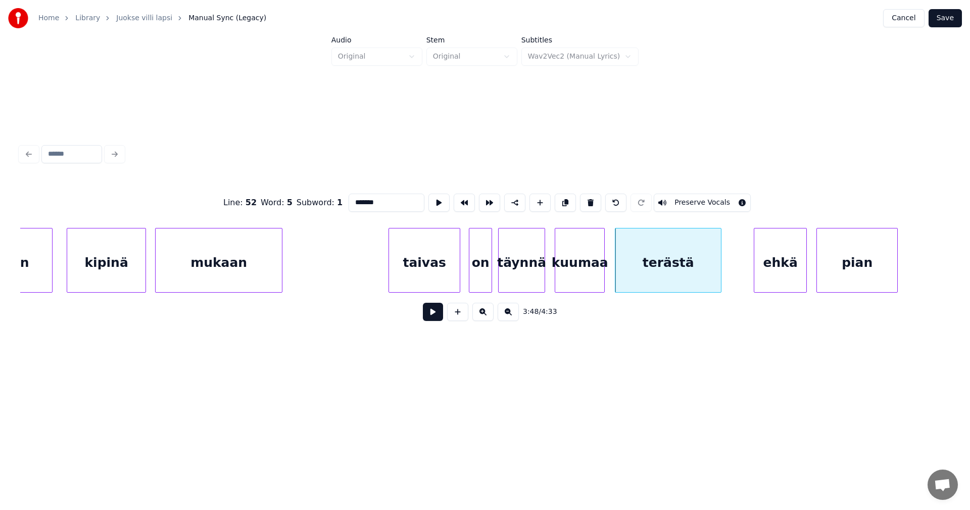
click at [442, 319] on button at bounding box center [433, 312] width 20 height 18
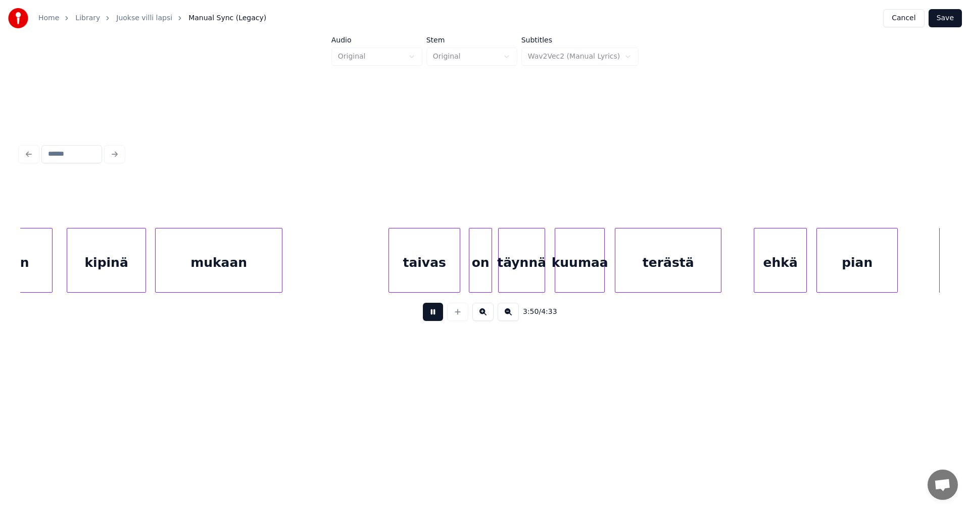
scroll to position [0, 40813]
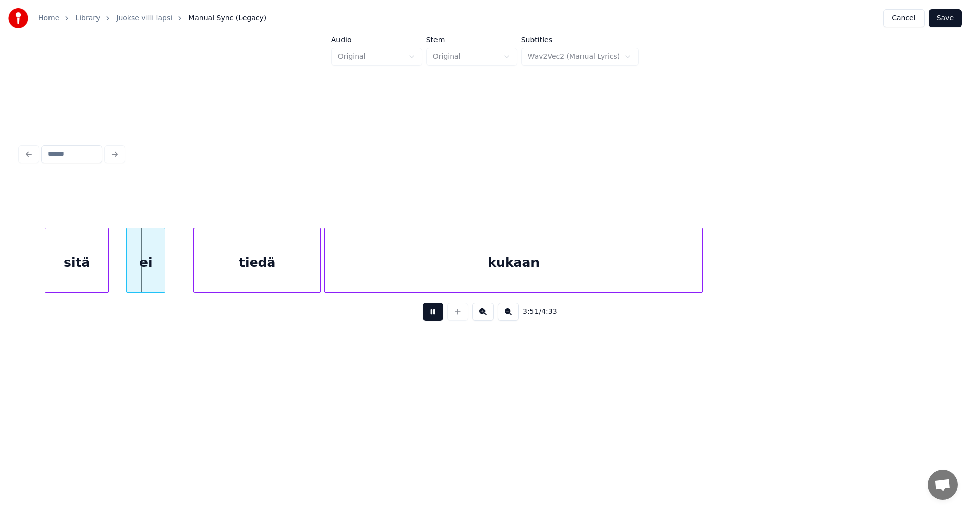
drag, startPoint x: 436, startPoint y: 317, endPoint x: 182, endPoint y: 309, distance: 254.2
click at [431, 317] on button at bounding box center [433, 312] width 20 height 18
click at [76, 271] on div "sitä" at bounding box center [68, 262] width 63 height 69
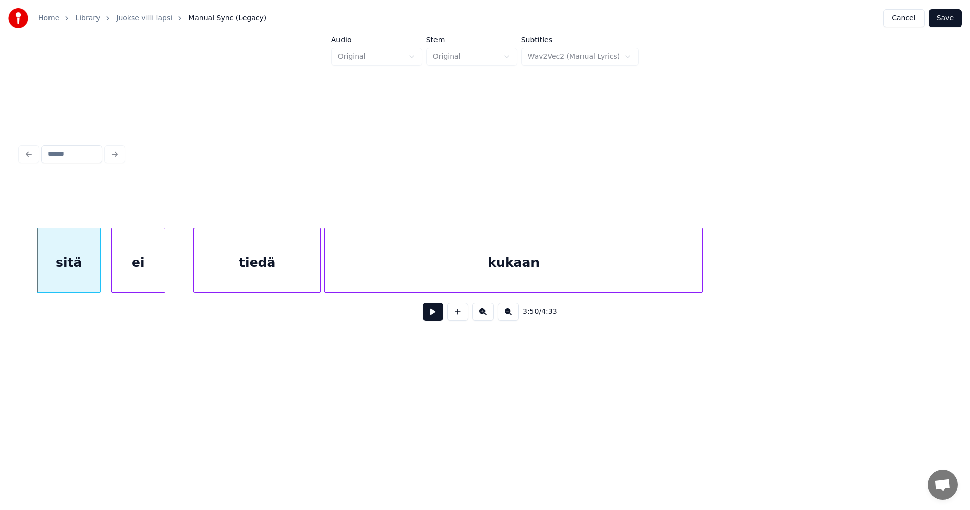
click at [113, 275] on div at bounding box center [113, 260] width 3 height 64
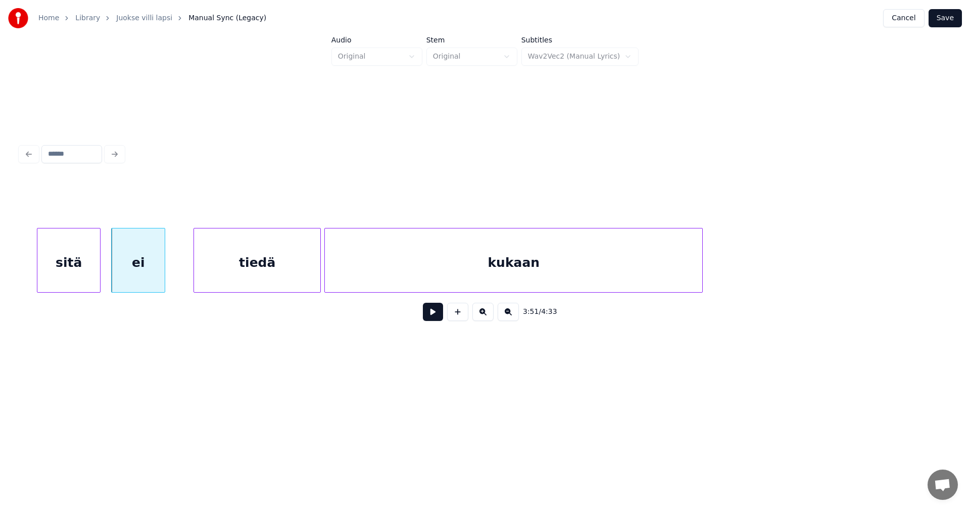
click at [437, 321] on button at bounding box center [433, 312] width 20 height 18
drag, startPoint x: 437, startPoint y: 320, endPoint x: 432, endPoint y: 319, distance: 5.1
click at [432, 319] on button at bounding box center [433, 312] width 20 height 18
click at [182, 269] on div at bounding box center [181, 260] width 3 height 64
click at [429, 315] on button at bounding box center [433, 312] width 20 height 18
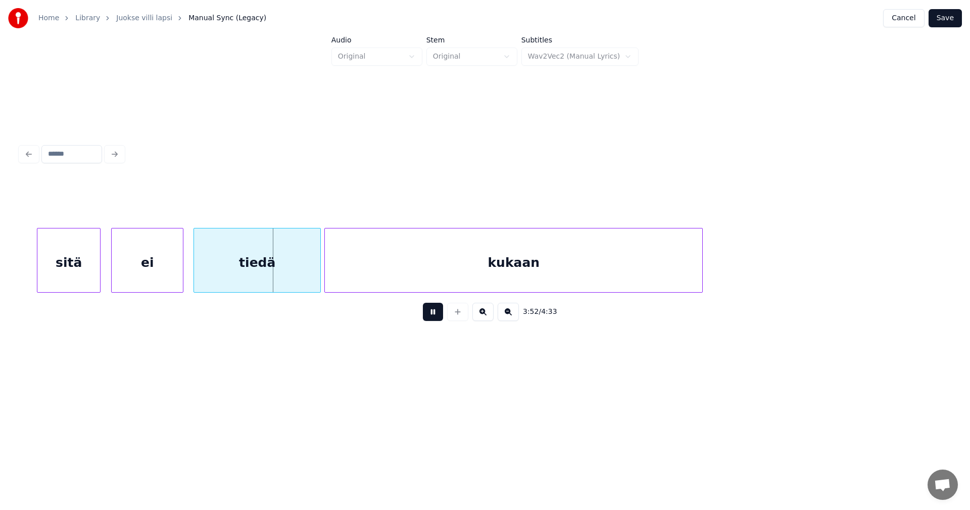
drag, startPoint x: 429, startPoint y: 315, endPoint x: 404, endPoint y: 307, distance: 27.0
click at [423, 313] on button at bounding box center [433, 312] width 20 height 18
click at [298, 277] on div at bounding box center [298, 260] width 3 height 64
click at [435, 319] on button at bounding box center [433, 312] width 20 height 18
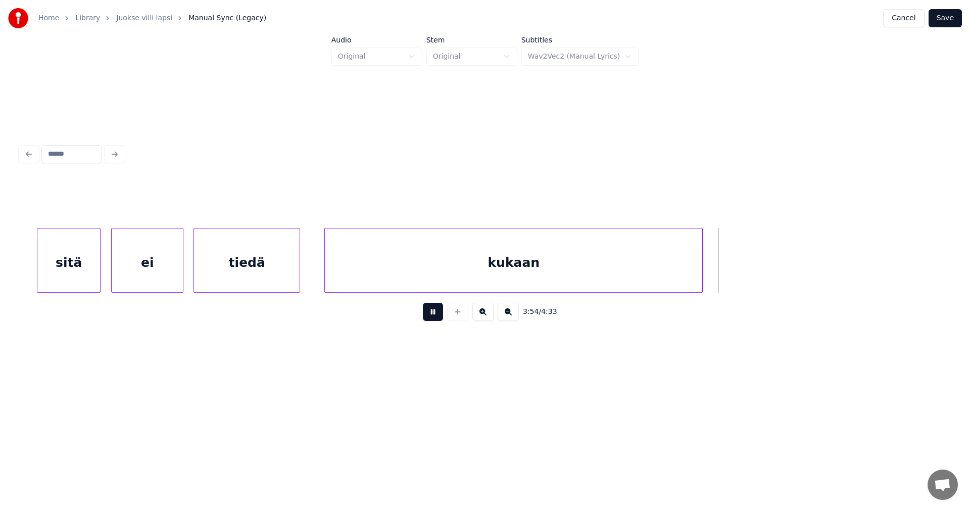
click at [434, 317] on button at bounding box center [433, 312] width 20 height 18
click at [722, 280] on div at bounding box center [723, 260] width 3 height 64
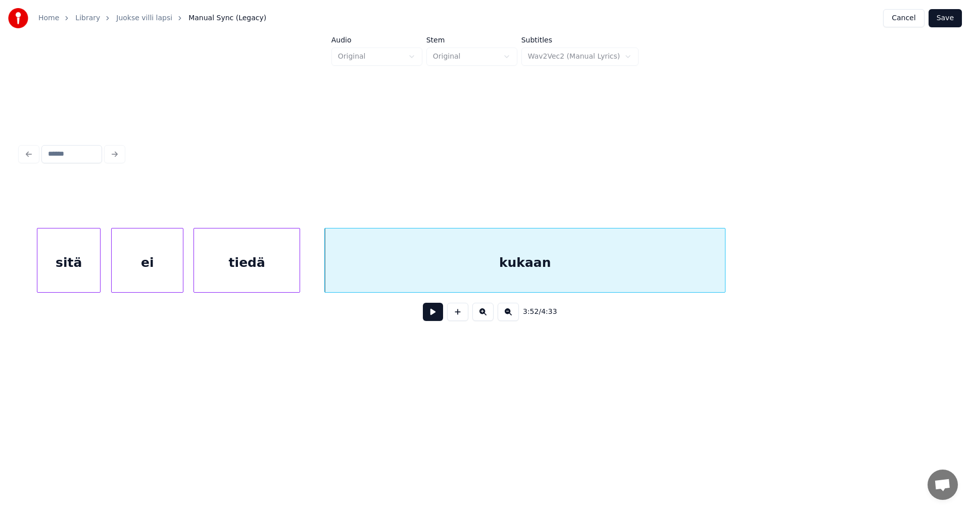
click at [669, 285] on div "kukaan" at bounding box center [525, 262] width 400 height 69
click at [381, 206] on input "******" at bounding box center [387, 202] width 76 height 18
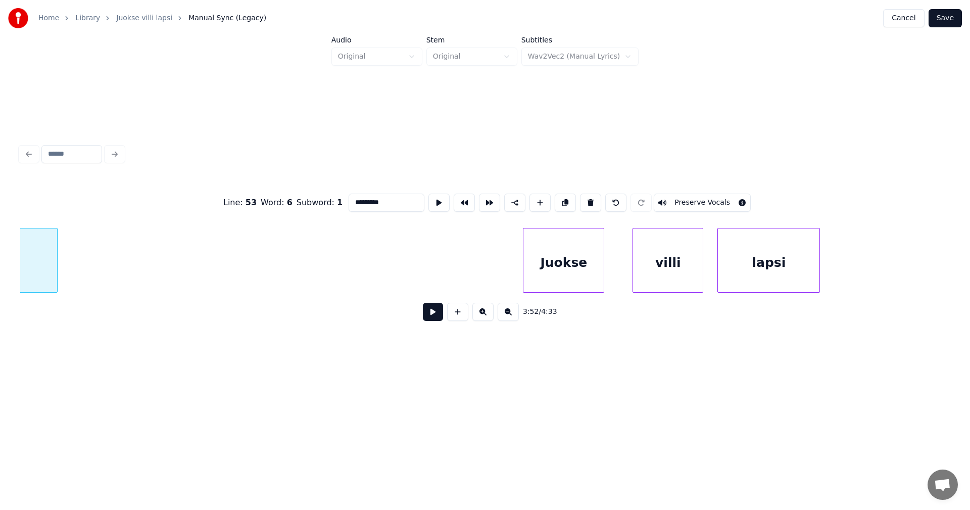
scroll to position [0, 41508]
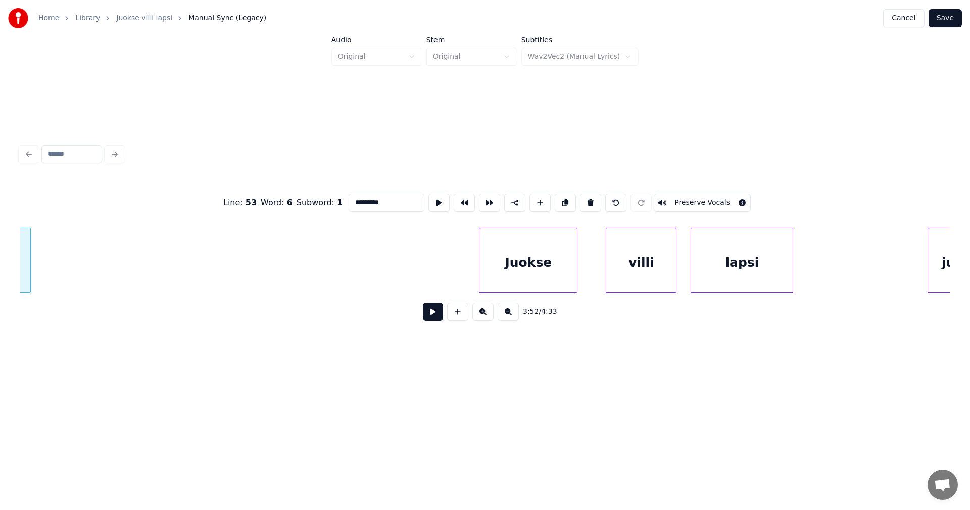
click at [479, 278] on div at bounding box center [480, 260] width 3 height 64
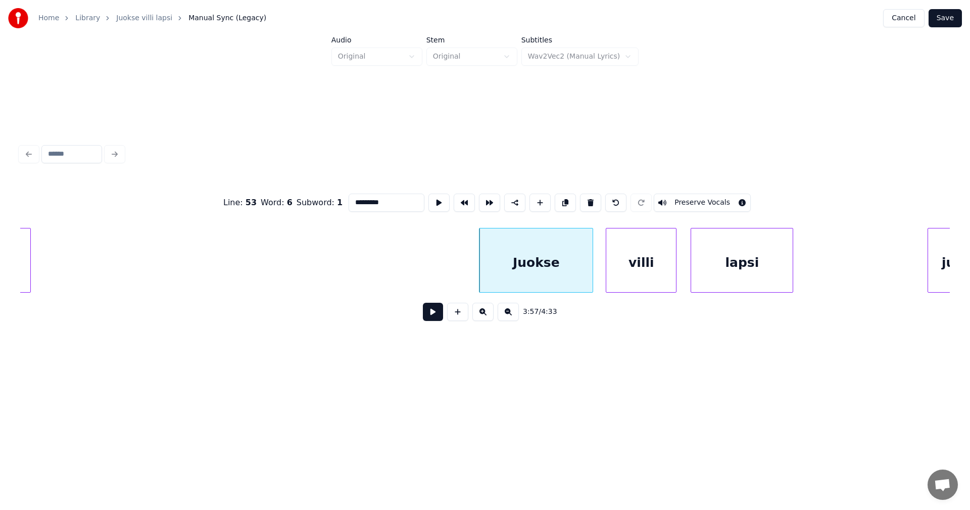
click at [590, 274] on div at bounding box center [590, 260] width 3 height 64
click at [844, 276] on div at bounding box center [843, 260] width 3 height 64
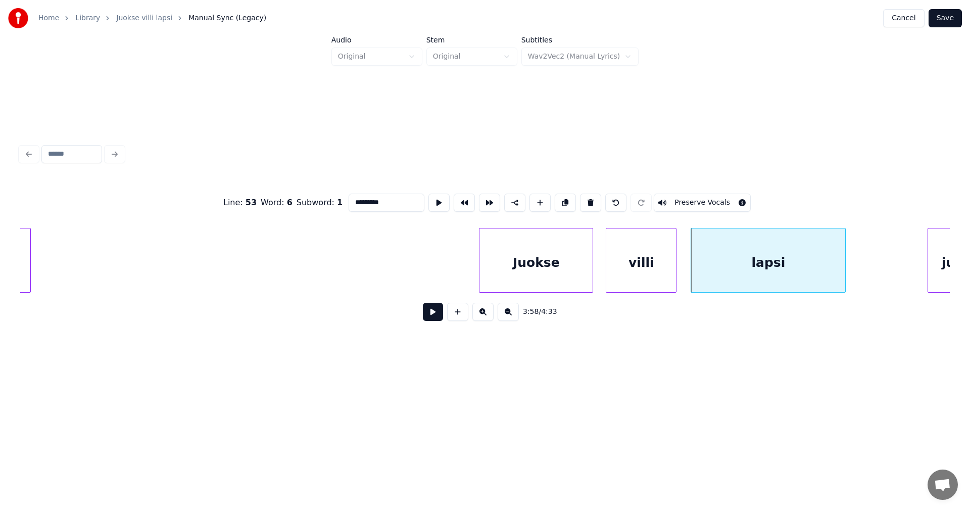
click at [543, 282] on div "Juokse" at bounding box center [535, 262] width 113 height 69
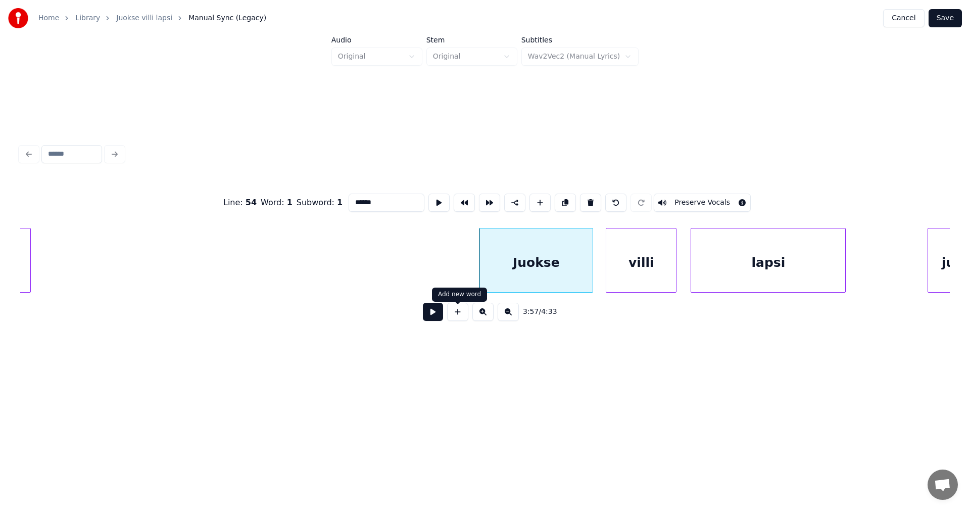
type input "******"
click at [433, 318] on button at bounding box center [433, 312] width 20 height 18
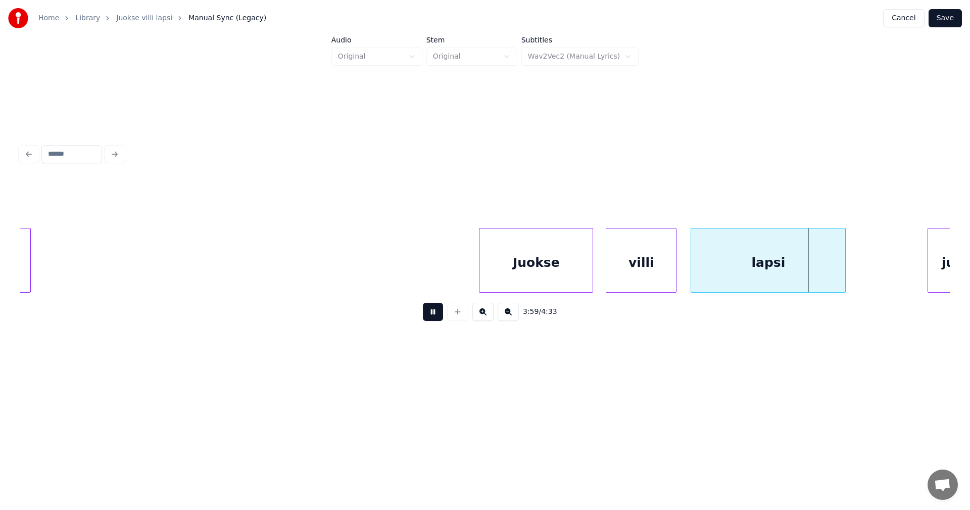
click at [439, 316] on button at bounding box center [433, 312] width 20 height 18
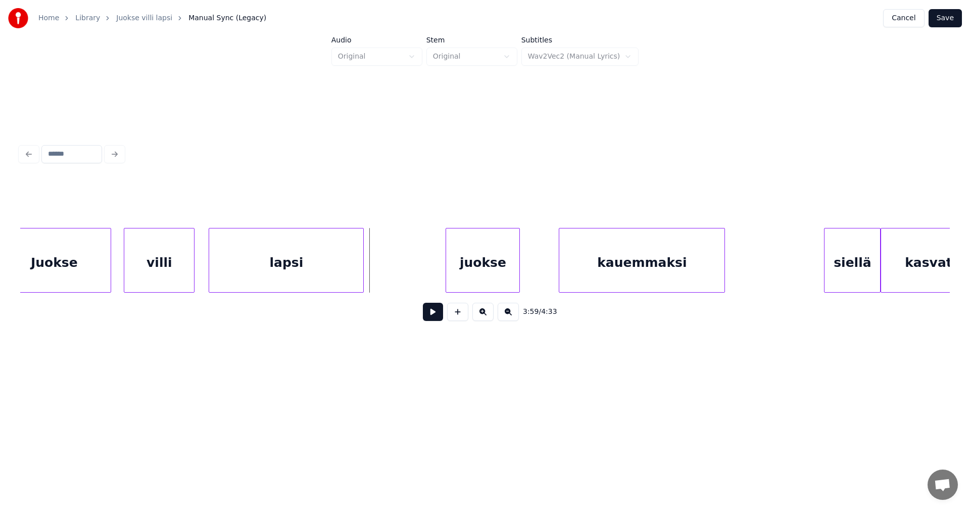
scroll to position [0, 41993]
click at [432, 275] on div at bounding box center [433, 260] width 3 height 64
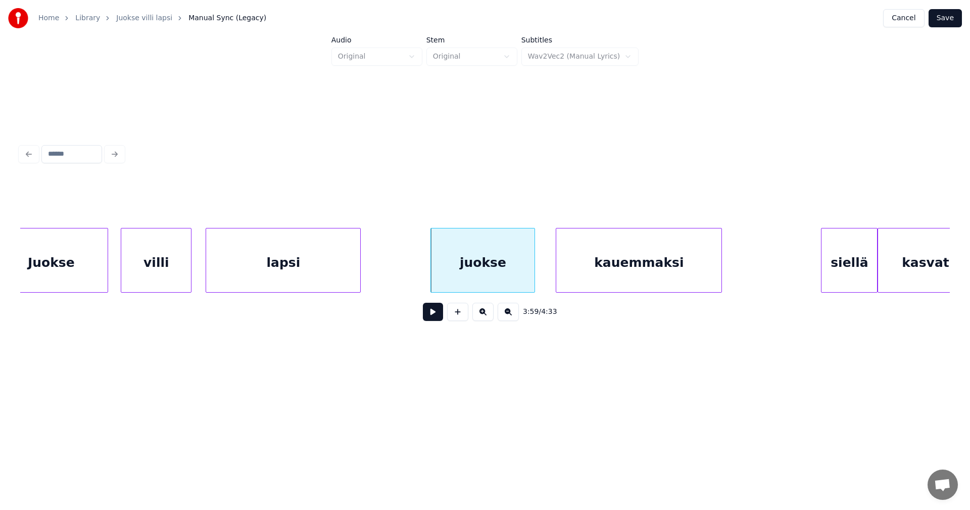
click at [532, 274] on div at bounding box center [532, 260] width 3 height 64
click at [762, 273] on div at bounding box center [761, 260] width 3 height 64
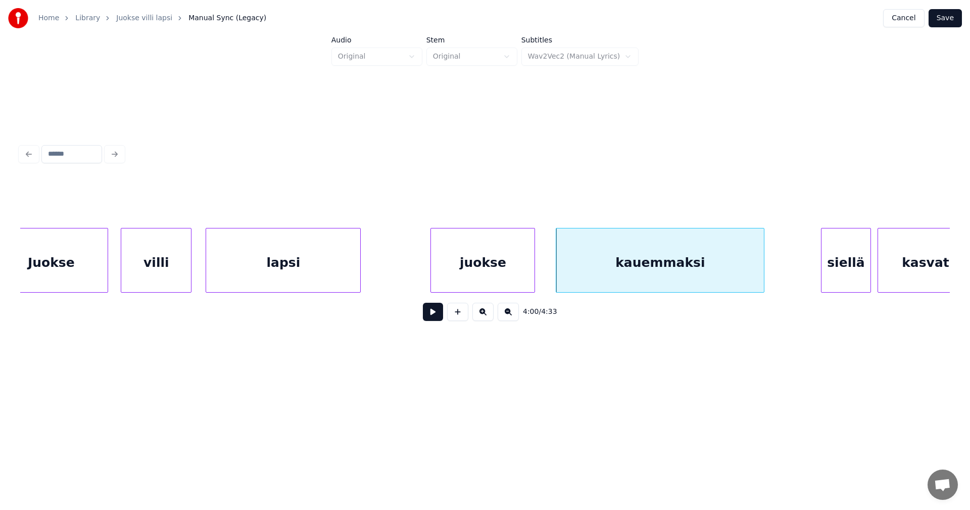
click at [869, 277] on div at bounding box center [868, 260] width 3 height 64
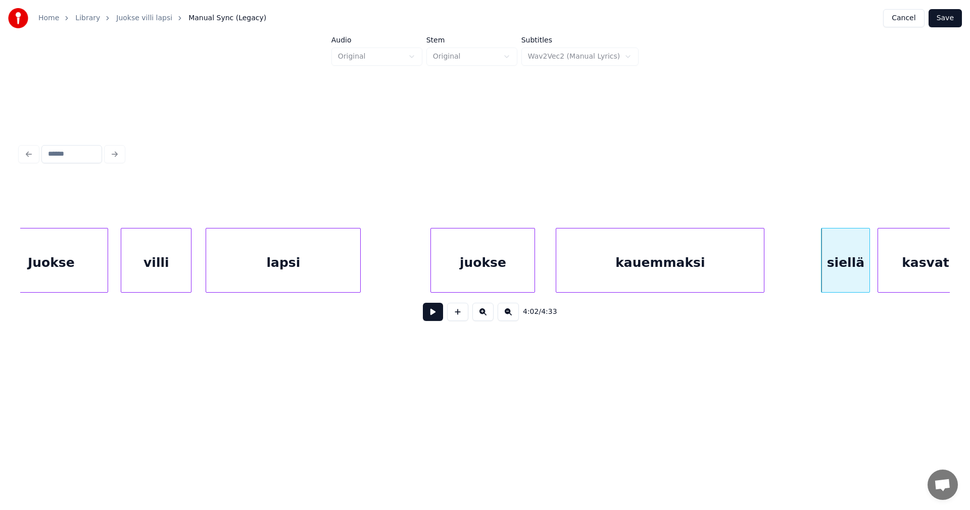
click at [865, 281] on div "siellä" at bounding box center [845, 262] width 48 height 69
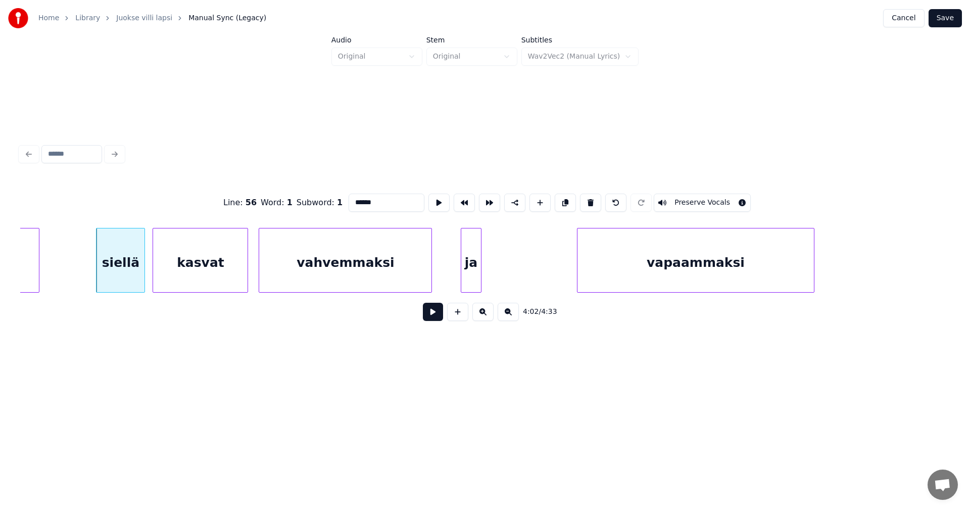
scroll to position [0, 42720]
click at [217, 274] on div "kasvat" at bounding box center [198, 262] width 94 height 69
type input "******"
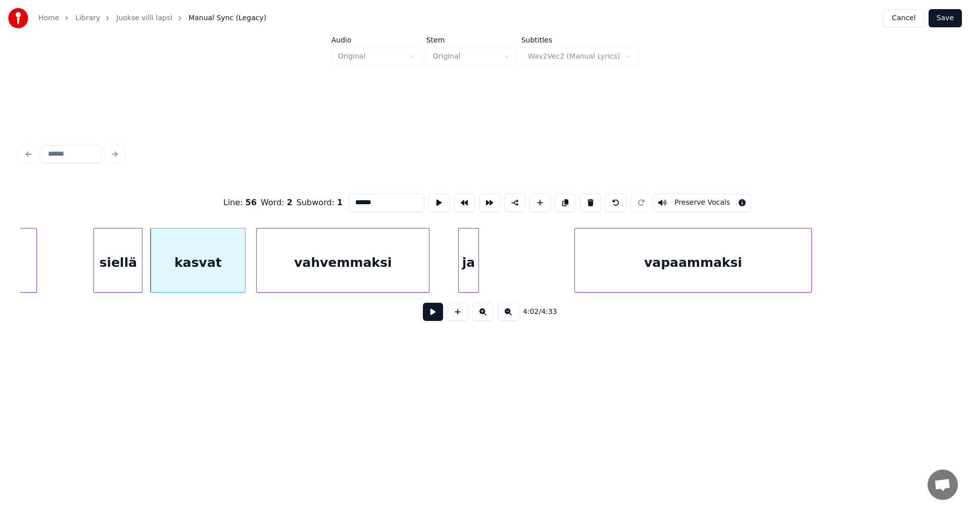
click at [433, 310] on button at bounding box center [433, 312] width 20 height 18
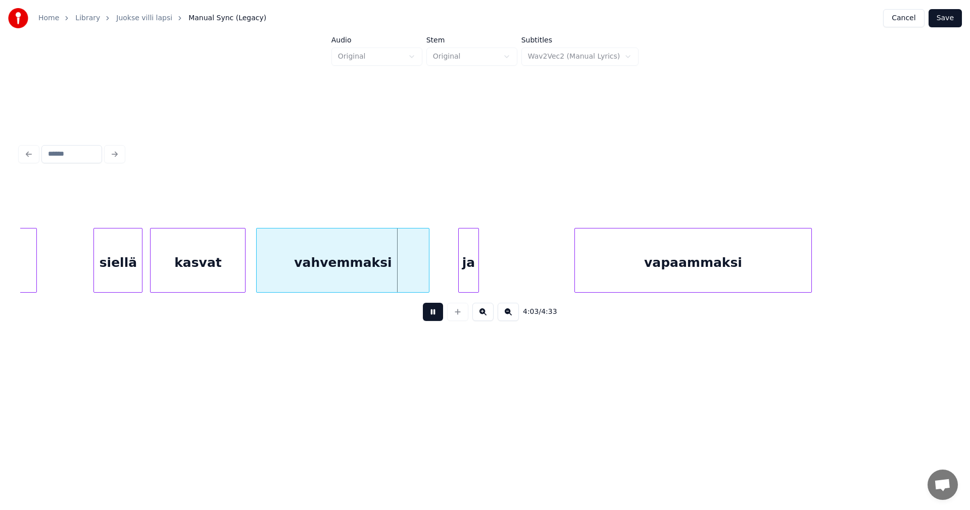
click at [434, 310] on button at bounding box center [433, 312] width 20 height 18
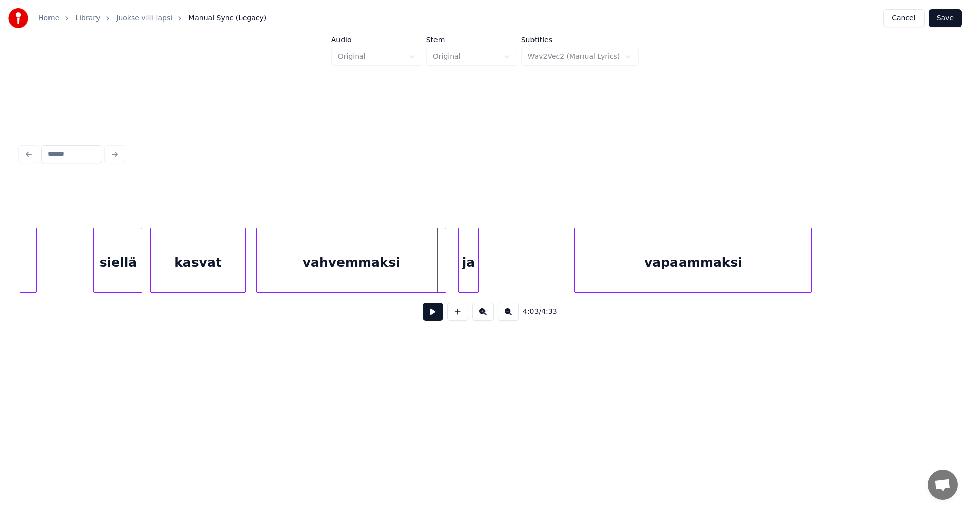
click at [445, 274] on div at bounding box center [443, 260] width 3 height 64
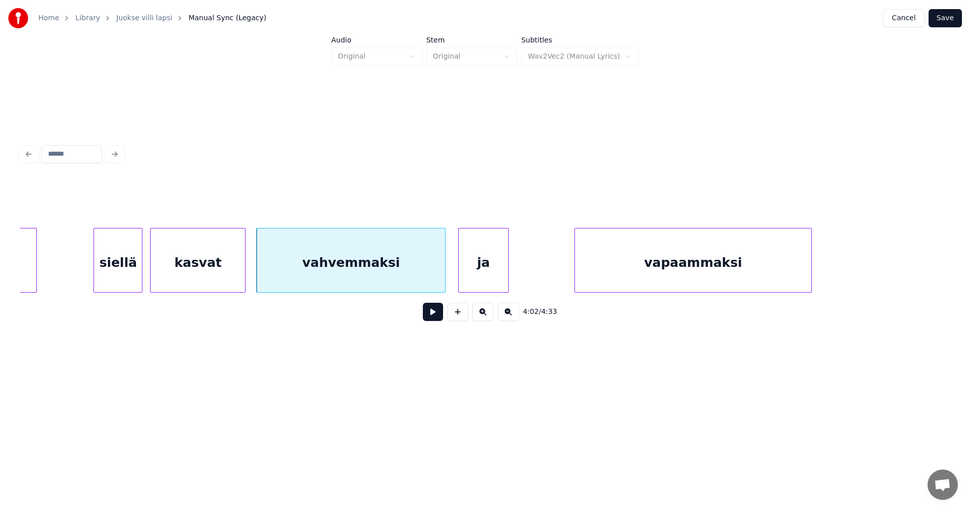
click at [508, 273] on div at bounding box center [506, 260] width 3 height 64
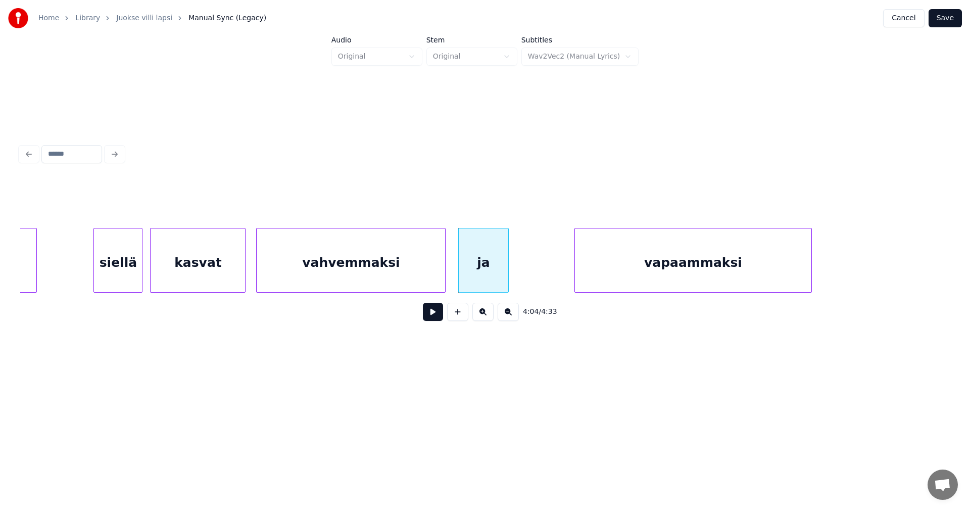
click at [438, 316] on button at bounding box center [433, 312] width 20 height 18
click at [439, 316] on button at bounding box center [433, 312] width 20 height 18
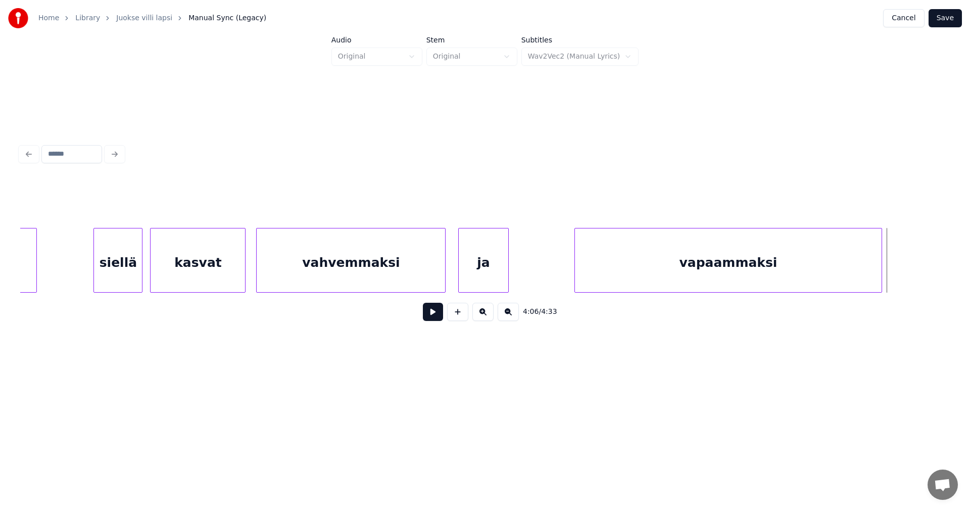
click at [881, 277] on div at bounding box center [879, 260] width 3 height 64
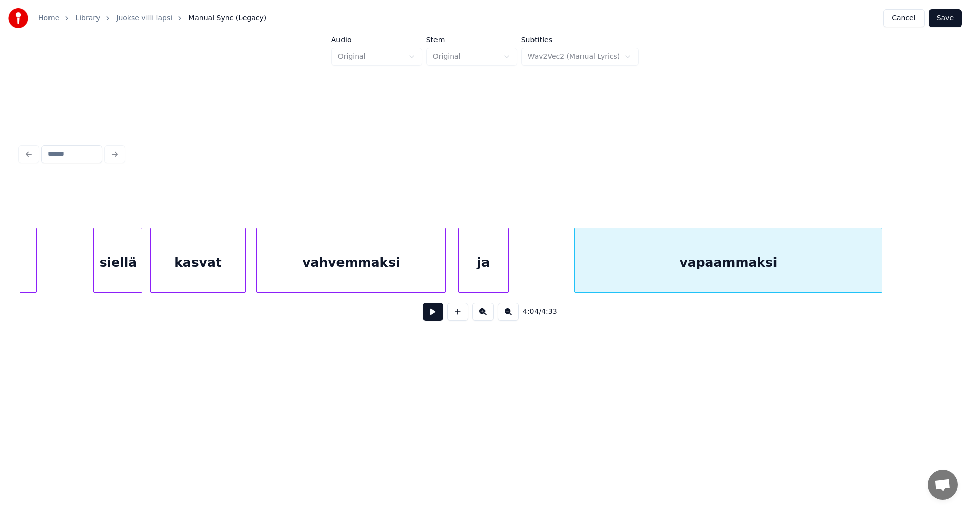
scroll to position [0, 43533]
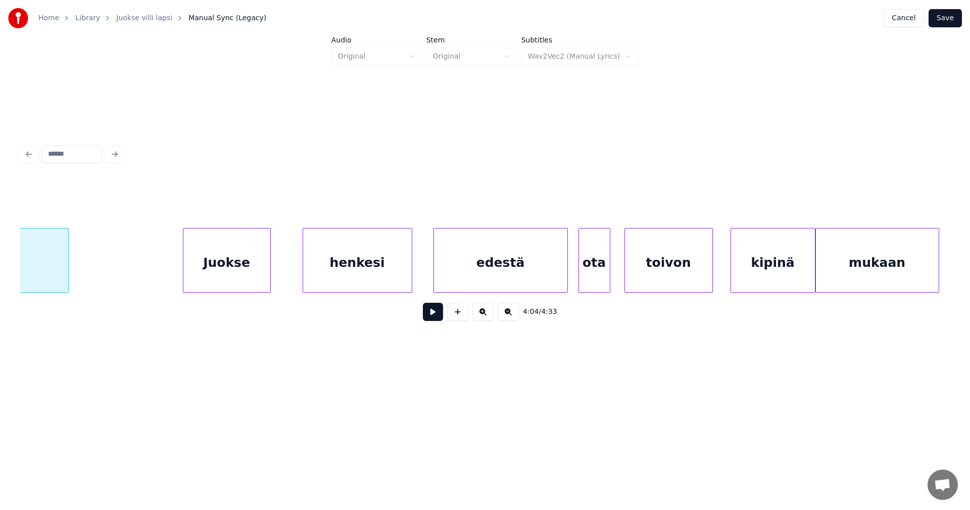
click at [186, 284] on div at bounding box center [184, 260] width 3 height 64
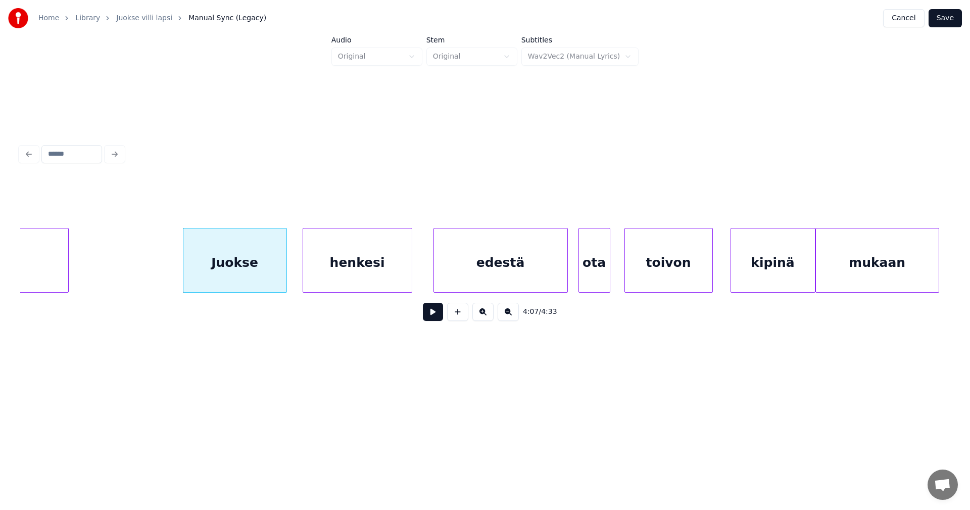
click at [286, 277] on div at bounding box center [284, 260] width 3 height 64
click at [336, 275] on div "henkesi" at bounding box center [355, 262] width 109 height 69
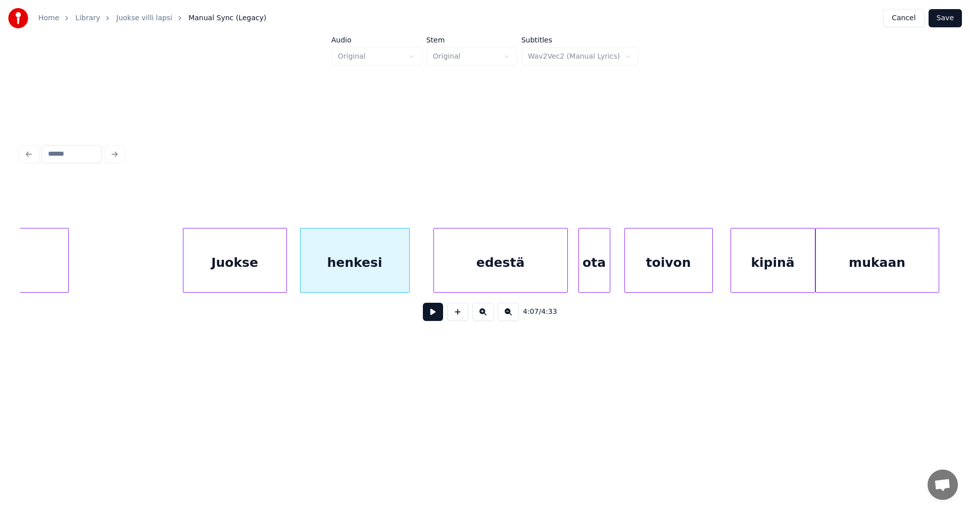
click at [283, 279] on div at bounding box center [284, 260] width 3 height 64
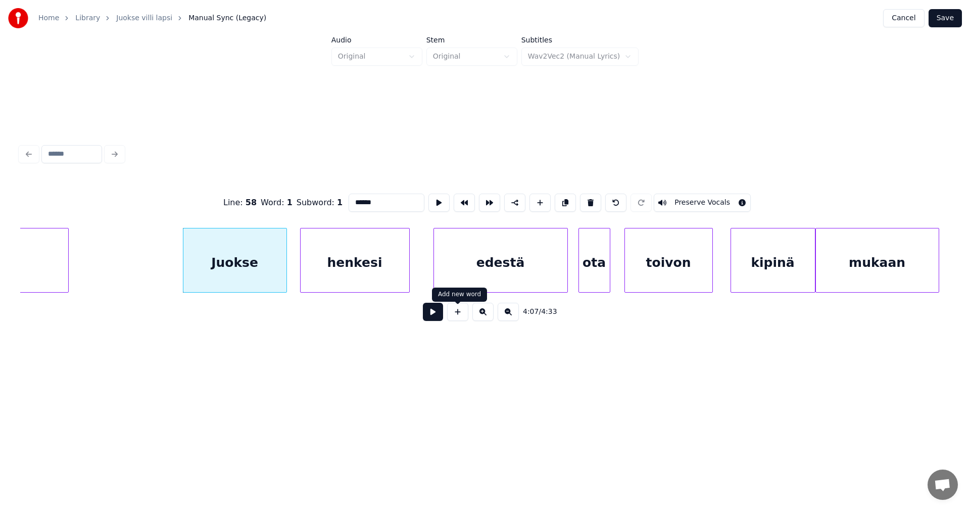
click at [434, 317] on button at bounding box center [433, 312] width 20 height 18
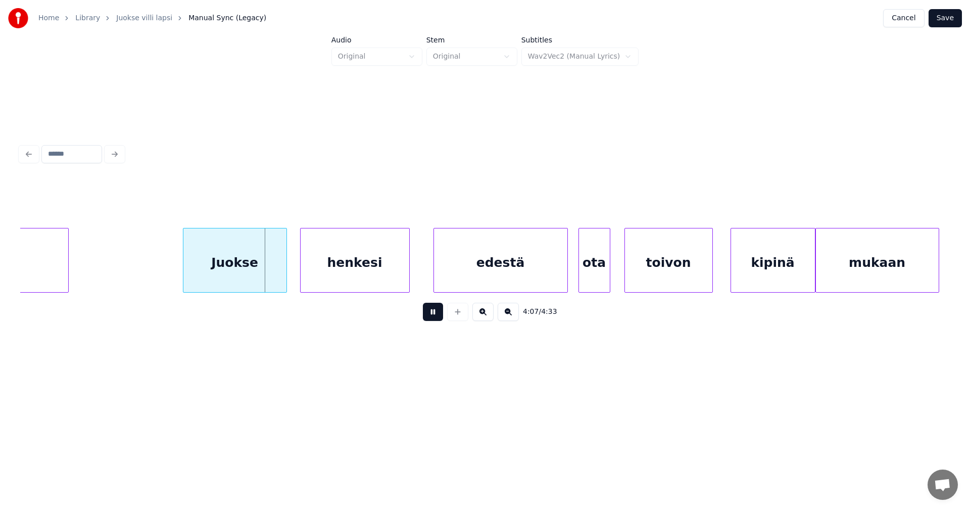
click at [434, 315] on button at bounding box center [433, 312] width 20 height 18
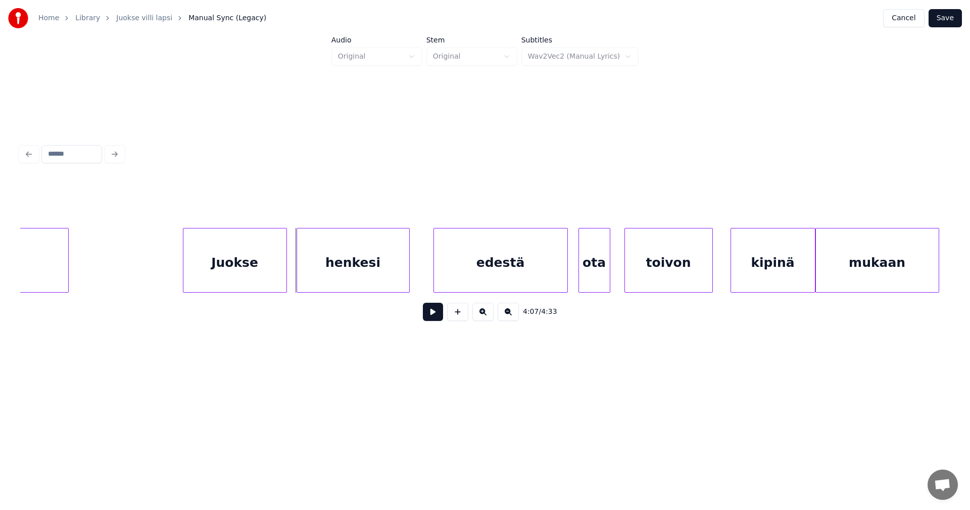
click at [297, 273] on div at bounding box center [298, 260] width 3 height 64
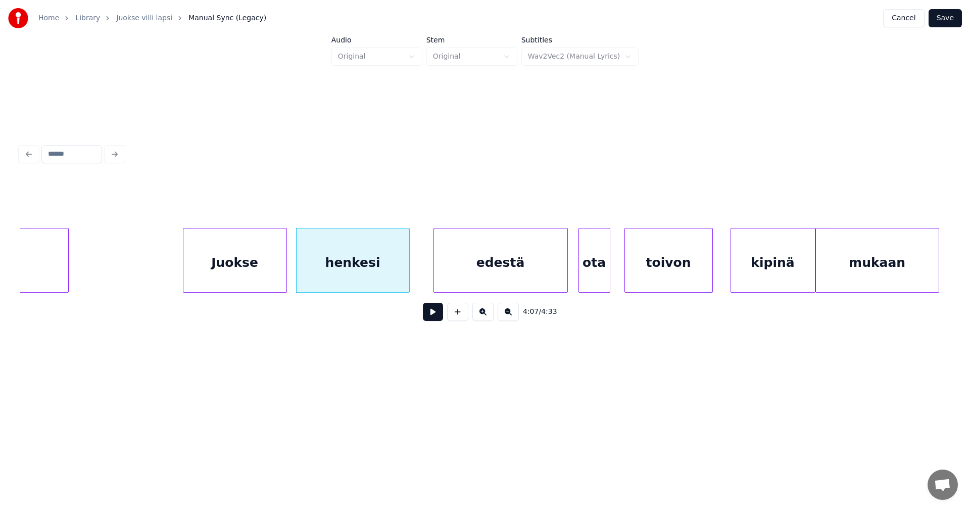
click at [401, 271] on div "henkesi" at bounding box center [353, 262] width 113 height 69
click at [438, 311] on button at bounding box center [433, 312] width 20 height 18
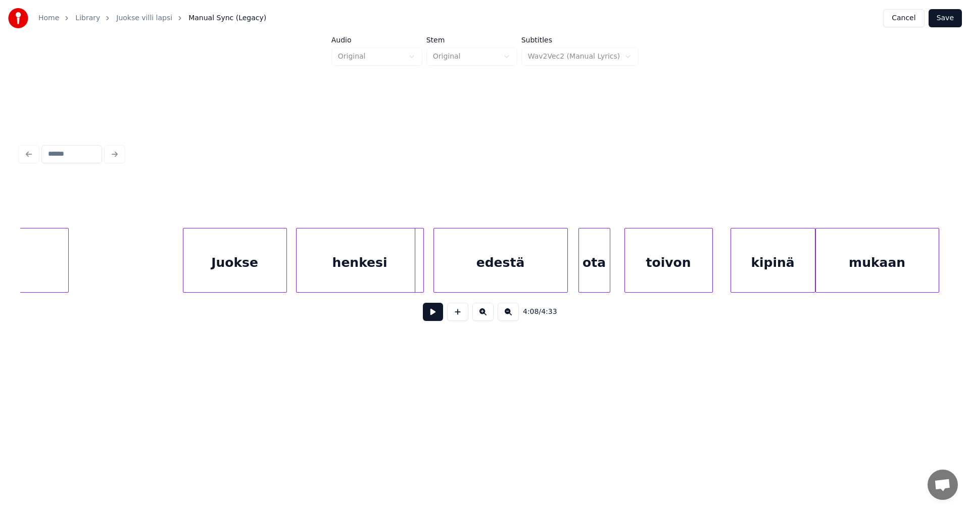
click at [423, 278] on div at bounding box center [421, 260] width 3 height 64
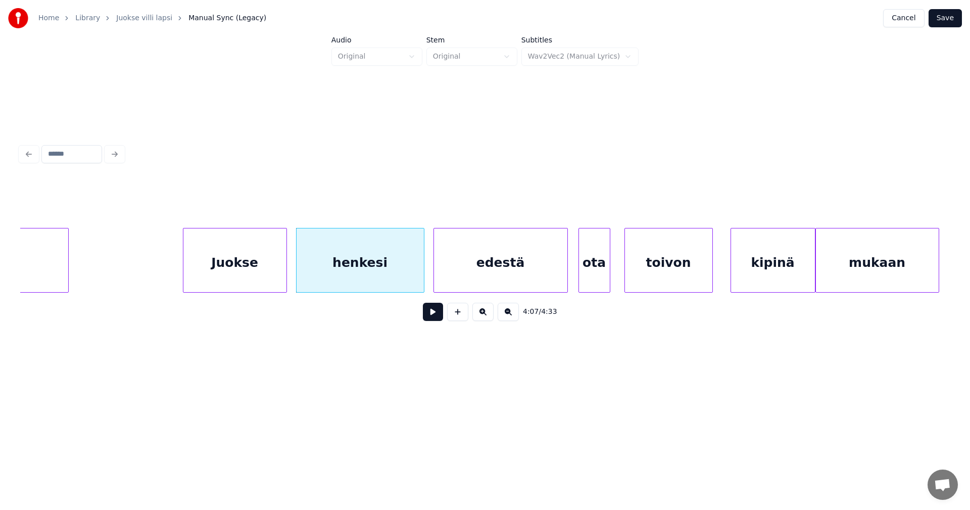
click at [469, 279] on div "edestä" at bounding box center [500, 262] width 133 height 69
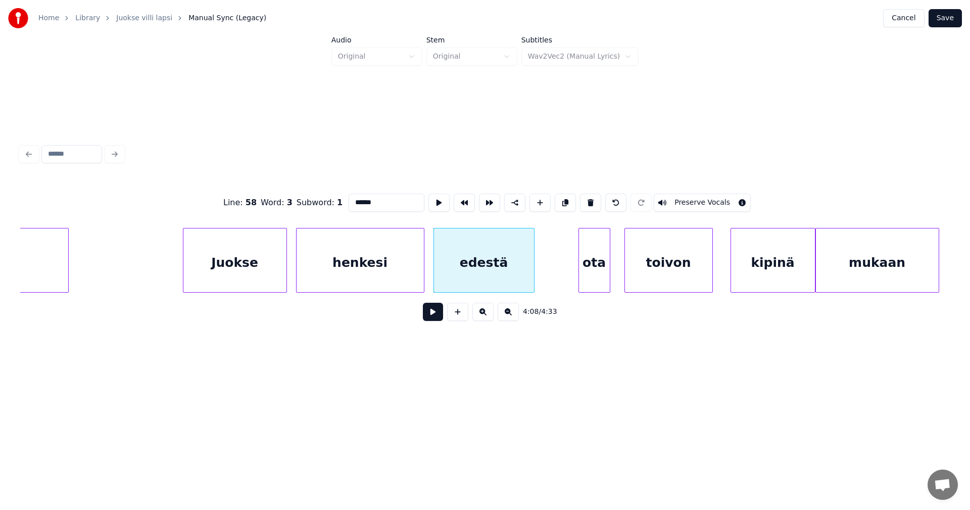
click at [531, 283] on div at bounding box center [532, 260] width 3 height 64
click at [575, 278] on div "ota" at bounding box center [586, 262] width 31 height 69
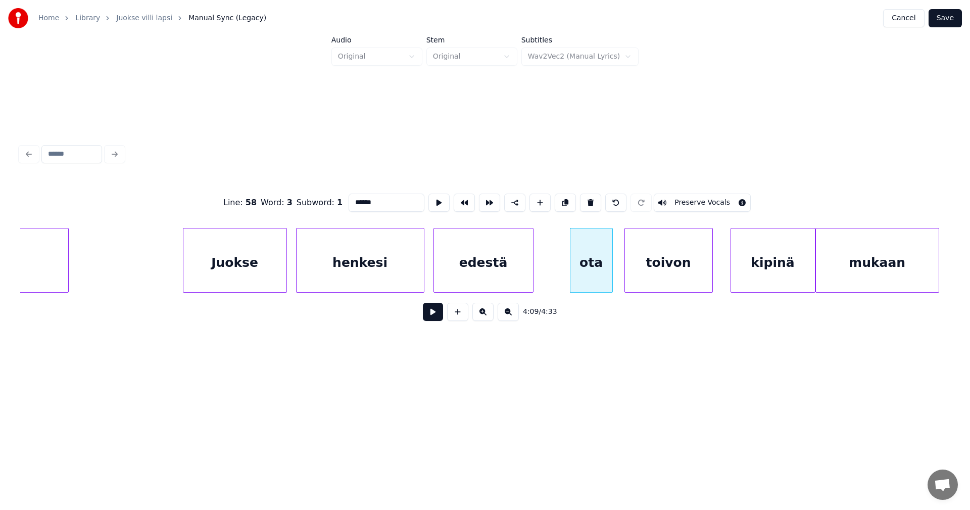
click at [610, 276] on div at bounding box center [610, 260] width 3 height 64
click at [664, 275] on div "toivon" at bounding box center [668, 262] width 87 height 69
type input "******"
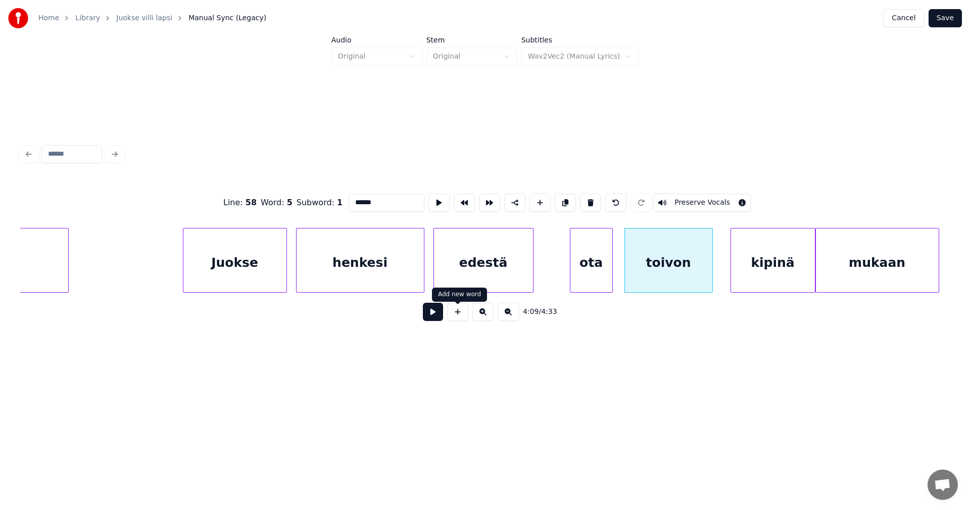
click at [438, 320] on button at bounding box center [433, 312] width 20 height 18
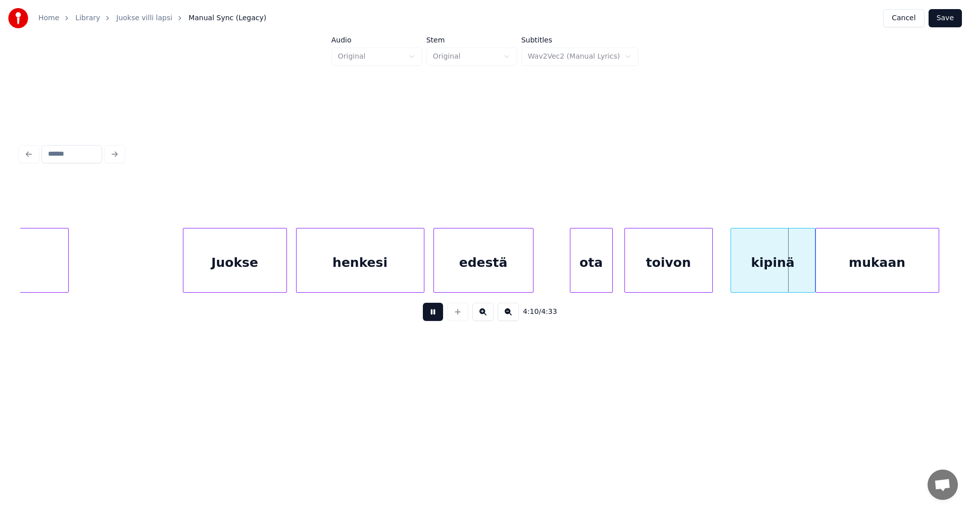
click at [437, 320] on button at bounding box center [433, 312] width 20 height 18
click at [809, 277] on div at bounding box center [808, 260] width 3 height 64
click at [426, 317] on button at bounding box center [433, 312] width 20 height 18
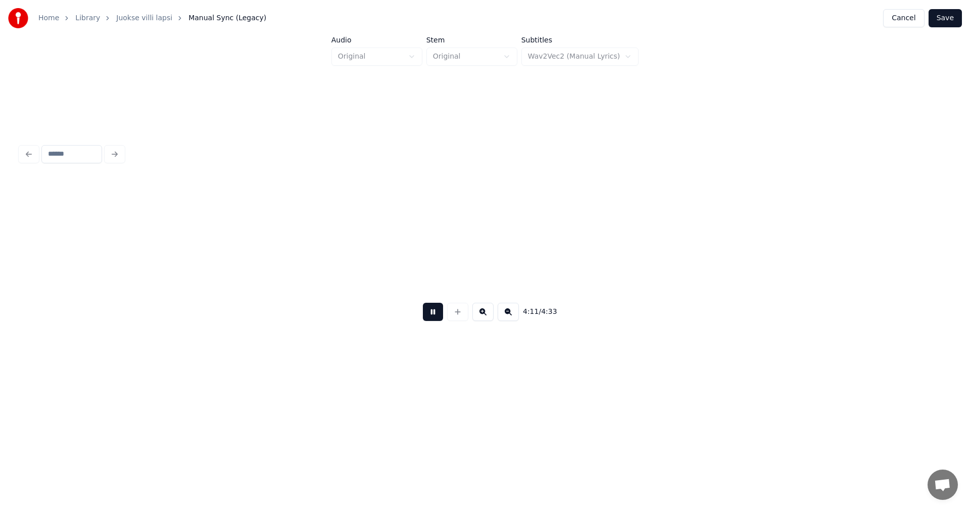
scroll to position [0, 44464]
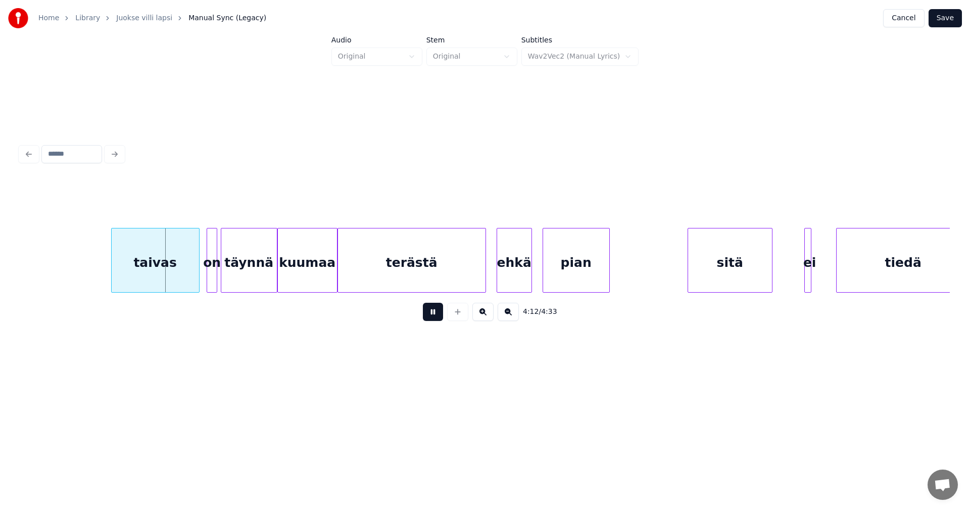
drag, startPoint x: 428, startPoint y: 315, endPoint x: 422, endPoint y: 314, distance: 6.6
click at [428, 314] on button at bounding box center [433, 312] width 20 height 18
click at [186, 275] on div at bounding box center [187, 260] width 3 height 64
click at [199, 272] on div at bounding box center [199, 260] width 3 height 64
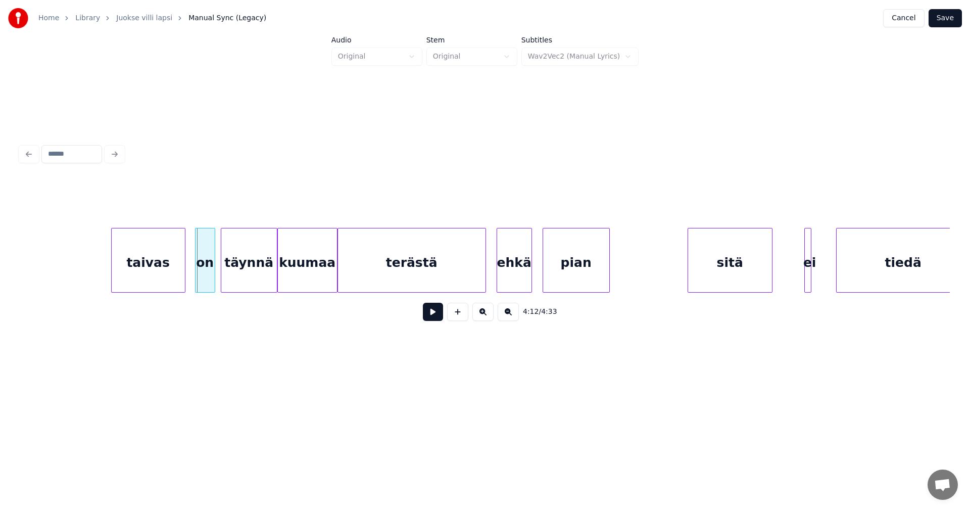
click at [209, 272] on div "on" at bounding box center [204, 262] width 19 height 69
click at [277, 272] on div "kuumaa" at bounding box center [307, 260] width 60 height 65
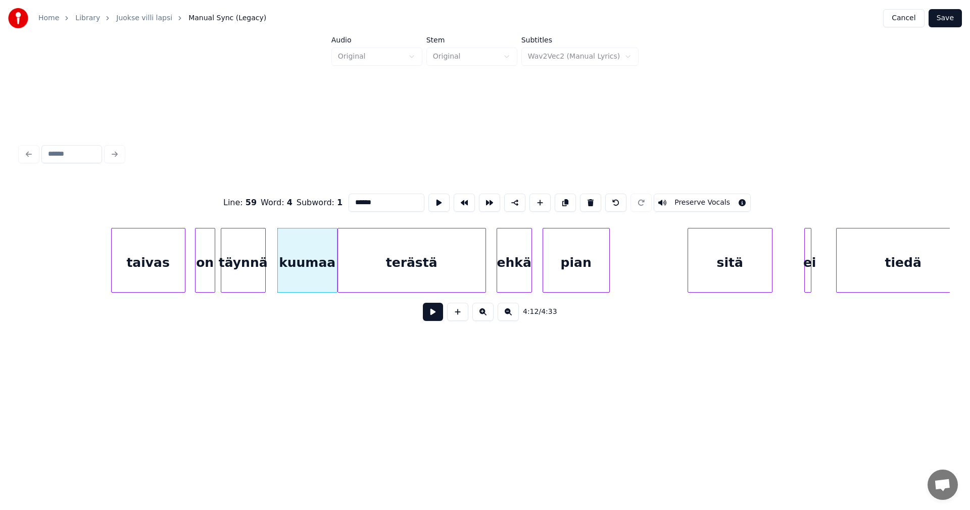
click at [265, 273] on div at bounding box center [263, 260] width 3 height 64
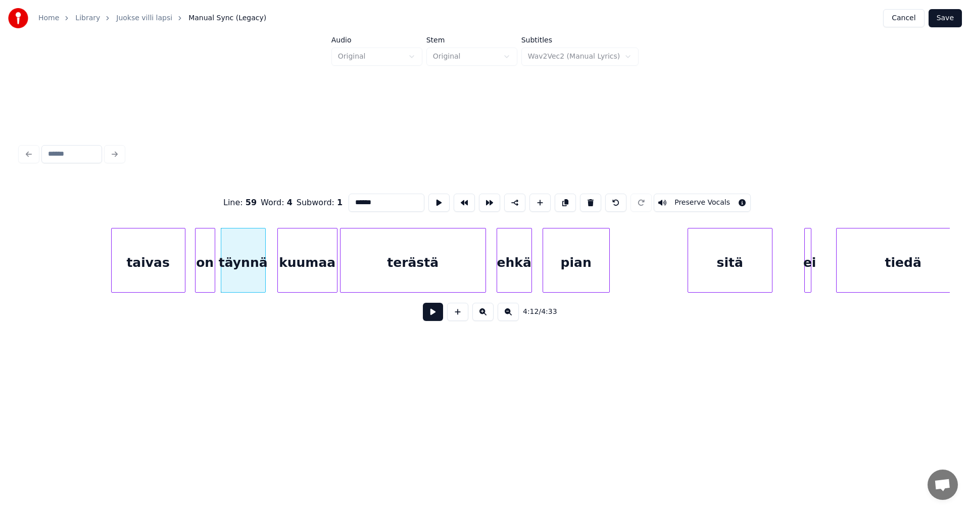
click at [340, 274] on div at bounding box center [341, 260] width 3 height 64
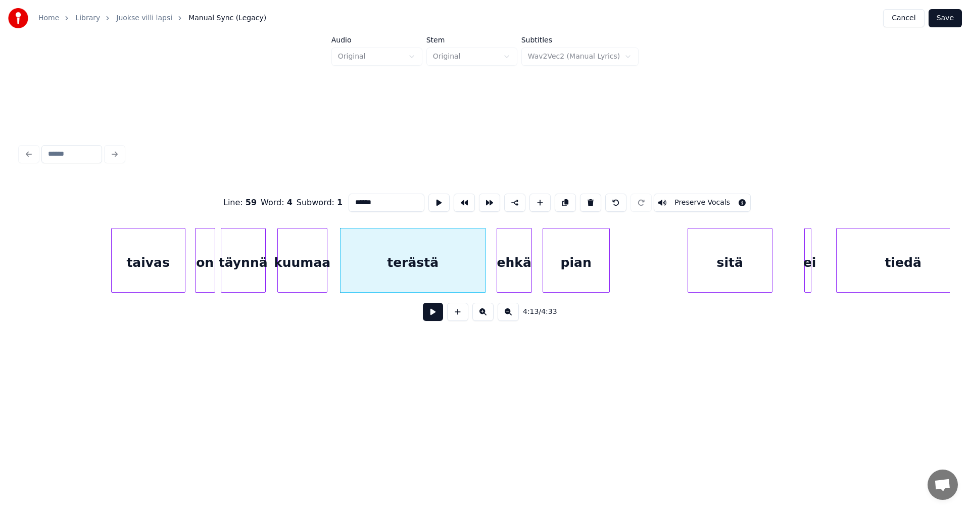
click at [325, 274] on div at bounding box center [325, 260] width 3 height 64
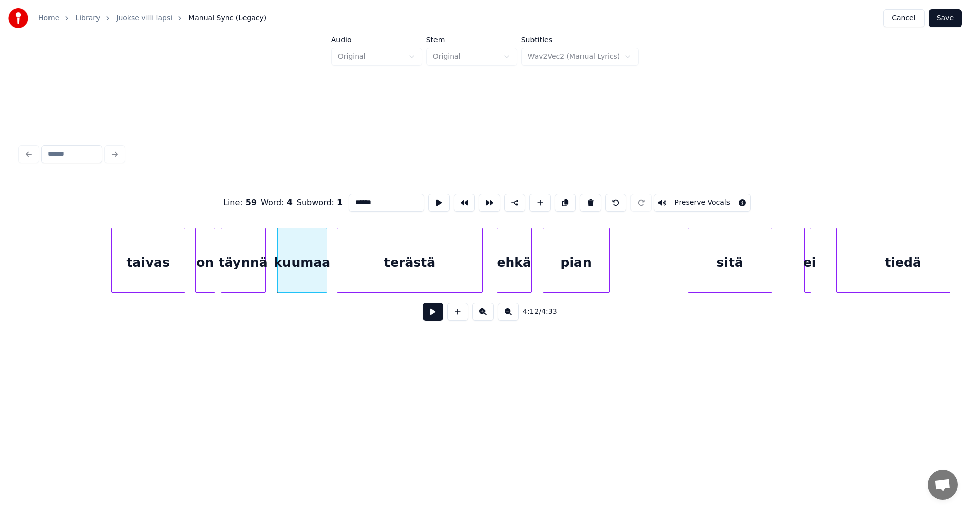
click at [363, 275] on div "terästä" at bounding box center [409, 262] width 145 height 69
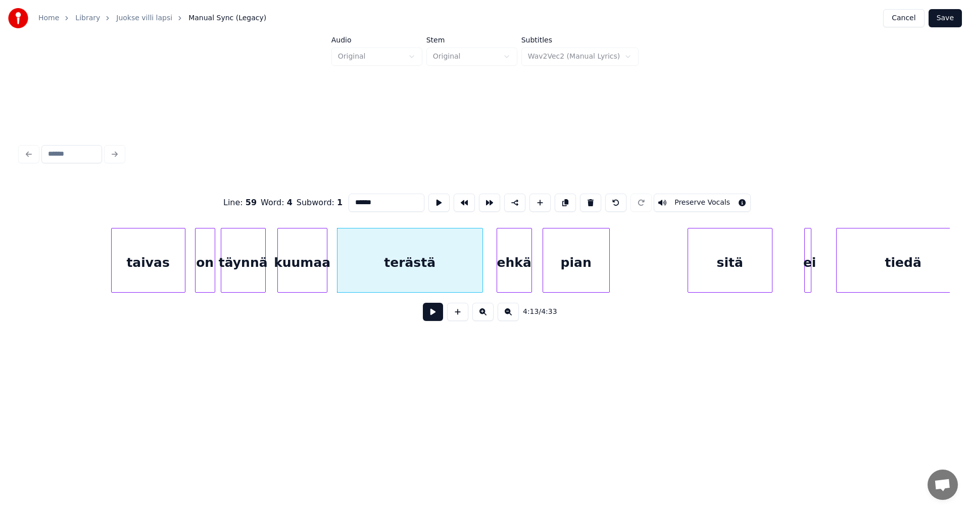
click at [459, 269] on div "terästä" at bounding box center [409, 262] width 145 height 69
type input "*******"
click at [437, 310] on button at bounding box center [433, 312] width 20 height 18
click at [435, 311] on button at bounding box center [433, 312] width 20 height 18
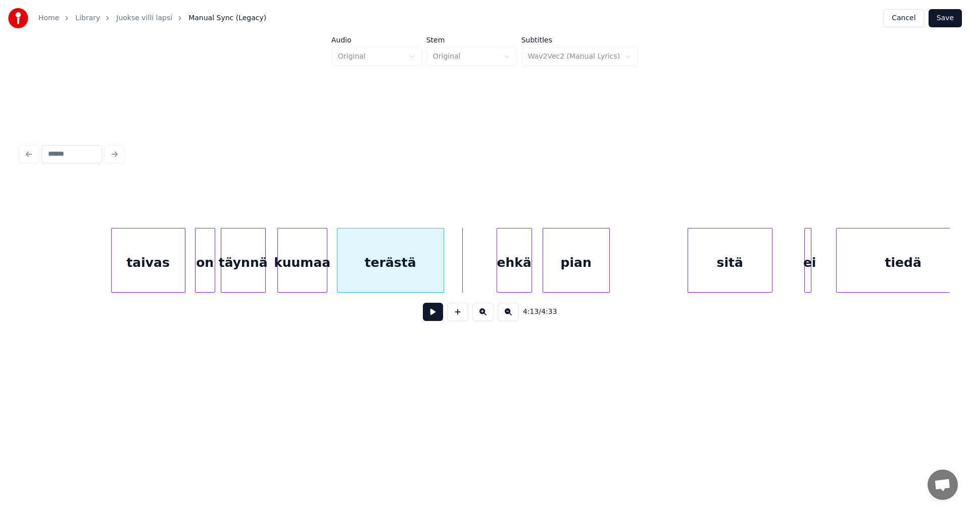
click at [443, 273] on div at bounding box center [441, 260] width 3 height 64
click at [476, 274] on div "ehkä" at bounding box center [487, 262] width 34 height 69
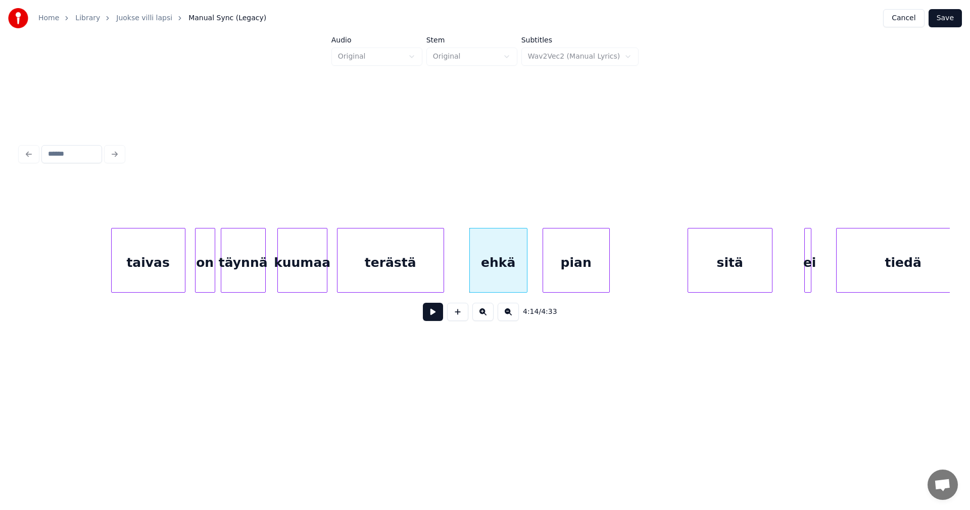
click at [524, 271] on div at bounding box center [525, 260] width 3 height 64
click at [592, 271] on div "pian" at bounding box center [583, 262] width 66 height 69
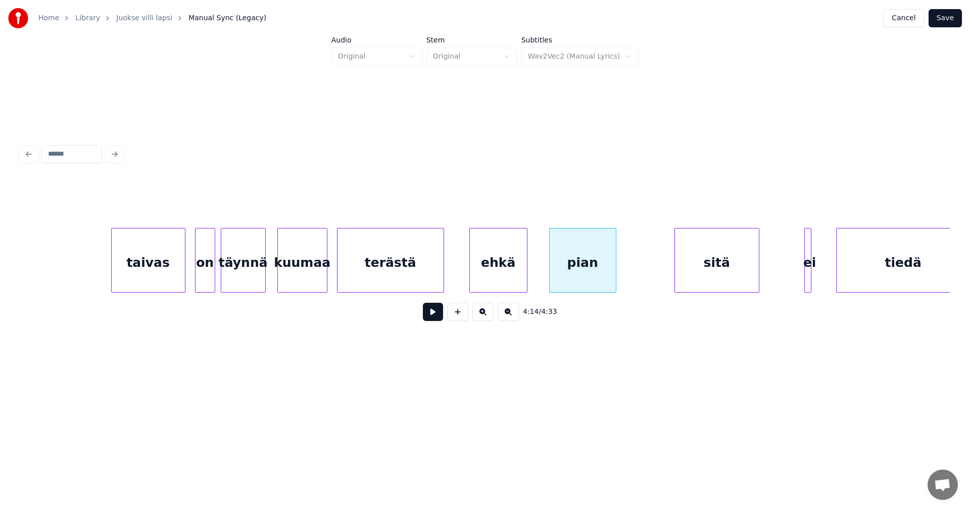
click at [695, 272] on div "sitä" at bounding box center [717, 262] width 84 height 69
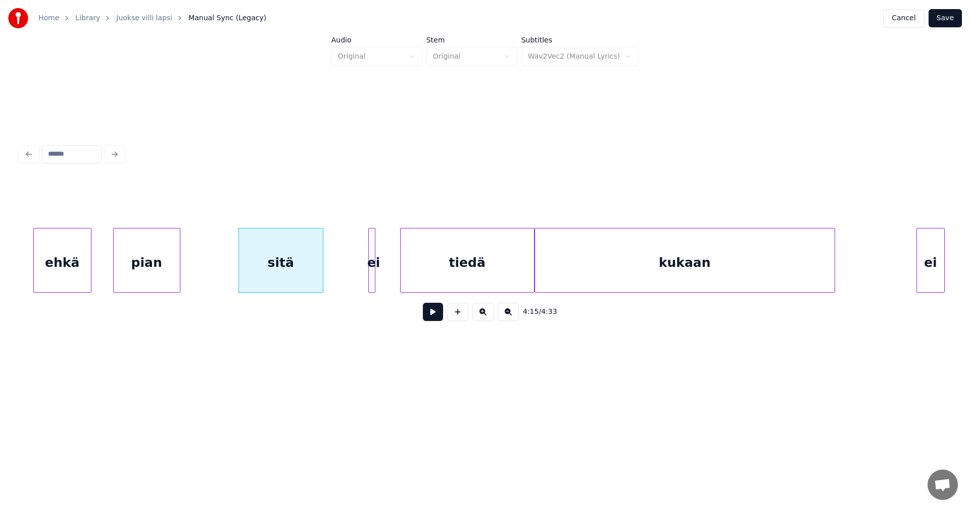
scroll to position [0, 44908]
click at [427, 315] on button at bounding box center [433, 312] width 20 height 18
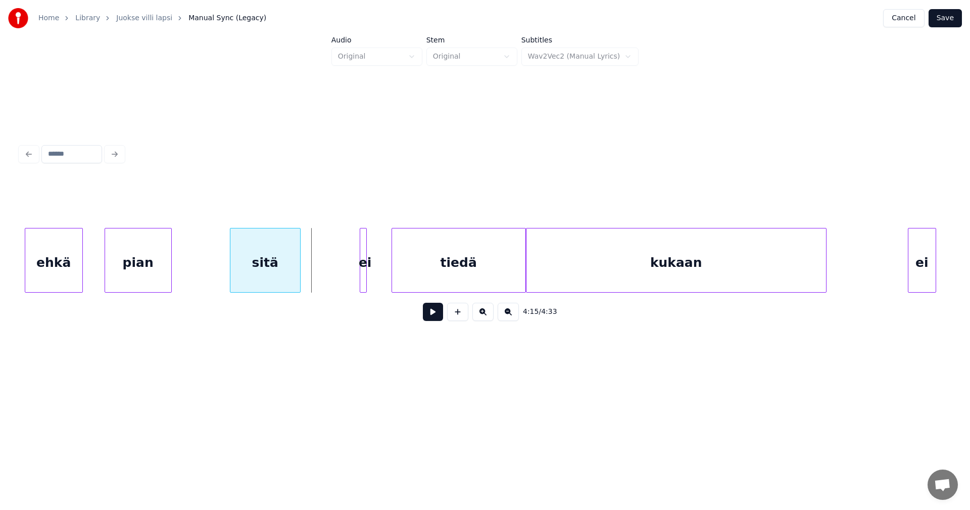
click at [297, 274] on div at bounding box center [298, 260] width 3 height 64
click at [310, 272] on div at bounding box center [311, 260] width 3 height 64
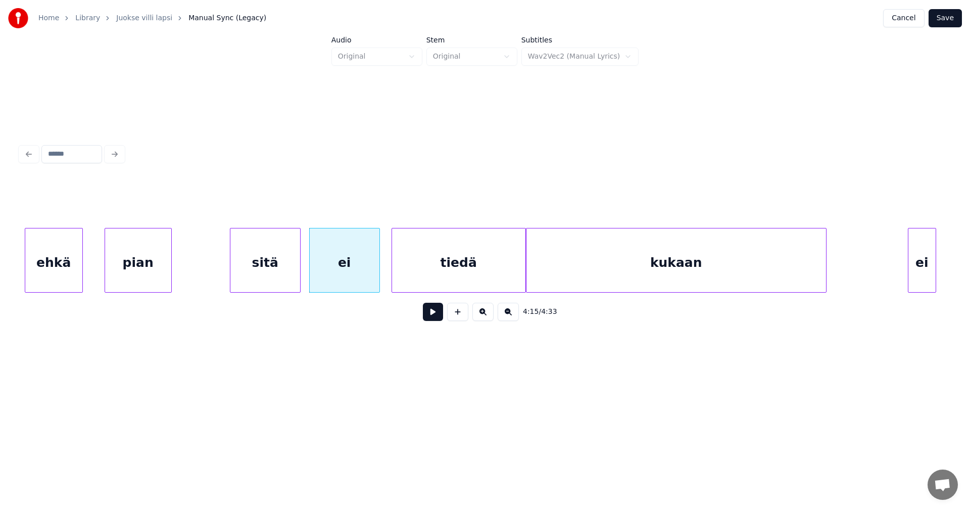
click at [378, 270] on div at bounding box center [377, 260] width 3 height 64
click at [429, 315] on button at bounding box center [433, 312] width 20 height 18
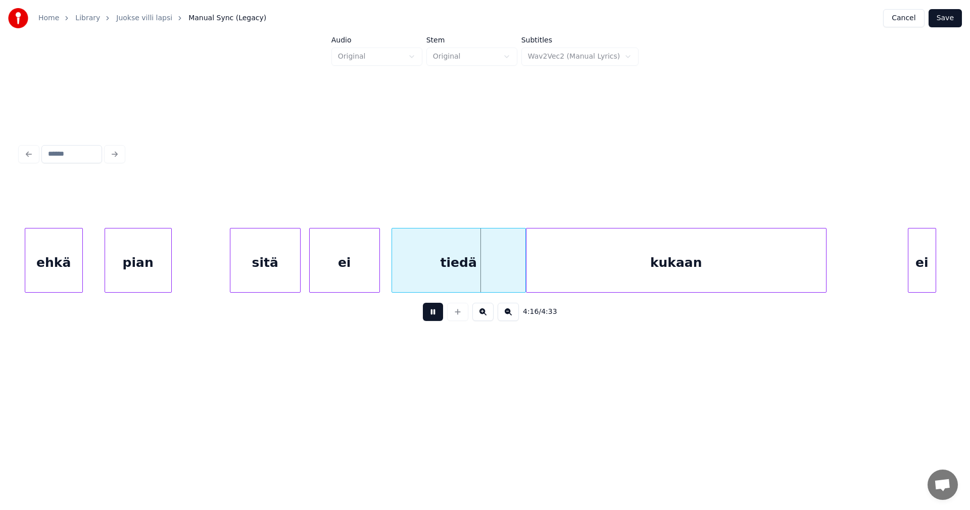
click at [429, 314] on button at bounding box center [433, 312] width 20 height 18
click at [535, 275] on div "kukaan" at bounding box center [685, 260] width 301 height 65
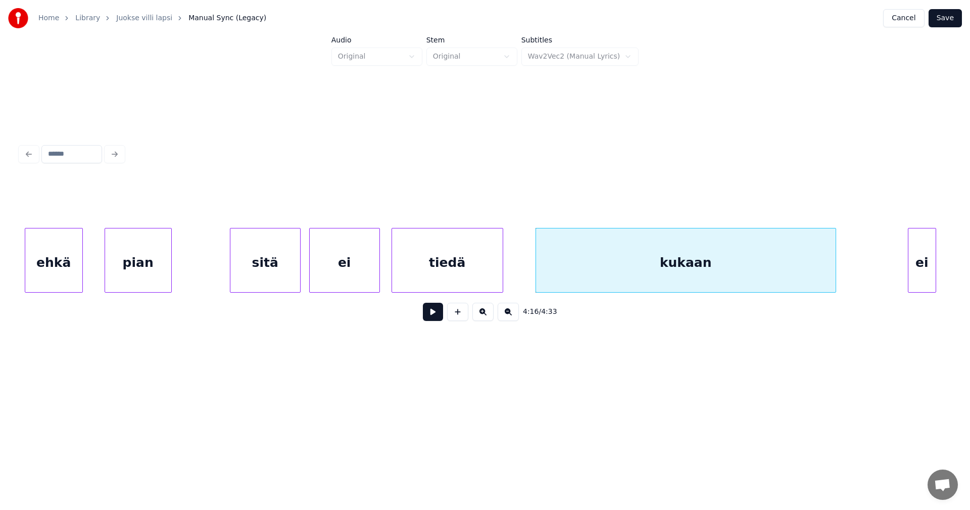
click at [501, 276] on div at bounding box center [501, 260] width 3 height 64
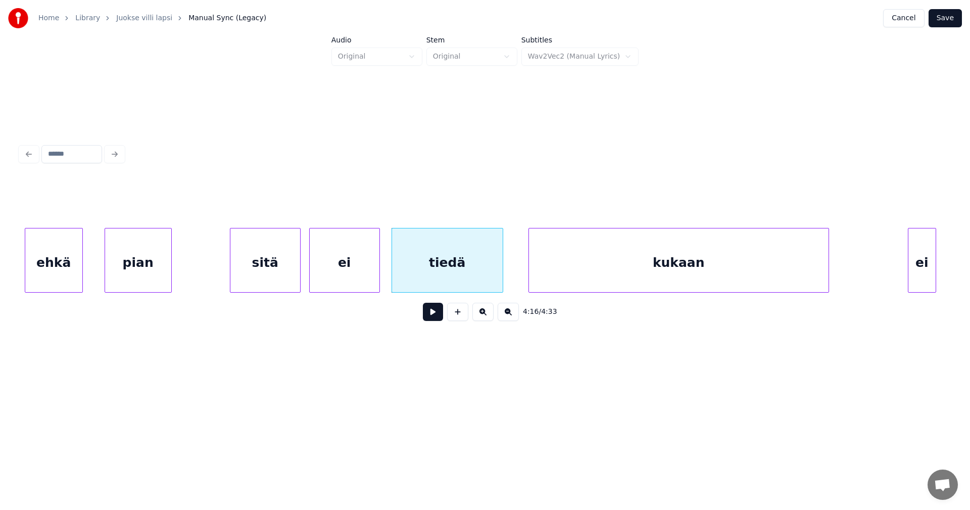
click at [546, 276] on div "kukaan" at bounding box center [679, 262] width 300 height 69
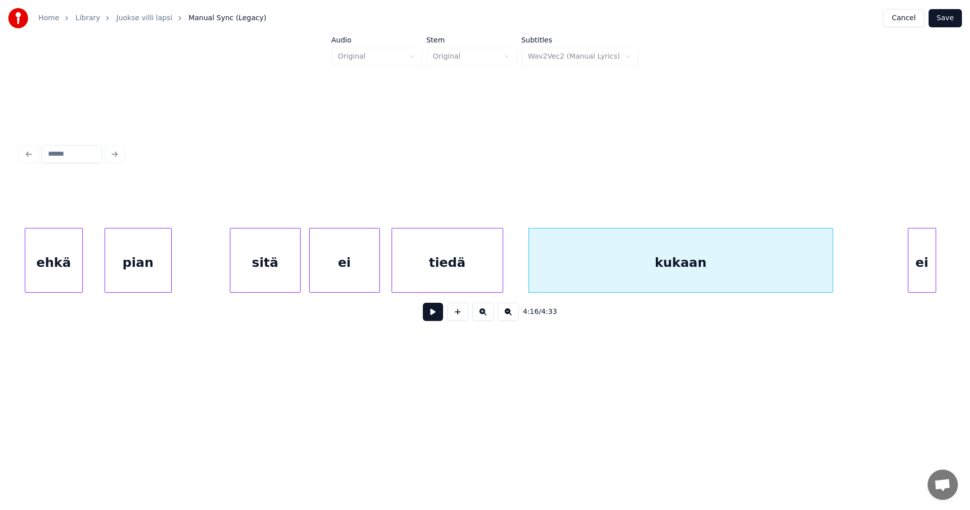
click at [830, 270] on div at bounding box center [830, 260] width 3 height 64
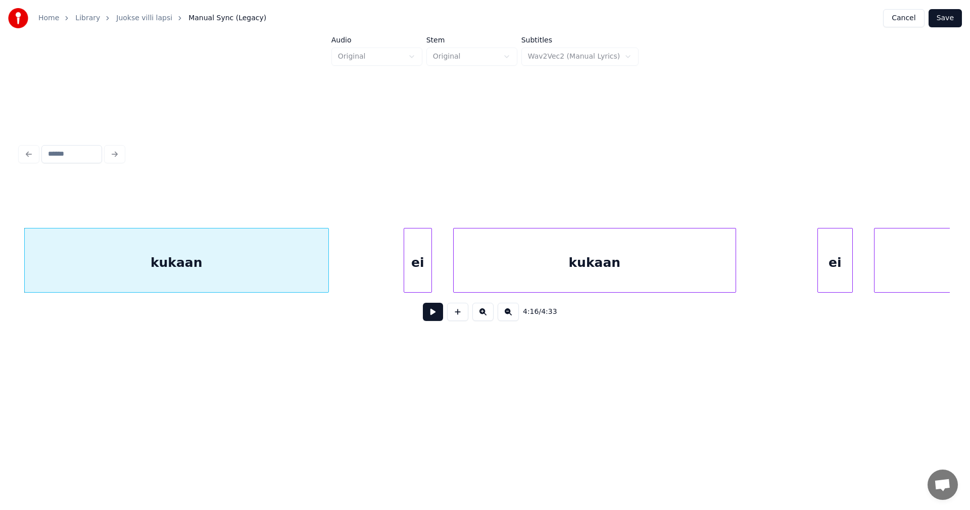
scroll to position [0, 45413]
click at [395, 271] on div at bounding box center [396, 260] width 3 height 64
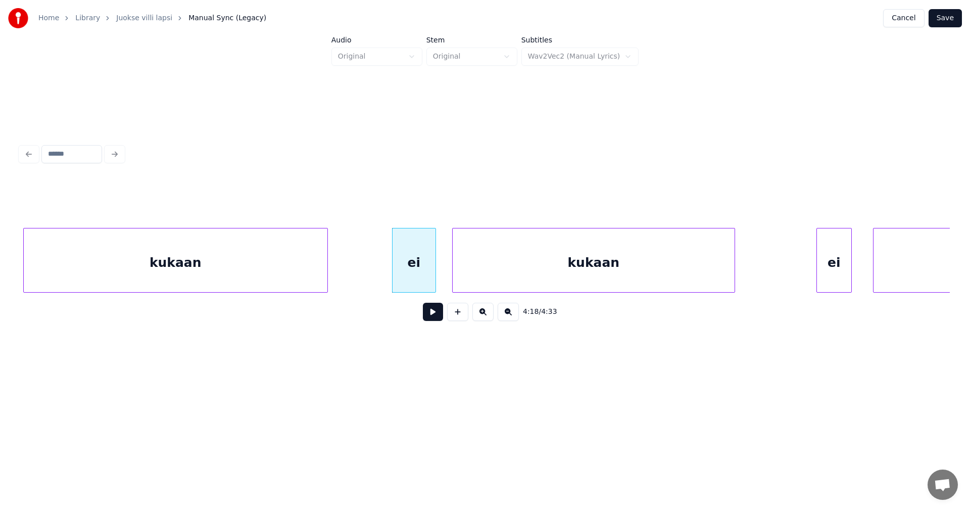
click at [432, 273] on div at bounding box center [433, 260] width 3 height 64
click at [746, 271] on div at bounding box center [744, 260] width 3 height 64
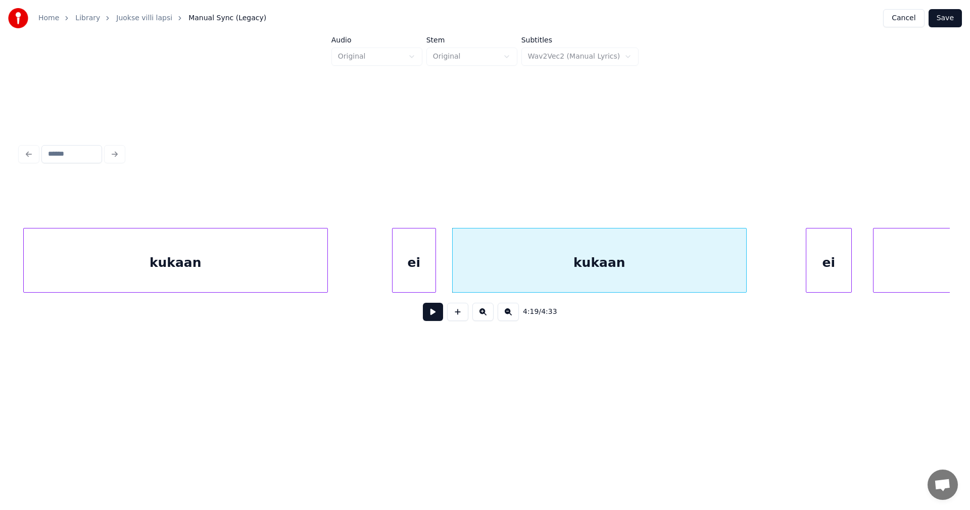
click at [806, 271] on div at bounding box center [807, 260] width 3 height 64
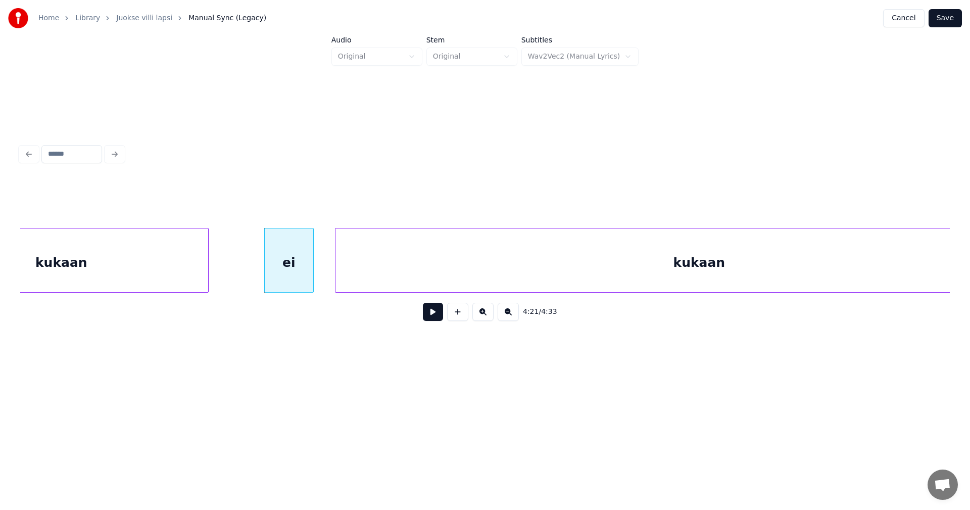
scroll to position [0, 45959]
click at [537, 269] on div "kukaan" at bounding box center [691, 262] width 727 height 69
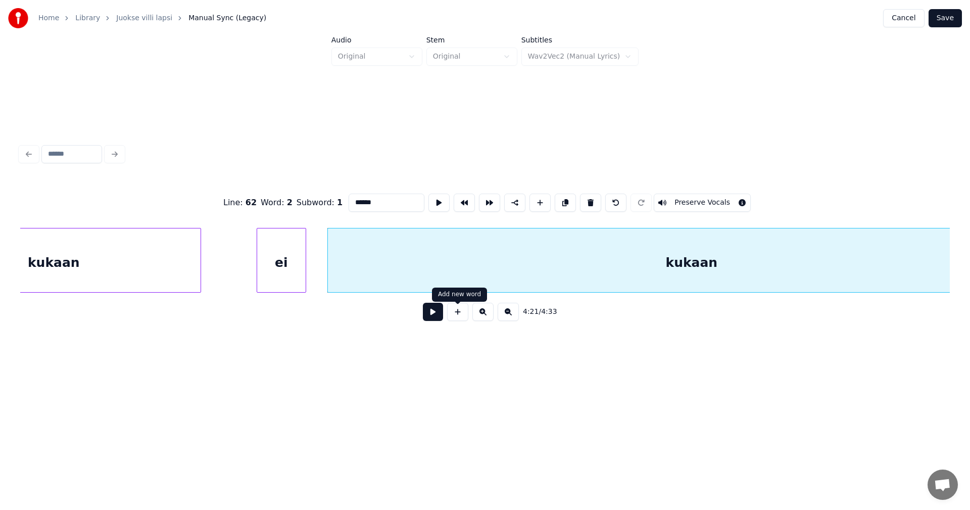
click at [436, 317] on button at bounding box center [433, 312] width 20 height 18
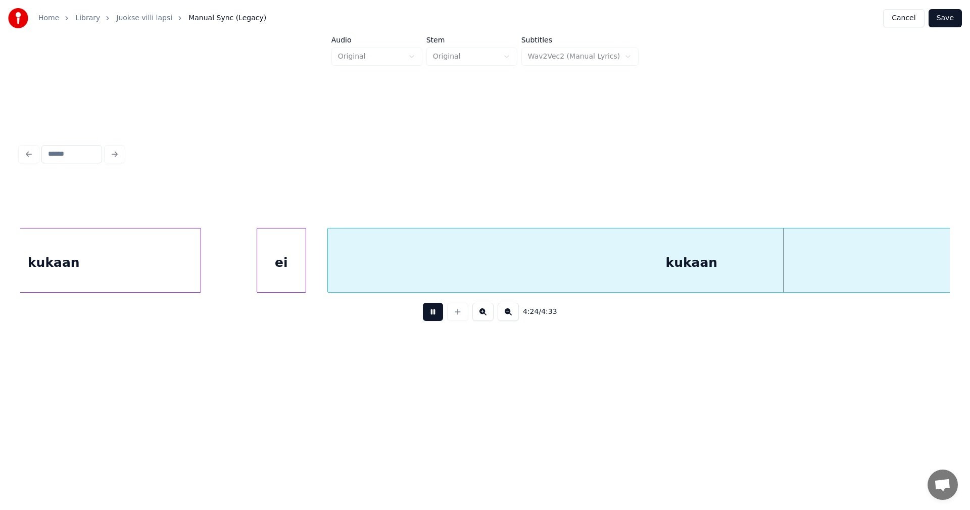
click at [433, 317] on button at bounding box center [433, 312] width 20 height 18
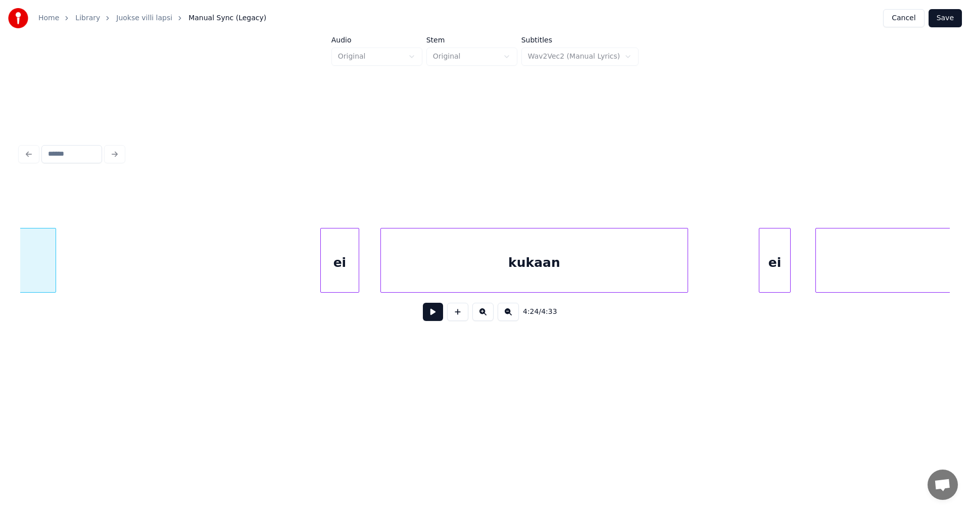
click at [53, 271] on div at bounding box center [54, 260] width 3 height 64
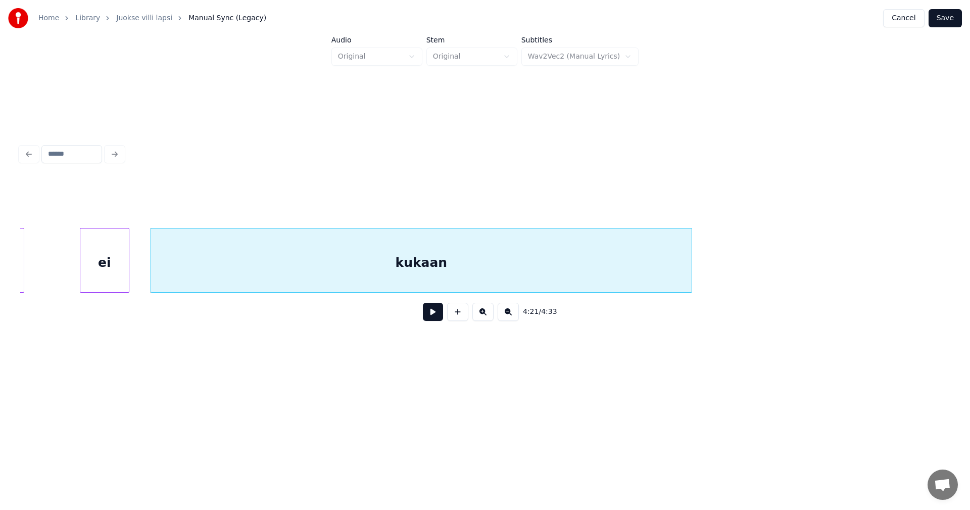
scroll to position [0, 46125]
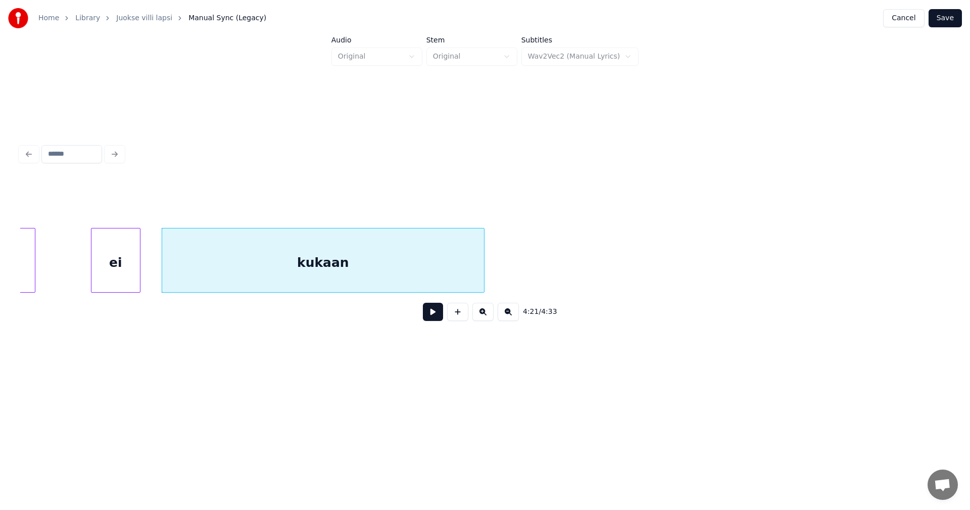
click at [481, 278] on div at bounding box center [482, 260] width 3 height 64
click at [436, 318] on button at bounding box center [433, 312] width 20 height 18
click at [431, 315] on button at bounding box center [433, 312] width 20 height 18
click at [429, 272] on div "kukaan" at bounding box center [322, 262] width 321 height 69
click at [392, 202] on input "******" at bounding box center [387, 202] width 76 height 18
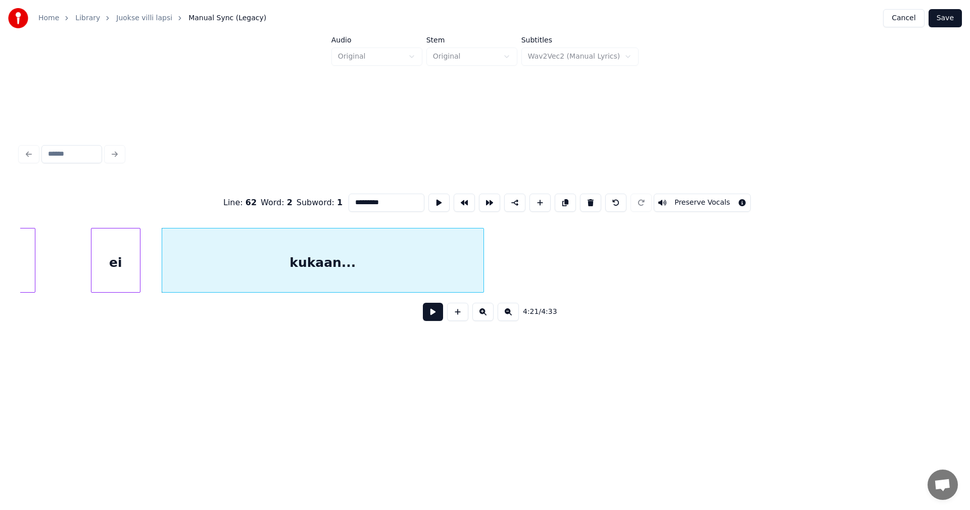
scroll to position [0, 46938]
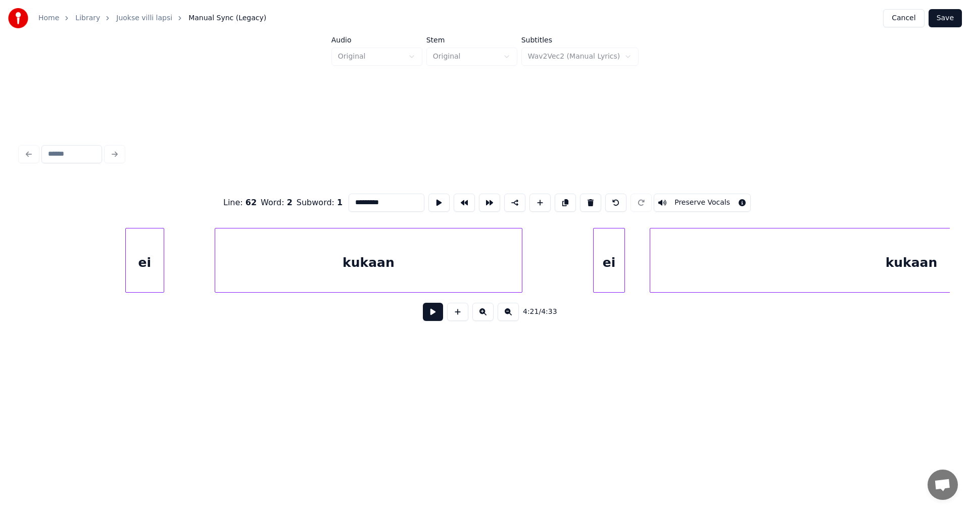
click at [126, 271] on div "ei" at bounding box center [145, 262] width 38 height 69
click at [255, 273] on div "kukaan" at bounding box center [333, 262] width 307 height 69
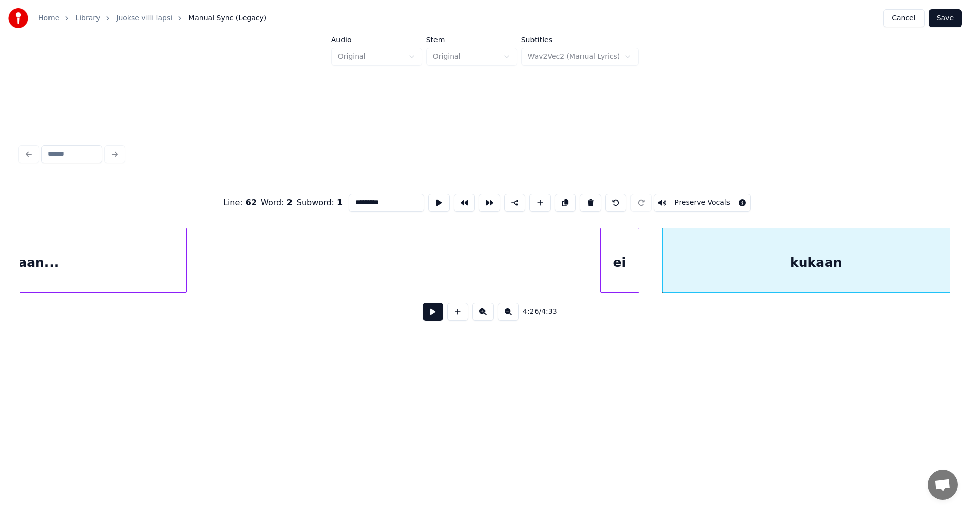
scroll to position [0, 46413]
click at [258, 277] on div "ei" at bounding box center [262, 262] width 38 height 69
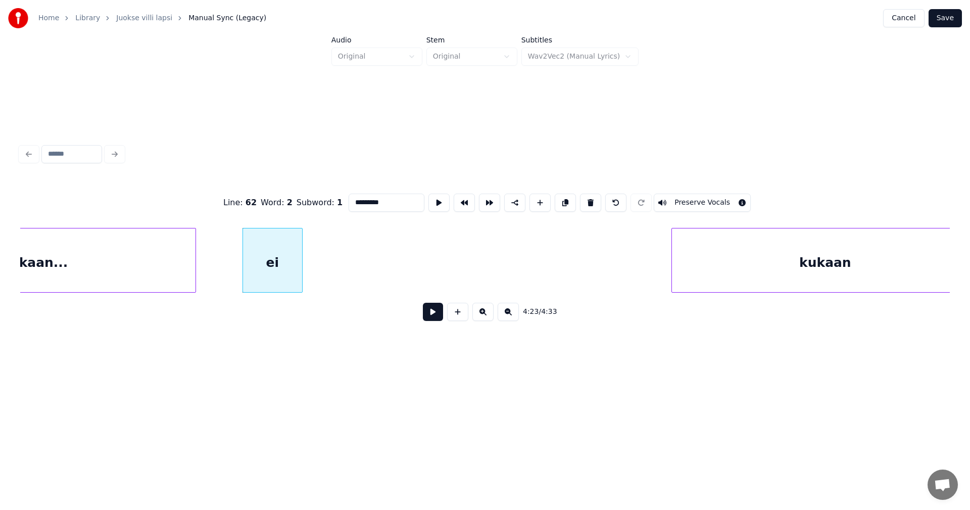
click at [301, 277] on div at bounding box center [300, 260] width 3 height 64
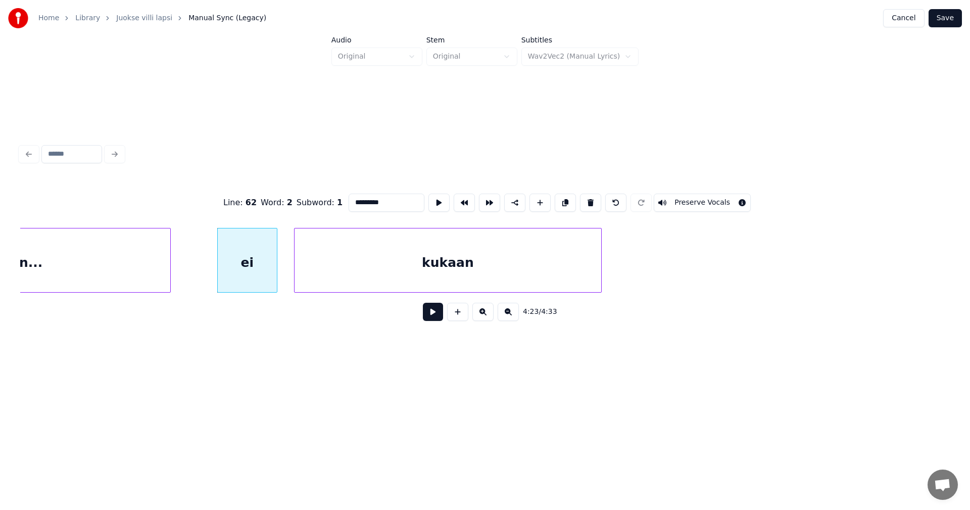
click at [391, 277] on div "kukaan" at bounding box center [447, 262] width 307 height 69
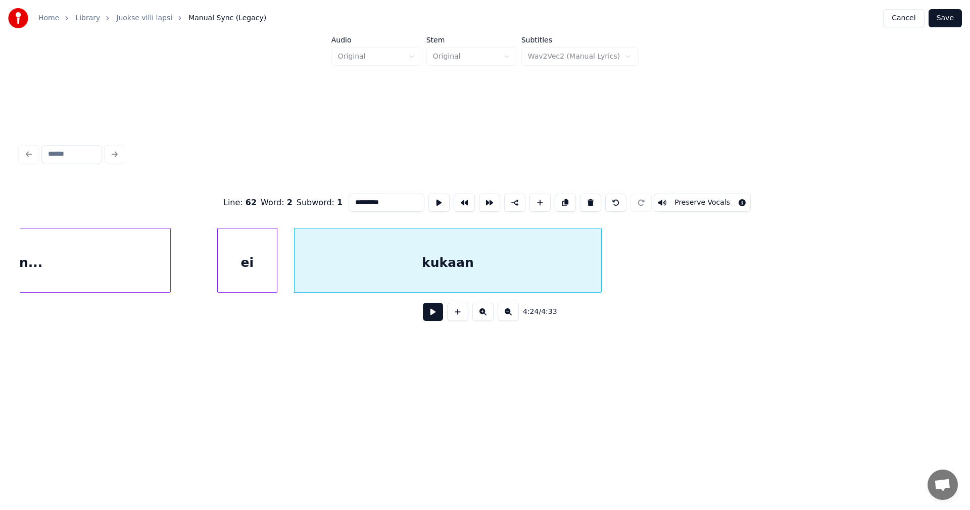
click at [263, 277] on div "ei" at bounding box center [247, 262] width 59 height 69
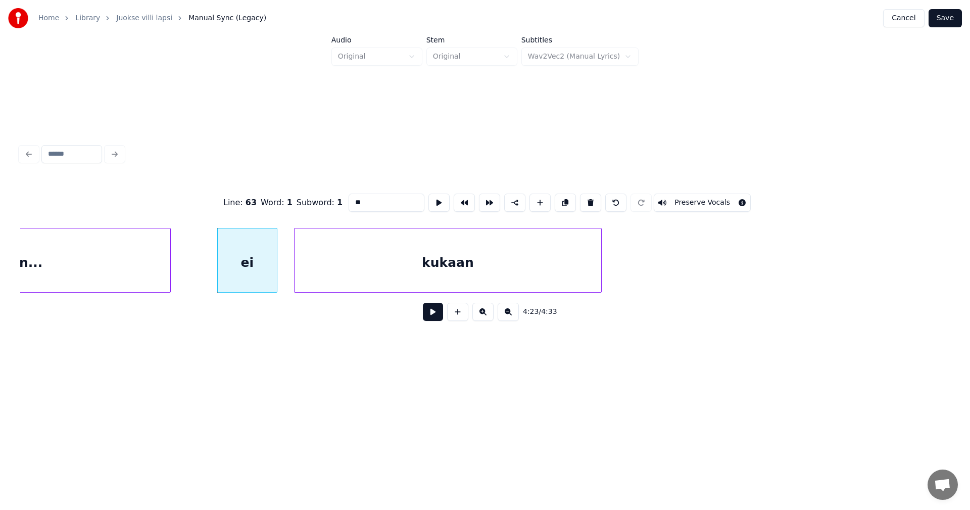
type input "**"
click at [427, 312] on button at bounding box center [433, 312] width 20 height 18
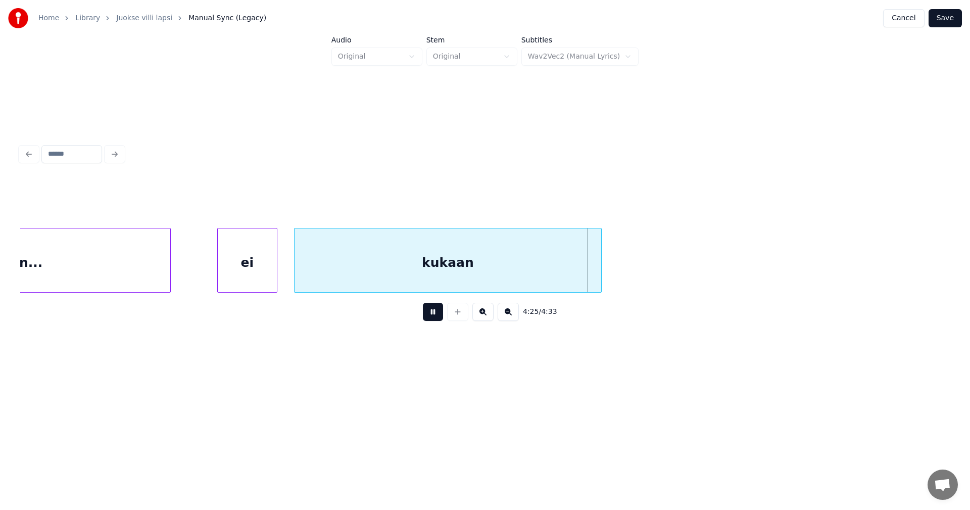
click at [427, 314] on button at bounding box center [433, 312] width 20 height 18
click at [593, 279] on div at bounding box center [590, 260] width 3 height 64
click at [539, 276] on div "kukaan" at bounding box center [445, 262] width 302 height 69
click at [442, 255] on div "kukaan" at bounding box center [445, 262] width 302 height 69
click at [416, 248] on div "kukaan" at bounding box center [445, 262] width 302 height 69
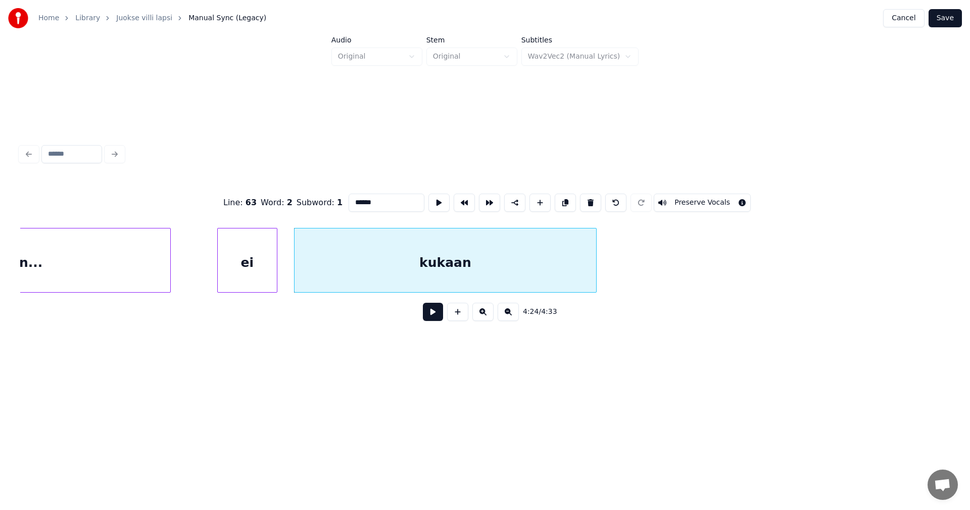
click at [391, 200] on input "******" at bounding box center [387, 202] width 76 height 18
click at [450, 275] on div "kukaan..." at bounding box center [445, 262] width 302 height 69
type input "*********"
click at [438, 312] on button at bounding box center [433, 312] width 20 height 18
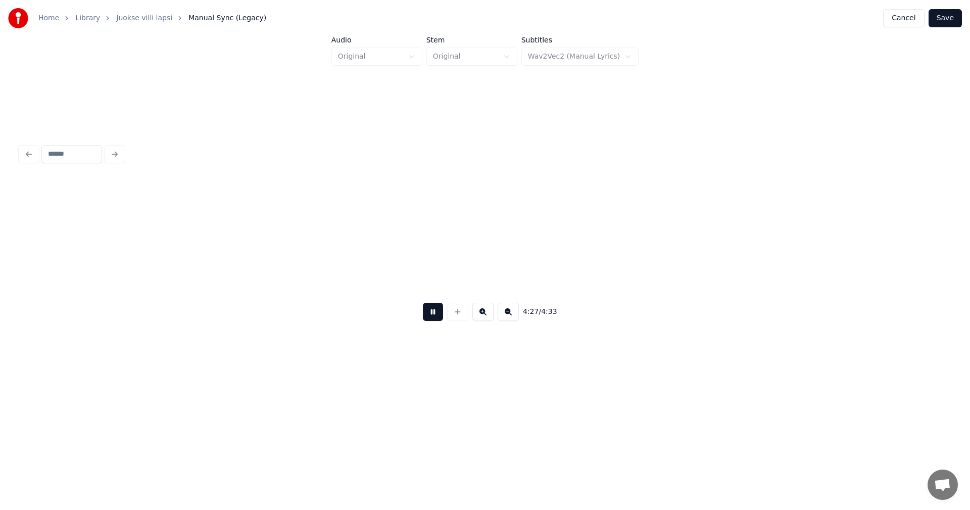
scroll to position [0, 47370]
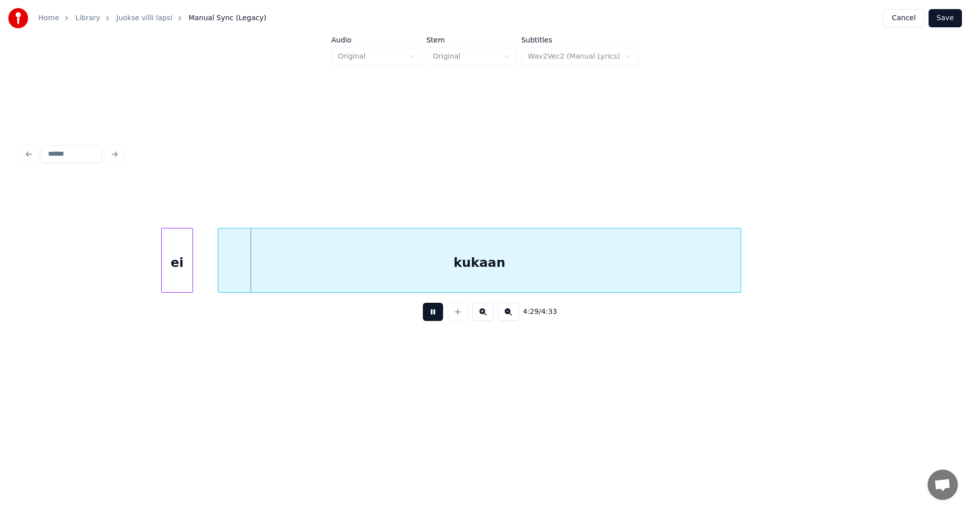
click at [438, 312] on button at bounding box center [433, 312] width 20 height 18
click at [180, 254] on div "ei" at bounding box center [177, 262] width 31 height 69
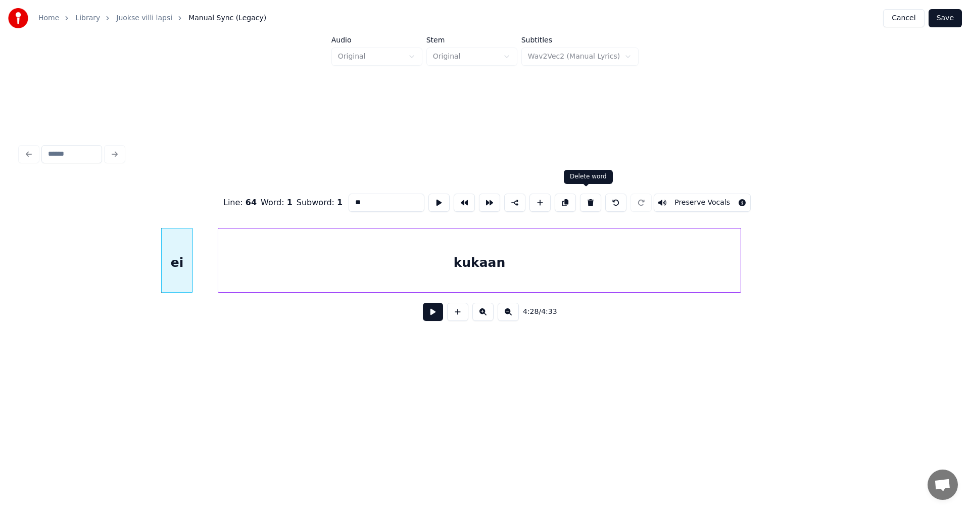
click at [588, 200] on button at bounding box center [590, 202] width 21 height 18
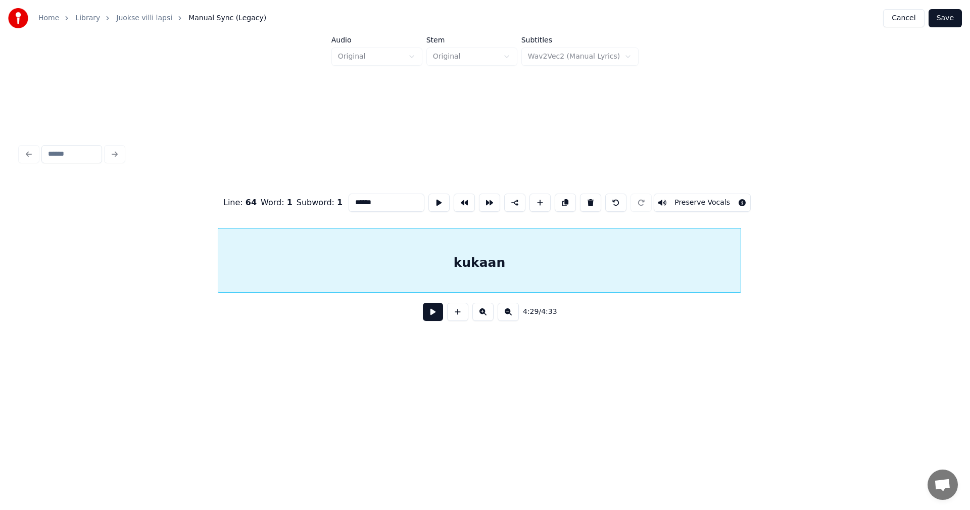
click at [560, 243] on div "kukaan" at bounding box center [479, 262] width 522 height 69
click at [592, 202] on button at bounding box center [590, 202] width 21 height 18
type input "*********"
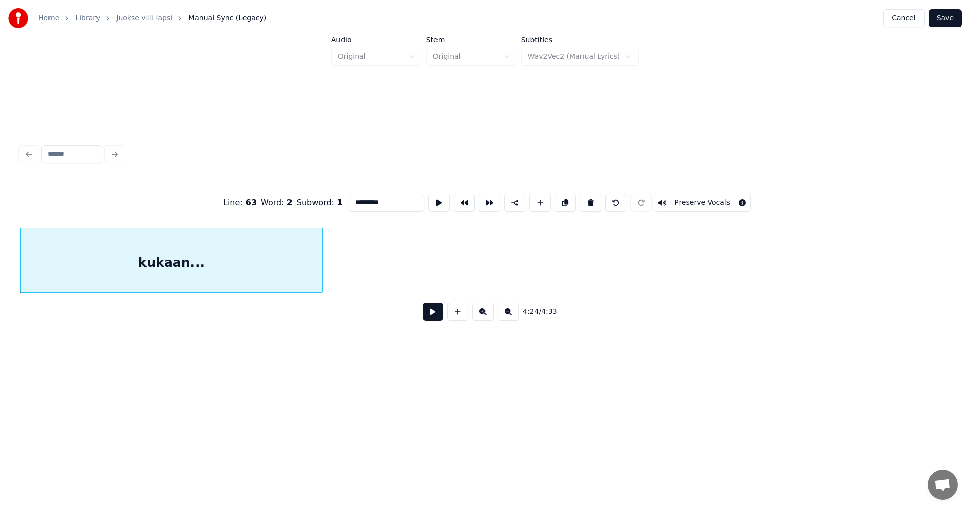
scroll to position [0, 47457]
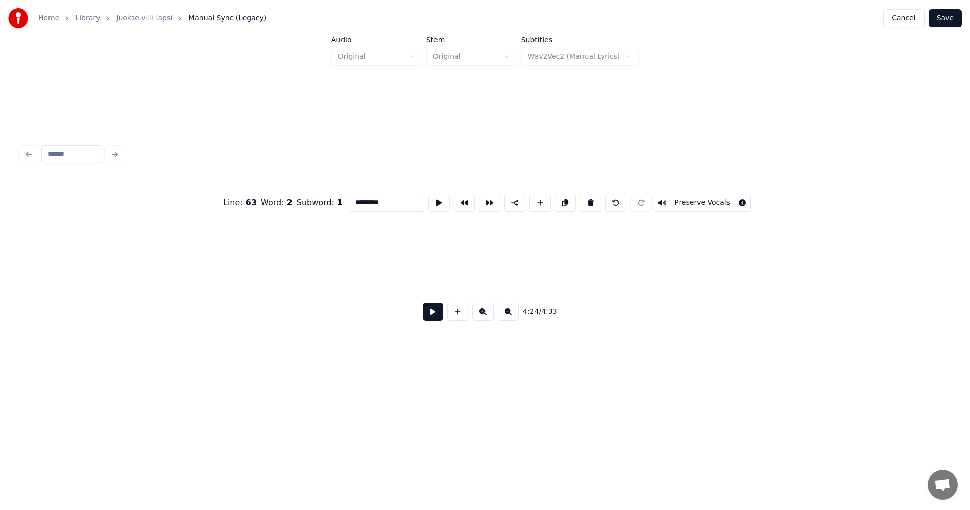
click at [946, 17] on button "Save" at bounding box center [944, 18] width 33 height 18
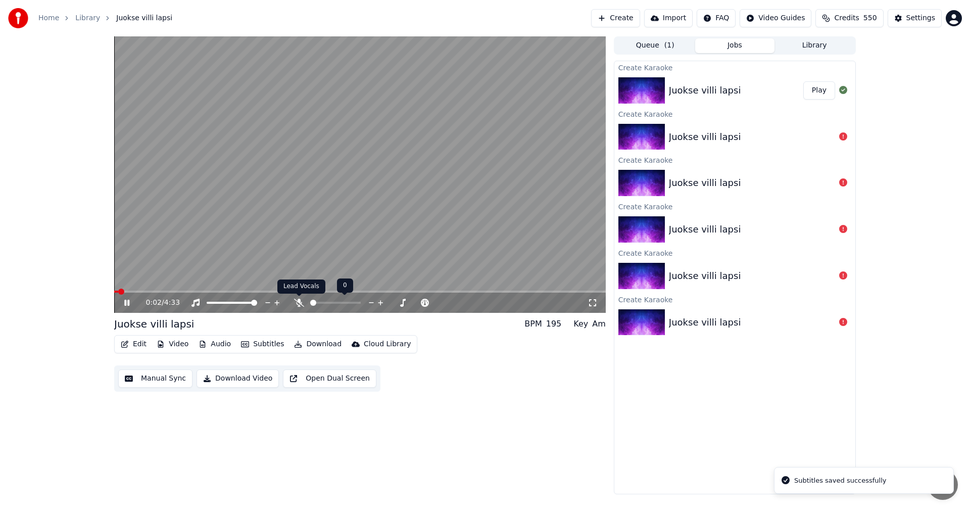
click at [302, 305] on icon at bounding box center [299, 303] width 10 height 8
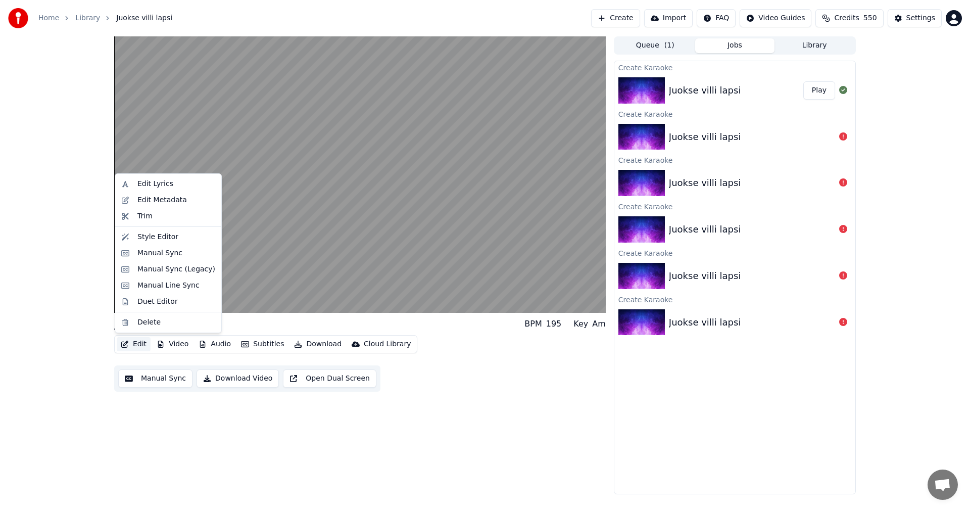
click at [137, 339] on button "Edit" at bounding box center [134, 344] width 34 height 14
click at [167, 270] on div "Manual Sync (Legacy)" at bounding box center [176, 269] width 78 height 10
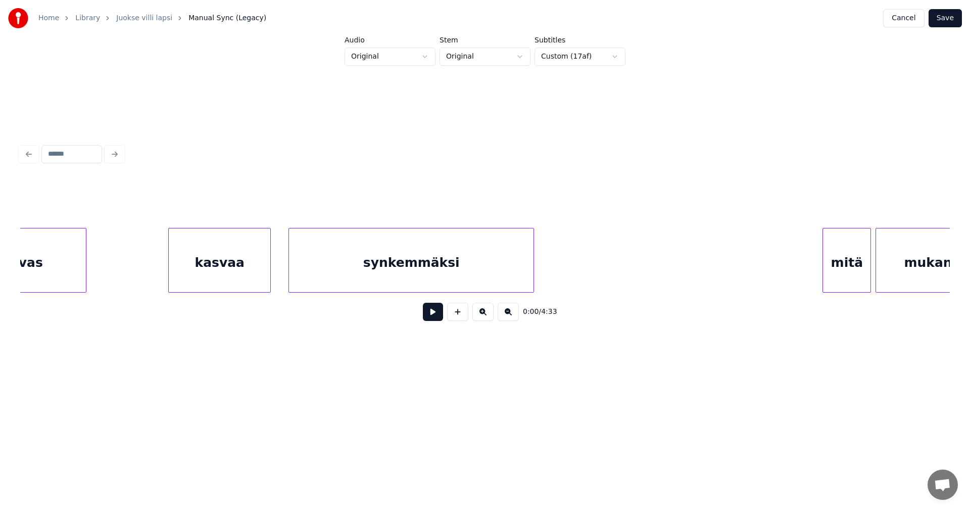
click at [65, 279] on div "Taivas" at bounding box center [21, 262] width 130 height 69
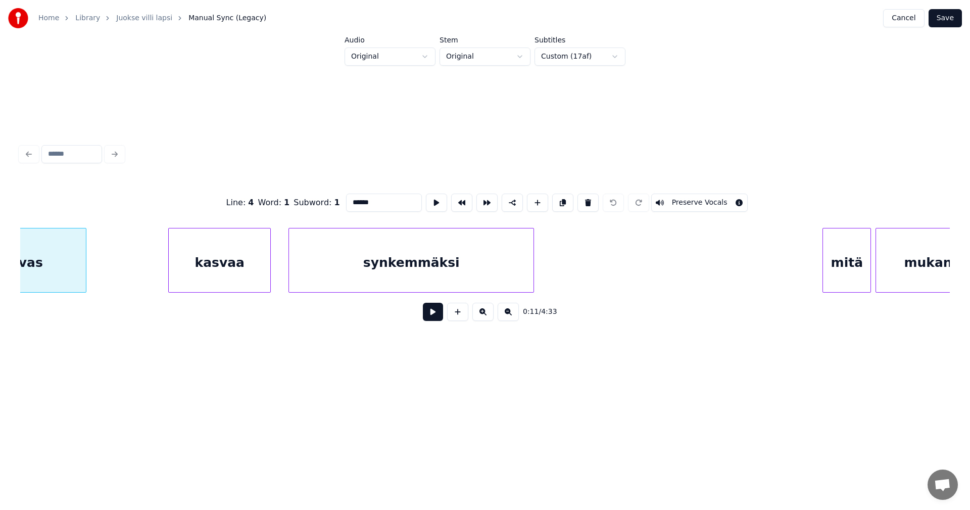
scroll to position [0, 2025]
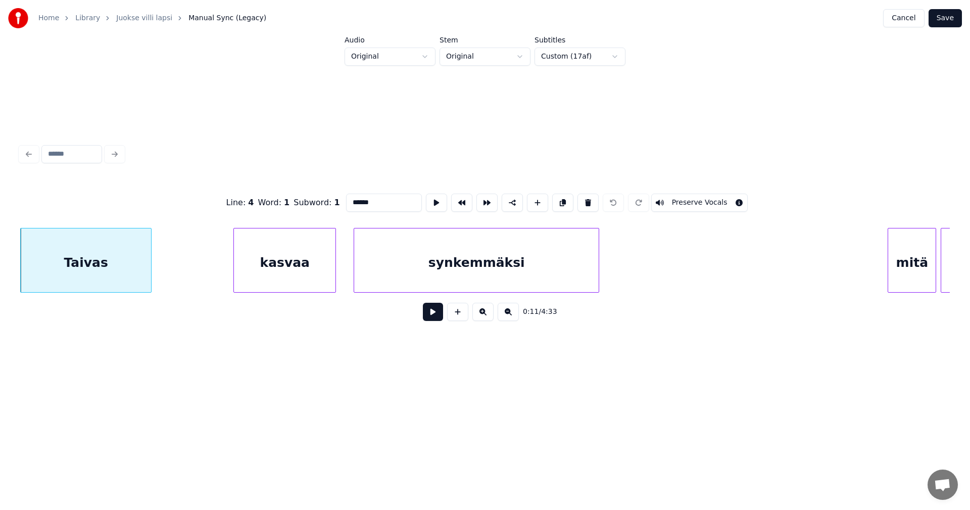
click at [373, 201] on input "******" at bounding box center [384, 202] width 76 height 18
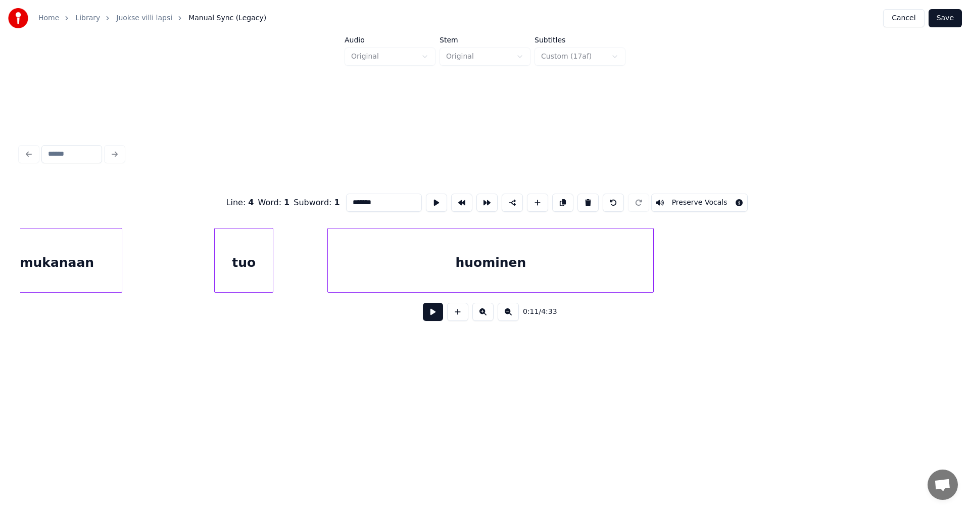
scroll to position [0, 2840]
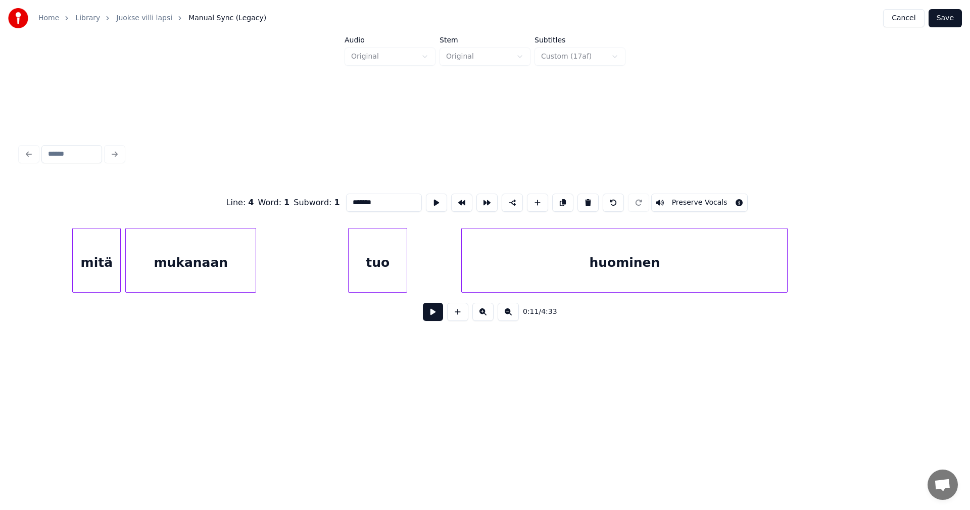
click at [174, 273] on div "mukanaan" at bounding box center [191, 262] width 130 height 69
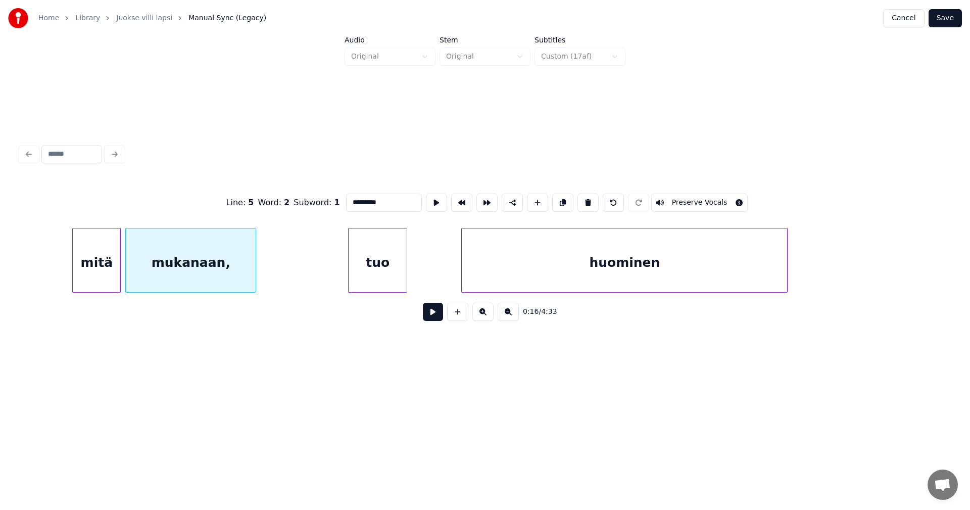
click at [101, 271] on div "mitä" at bounding box center [96, 262] width 47 height 69
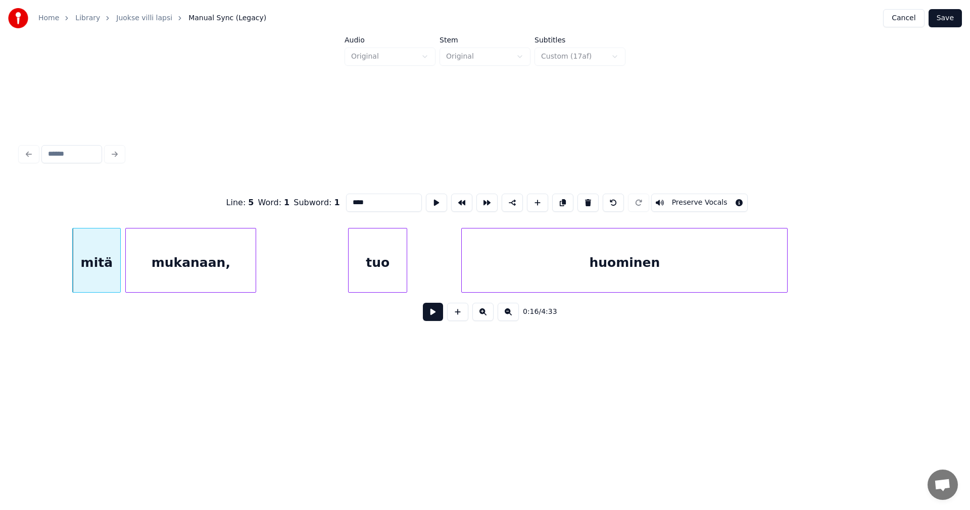
type input "****"
click at [426, 313] on button at bounding box center [433, 312] width 20 height 18
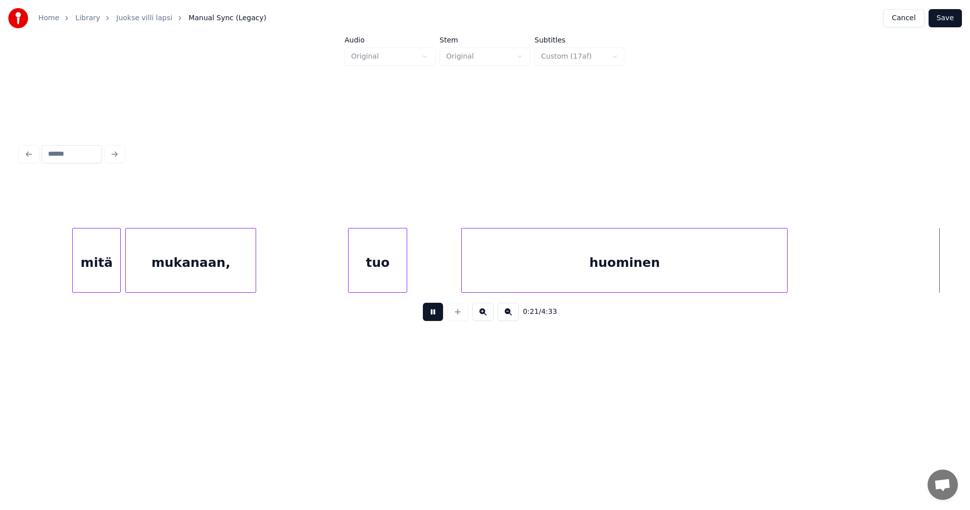
scroll to position [0, 3771]
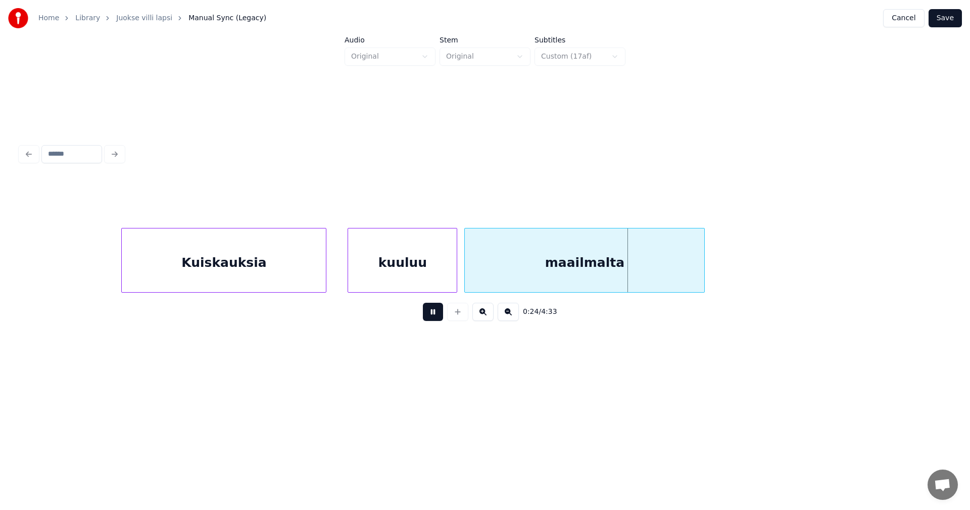
click at [426, 313] on button at bounding box center [433, 312] width 20 height 18
click at [947, 18] on button "Save" at bounding box center [944, 18] width 33 height 18
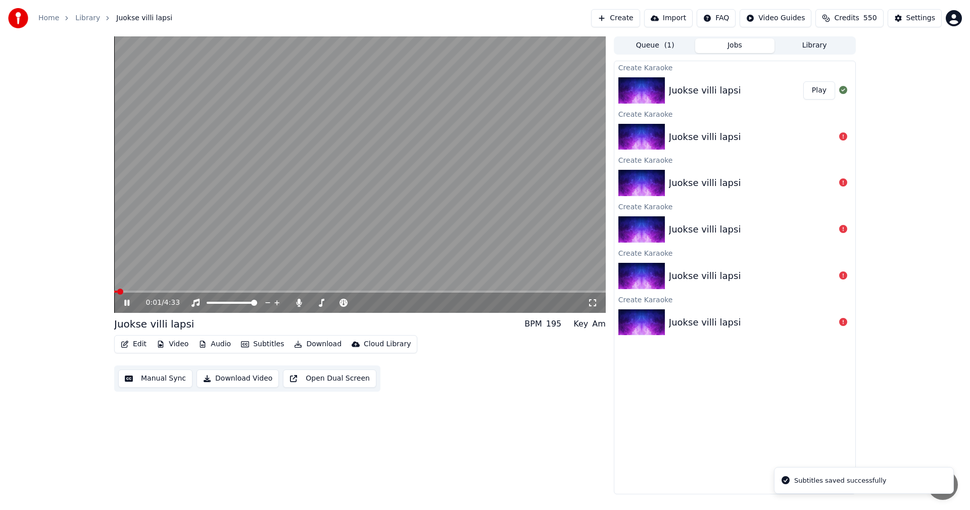
click at [161, 291] on span at bounding box center [359, 291] width 491 height 2
click at [127, 303] on icon at bounding box center [134, 303] width 24 height 8
click at [137, 342] on button "Edit" at bounding box center [134, 344] width 34 height 14
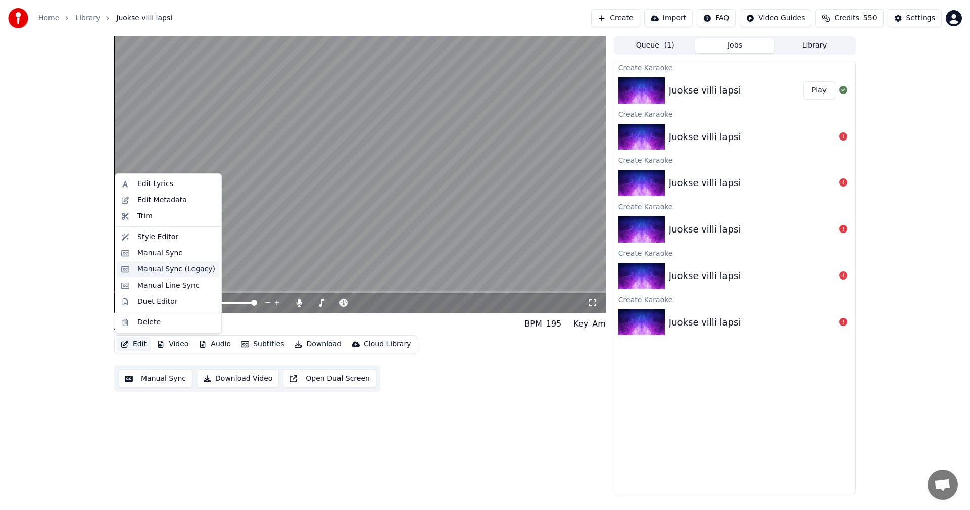
click at [157, 270] on div "Manual Sync (Legacy)" at bounding box center [176, 269] width 78 height 10
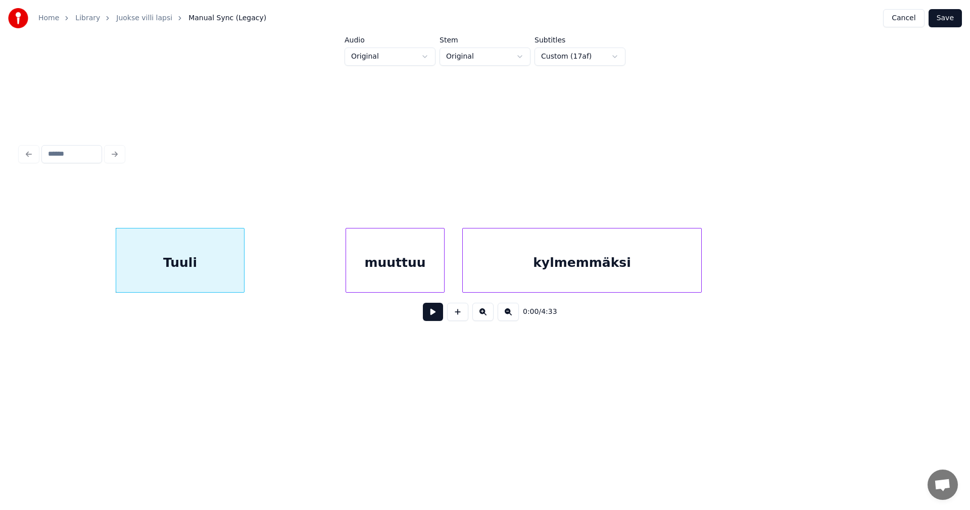
click at [151, 273] on div "Tuuli" at bounding box center [180, 262] width 128 height 69
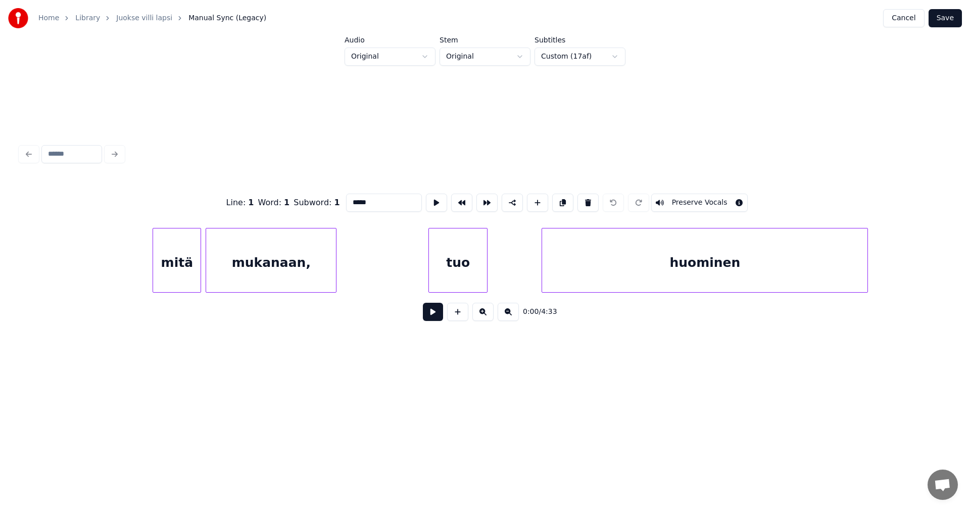
scroll to position [0, 2787]
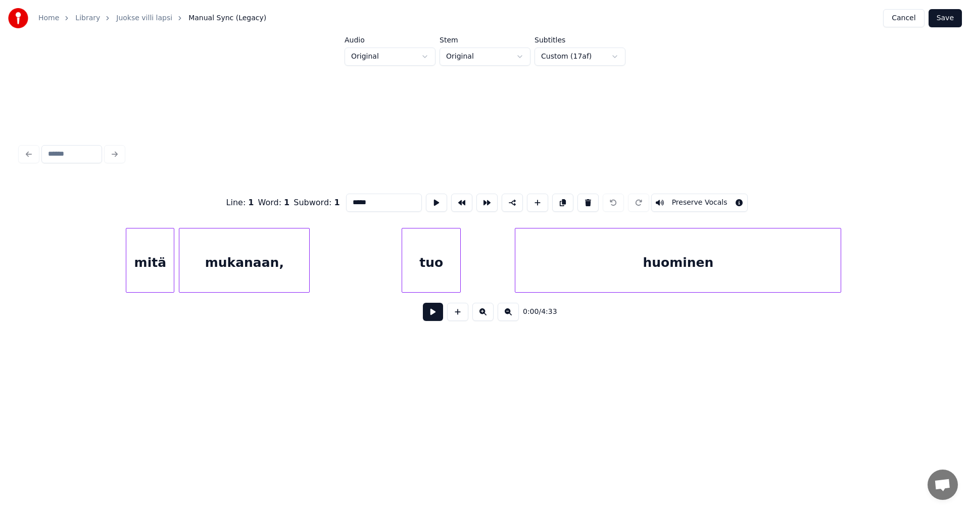
click
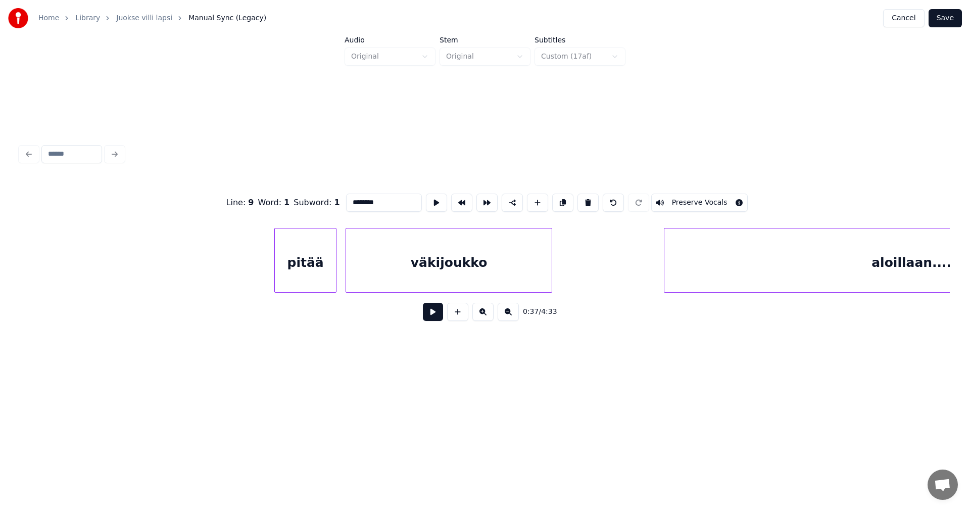
scroll to position [0, 10451]
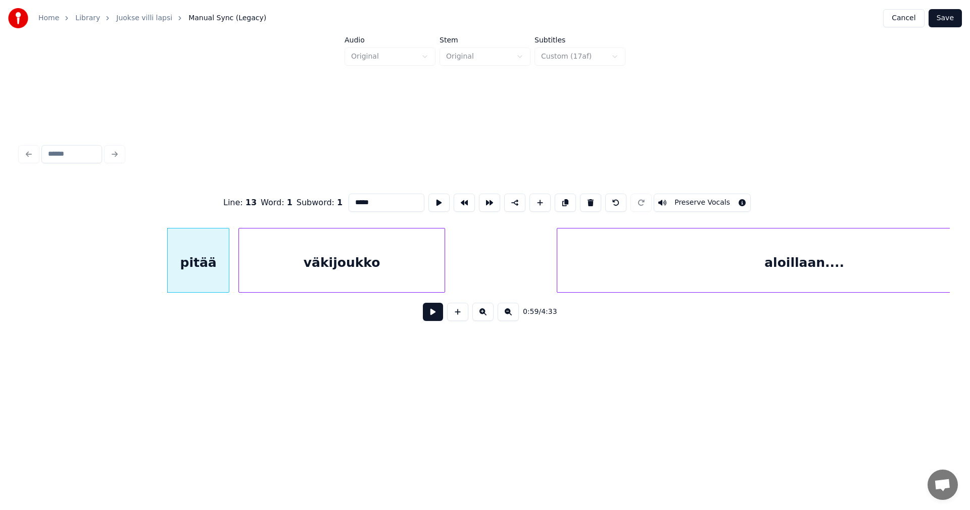
type input "*****"
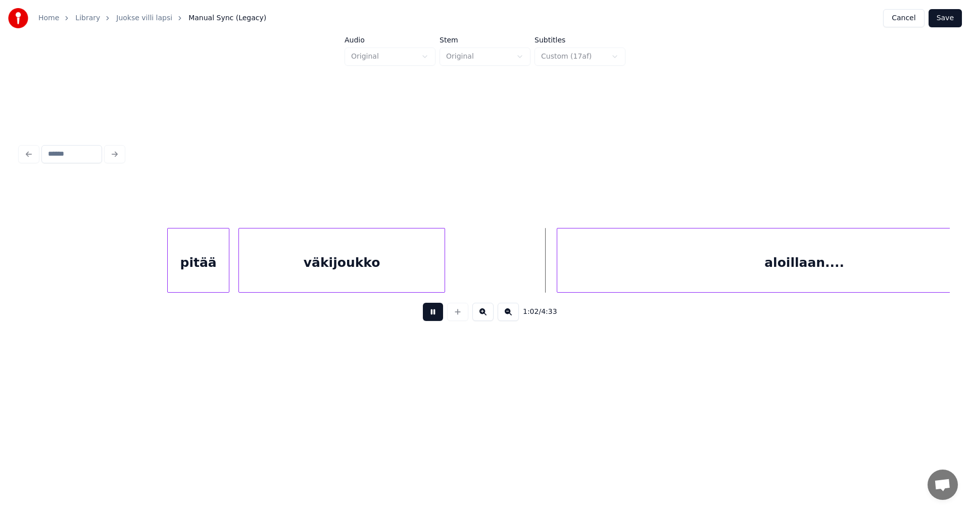
drag, startPoint x: 433, startPoint y: 316, endPoint x: 411, endPoint y: 281, distance: 41.6
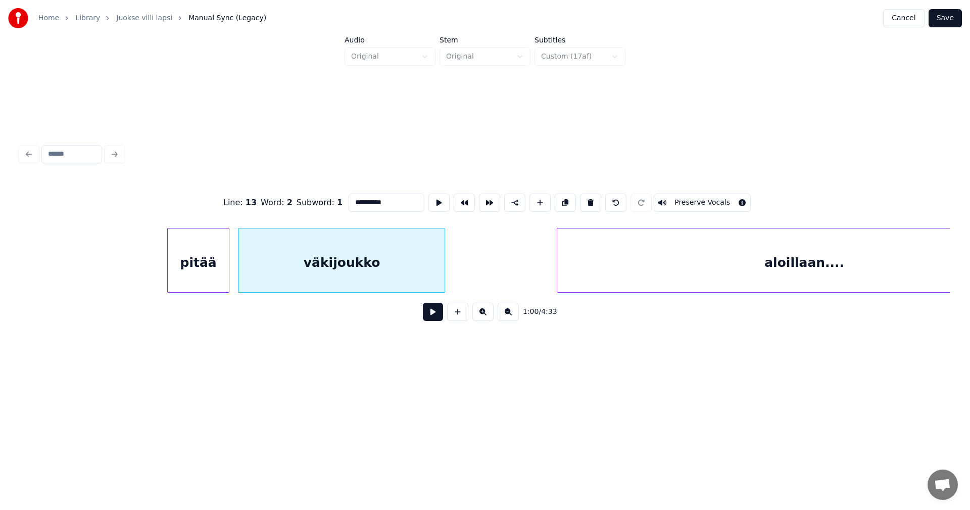
type input "**********"
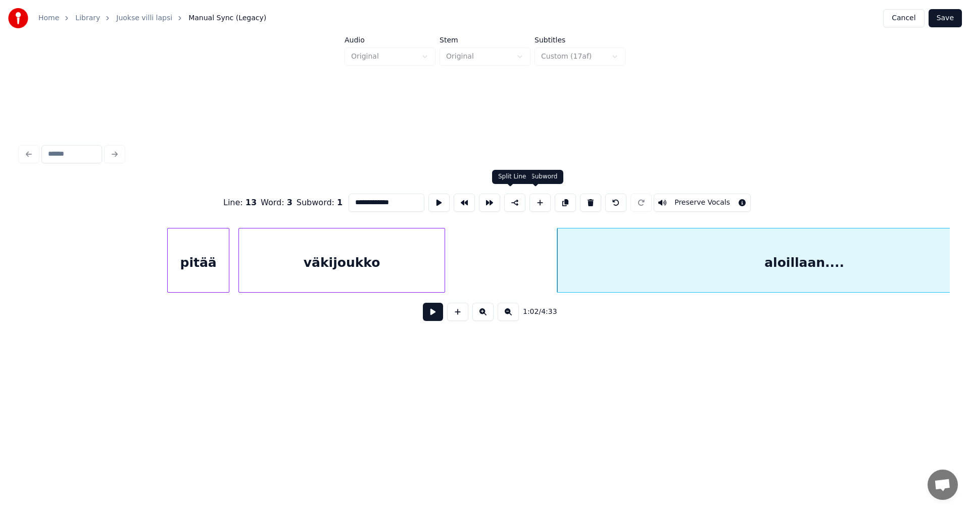
drag, startPoint x: 517, startPoint y: 200, endPoint x: 516, endPoint y: 205, distance: 5.2
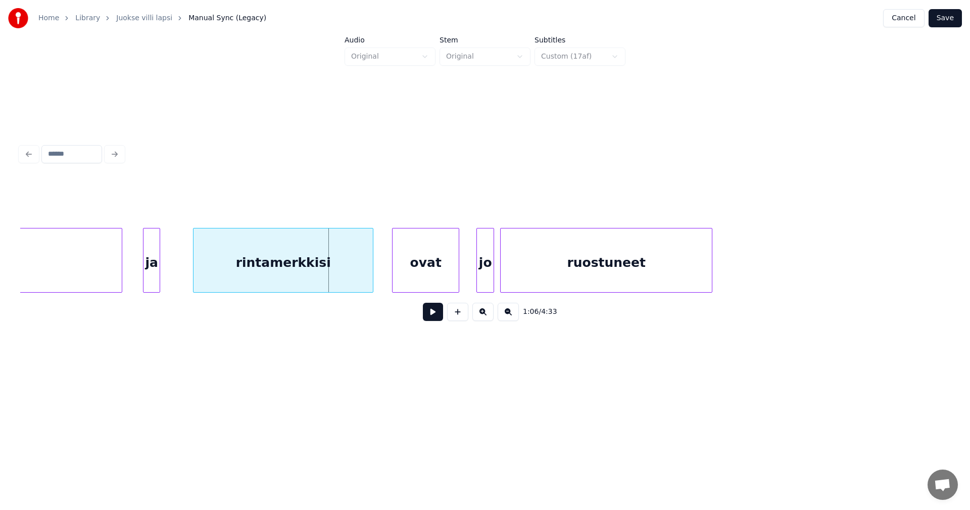
scroll to position [0, 10987]
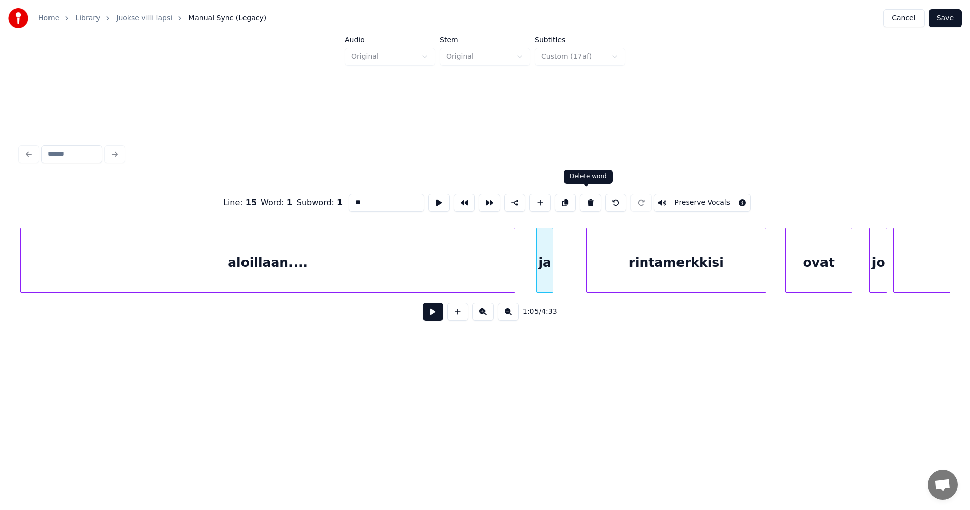
type input "**********"
drag, startPoint x: 374, startPoint y: 199, endPoint x: 356, endPoint y: 202, distance: 18.5
type input "*"
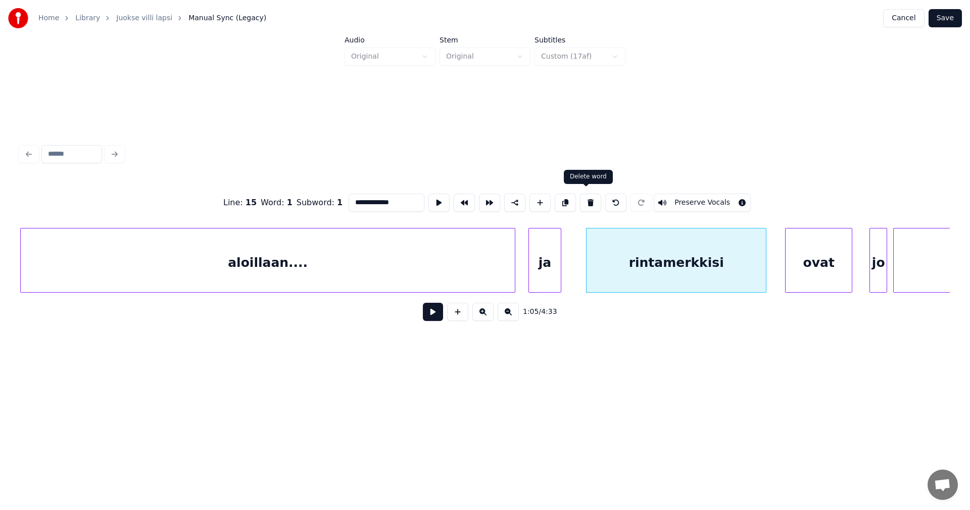
type input "**"
drag, startPoint x: 378, startPoint y: 199, endPoint x: 325, endPoint y: 200, distance: 53.5
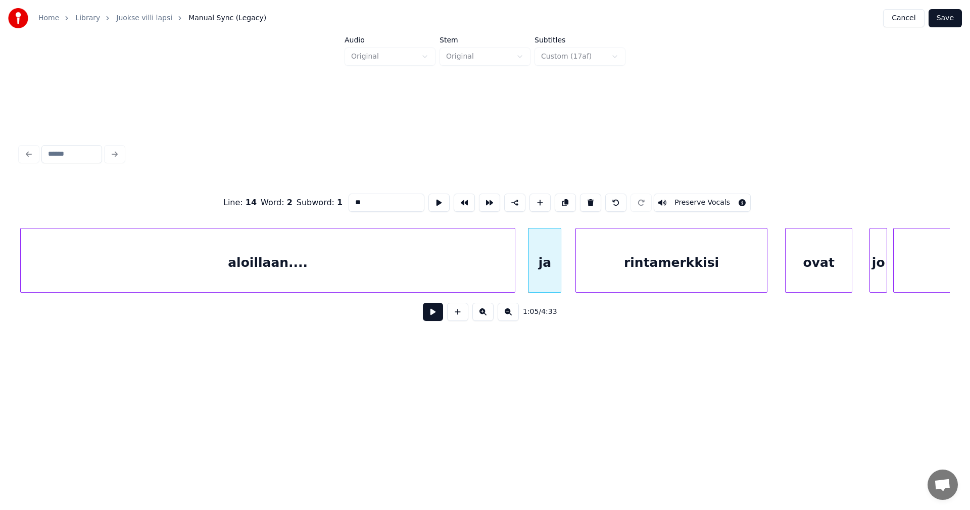
type input "**"
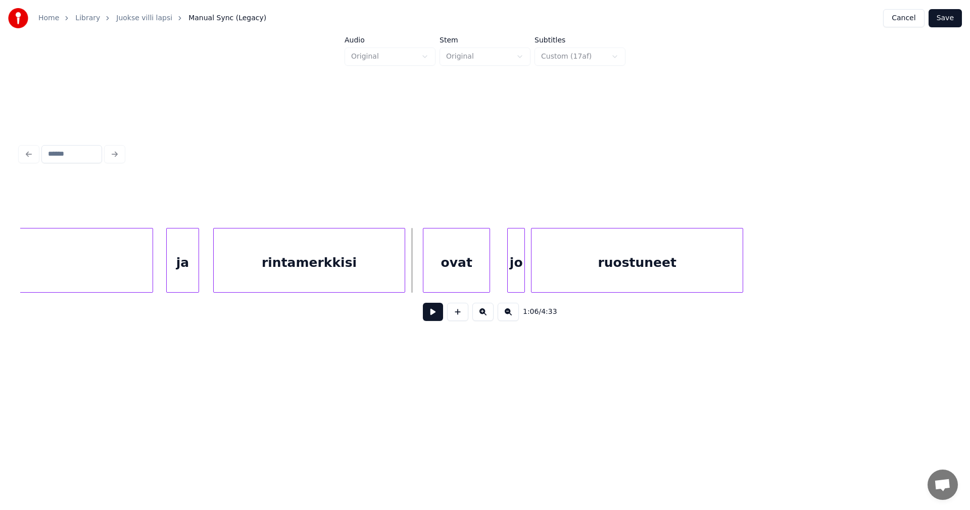
scroll to position [0, 11351]
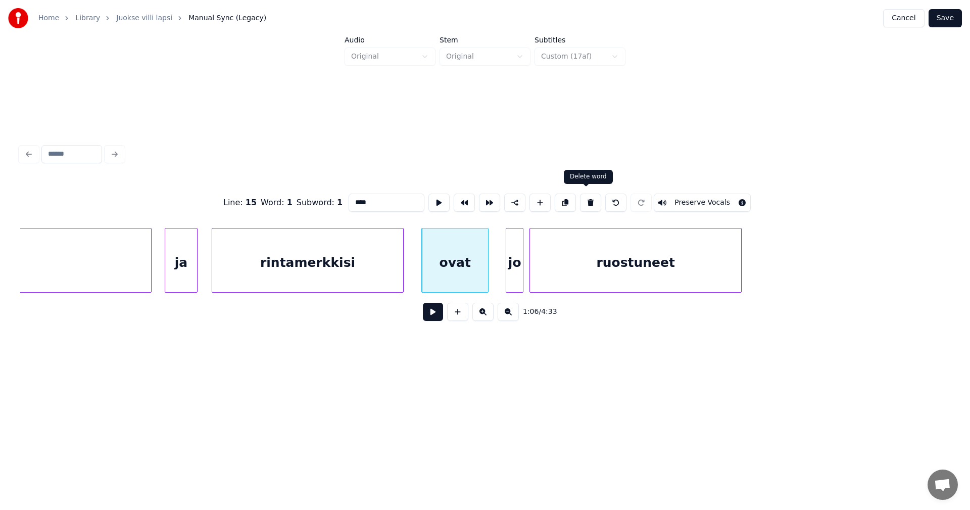
type input "**********"
drag, startPoint x: 363, startPoint y: 198, endPoint x: 336, endPoint y: 200, distance: 26.3
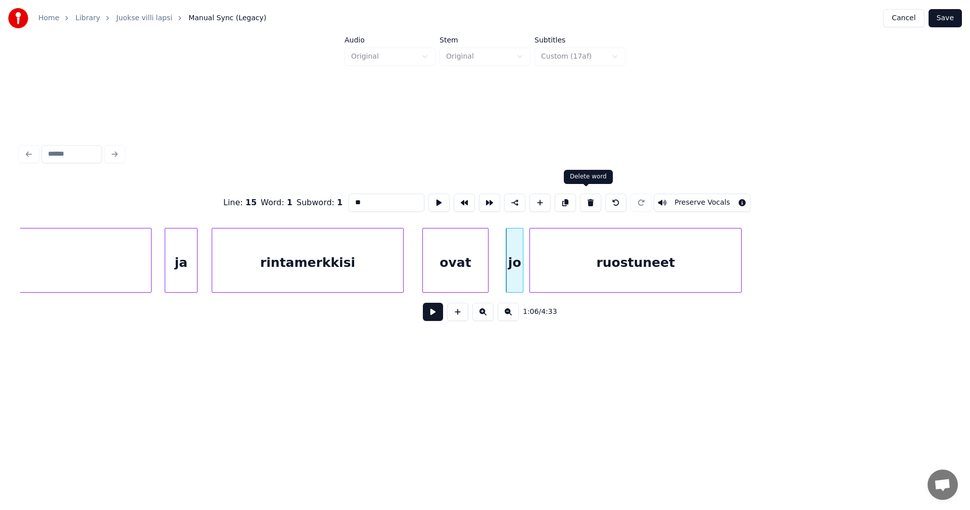
type input "****"
drag, startPoint x: 370, startPoint y: 195, endPoint x: 340, endPoint y: 196, distance: 29.3
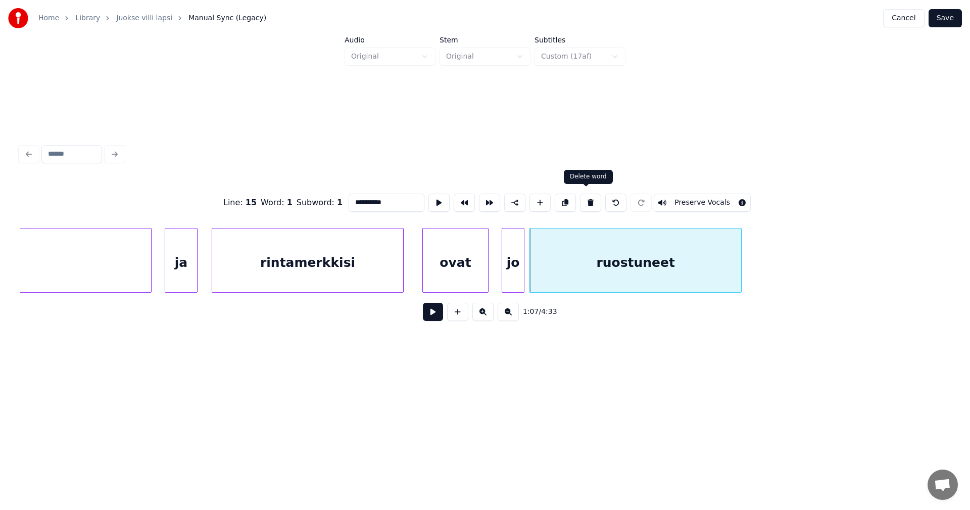
type input "**"
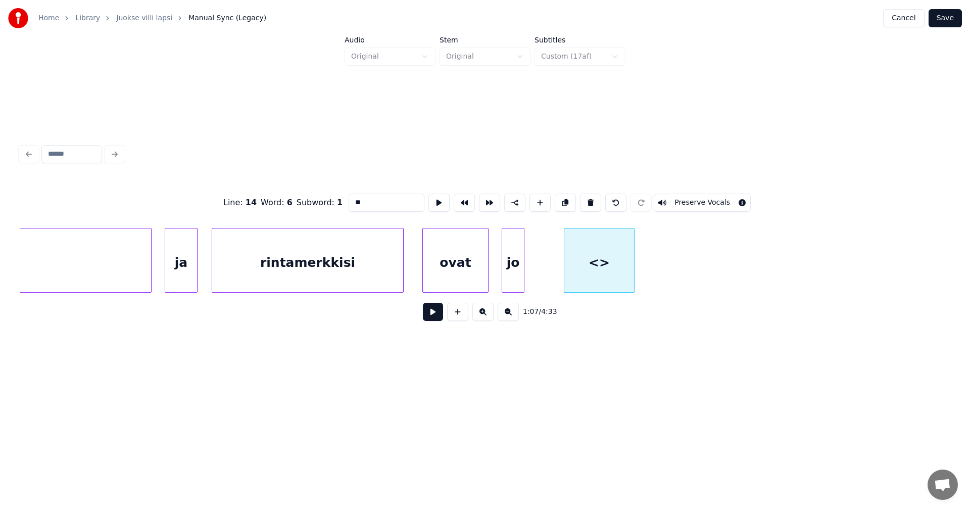
drag, startPoint x: 548, startPoint y: 266, endPoint x: 534, endPoint y: 266, distance: 14.1
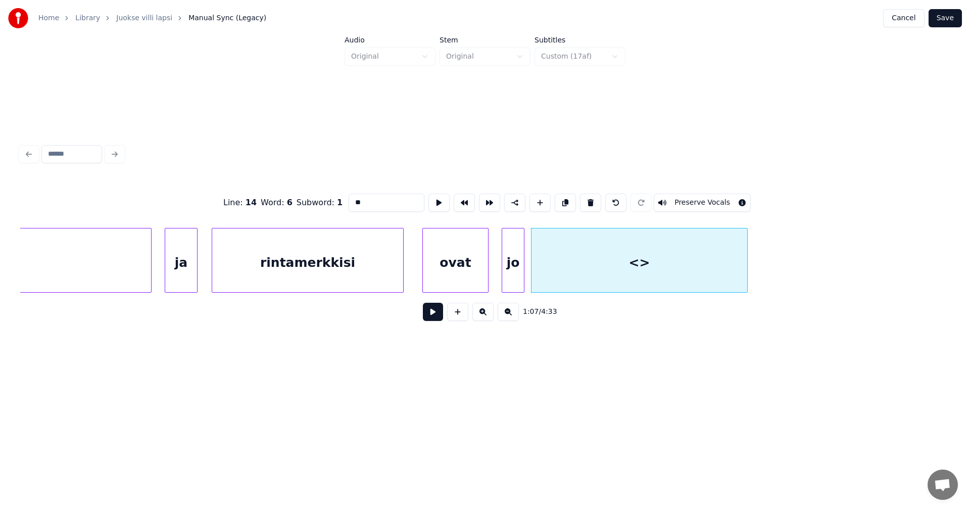
drag, startPoint x: 373, startPoint y: 192, endPoint x: 338, endPoint y: 199, distance: 35.4
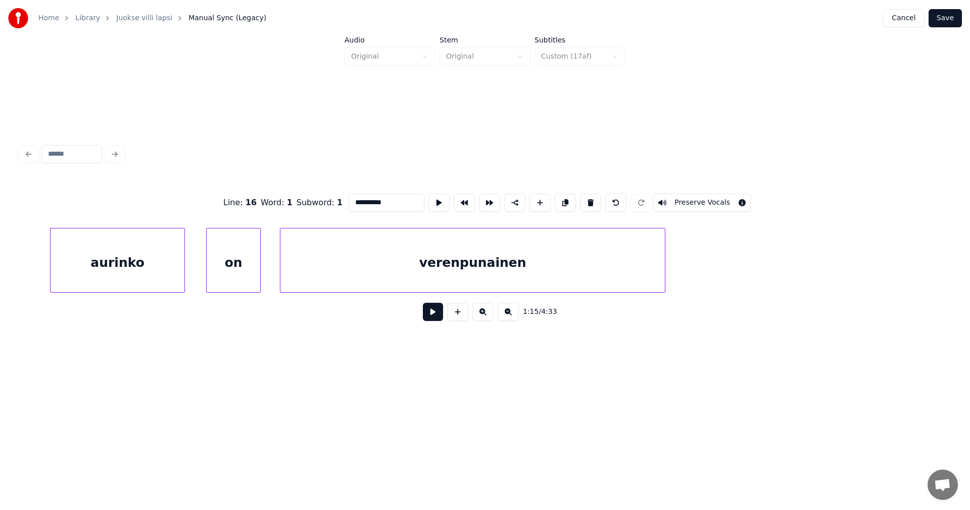
scroll to position [0, 991]
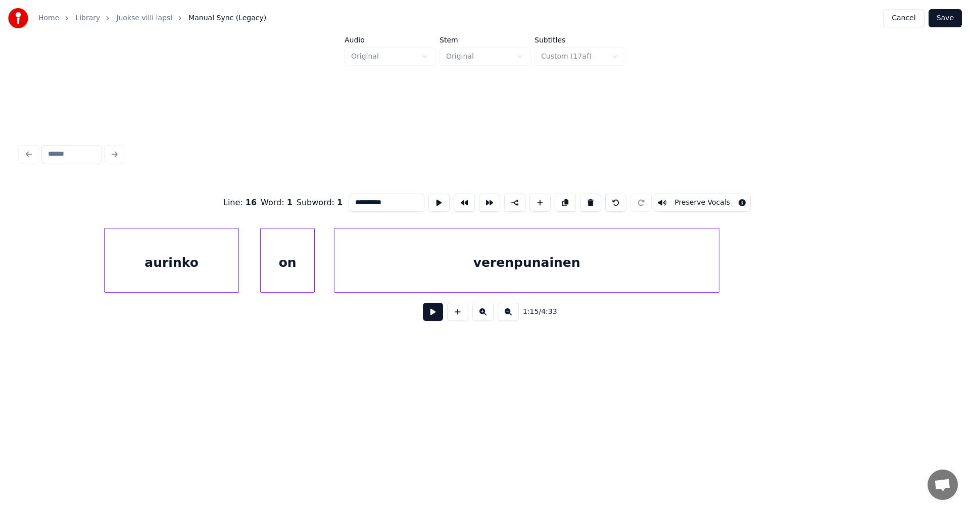
type input "**********"
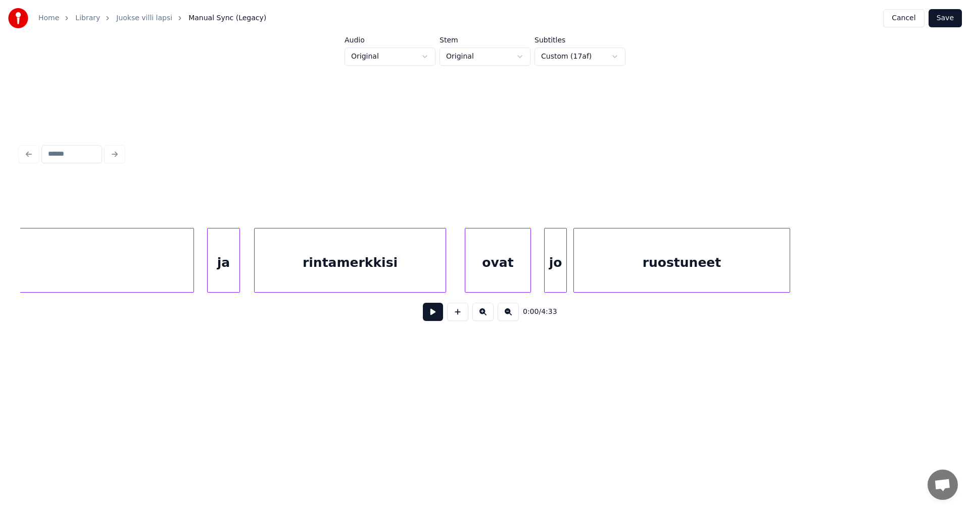
scroll to position [0, 11576]
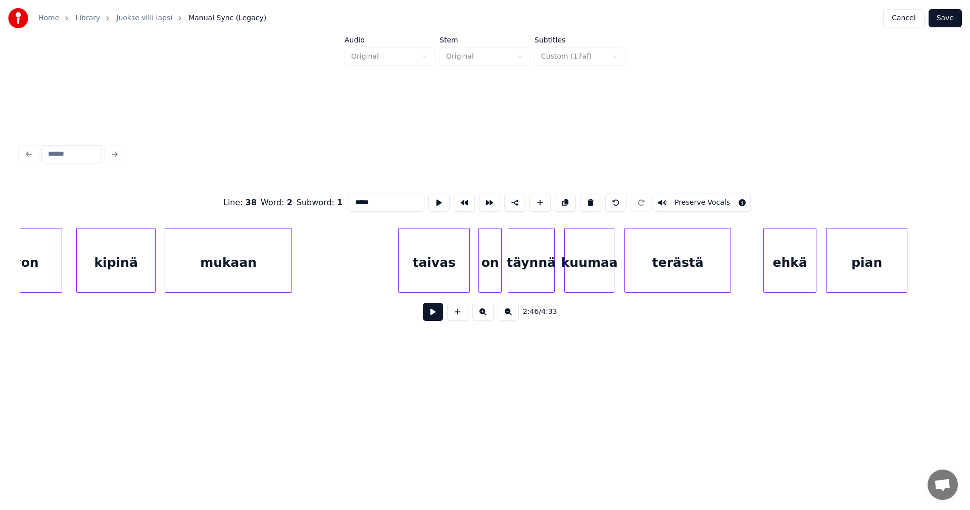
scroll to position [0, 39954]
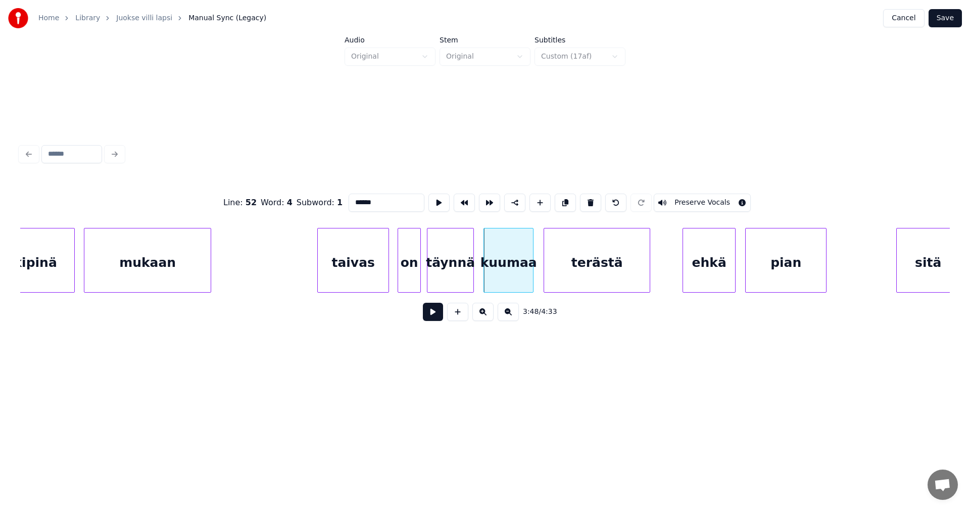
type input "******"
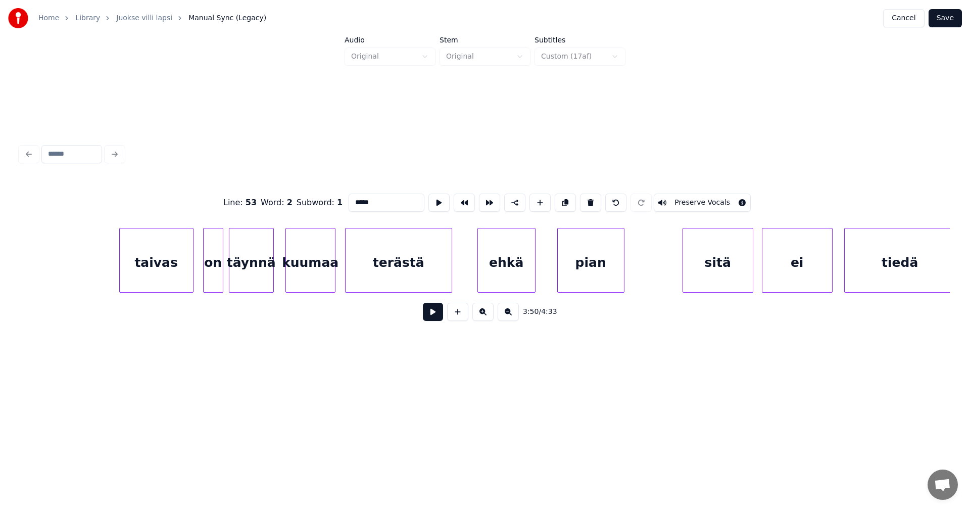
scroll to position [0, 44482]
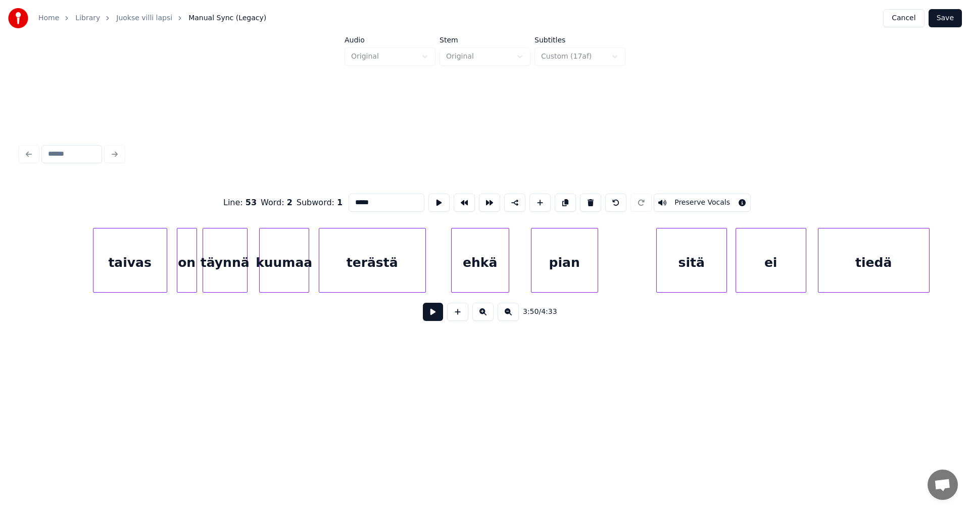
type input "*******"
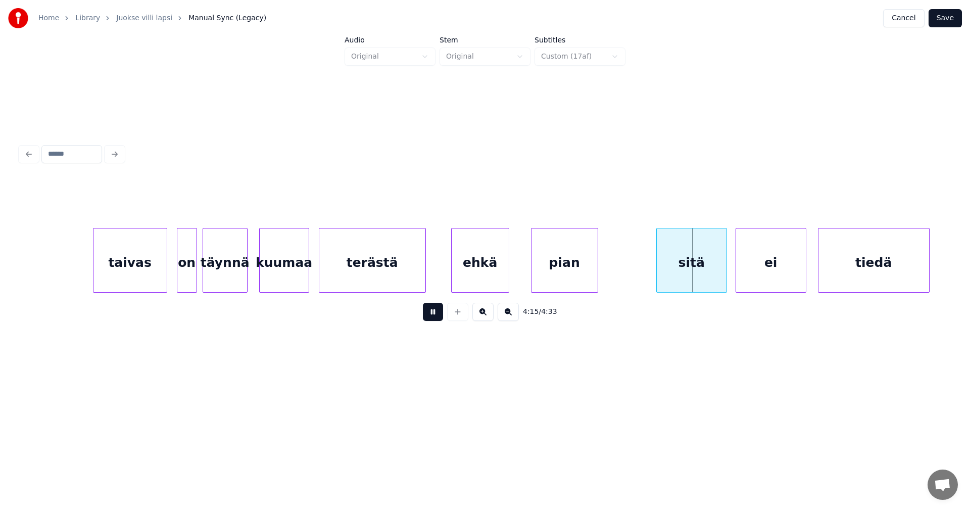
drag, startPoint x: 436, startPoint y: 316, endPoint x: 594, endPoint y: 263, distance: 166.3
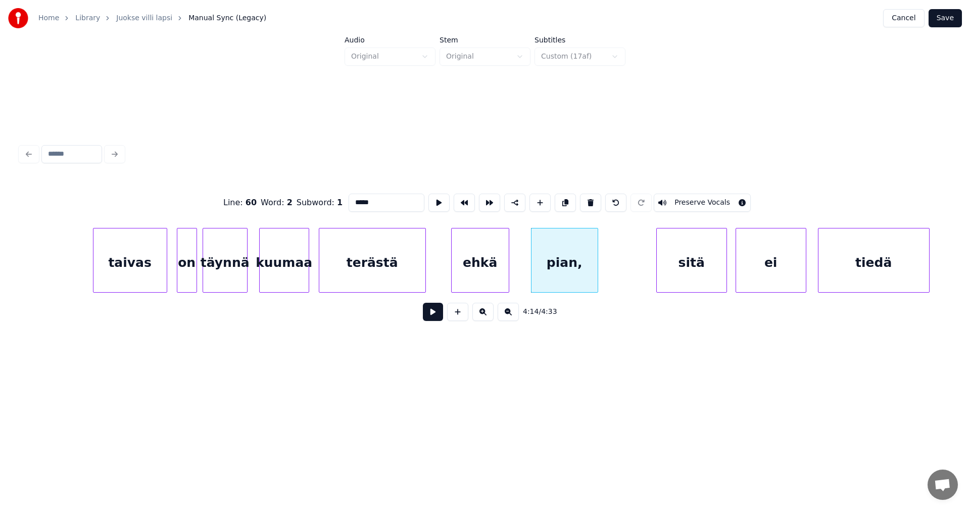
type input "*****"
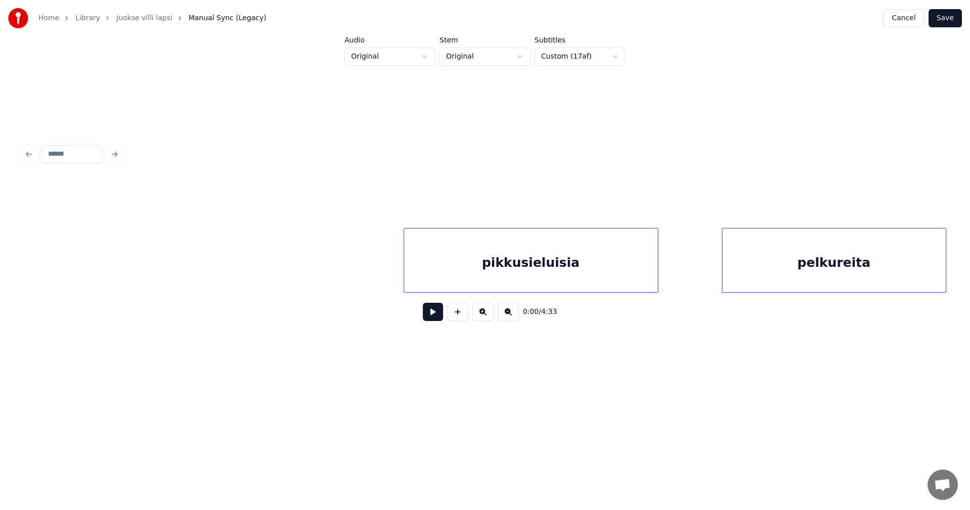
scroll to position [0, 24385]
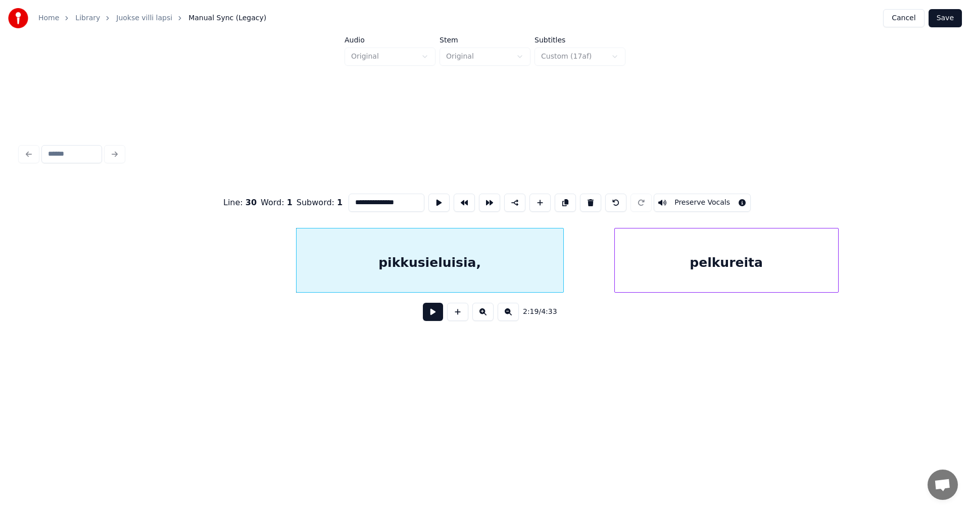
type input "**********"
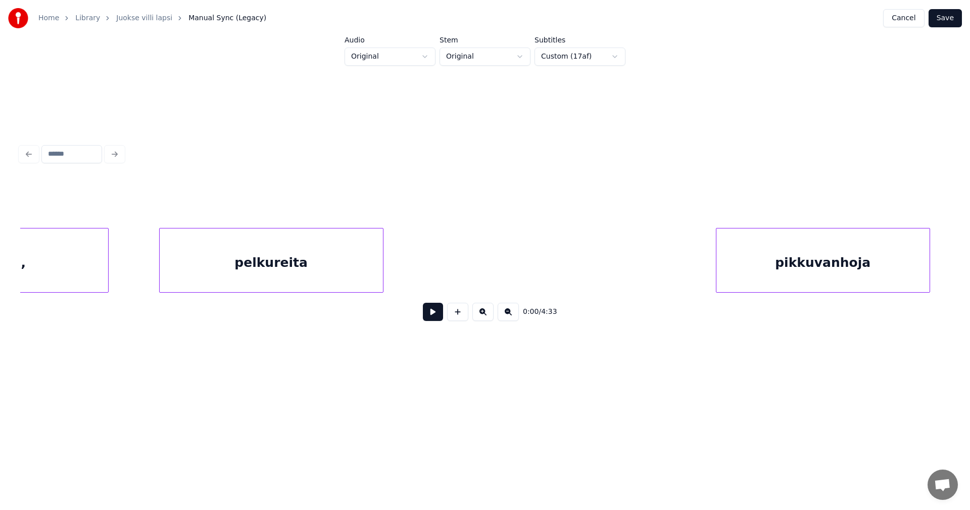
scroll to position [0, 25243]
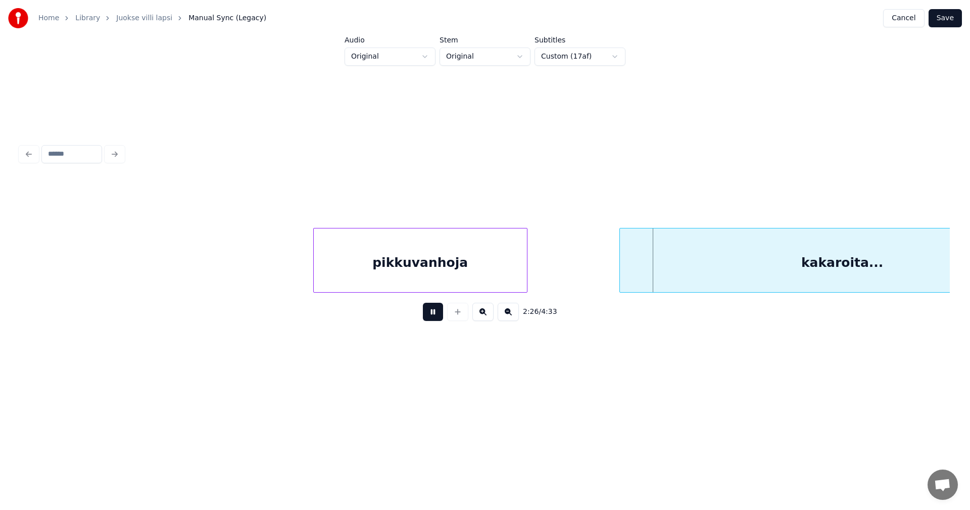
drag, startPoint x: 439, startPoint y: 318, endPoint x: 473, endPoint y: 264, distance: 63.3
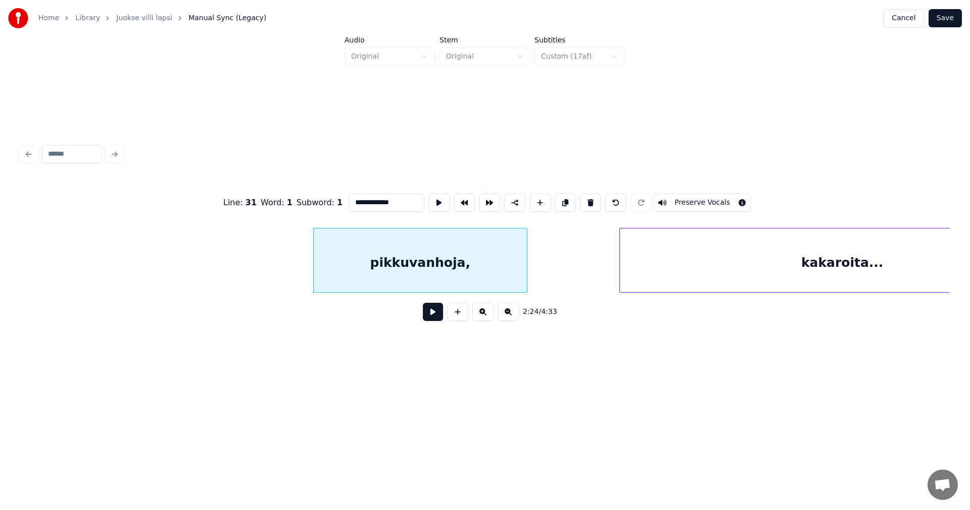
type input "**********"
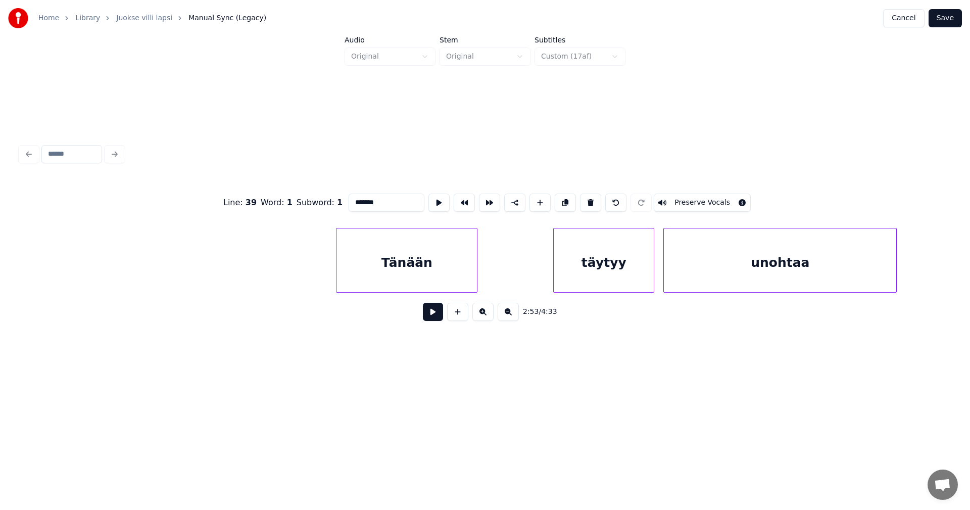
scroll to position [0, 31513]
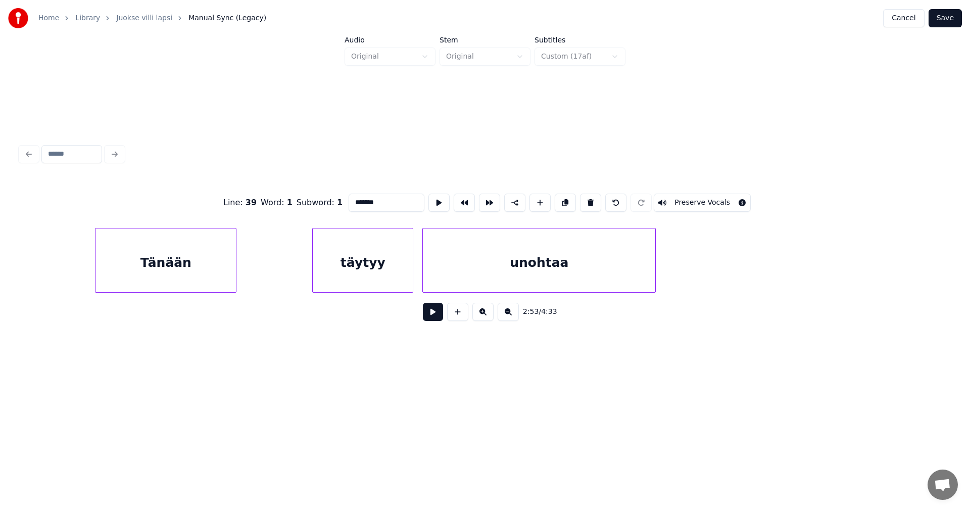
click at [208, 272] on div "Tänään" at bounding box center [165, 262] width 140 height 69
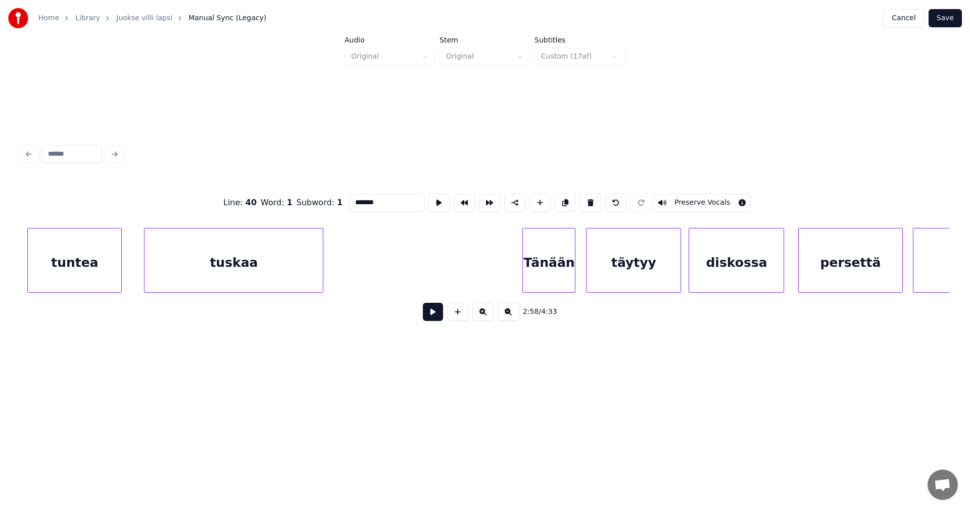
scroll to position [0, 32826]
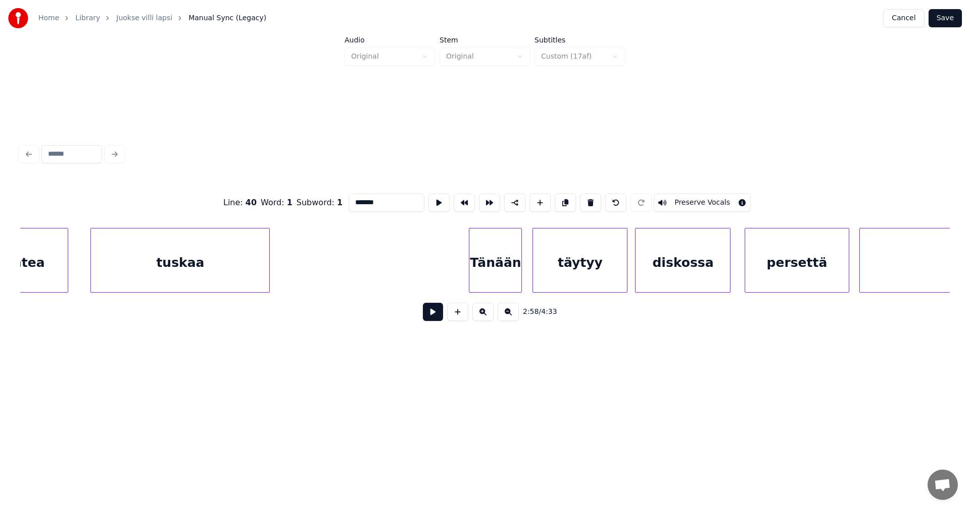
type input "*******"
click at [948, 21] on button "Save" at bounding box center [944, 18] width 33 height 18
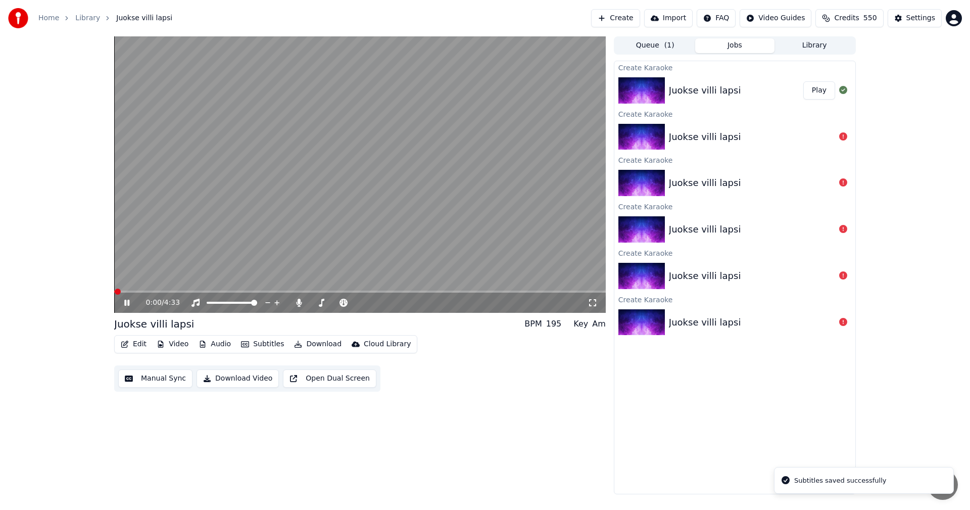
click at [390, 291] on span at bounding box center [359, 291] width 491 height 2
click at [412, 292] on span at bounding box center [359, 291] width 491 height 2
click at [128, 300] on icon at bounding box center [134, 303] width 24 height 8
click at [141, 336] on div "Edit Video Audio Subtitles Download Cloud Library" at bounding box center [265, 344] width 303 height 18
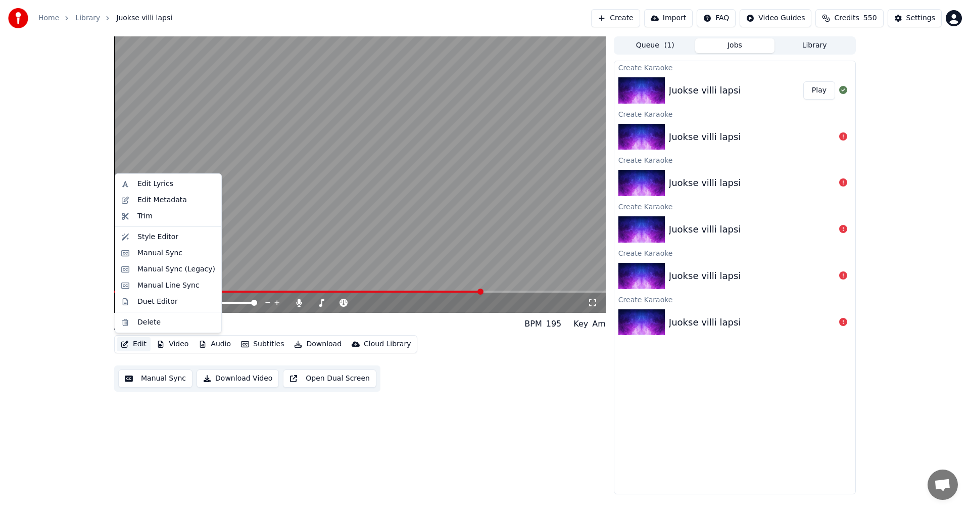
click at [141, 343] on button "Edit" at bounding box center [134, 344] width 34 height 14
click at [174, 269] on div "Manual Sync (Legacy)" at bounding box center [176, 269] width 78 height 10
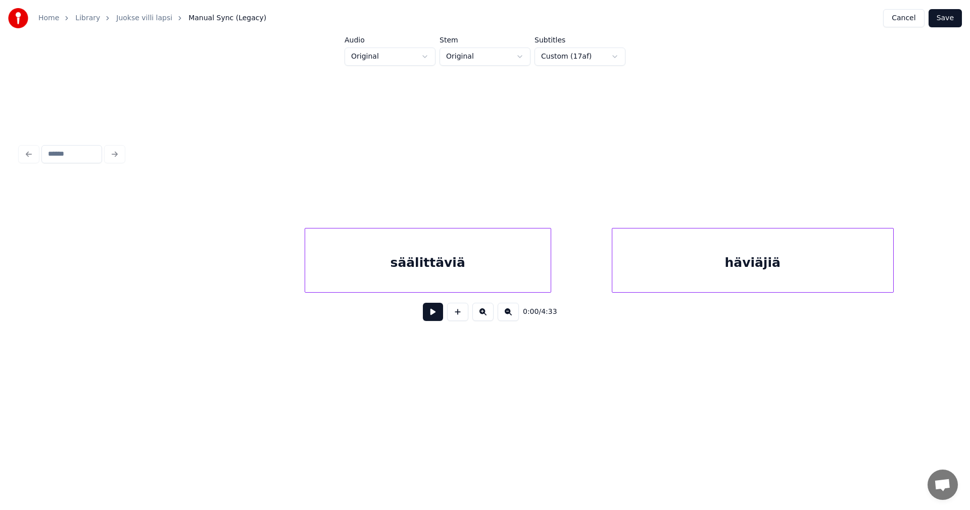
scroll to position [0, 34889]
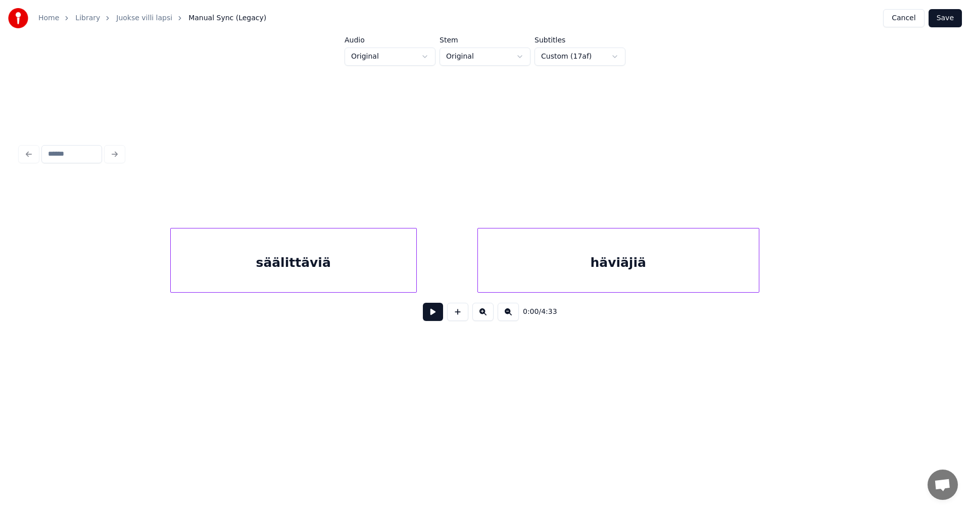
click at [377, 260] on div "säälittäviä" at bounding box center [293, 262] width 245 height 69
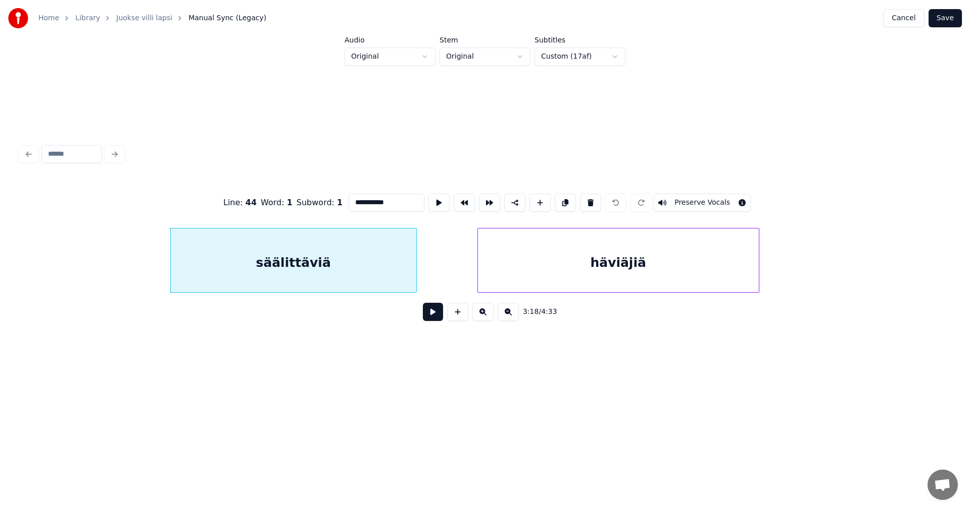
click at [387, 199] on input "**********" at bounding box center [387, 202] width 76 height 18
type input "**********"
click at [949, 17] on button "Save" at bounding box center [944, 18] width 33 height 18
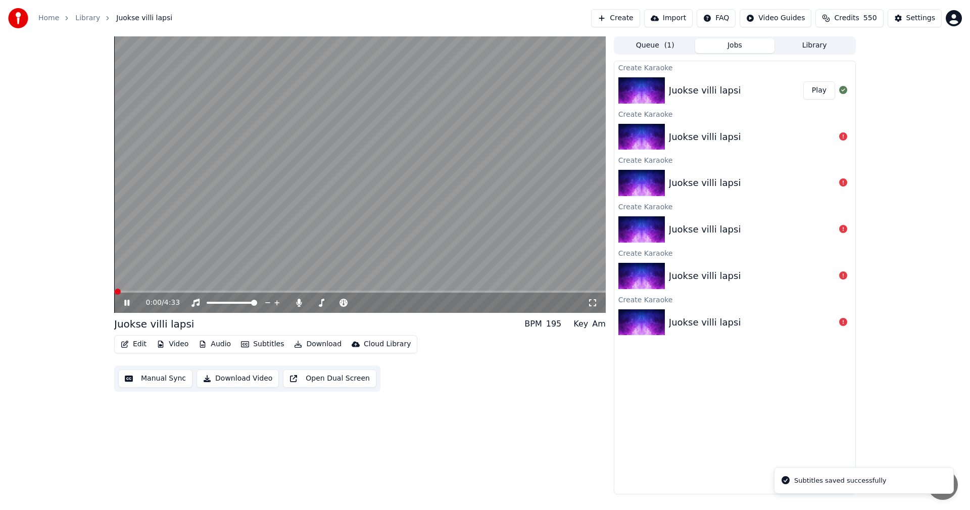
click at [415, 290] on video at bounding box center [359, 174] width 491 height 276
click at [422, 291] on span at bounding box center [359, 291] width 491 height 2
click at [127, 304] on icon at bounding box center [127, 302] width 6 height 7
click at [448, 291] on span at bounding box center [359, 291] width 491 height 2
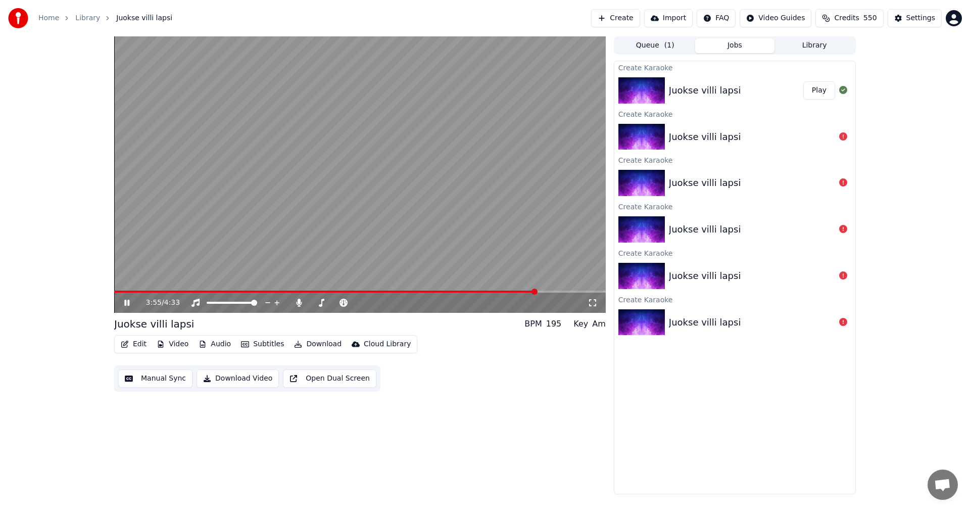
click at [127, 304] on icon at bounding box center [134, 303] width 24 height 8
click at [138, 345] on button "Edit" at bounding box center [134, 344] width 34 height 14
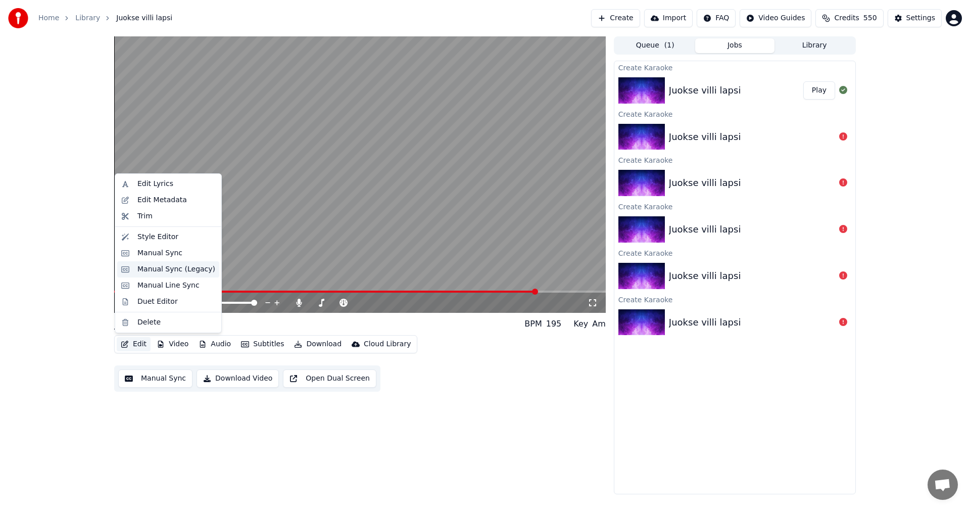
click at [164, 268] on div "Manual Sync (Legacy)" at bounding box center [176, 269] width 78 height 10
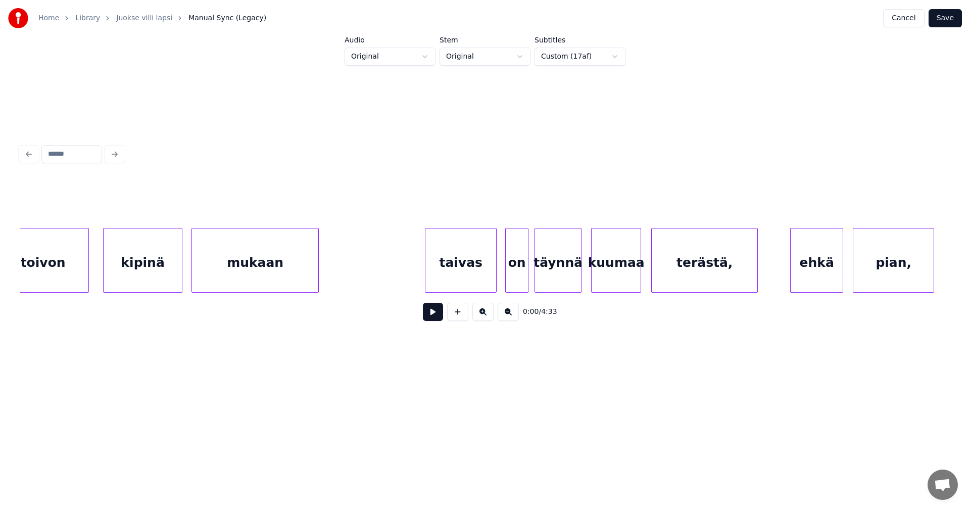
scroll to position [0, 39873]
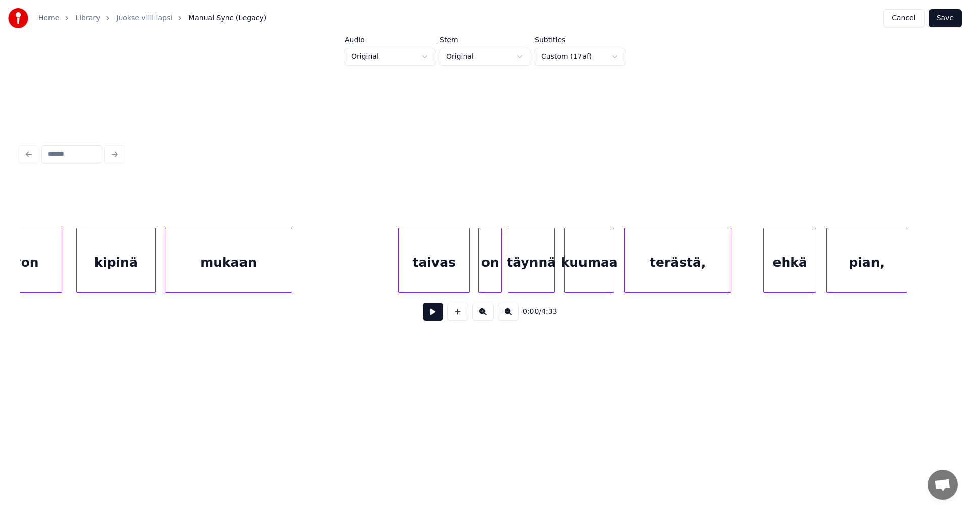
click at [717, 268] on div "terästä," at bounding box center [678, 262] width 106 height 69
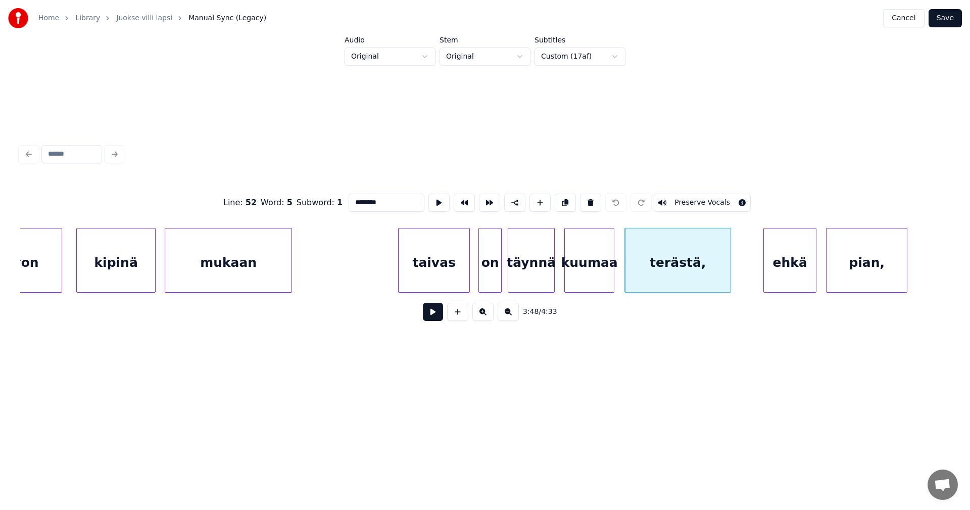
click at [794, 260] on div "ehkä" at bounding box center [790, 262] width 52 height 69
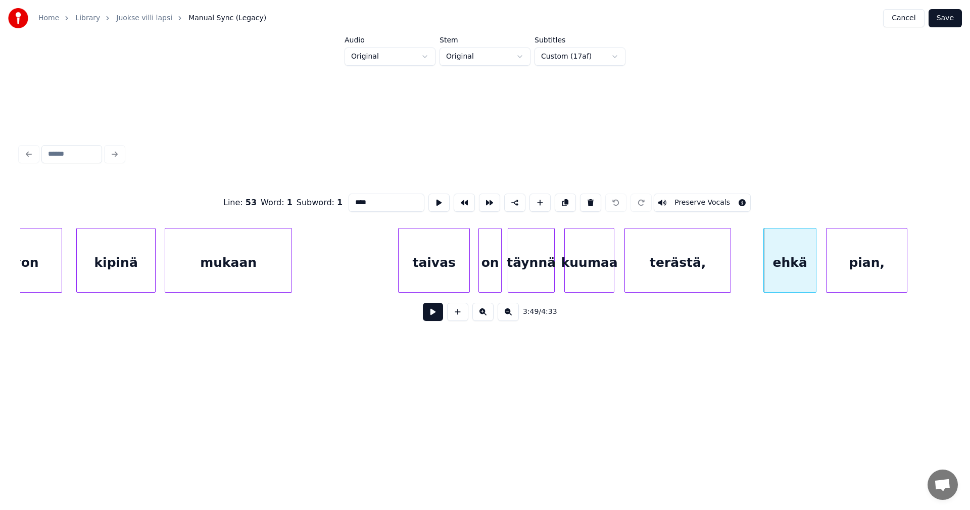
click at [695, 277] on div "terästä," at bounding box center [678, 262] width 106 height 69
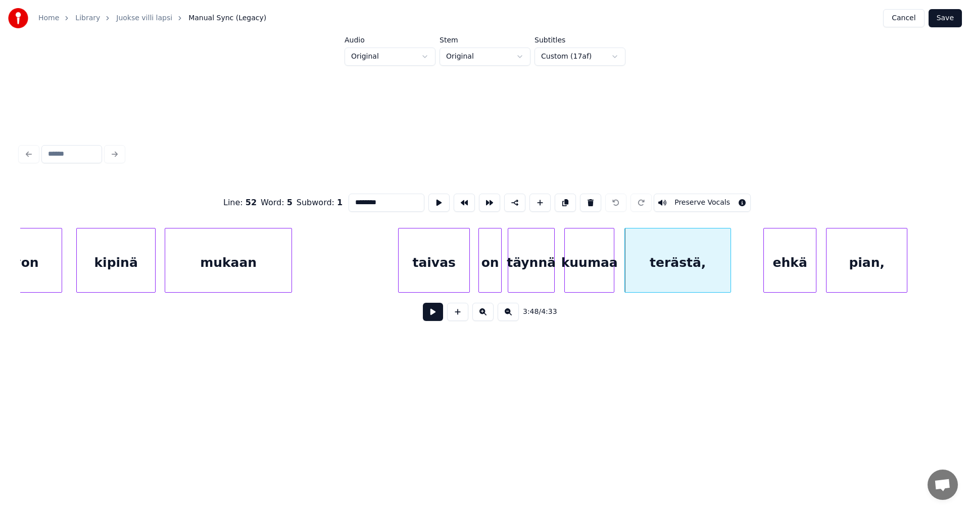
click at [667, 273] on div "terästä," at bounding box center [678, 262] width 106 height 69
click at [782, 273] on div "ehkä" at bounding box center [790, 262] width 52 height 69
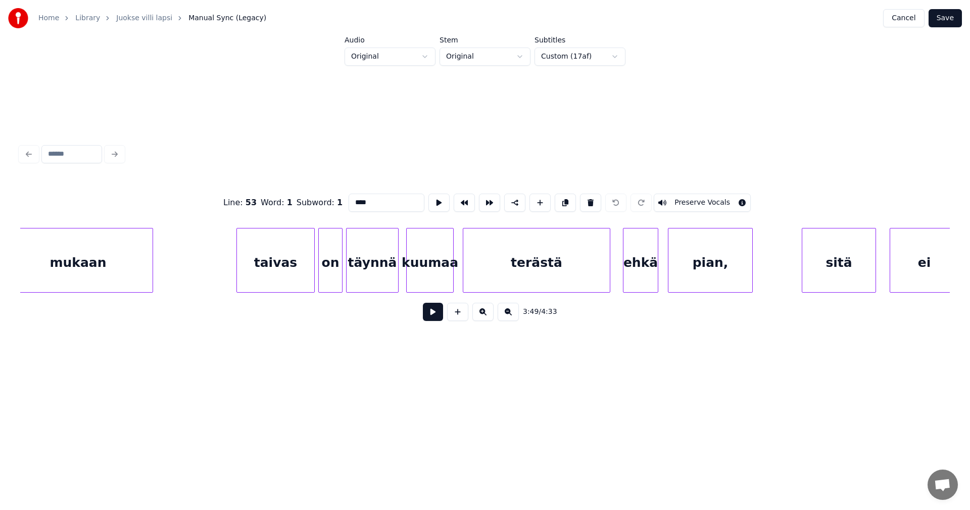
scroll to position [0, 28806]
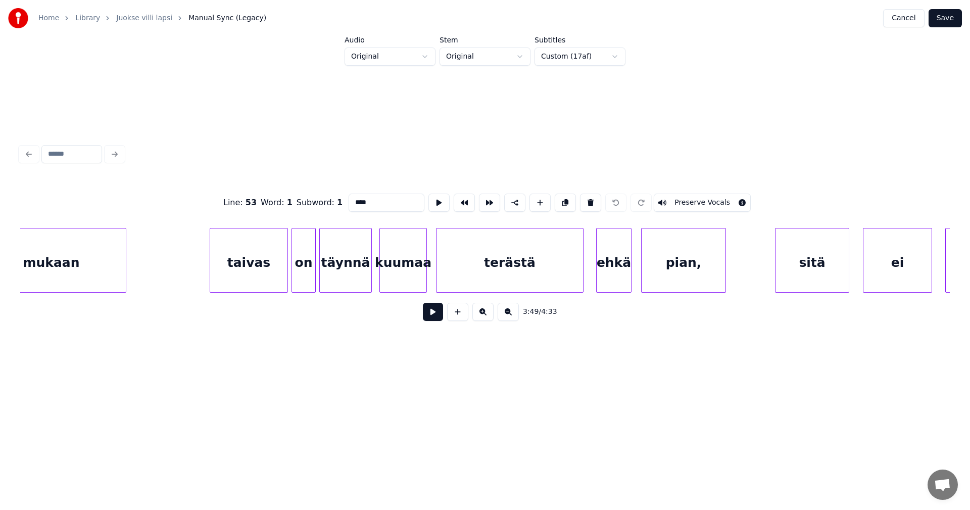
click at [561, 277] on div "terästä" at bounding box center [509, 262] width 146 height 69
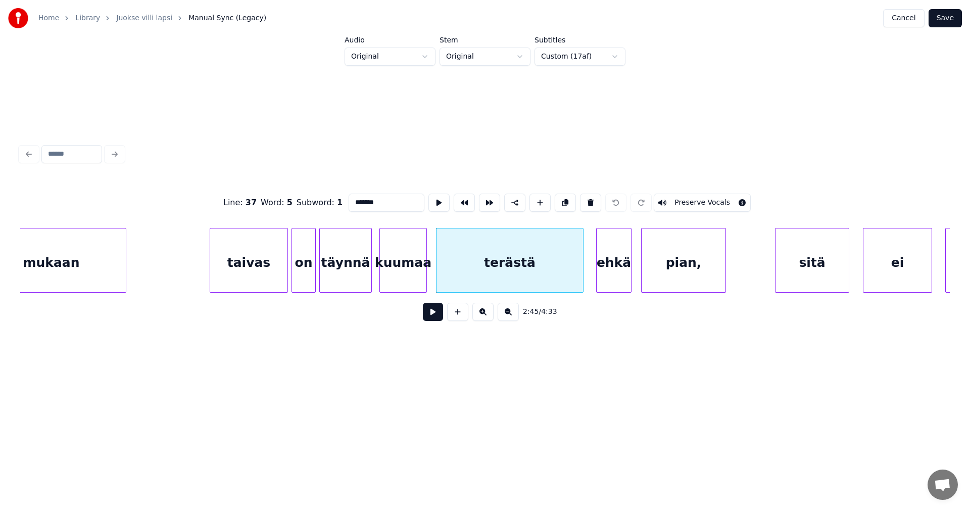
click at [612, 274] on div "ehkä" at bounding box center [614, 262] width 34 height 69
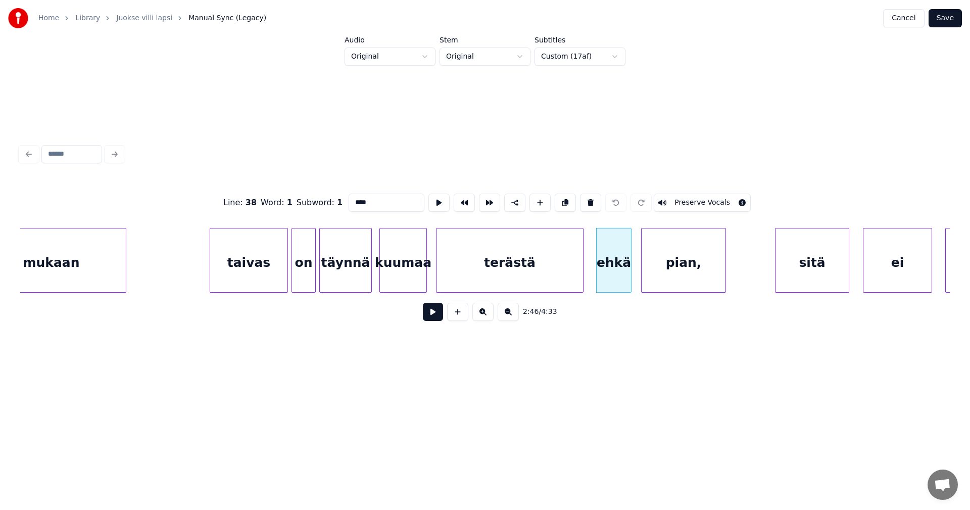
click at [564, 275] on div "terästä" at bounding box center [509, 262] width 146 height 69
type input "*******"
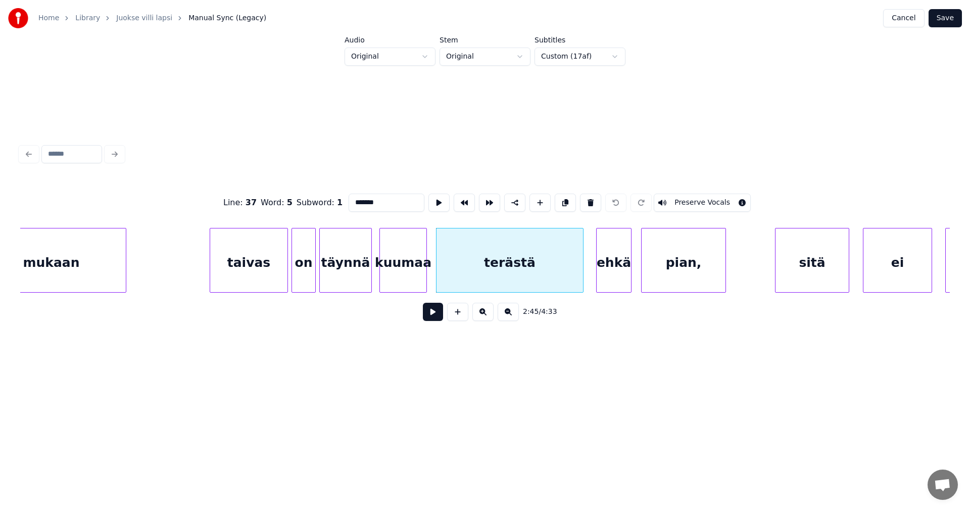
click at [428, 320] on button at bounding box center [433, 312] width 20 height 18
click at [431, 316] on button at bounding box center [433, 312] width 20 height 18
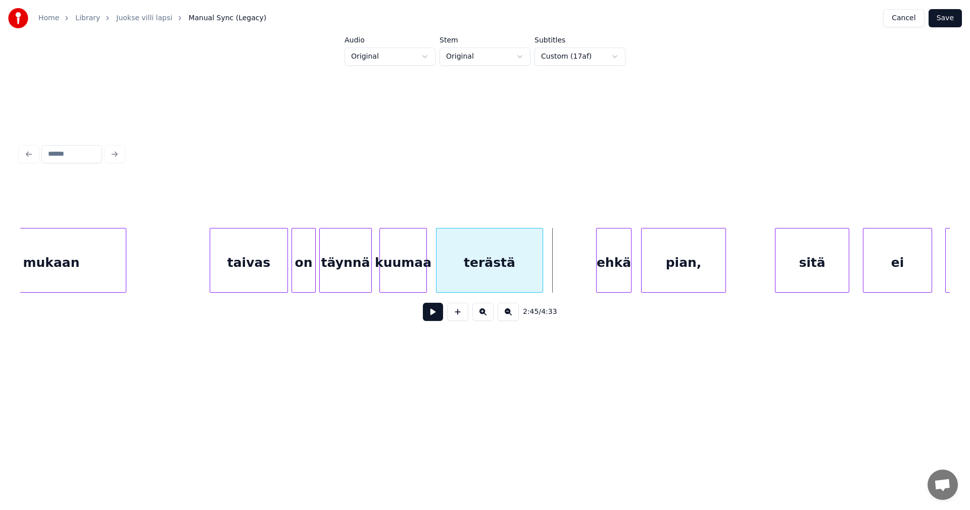
click at [540, 277] on div at bounding box center [540, 260] width 3 height 64
click at [532, 280] on div "terästä" at bounding box center [489, 262] width 106 height 69
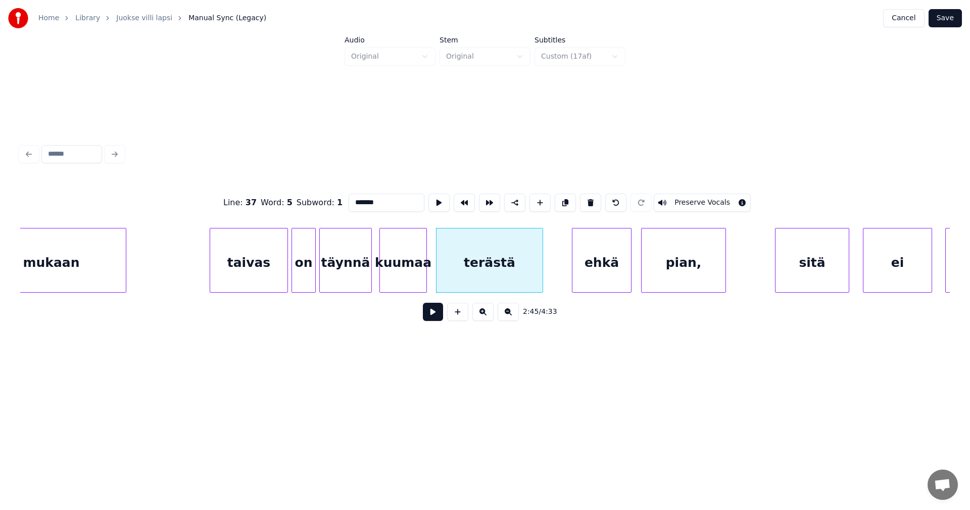
click at [573, 275] on div at bounding box center [573, 260] width 3 height 64
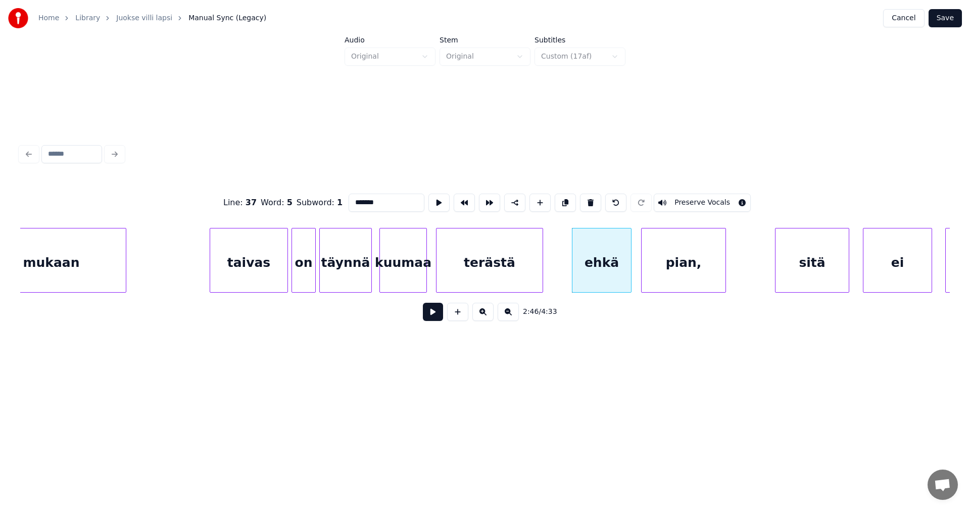
click at [438, 318] on button at bounding box center [433, 312] width 20 height 18
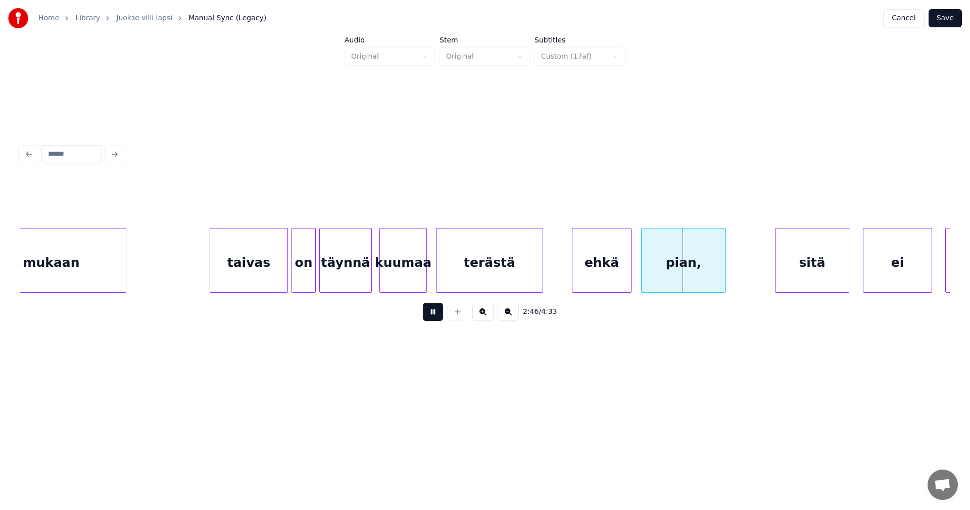
drag, startPoint x: 438, startPoint y: 318, endPoint x: 444, endPoint y: 313, distance: 7.6
click at [439, 316] on button at bounding box center [433, 312] width 20 height 18
click at [523, 263] on div "terästä" at bounding box center [489, 262] width 106 height 69
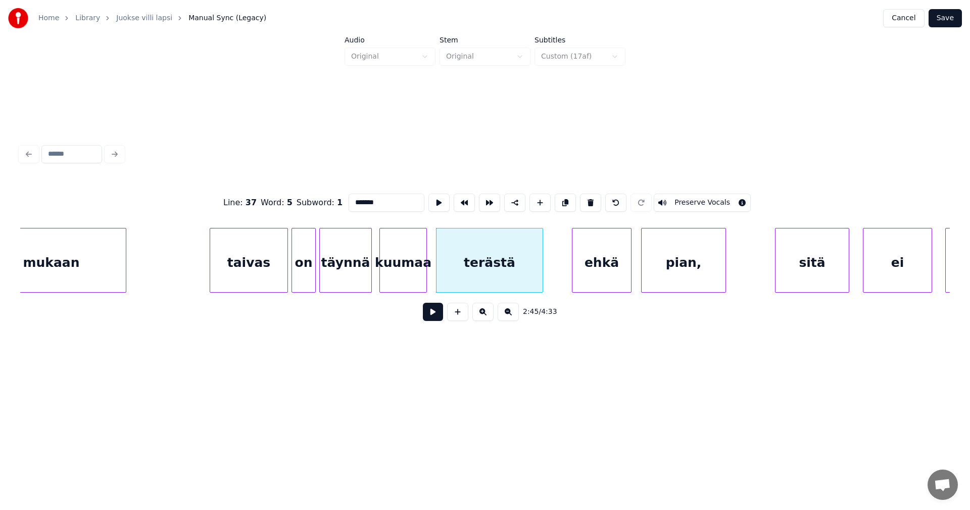
click at [590, 266] on div "ehkä" at bounding box center [601, 262] width 59 height 69
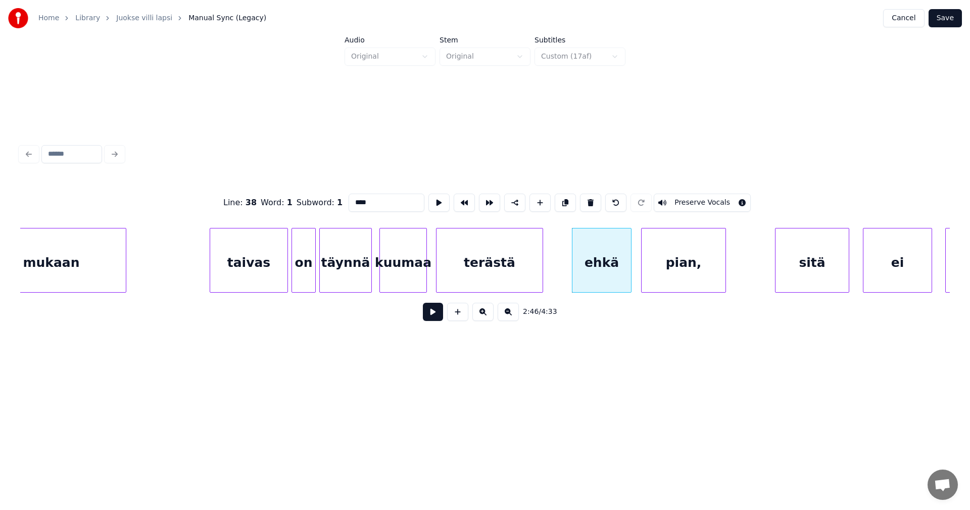
click at [671, 270] on div "pian," at bounding box center [684, 262] width 84 height 69
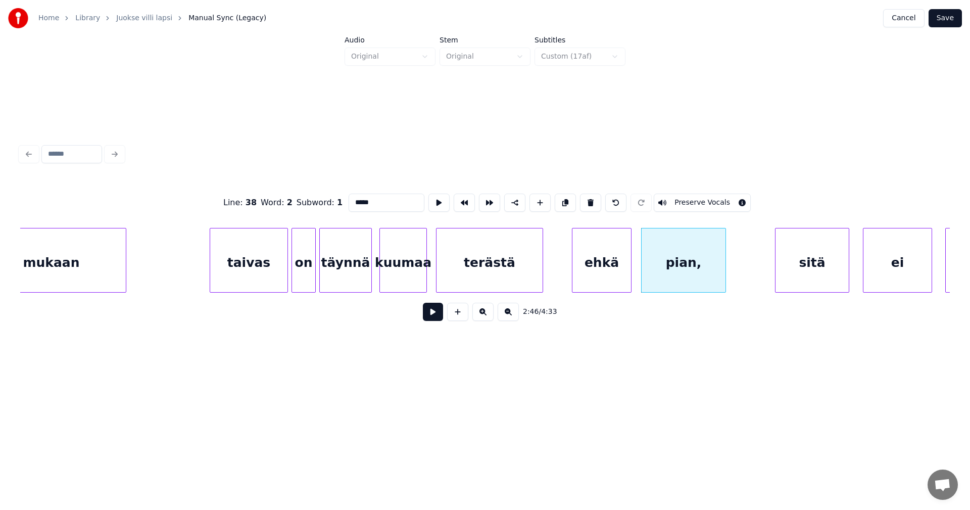
click at [796, 266] on div "sitä" at bounding box center [811, 262] width 73 height 69
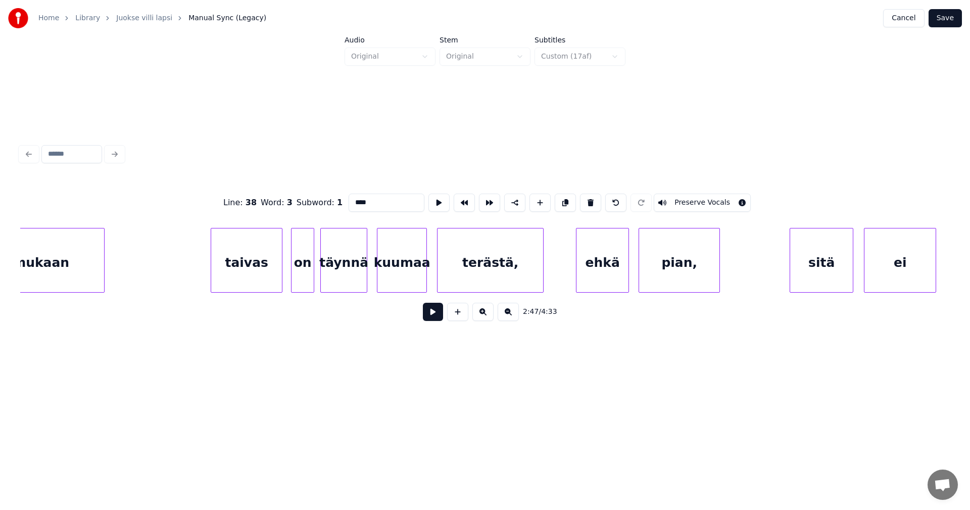
scroll to position [0, 40088]
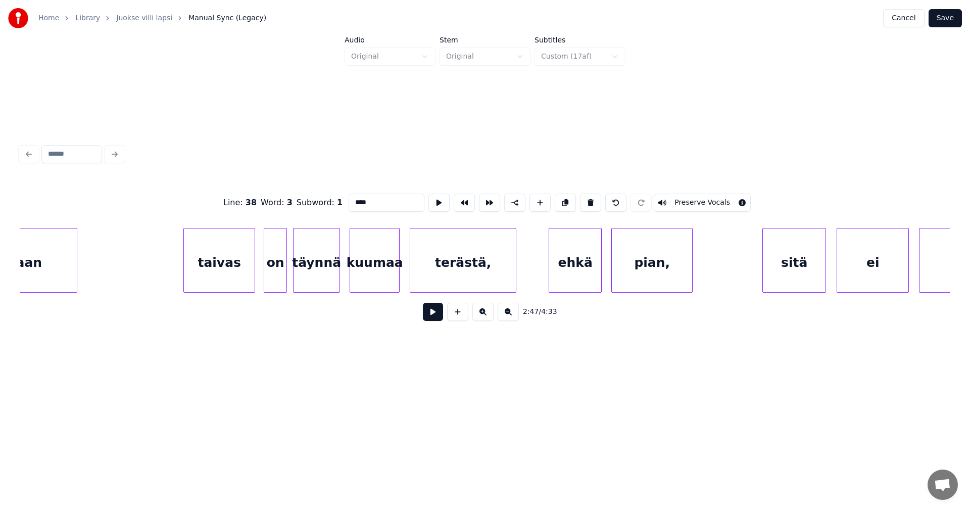
click at [459, 270] on div "terästä," at bounding box center [463, 262] width 106 height 69
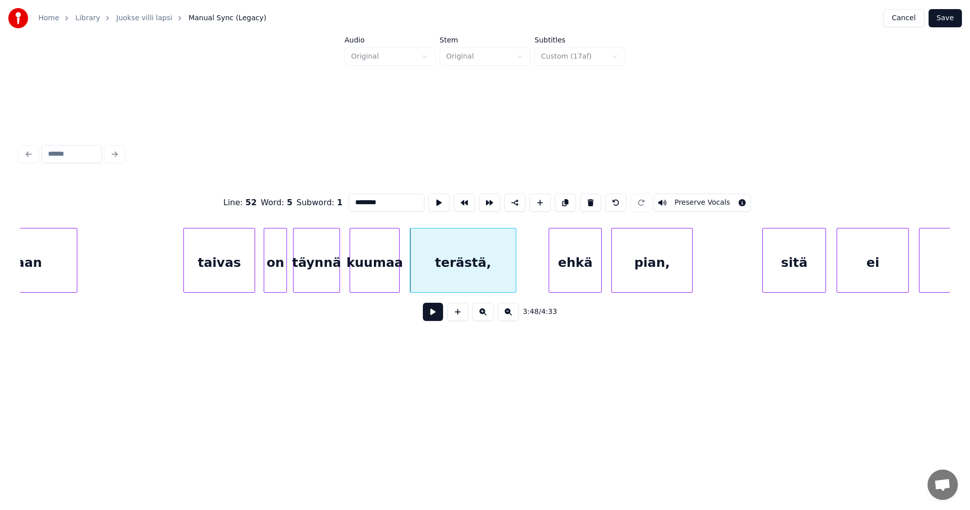
click at [579, 276] on div "ehkä" at bounding box center [575, 262] width 52 height 69
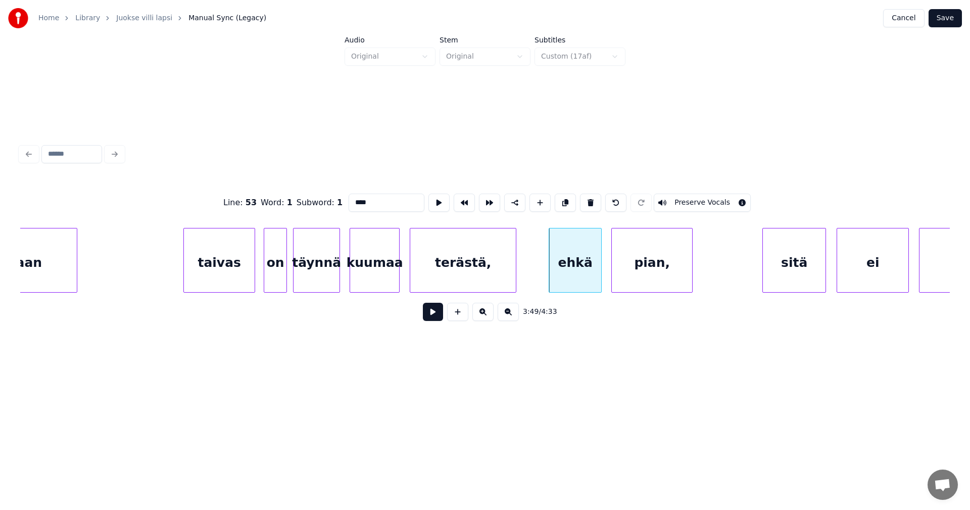
click at [641, 275] on div "pian," at bounding box center [652, 262] width 80 height 69
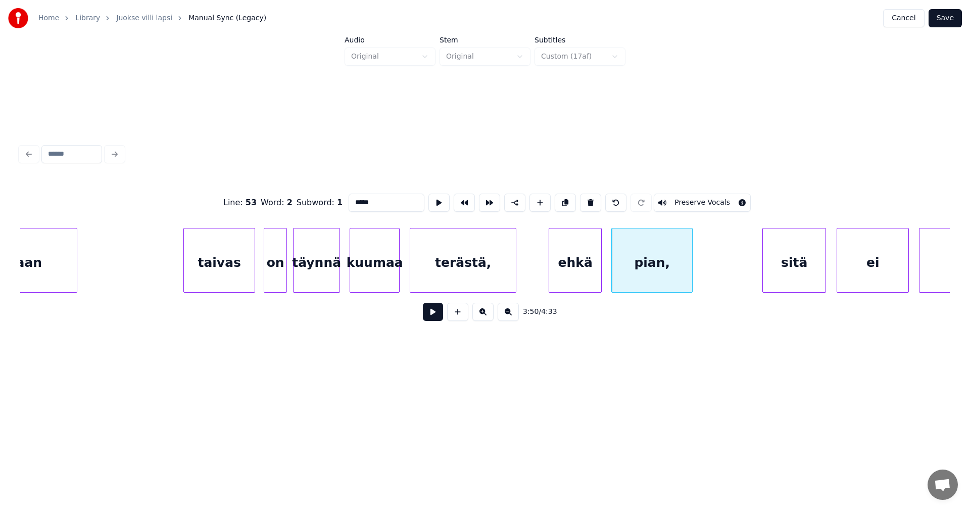
click at [800, 261] on div "sitä" at bounding box center [794, 262] width 63 height 69
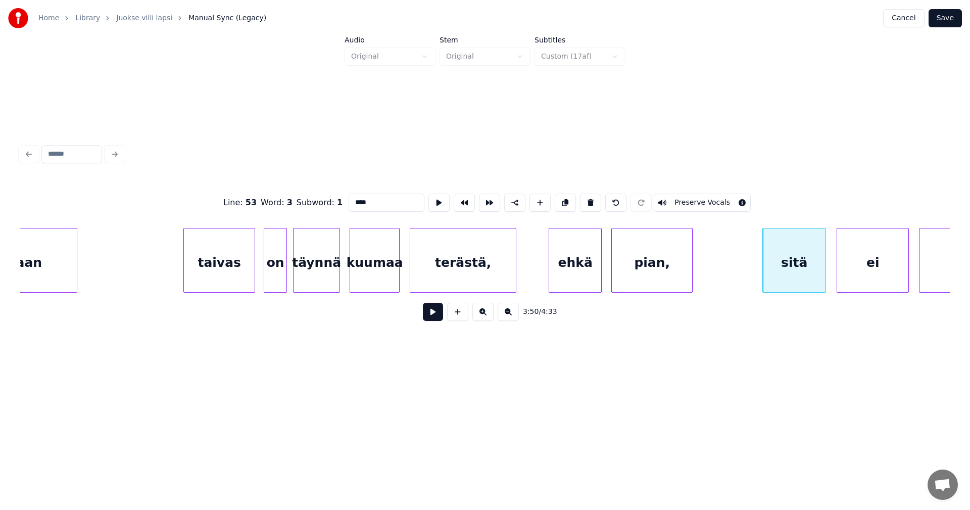
click at [856, 262] on div "ei" at bounding box center [872, 262] width 71 height 69
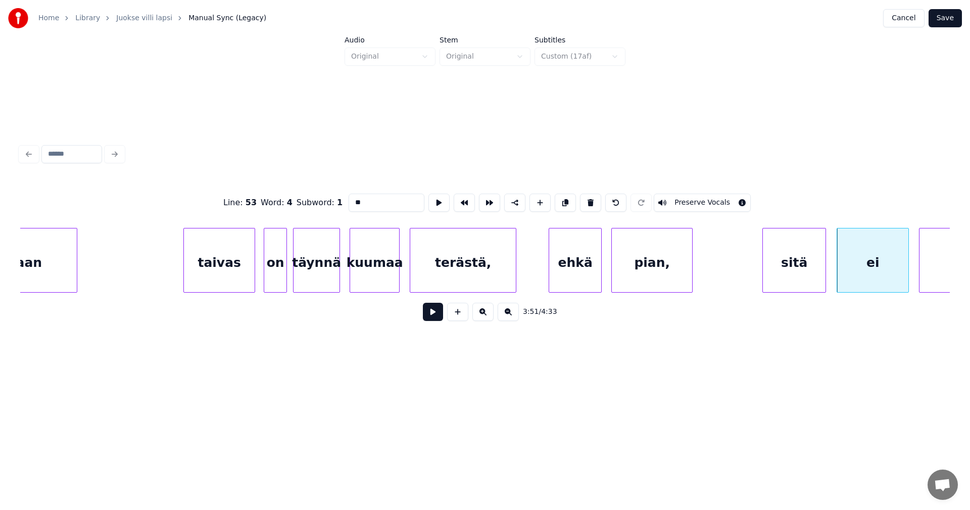
click at [934, 262] on div "tiedä" at bounding box center [972, 262] width 106 height 69
type input "*****"
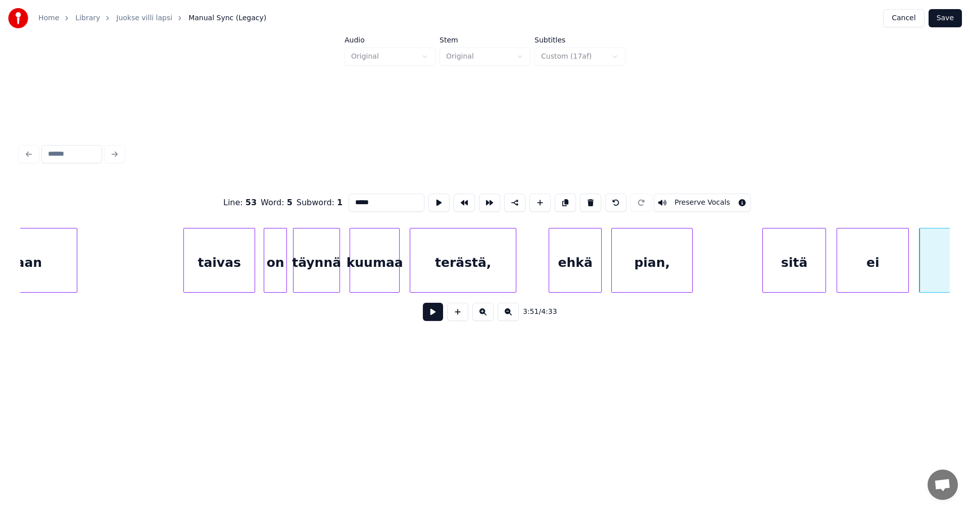
click at [951, 17] on button "Save" at bounding box center [944, 18] width 33 height 18
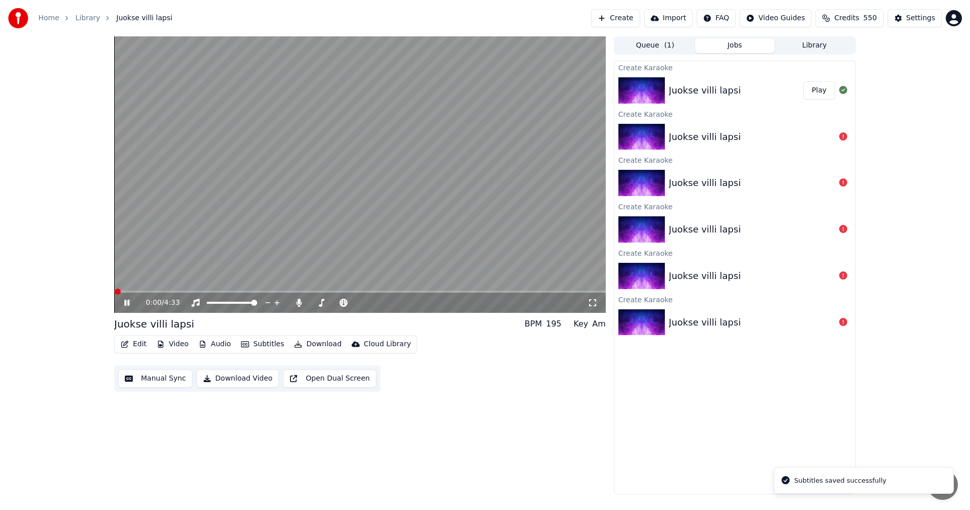
click at [463, 292] on span at bounding box center [359, 291] width 491 height 2
click at [482, 292] on span at bounding box center [359, 291] width 491 height 2
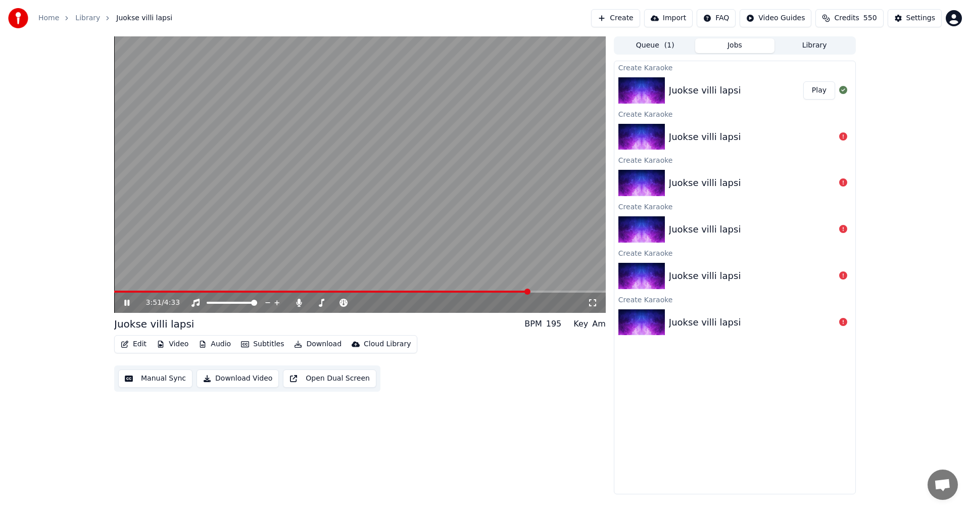
click at [262, 291] on span at bounding box center [321, 291] width 415 height 2
click at [294, 291] on span at bounding box center [359, 291] width 491 height 2
click at [127, 303] on icon at bounding box center [134, 303] width 24 height 8
click at [136, 342] on button "Edit" at bounding box center [134, 344] width 34 height 14
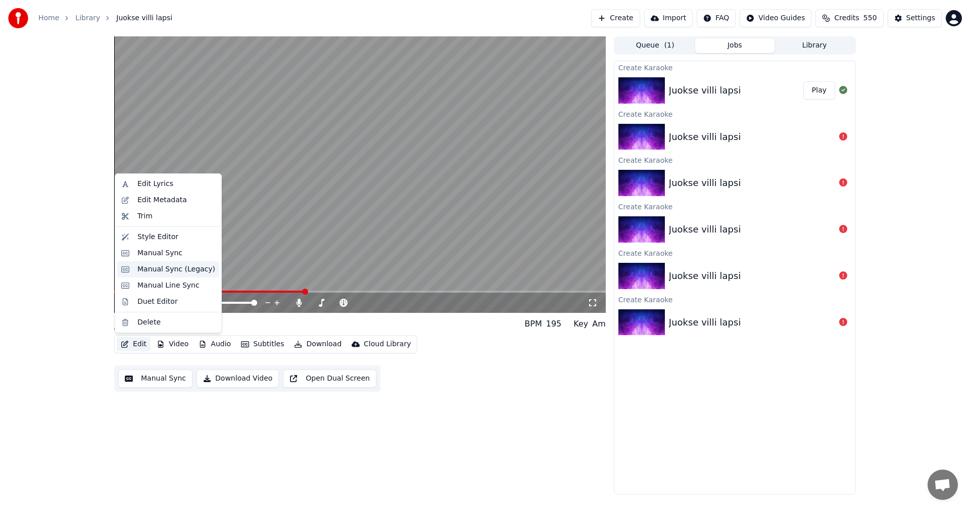
click at [167, 273] on div "Manual Sync (Legacy)" at bounding box center [176, 269] width 78 height 10
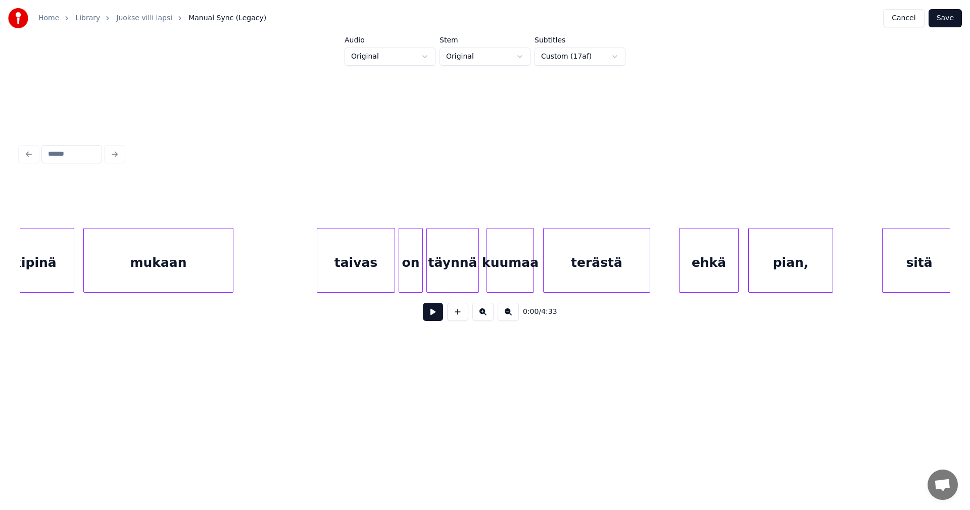
scroll to position [0, 28752]
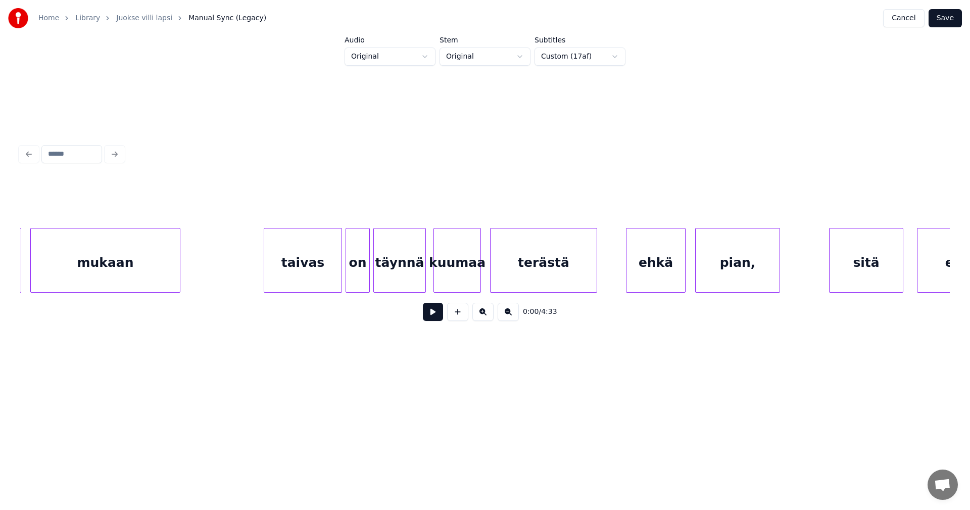
click at [550, 279] on div "terästä" at bounding box center [543, 262] width 106 height 69
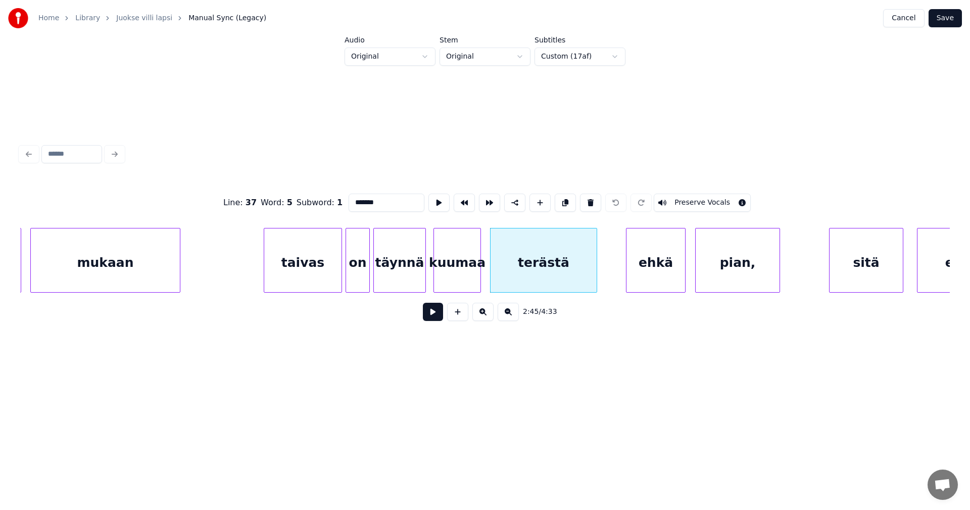
click at [651, 276] on div "ehkä" at bounding box center [655, 262] width 59 height 69
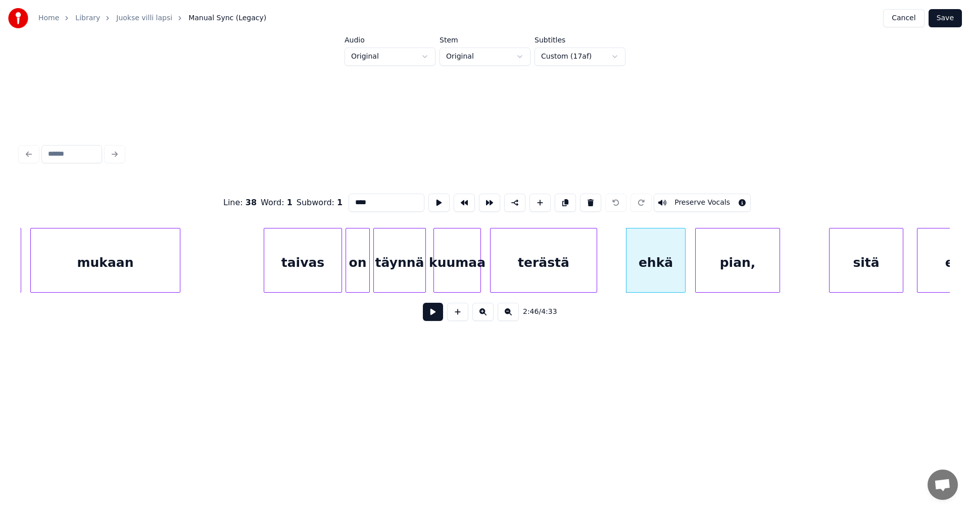
click at [718, 270] on div "pian," at bounding box center [738, 262] width 84 height 69
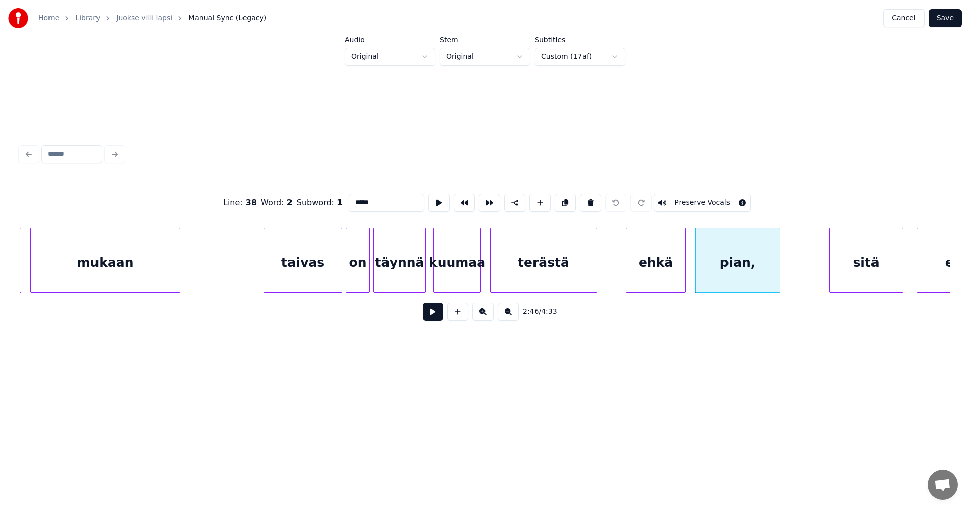
click at [840, 267] on div "sitä" at bounding box center [865, 262] width 73 height 69
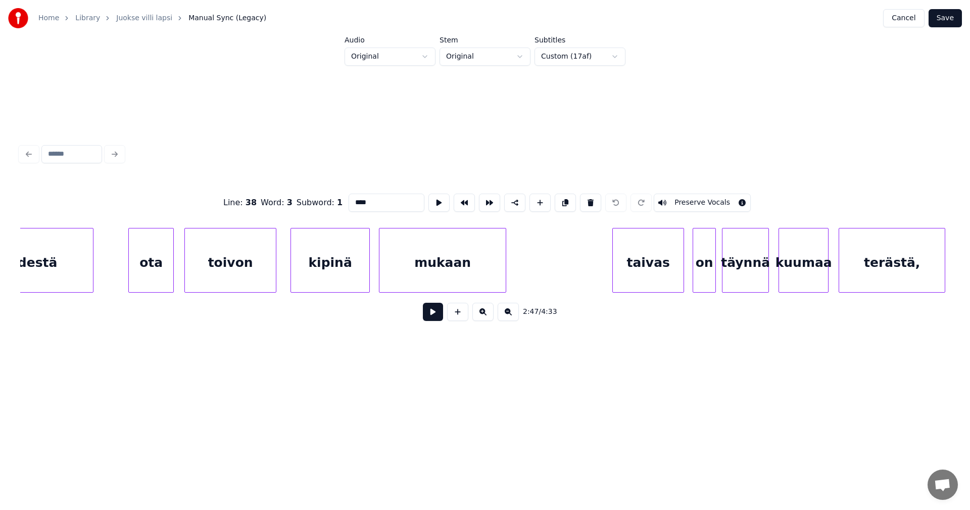
scroll to position [0, 39900]
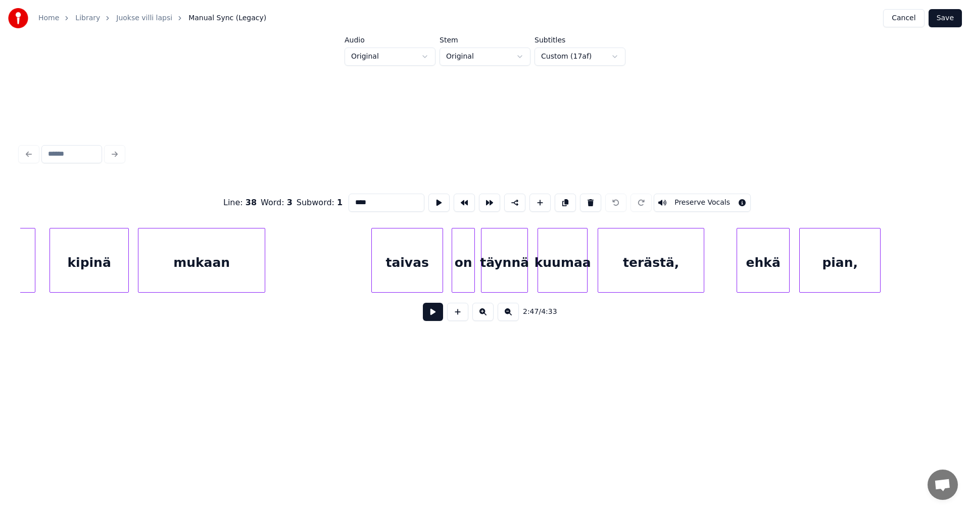
click at [416, 274] on div "taivas" at bounding box center [407, 262] width 71 height 69
click at [463, 277] on div "on" at bounding box center [463, 262] width 22 height 69
click at [501, 276] on div "täynnä" at bounding box center [504, 262] width 46 height 69
click at [555, 271] on div "kuumaa" at bounding box center [562, 262] width 49 height 69
click at [630, 270] on div "terästä," at bounding box center [651, 262] width 106 height 69
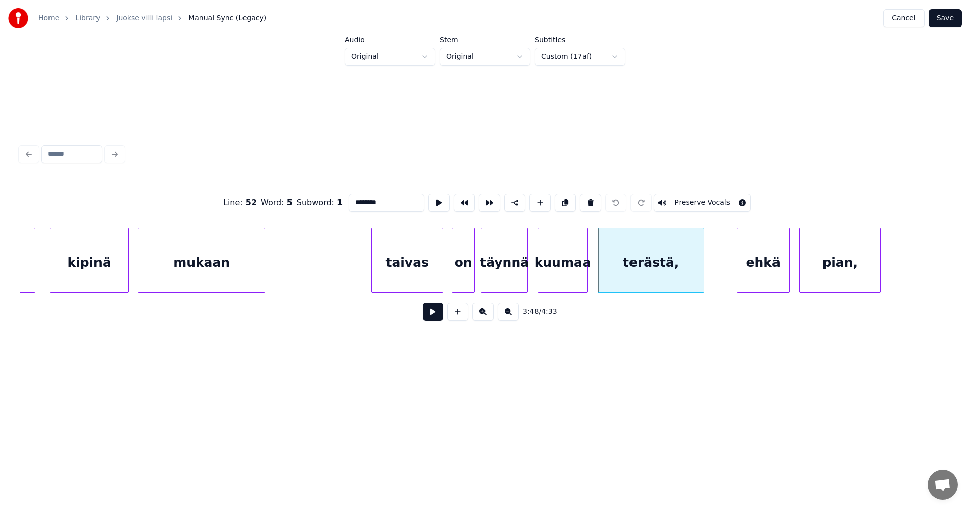
click at [751, 267] on div "ehkä" at bounding box center [763, 262] width 52 height 69
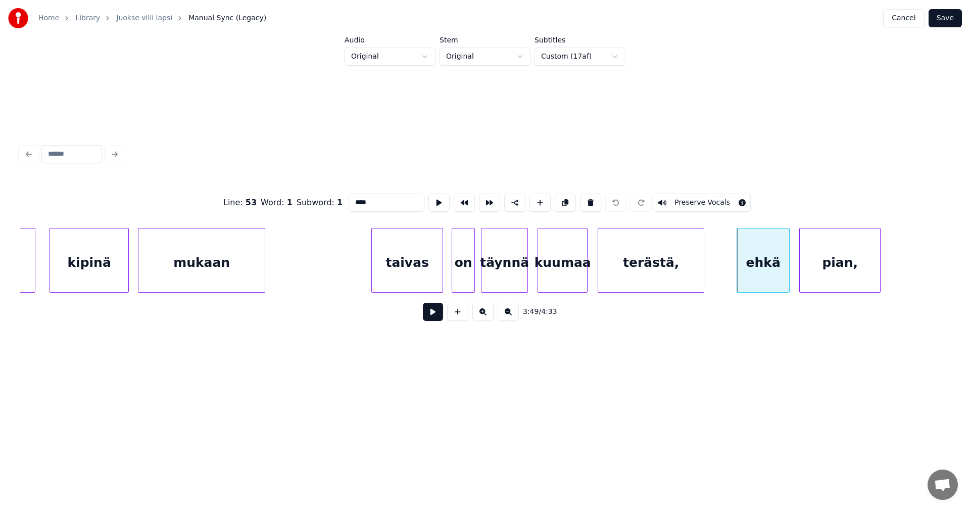
click at [819, 278] on div "pian," at bounding box center [840, 262] width 80 height 69
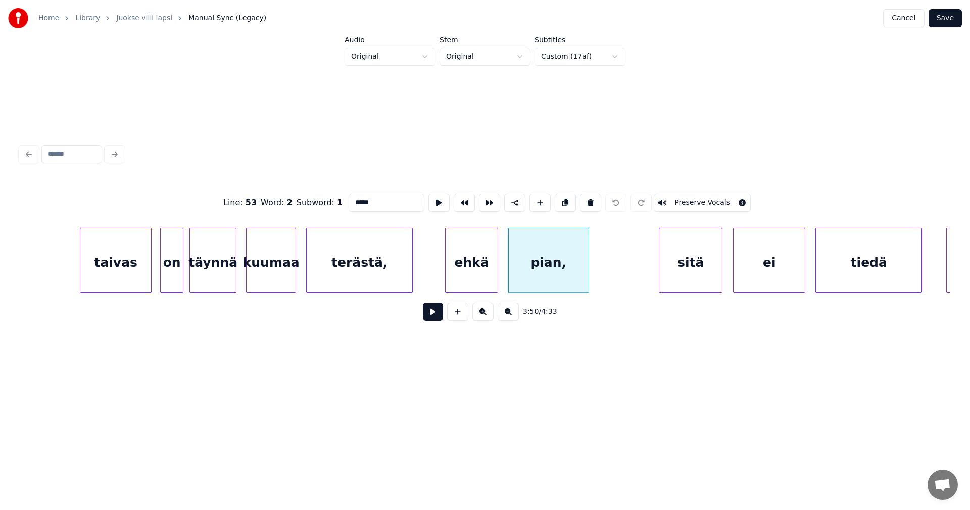
scroll to position [0, 40203]
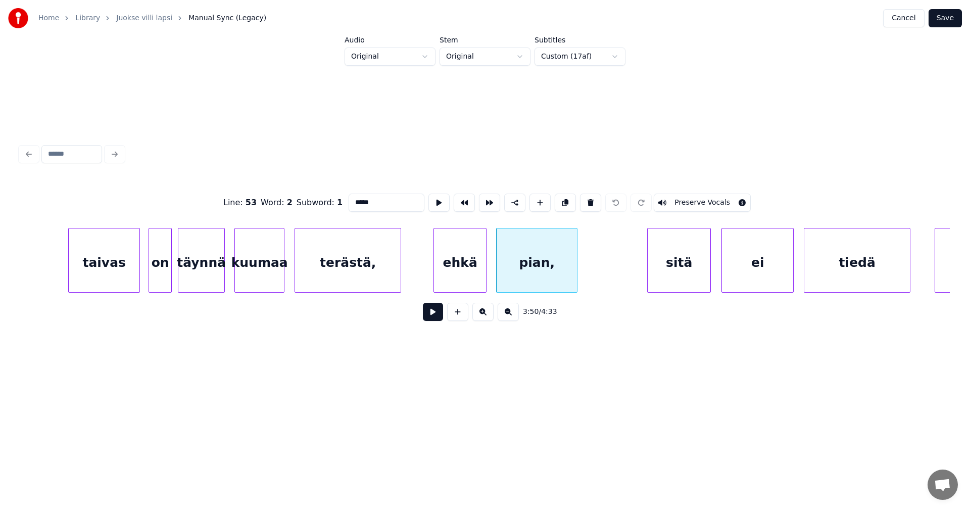
click at [381, 268] on div "terästä," at bounding box center [348, 262] width 106 height 69
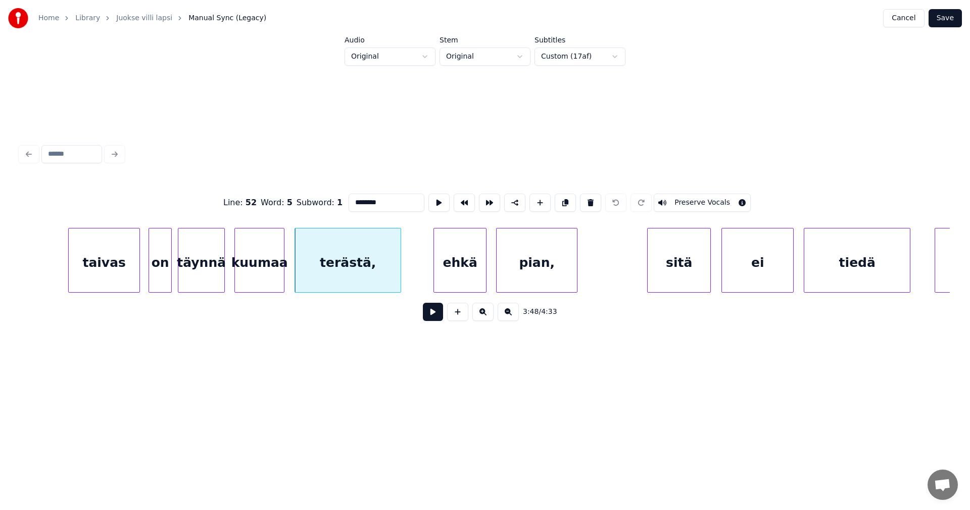
click at [386, 199] on input "********" at bounding box center [387, 202] width 76 height 18
click at [462, 258] on div "ehkä" at bounding box center [460, 262] width 52 height 69
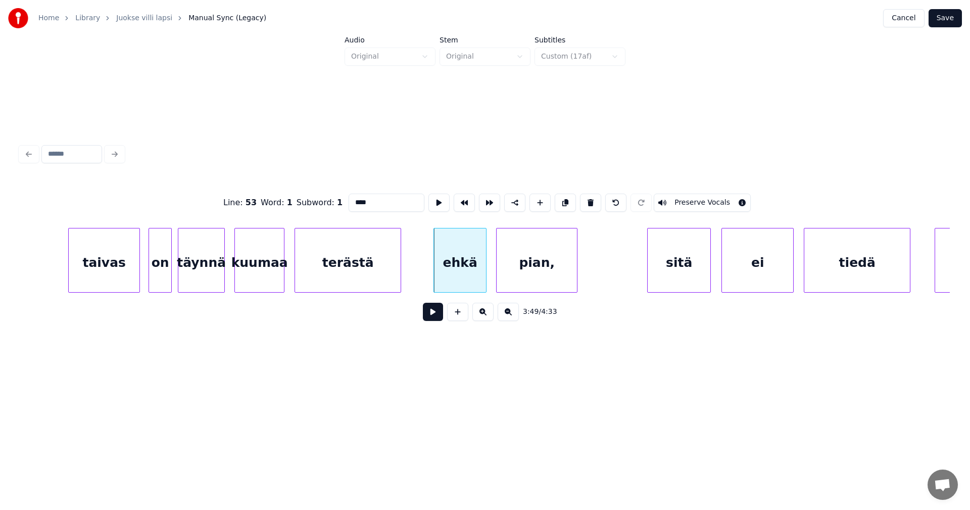
click at [544, 262] on div "pian," at bounding box center [537, 262] width 80 height 69
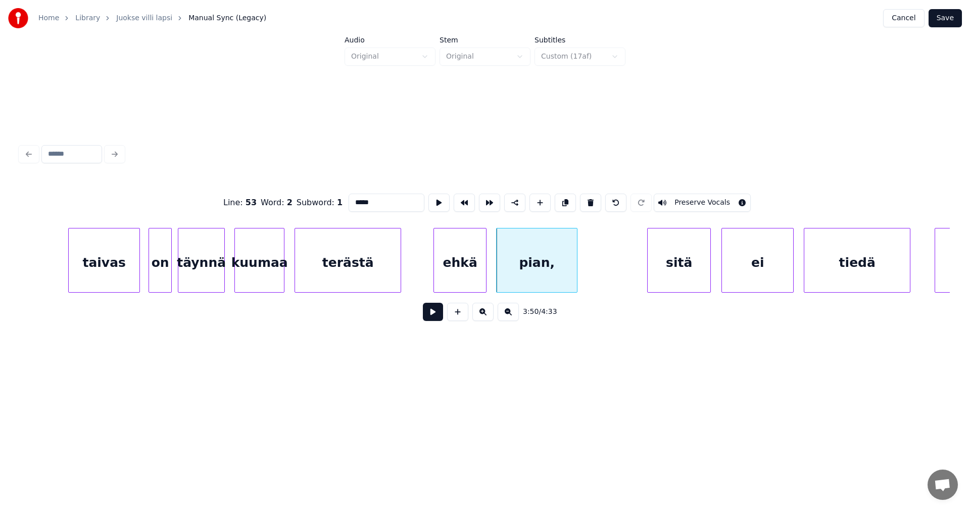
click at [666, 266] on div "sitä" at bounding box center [679, 262] width 63 height 69
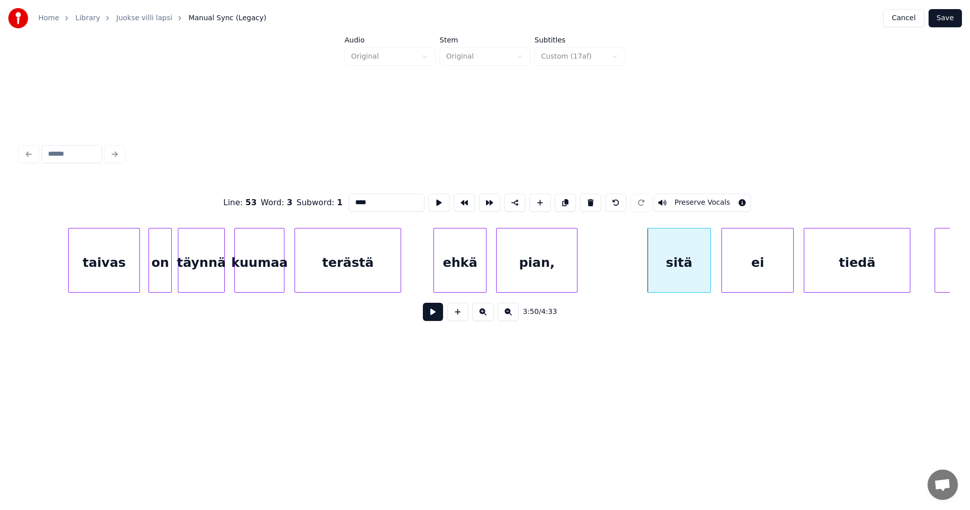
click at [762, 273] on div "ei" at bounding box center [757, 262] width 71 height 69
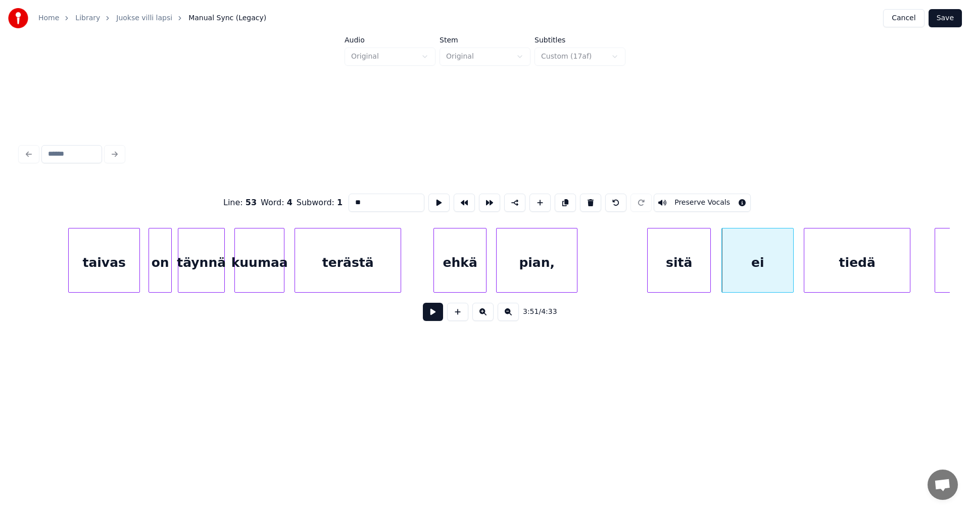
type input "**"
click at [951, 14] on button "Save" at bounding box center [944, 18] width 33 height 18
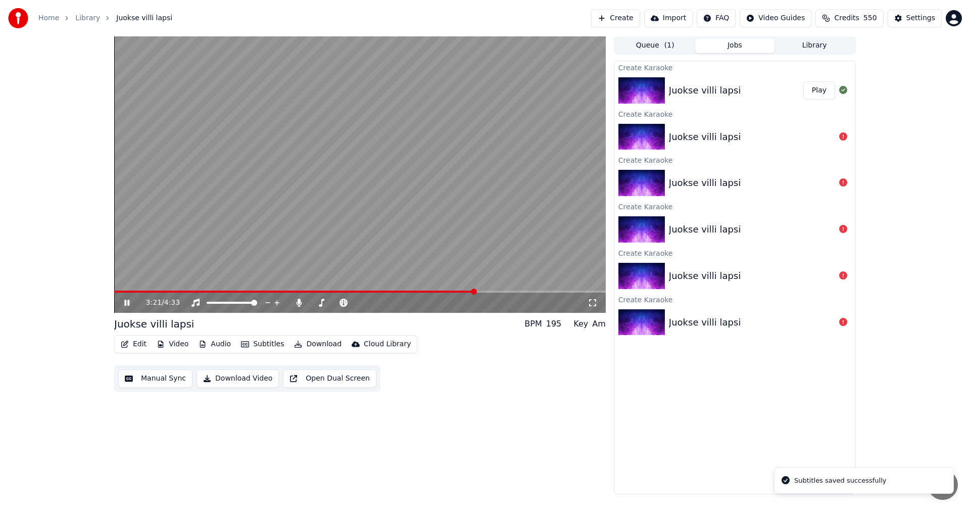
click at [475, 291] on span at bounding box center [359, 291] width 491 height 2
click at [494, 292] on span at bounding box center [359, 291] width 491 height 2
click at [126, 302] on icon at bounding box center [126, 303] width 5 height 6
click at [216, 290] on span at bounding box center [352, 291] width 477 height 2
click at [139, 346] on button "Edit" at bounding box center [134, 344] width 34 height 14
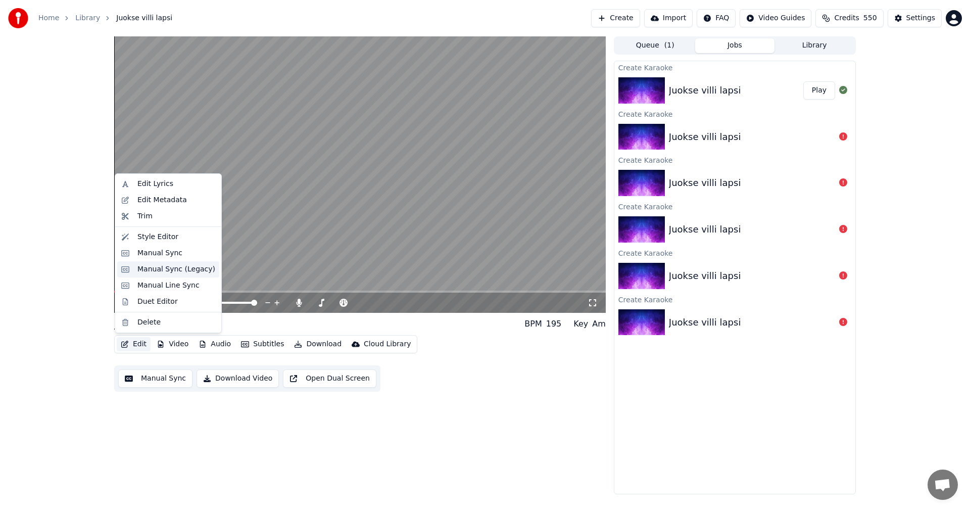
click at [189, 266] on div "Manual Sync (Legacy)" at bounding box center [176, 269] width 78 height 10
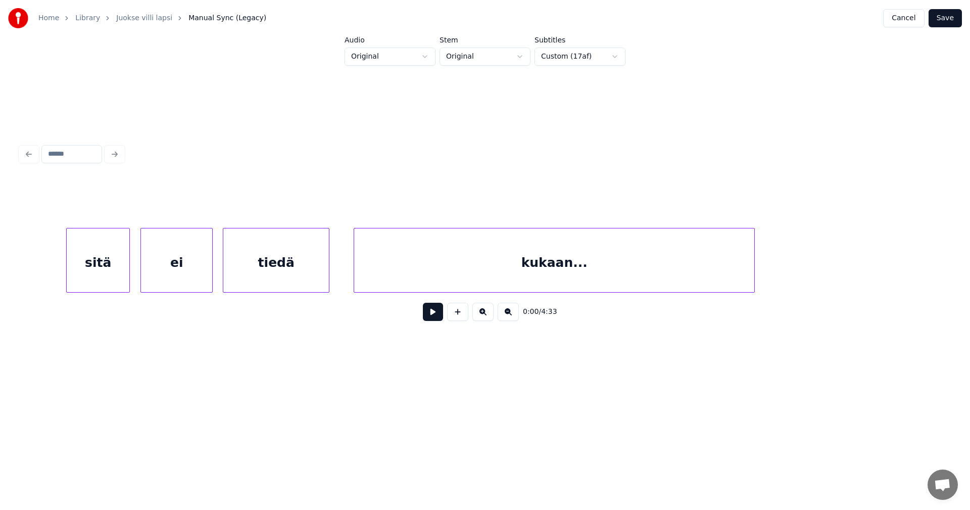
scroll to position [0, 40677]
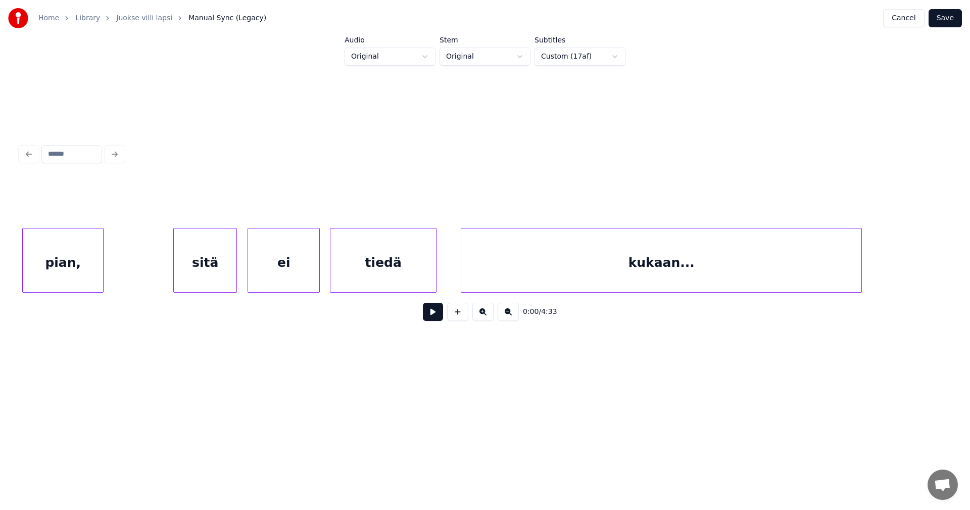
click at [803, 303] on div "0:00 / 4:33" at bounding box center [484, 311] width 929 height 38
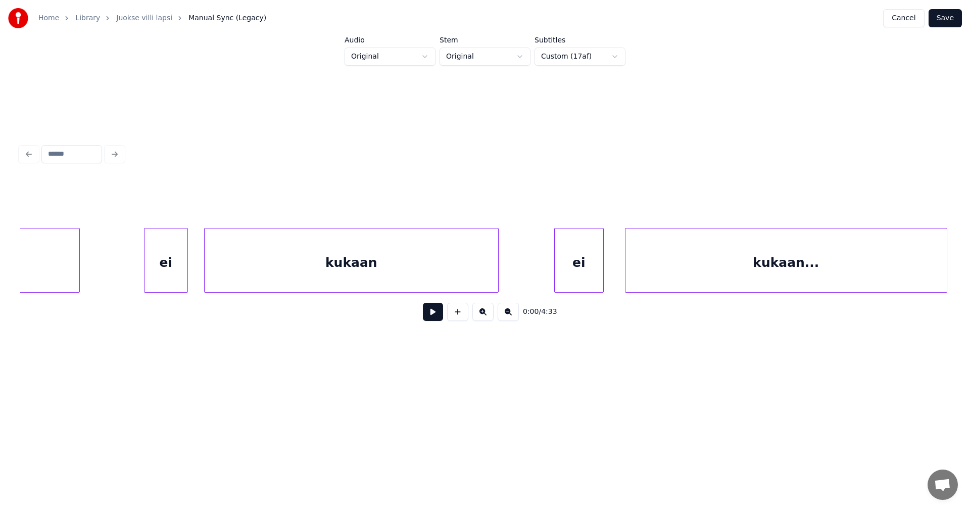
scroll to position [0, 45688]
click at [818, 249] on div "kukaan..." at bounding box center [759, 262] width 321 height 69
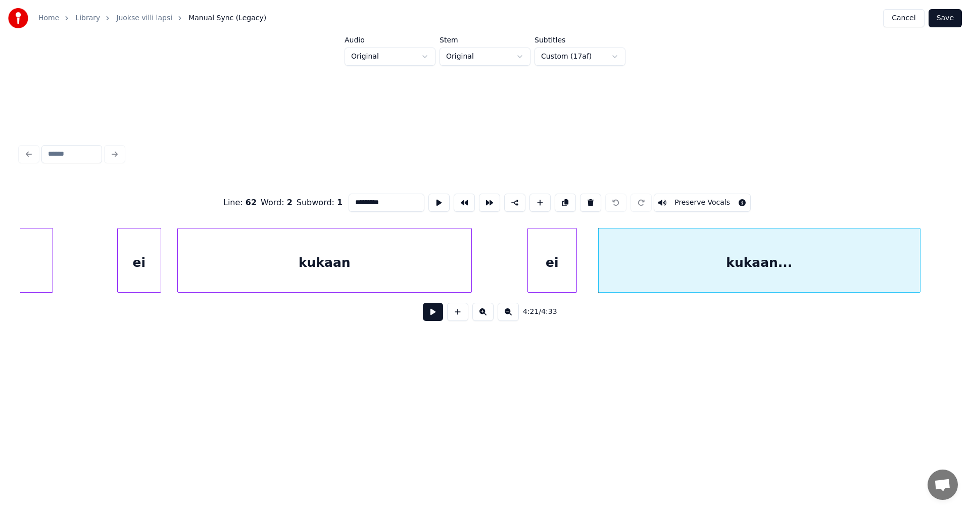
click at [388, 201] on input "*********" at bounding box center [387, 202] width 76 height 18
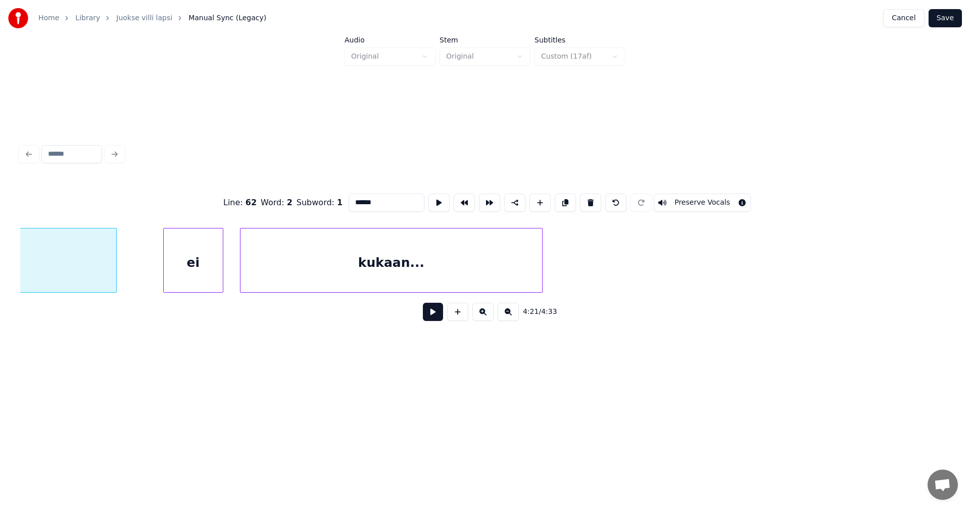
click at [492, 254] on div "kukaan..." at bounding box center [391, 262] width 302 height 69
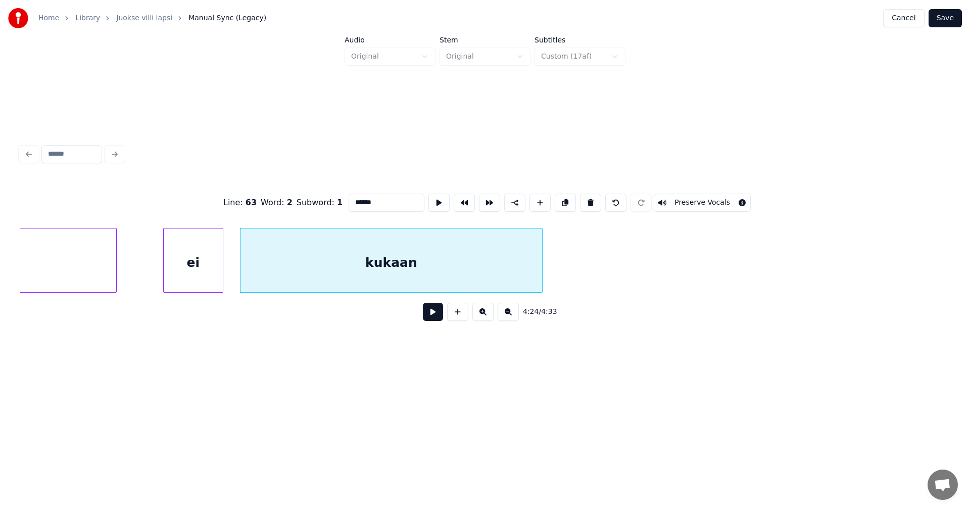
type input "******"
click at [953, 20] on button "Save" at bounding box center [944, 18] width 33 height 18
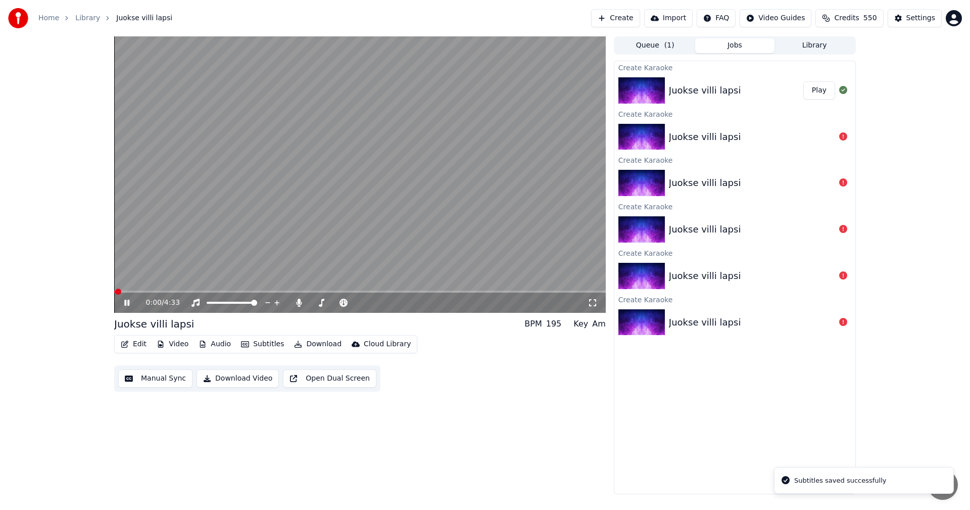
click at [509, 293] on div "0:00 / 4:33" at bounding box center [359, 302] width 491 height 20
click at [511, 292] on span at bounding box center [359, 291] width 491 height 2
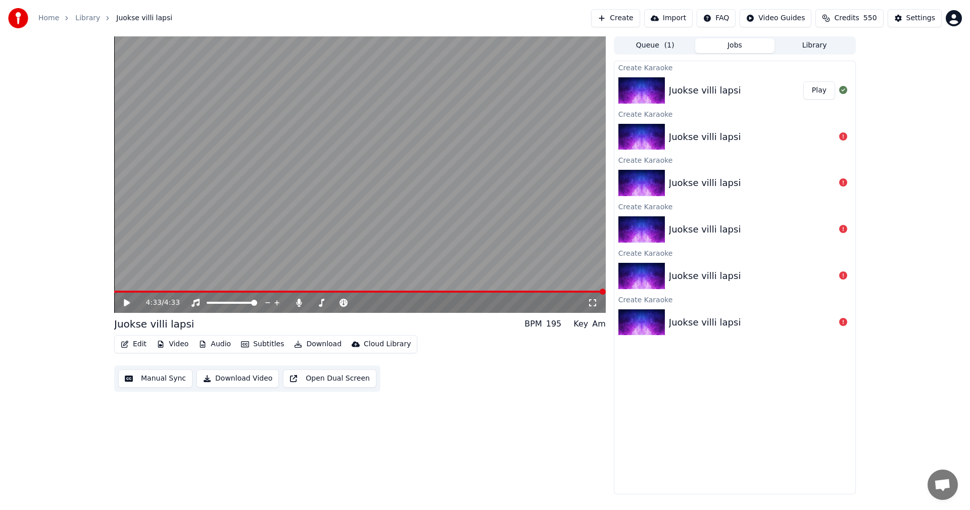
click at [145, 344] on button "Edit" at bounding box center [134, 344] width 34 height 14
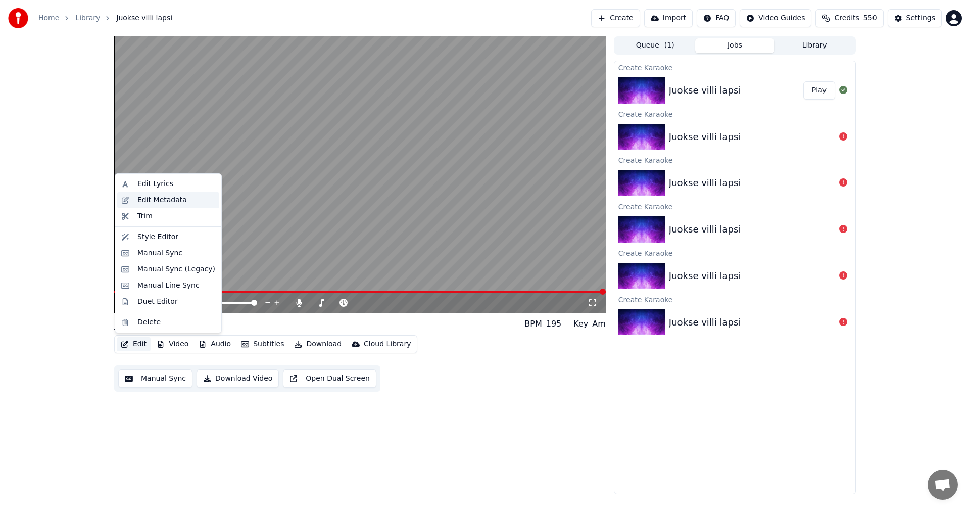
click at [163, 204] on div "Edit Metadata" at bounding box center [162, 200] width 50 height 10
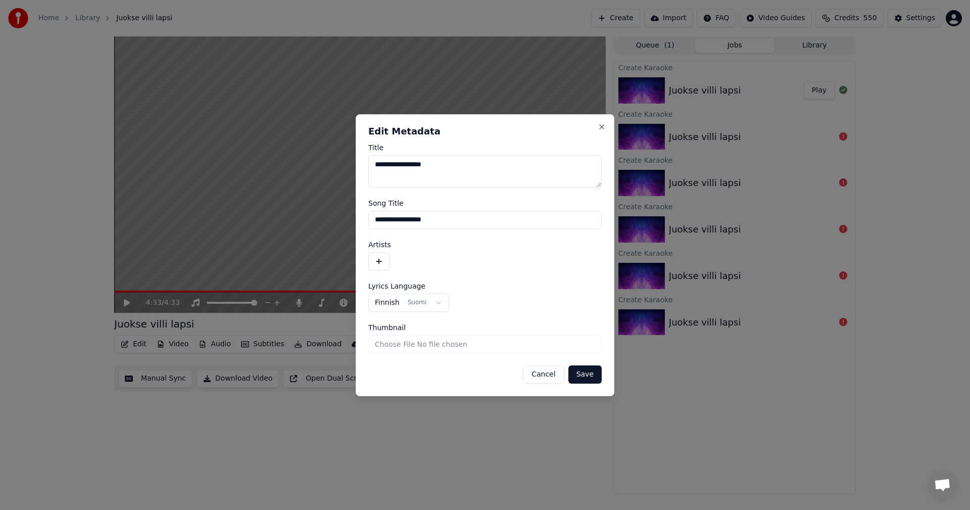
click at [381, 267] on button "button" at bounding box center [378, 261] width 21 height 18
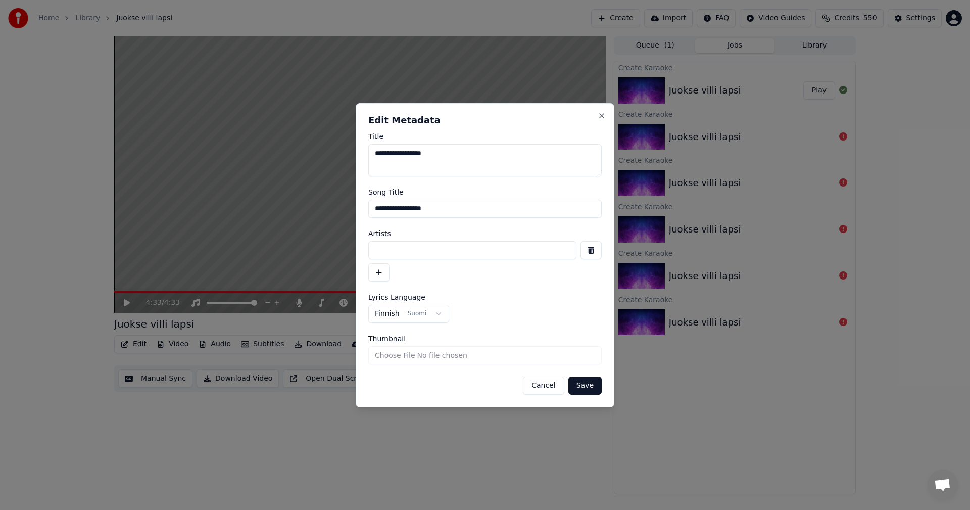
click at [393, 255] on input at bounding box center [472, 250] width 208 height 18
type input "**********"
click at [595, 389] on button "Save" at bounding box center [584, 385] width 33 height 18
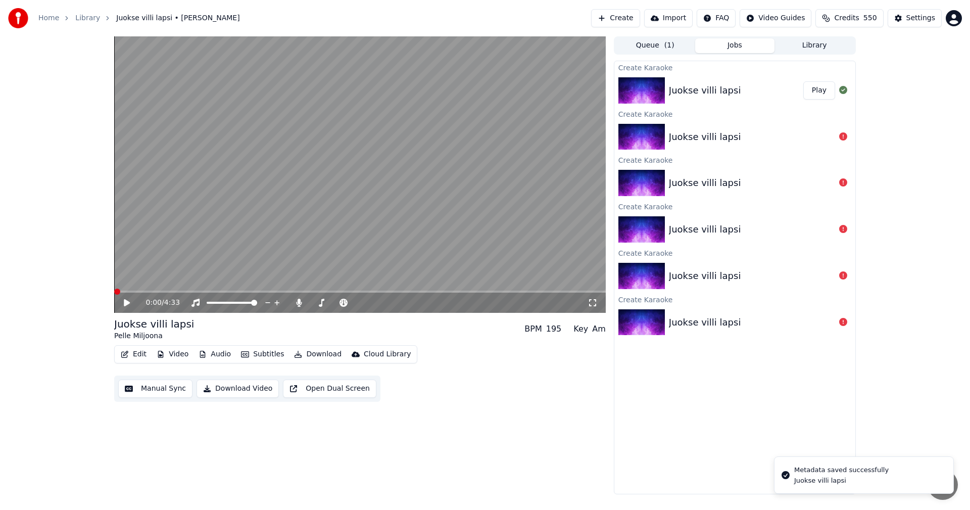
click at [179, 353] on button "Video" at bounding box center [173, 354] width 40 height 14
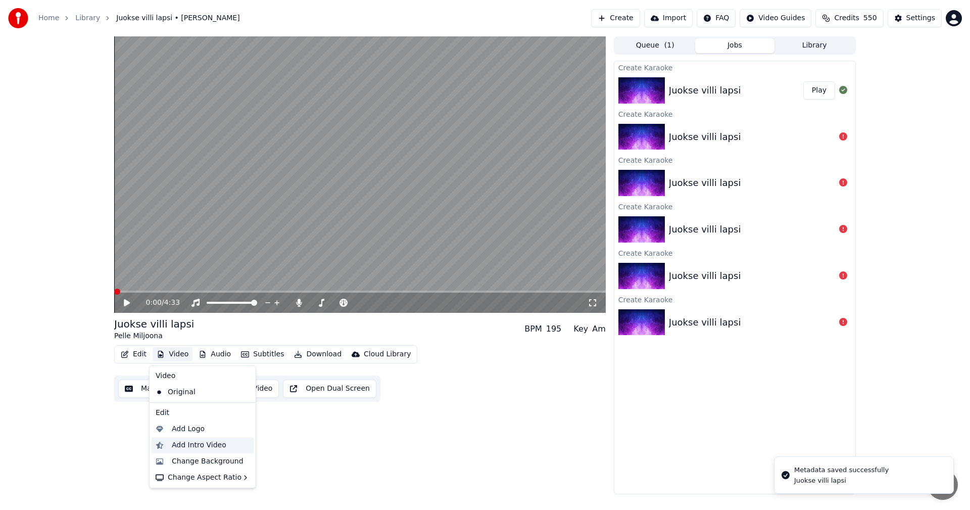
click at [200, 449] on div "Add Intro Video" at bounding box center [199, 445] width 55 height 10
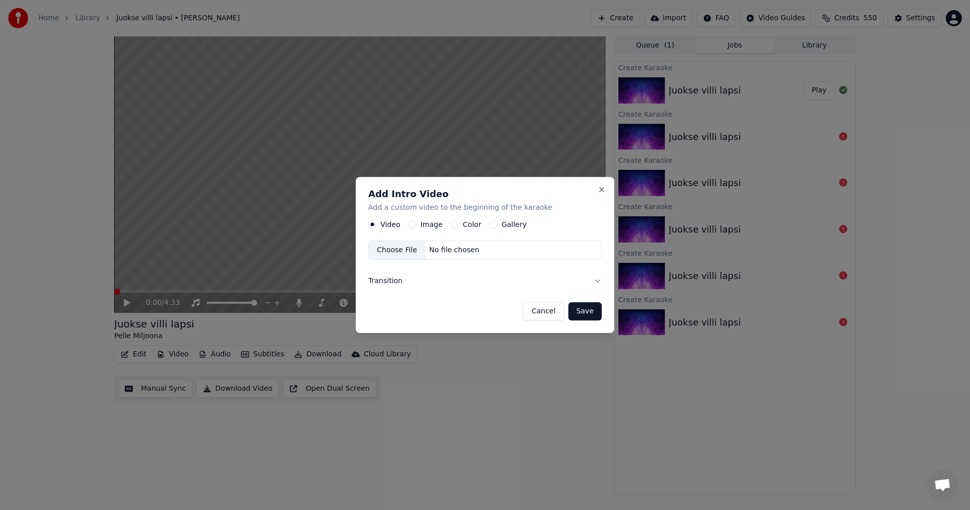
click at [451, 227] on button "Color" at bounding box center [455, 225] width 8 height 8
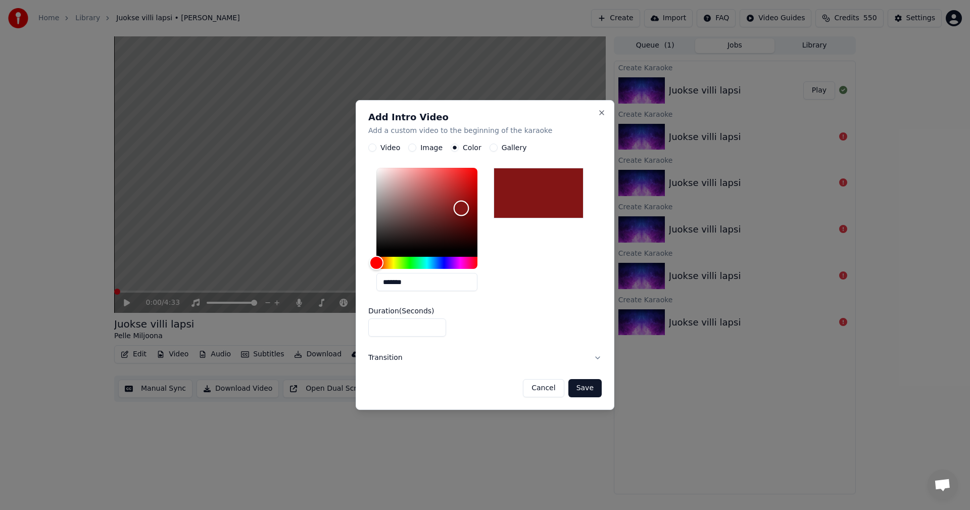
type input "*******"
drag, startPoint x: 380, startPoint y: 251, endPoint x: 461, endPoint y: 209, distance: 91.3
click at [461, 209] on div "Color" at bounding box center [462, 209] width 16 height 16
click at [435, 325] on input "*" at bounding box center [407, 328] width 78 height 18
type input "*"
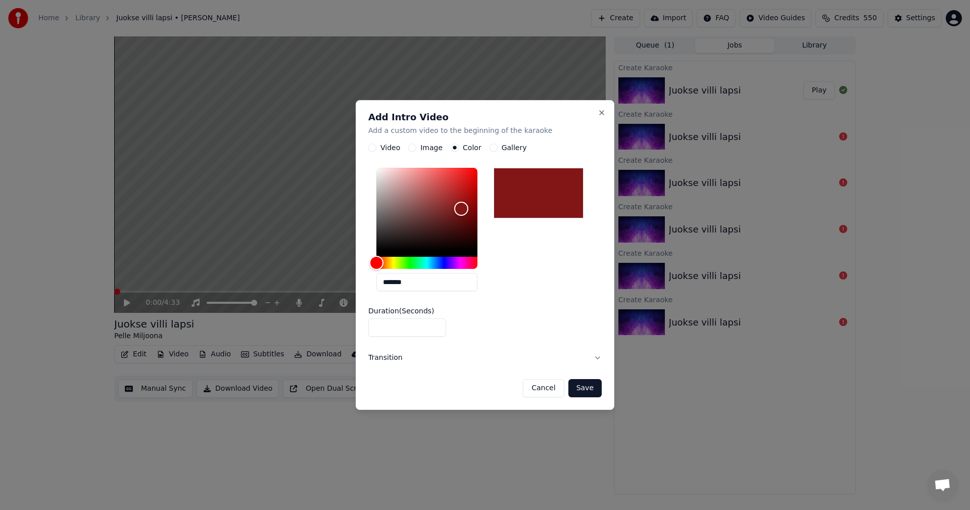
click at [437, 325] on input "*" at bounding box center [407, 328] width 78 height 18
click at [585, 388] on button "Save" at bounding box center [584, 388] width 33 height 18
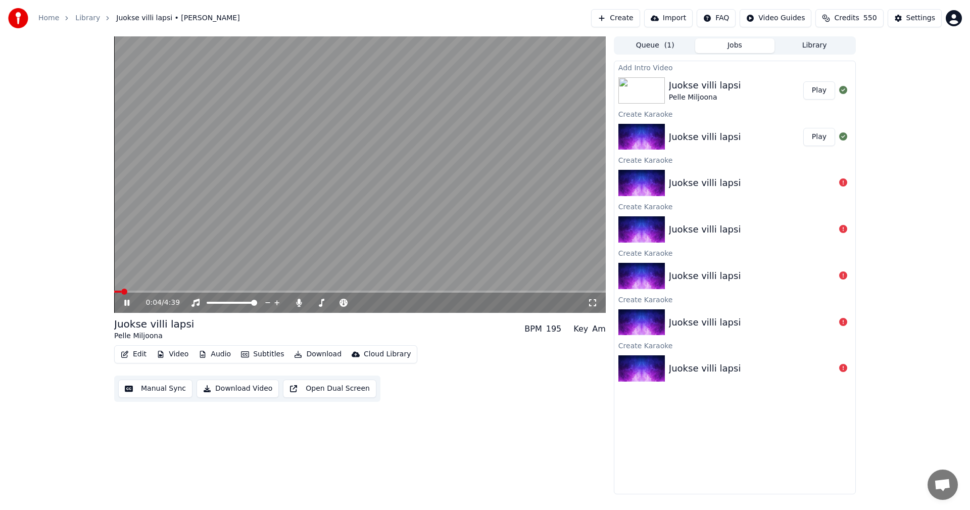
click at [121, 291] on span at bounding box center [117, 291] width 7 height 2
click at [123, 302] on icon at bounding box center [134, 303] width 24 height 8
click at [174, 351] on button "Video" at bounding box center [173, 354] width 40 height 14
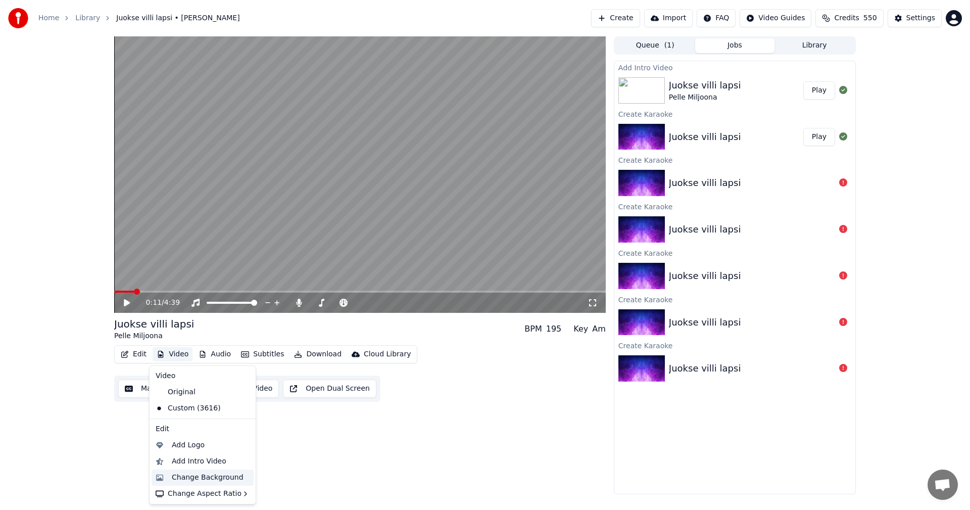
click at [196, 473] on div "Change Background" at bounding box center [208, 477] width 72 height 10
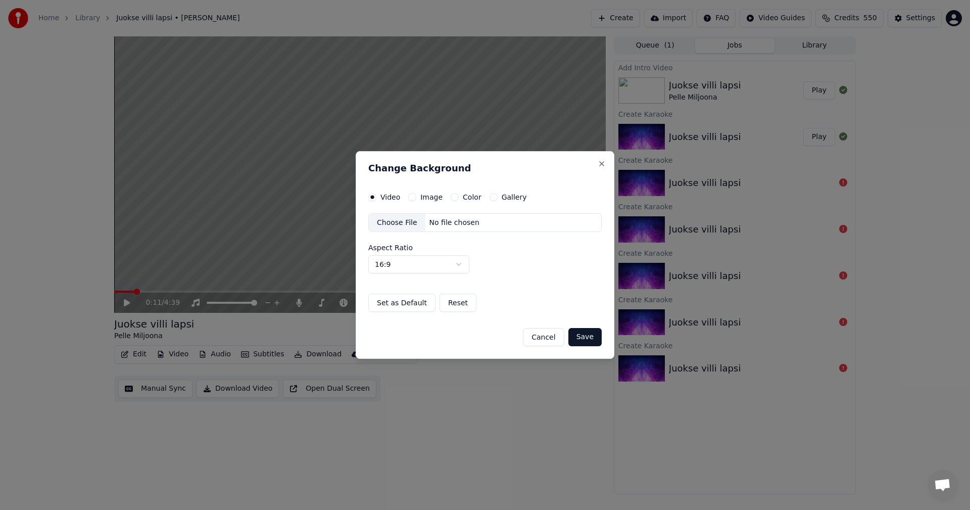
click at [408, 196] on button "Image" at bounding box center [412, 197] width 8 height 8
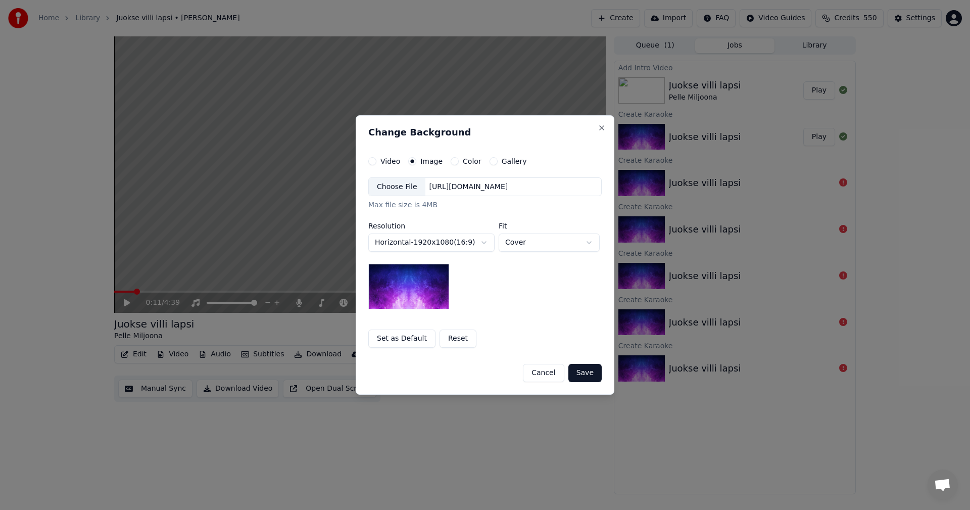
click at [406, 191] on div "Choose File" at bounding box center [397, 187] width 57 height 18
click at [588, 373] on button "Save" at bounding box center [584, 373] width 33 height 18
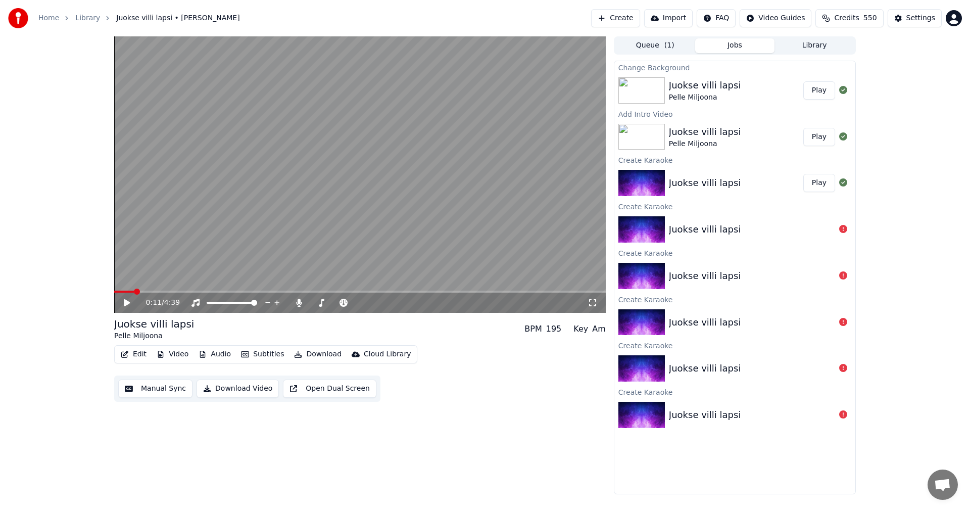
drag, startPoint x: 815, startPoint y: 92, endPoint x: 681, endPoint y: 120, distance: 136.3
click at [815, 91] on button "Play" at bounding box center [819, 90] width 32 height 18
click at [116, 292] on span at bounding box center [123, 291] width 19 height 2
click at [129, 304] on icon at bounding box center [126, 303] width 5 height 6
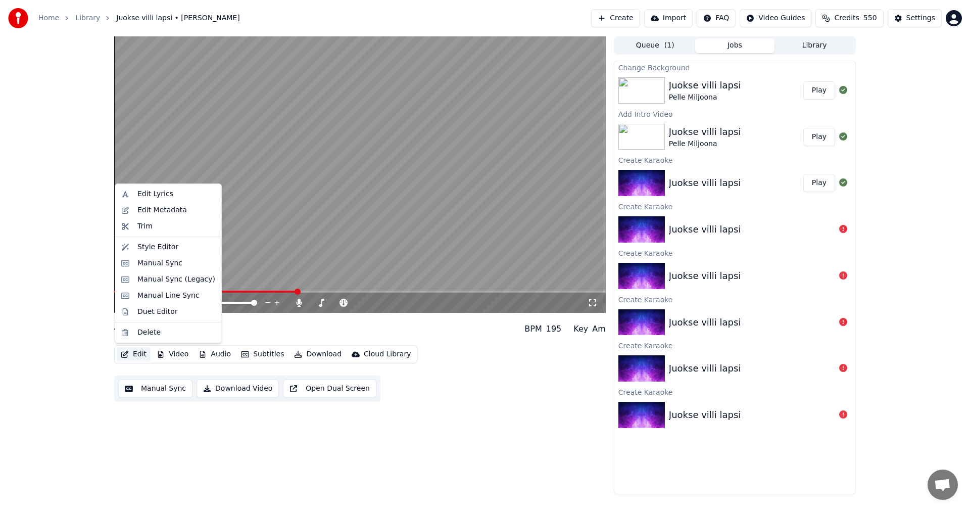
click at [142, 356] on button "Edit" at bounding box center [134, 354] width 34 height 14
click at [161, 282] on div "Manual Sync (Legacy)" at bounding box center [176, 279] width 78 height 10
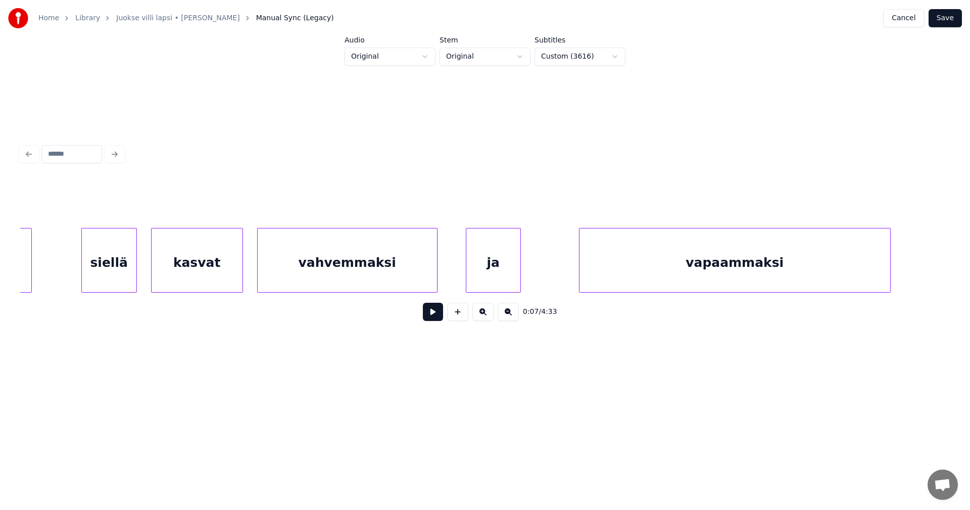
scroll to position [0, 17177]
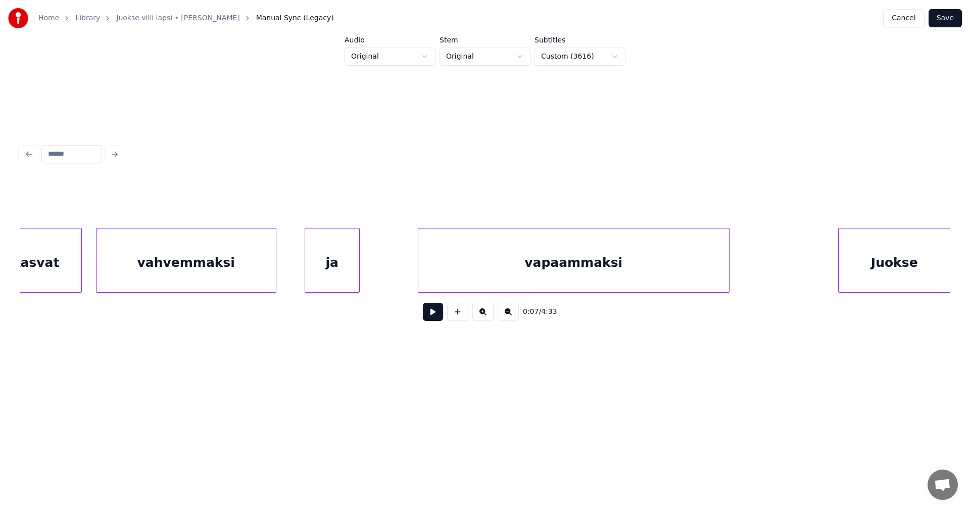
click at [349, 277] on div "ja" at bounding box center [332, 262] width 54 height 69
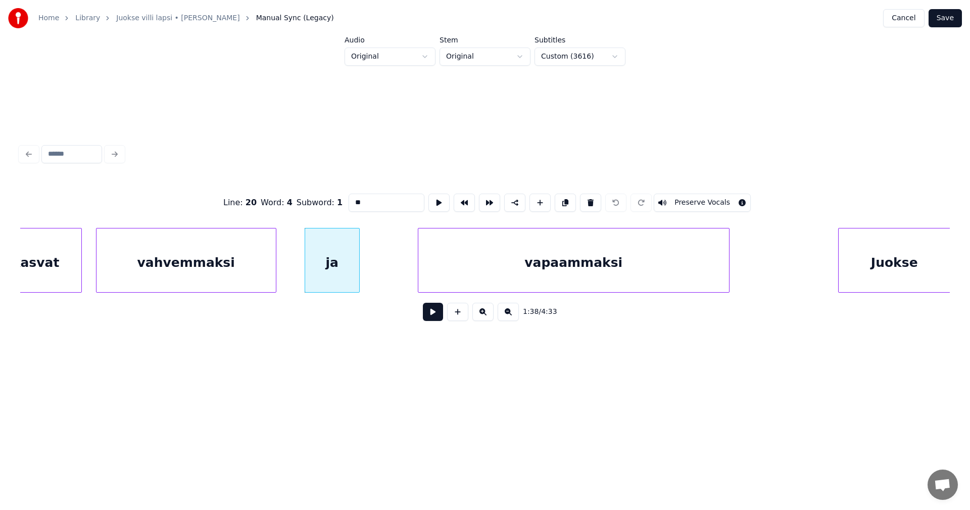
click at [444, 269] on div "vapaammaksi" at bounding box center [573, 262] width 311 height 69
type input "**********"
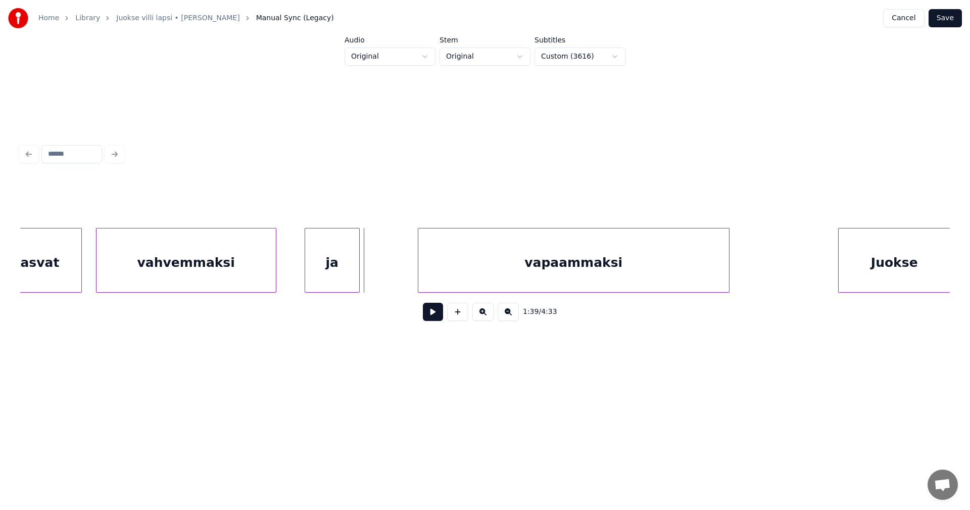
click at [349, 269] on div "ja" at bounding box center [332, 262] width 54 height 69
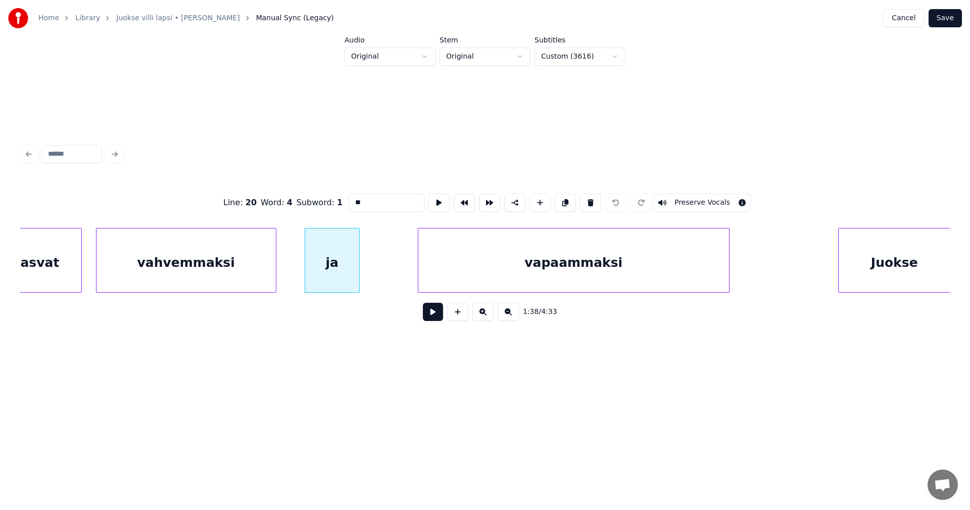
click at [460, 266] on div "vapaammaksi" at bounding box center [573, 262] width 311 height 69
type input "**********"
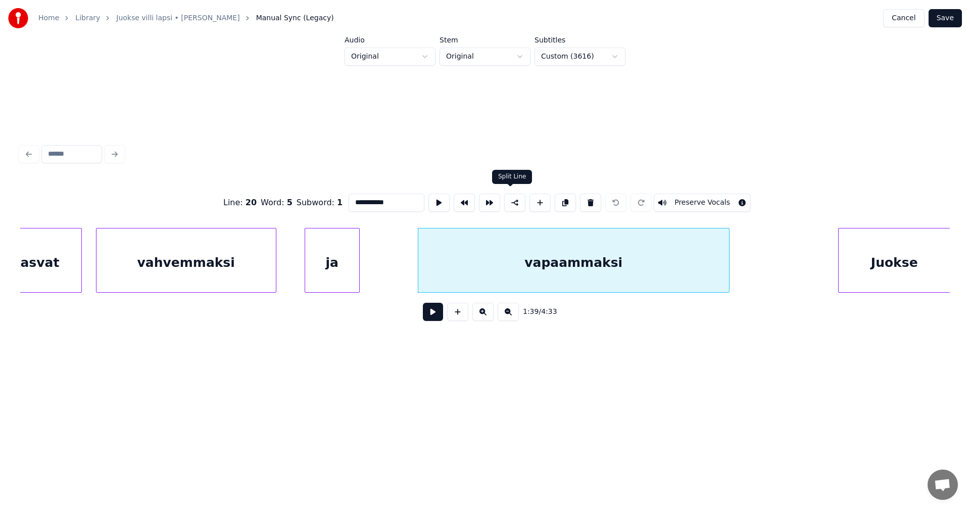
click at [512, 203] on button at bounding box center [514, 202] width 21 height 18
click at [950, 19] on button "Save" at bounding box center [944, 18] width 33 height 18
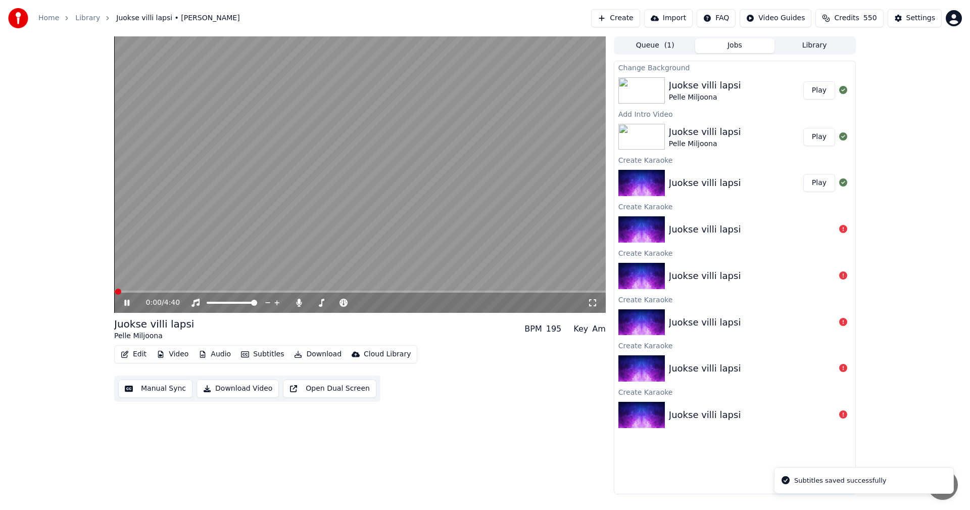
click at [207, 291] on span at bounding box center [359, 291] width 491 height 2
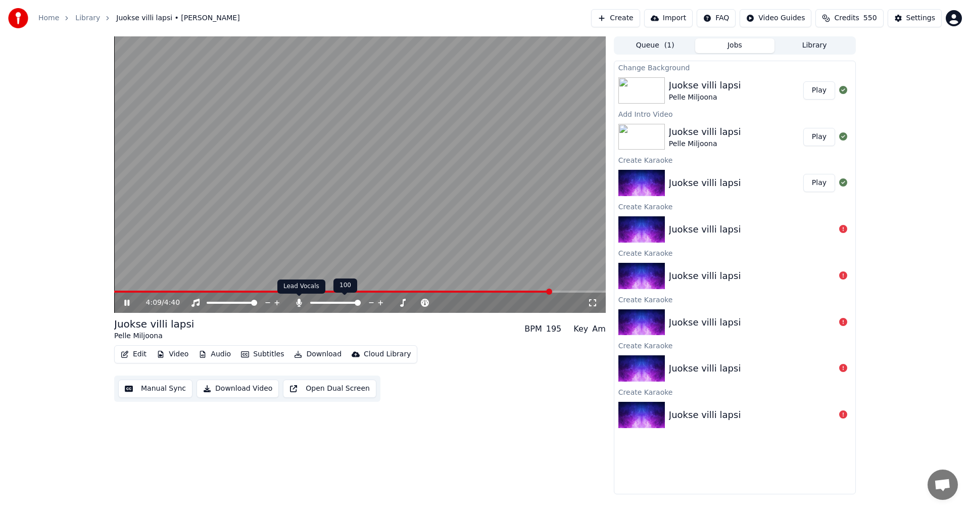
click at [299, 304] on icon at bounding box center [299, 303] width 6 height 8
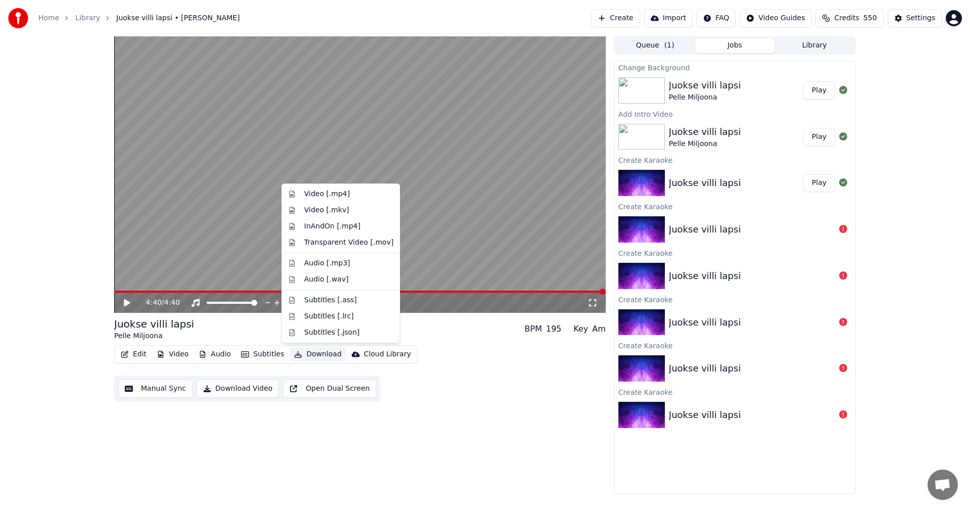
click at [303, 354] on button "Download" at bounding box center [318, 354] width 56 height 14
click at [340, 195] on div "Video [.mp4]" at bounding box center [326, 194] width 45 height 10
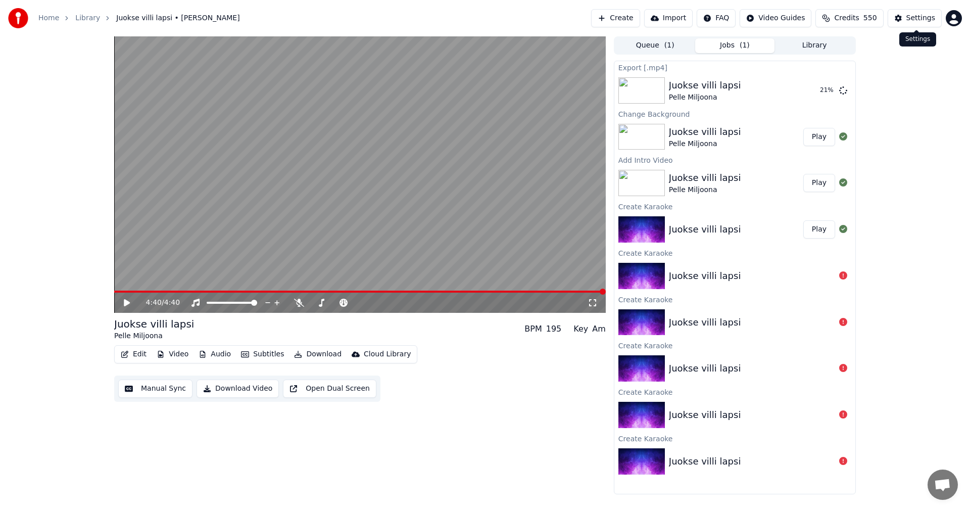
click at [927, 19] on div "Settings" at bounding box center [920, 18] width 29 height 10
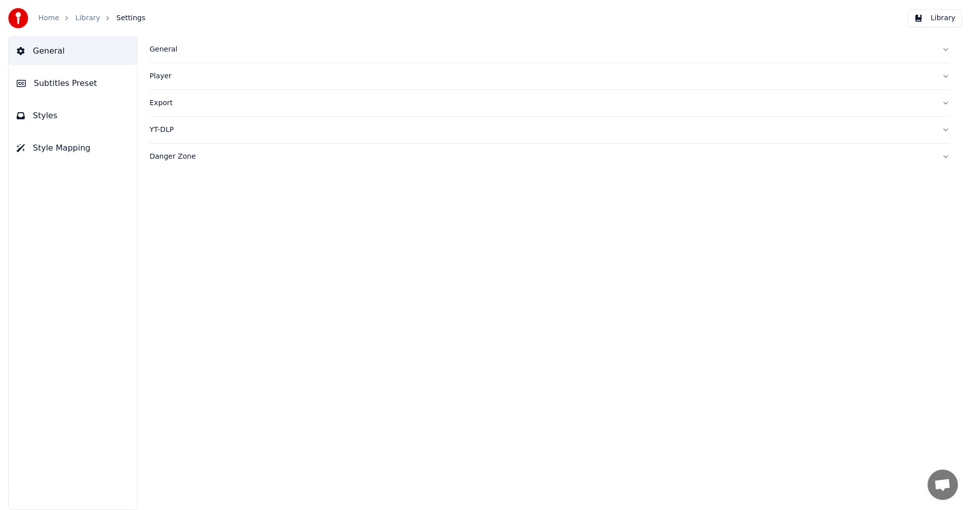
click at [168, 55] on button "General" at bounding box center [550, 49] width 800 height 26
click at [230, 163] on html "Home Library Settings Library General Subtitles Preset Styles Style Mapping Gen…" at bounding box center [485, 255] width 970 height 510
click at [51, 19] on link "Home" at bounding box center [48, 18] width 21 height 10
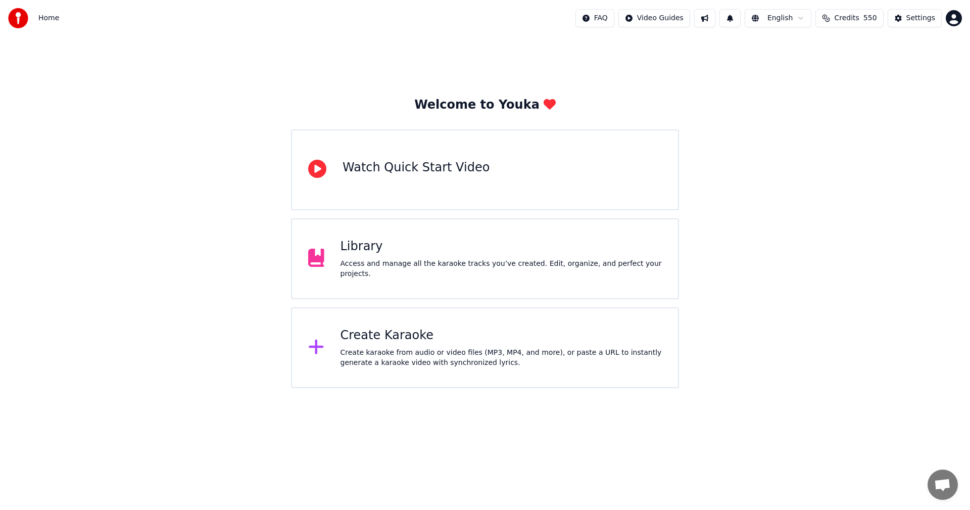
click at [379, 248] on div "Library" at bounding box center [501, 246] width 322 height 16
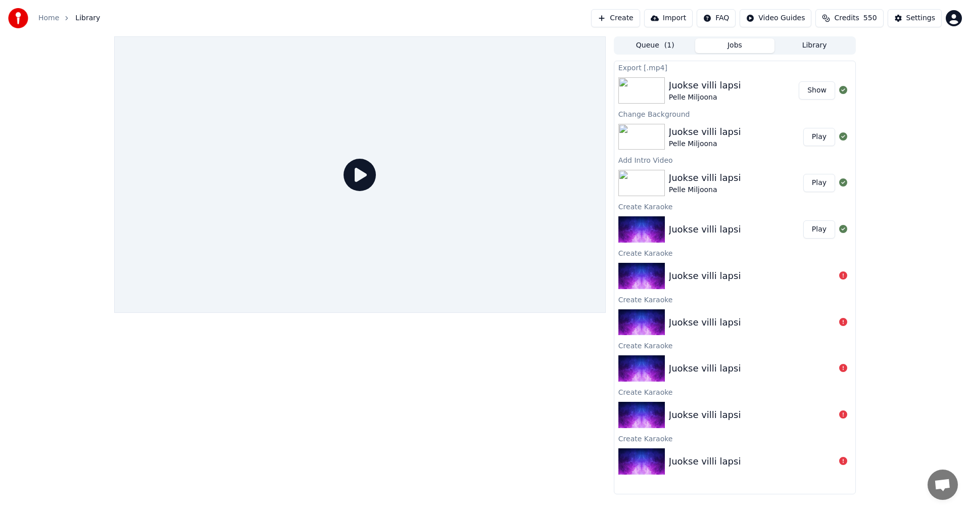
click at [811, 46] on button "Library" at bounding box center [814, 45] width 80 height 15
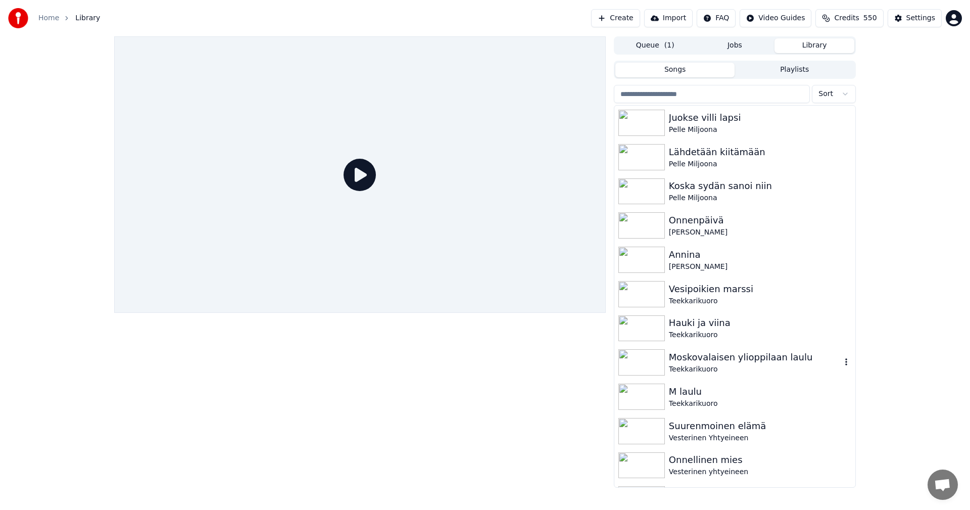
click at [680, 360] on div "Moskovalaisen ylioppilaan laulu" at bounding box center [755, 357] width 172 height 14
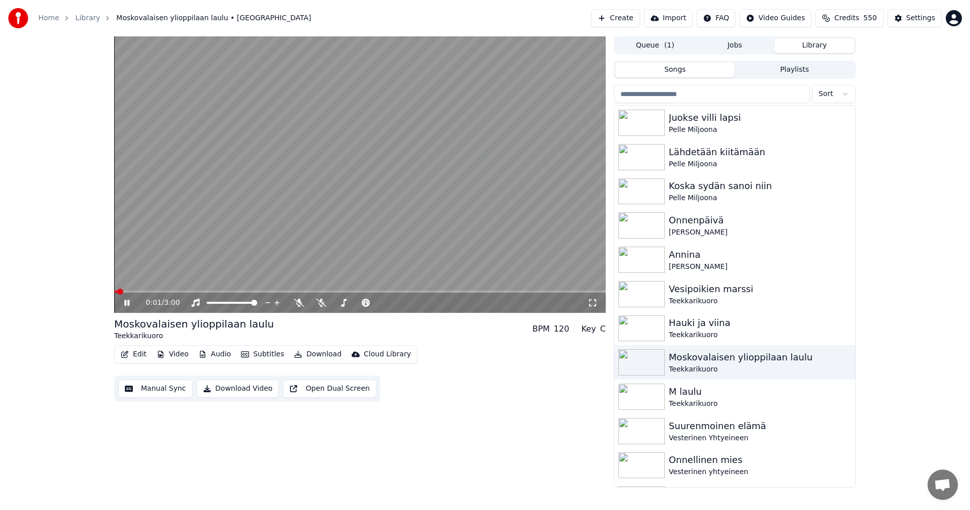
click at [144, 354] on button "Edit" at bounding box center [134, 354] width 34 height 14
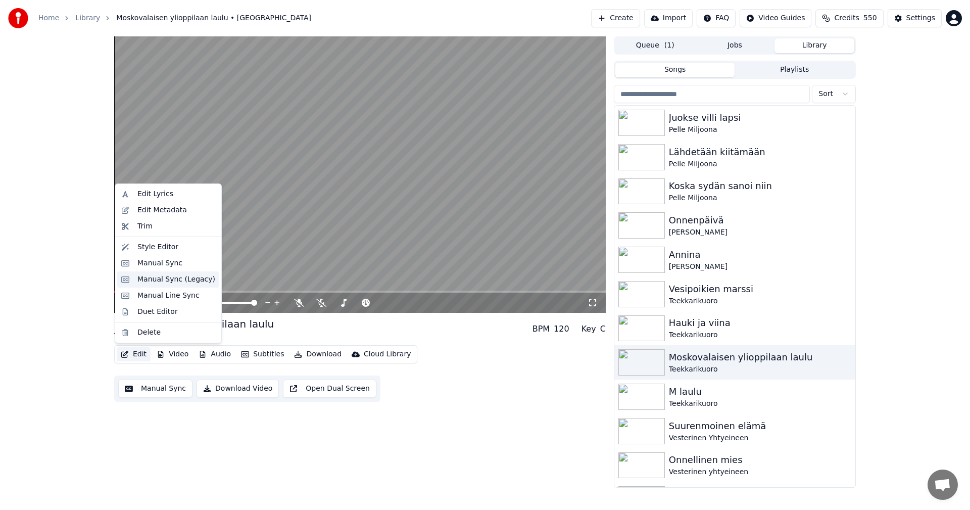
click at [159, 276] on div "Manual Sync (Legacy)" at bounding box center [176, 279] width 78 height 10
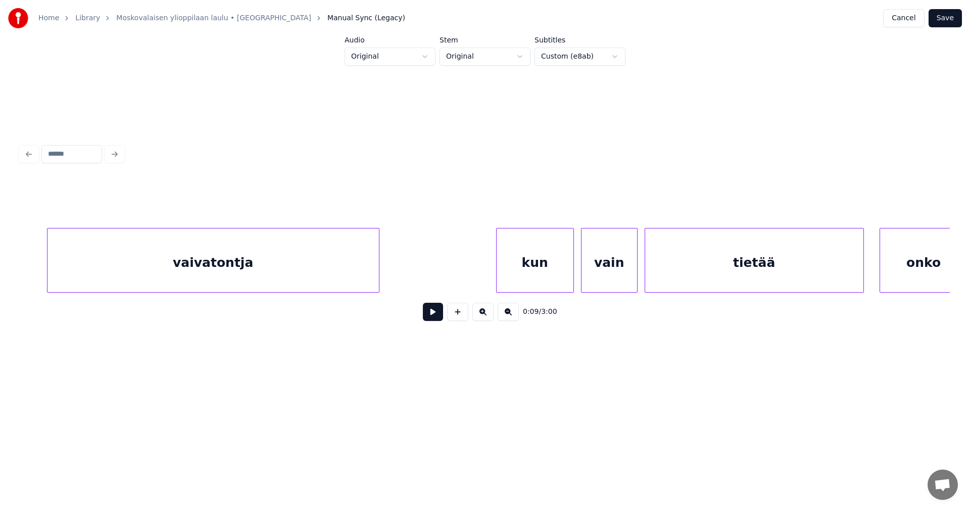
scroll to position [0, 9810]
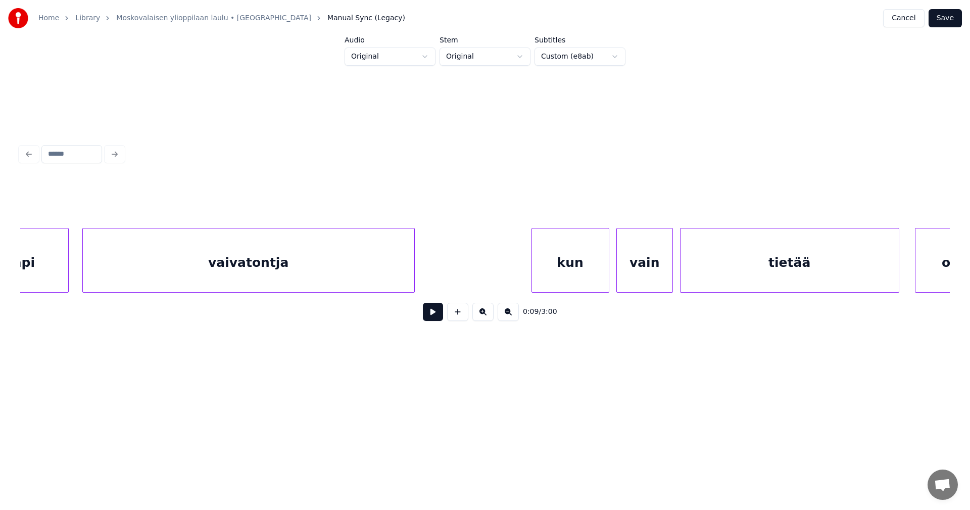
click at [321, 282] on div "vaivatontja" at bounding box center [248, 262] width 331 height 69
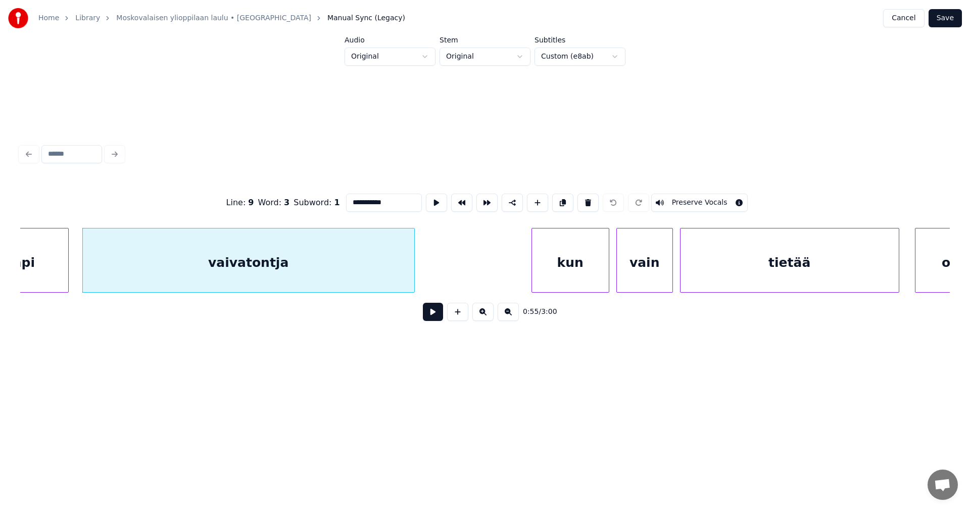
click at [432, 320] on button at bounding box center [433, 312] width 20 height 18
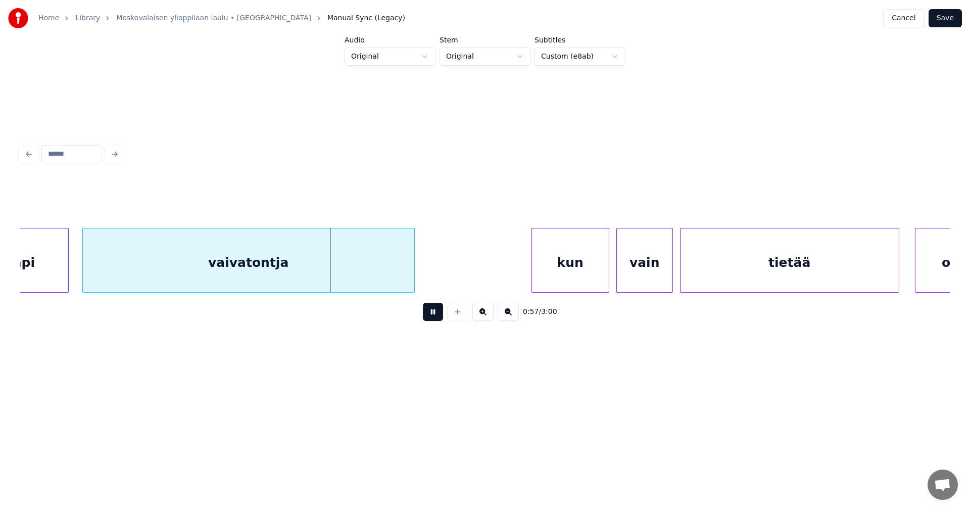
click at [432, 319] on button at bounding box center [433, 312] width 20 height 18
click at [348, 264] on div "vaivatontja" at bounding box center [248, 262] width 331 height 69
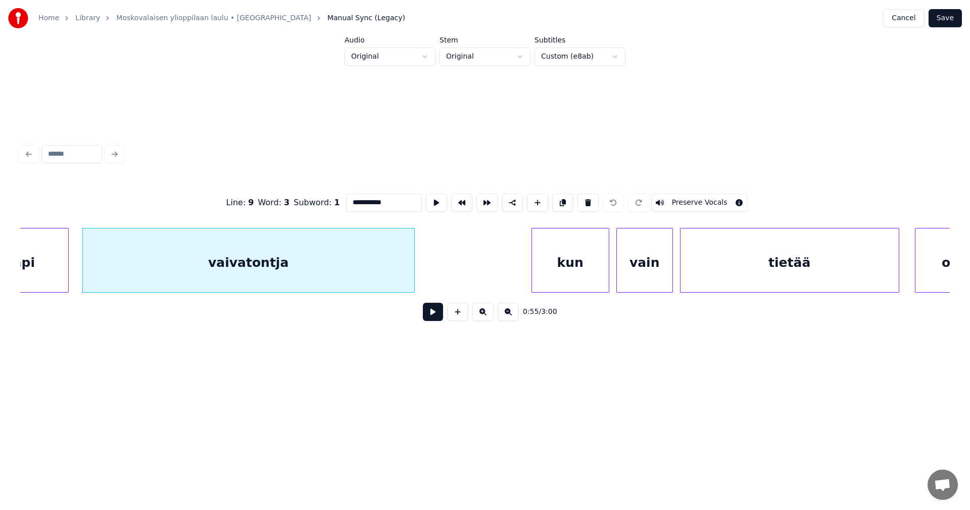
click at [317, 279] on div "vaivatontja" at bounding box center [248, 262] width 331 height 69
click at [431, 315] on button at bounding box center [433, 312] width 20 height 18
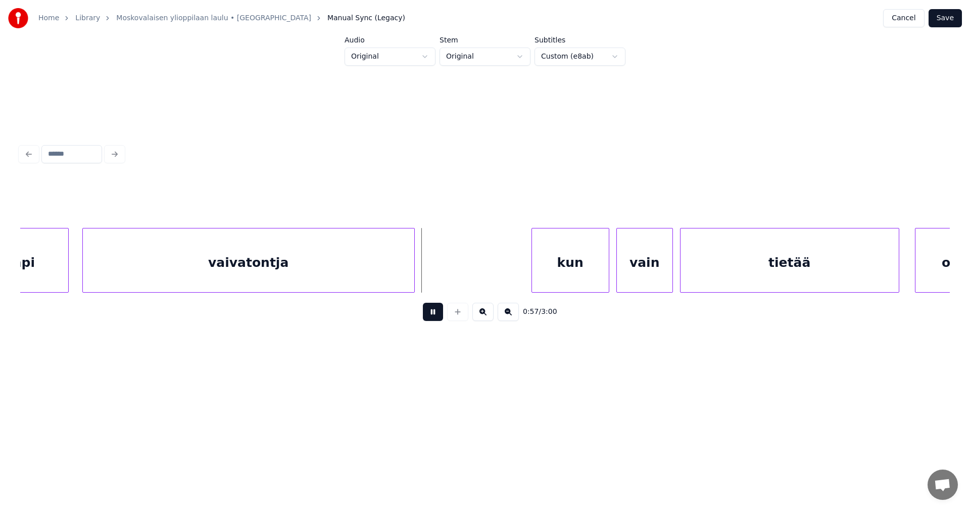
click at [431, 315] on button at bounding box center [433, 312] width 20 height 18
click at [376, 268] on div "vaivatontja" at bounding box center [248, 262] width 331 height 69
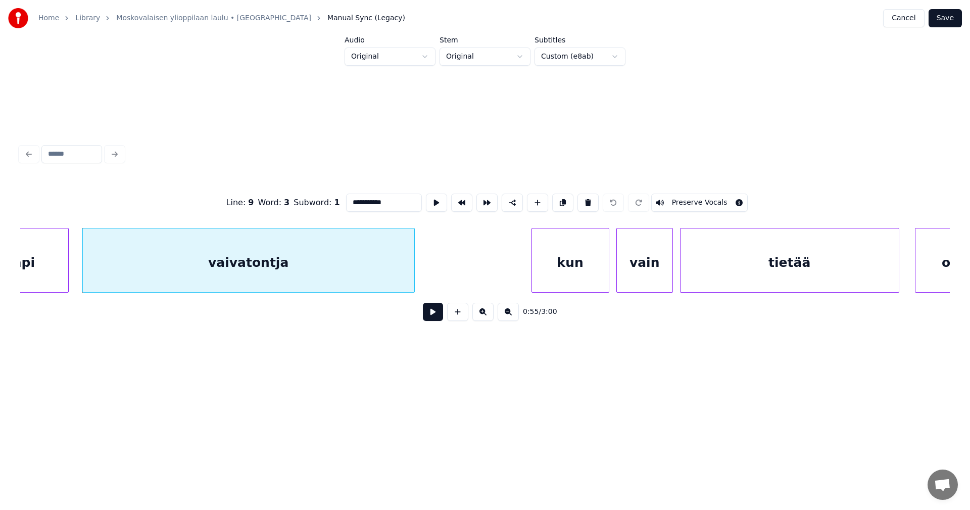
click at [427, 315] on button at bounding box center [433, 312] width 20 height 18
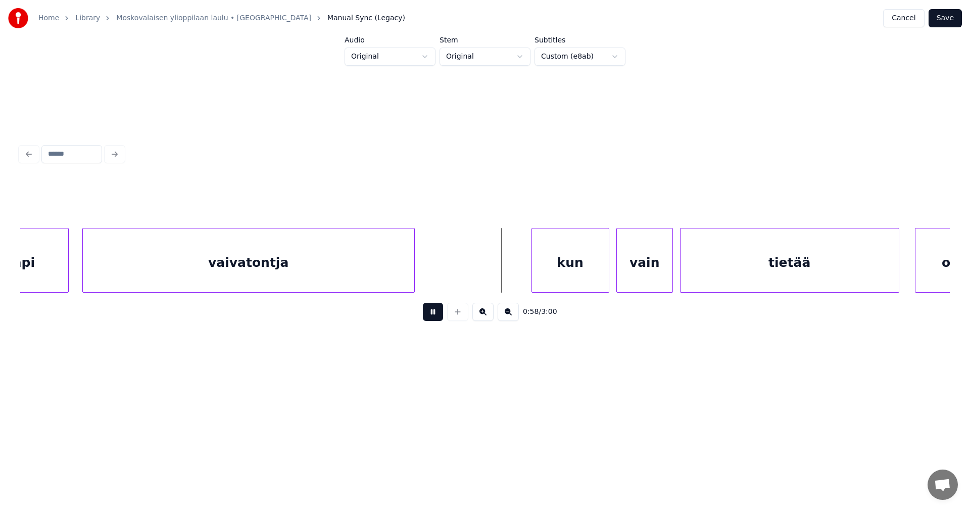
click at [427, 315] on button at bounding box center [433, 312] width 20 height 18
click at [362, 262] on div "vaivatontja" at bounding box center [248, 262] width 331 height 69
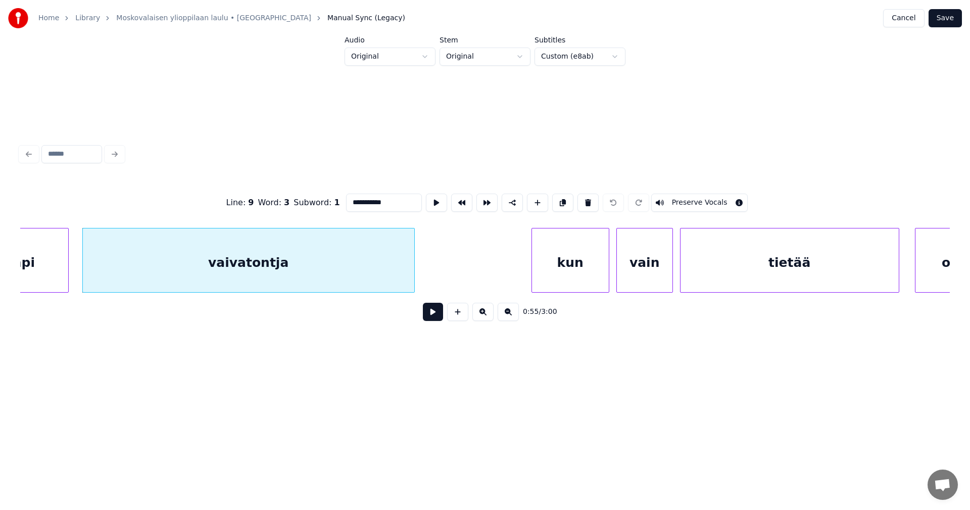
click at [426, 315] on button at bounding box center [433, 312] width 20 height 18
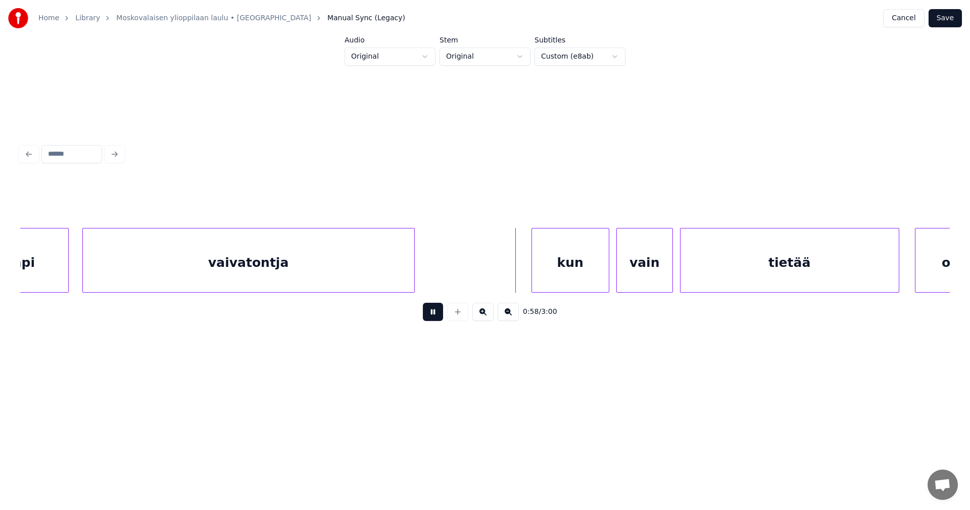
click at [426, 315] on button at bounding box center [433, 312] width 20 height 18
click at [912, 22] on button "Cancel" at bounding box center [903, 18] width 41 height 18
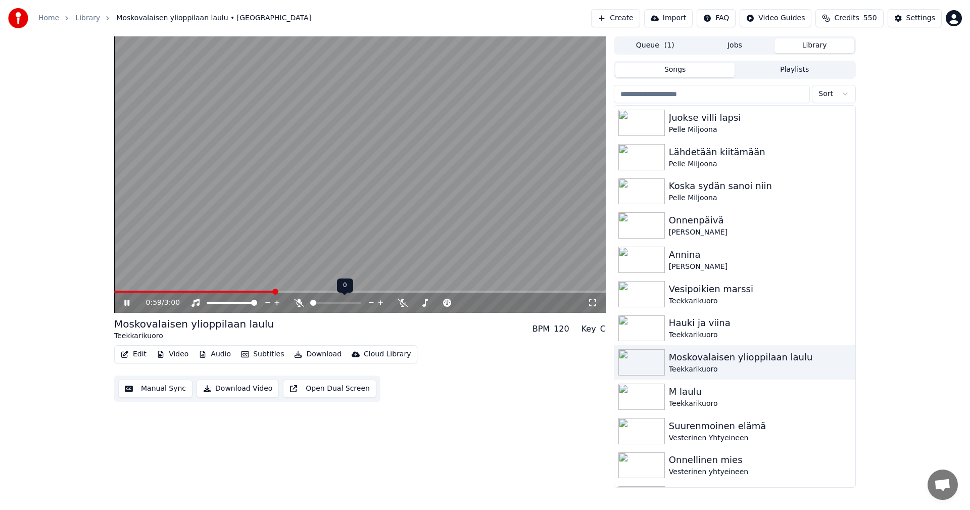
click at [275, 290] on span at bounding box center [359, 291] width 491 height 2
click at [262, 291] on span at bounding box center [197, 291] width 166 height 2
click at [324, 305] on icon at bounding box center [321, 303] width 10 height 8
click at [298, 301] on icon at bounding box center [299, 303] width 10 height 8
click at [281, 291] on span at bounding box center [198, 291] width 169 height 2
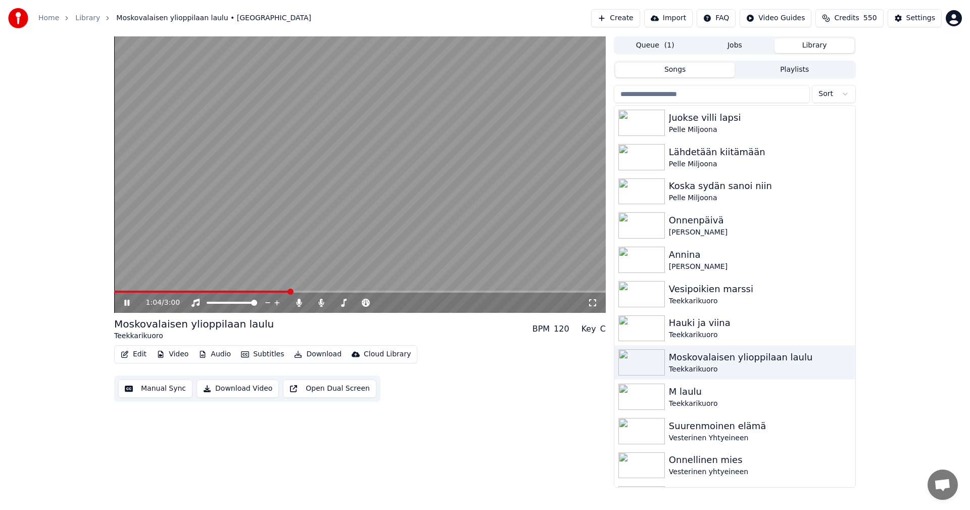
click at [268, 291] on span at bounding box center [202, 291] width 176 height 2
click at [258, 292] on span at bounding box center [194, 291] width 160 height 2
click at [125, 302] on icon at bounding box center [126, 303] width 5 height 6
